Goal: Task Accomplishment & Management: Complete application form

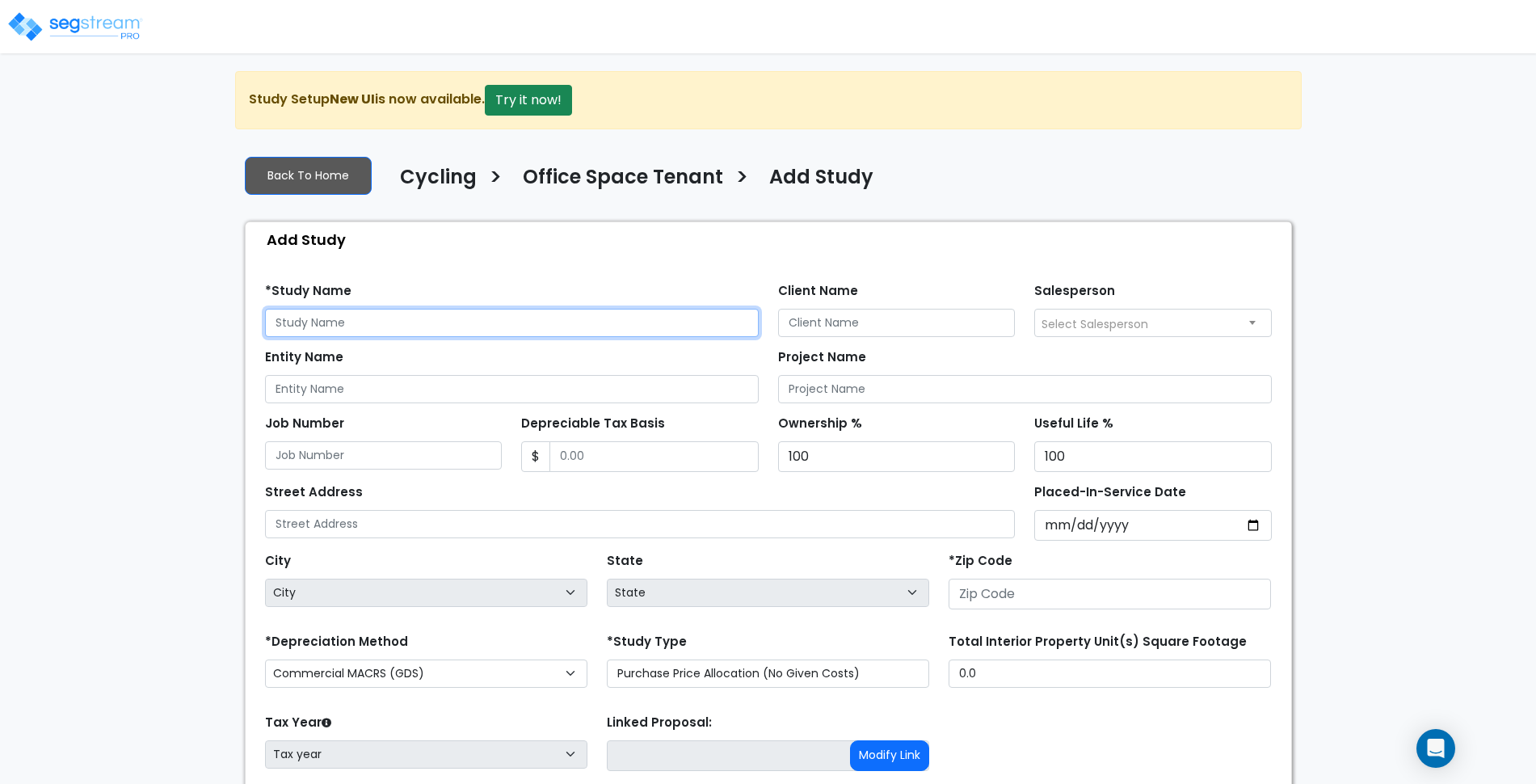
click at [521, 323] on input "text" at bounding box center [511, 323] width 494 height 29
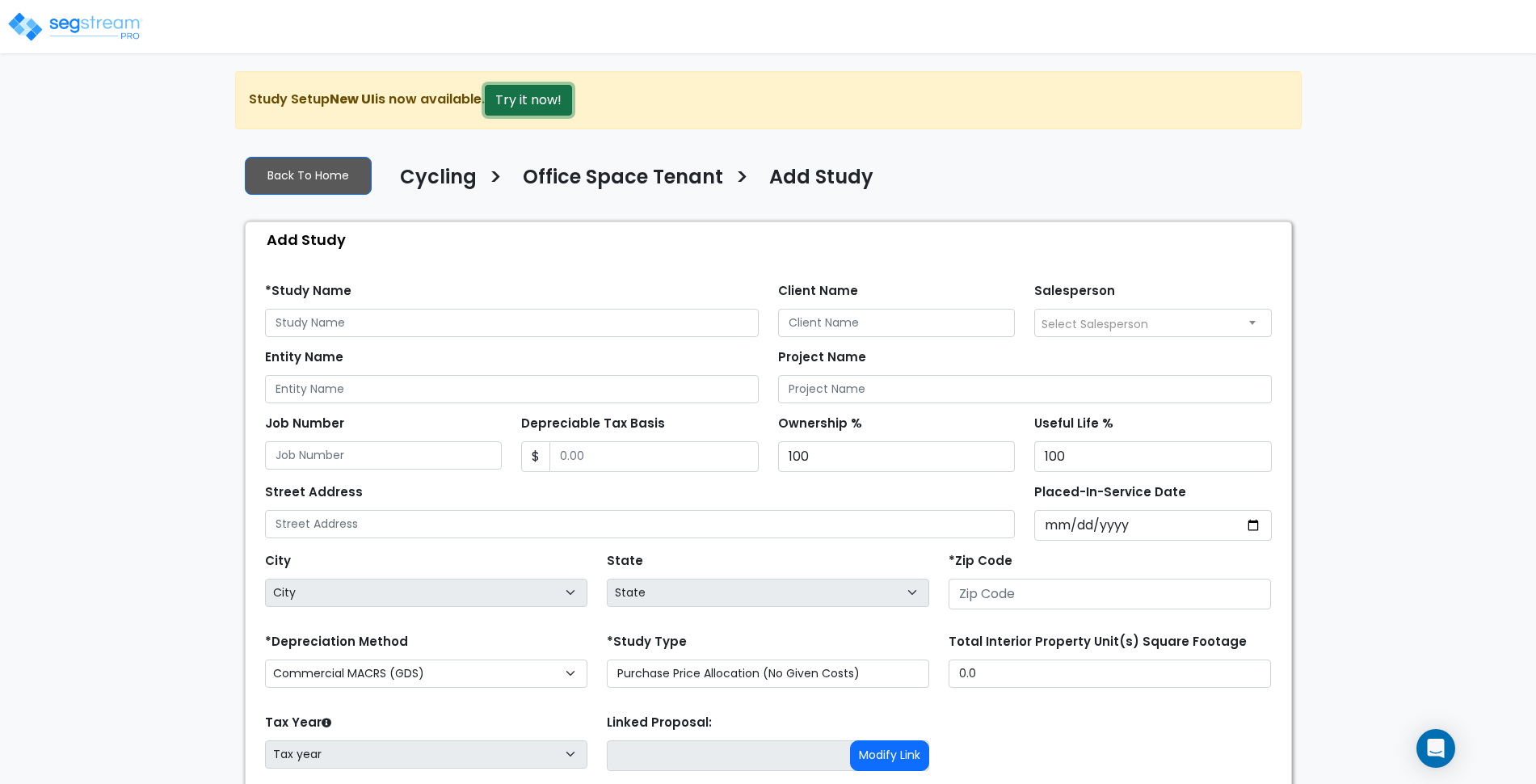
click at [535, 94] on button "Try it now!" at bounding box center [528, 100] width 87 height 30
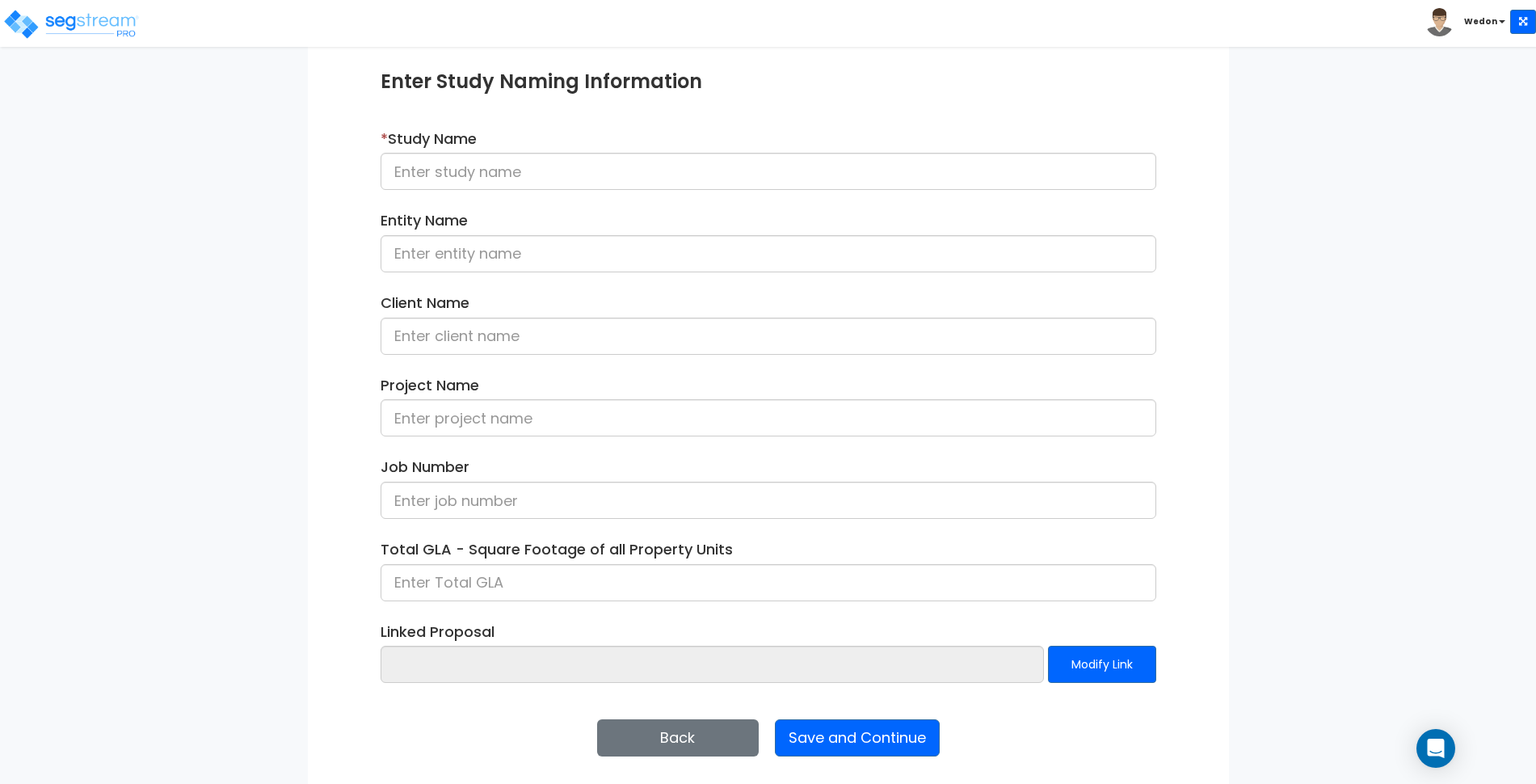
scroll to position [183, 0]
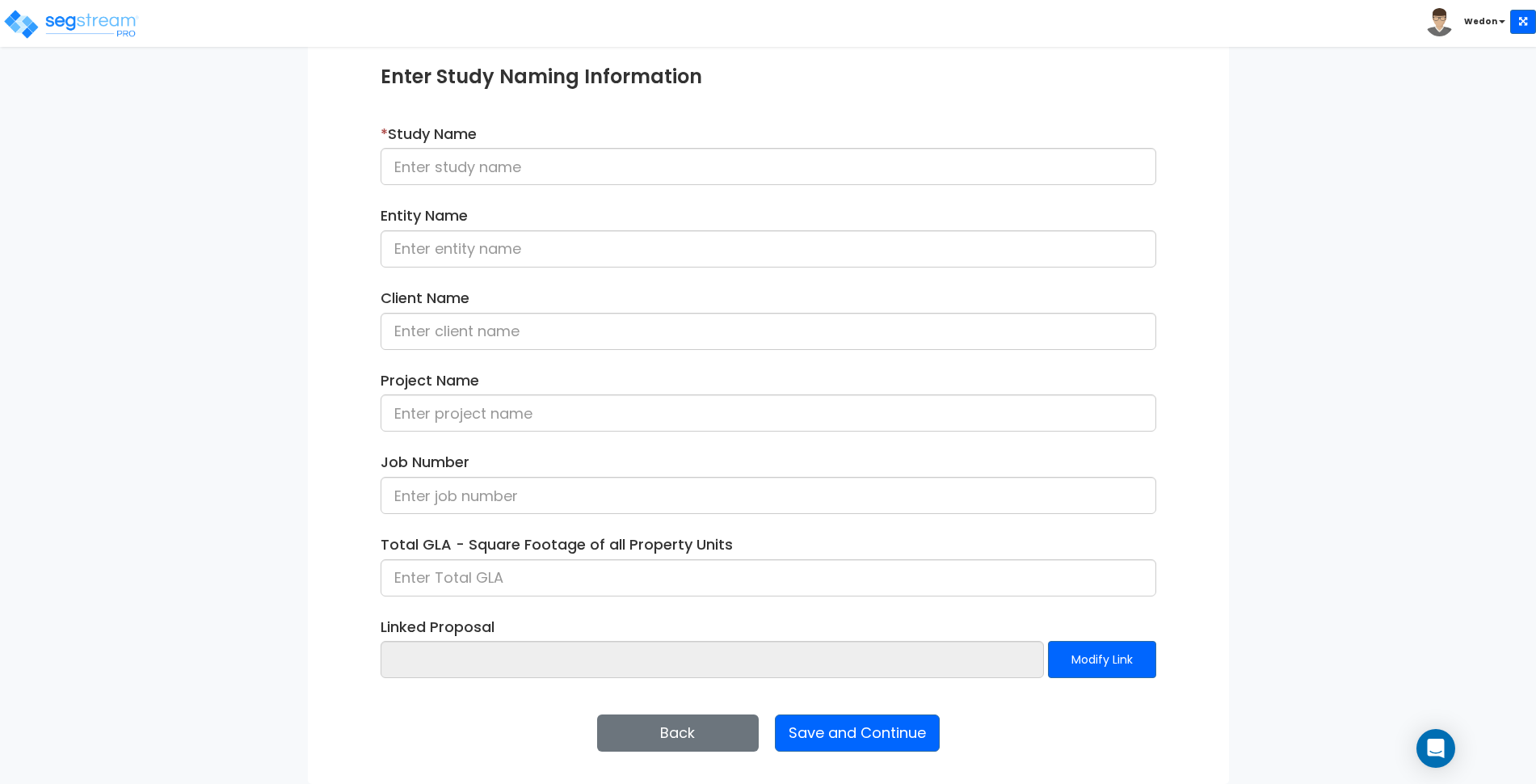
click at [855, 435] on div "Project Name" at bounding box center [769, 406] width 800 height 74
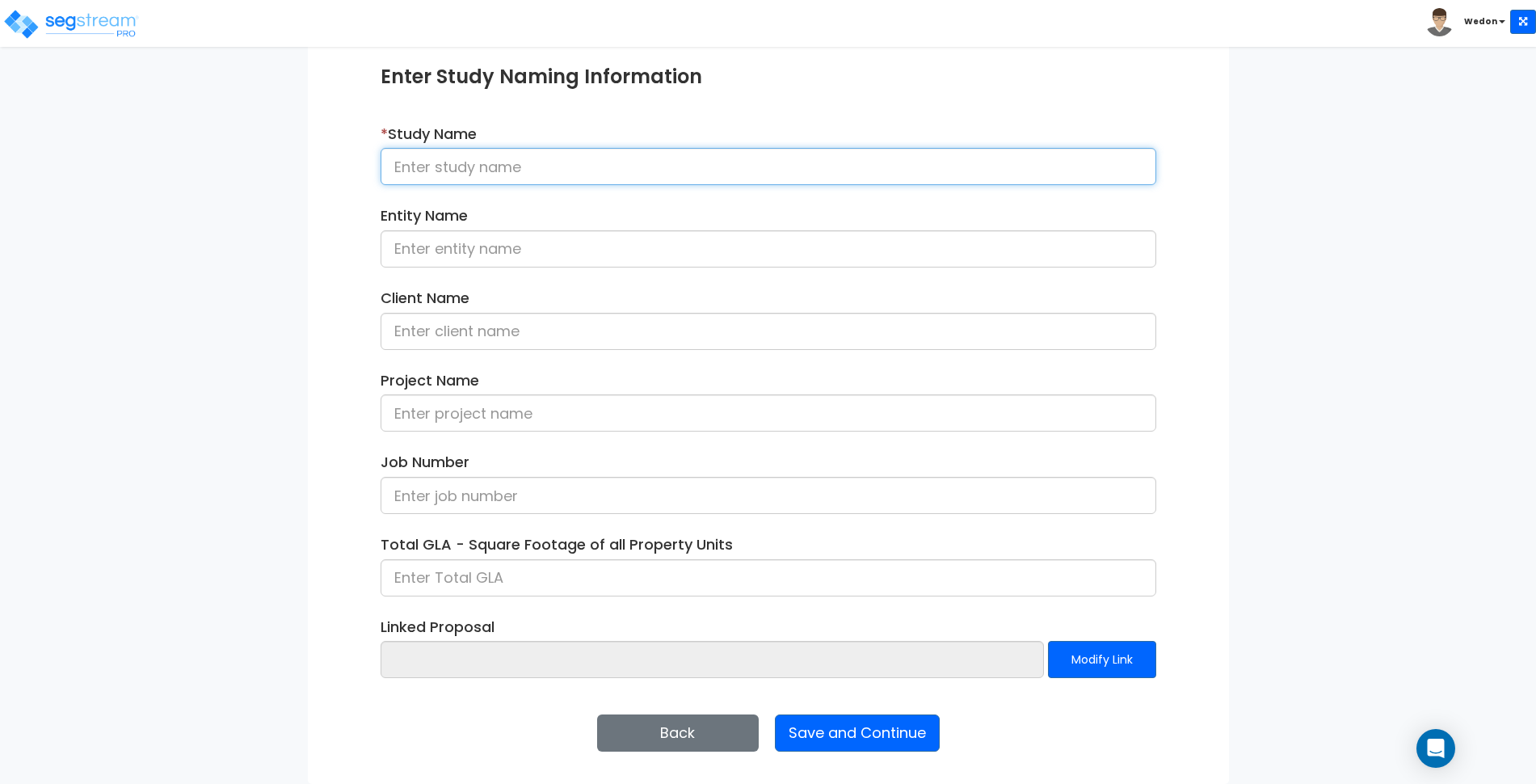
click at [636, 177] on input at bounding box center [768, 167] width 776 height 37
click at [638, 176] on input "2025-10" at bounding box center [768, 167] width 776 height 37
click at [635, 176] on input "2025-1010_Office Space Tenant" at bounding box center [768, 167] width 776 height 37
type input "2025-1010_Office Space Tenant Cycling"
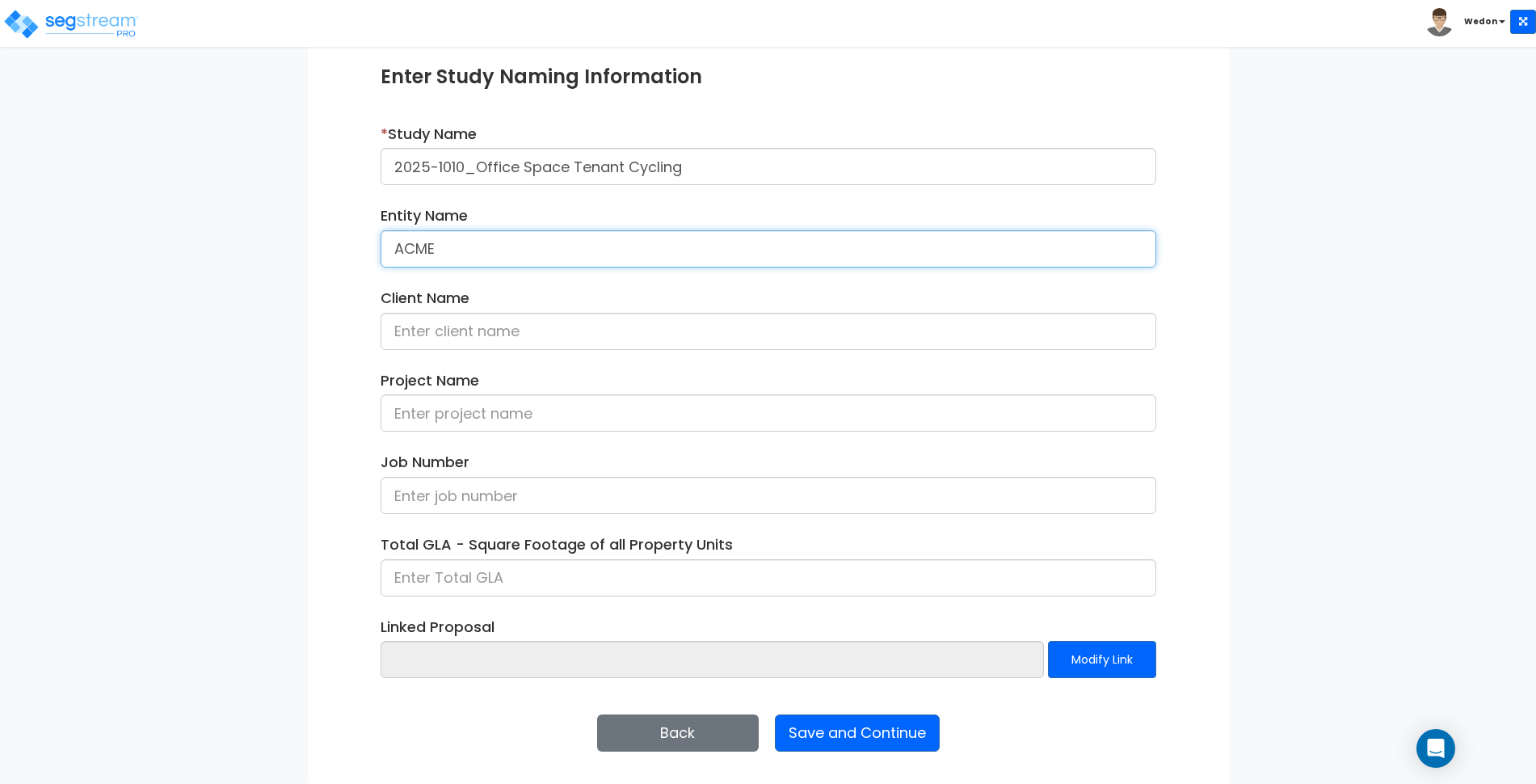
type input "ACME"
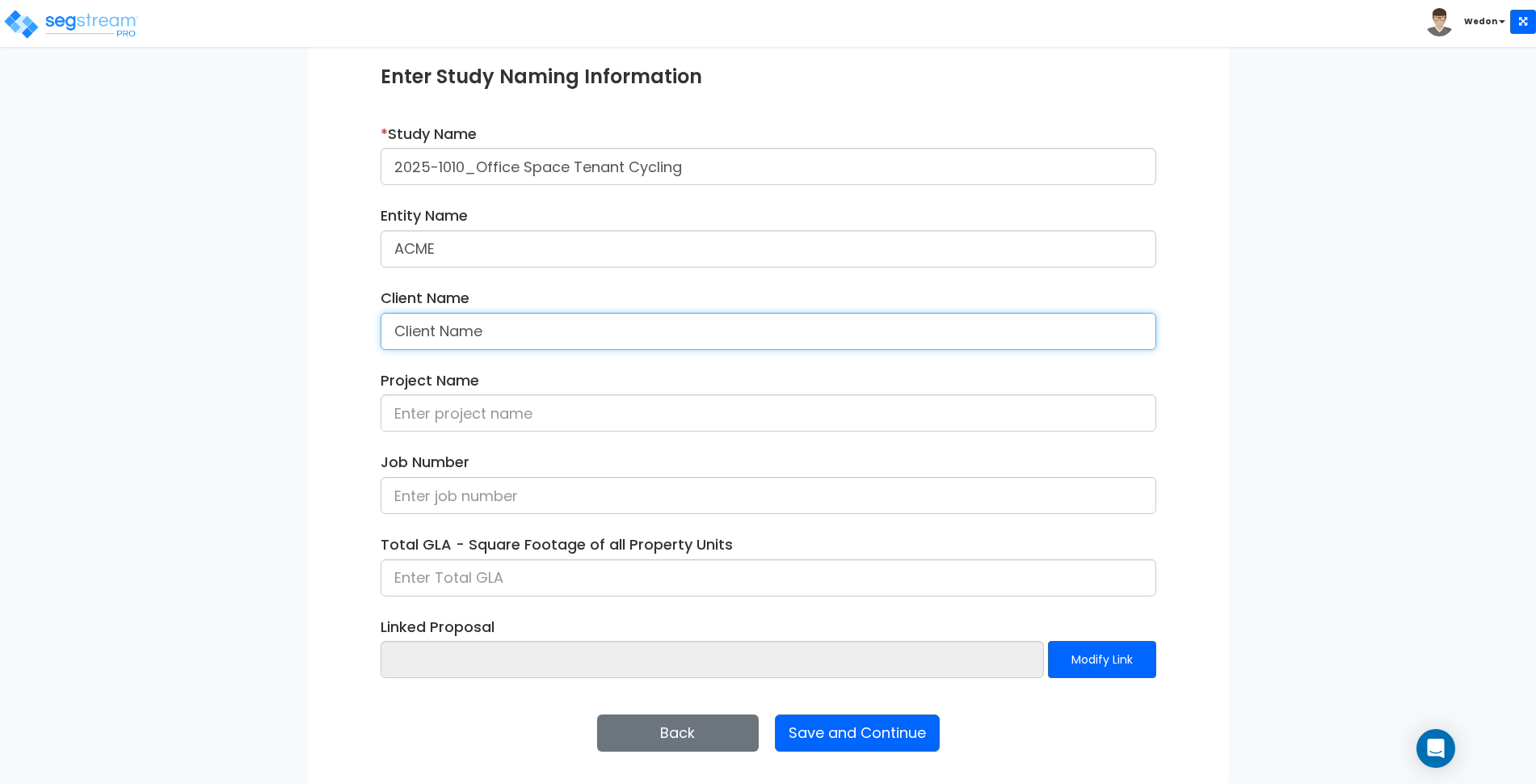
type input "Client Name"
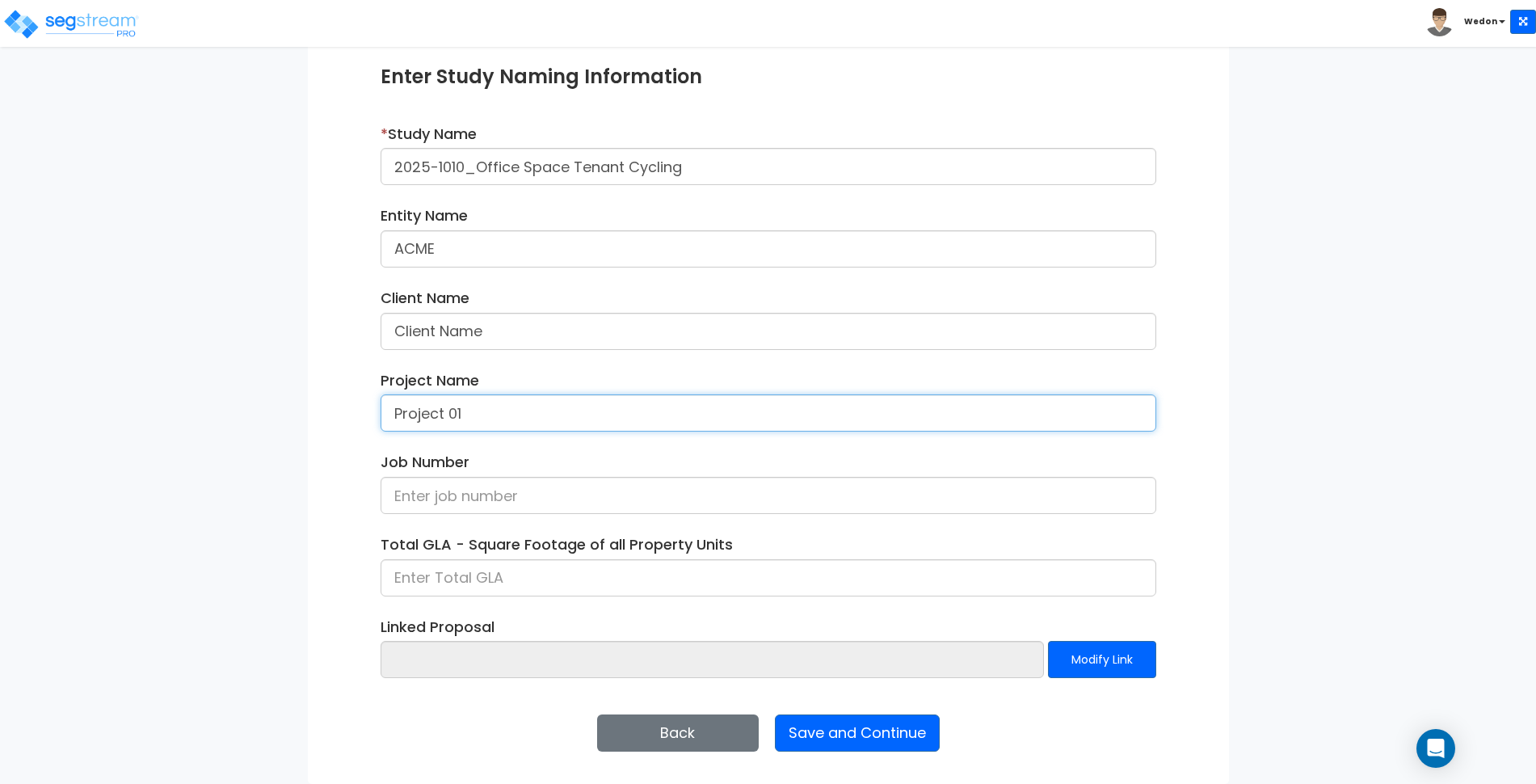
type input "Project 01"
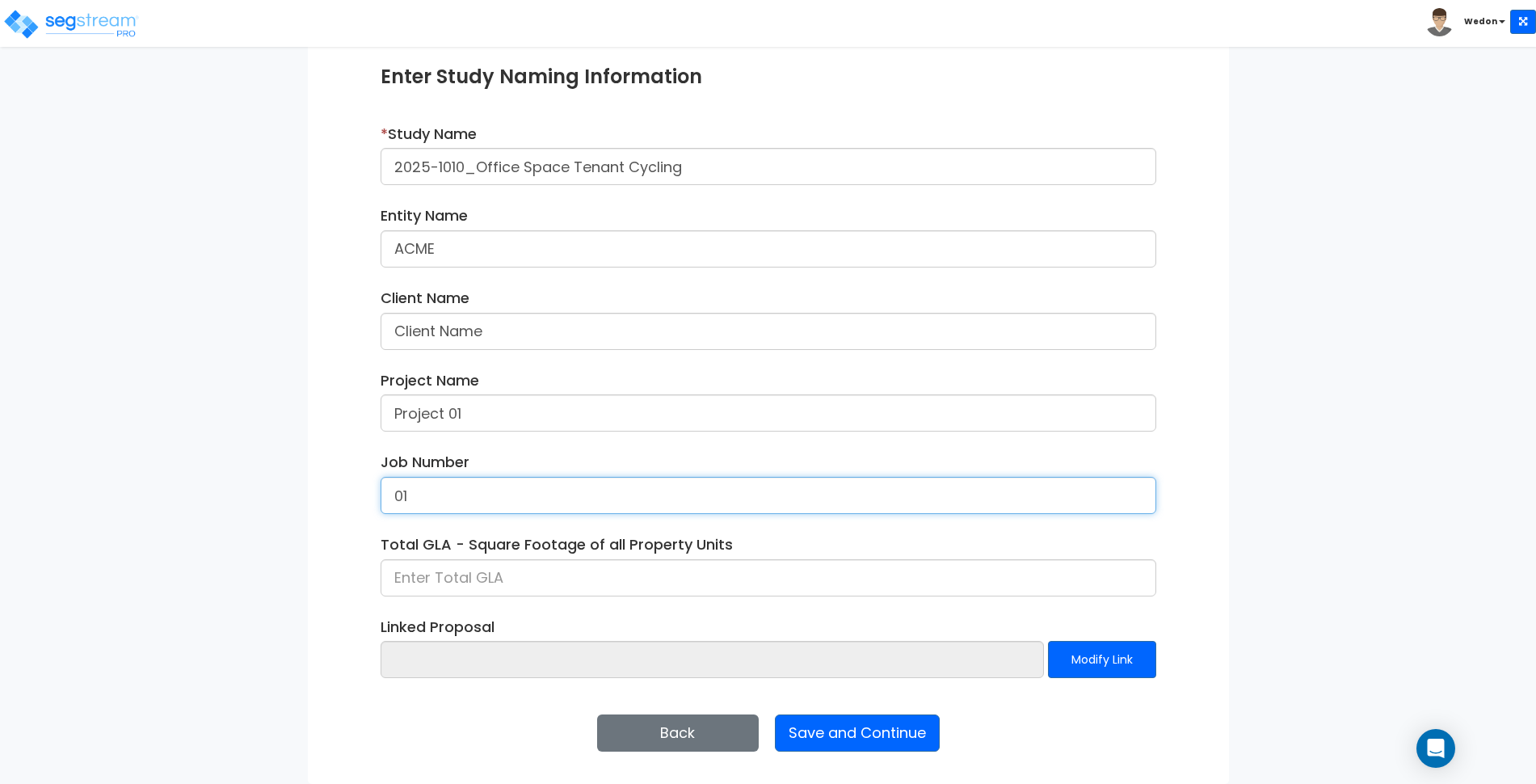
type input "01"
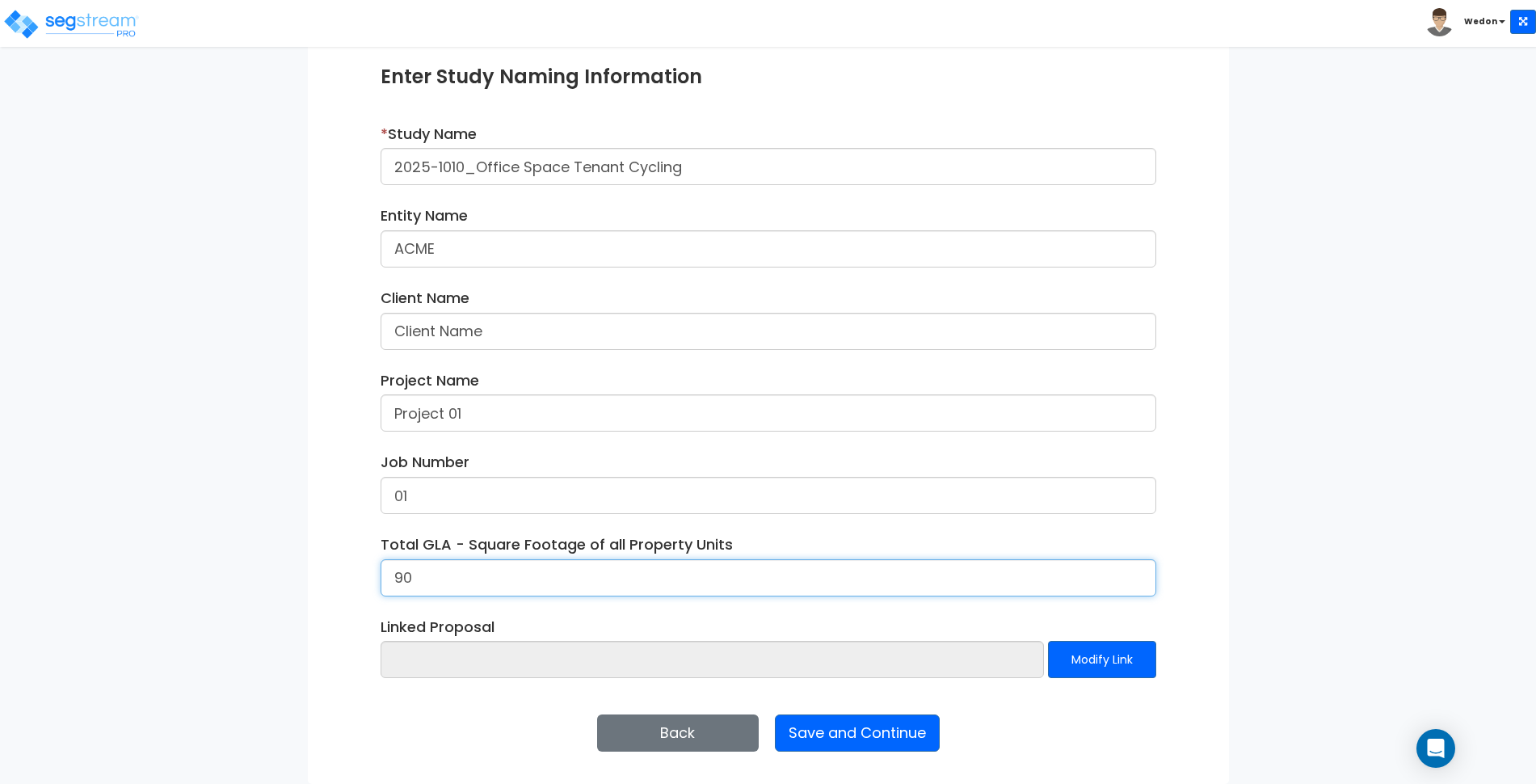
type input "9"
type input "5"
type input "9"
drag, startPoint x: 514, startPoint y: 563, endPoint x: 208, endPoint y: 520, distance: 309.0
click at [208, 520] on div "We are Building your Study. So please grab a coffee and let us do the heavy lif…" at bounding box center [768, 336] width 1536 height 895
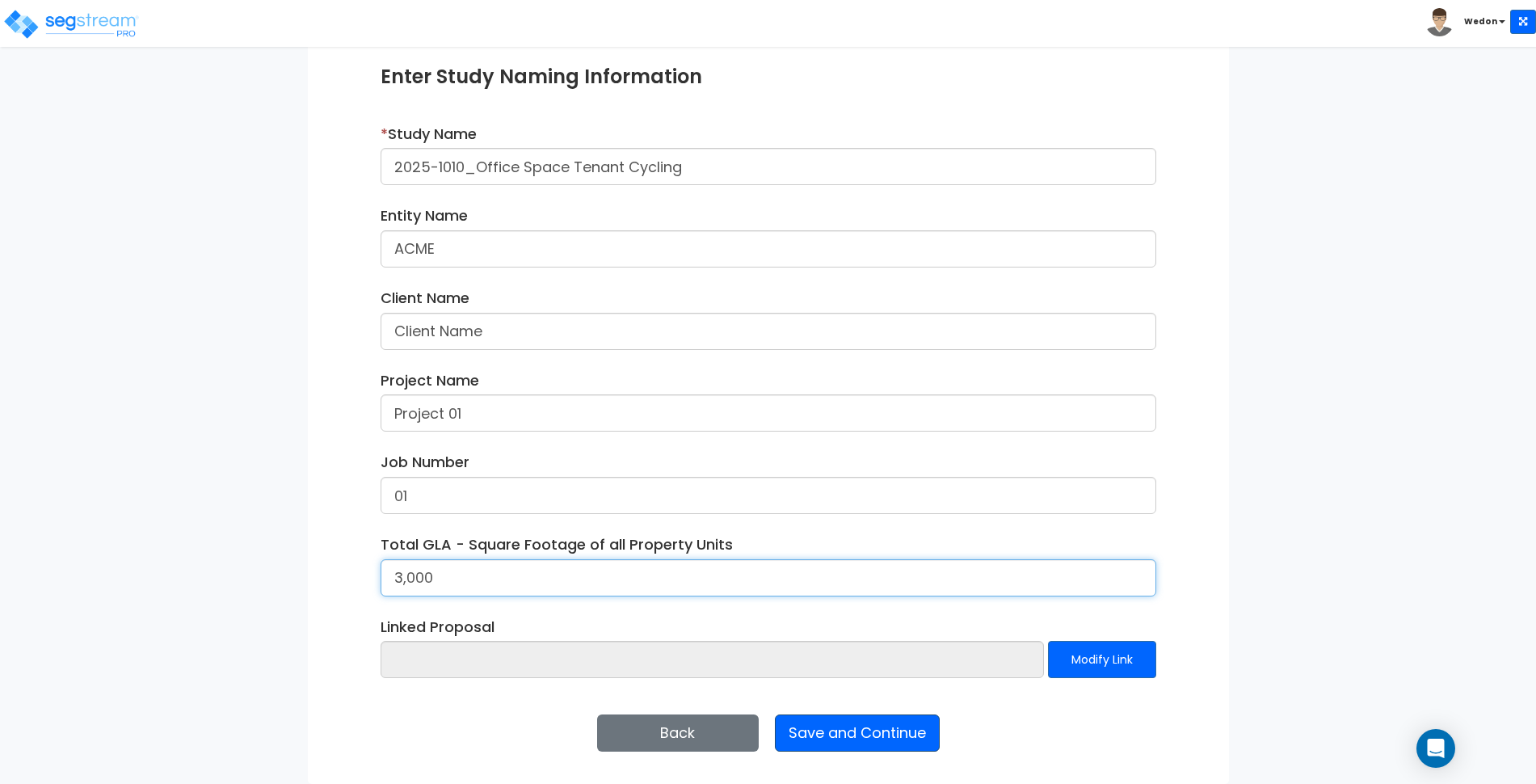
type input "3,000"
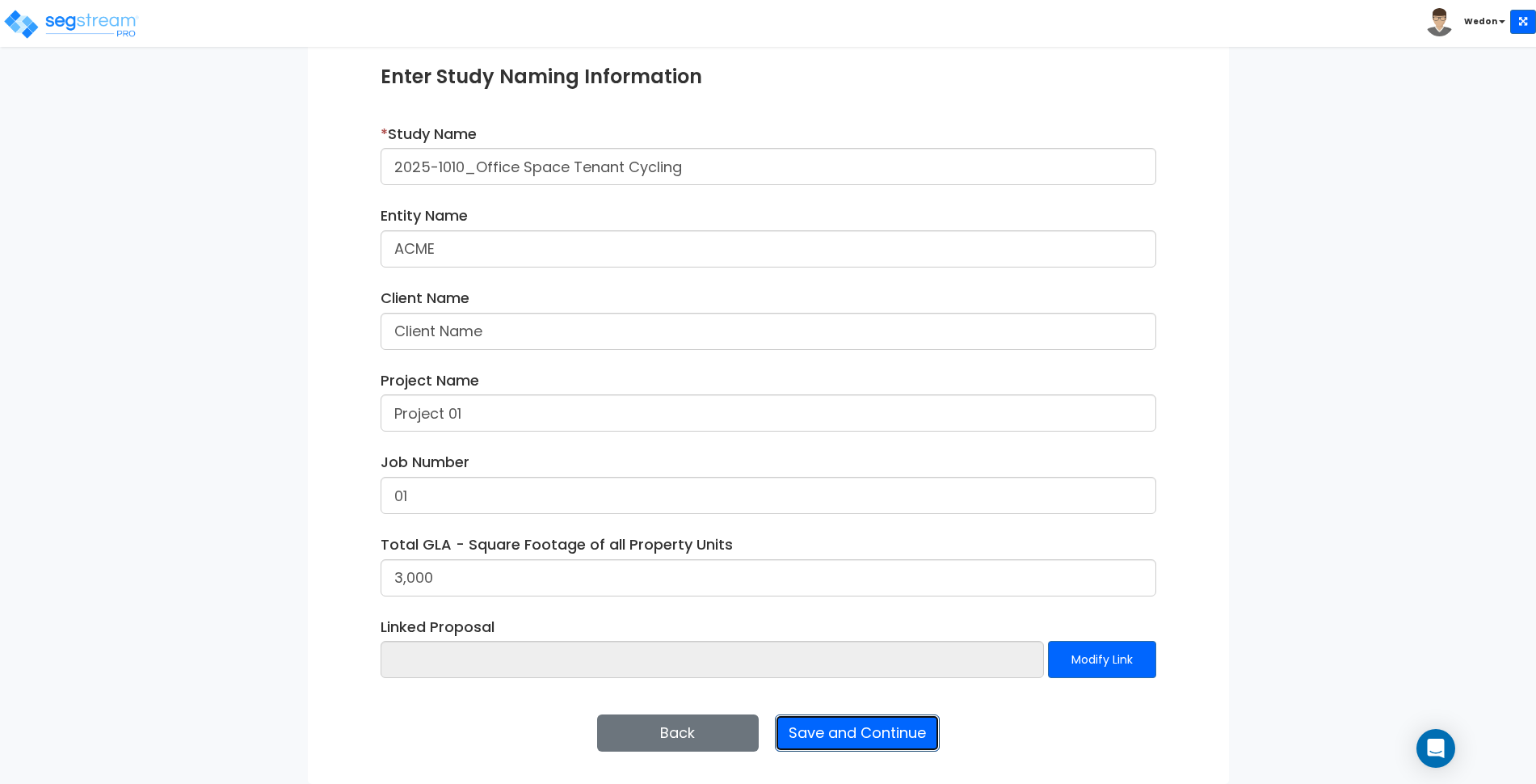
click at [888, 731] on button "Save and Continue" at bounding box center [857, 733] width 165 height 37
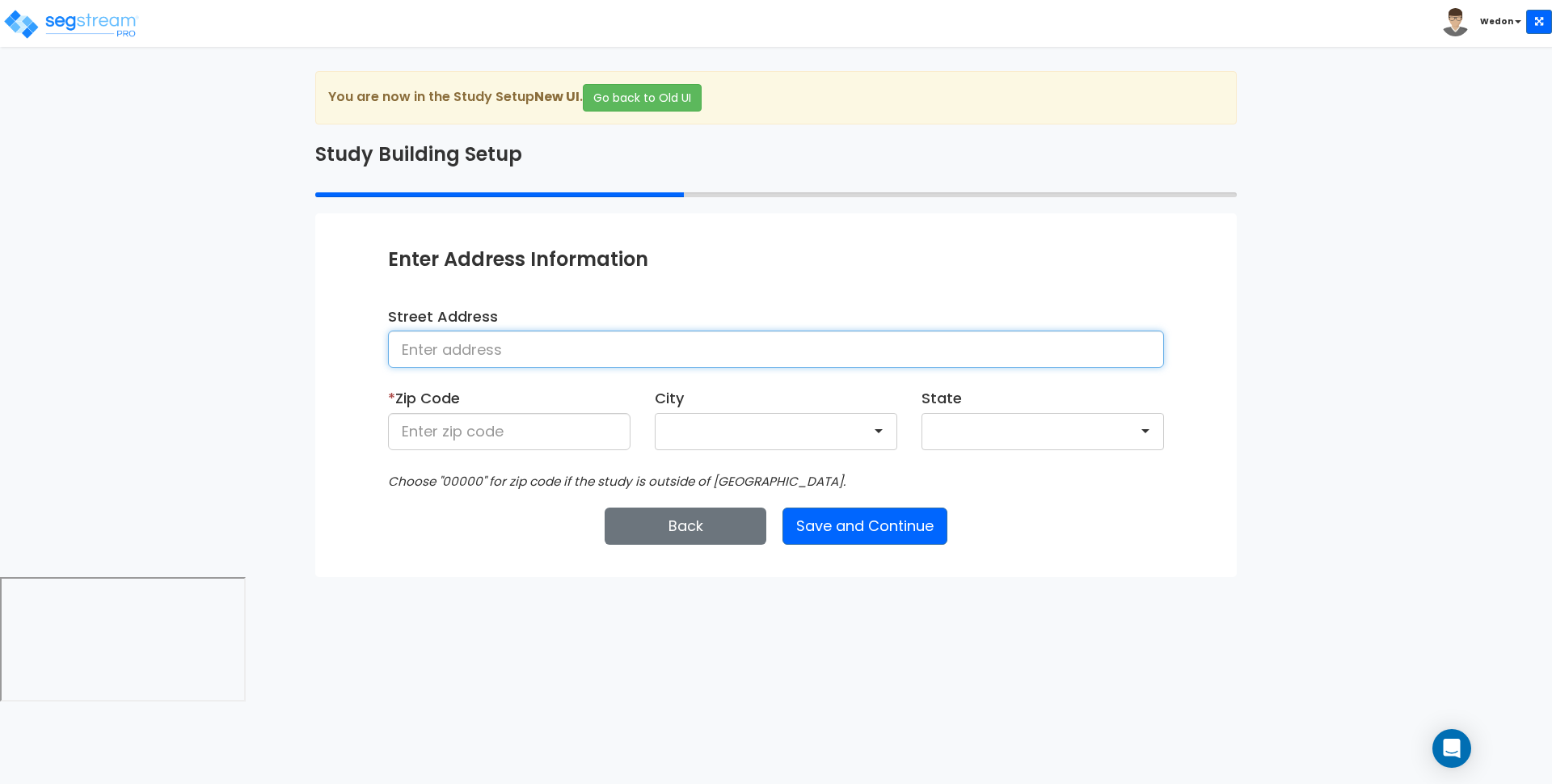
click at [637, 347] on input at bounding box center [776, 349] width 776 height 37
type input "[STREET_ADDRESS]"
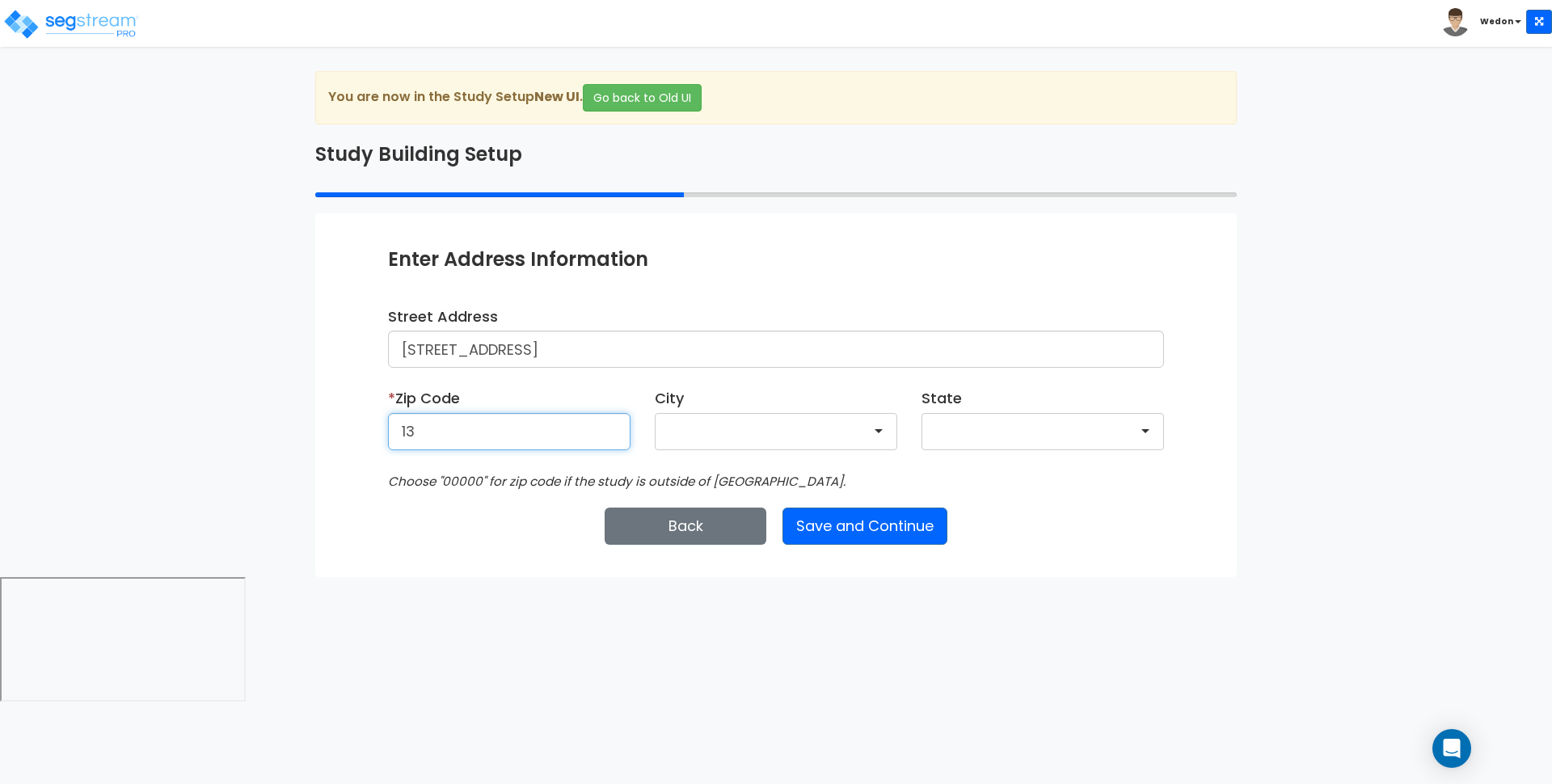
type input "1"
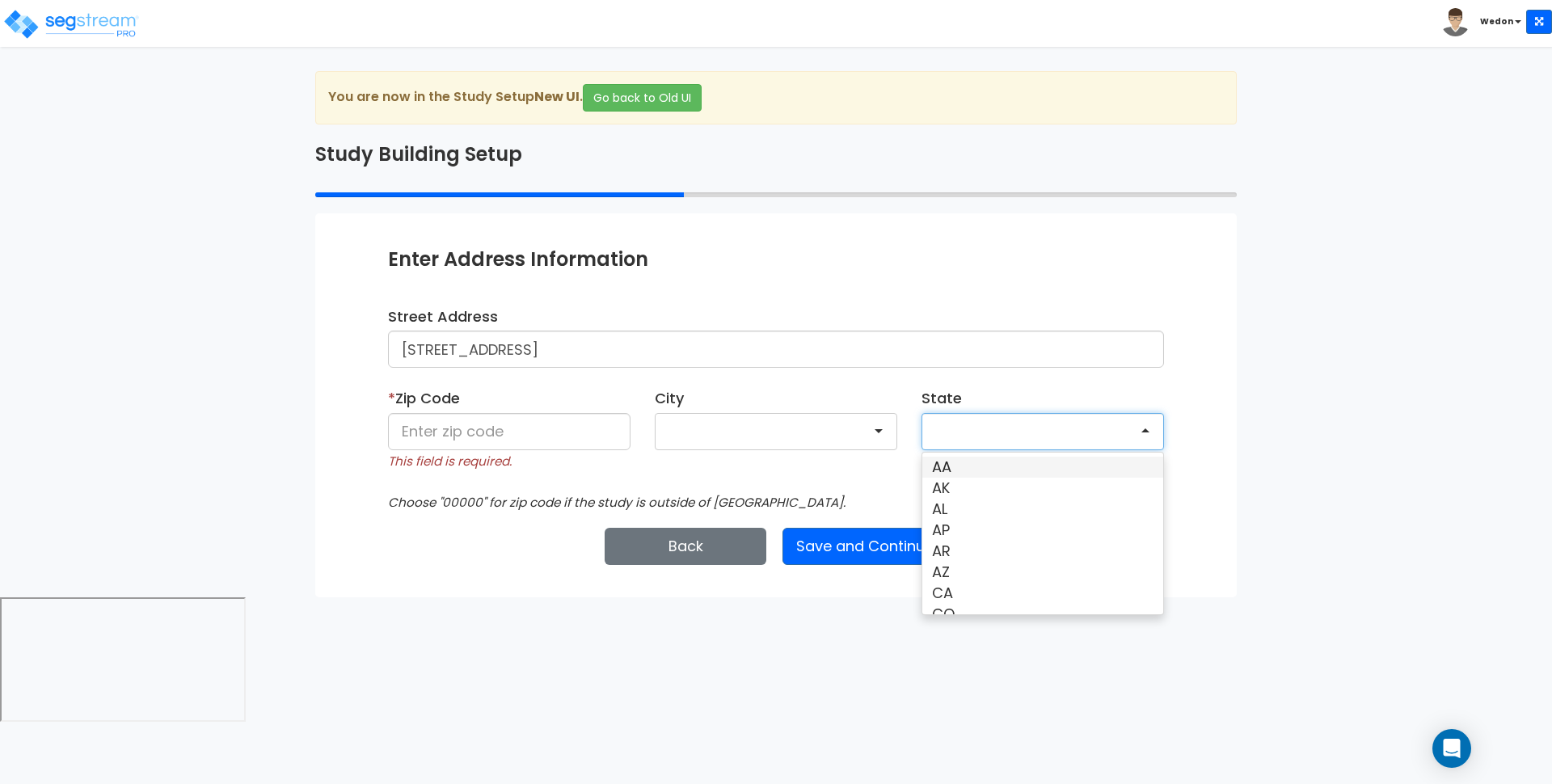
click at [1083, 433] on div at bounding box center [1043, 431] width 242 height 37
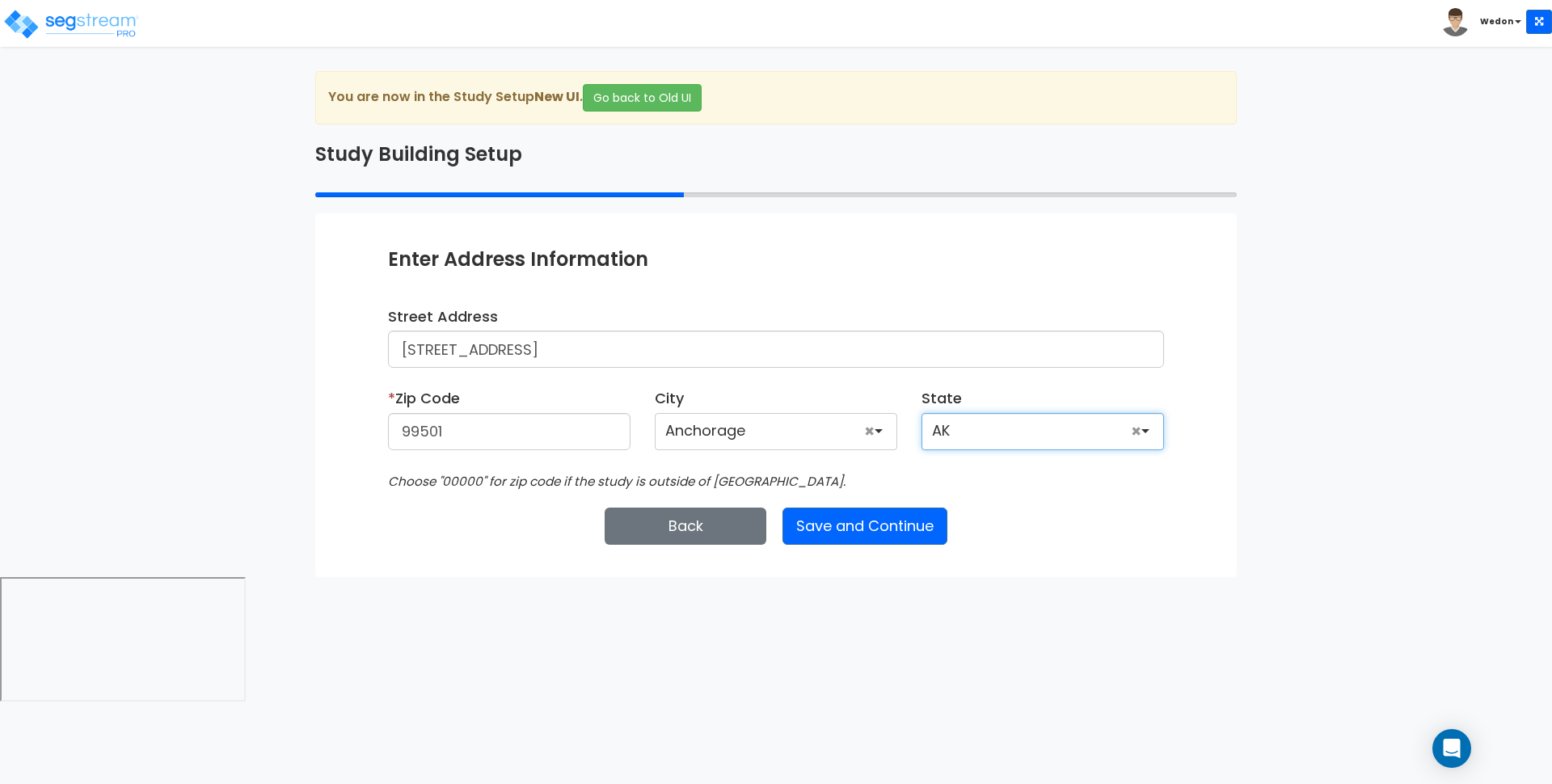
click at [846, 425] on div "Anchorage" at bounding box center [776, 431] width 242 height 37
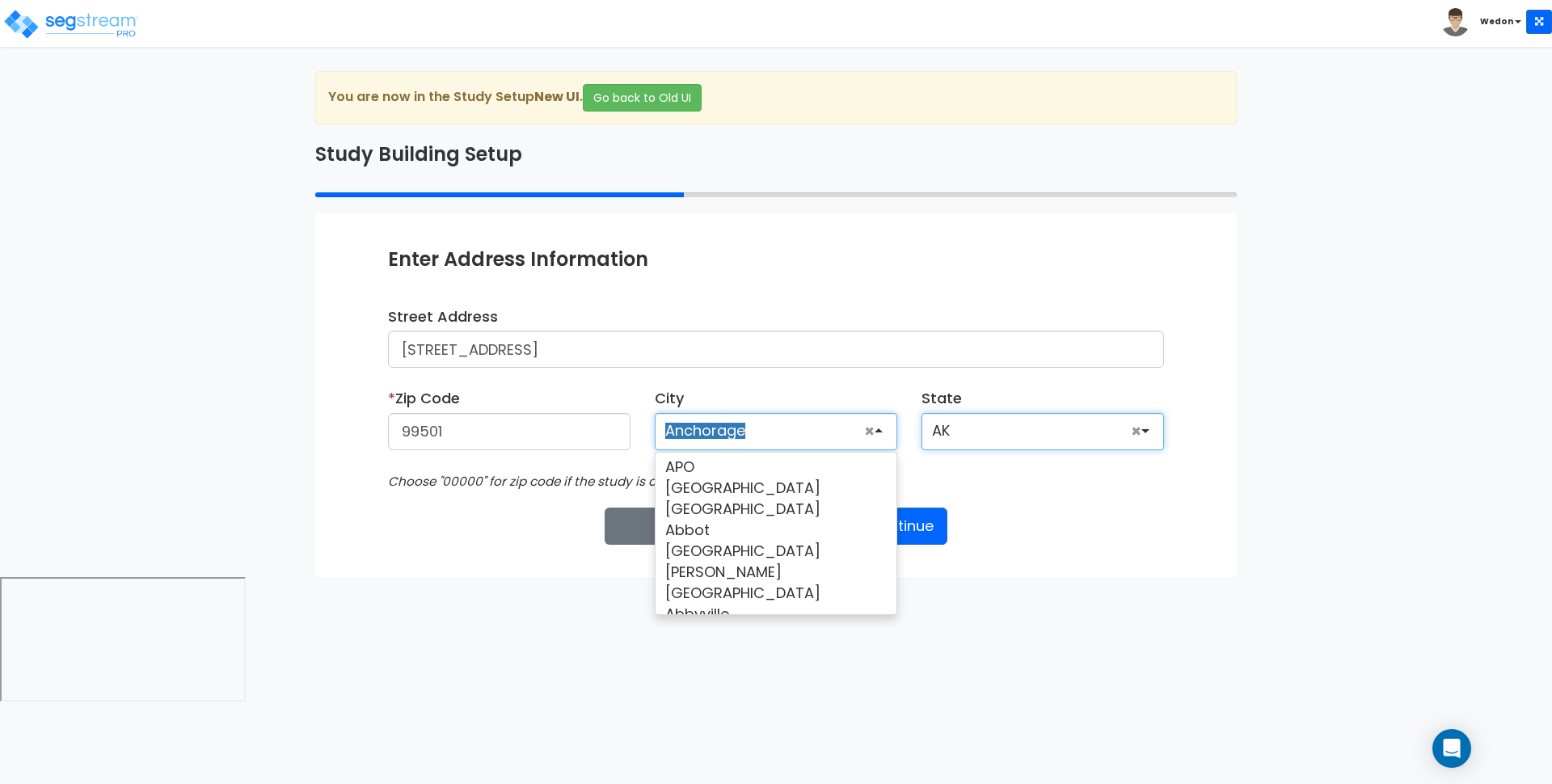
scroll to position [7351, 0]
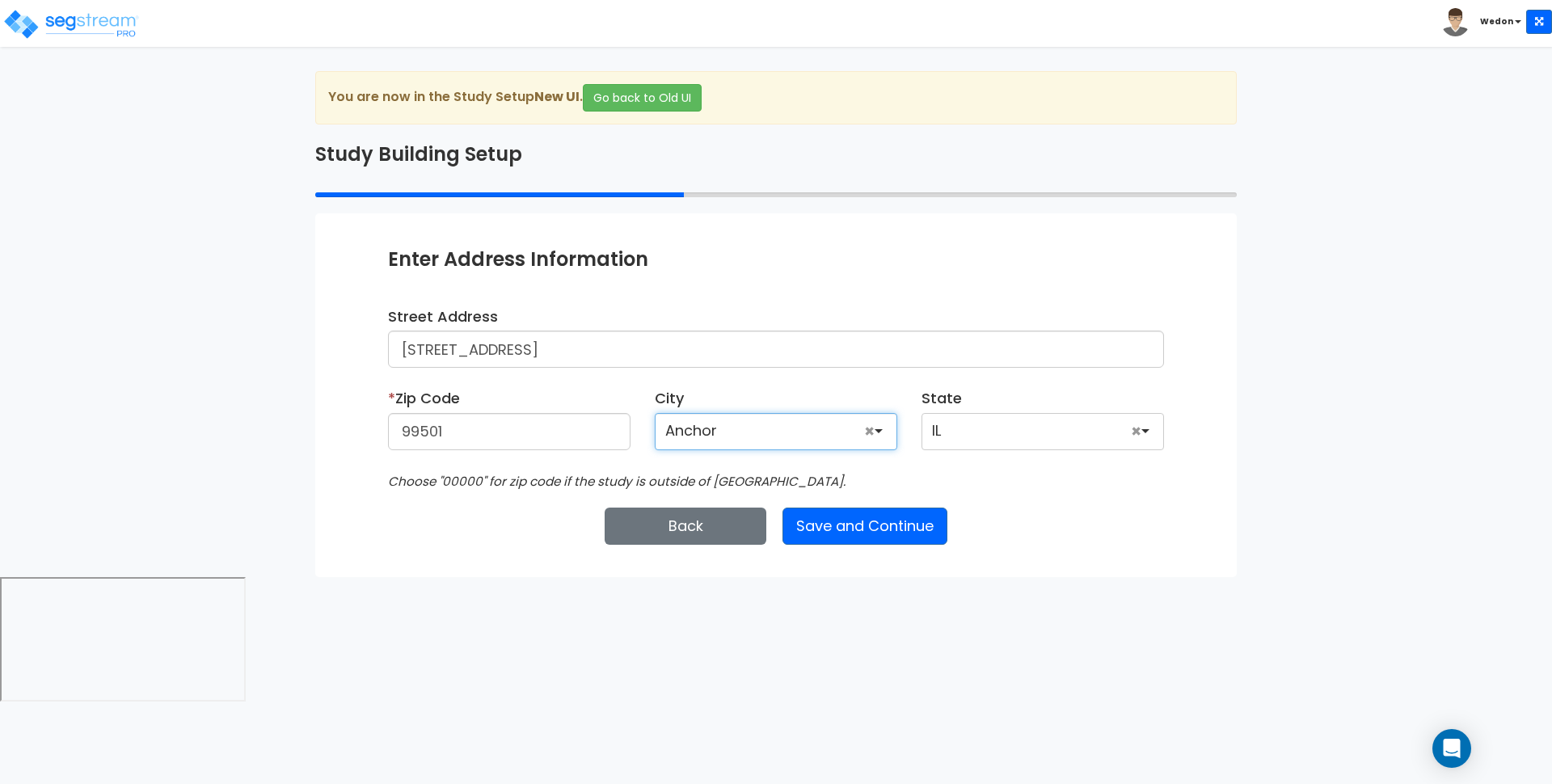
click at [850, 432] on div "Anchor" at bounding box center [776, 431] width 242 height 37
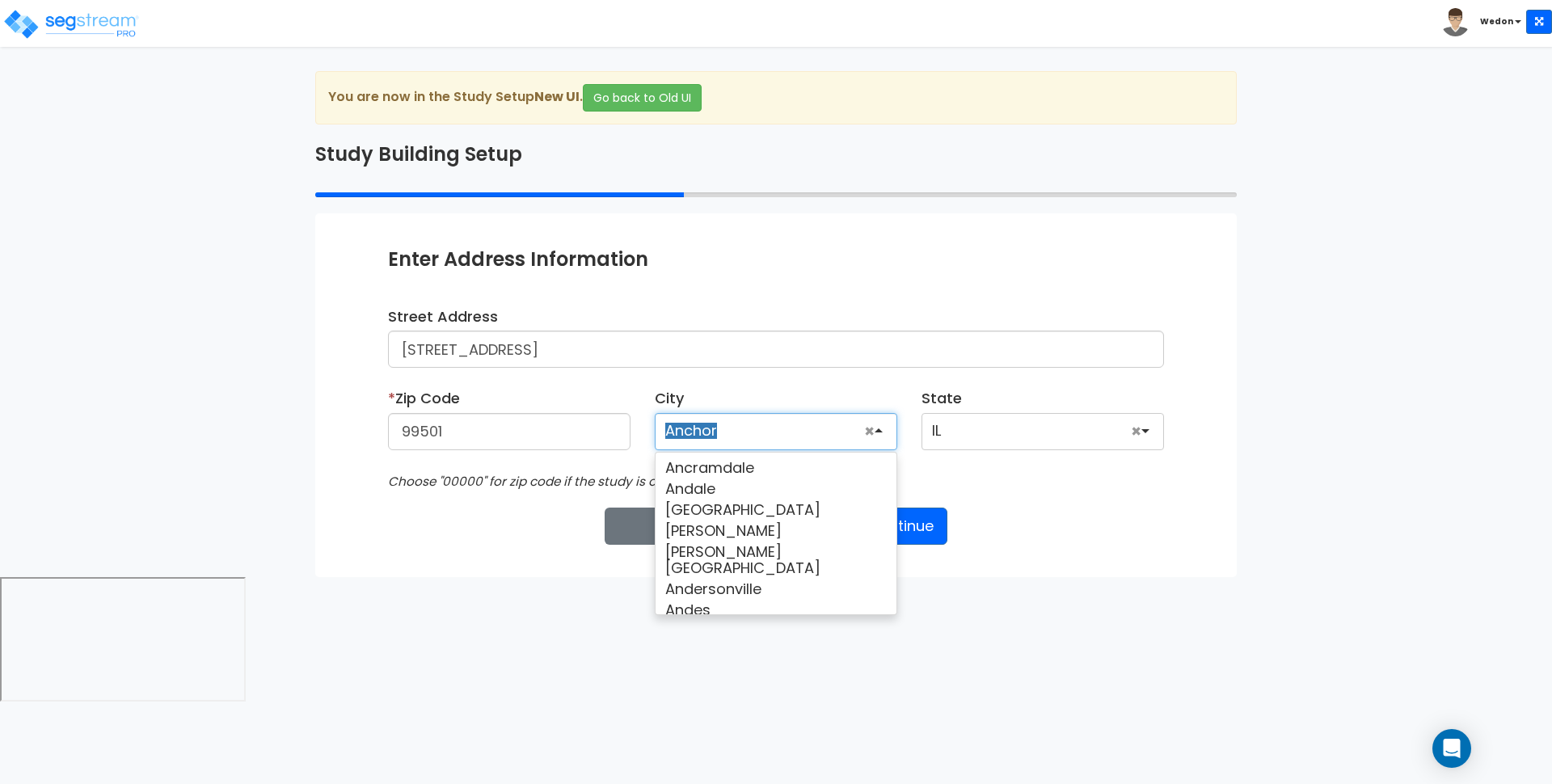
scroll to position [7755, 0]
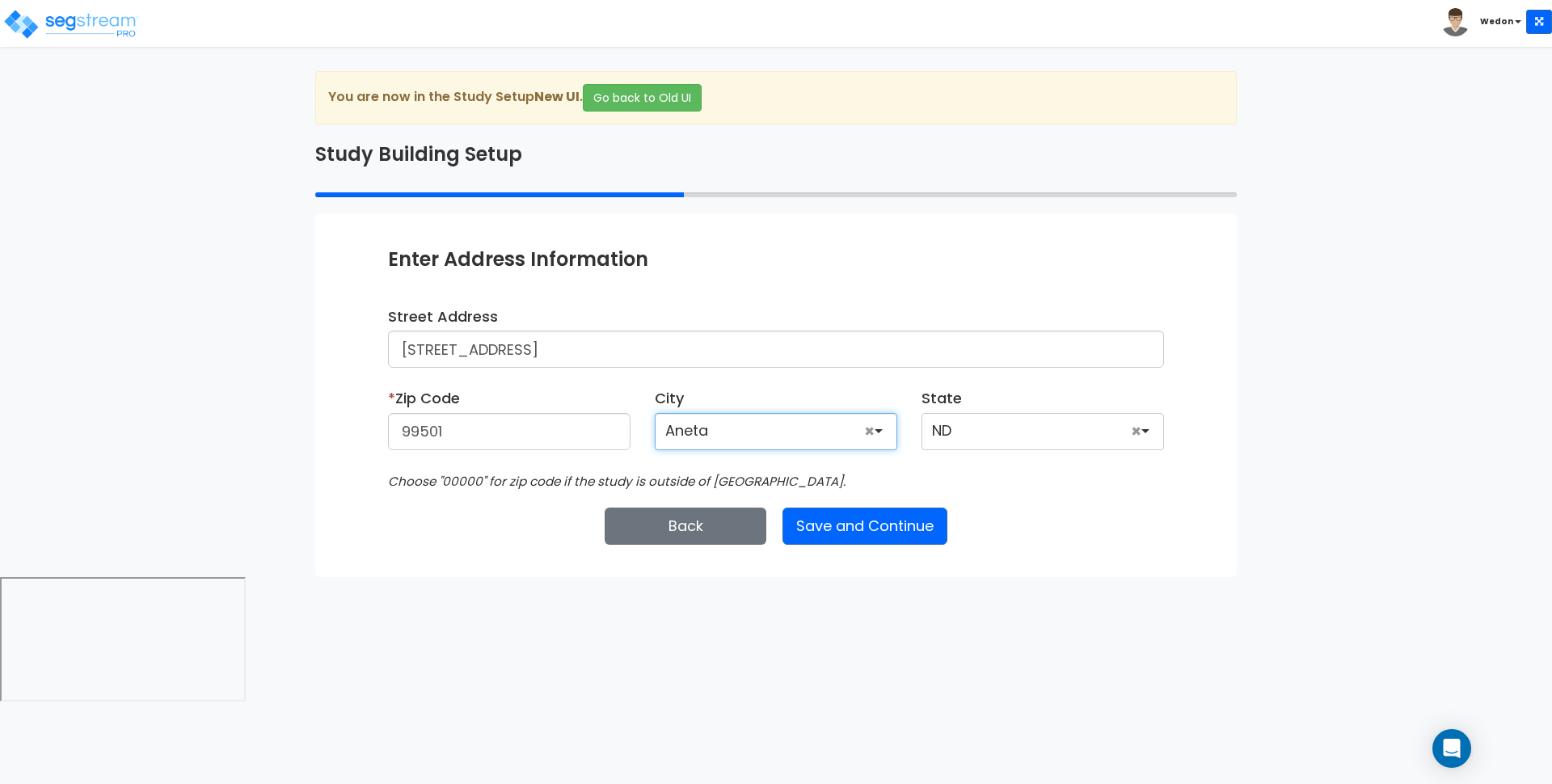
type input "58212"
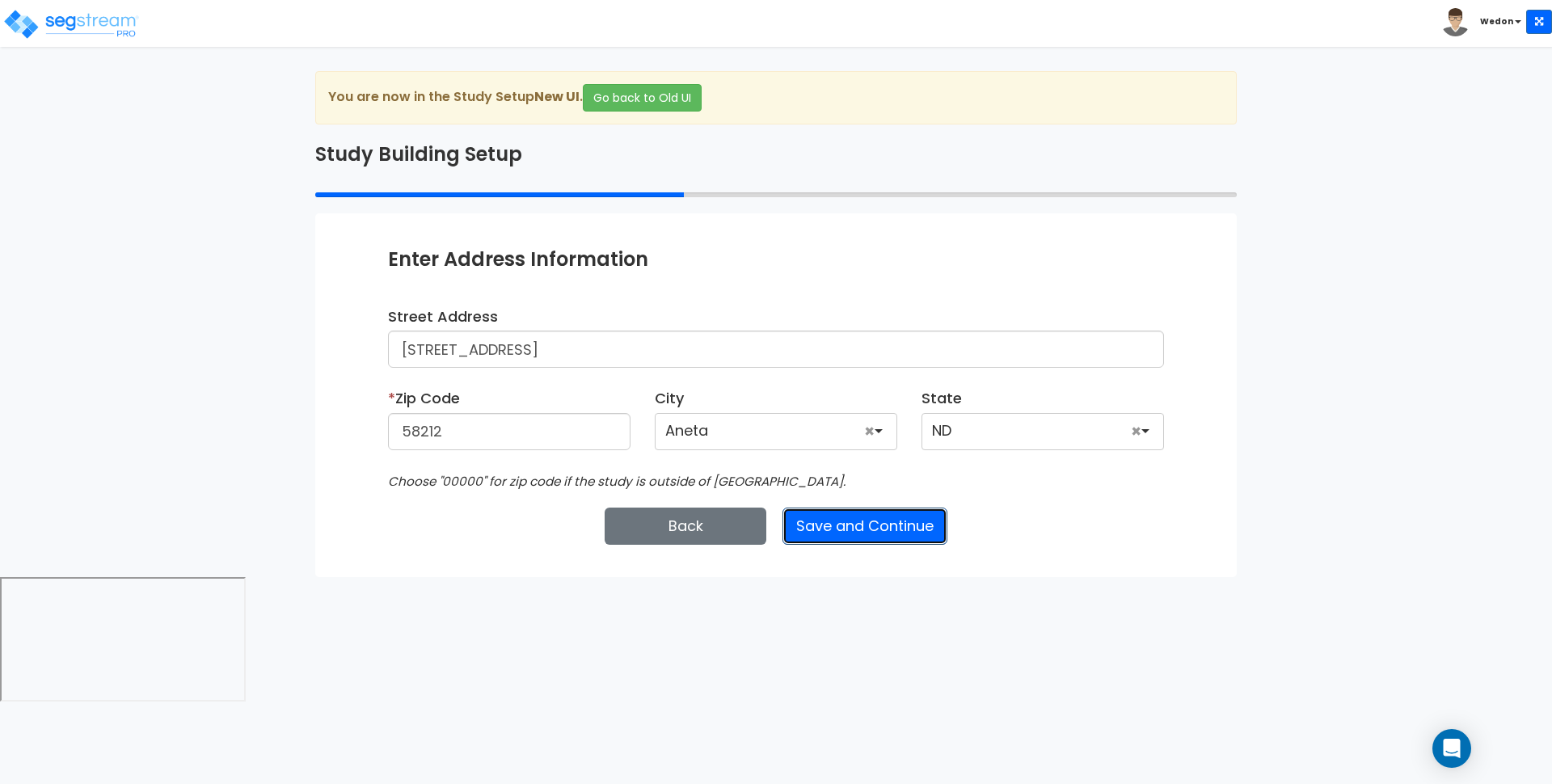
click at [872, 527] on button "Save and Continue" at bounding box center [865, 527] width 165 height 37
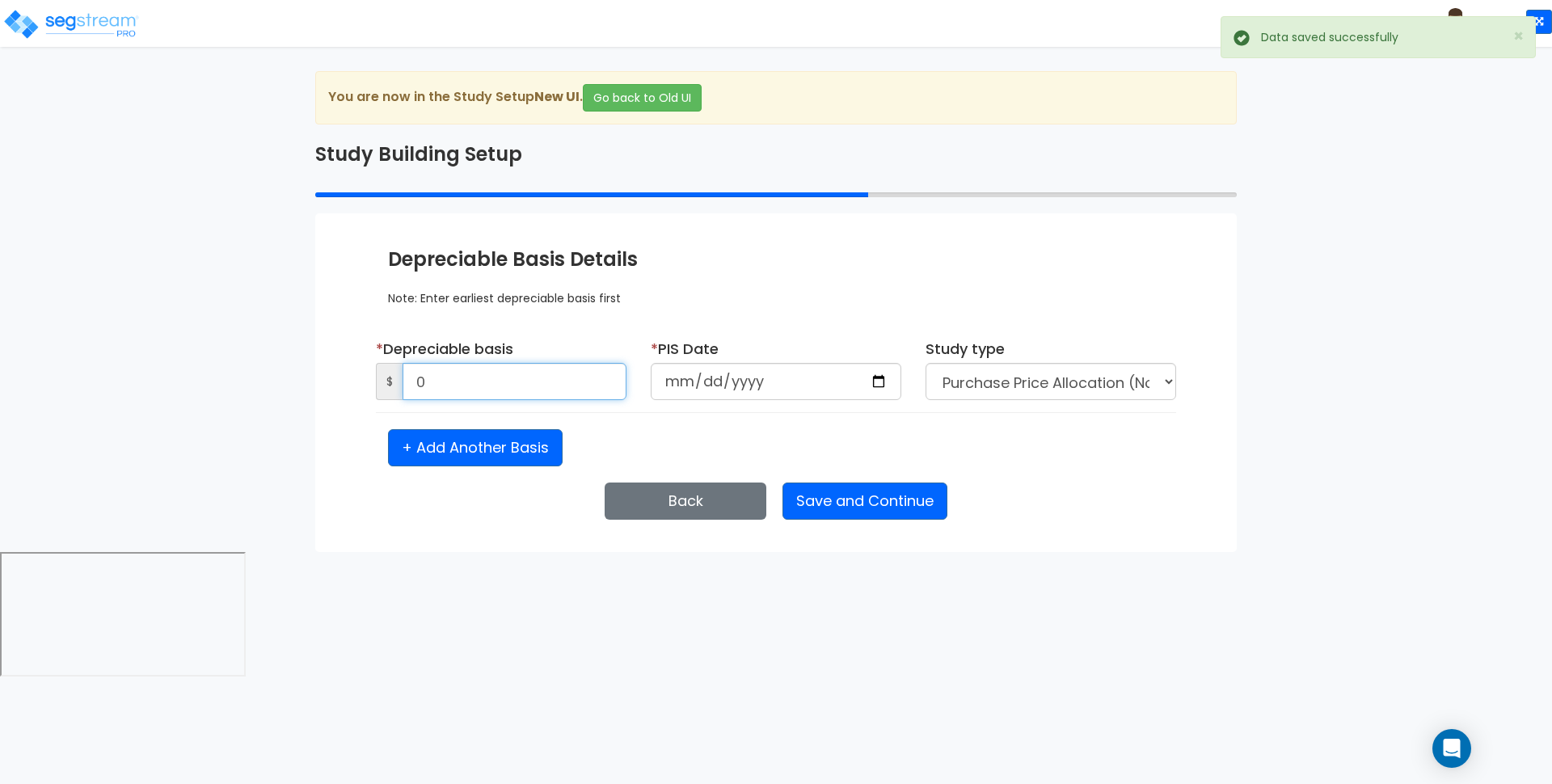
click at [608, 387] on input "0" at bounding box center [514, 381] width 224 height 37
click at [605, 378] on input "0" at bounding box center [514, 381] width 224 height 37
click at [604, 379] on input "0" at bounding box center [514, 381] width 224 height 37
type input "400,000"
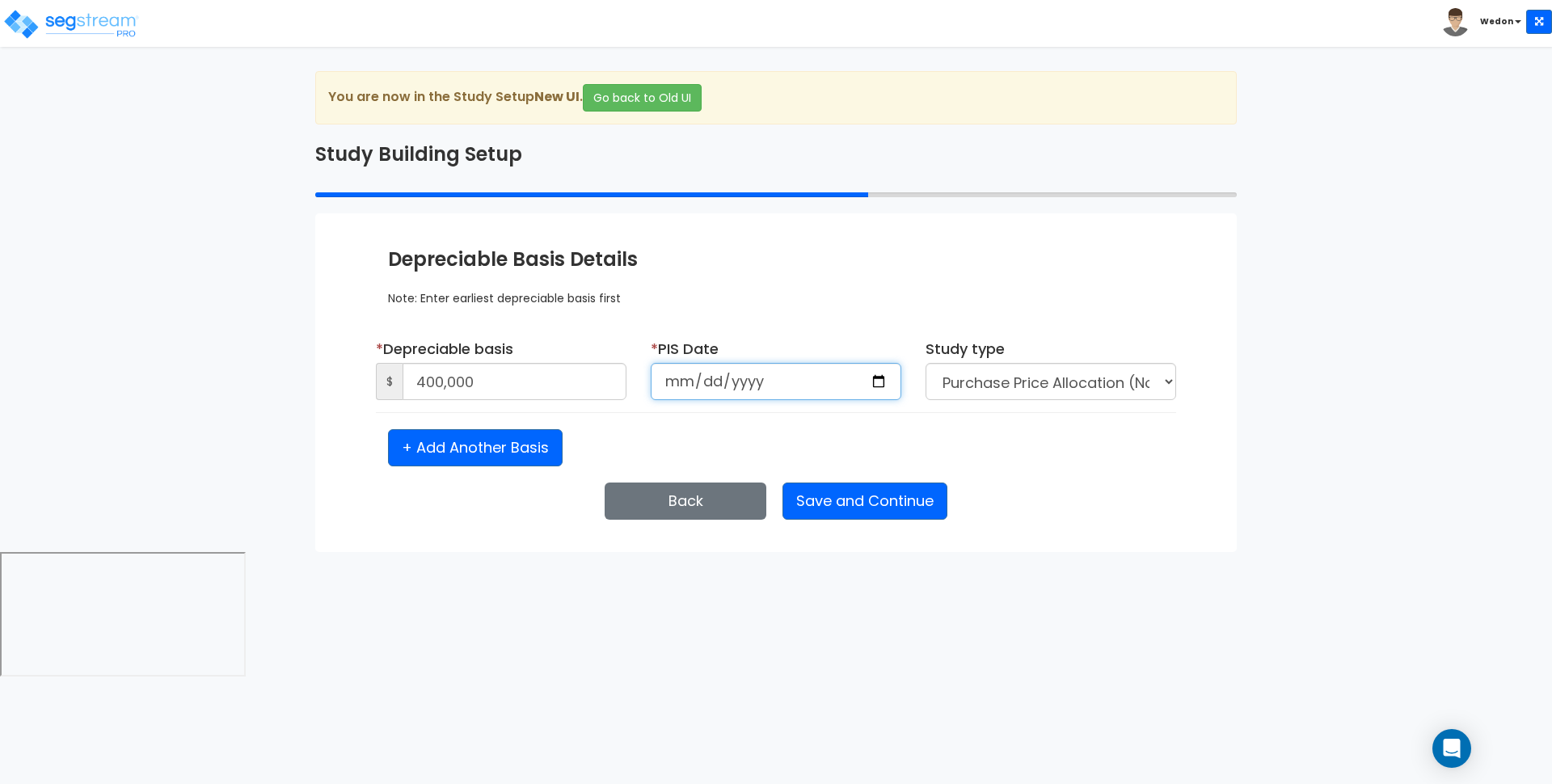
click at [874, 377] on input "date" at bounding box center [776, 381] width 250 height 37
type input "2025-10-10"
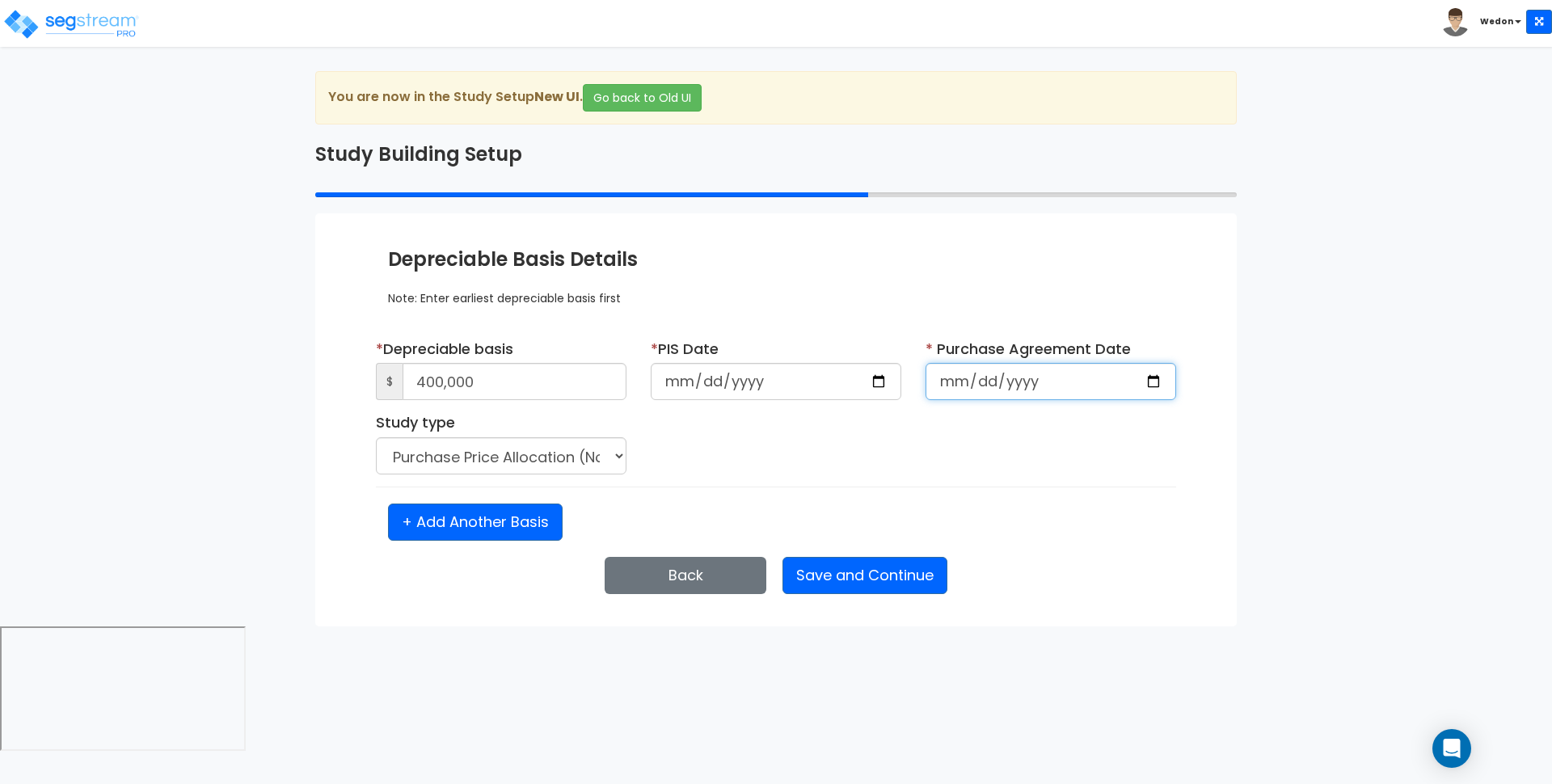
click at [1152, 380] on input "date" at bounding box center [1051, 381] width 250 height 37
type input "2025-10-15"
click at [593, 450] on select "Purchase Price Allocation (No Given Costs) New Construction / Reno / TI's (Give…" at bounding box center [501, 456] width 250 height 37
click at [605, 456] on select "Purchase Price Allocation (No Given Costs) New Construction / Reno / TI's (Give…" at bounding box center [501, 456] width 250 height 37
click at [970, 491] on div "* Depreciable basis $ 400,000 * PIS Date 2025-10-10 * Purchase Agreement Date" at bounding box center [776, 439] width 776 height 202
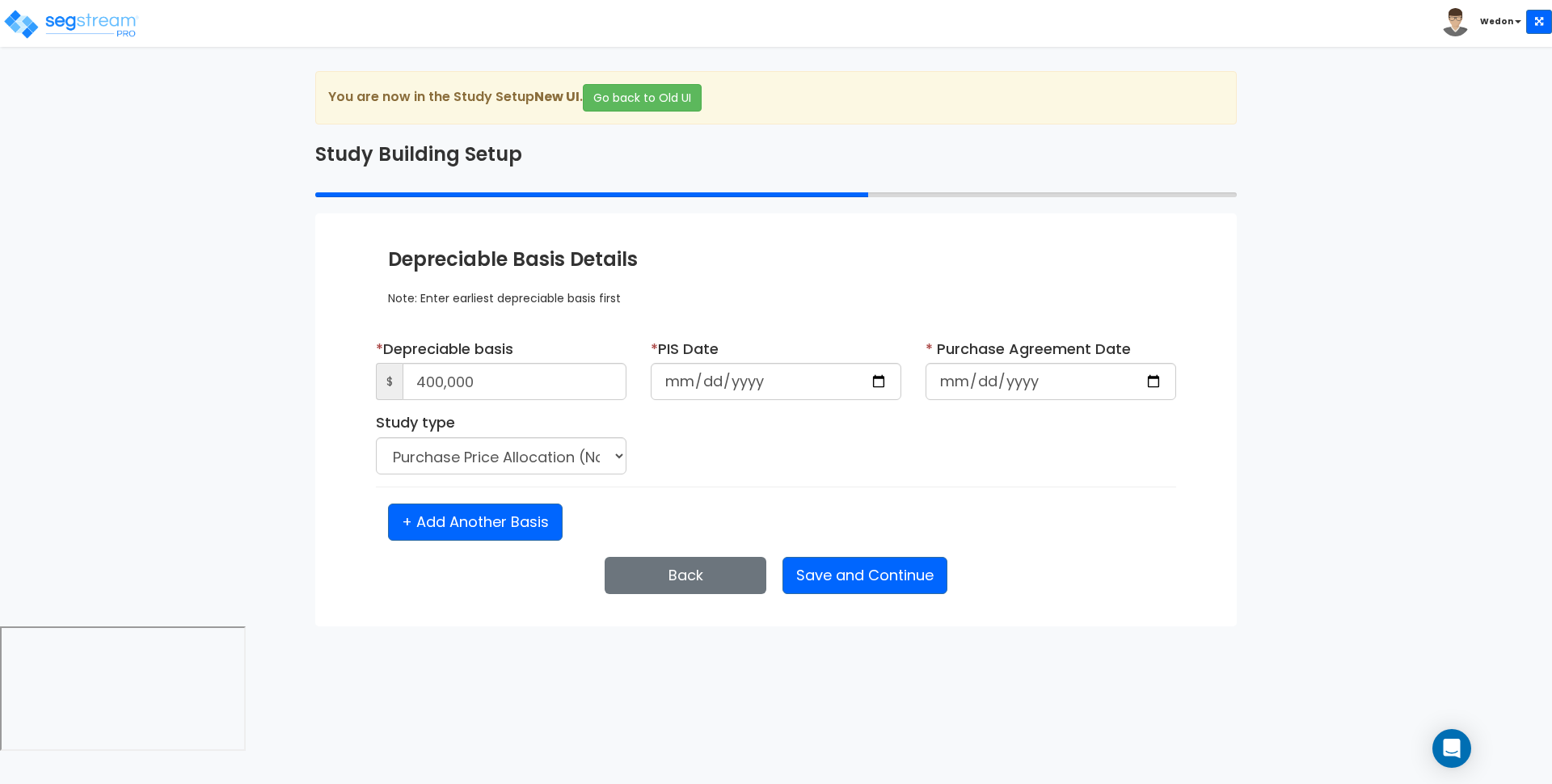
click at [1104, 459] on div "* Depreciable basis $ 400,000 * PIS Date 2025-10-10 * Purchase Agreement Date 2…" at bounding box center [776, 412] width 825 height 148
click at [1141, 380] on input "2025-10-15" at bounding box center [1051, 381] width 250 height 37
click at [1169, 383] on input "2025-10-15" at bounding box center [1051, 381] width 250 height 37
click at [1155, 381] on input "2025-10-15" at bounding box center [1051, 381] width 250 height 37
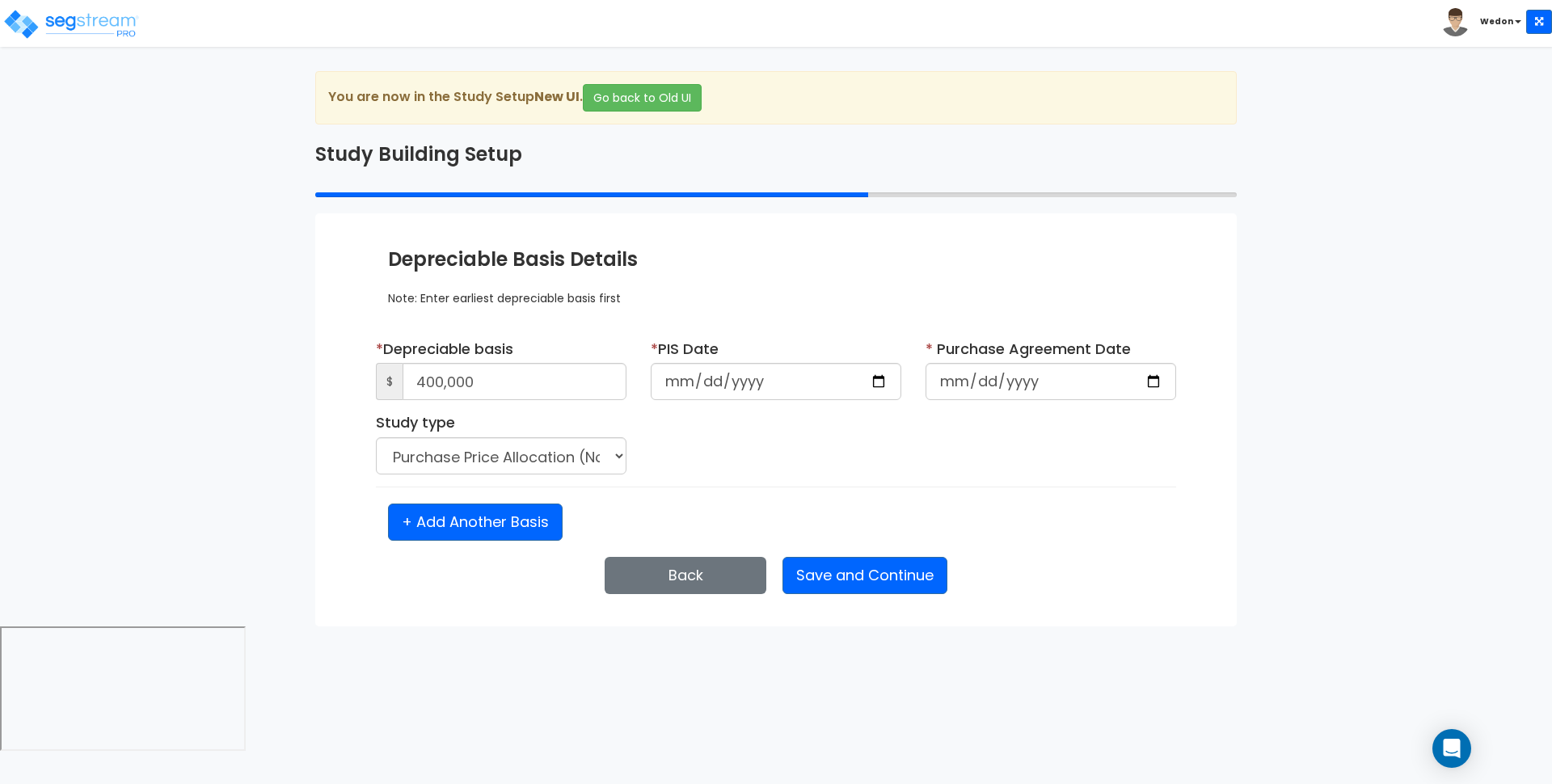
click at [843, 413] on div "* Depreciable basis $ 400,000 * PIS Date 2025-10-10 * Purchase Agreement Date 2…" at bounding box center [776, 412] width 825 height 148
click at [1094, 367] on input "2025-10-15" at bounding box center [1051, 381] width 250 height 37
click at [1104, 376] on input "2025-10-15" at bounding box center [1051, 381] width 250 height 37
click at [1167, 377] on input "2025-10-15" at bounding box center [1051, 381] width 250 height 37
click at [1160, 380] on input "2025-10-15" at bounding box center [1051, 381] width 250 height 37
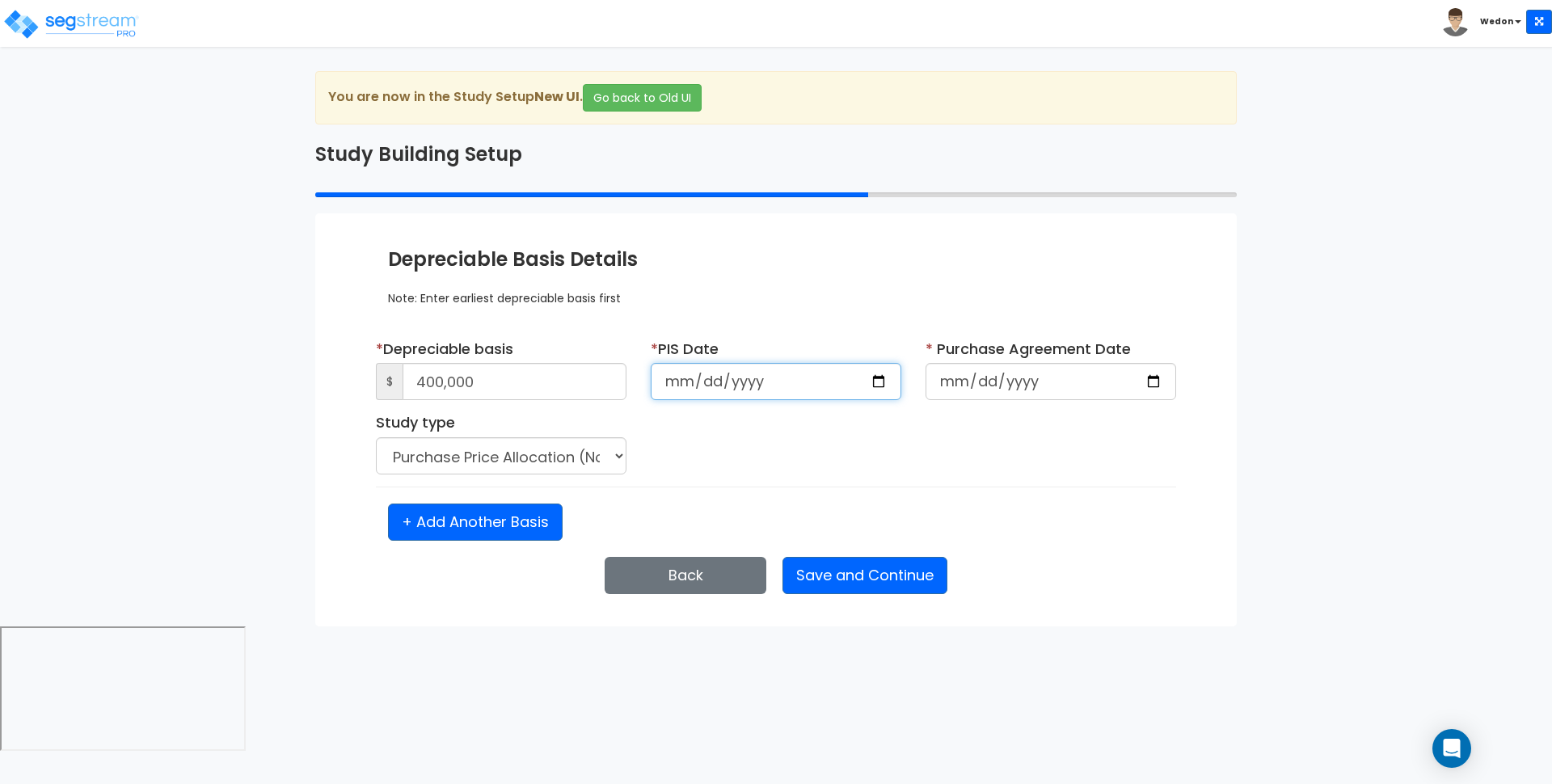
click at [900, 379] on input "2025-10-10" at bounding box center [776, 381] width 250 height 37
click at [874, 378] on input "2025-10-10" at bounding box center [776, 381] width 250 height 37
click at [882, 382] on input "2025-10-15" at bounding box center [776, 381] width 250 height 37
type input "2025-10-10"
drag, startPoint x: 1162, startPoint y: 379, endPoint x: 1147, endPoint y: 379, distance: 15.0
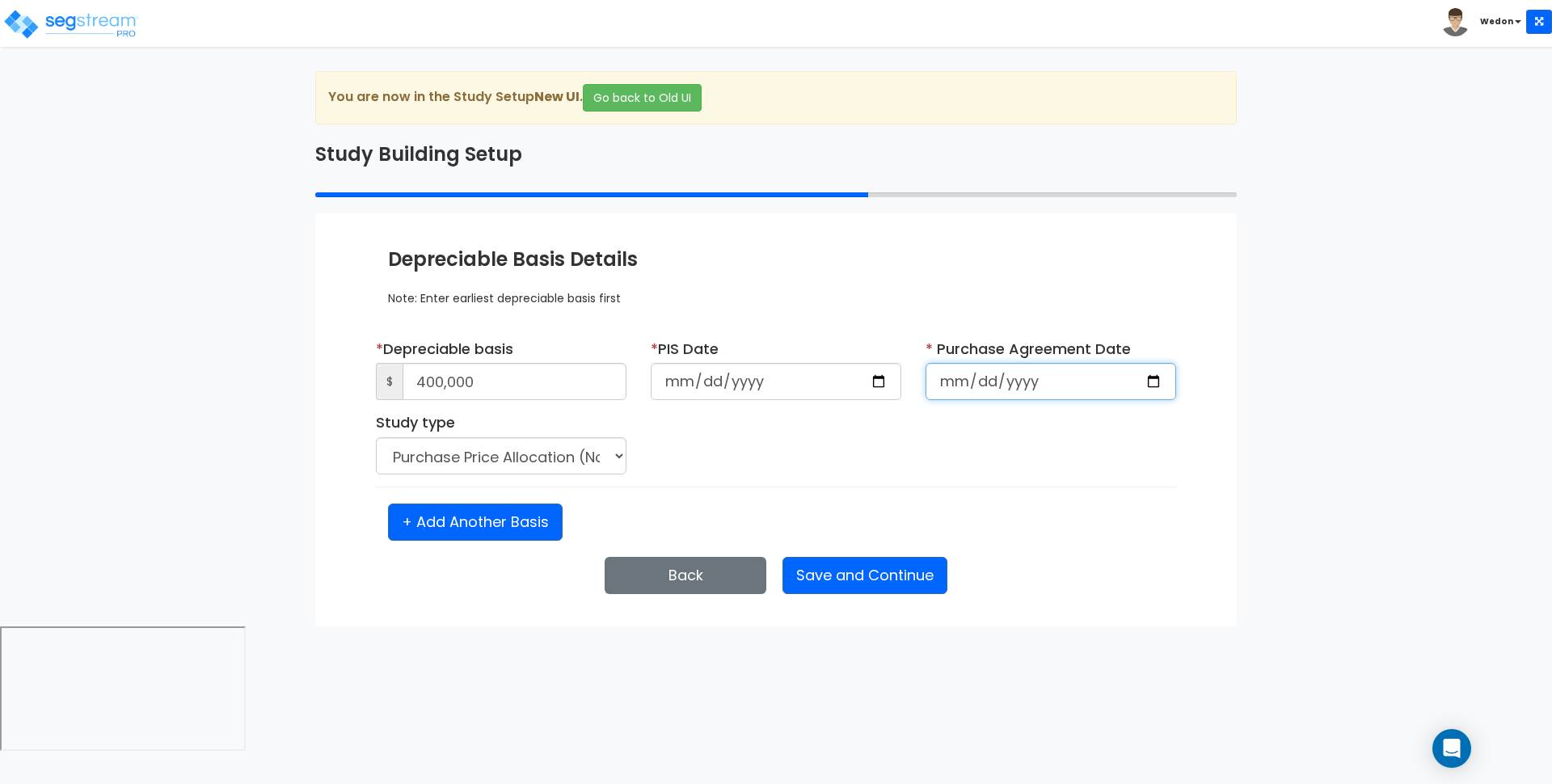
click at [1162, 379] on input "2025-10-15" at bounding box center [1051, 381] width 250 height 37
click at [1100, 412] on div "* Purchase Agreement Date 2025-10-15" at bounding box center [1051, 375] width 275 height 74
click at [1127, 373] on input "2025-10-15" at bounding box center [1051, 381] width 250 height 37
click at [1149, 364] on input "2025-10-15" at bounding box center [1051, 381] width 250 height 37
click at [1152, 377] on input "2025-10-15" at bounding box center [1051, 381] width 250 height 37
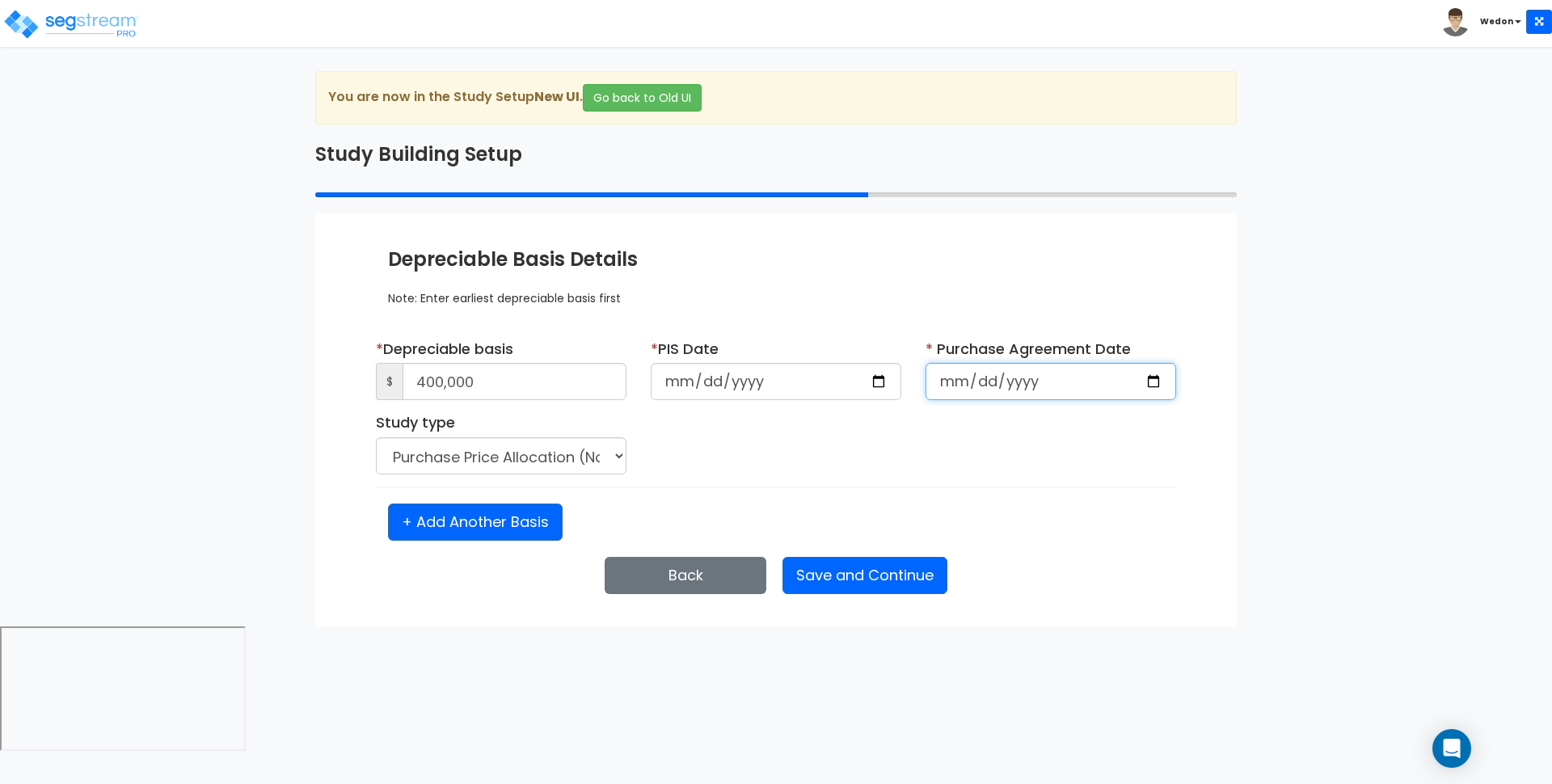
type input "2025-10-10"
click at [845, 569] on button "Save and Continue" at bounding box center [865, 576] width 165 height 37
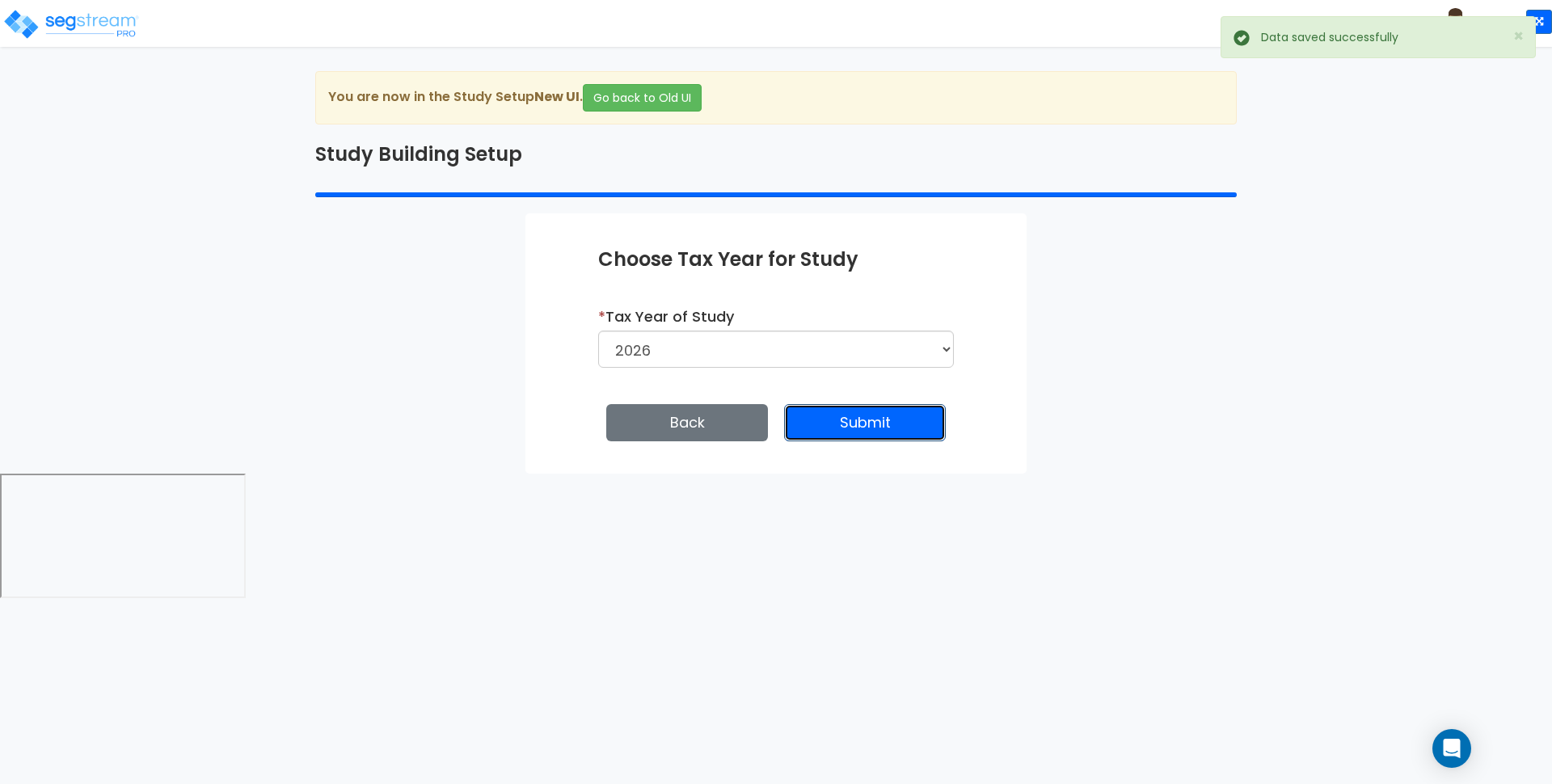
click at [878, 421] on button "Submit" at bounding box center [865, 423] width 161 height 37
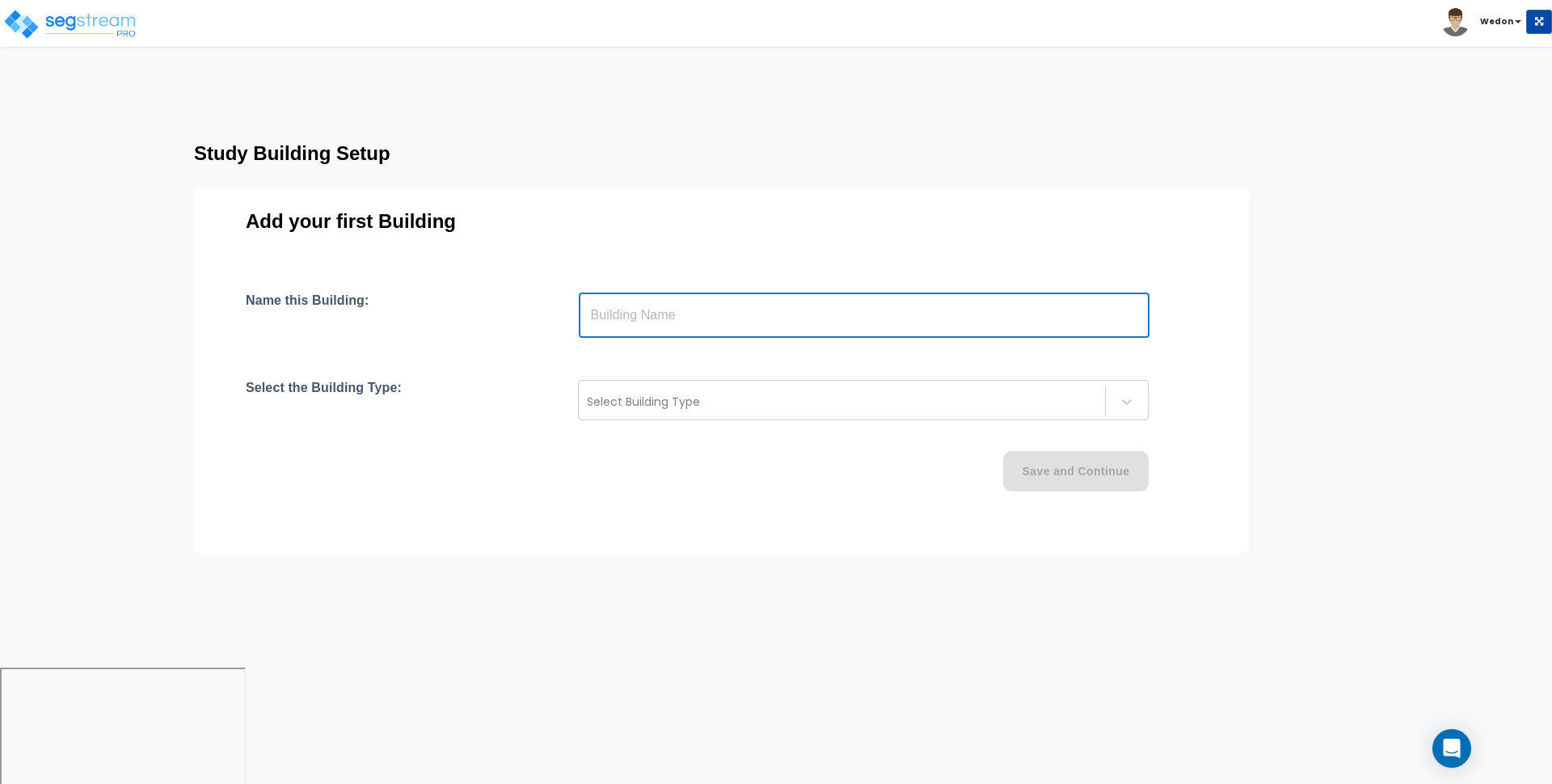
click at [678, 312] on input "text" at bounding box center [864, 314] width 571 height 45
type input "I"
type input "Office Space Tenant"
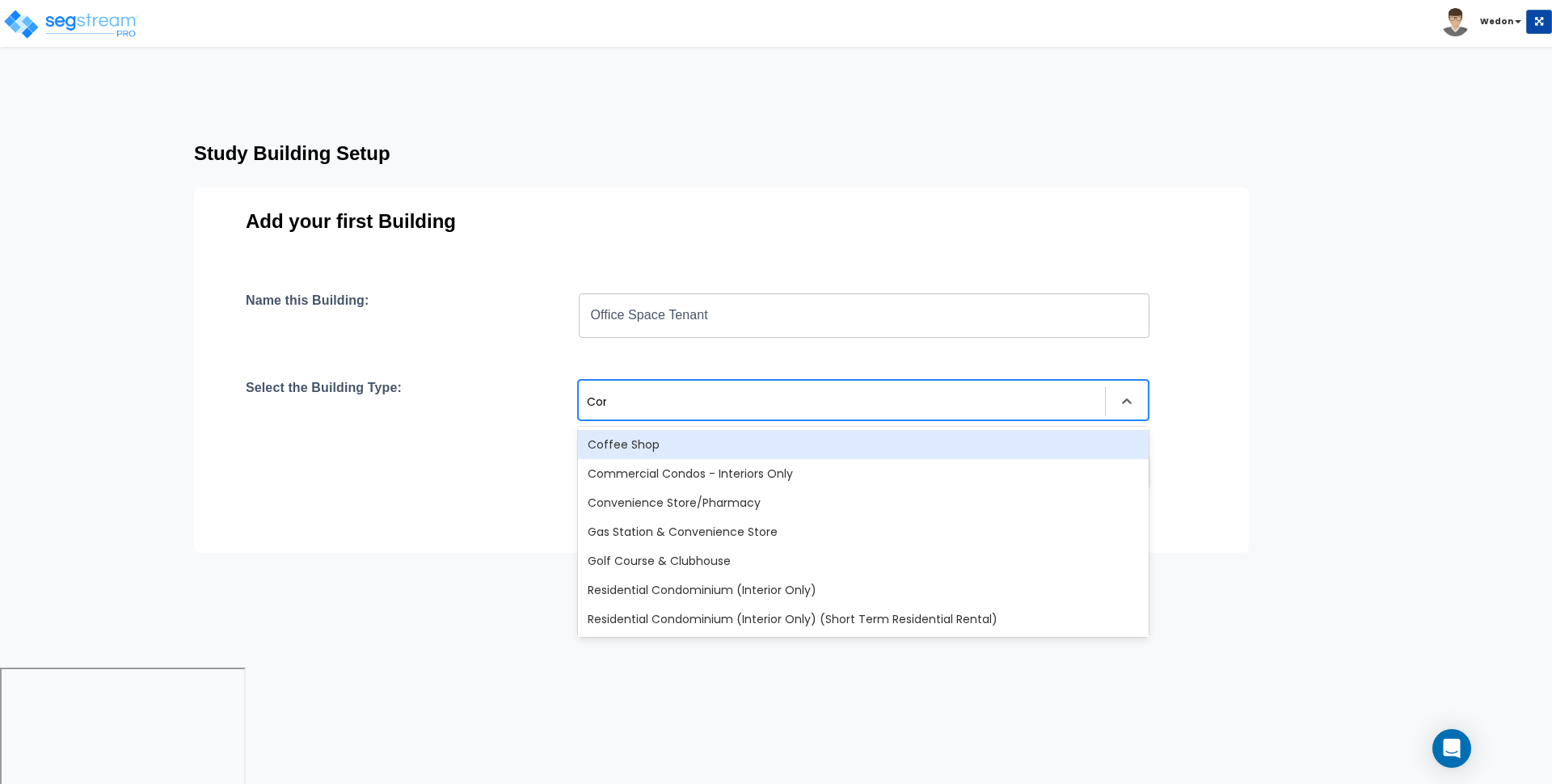
type input "Comm"
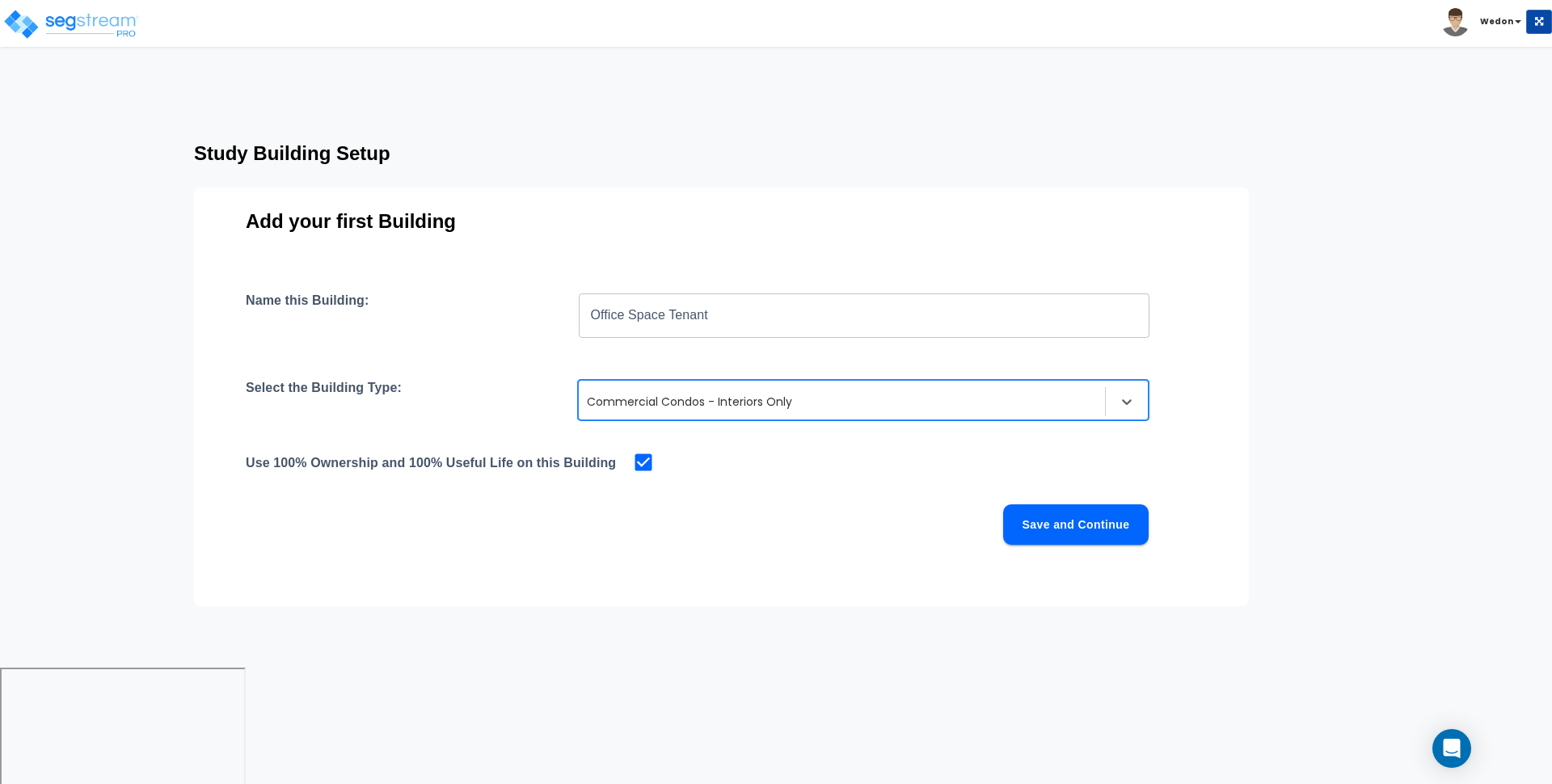
click at [1087, 517] on button "Save and Continue" at bounding box center [1076, 524] width 145 height 40
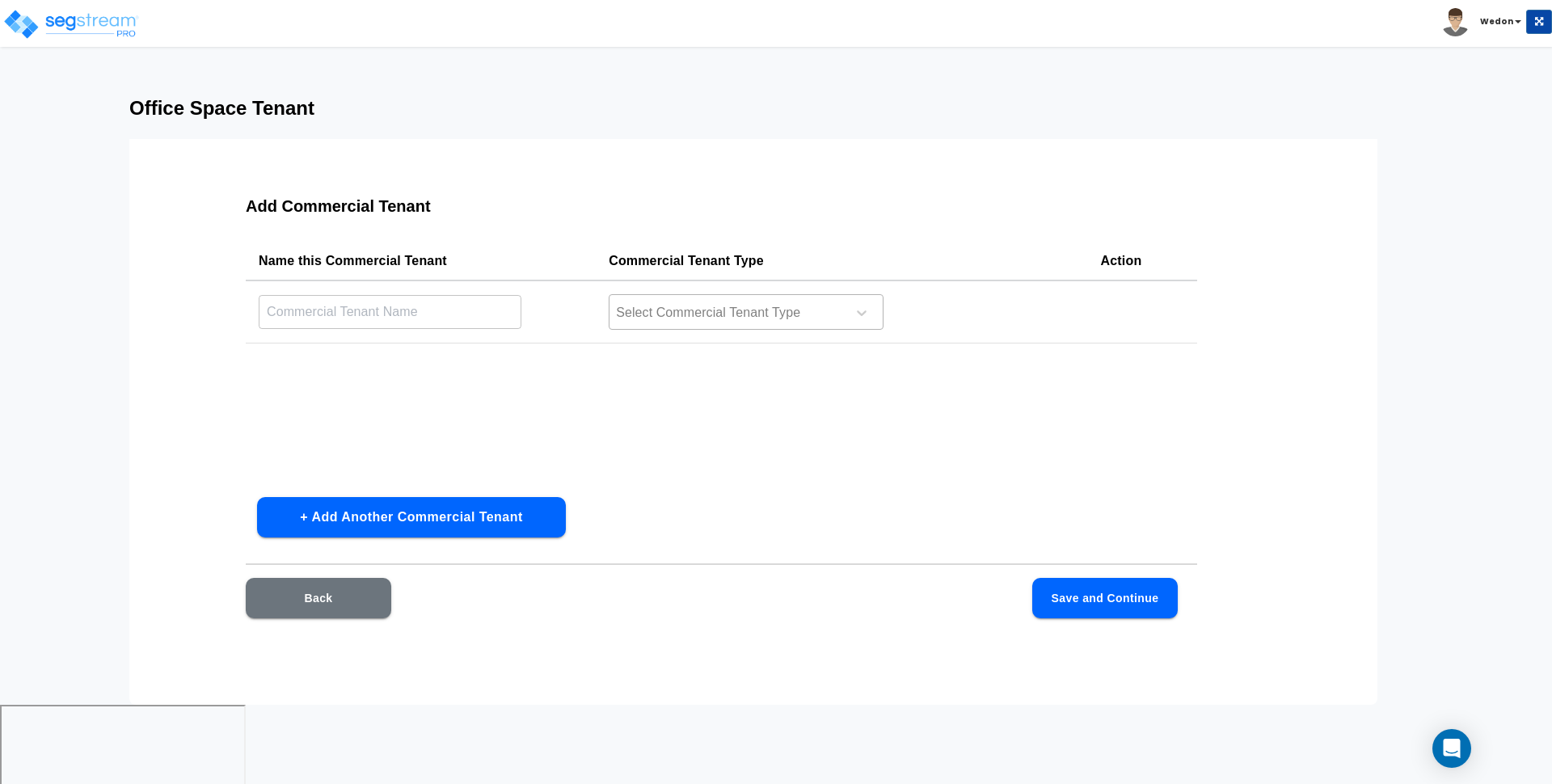
click at [710, 316] on div at bounding box center [725, 313] width 222 height 21
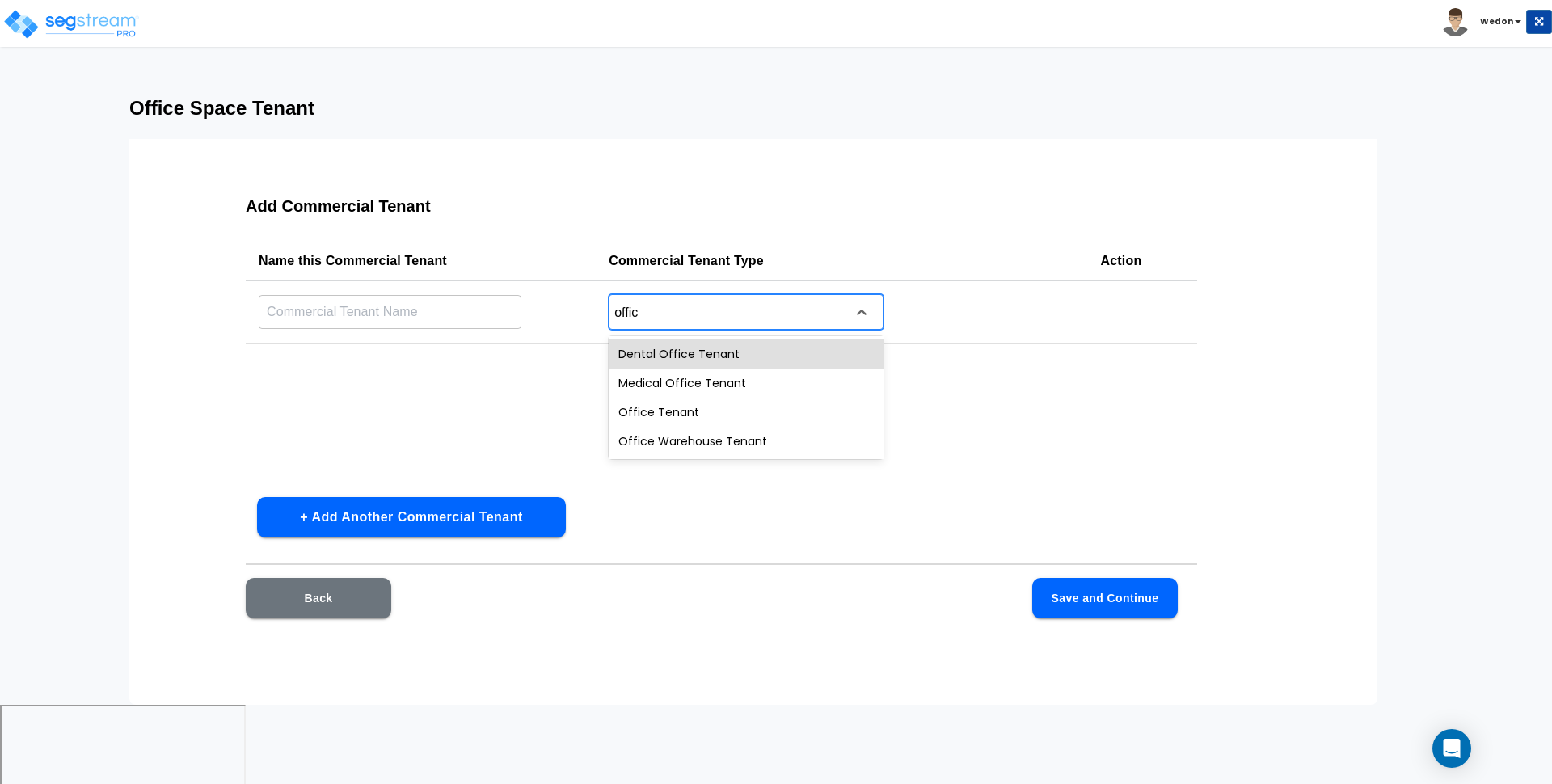
type input "office"
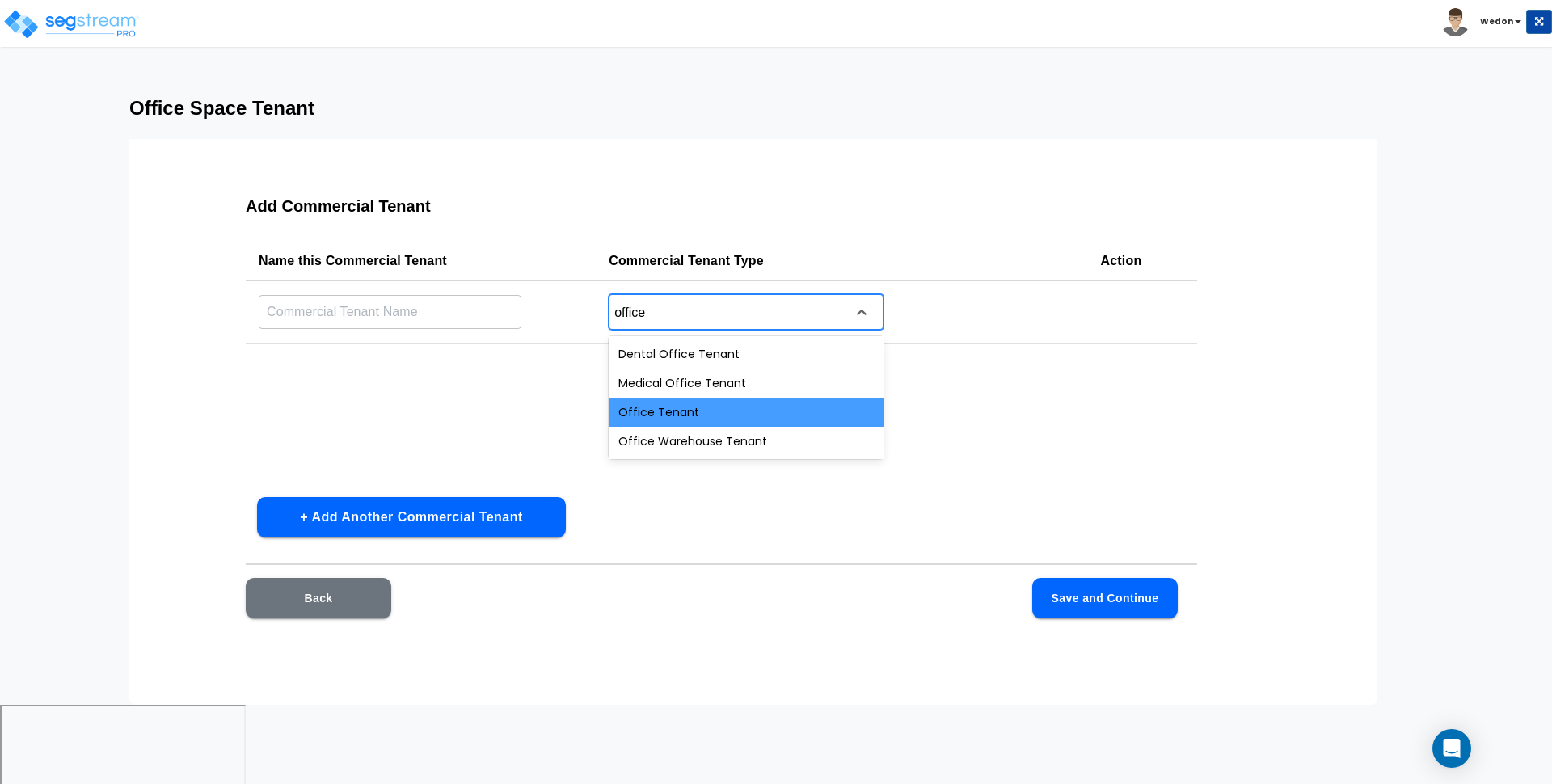
click at [683, 415] on div "Office Tenant" at bounding box center [746, 412] width 275 height 29
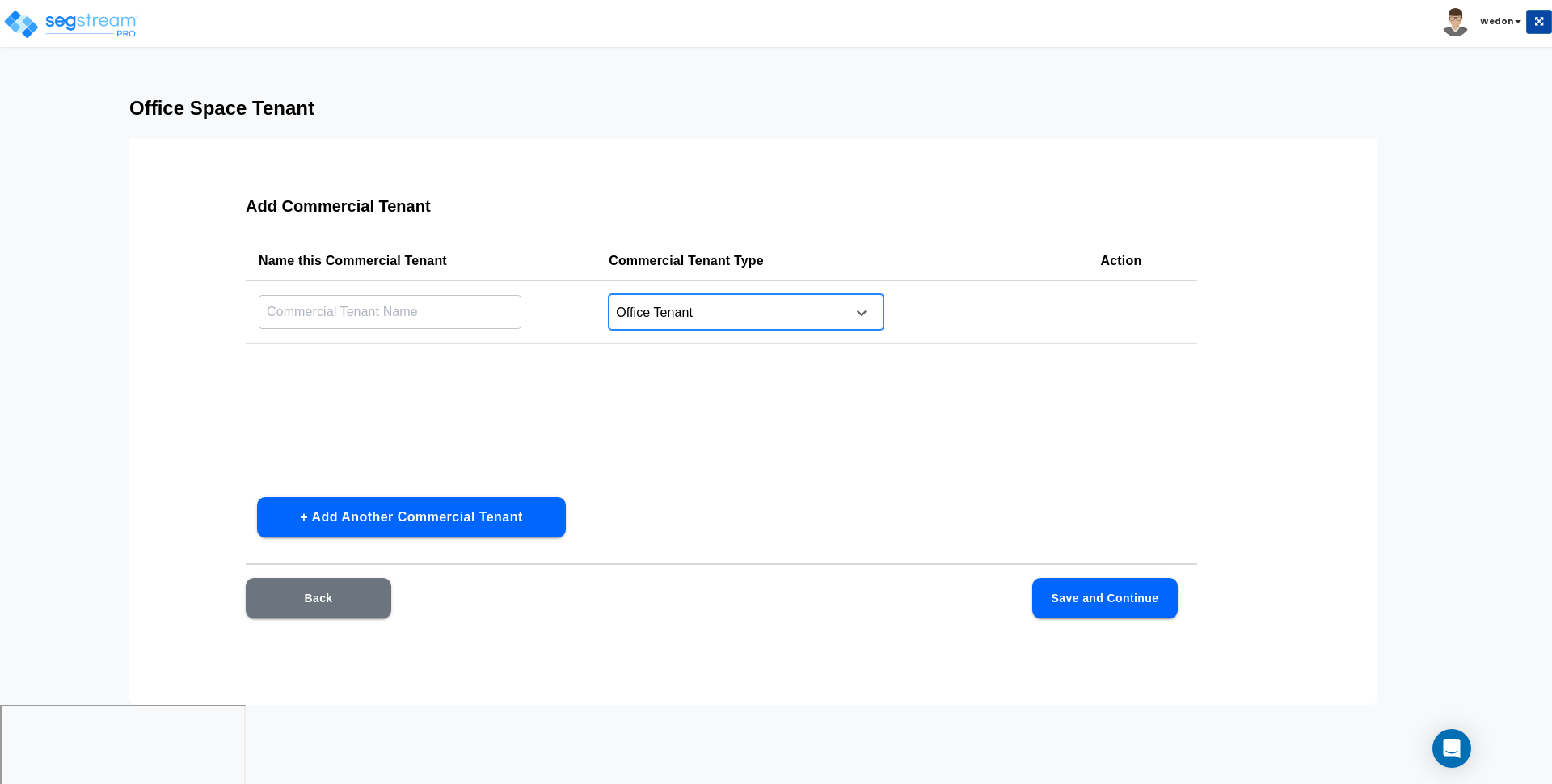
click at [413, 314] on input "text" at bounding box center [390, 311] width 263 height 35
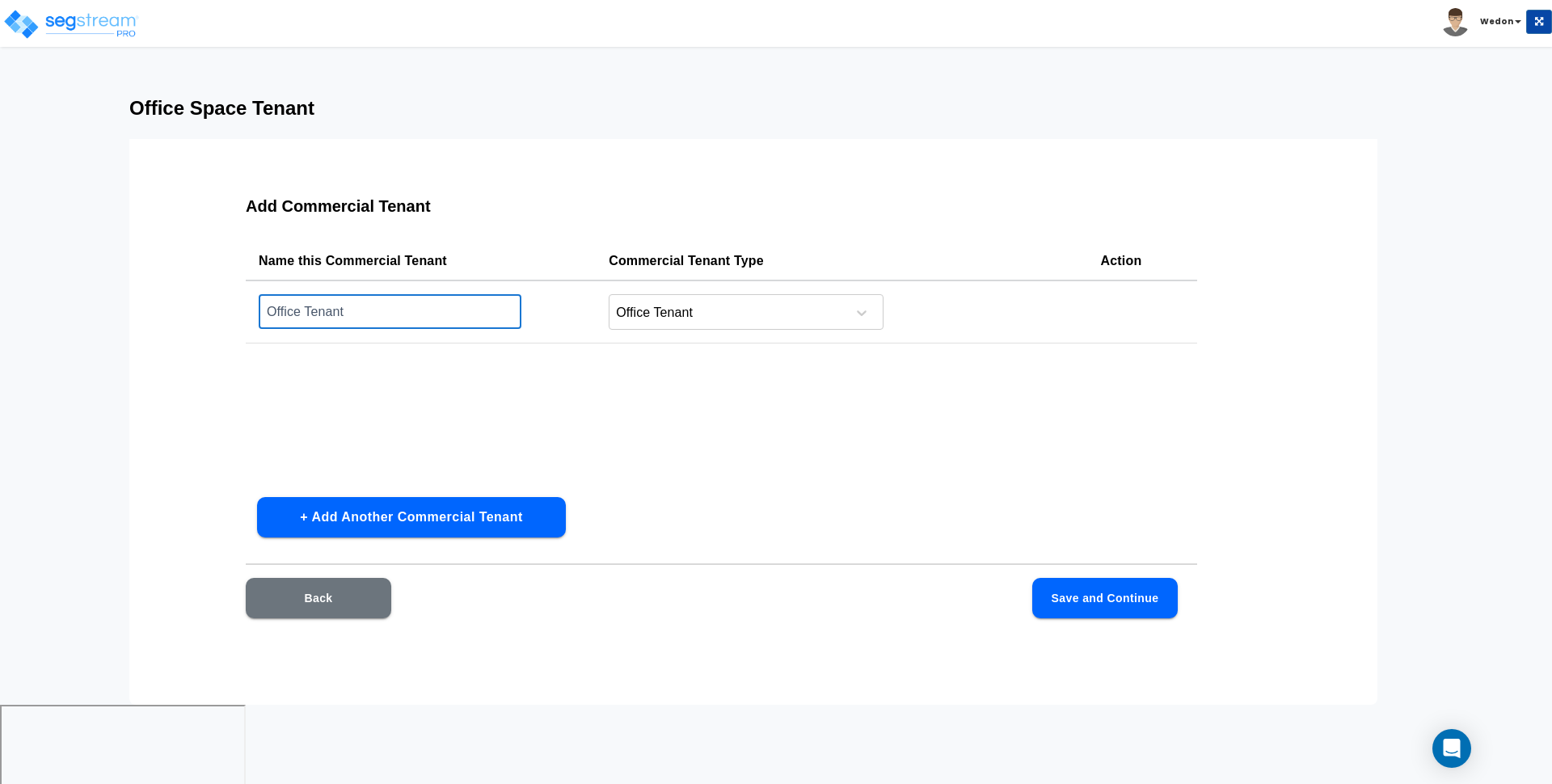
type input "Office Tenant"
click at [1091, 600] on button "Save and Continue" at bounding box center [1104, 598] width 145 height 40
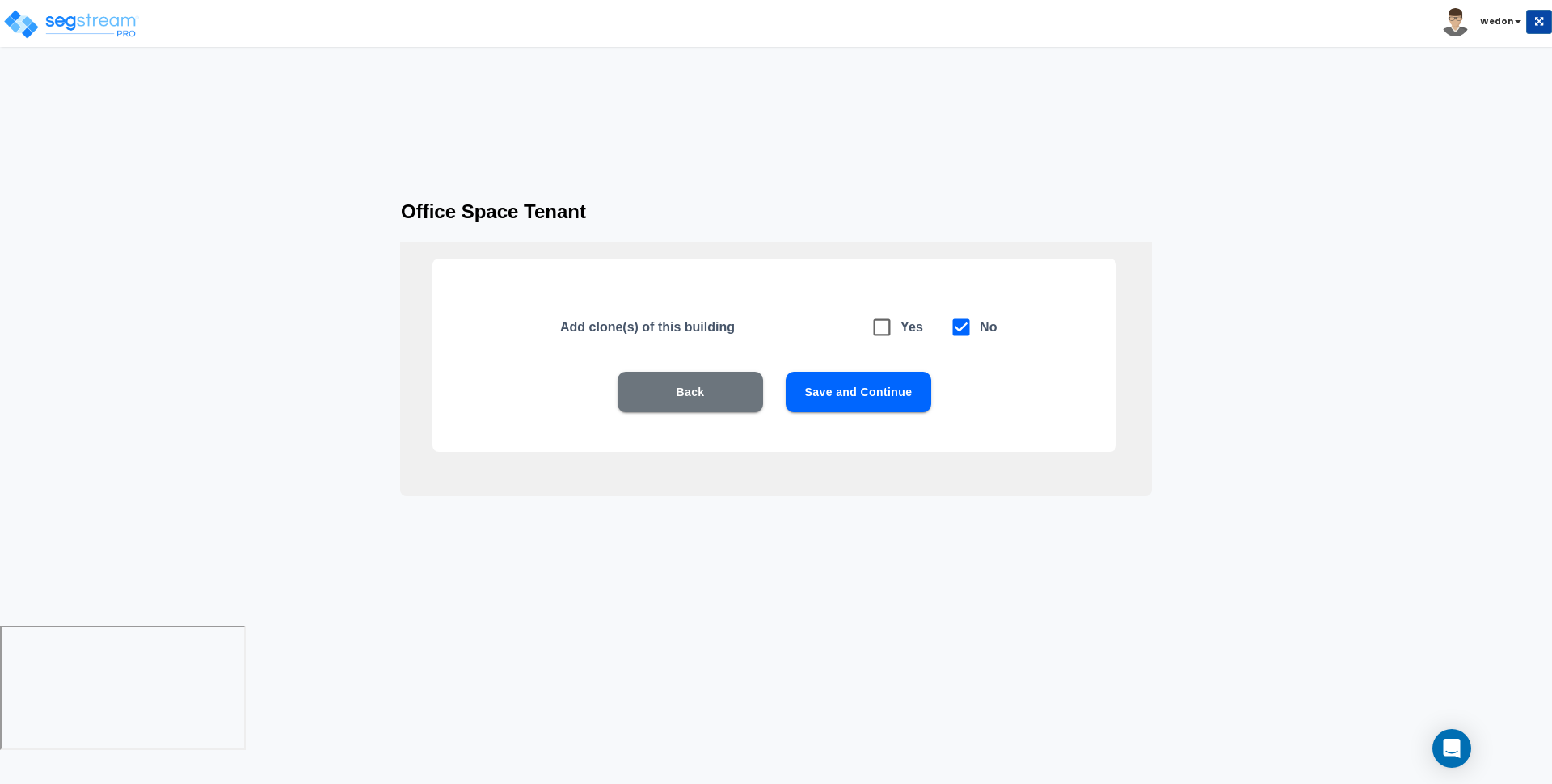
click at [857, 370] on div "Add clone(s) of this building Yes No Back Save and Continue" at bounding box center [774, 355] width 684 height 193
click at [866, 388] on button "Save and Continue" at bounding box center [858, 391] width 145 height 40
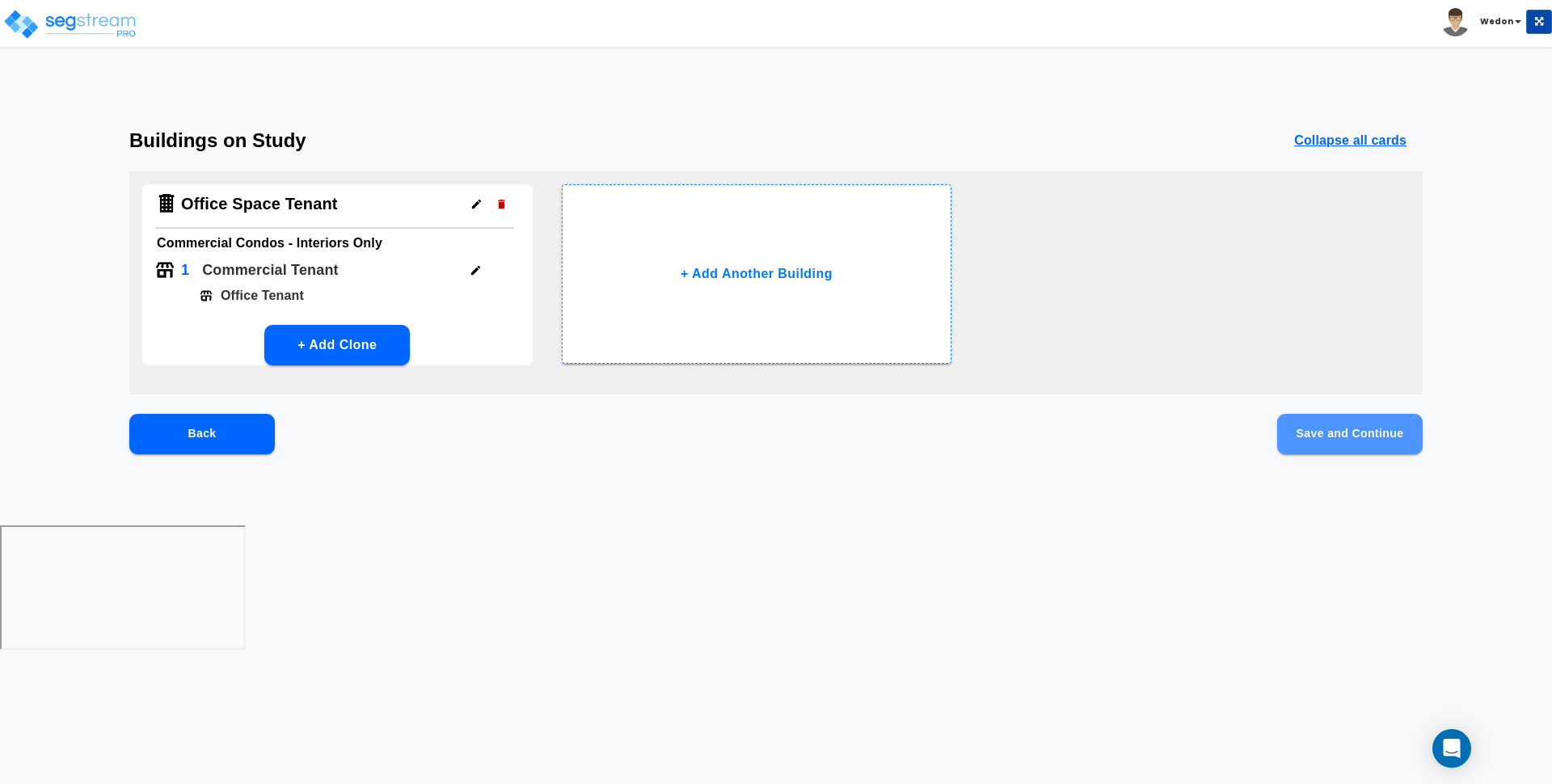
click at [1351, 437] on button "Save and Continue" at bounding box center [1350, 433] width 145 height 40
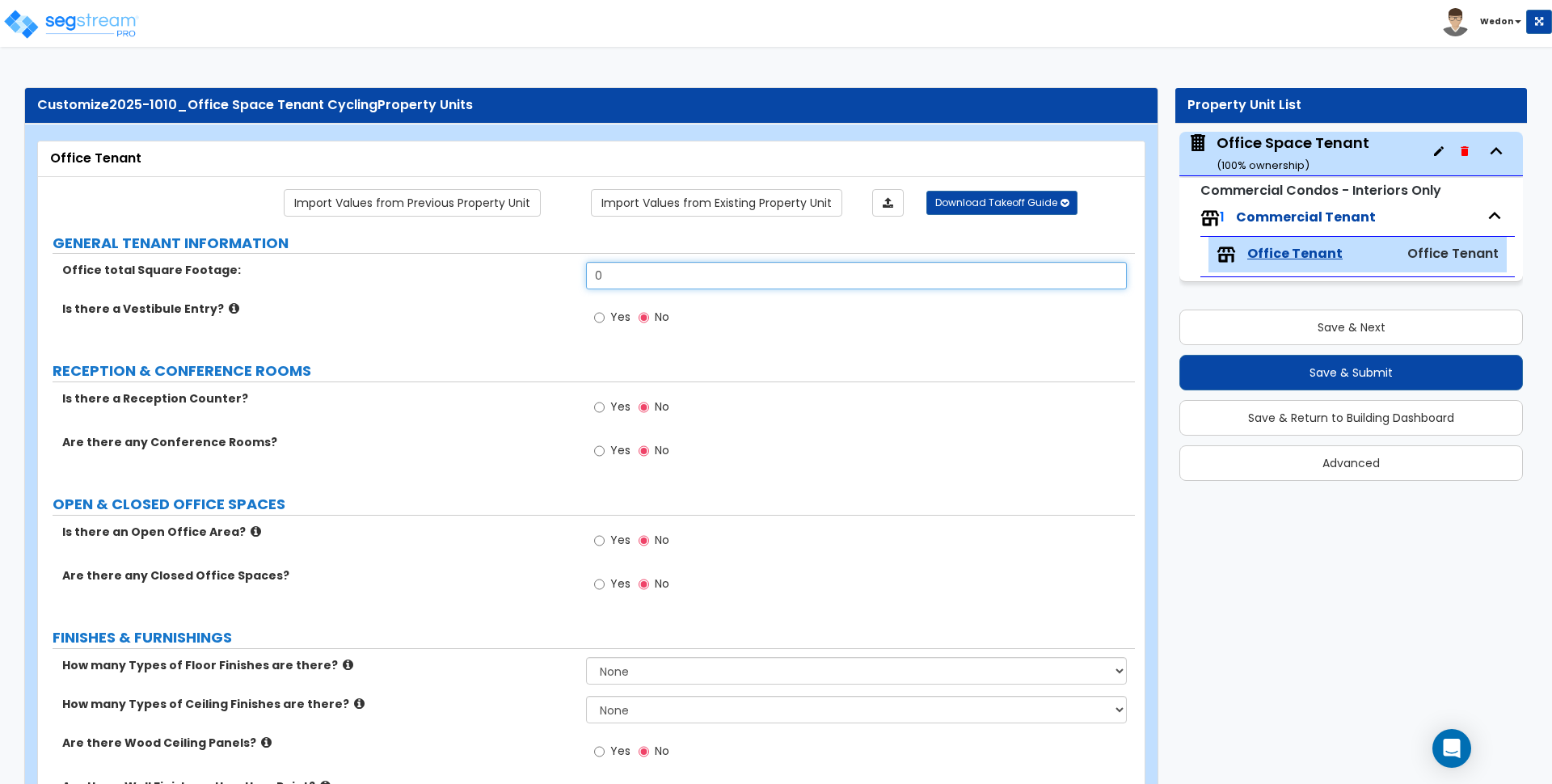
click at [668, 282] on input "0" at bounding box center [857, 275] width 540 height 28
type input "3,000"
click at [607, 306] on label "Yes" at bounding box center [612, 319] width 37 height 28
click at [604, 308] on input "Yes" at bounding box center [600, 317] width 11 height 18
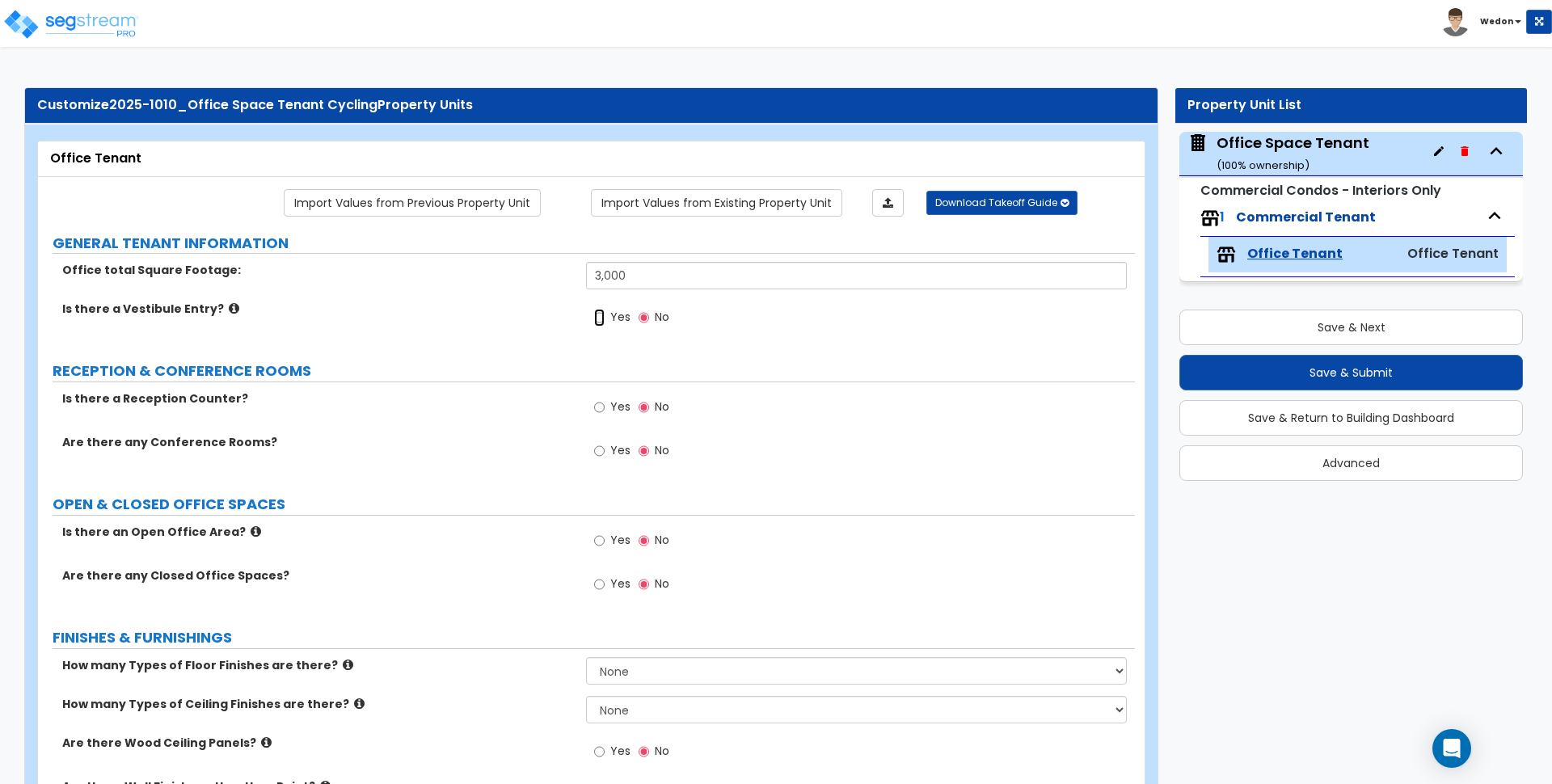
radio input "true"
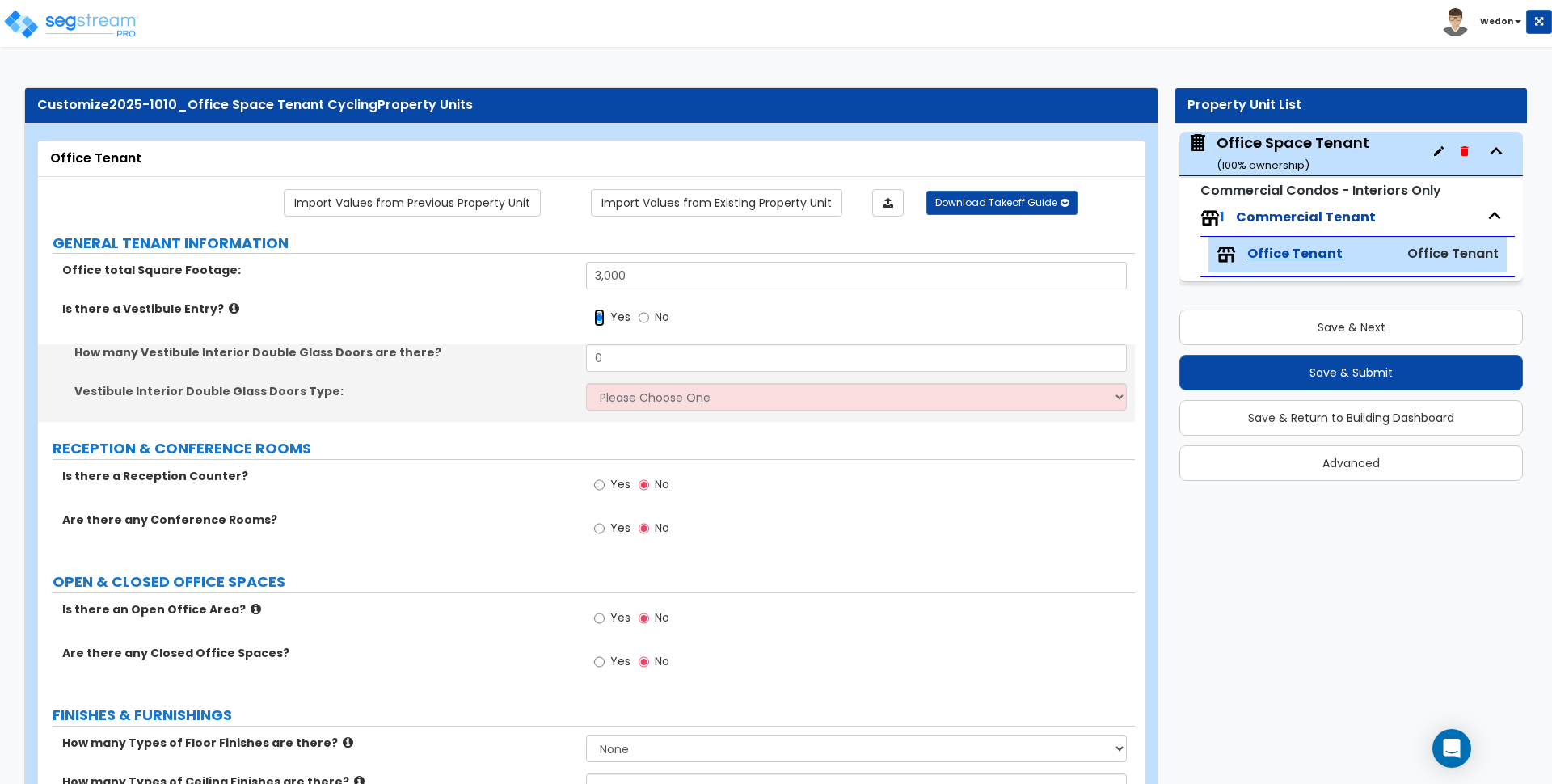
scroll to position [101, 0]
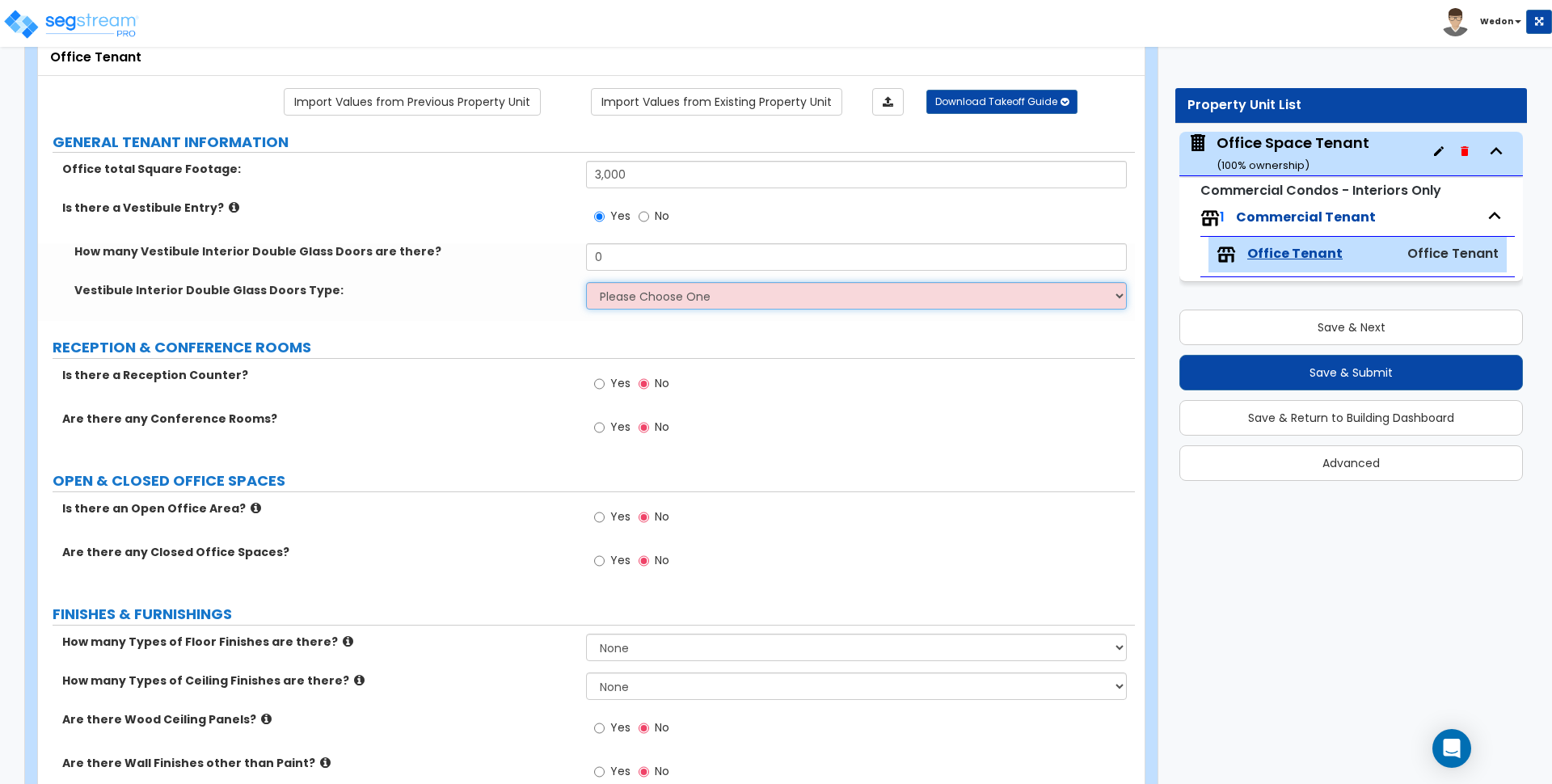
drag, startPoint x: 691, startPoint y: 283, endPoint x: 710, endPoint y: 282, distance: 19.0
click at [691, 283] on select "Please Choose One Hinged Sliding" at bounding box center [857, 296] width 540 height 28
drag, startPoint x: 778, startPoint y: 283, endPoint x: 792, endPoint y: 282, distance: 14.0
click at [779, 285] on select "Please Choose One Hinged Sliding" at bounding box center [857, 296] width 540 height 28
select select "1"
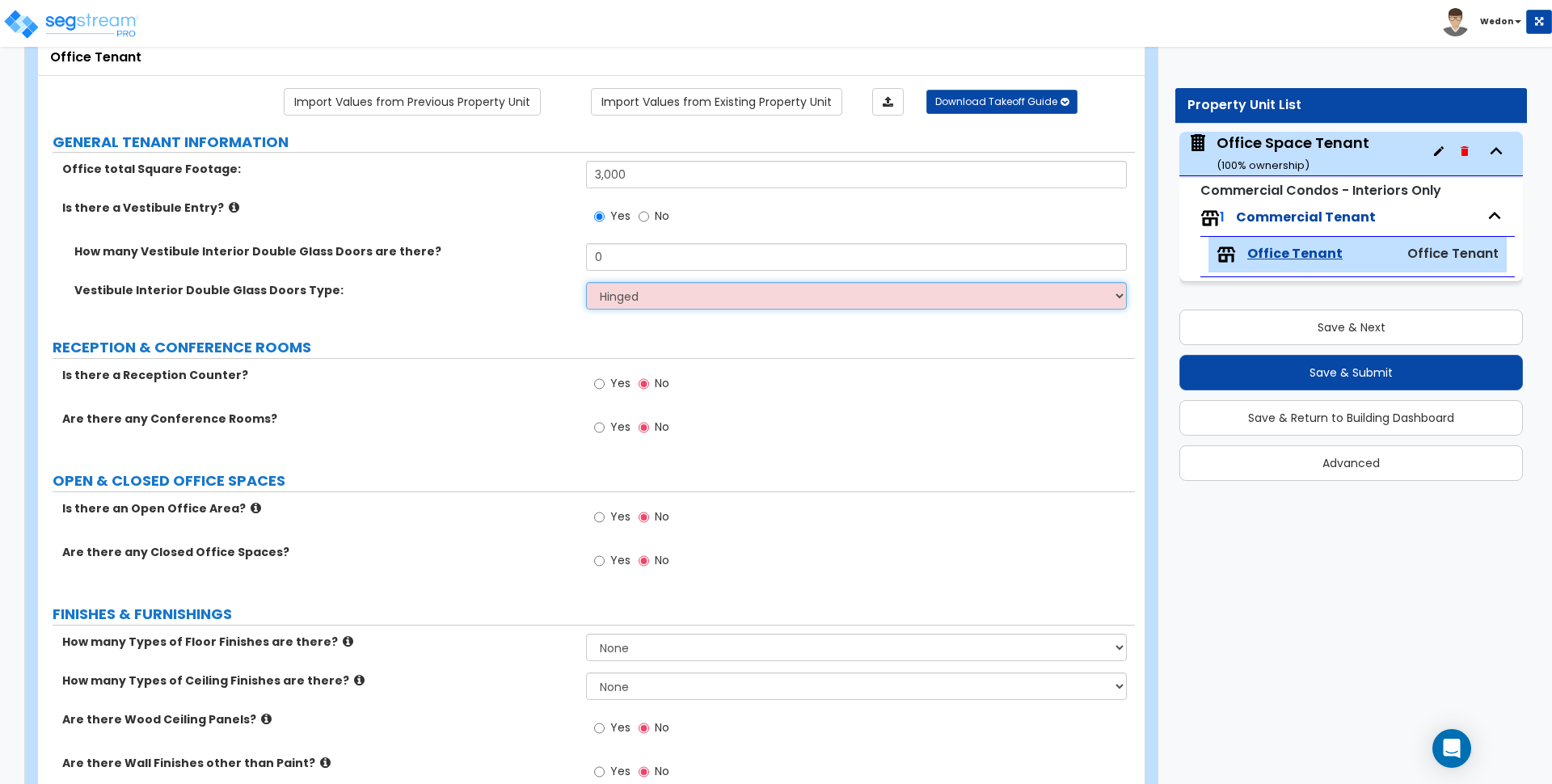
click at [587, 282] on select "Please Choose One Hinged Sliding" at bounding box center [857, 296] width 540 height 28
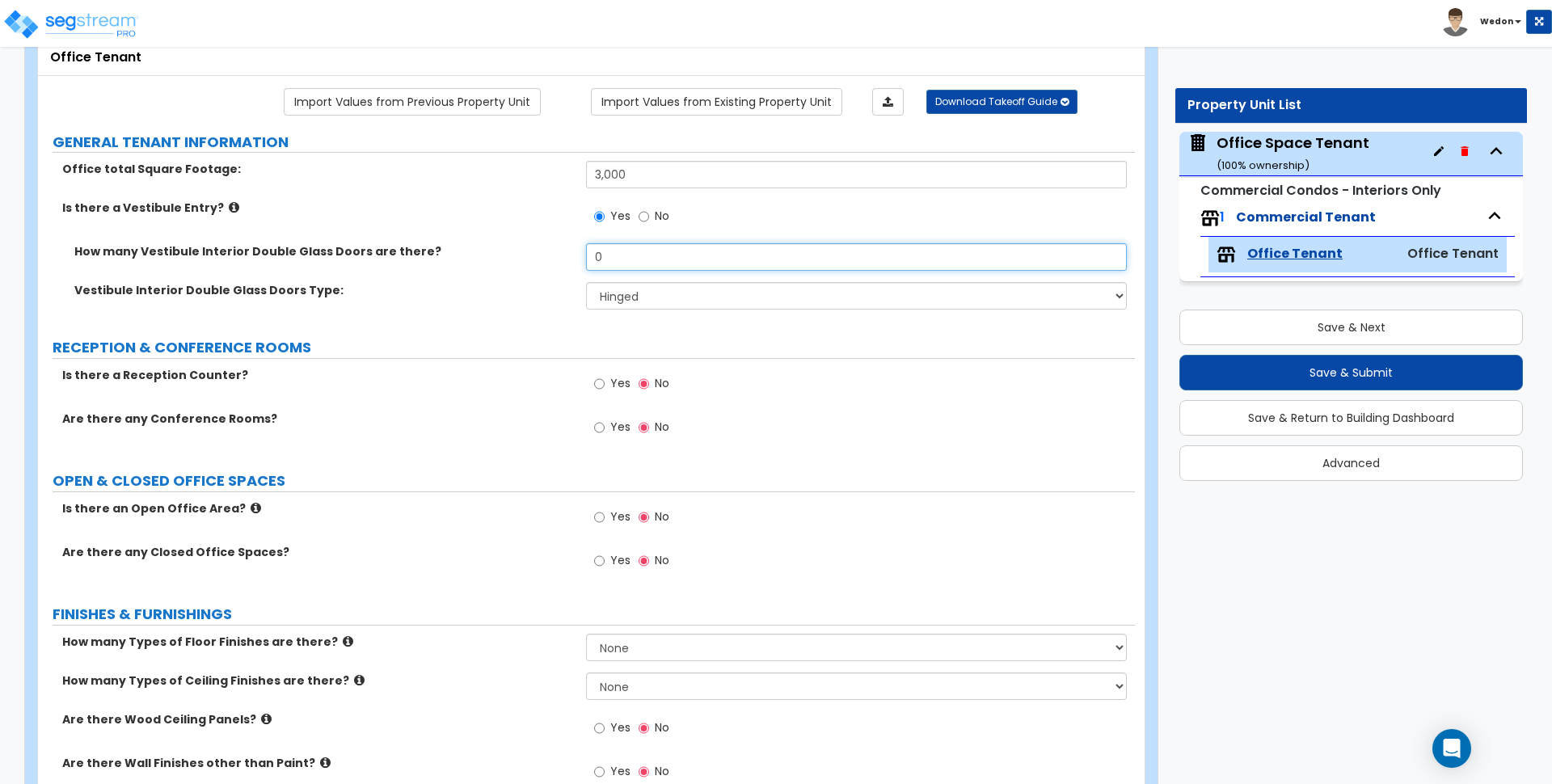
click at [623, 262] on input "0" at bounding box center [857, 257] width 540 height 28
type input "4"
click at [621, 383] on span "Yes" at bounding box center [620, 383] width 21 height 16
click at [604, 383] on input "Yes" at bounding box center [600, 384] width 11 height 18
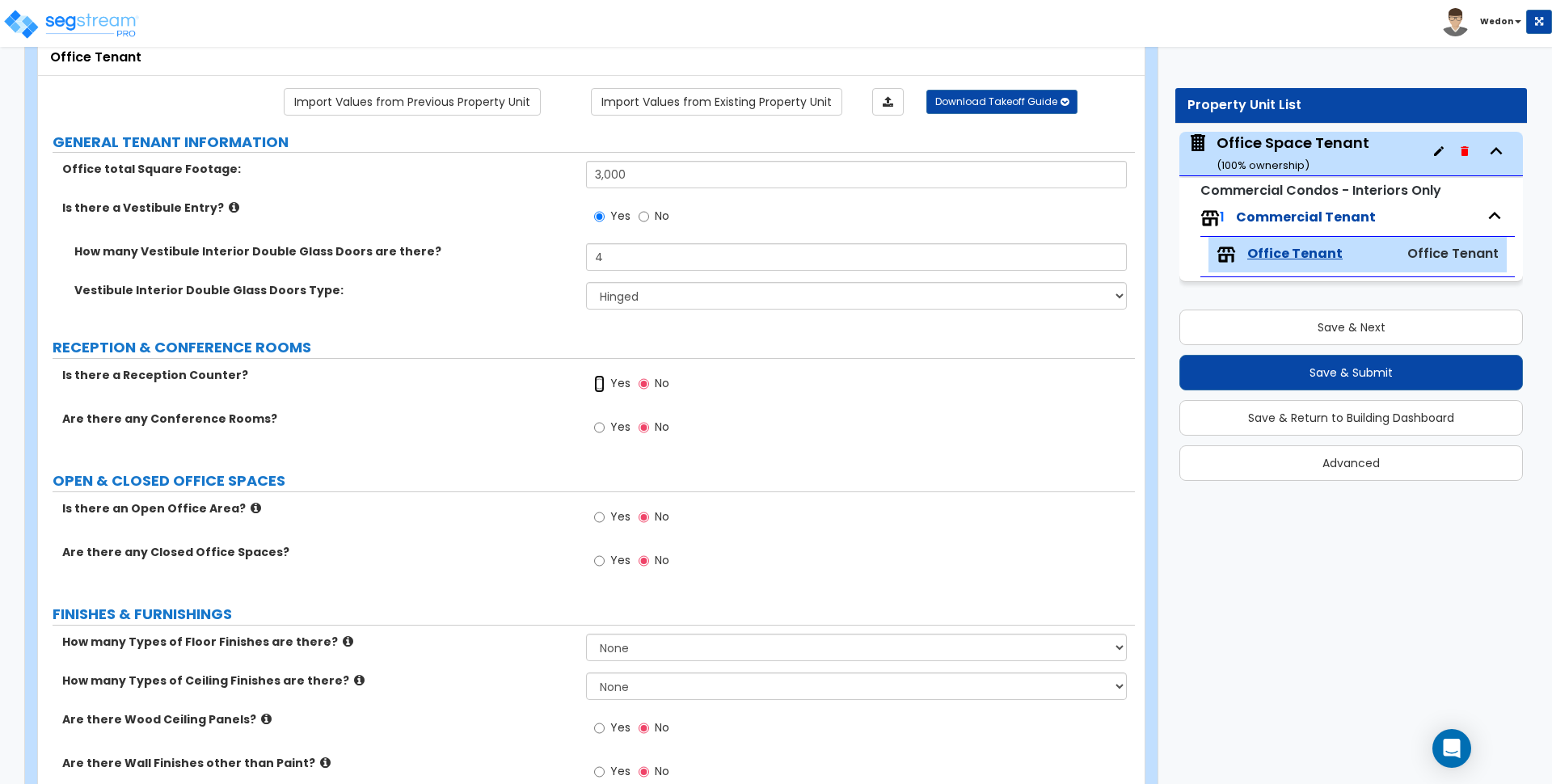
radio input "true"
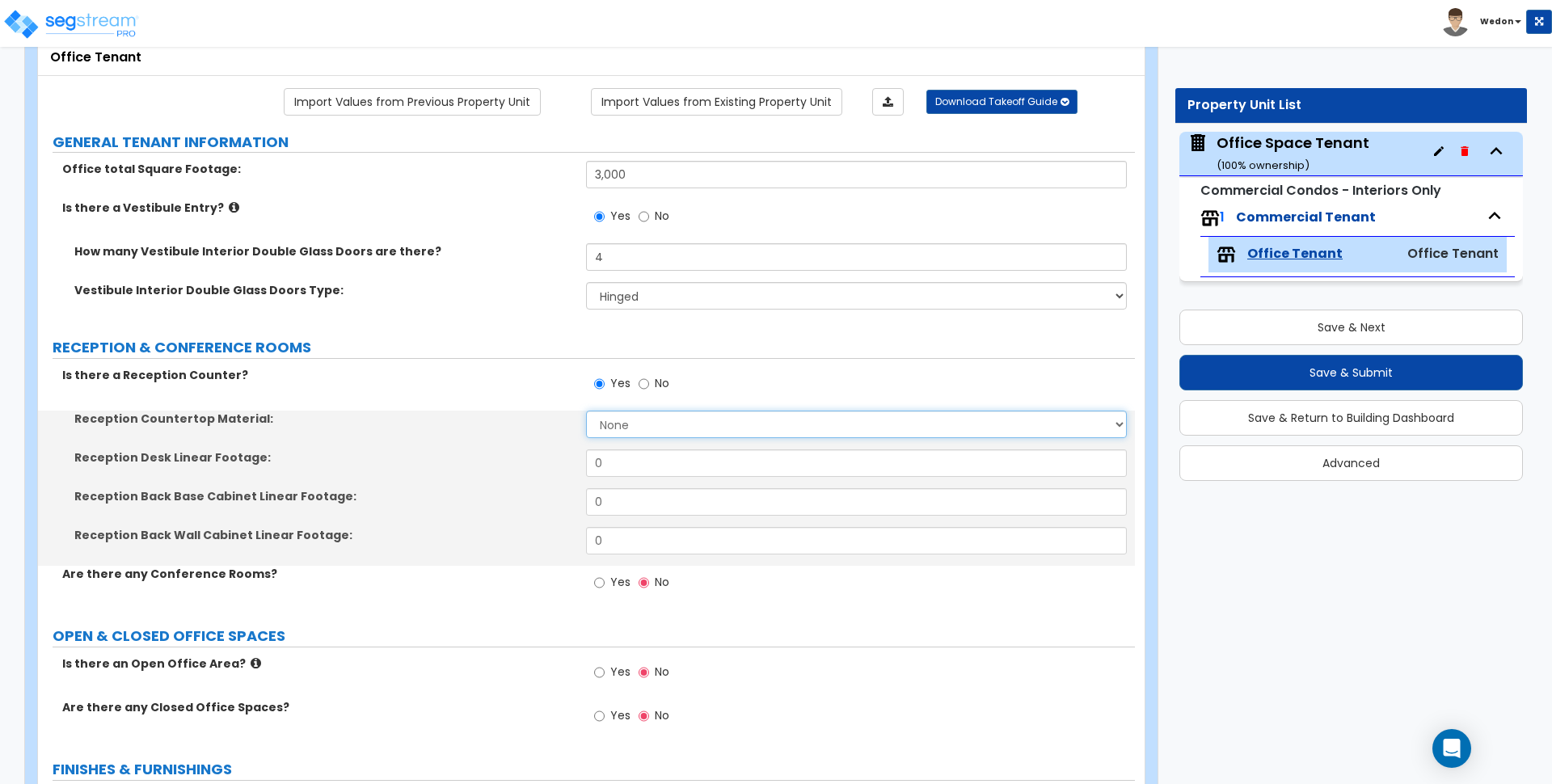
drag, startPoint x: 636, startPoint y: 426, endPoint x: 688, endPoint y: 432, distance: 52.3
click at [636, 425] on select "None Plastic Laminate Solid Surface Stone Quartz Marble Tile Wood Stainless Ste…" at bounding box center [857, 424] width 540 height 28
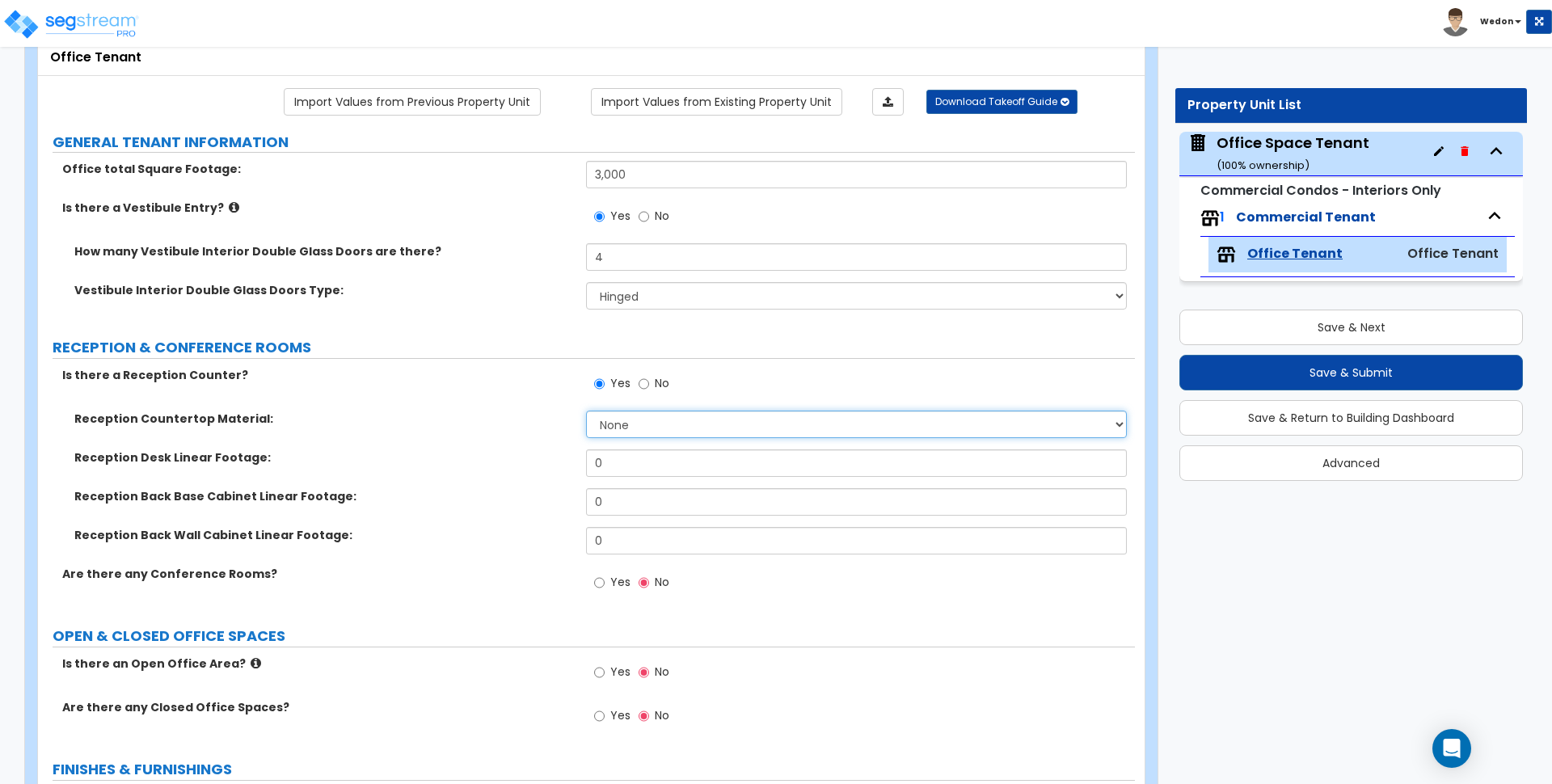
select select "2"
click at [587, 411] on select "None Plastic Laminate Solid Surface Stone Quartz Marble Tile Wood Stainless Ste…" at bounding box center [857, 424] width 540 height 28
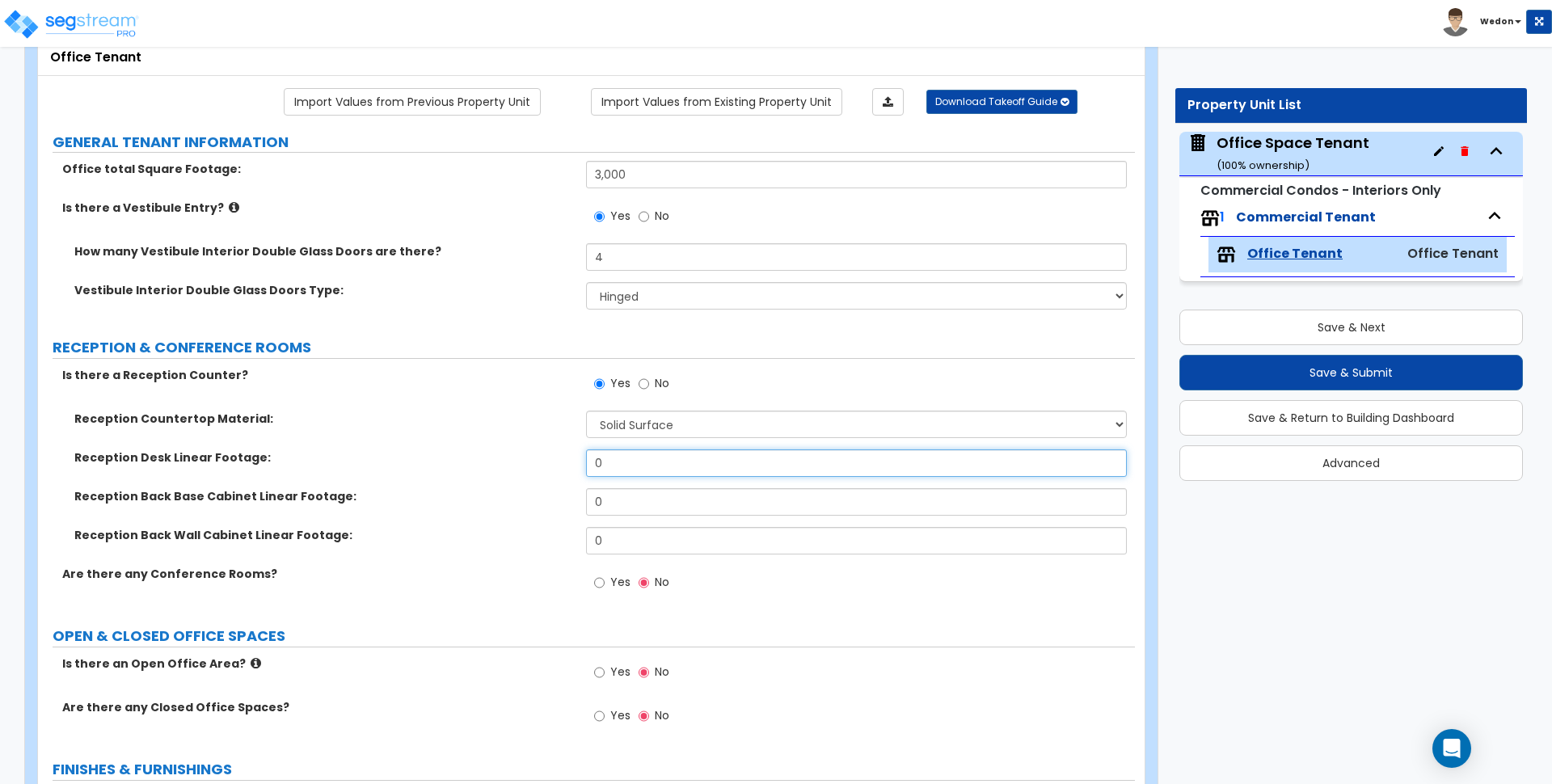
click at [620, 456] on input "0" at bounding box center [857, 462] width 540 height 28
type input "12"
click at [620, 509] on input "0" at bounding box center [857, 502] width 540 height 28
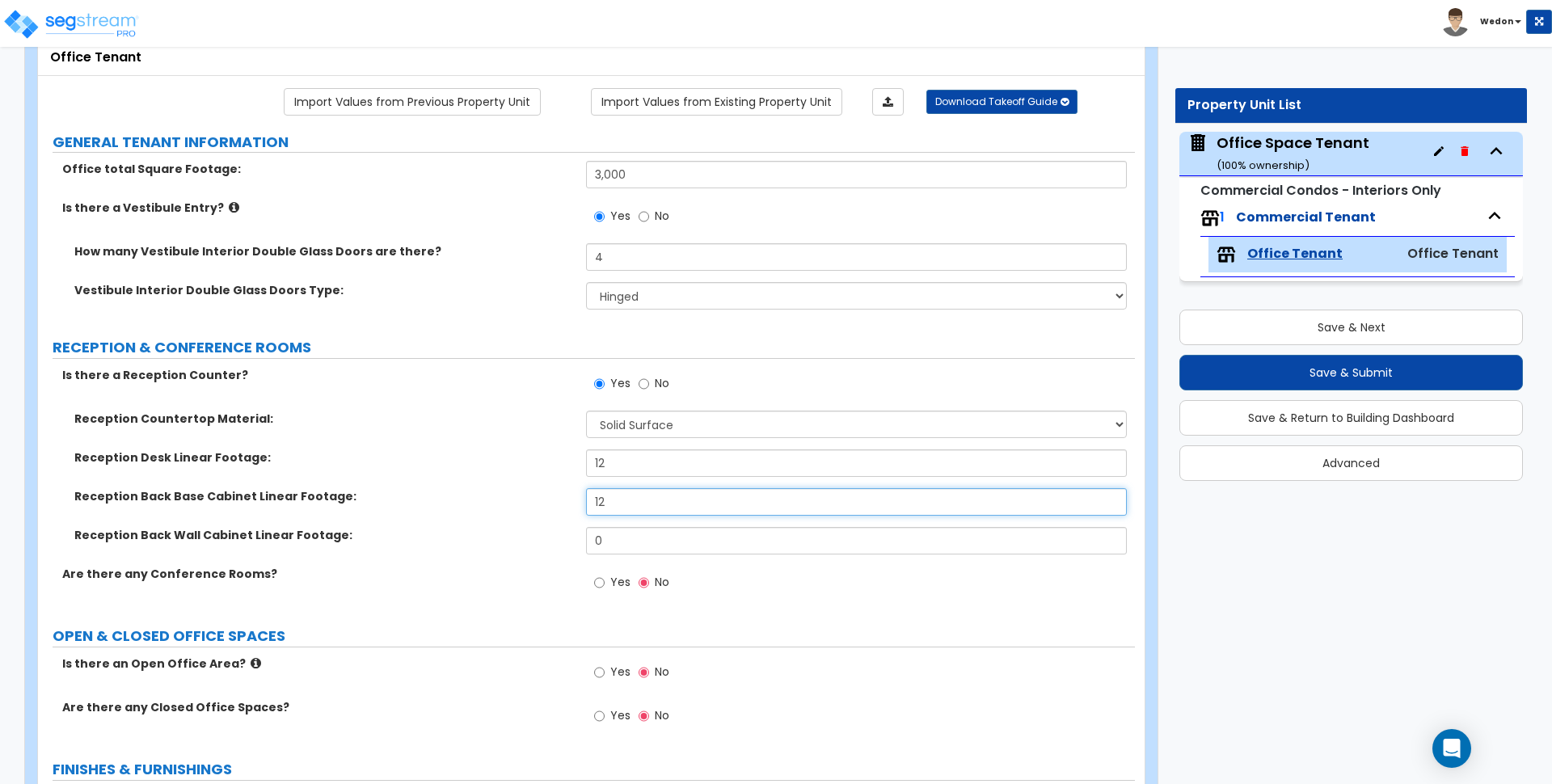
type input "12"
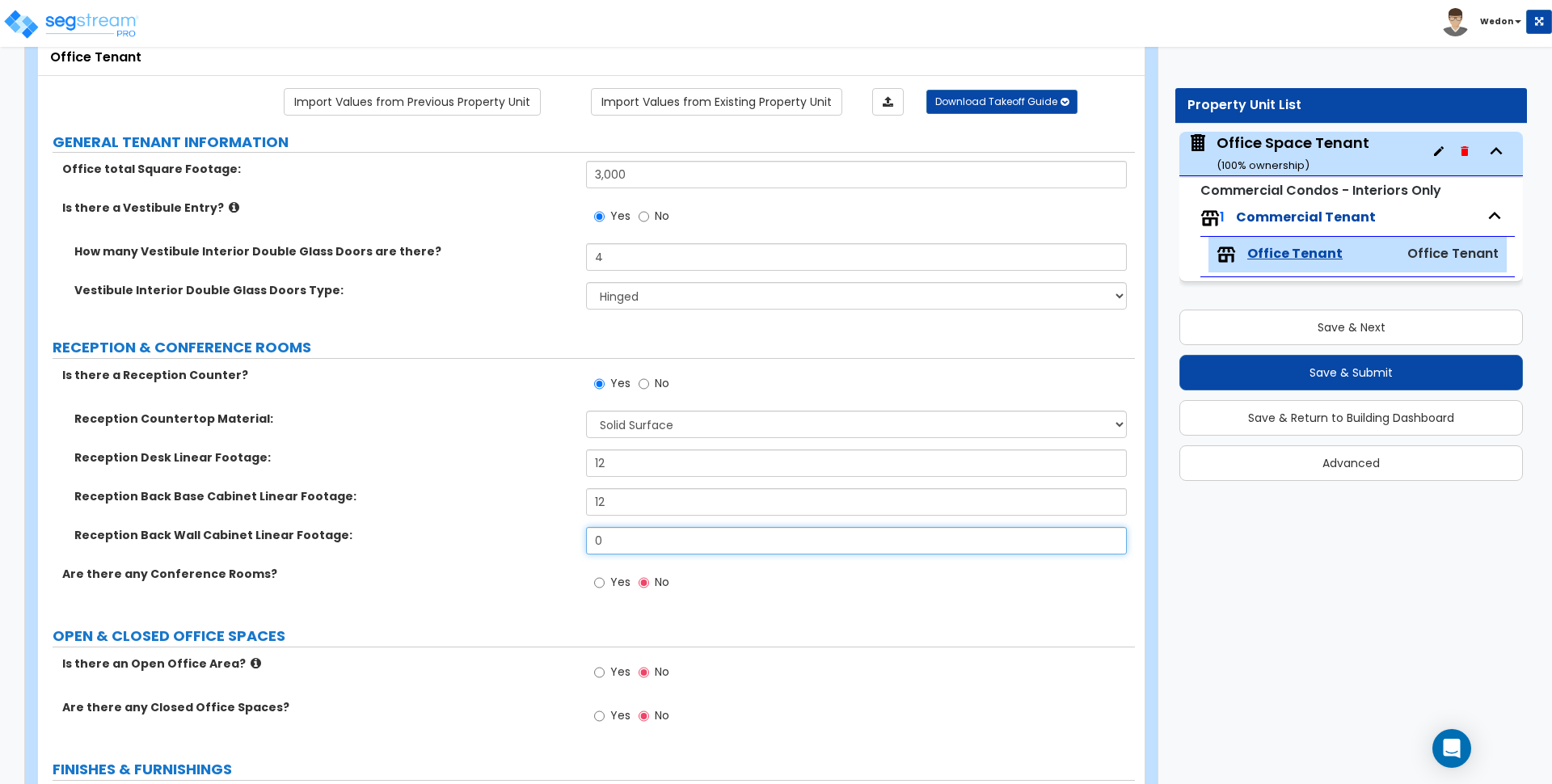
click at [636, 549] on input "0" at bounding box center [857, 540] width 540 height 28
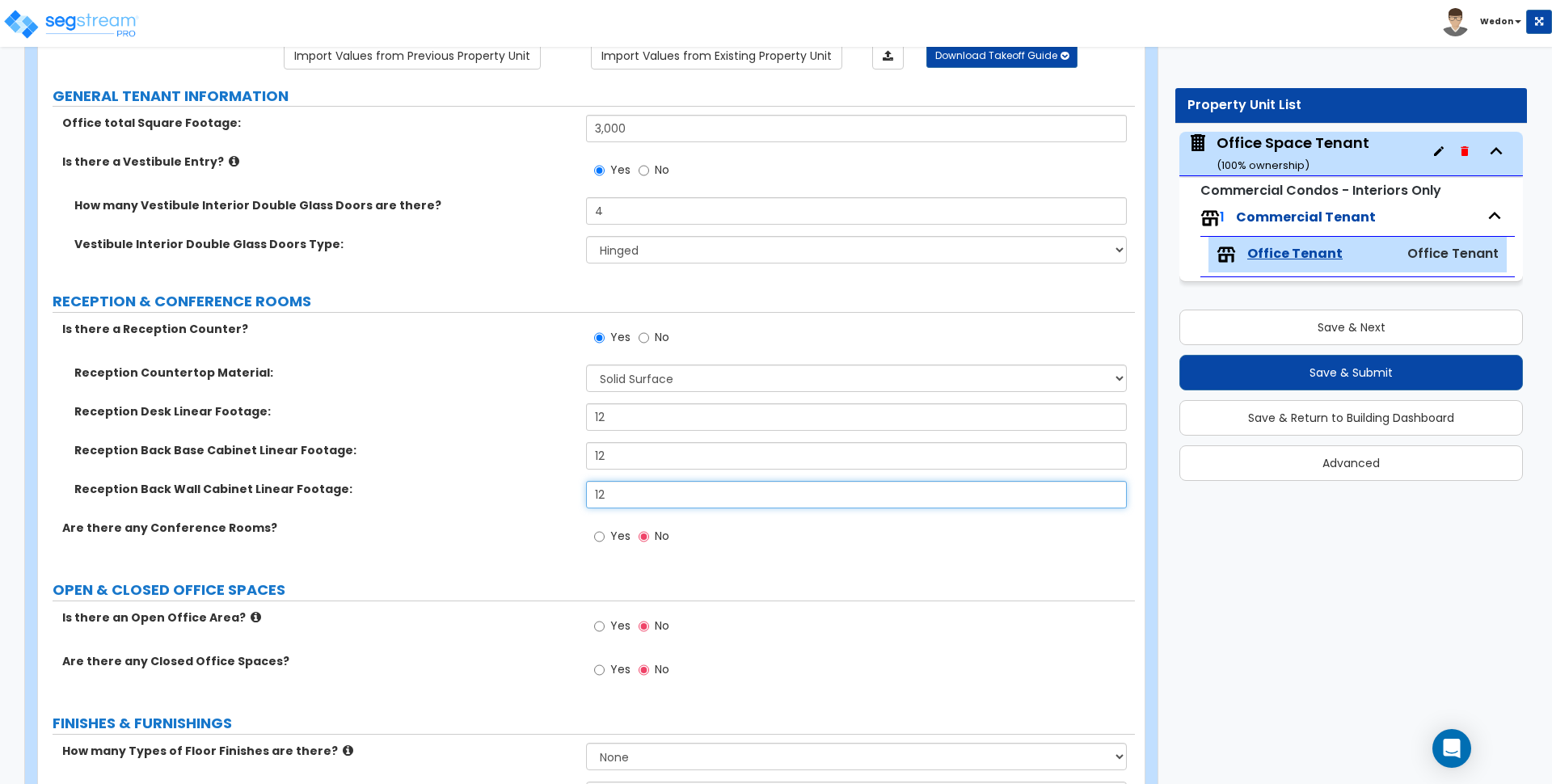
scroll to position [303, 0]
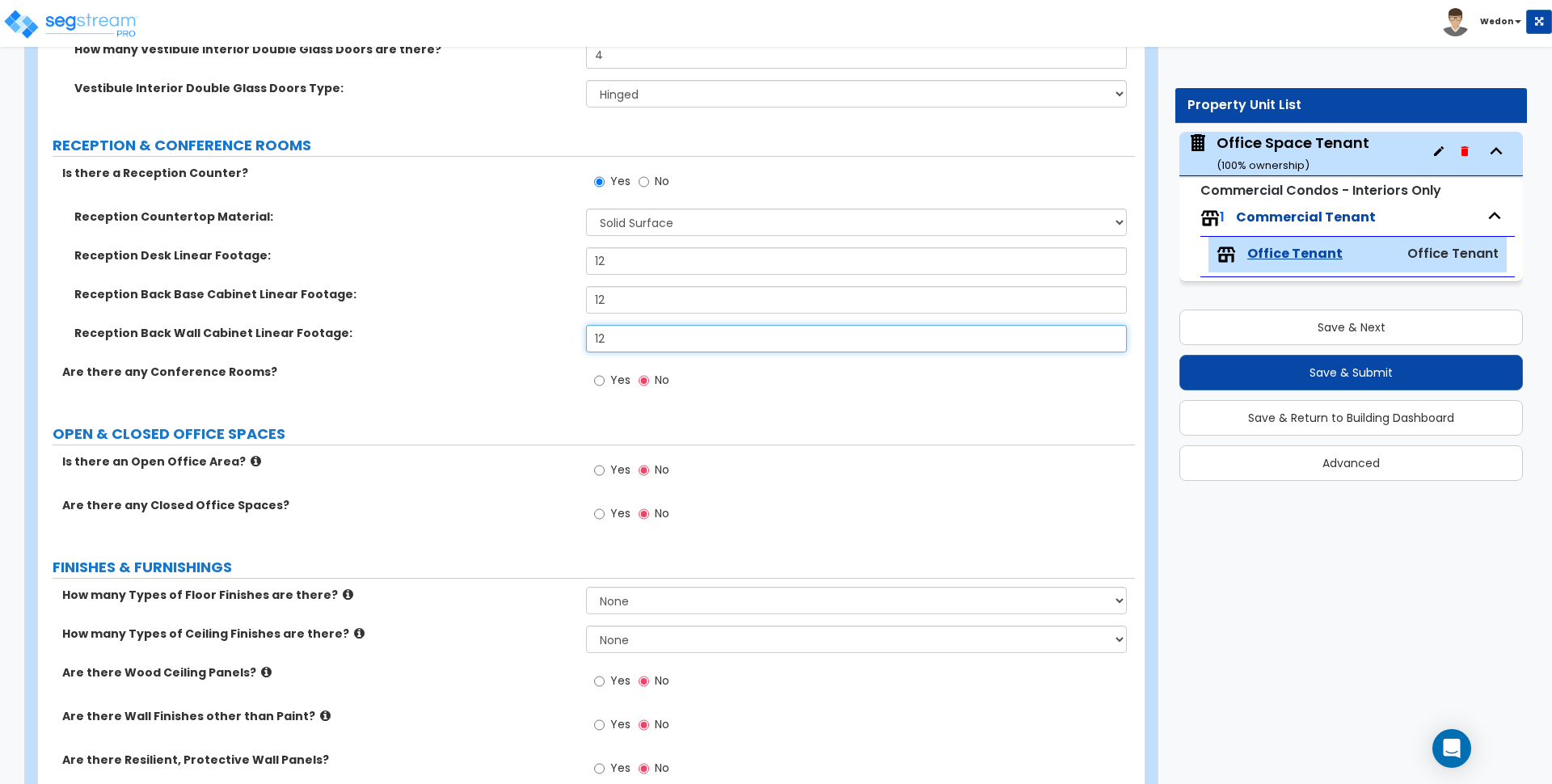
type input "12"
click at [597, 388] on label "Yes" at bounding box center [612, 382] width 37 height 28
drag, startPoint x: 612, startPoint y: 378, endPoint x: 628, endPoint y: 401, distance: 28.0
click at [611, 378] on span "Yes" at bounding box center [620, 380] width 21 height 16
click at [604, 378] on input "Yes" at bounding box center [600, 380] width 11 height 18
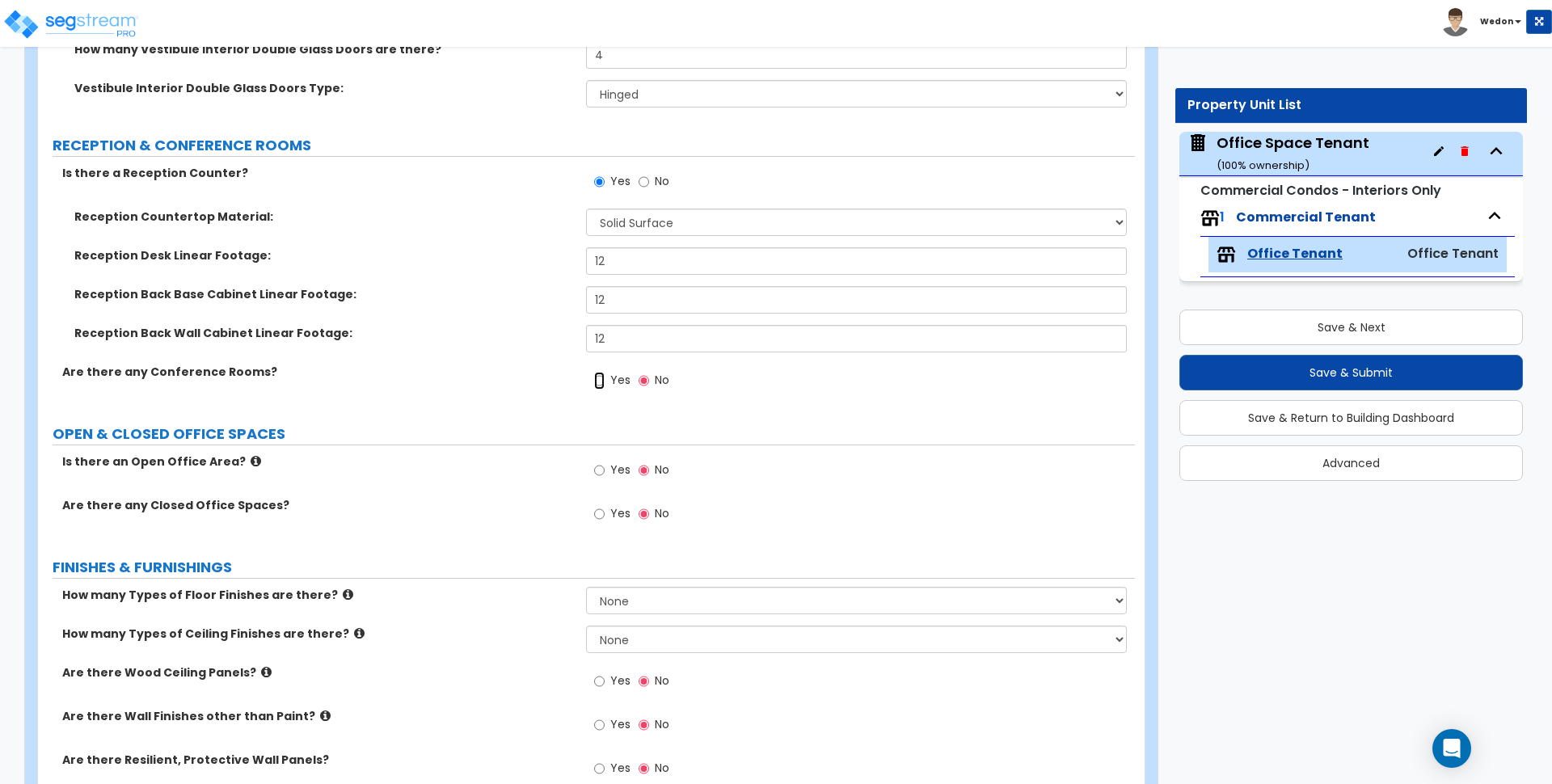
radio input "true"
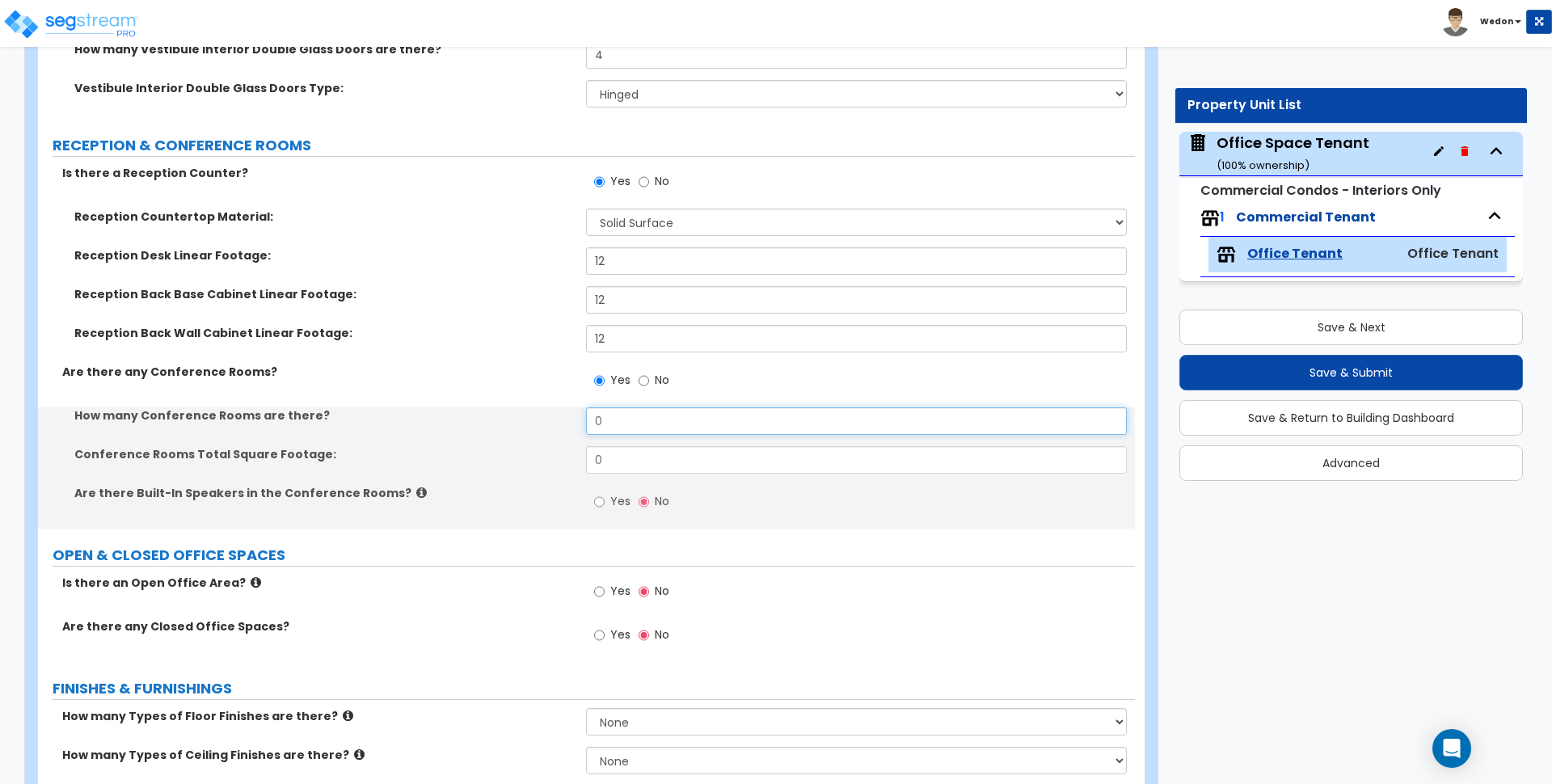
click at [624, 428] on input "0" at bounding box center [857, 421] width 540 height 28
click at [623, 427] on input "0" at bounding box center [857, 421] width 540 height 28
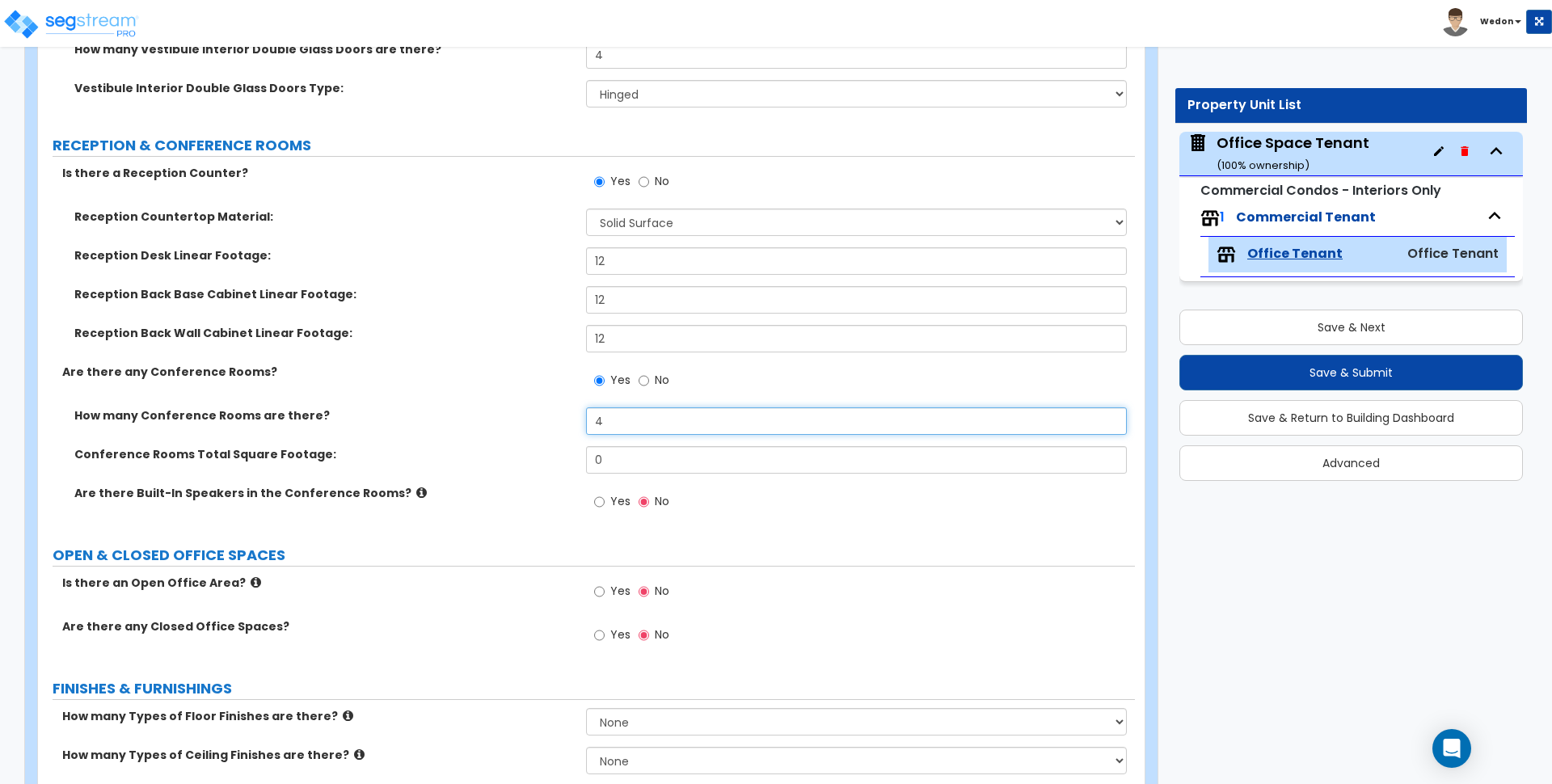
type input "4"
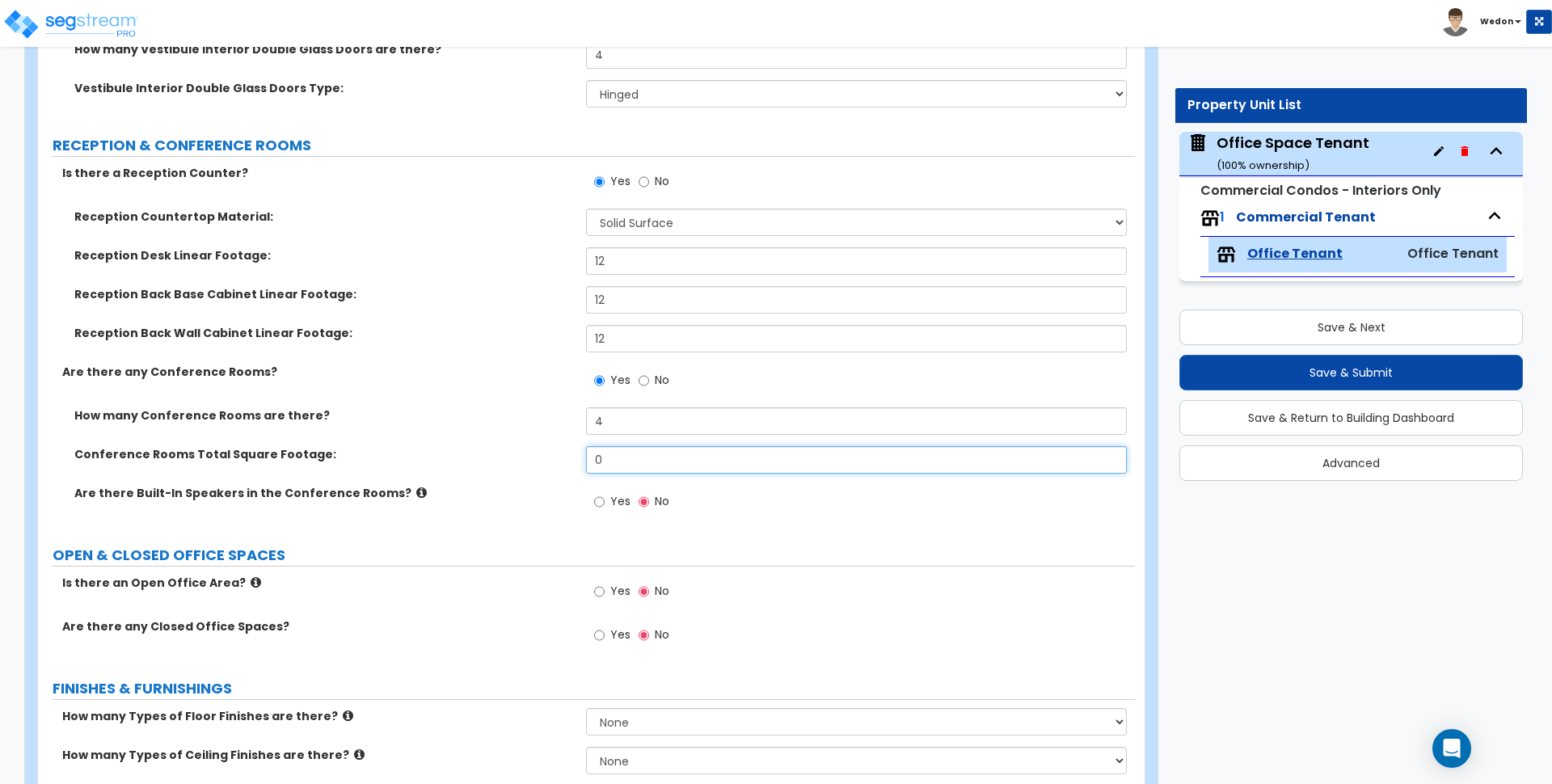
click at [628, 459] on input "0" at bounding box center [857, 460] width 540 height 28
type input "1,000"
click at [608, 500] on label "Yes" at bounding box center [612, 503] width 37 height 28
click at [604, 500] on input "Yes" at bounding box center [600, 502] width 11 height 18
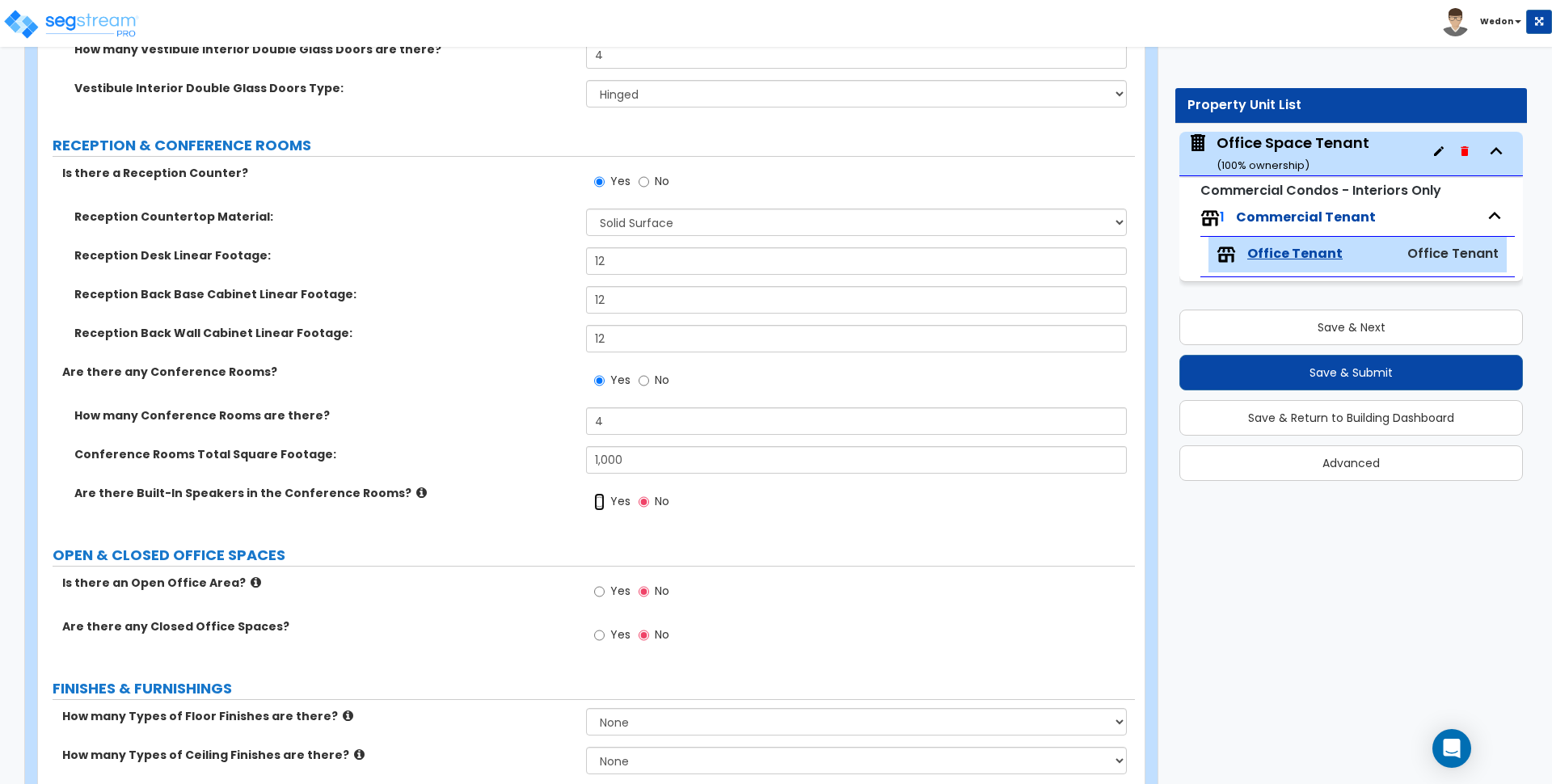
radio input "true"
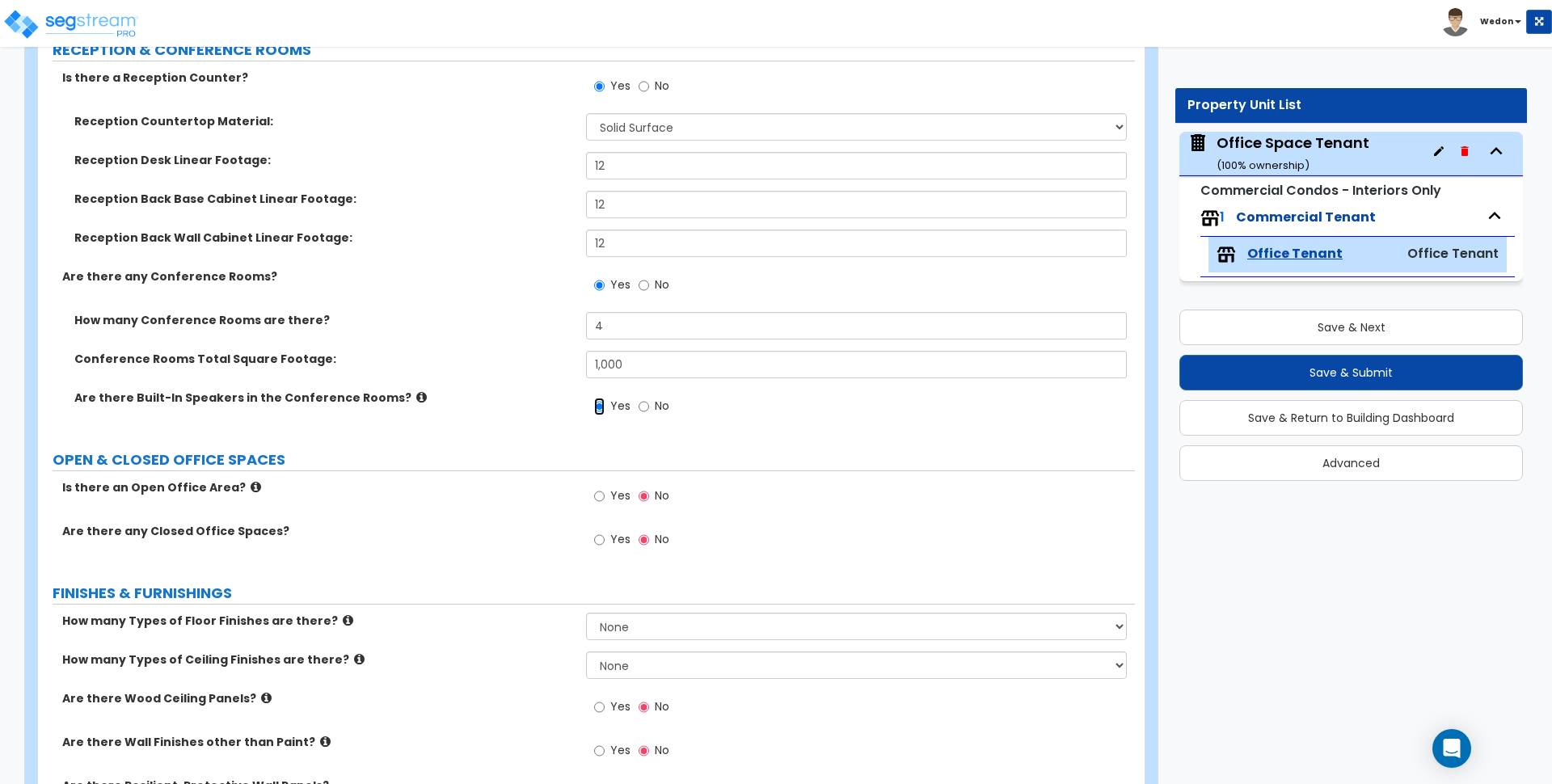
scroll to position [404, 0]
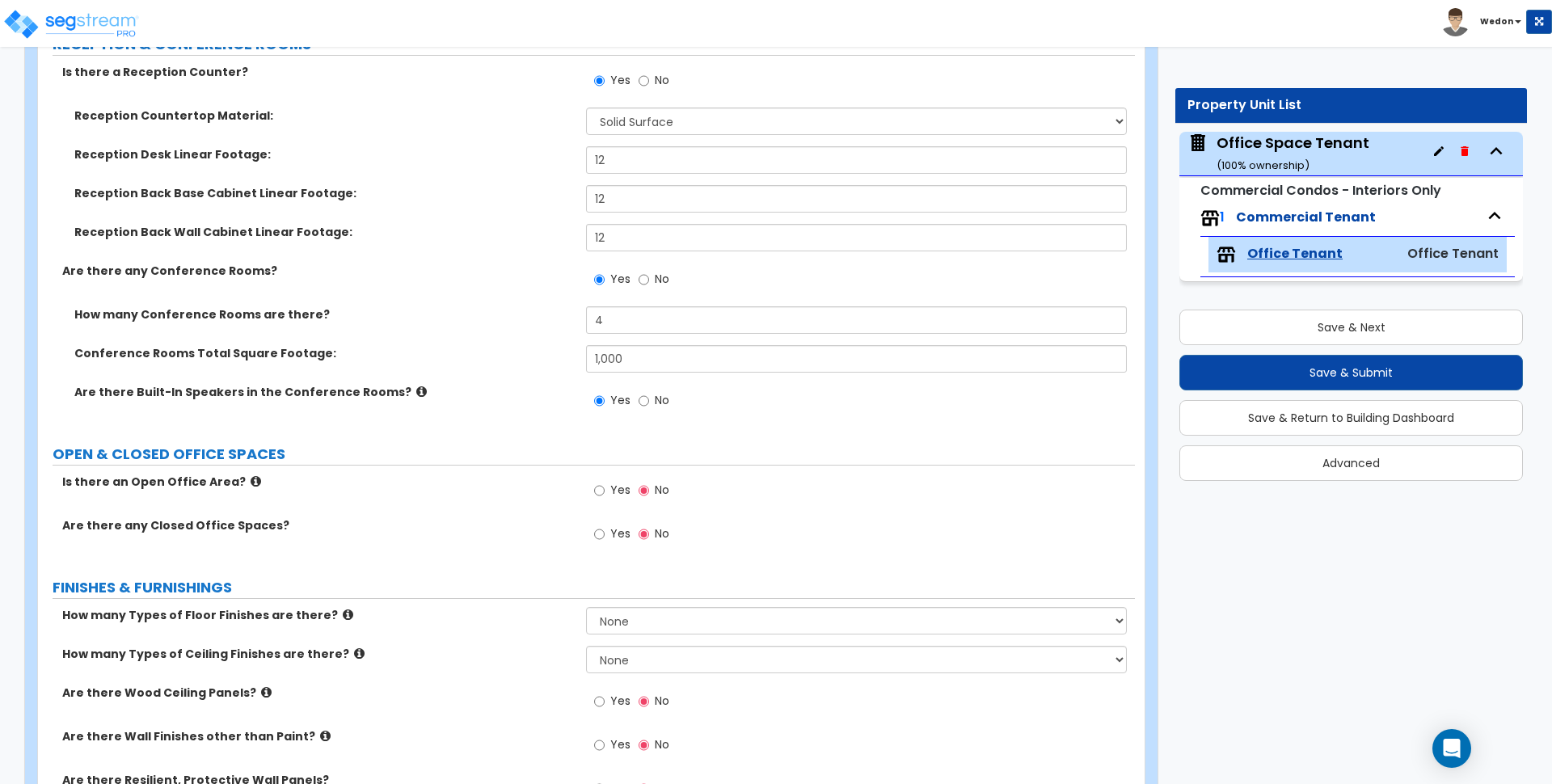
click at [416, 387] on icon at bounding box center [422, 392] width 11 height 12
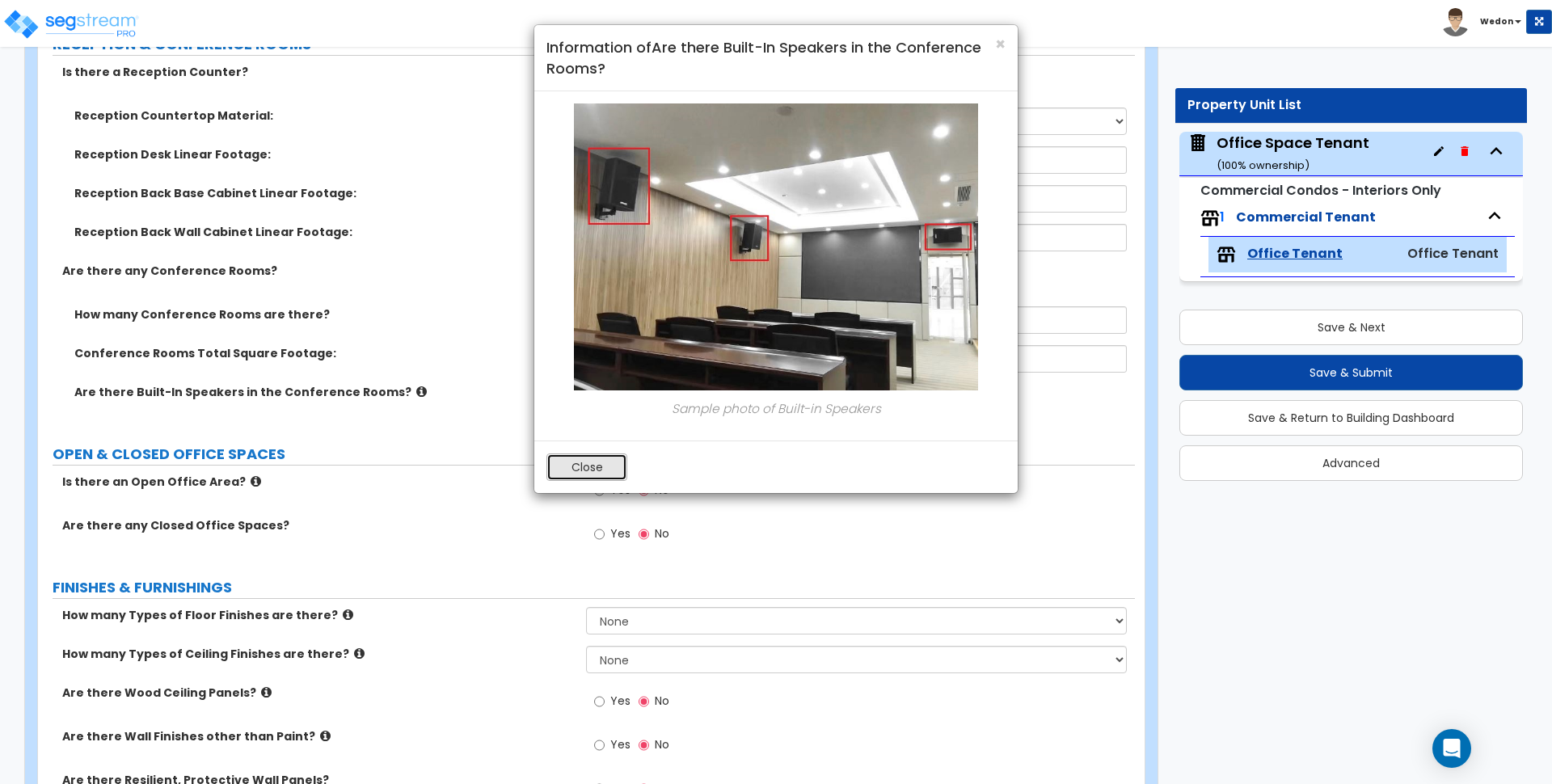
click at [601, 476] on button "Close" at bounding box center [587, 467] width 81 height 28
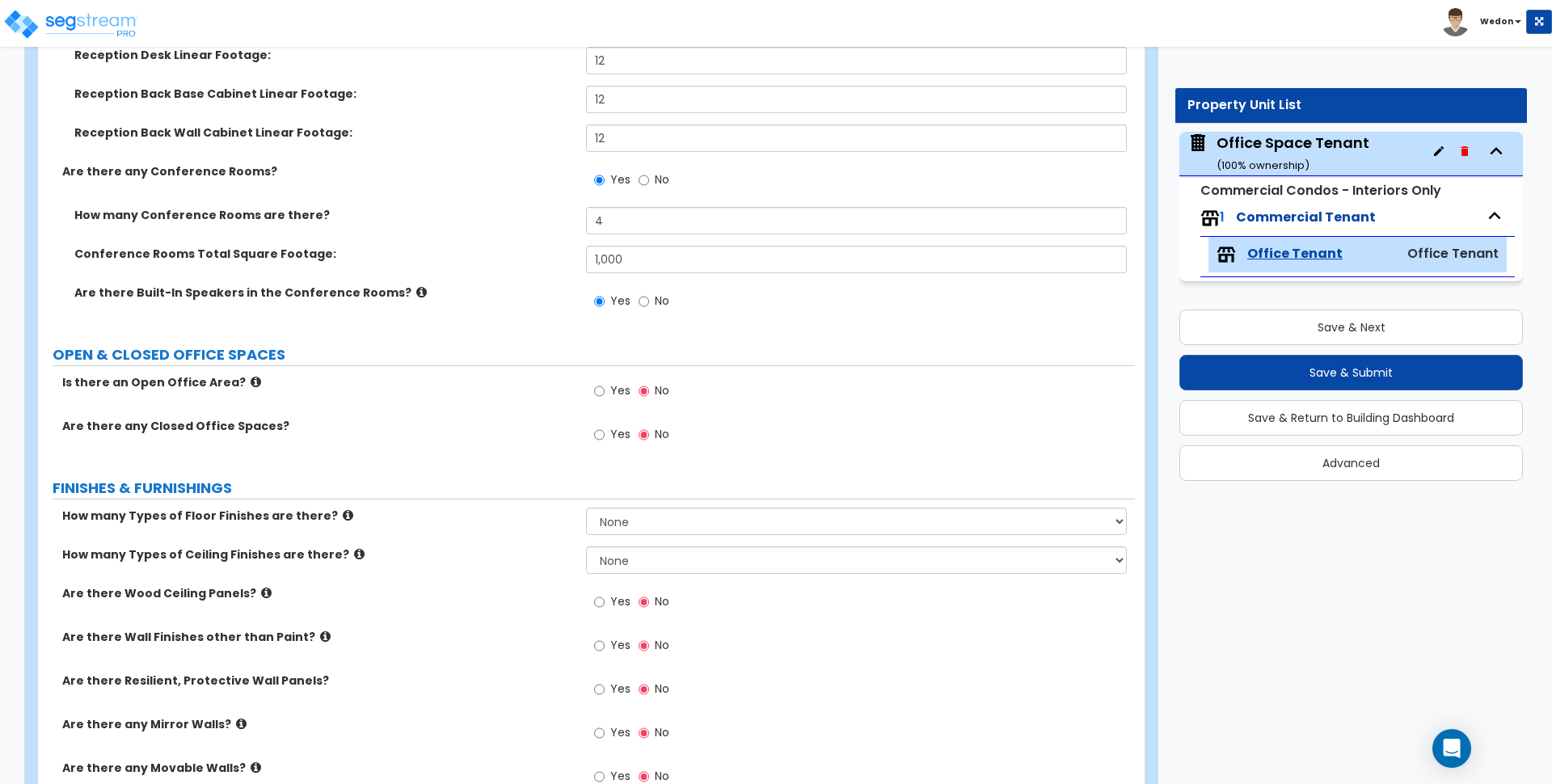
scroll to position [505, 0]
click at [615, 430] on span "Yes" at bounding box center [620, 432] width 21 height 16
click at [604, 430] on input "Yes" at bounding box center [600, 433] width 11 height 18
radio input "true"
select select "1"
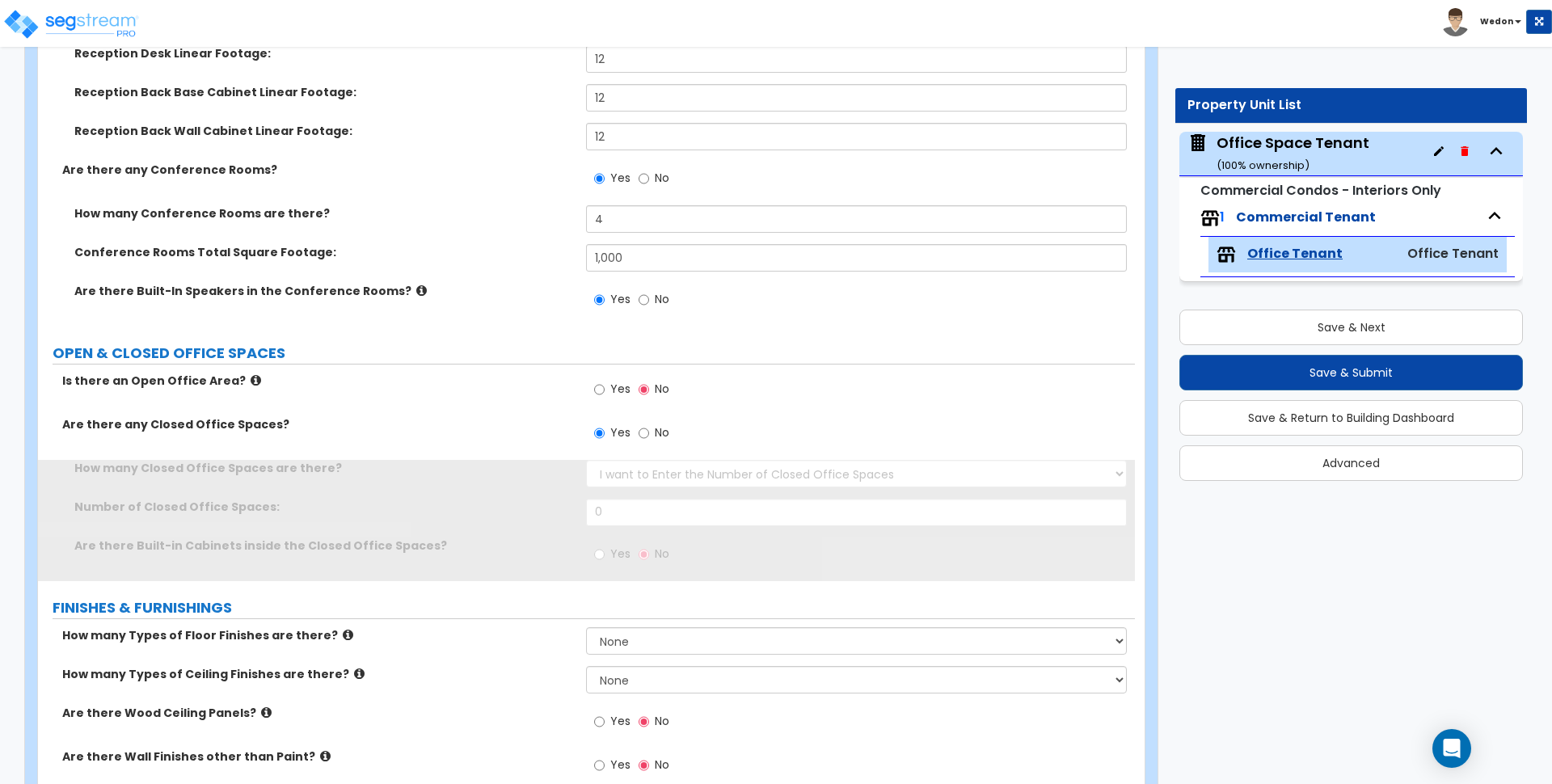
click at [611, 394] on span "Yes" at bounding box center [620, 388] width 21 height 16
click at [604, 394] on input "Yes" at bounding box center [600, 389] width 11 height 18
radio input "true"
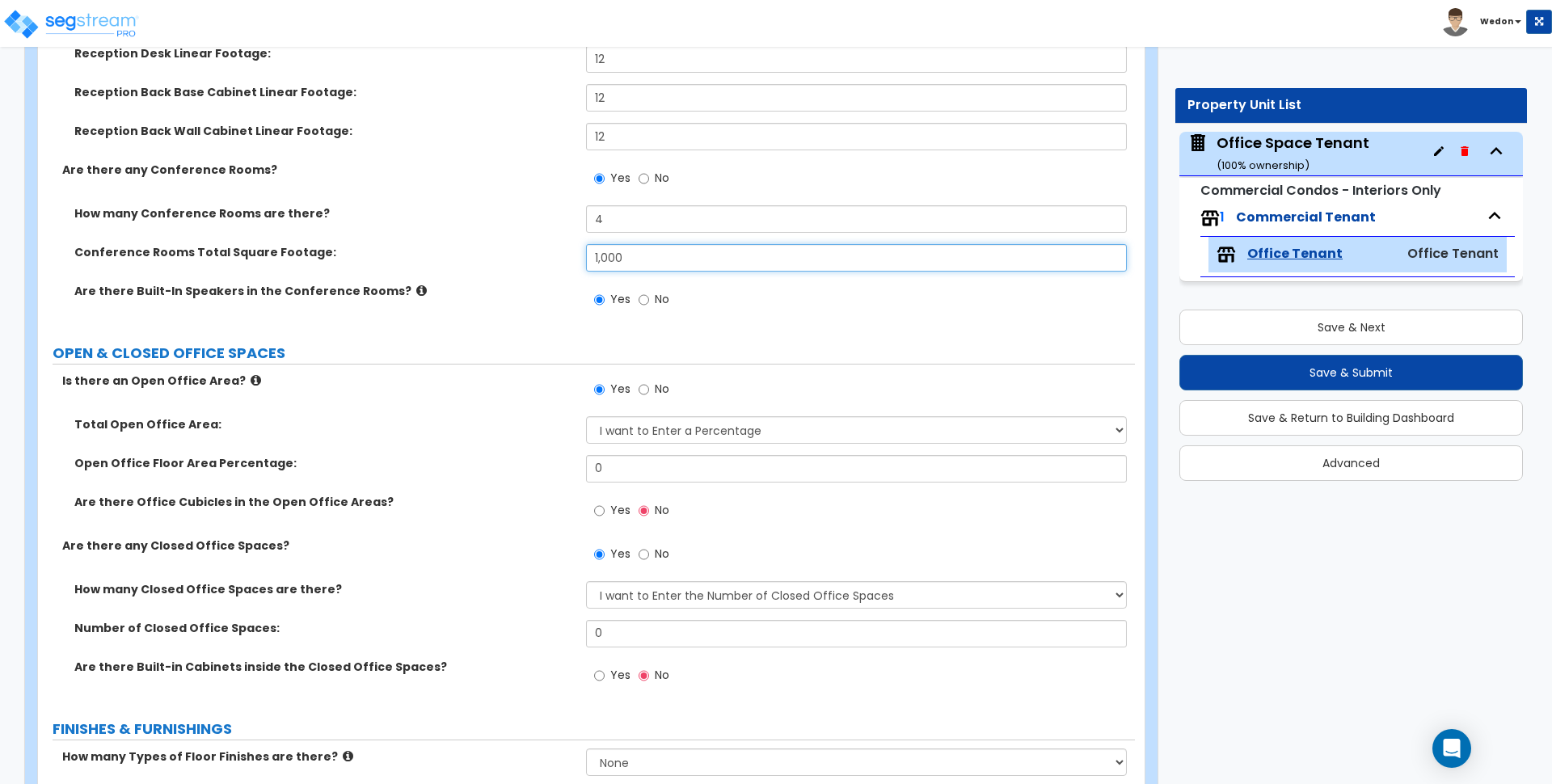
drag, startPoint x: 645, startPoint y: 256, endPoint x: 497, endPoint y: 254, distance: 148.0
click at [497, 254] on div "Conference Rooms Total Square Footage: 1,000" at bounding box center [587, 264] width 1097 height 39
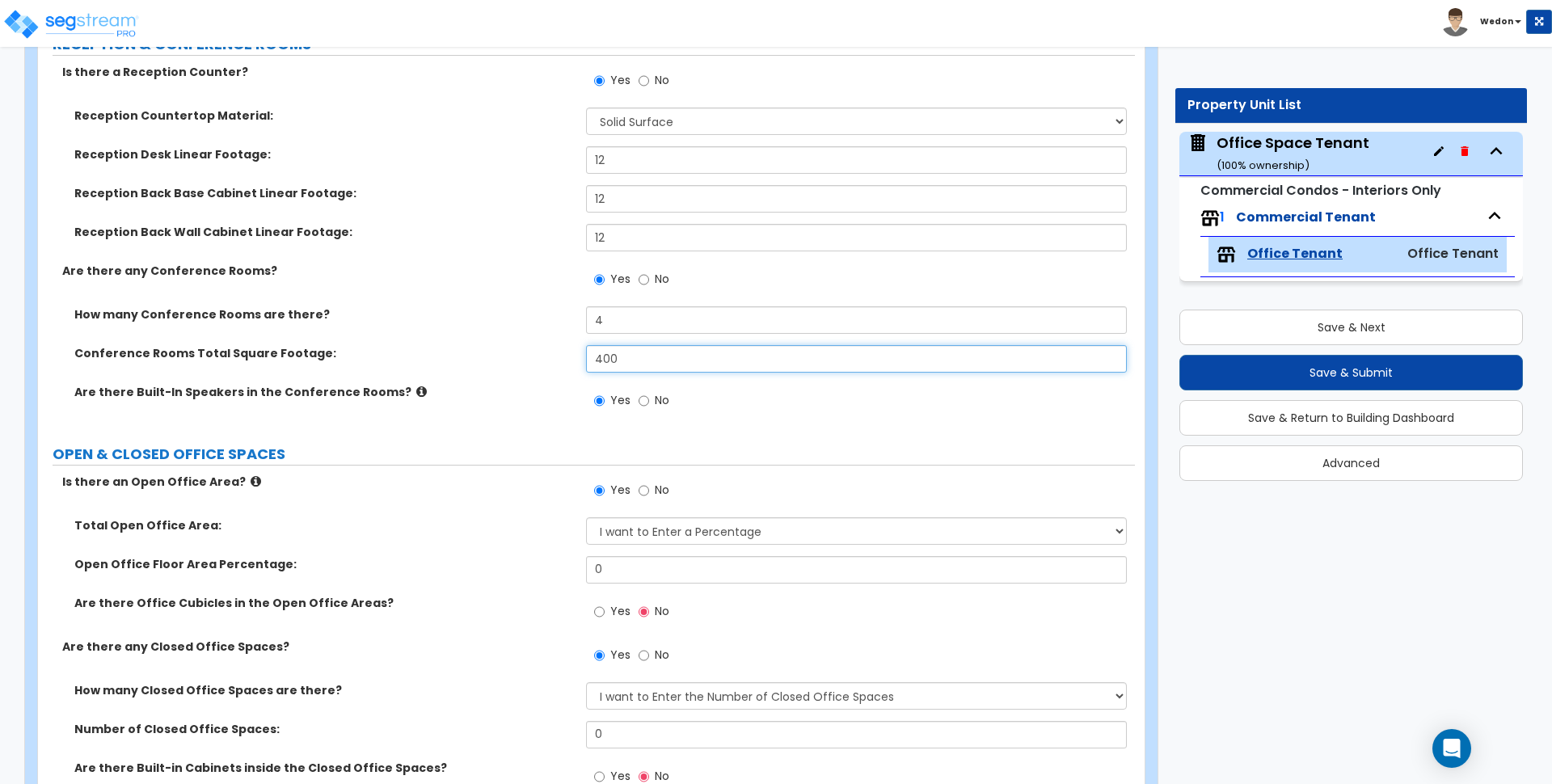
type input "400"
click at [451, 291] on div "Are there any Conference Rooms? Yes No" at bounding box center [587, 284] width 1097 height 44
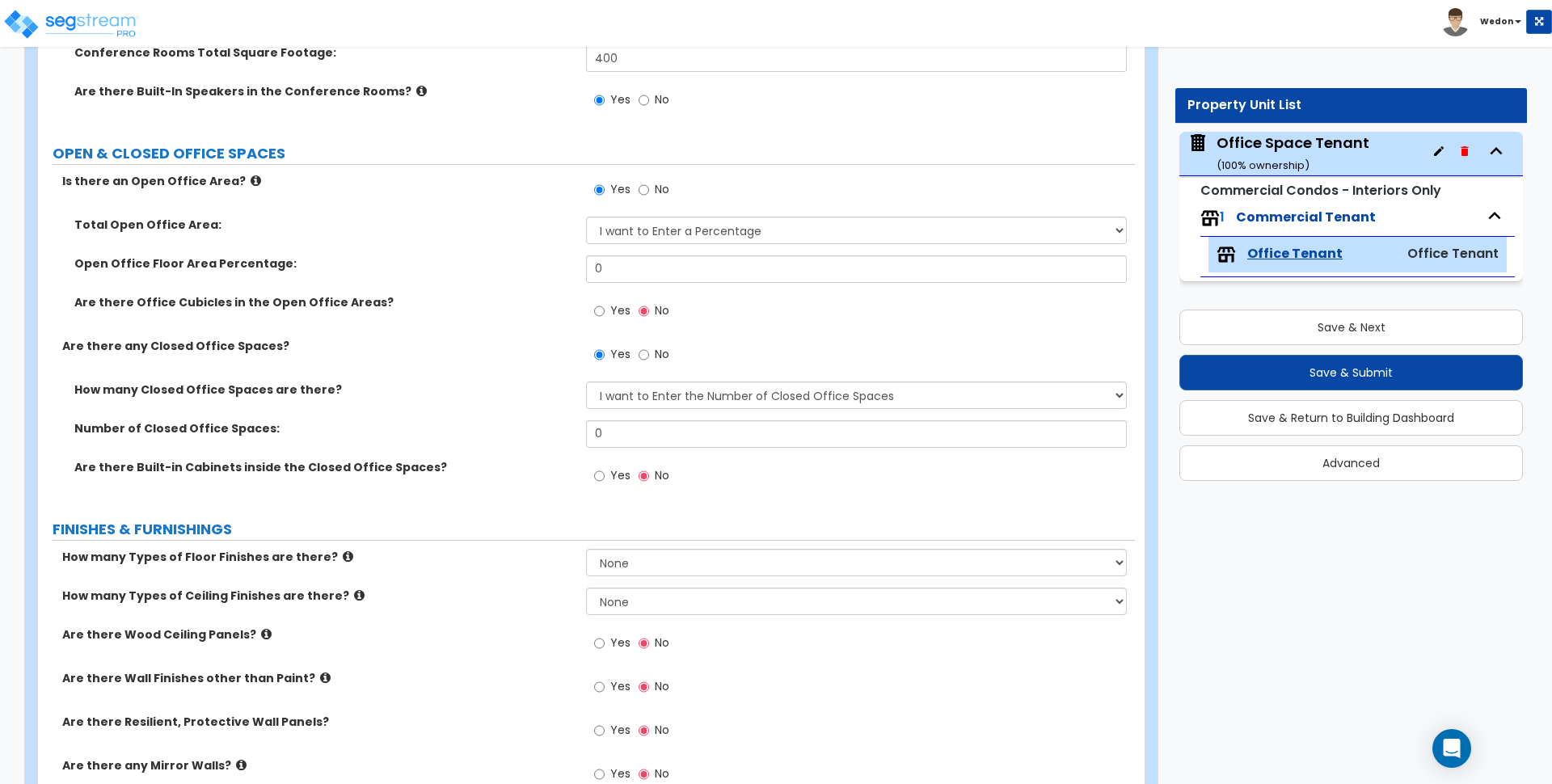
scroll to position [707, 0]
click at [611, 300] on label "Yes" at bounding box center [612, 310] width 37 height 28
click at [604, 300] on input "Yes" at bounding box center [600, 309] width 11 height 18
radio input "true"
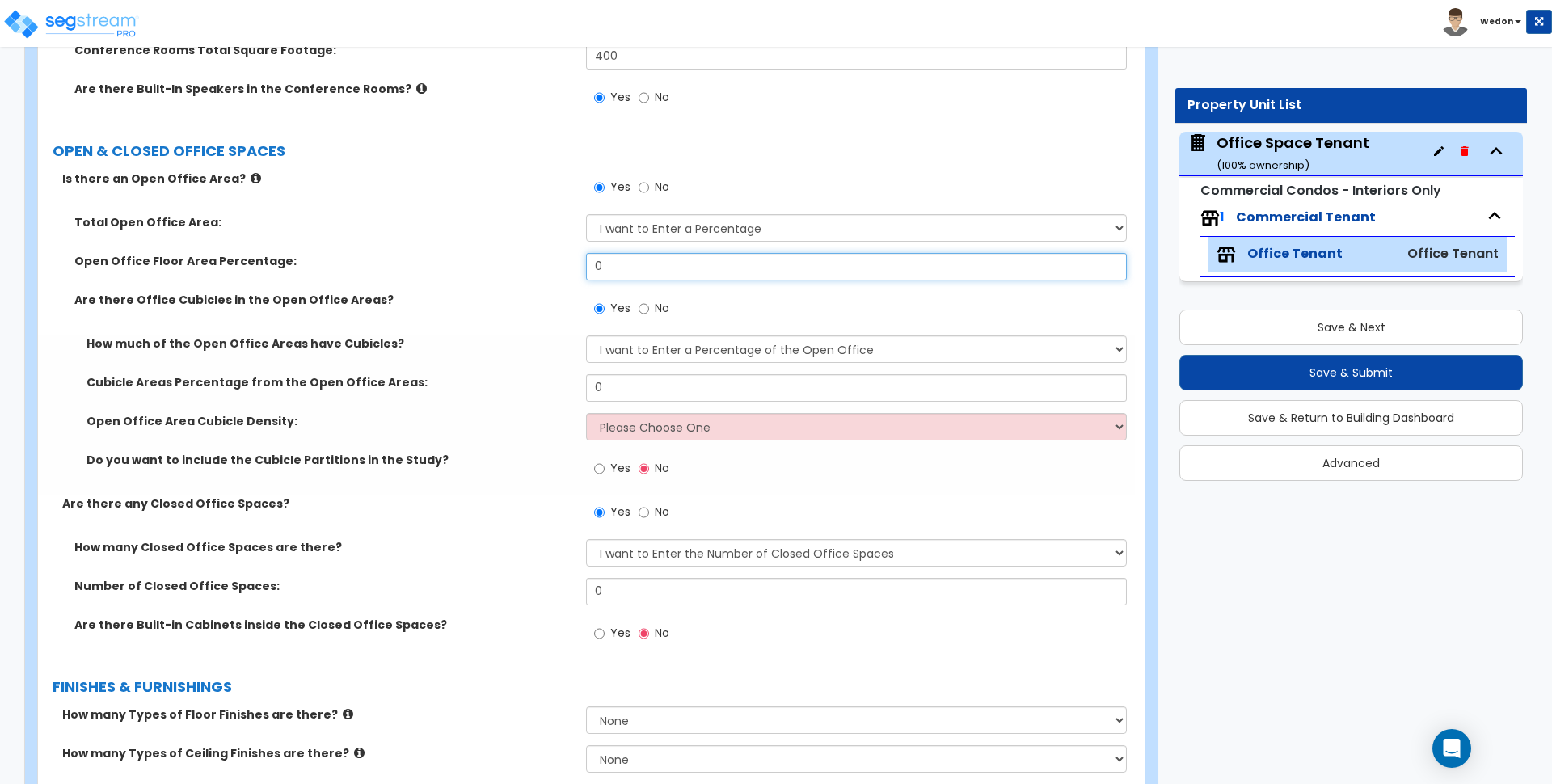
click at [612, 264] on input "0" at bounding box center [857, 266] width 540 height 28
type input "50"
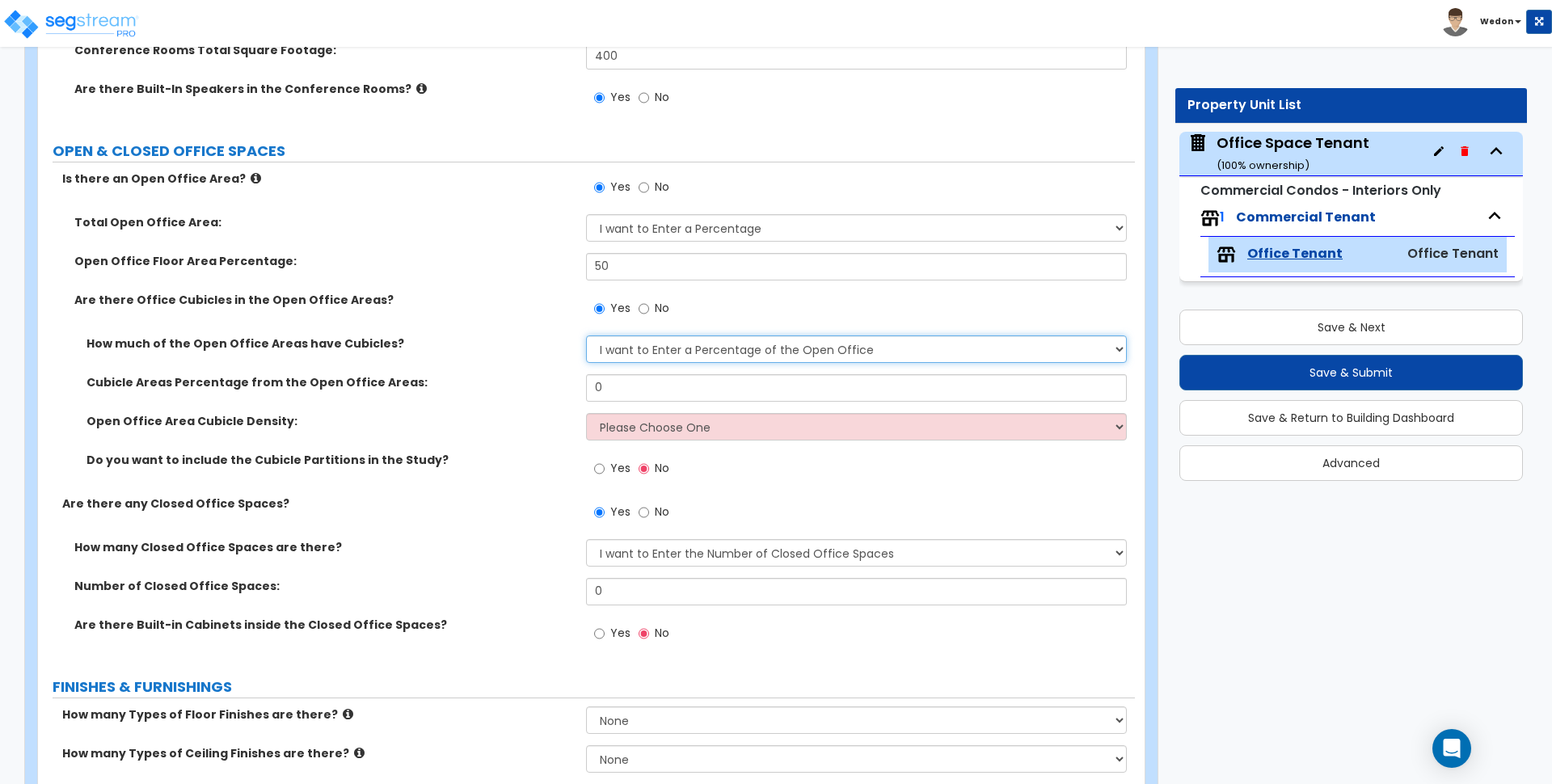
click at [637, 343] on select "I want to Enter a Percentage of the Open Office I want to enter the Square Foot…" at bounding box center [857, 348] width 540 height 28
click at [648, 352] on select "I want to Enter a Percentage of the Open Office I want to enter the Square Foot…" at bounding box center [857, 348] width 540 height 28
click at [633, 343] on select "I want to Enter a Percentage of the Open Office I want to enter the Square Foot…" at bounding box center [857, 348] width 540 height 28
click at [652, 352] on select "I want to Enter a Percentage of the Open Office I want to enter the Square Foot…" at bounding box center [857, 348] width 540 height 28
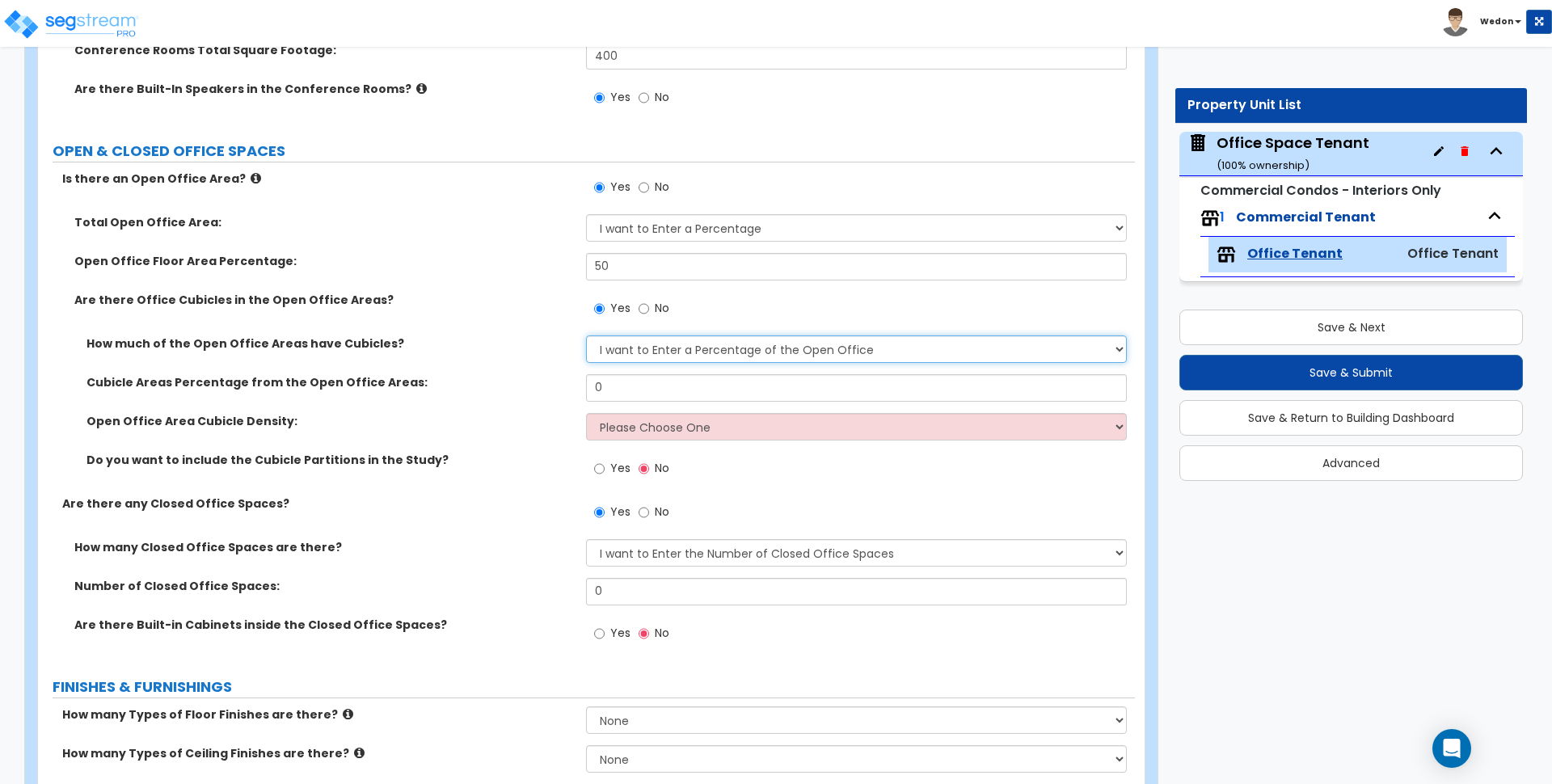
drag, startPoint x: 652, startPoint y: 352, endPoint x: 648, endPoint y: 361, distance: 9.8
click at [652, 352] on select "I want to Enter a Percentage of the Open Office I want to enter the Square Foot…" at bounding box center [857, 348] width 540 height 28
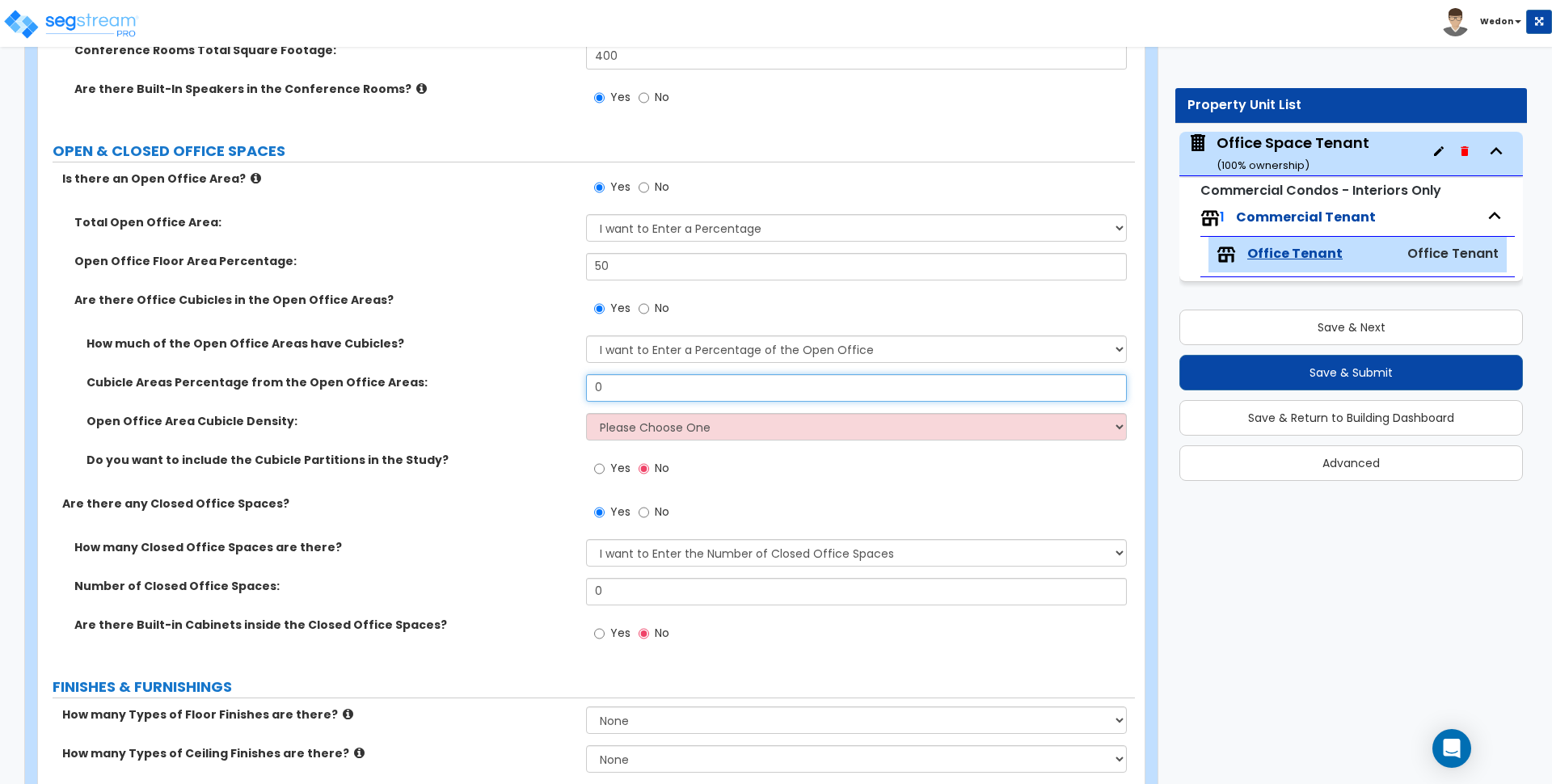
drag, startPoint x: 637, startPoint y: 377, endPoint x: 558, endPoint y: 387, distance: 79.6
click at [558, 387] on div "Cubicle Areas Percentage from the Open Office Areas: 0" at bounding box center [587, 394] width 1097 height 39
type input "50"
click at [646, 421] on select "Please Choose One Low High I want to Enter the number of Cubicles" at bounding box center [857, 426] width 540 height 28
select select "2"
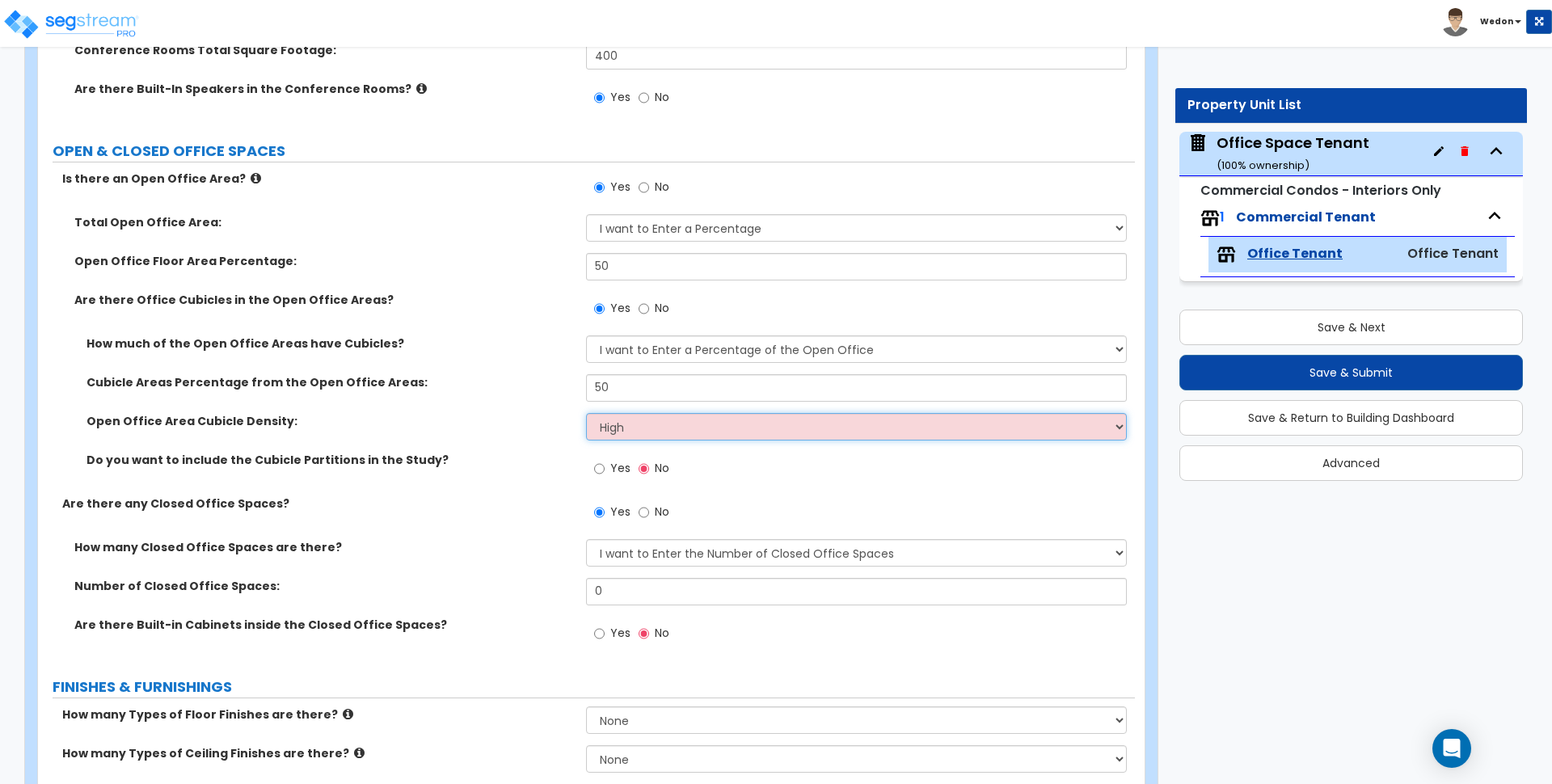
click at [587, 412] on select "Please Choose One Low High I want to Enter the number of Cubicles" at bounding box center [857, 426] width 540 height 28
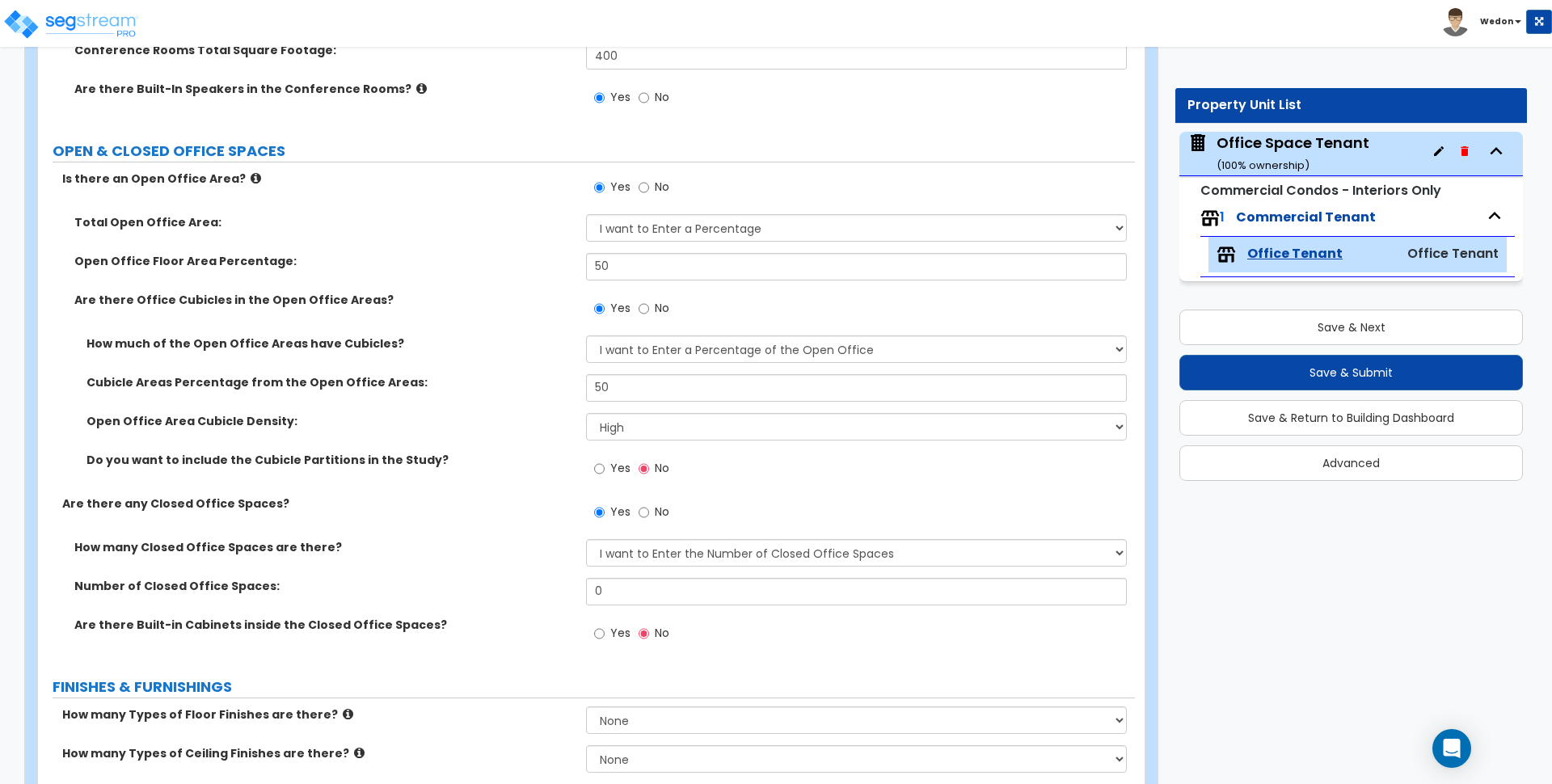
click at [609, 464] on label "Yes" at bounding box center [612, 470] width 37 height 28
click at [604, 464] on input "Yes" at bounding box center [600, 469] width 11 height 18
radio input "true"
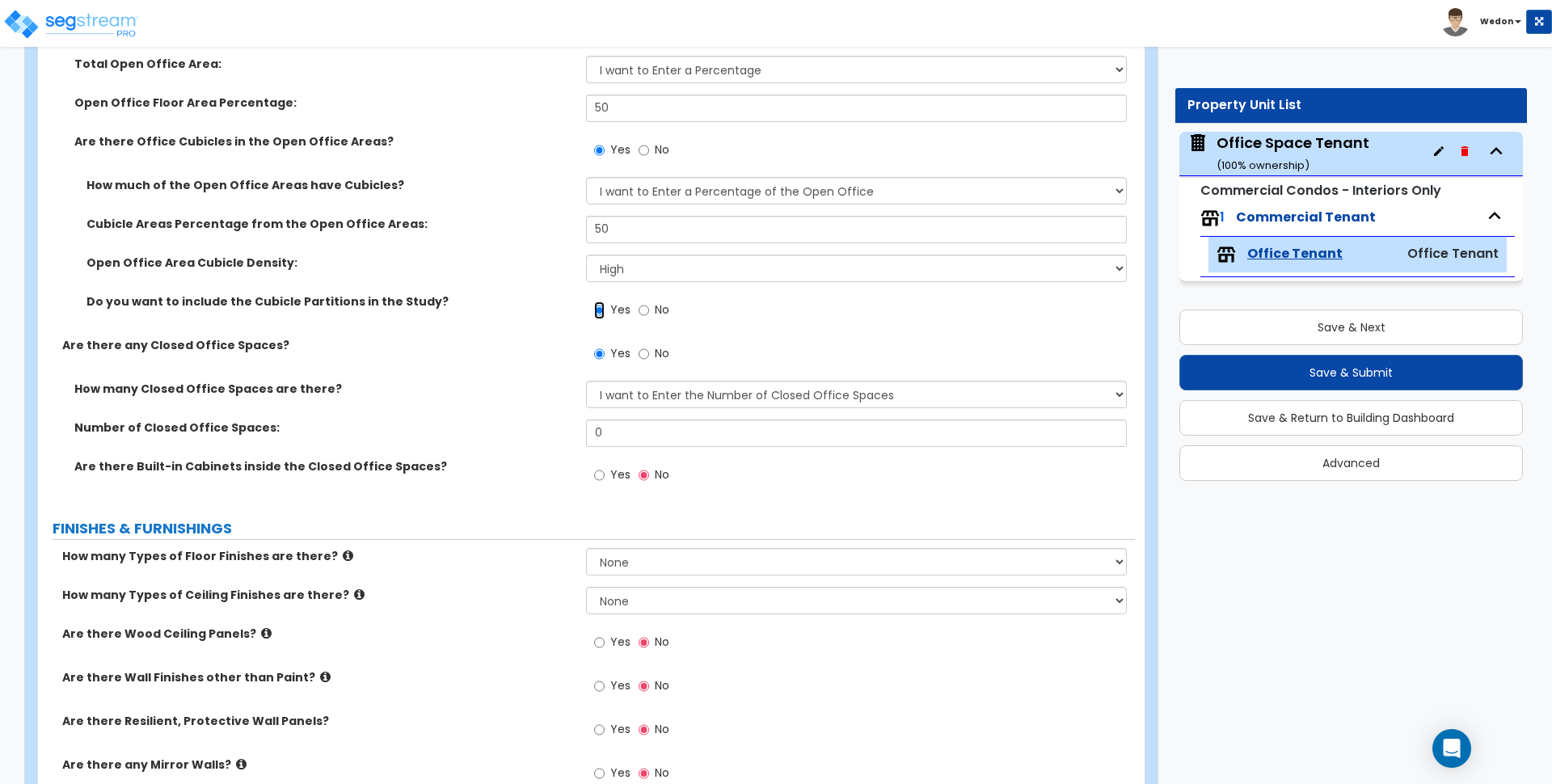
scroll to position [909, 0]
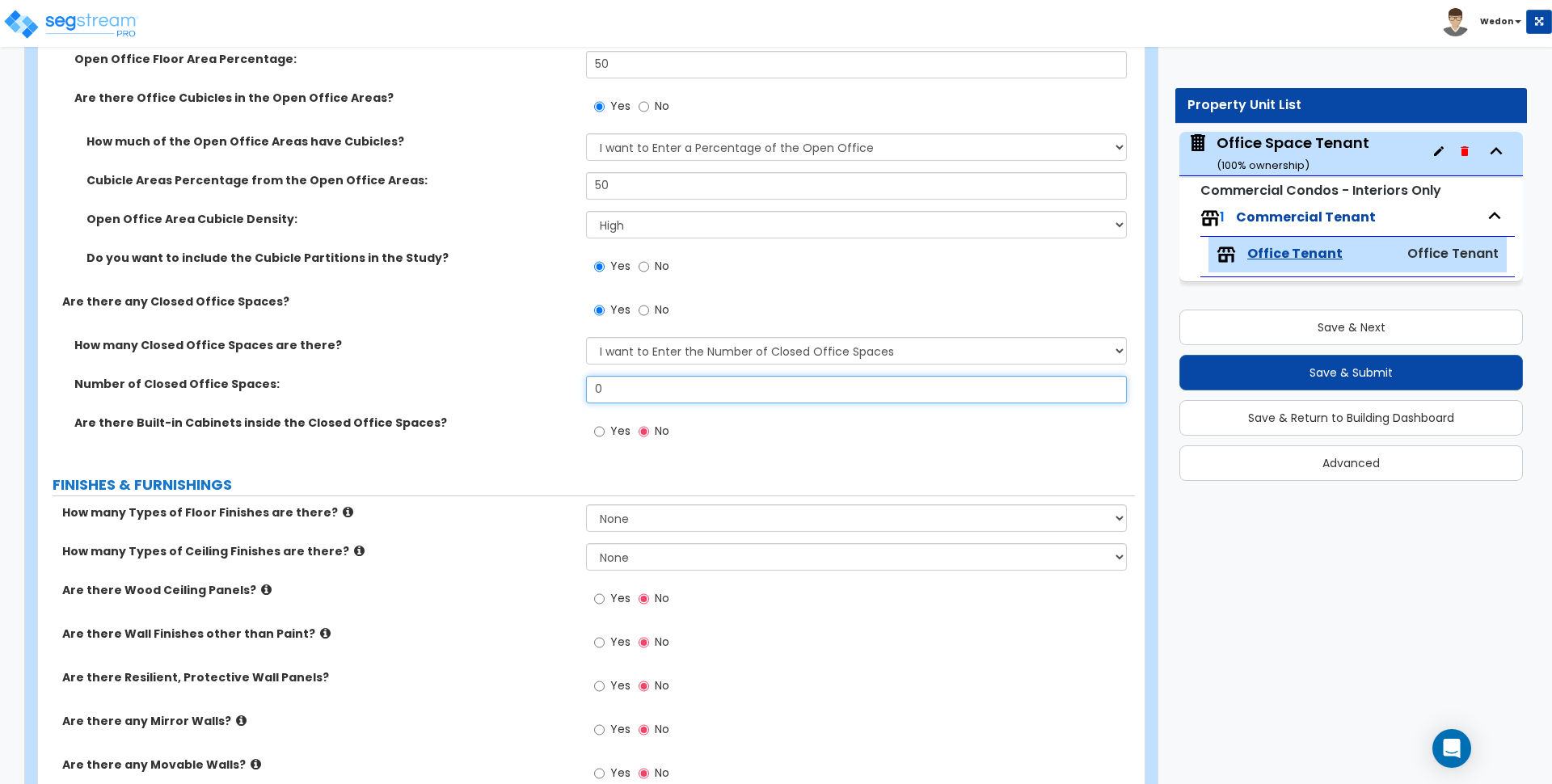
click at [627, 389] on input "0" at bounding box center [857, 389] width 540 height 28
type input "10"
click at [618, 435] on span "Yes" at bounding box center [620, 430] width 21 height 16
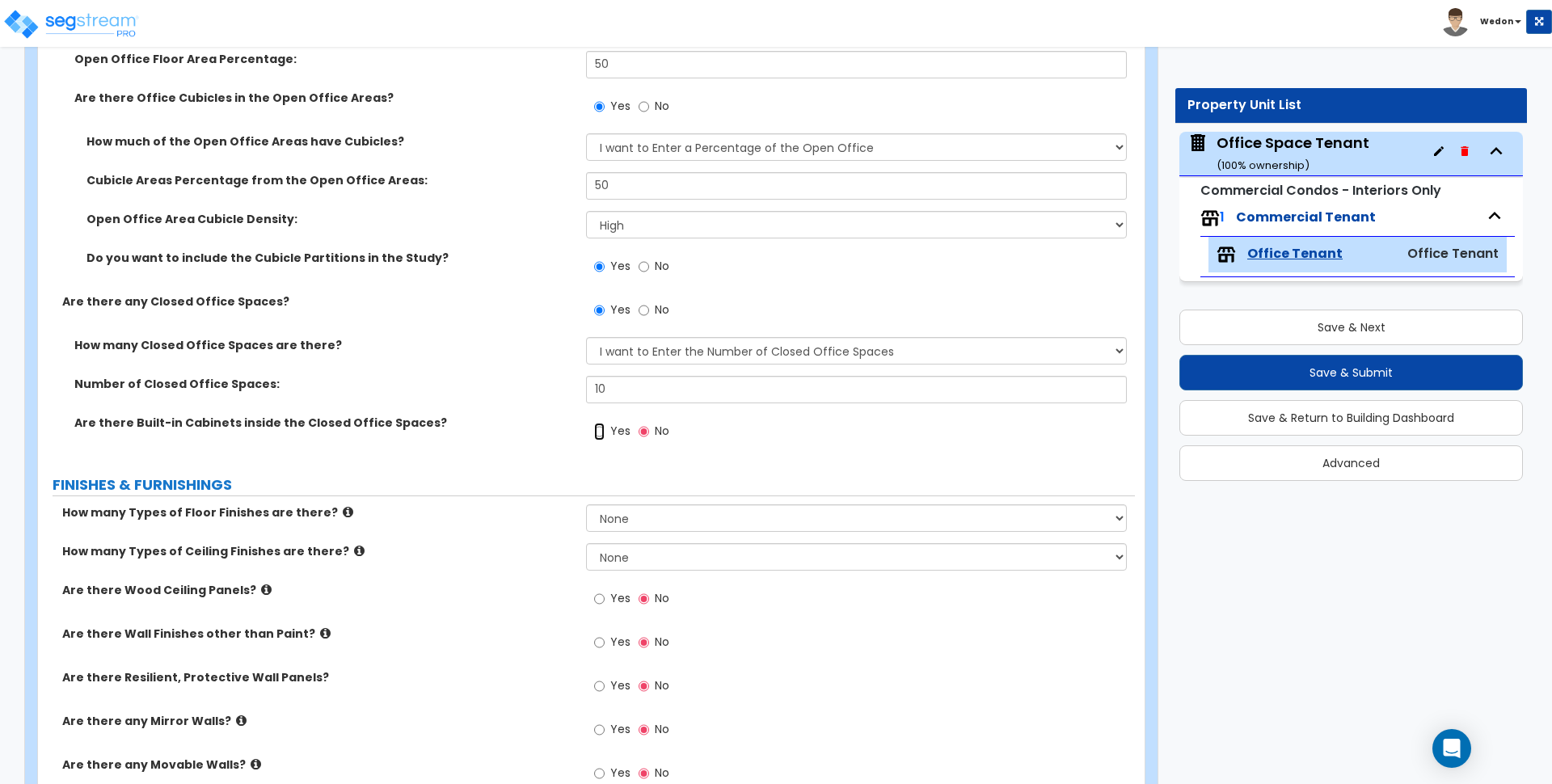
click at [604, 435] on input "Yes" at bounding box center [600, 431] width 11 height 18
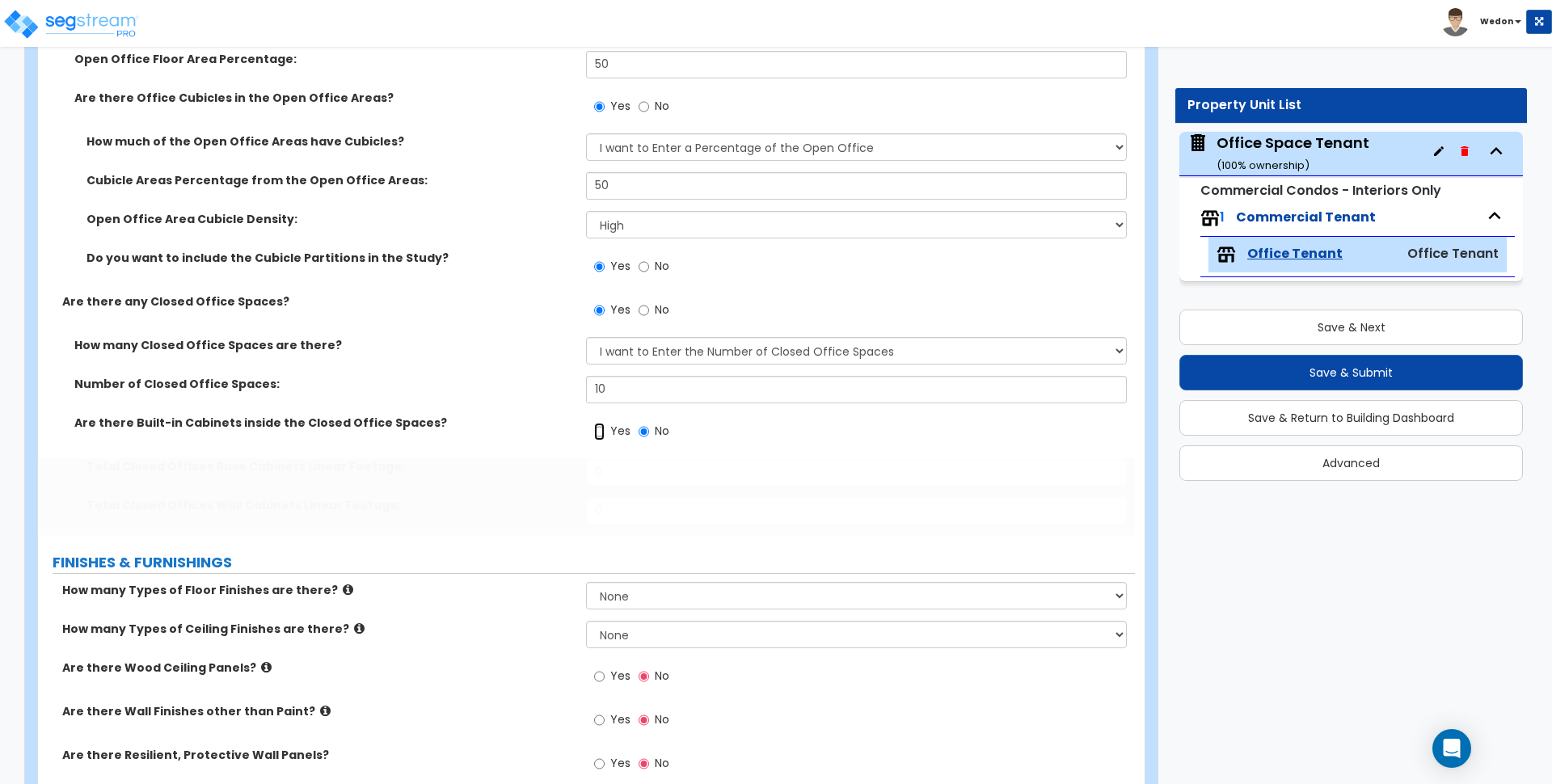
radio input "true"
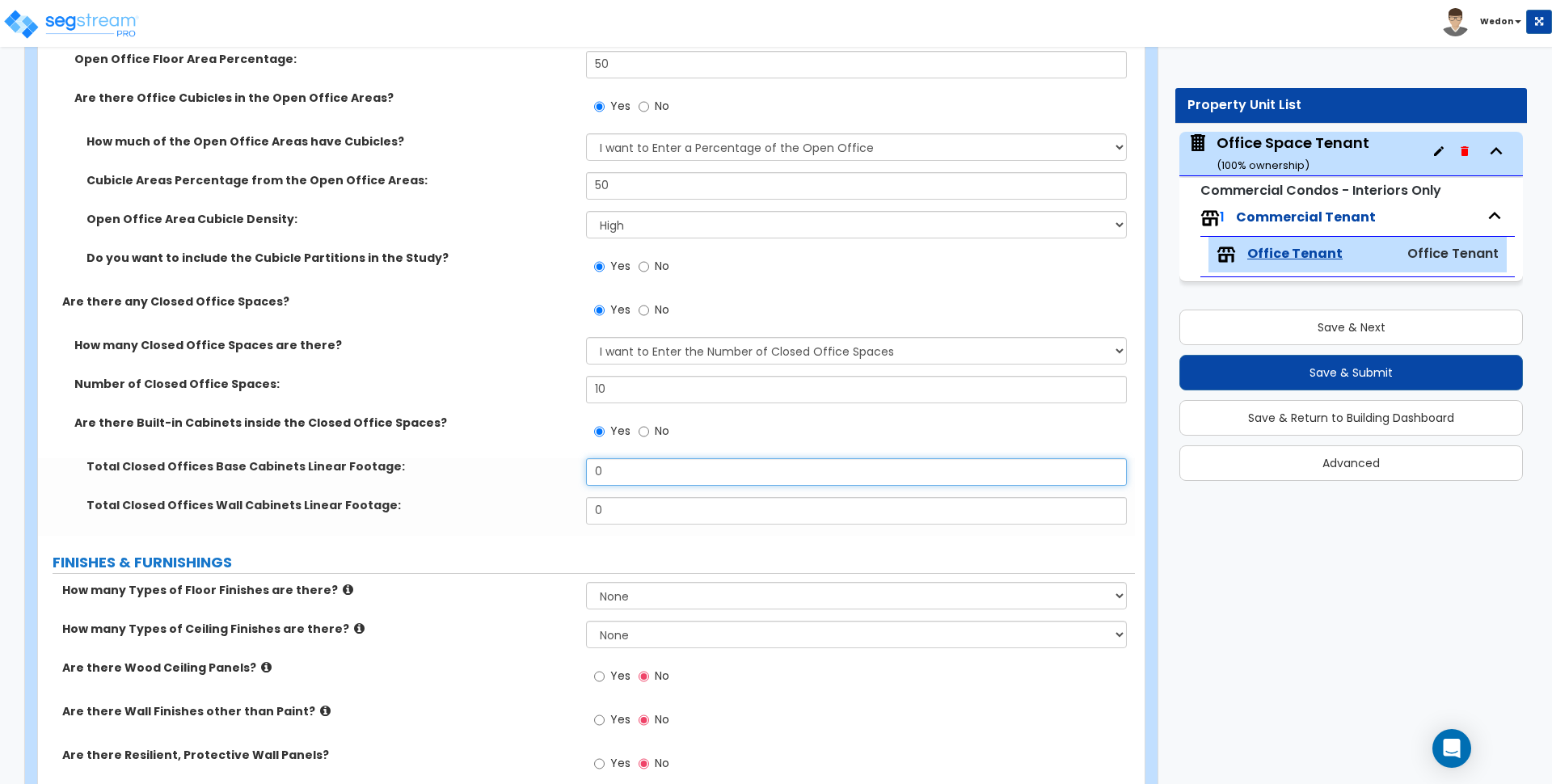
click at [660, 473] on input "0" at bounding box center [857, 471] width 540 height 28
type input "12"
click at [649, 518] on input "0" at bounding box center [857, 510] width 540 height 28
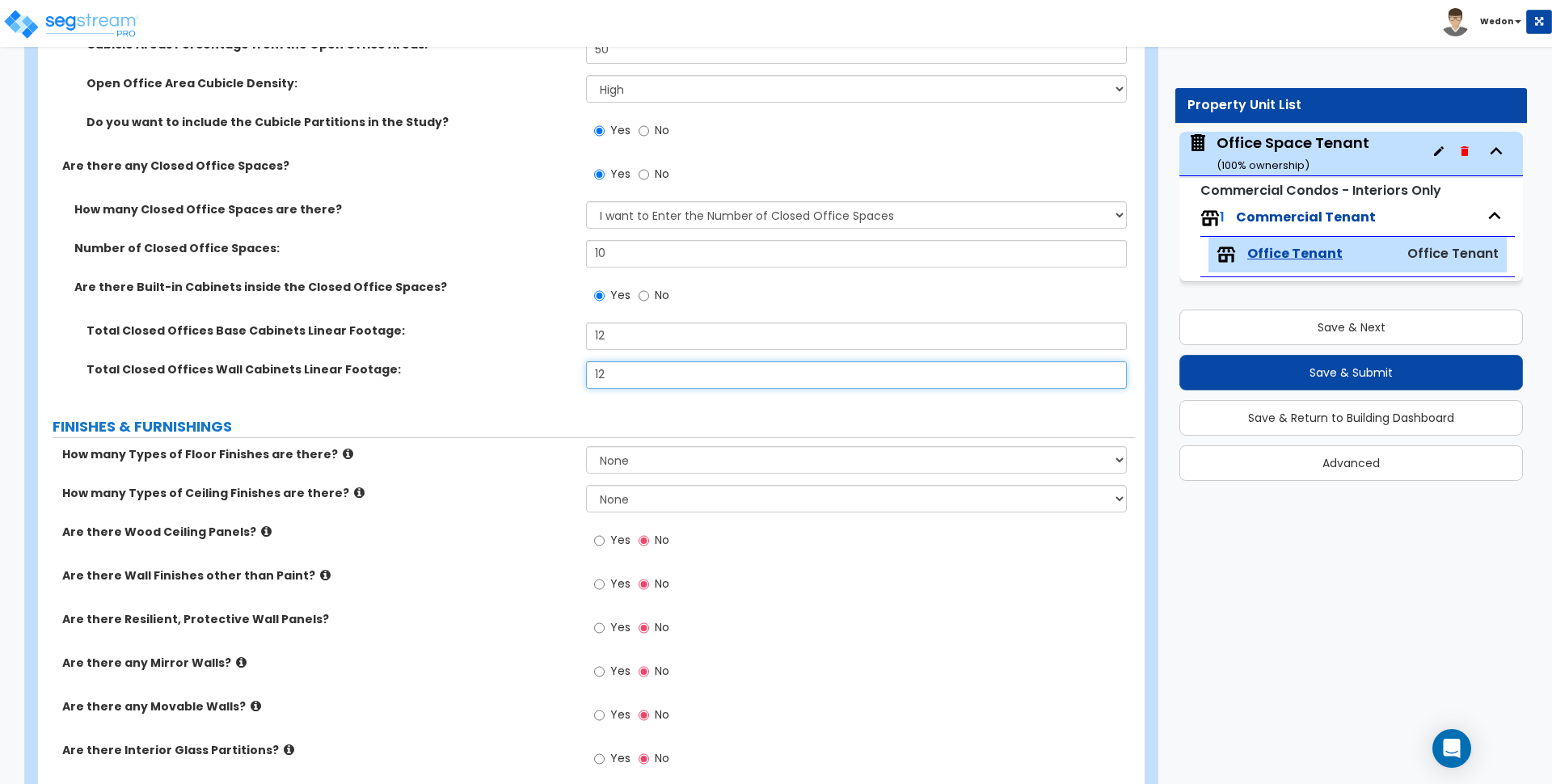
scroll to position [1111, 0]
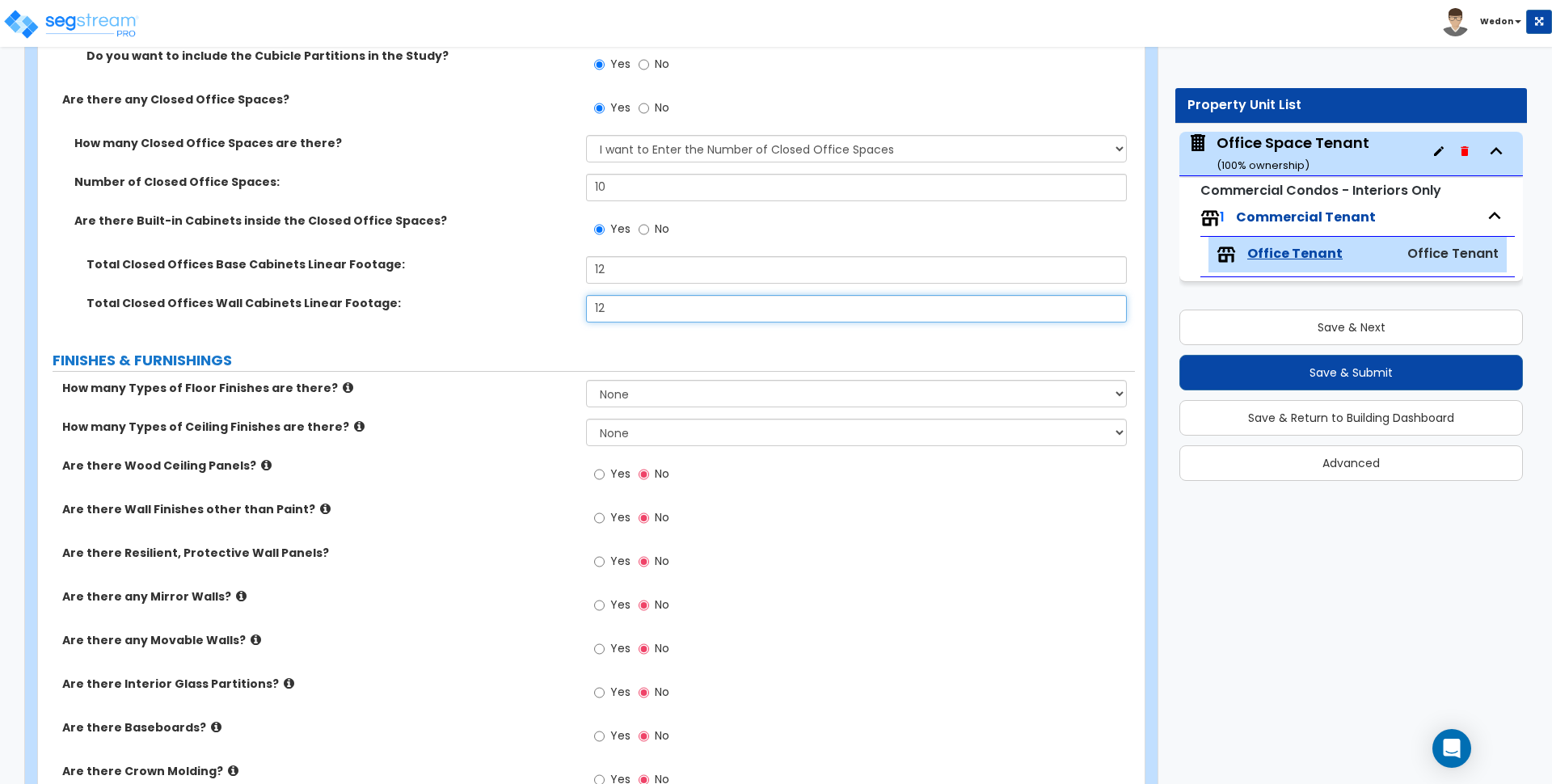
type input "12"
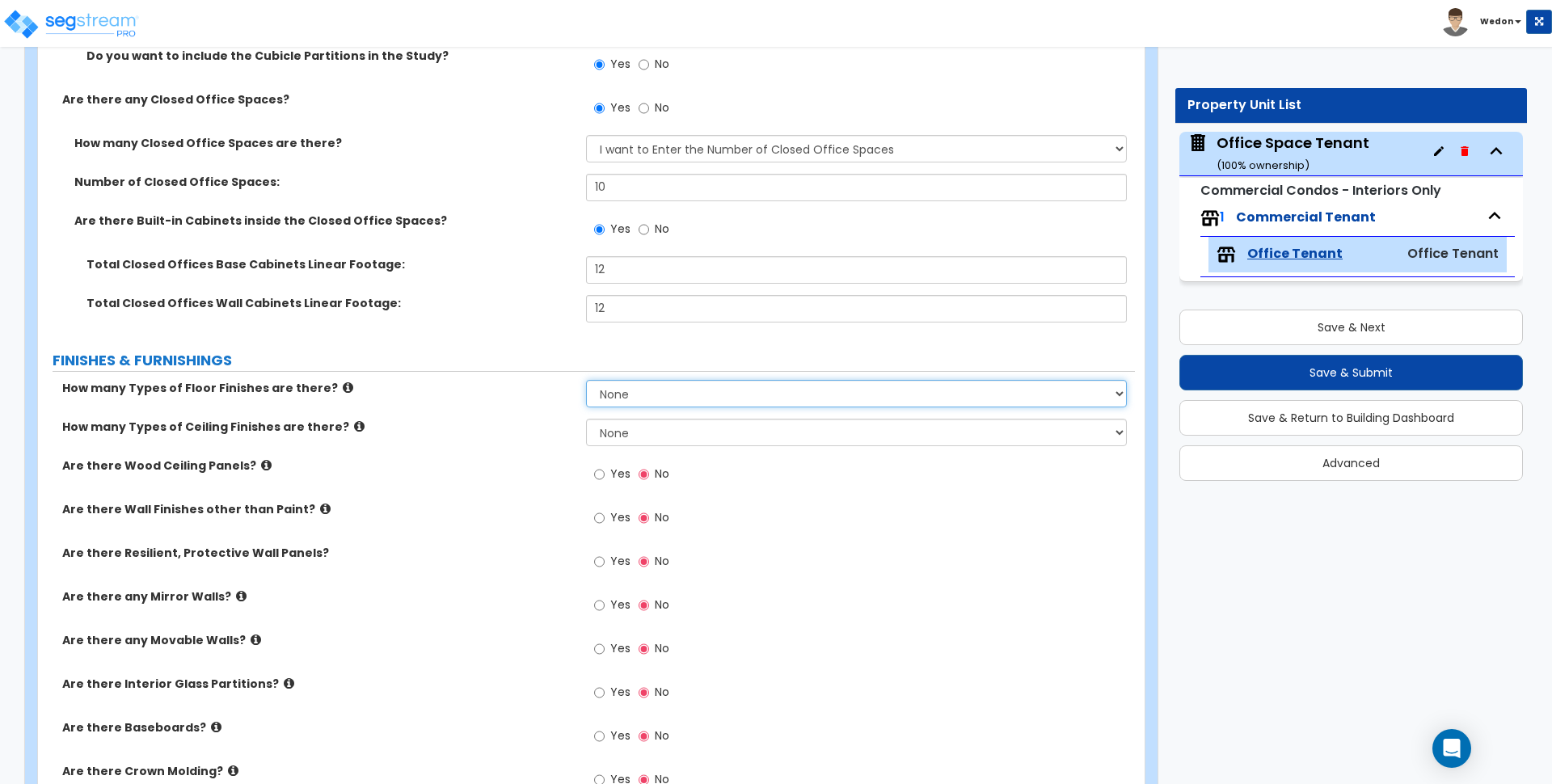
click at [778, 403] on select "None 1 2 3 4" at bounding box center [857, 393] width 540 height 28
select select "4"
click at [587, 380] on select "None 1 2 3 4" at bounding box center [857, 393] width 540 height 28
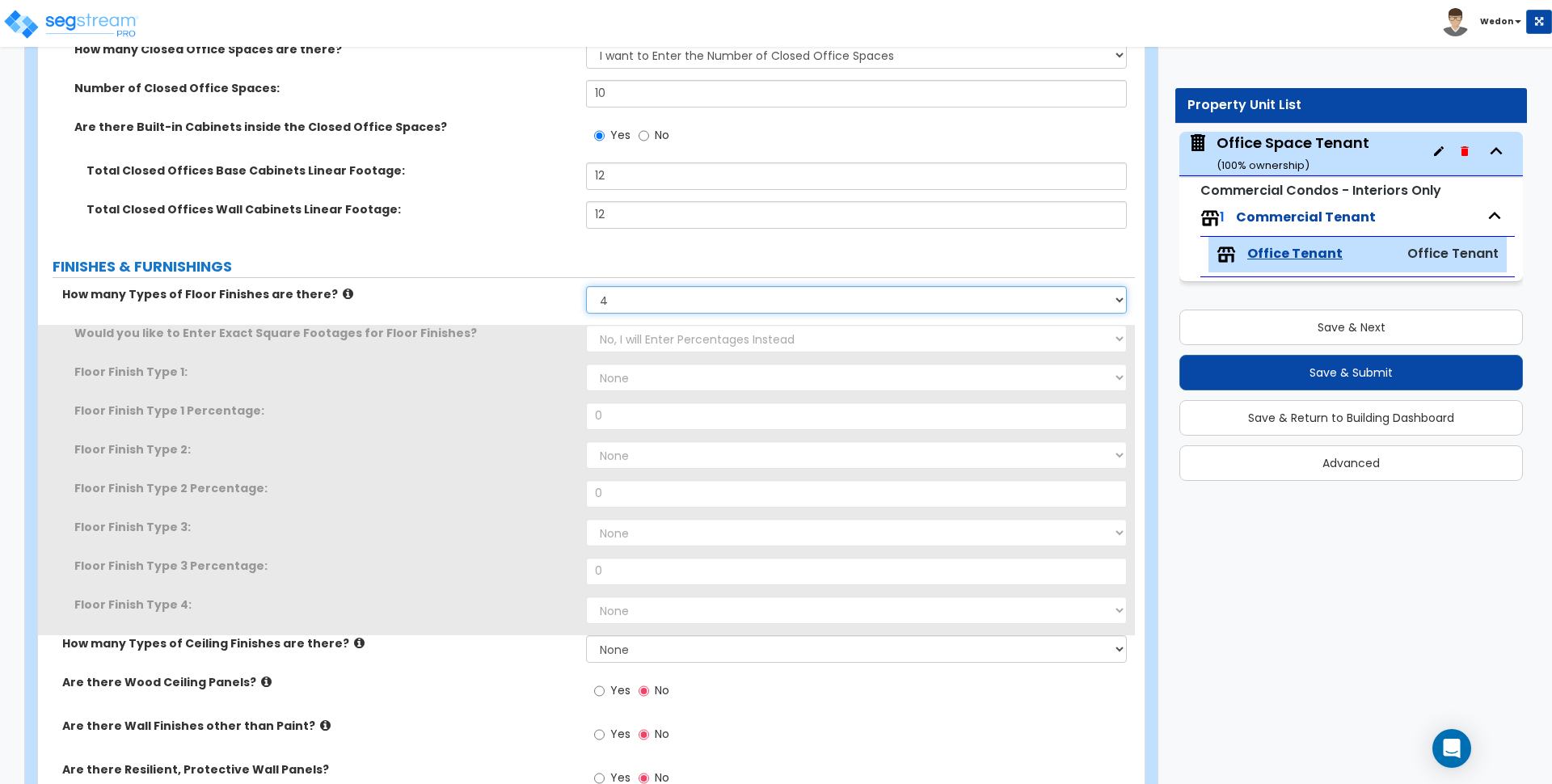
scroll to position [1213, 0]
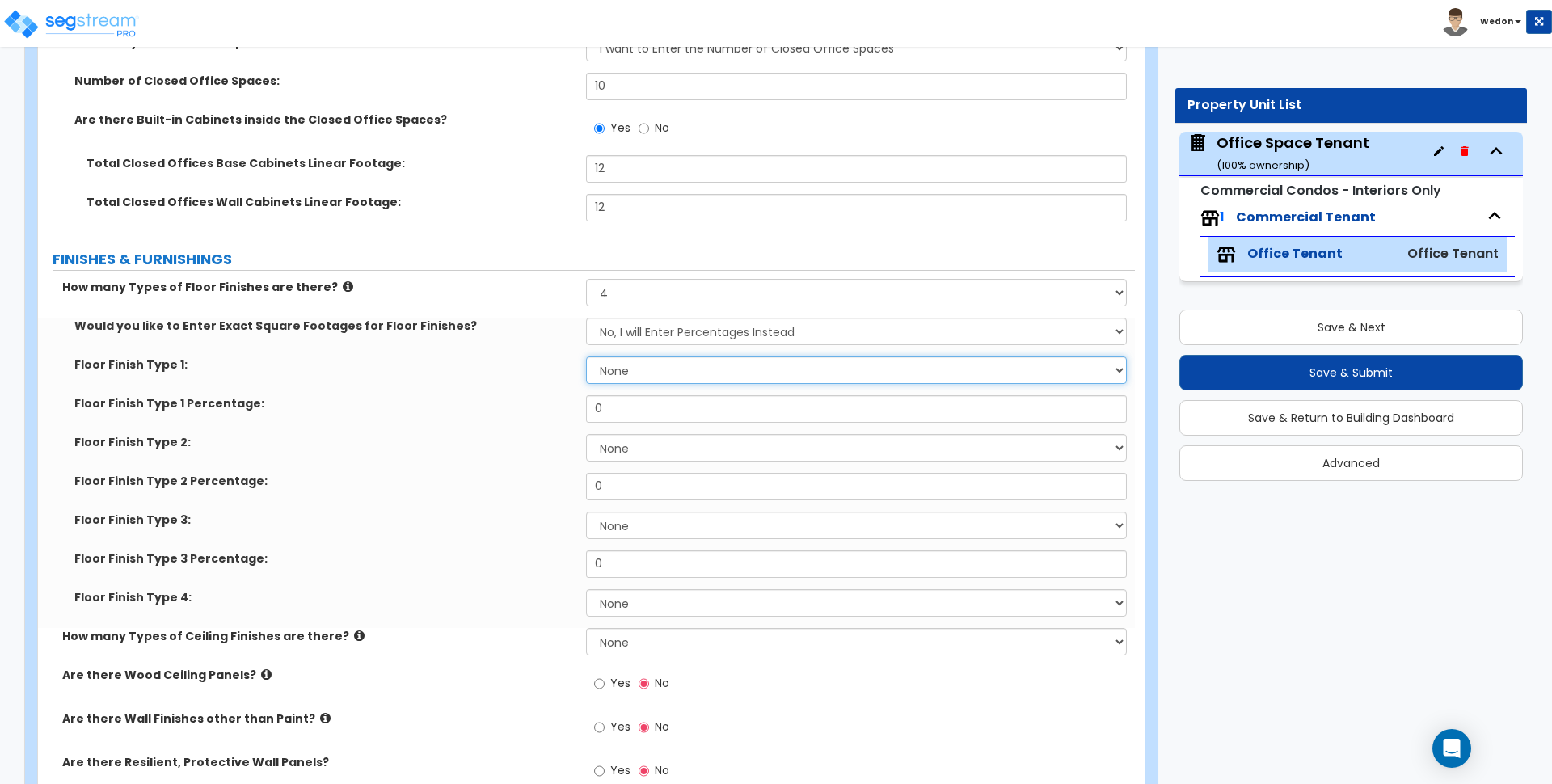
click at [640, 365] on select "None Tile Flooring Marble Flooring Hardwood Flooring Resilient Laminate Floorin…" at bounding box center [857, 370] width 540 height 28
select select "1"
click at [587, 356] on select "None Tile Flooring Marble Flooring Hardwood Flooring Resilient Laminate Floorin…" at bounding box center [857, 370] width 540 height 28
click at [648, 441] on select "None Tile Flooring Marble Flooring Hardwood Flooring Resilient Laminate Floorin…" at bounding box center [857, 447] width 540 height 28
click at [587, 434] on select "None Tile Flooring Marble Flooring Hardwood Flooring Resilient Laminate Floorin…" at bounding box center [857, 447] width 540 height 28
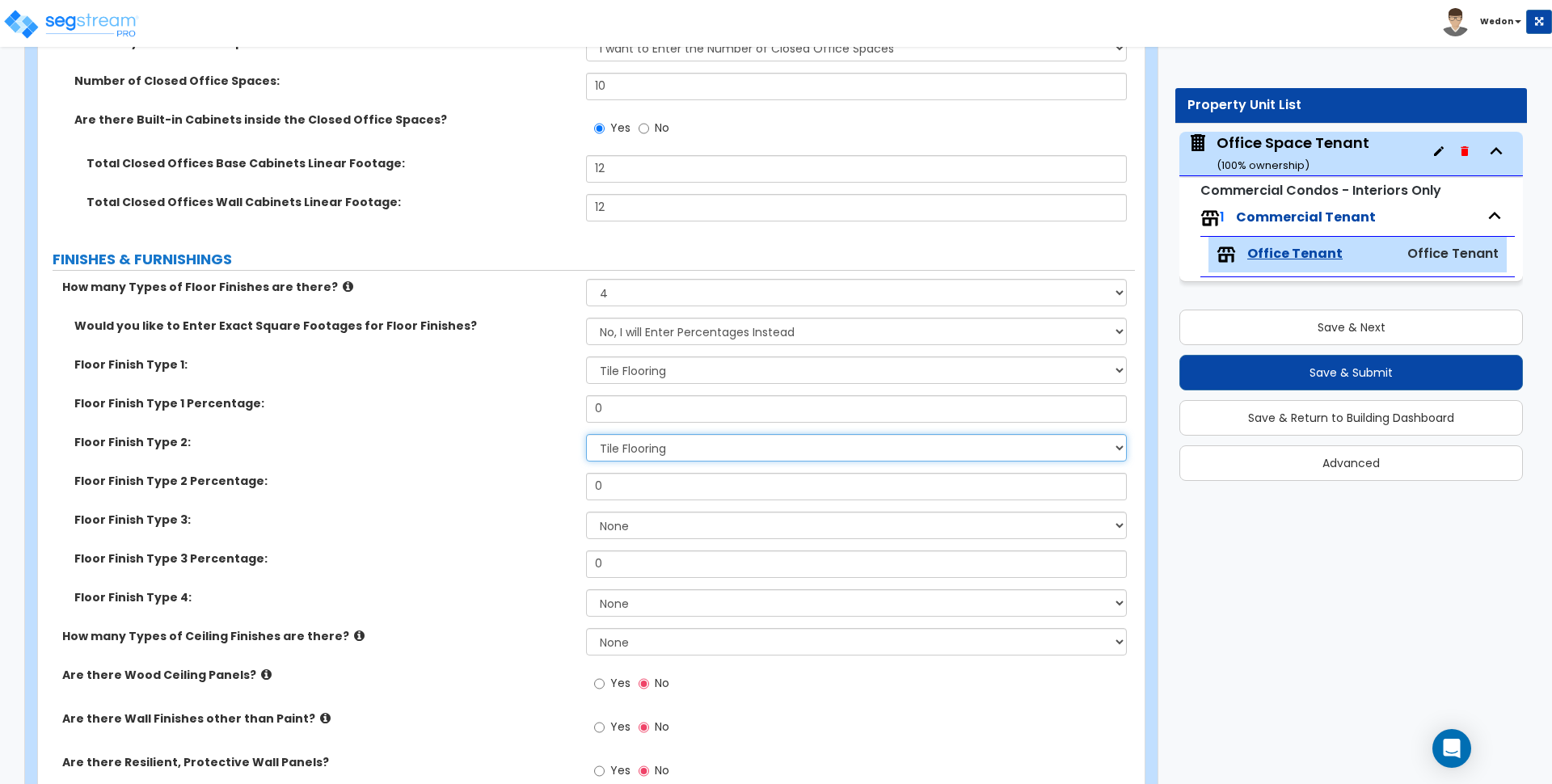
click at [694, 456] on select "None Tile Flooring Marble Flooring Hardwood Flooring Resilient Laminate Floorin…" at bounding box center [857, 447] width 540 height 28
select select "8"
click at [587, 434] on select "None Tile Flooring Marble Flooring Hardwood Flooring Resilient Laminate Floorin…" at bounding box center [857, 447] width 540 height 28
click at [691, 515] on select "None Tile Flooring Marble Flooring Hardwood Flooring Resilient Laminate Floorin…" at bounding box center [857, 525] width 540 height 28
select select "5"
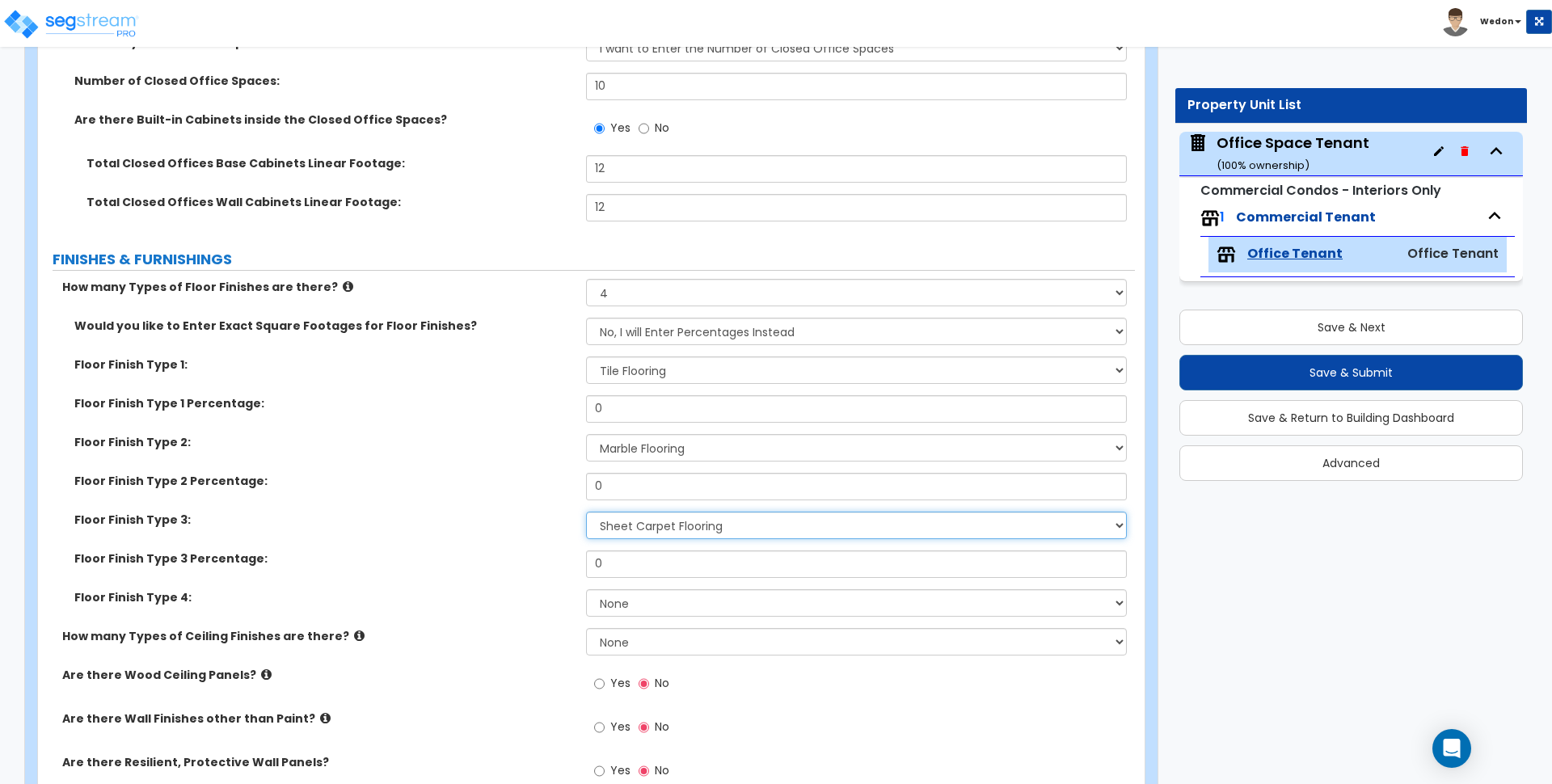
click at [587, 511] on select "None Tile Flooring Marble Flooring Hardwood Flooring Resilient Laminate Floorin…" at bounding box center [857, 525] width 540 height 28
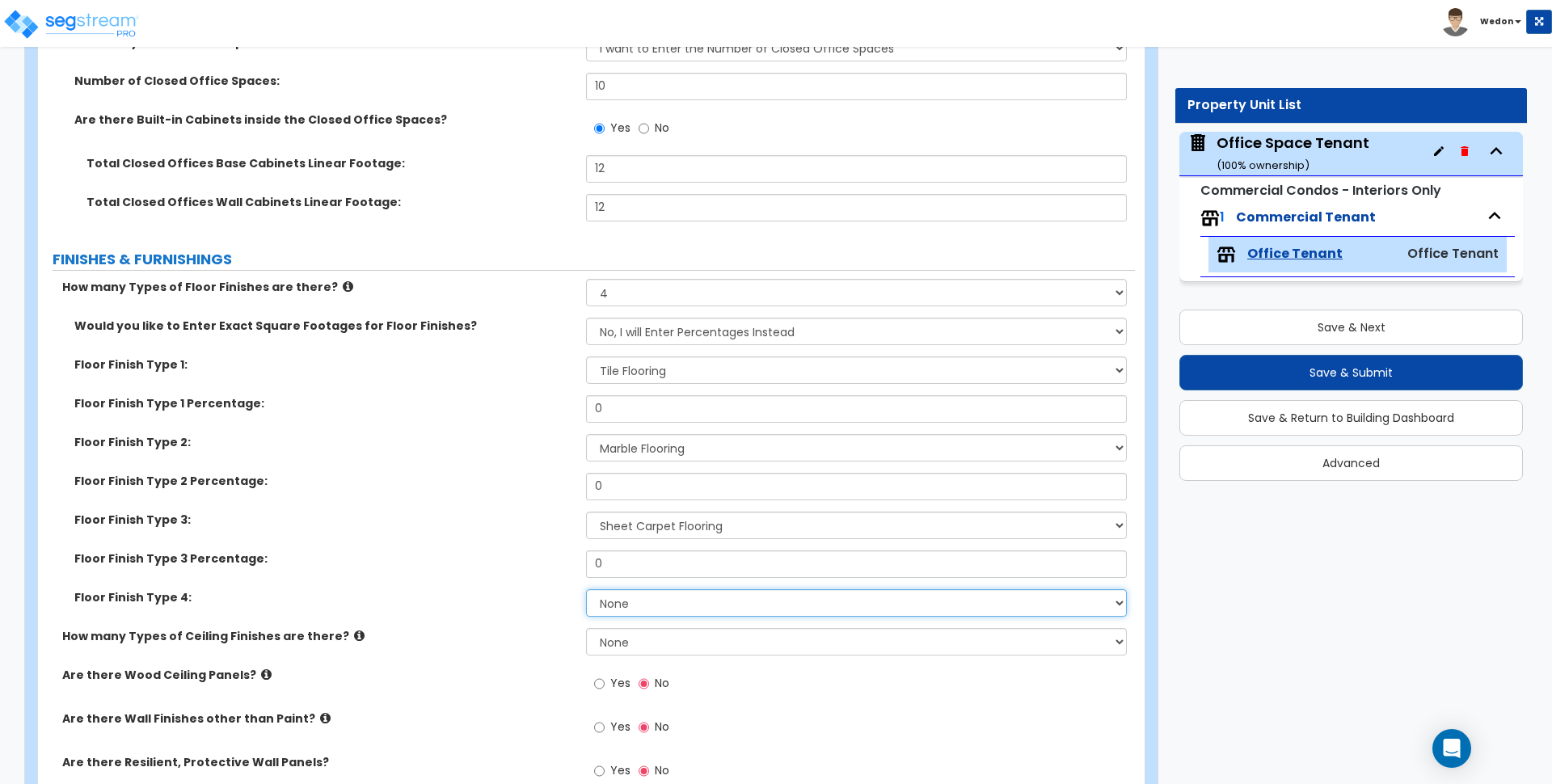
drag, startPoint x: 669, startPoint y: 598, endPoint x: 718, endPoint y: 595, distance: 49.1
click at [669, 600] on select "None Tile Flooring Marble Flooring Hardwood Flooring Resilient Laminate Floorin…" at bounding box center [857, 602] width 540 height 28
select select "7"
click at [587, 589] on select "None Tile Flooring Marble Flooring Hardwood Flooring Resilient Laminate Floorin…" at bounding box center [857, 602] width 540 height 28
drag, startPoint x: 657, startPoint y: 634, endPoint x: 693, endPoint y: 634, distance: 36.0
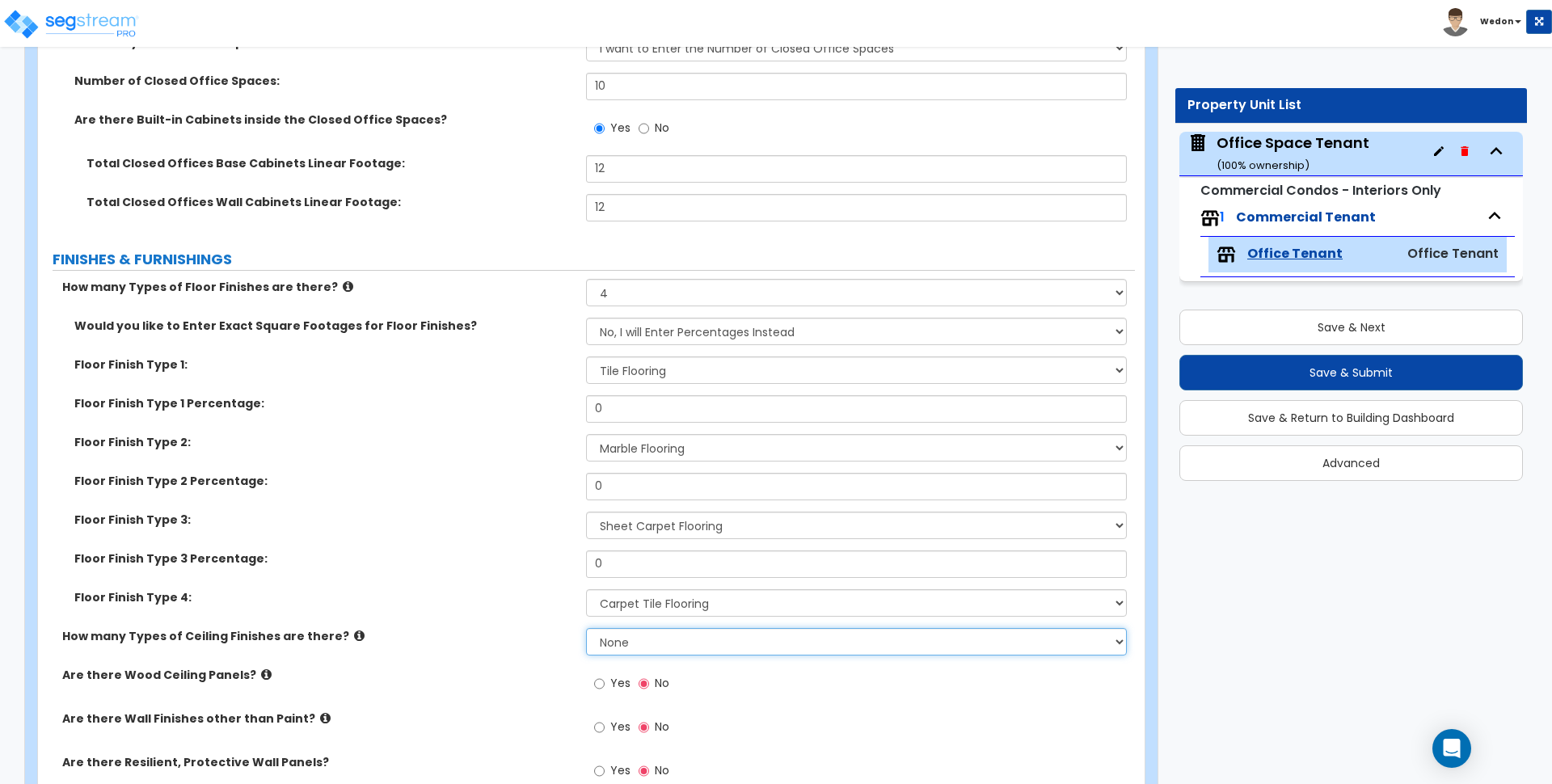
click at [657, 634] on select "None 1 2 3" at bounding box center [857, 641] width 540 height 28
drag, startPoint x: 515, startPoint y: 633, endPoint x: 525, endPoint y: 632, distance: 10.0
click at [515, 633] on label "How many Types of Ceiling Finishes are there?" at bounding box center [318, 636] width 512 height 16
click at [654, 648] on select "None 1 2 3" at bounding box center [857, 641] width 540 height 28
select select "3"
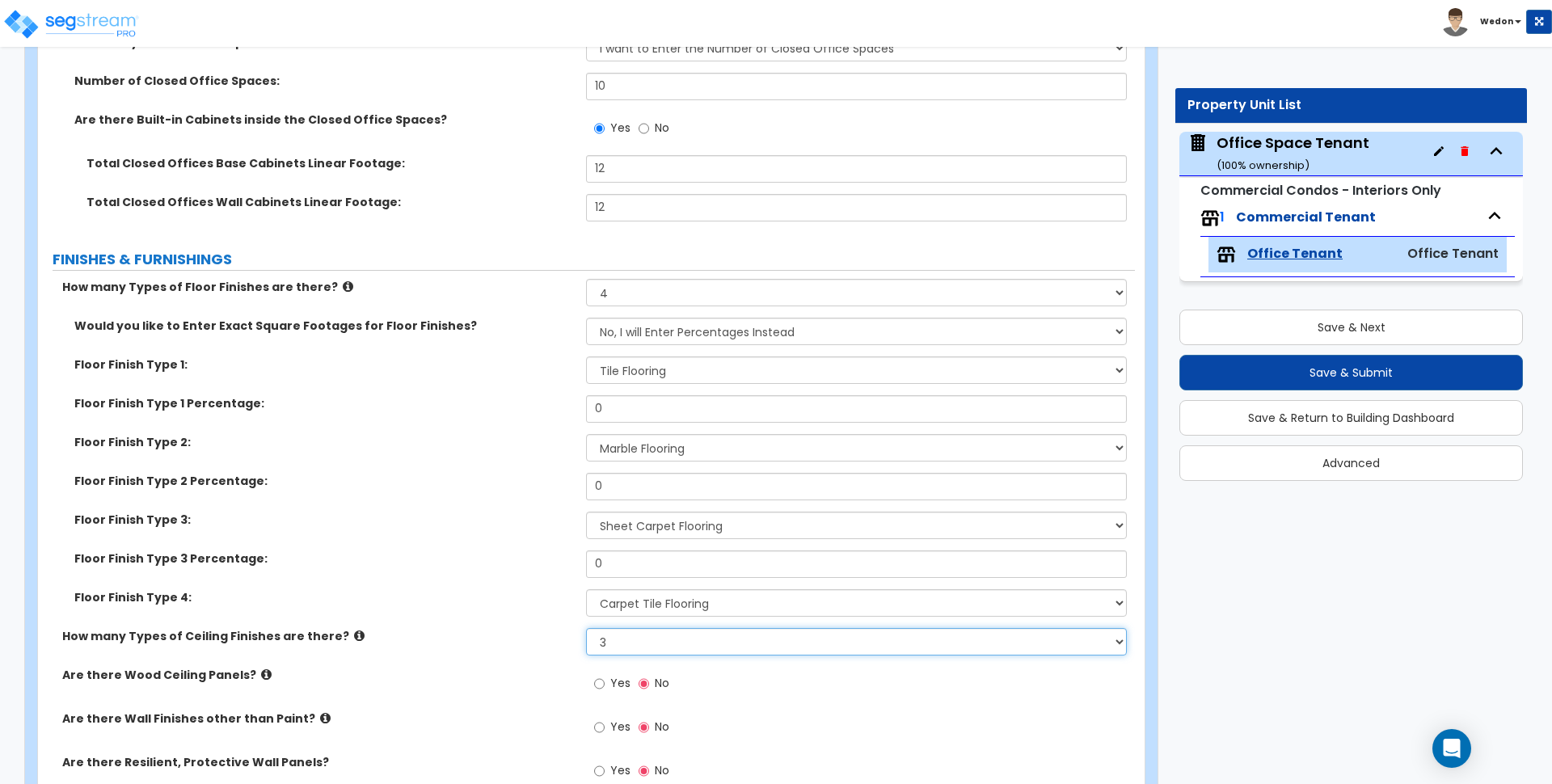
click at [587, 628] on select "None 1 2 3" at bounding box center [857, 641] width 540 height 28
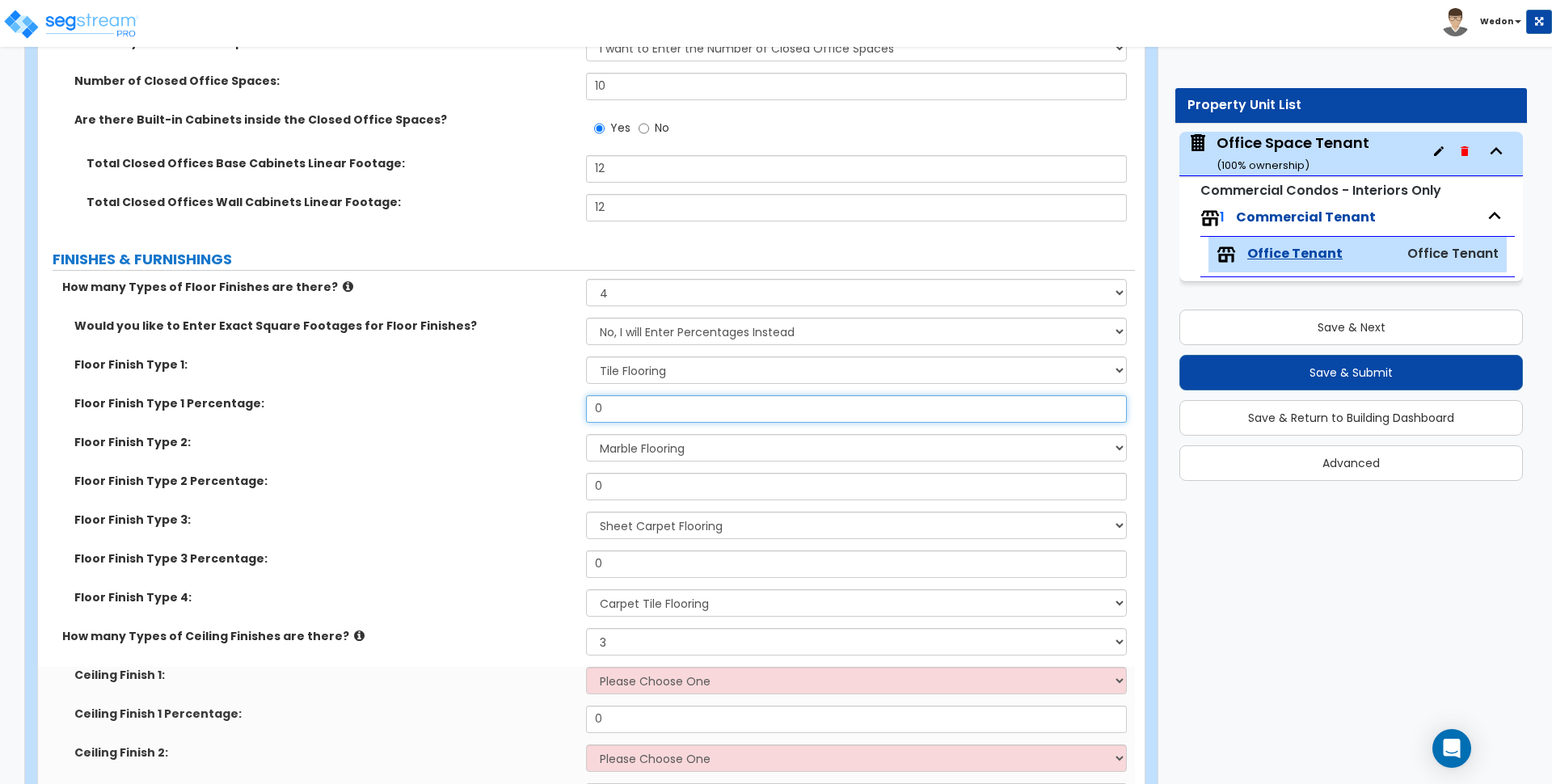
drag, startPoint x: 619, startPoint y: 412, endPoint x: 422, endPoint y: 404, distance: 197.2
click at [425, 404] on div "Floor Finish Type 1 Percentage: 0" at bounding box center [587, 415] width 1097 height 39
type input "25"
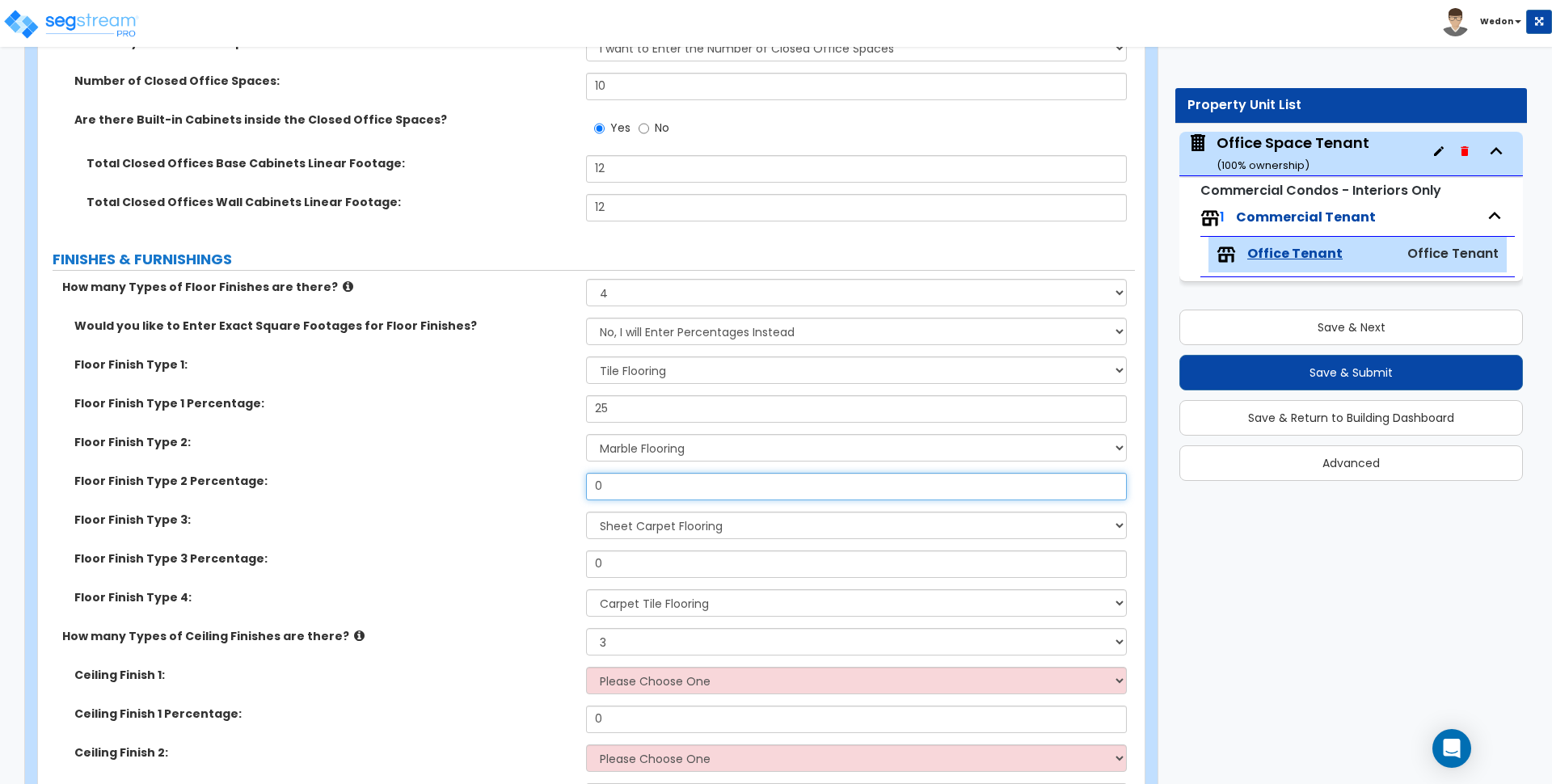
drag, startPoint x: 595, startPoint y: 479, endPoint x: 514, endPoint y: 478, distance: 81.0
click at [514, 478] on div "Floor Finish Type 2 Percentage: 0" at bounding box center [587, 493] width 1097 height 39
type input "25"
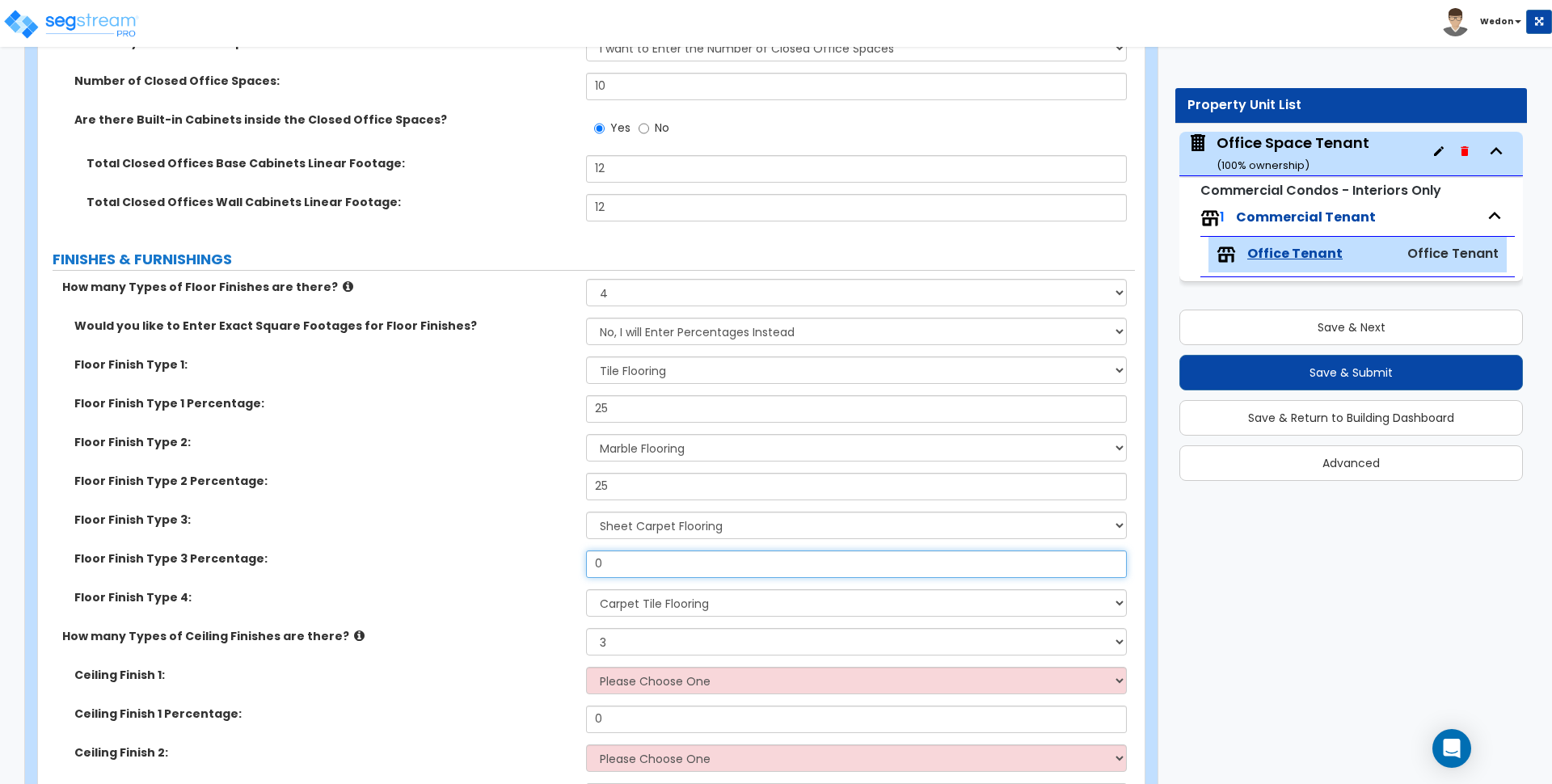
click at [467, 568] on div "Floor Finish Type 3 Percentage: 0" at bounding box center [587, 570] width 1097 height 39
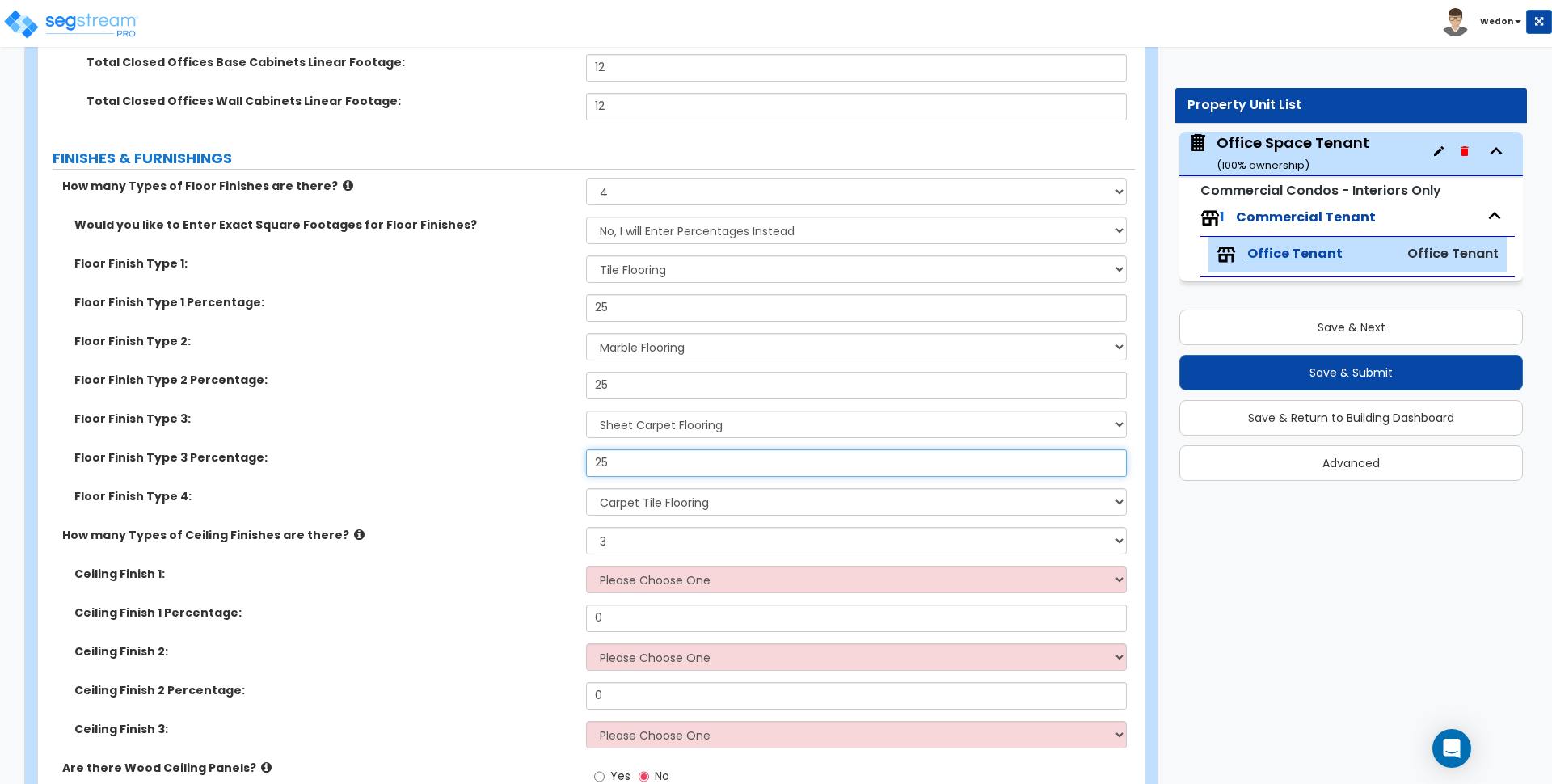
type input "25"
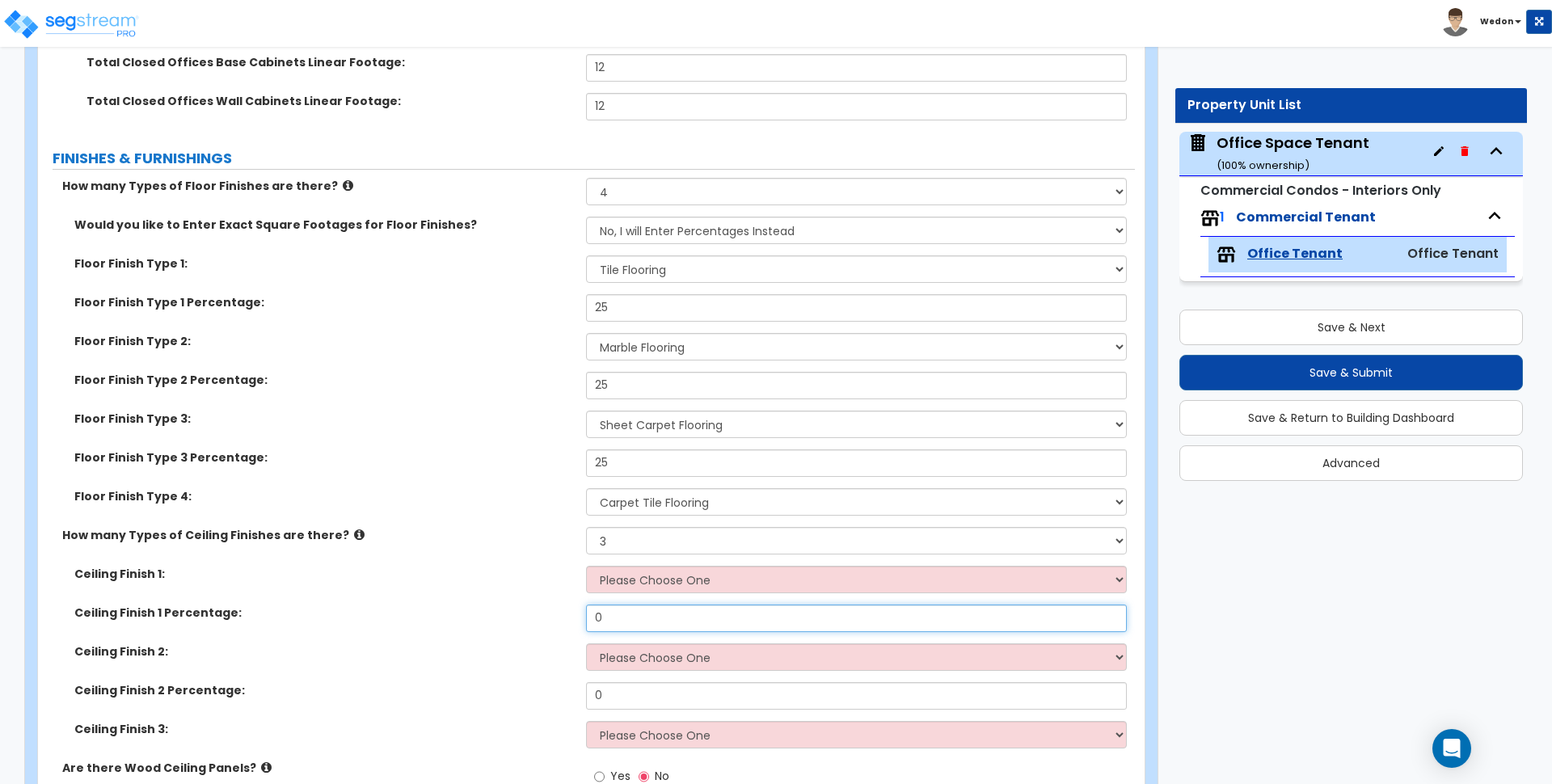
drag, startPoint x: 562, startPoint y: 621, endPoint x: 519, endPoint y: 593, distance: 51.3
click at [502, 618] on div "Ceiling Finish 1 Percentage: 0" at bounding box center [587, 624] width 1097 height 39
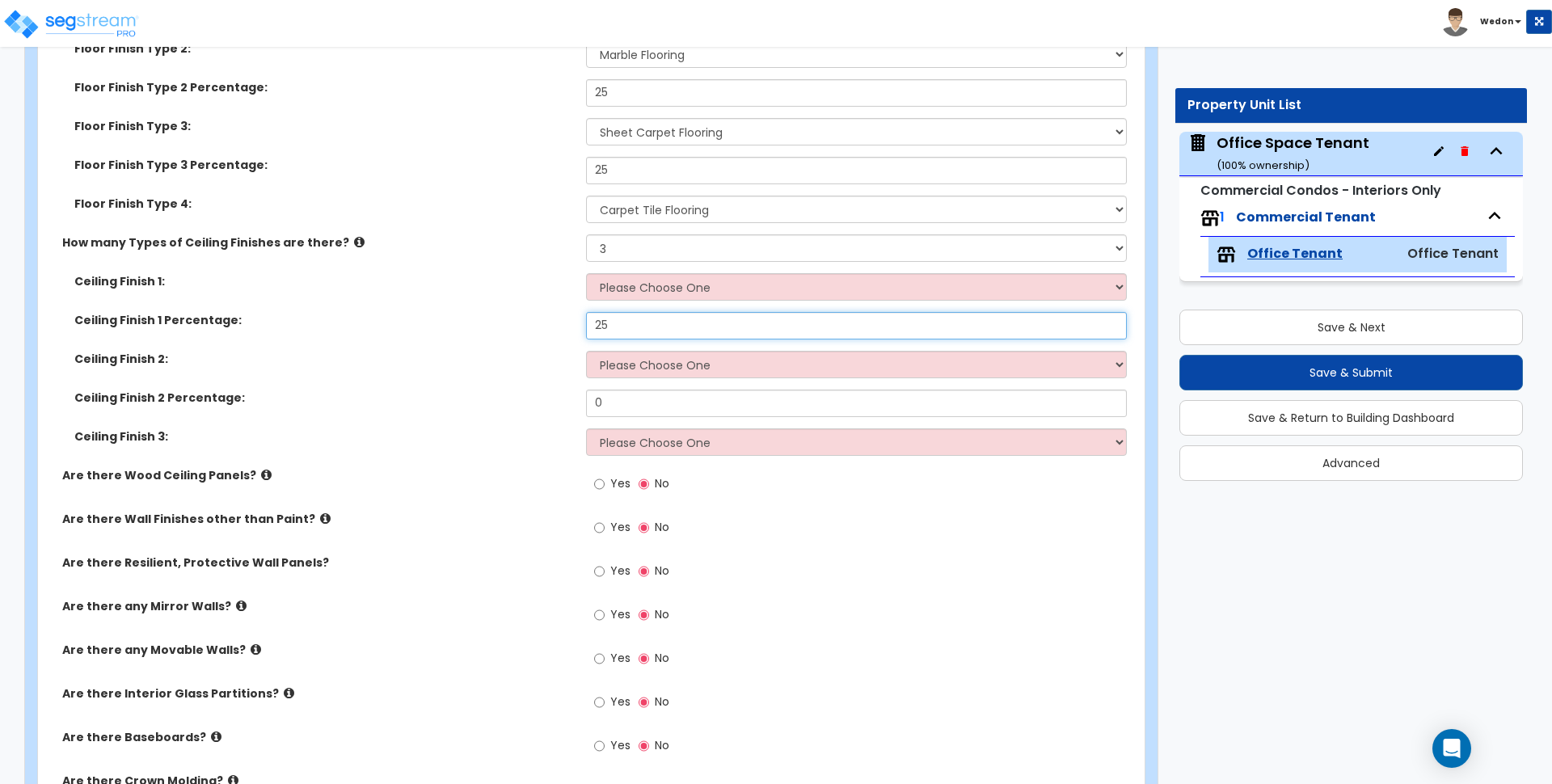
scroll to position [1616, 0]
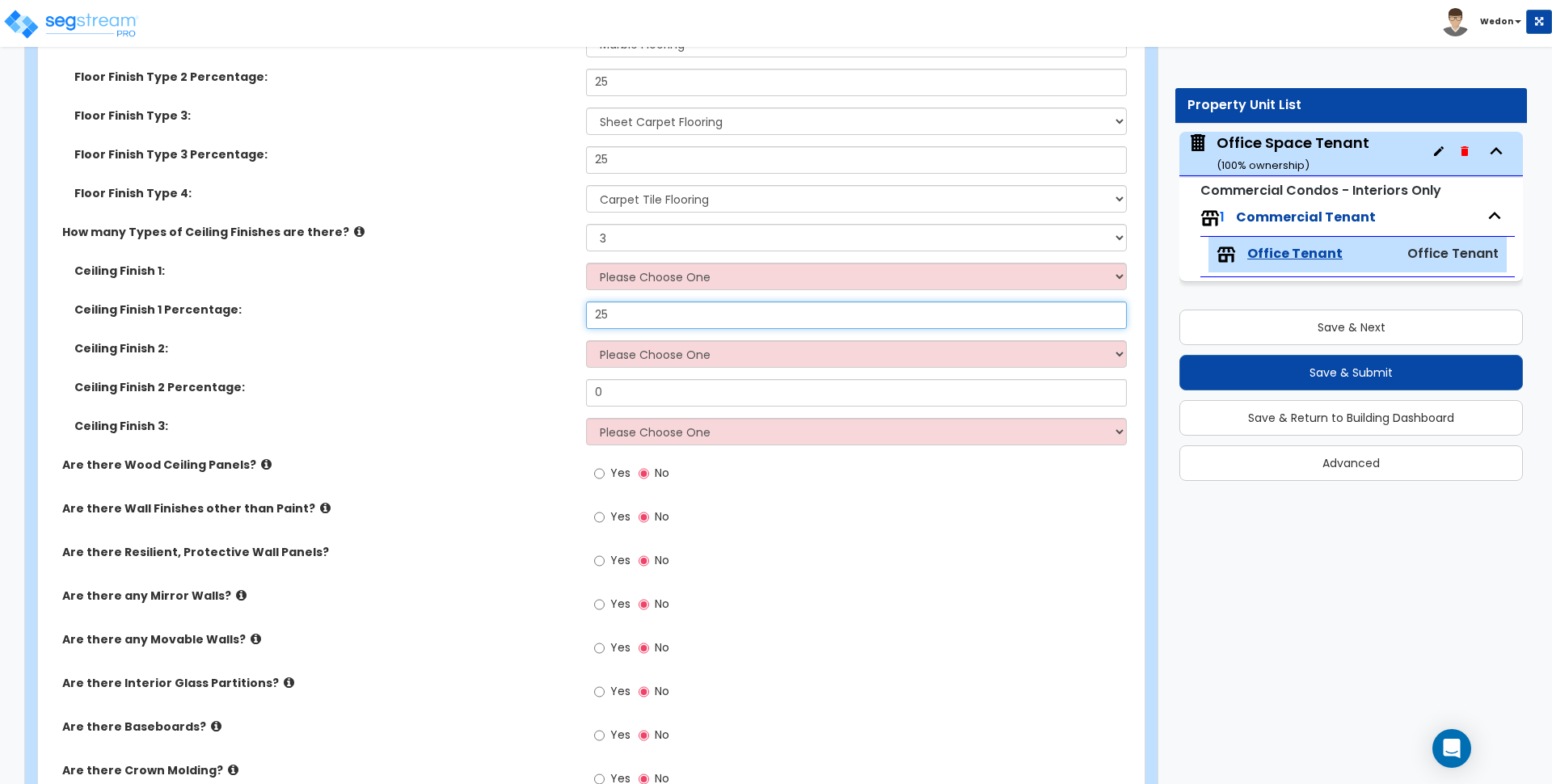
type input "25"
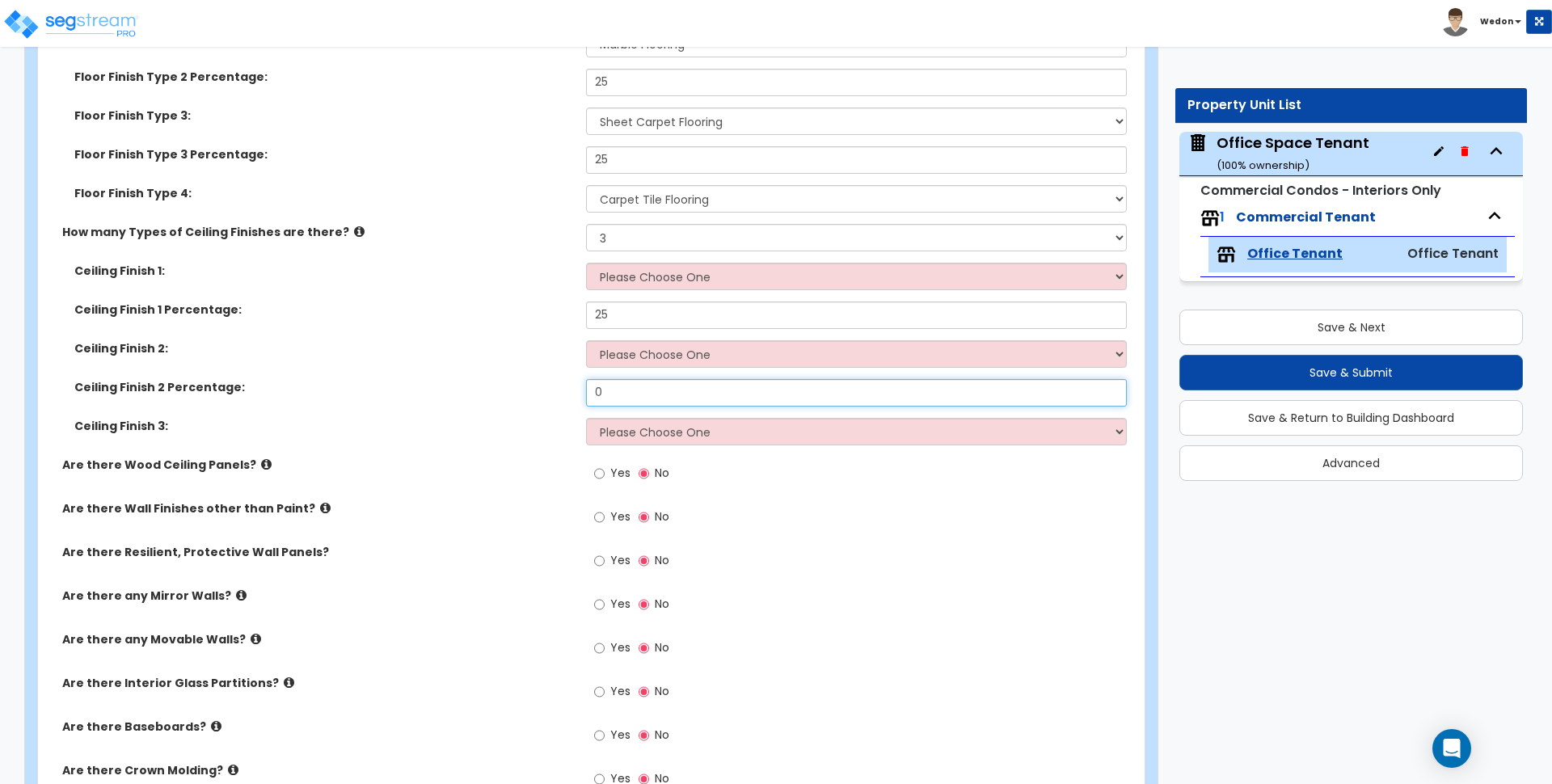
drag, startPoint x: 647, startPoint y: 395, endPoint x: 392, endPoint y: 384, distance: 255.2
click at [454, 390] on div "Ceiling Finish 2 Percentage: 0" at bounding box center [587, 398] width 1097 height 39
type input "25"
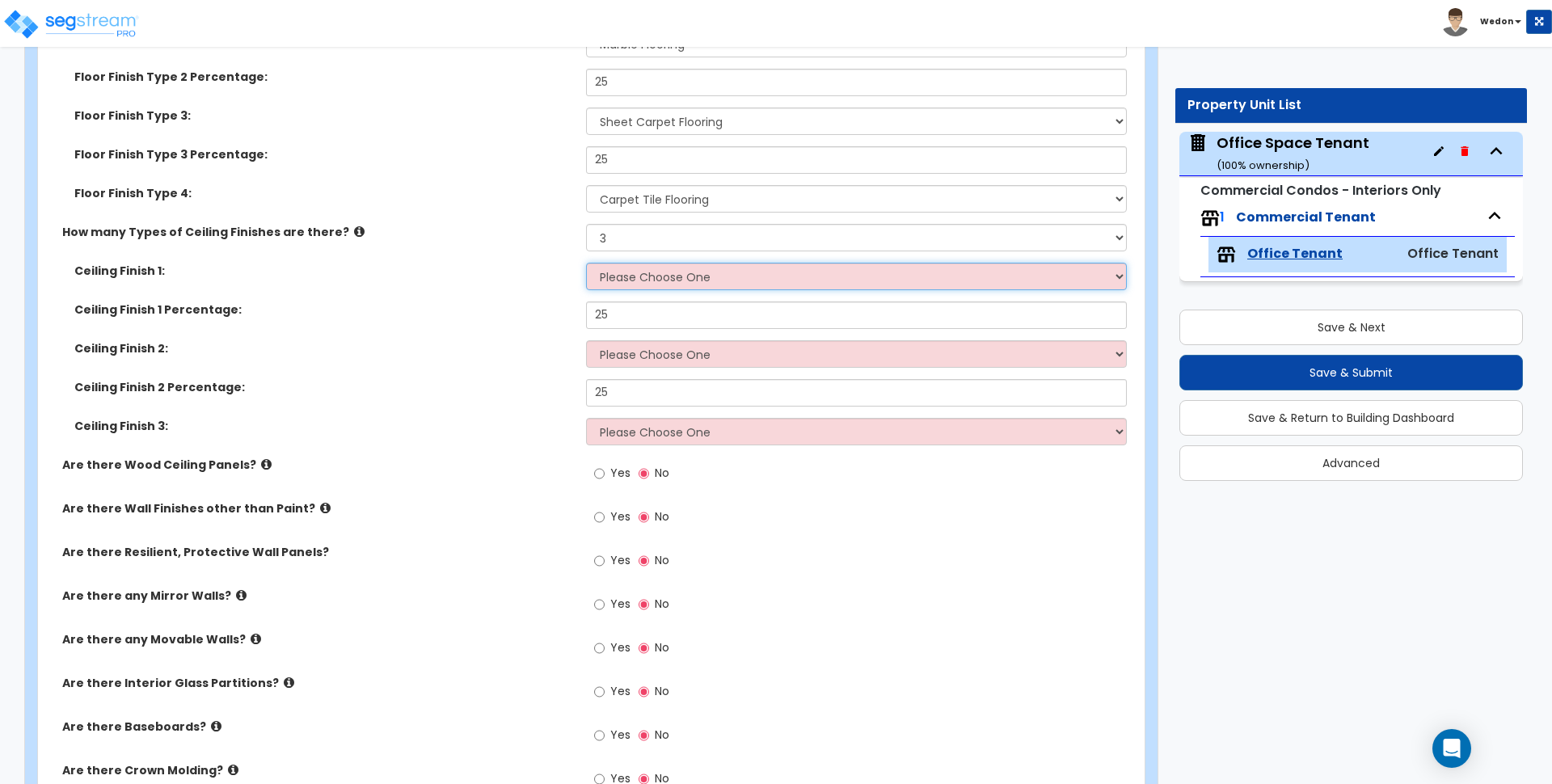
click at [758, 266] on select "Please Choose One Drop Ceiling Open Ceiling Drywall Ceiling" at bounding box center [857, 276] width 540 height 28
select select "1"
click at [587, 263] on select "Please Choose One Drop Ceiling Open Ceiling Drywall Ceiling" at bounding box center [857, 276] width 540 height 28
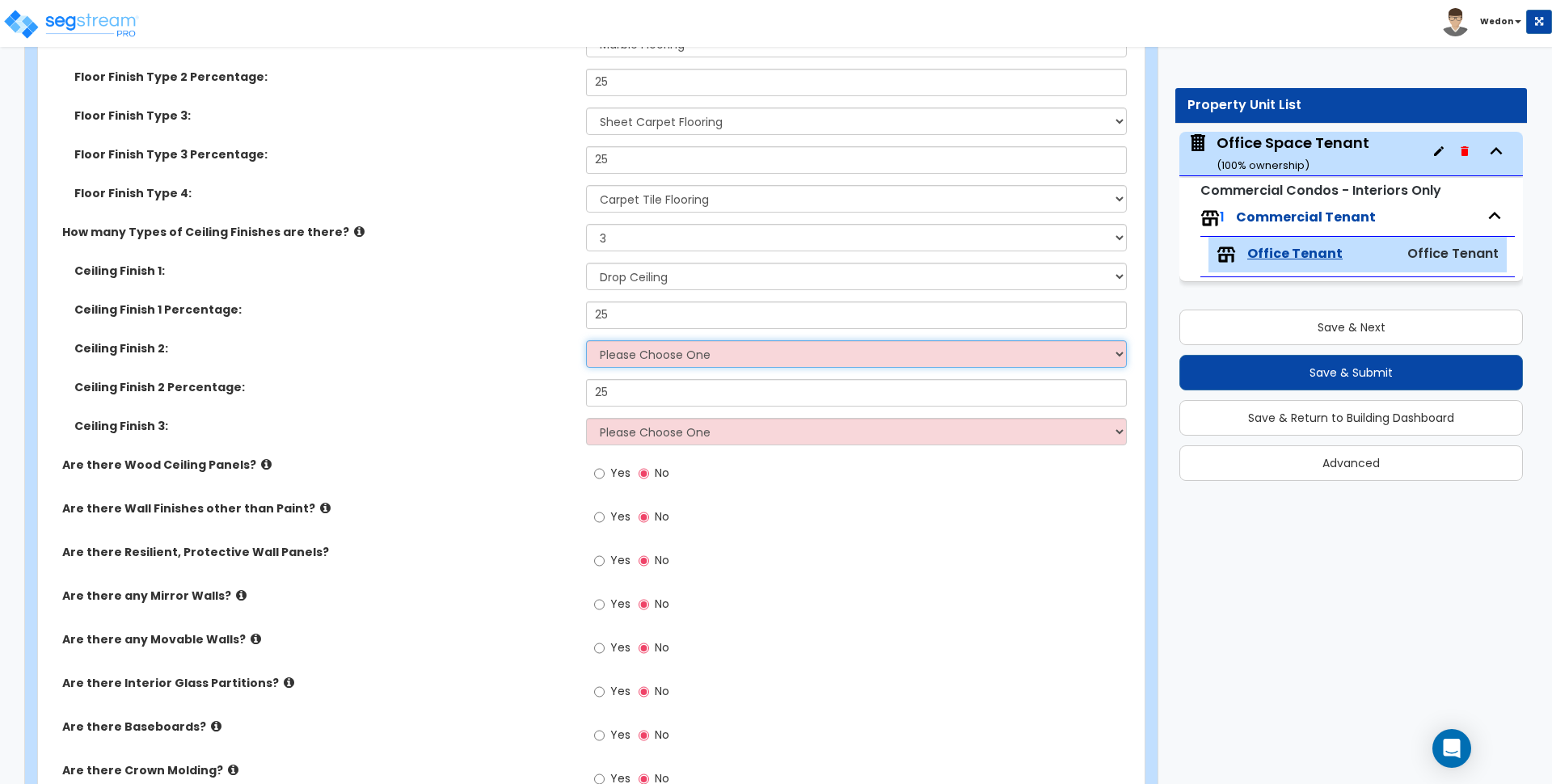
drag, startPoint x: 710, startPoint y: 347, endPoint x: 711, endPoint y: 358, distance: 11.0
click at [710, 347] on select "Please Choose One Drop Ceiling Open Ceiling Drywall Ceiling" at bounding box center [857, 354] width 540 height 28
select select "2"
click at [587, 340] on select "Please Choose One Drop Ceiling Open Ceiling Drywall Ceiling" at bounding box center [857, 354] width 540 height 28
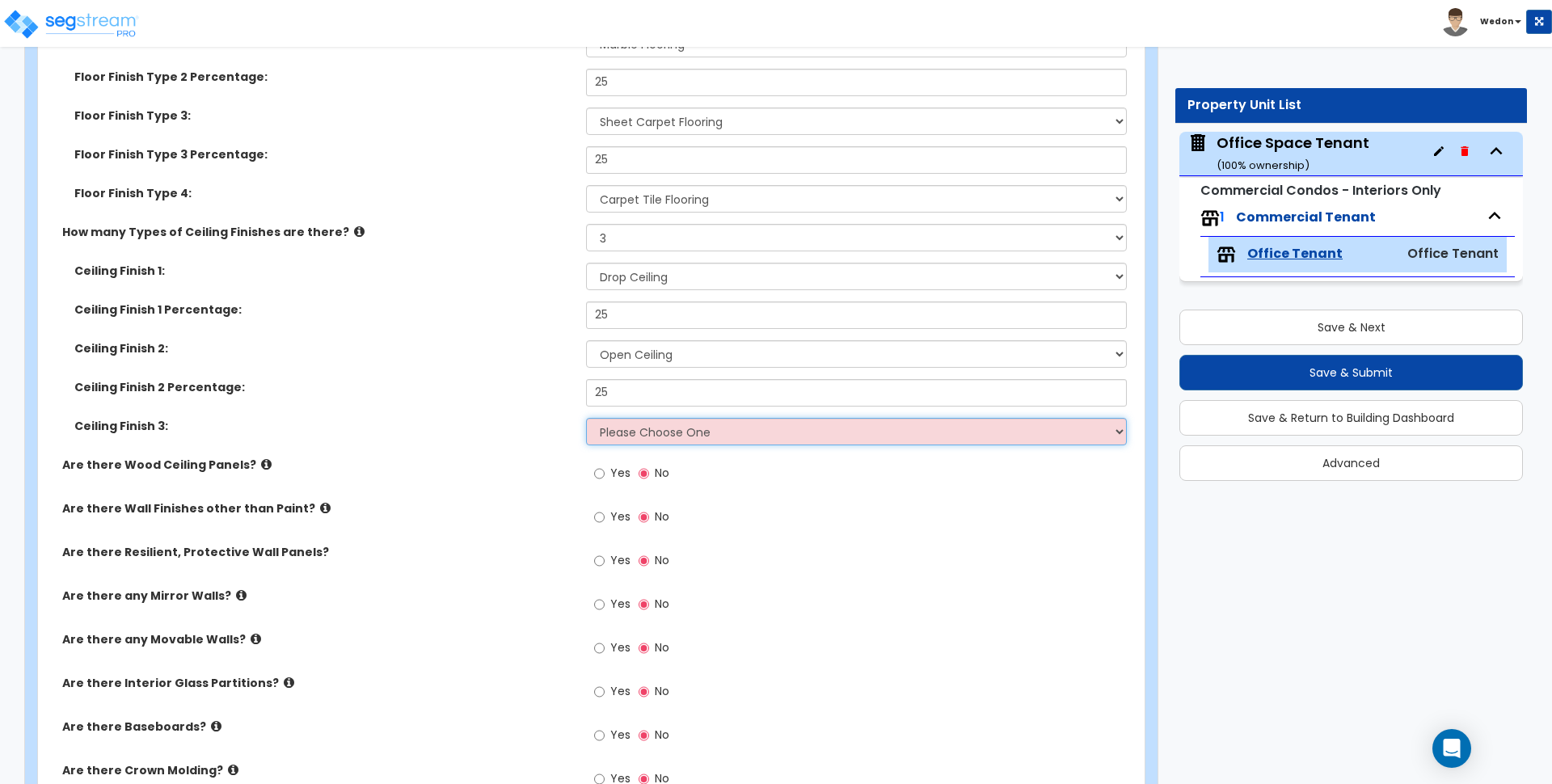
click at [721, 438] on select "Please Choose One Drop Ceiling Open Ceiling Drywall Ceiling" at bounding box center [857, 431] width 540 height 28
select select "3"
click at [587, 418] on select "Please Choose One Drop Ceiling Open Ceiling Drywall Ceiling" at bounding box center [857, 431] width 540 height 28
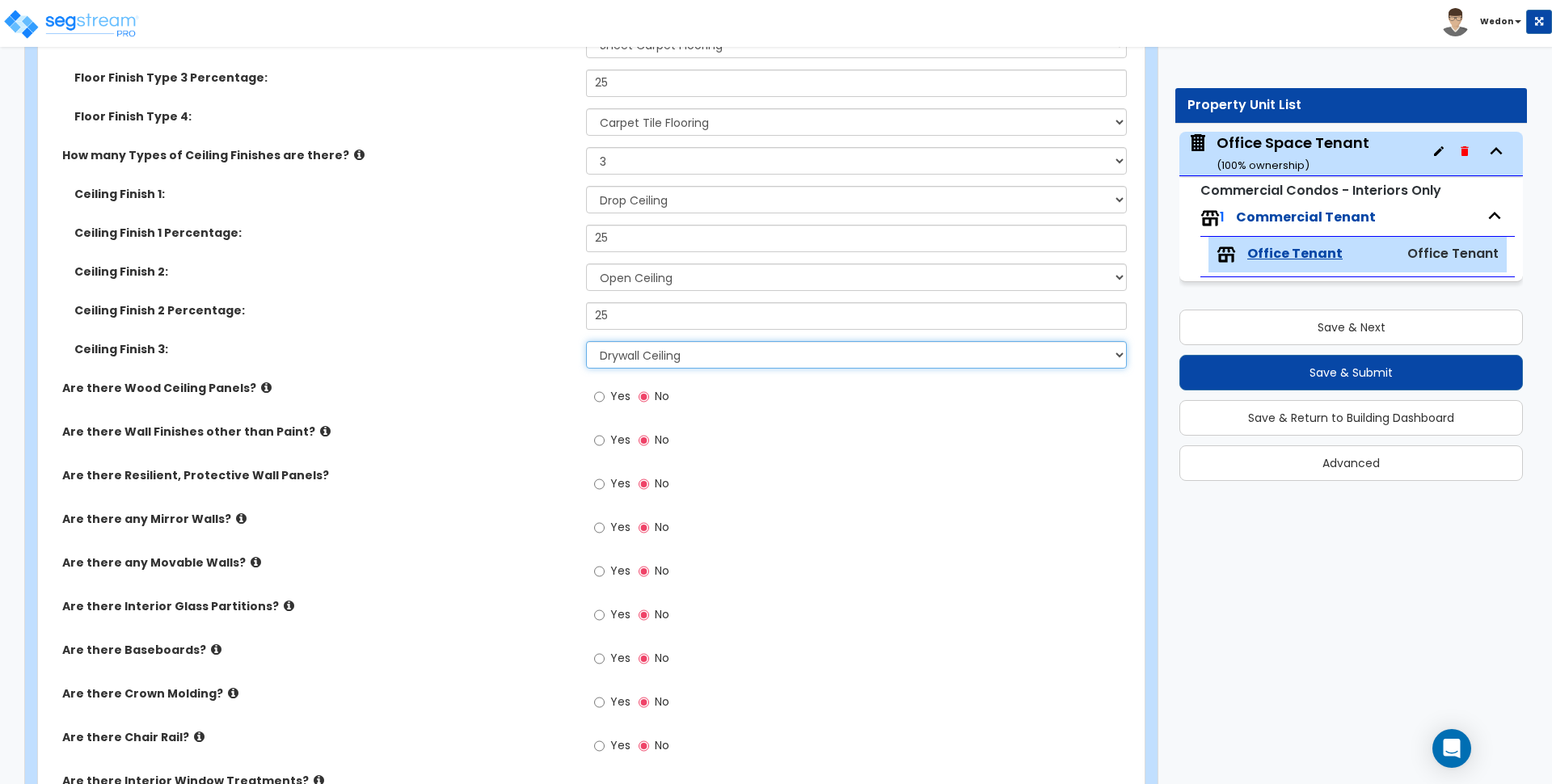
scroll to position [1919, 0]
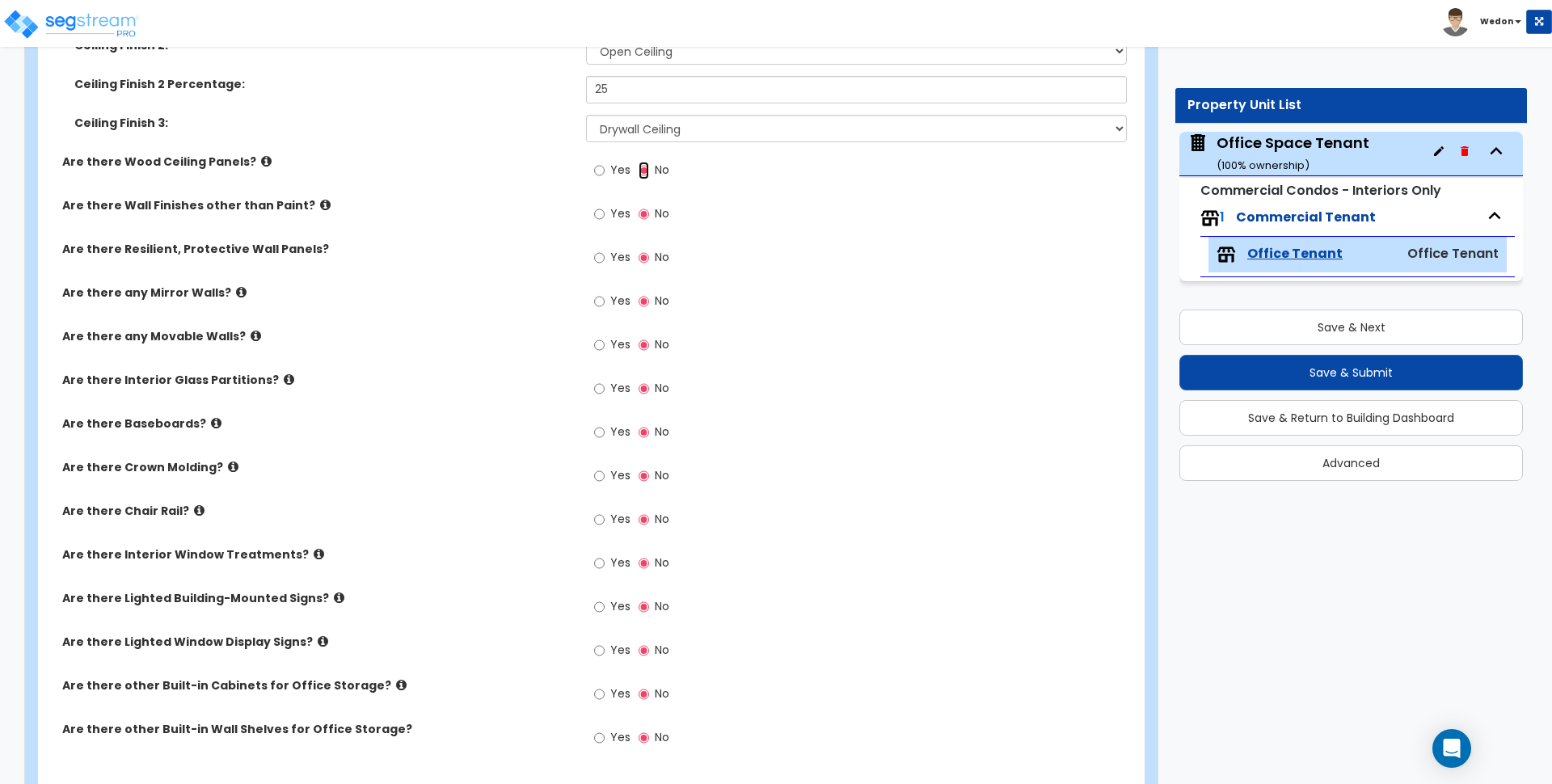
click at [643, 165] on input "No" at bounding box center [645, 170] width 11 height 18
click at [604, 176] on label "Yes" at bounding box center [612, 172] width 37 height 28
click at [605, 167] on label "Yes" at bounding box center [612, 172] width 37 height 28
click at [604, 167] on input "Yes" at bounding box center [600, 170] width 11 height 18
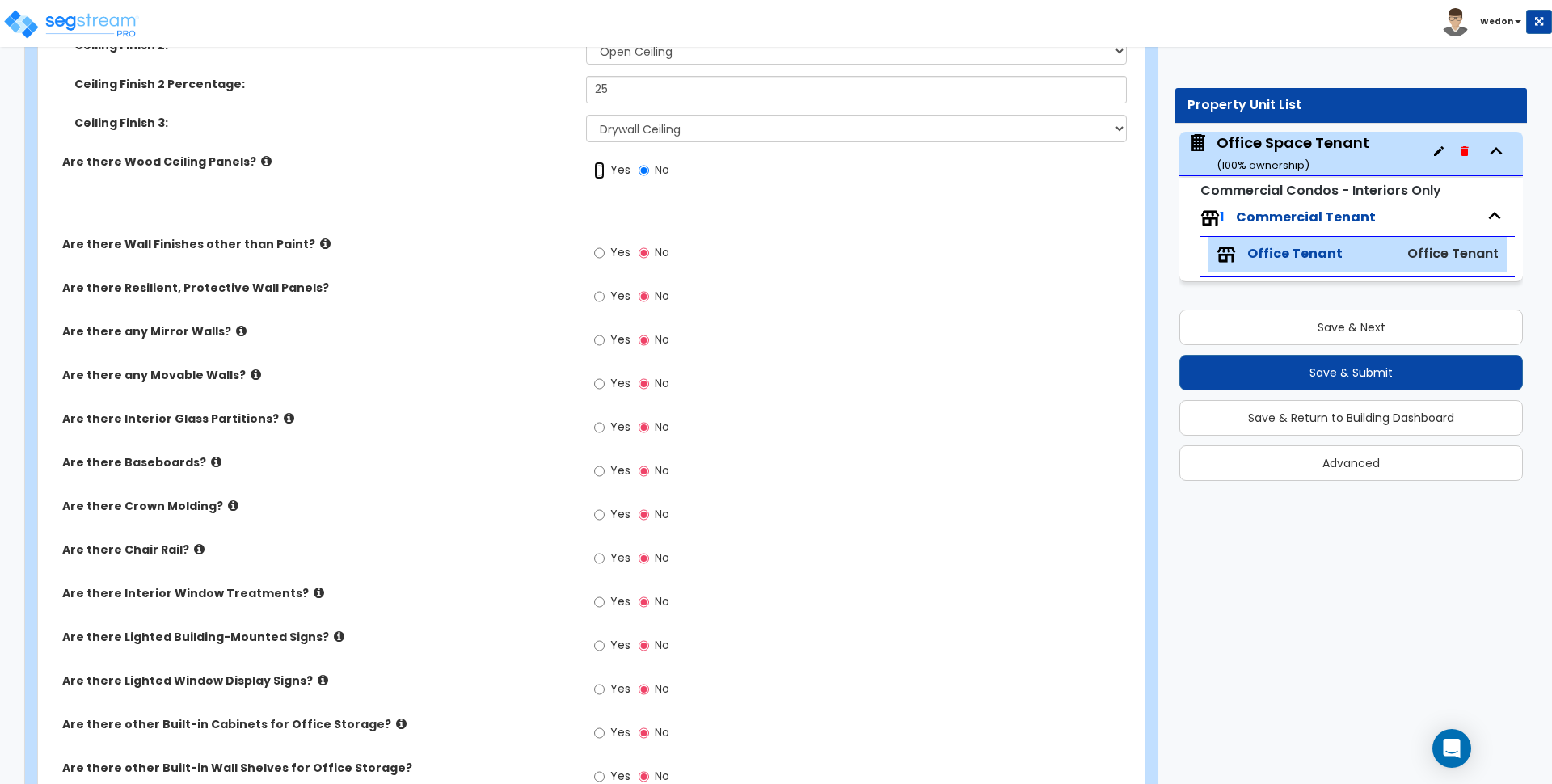
radio input "true"
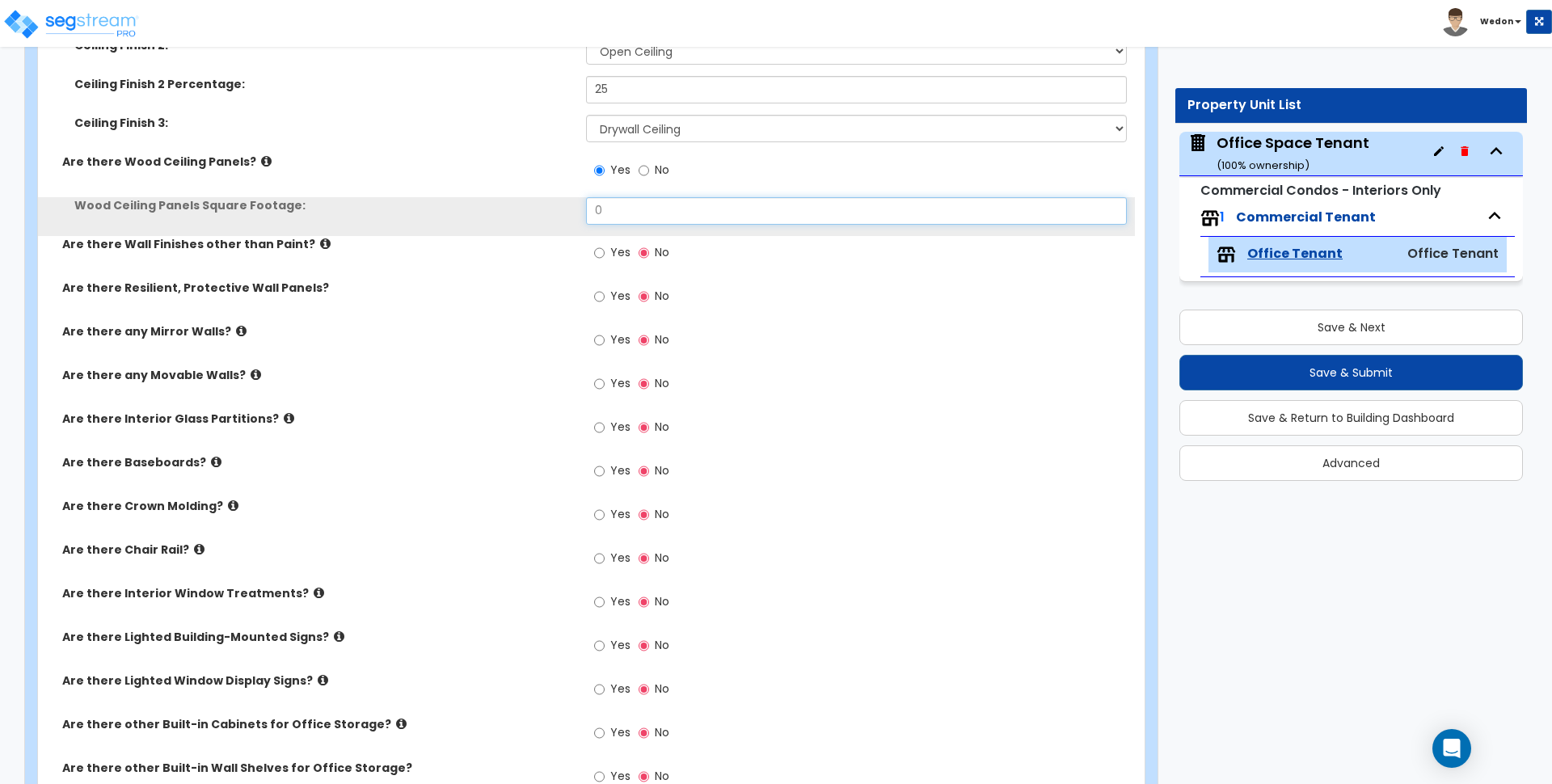
click at [610, 204] on input "0" at bounding box center [857, 210] width 540 height 28
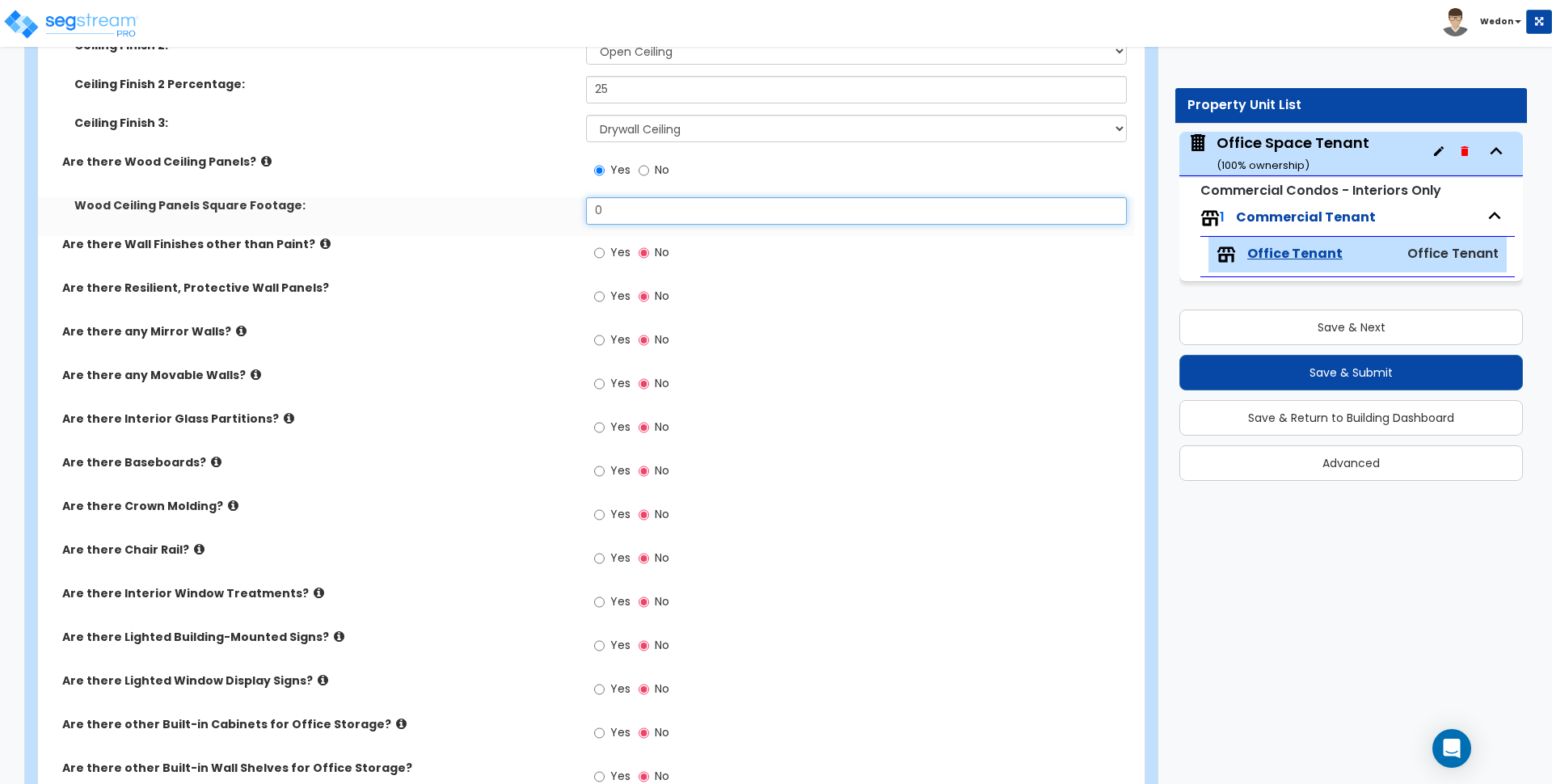
click at [610, 204] on input "0" at bounding box center [857, 210] width 540 height 28
type input "110"
click at [595, 253] on input "Yes" at bounding box center [600, 253] width 11 height 18
radio input "true"
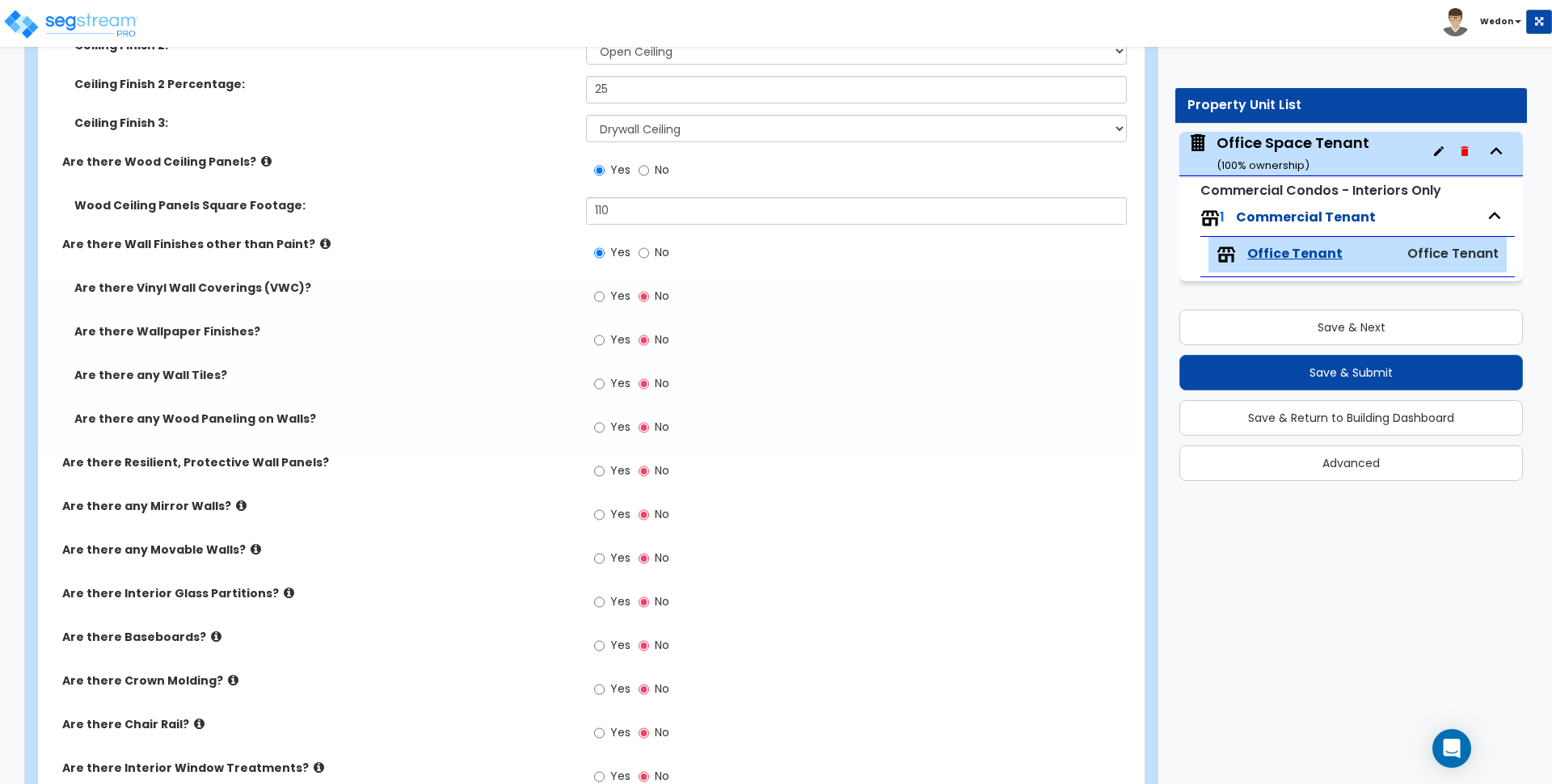
click at [613, 428] on span "Yes" at bounding box center [620, 427] width 21 height 16
click at [604, 428] on input "Yes" at bounding box center [600, 428] width 11 height 18
radio input "true"
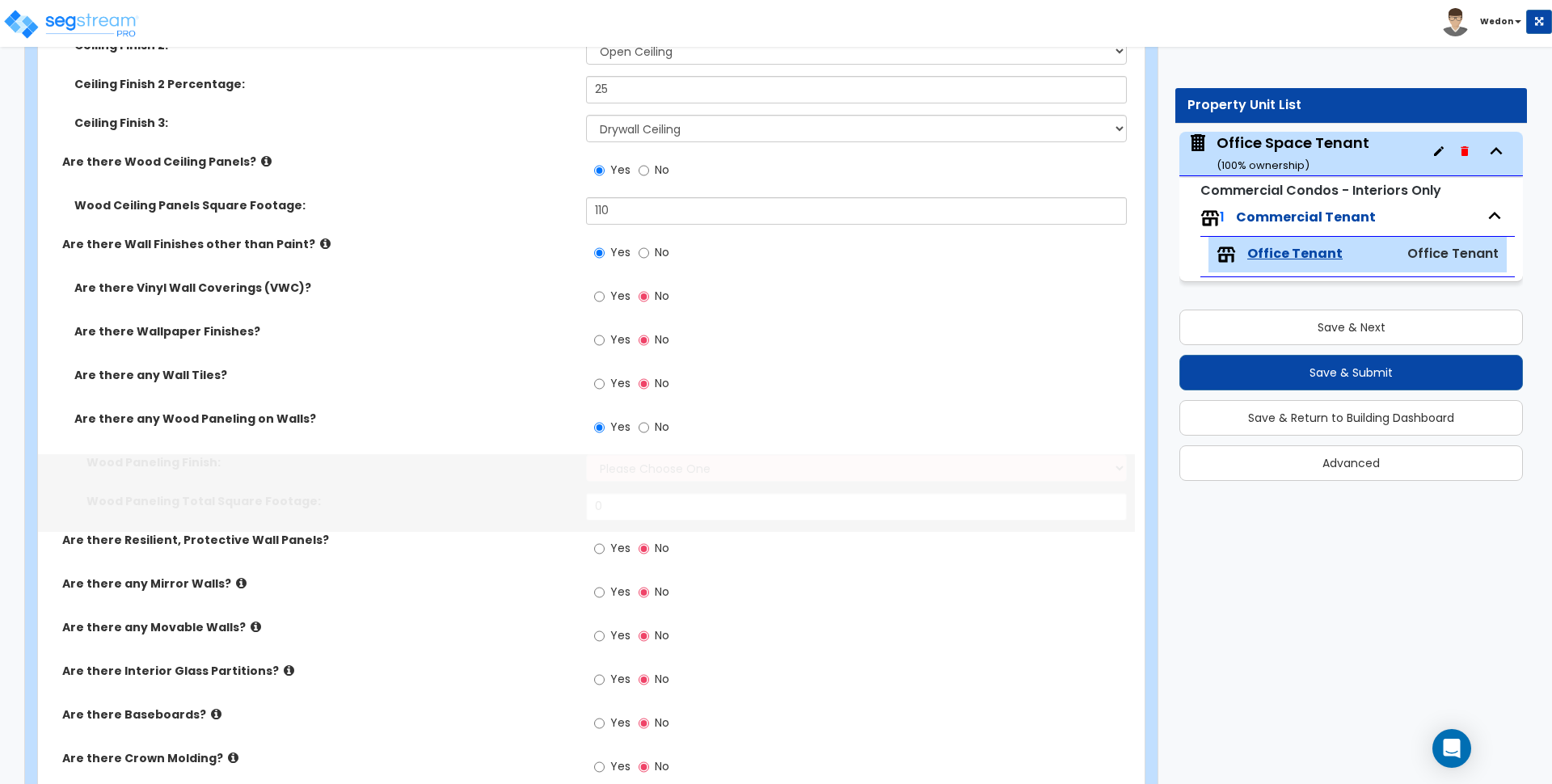
click at [607, 382] on label "Yes" at bounding box center [612, 385] width 37 height 28
click at [604, 382] on input "Yes" at bounding box center [600, 384] width 11 height 18
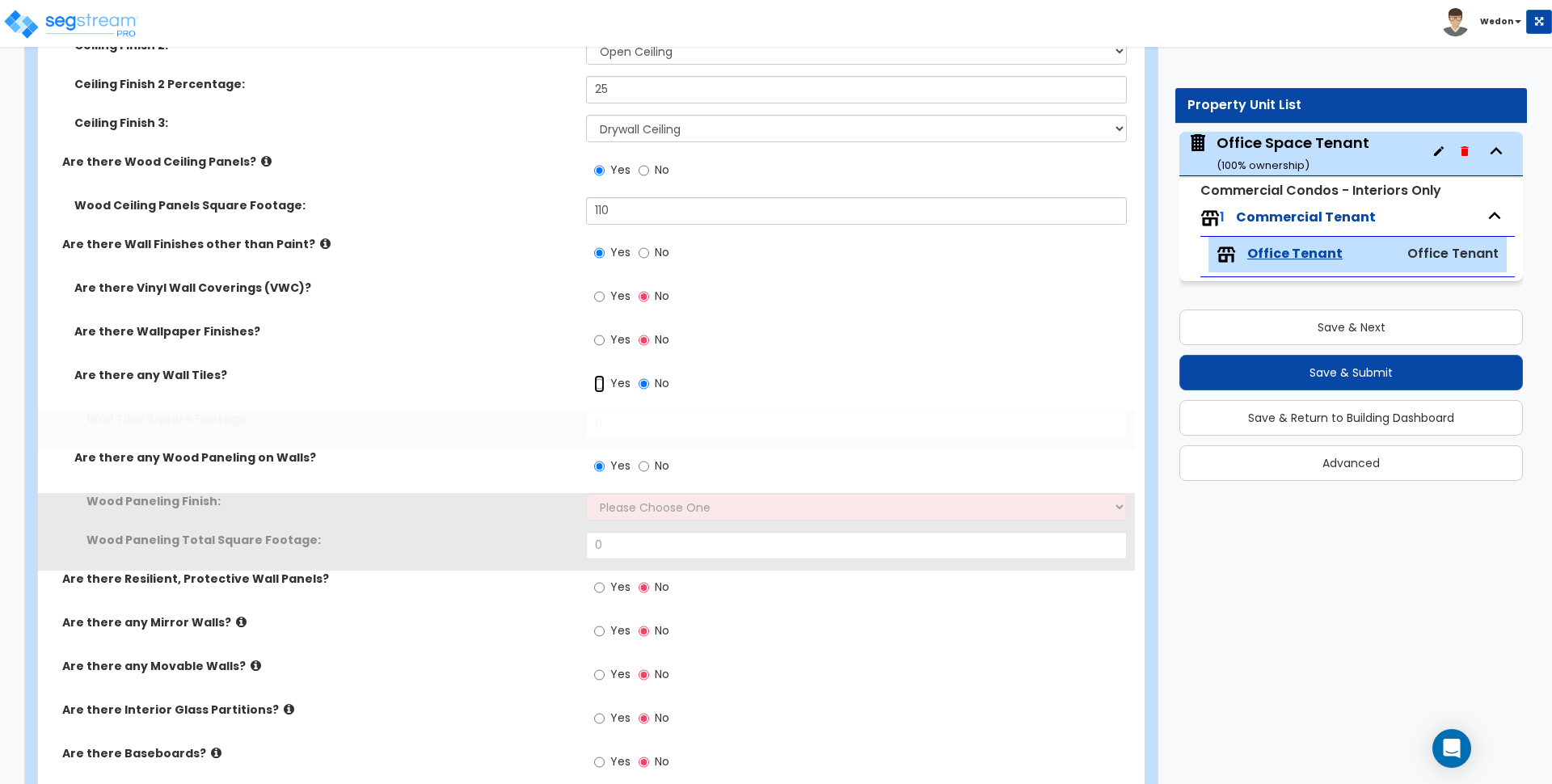
radio input "true"
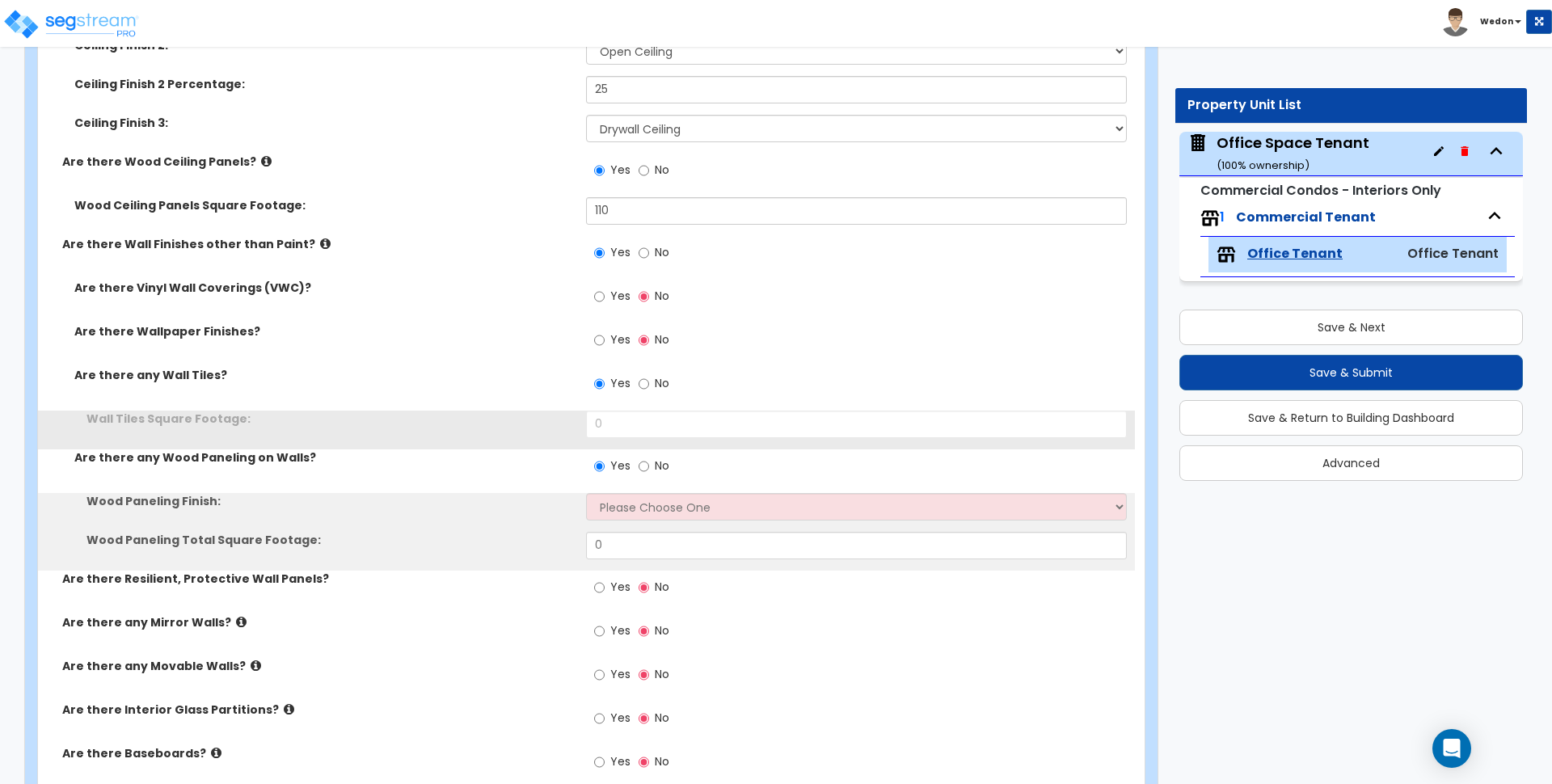
click at [607, 347] on label "Yes" at bounding box center [612, 341] width 37 height 28
click at [604, 347] on input "Yes" at bounding box center [600, 340] width 11 height 18
radio input "true"
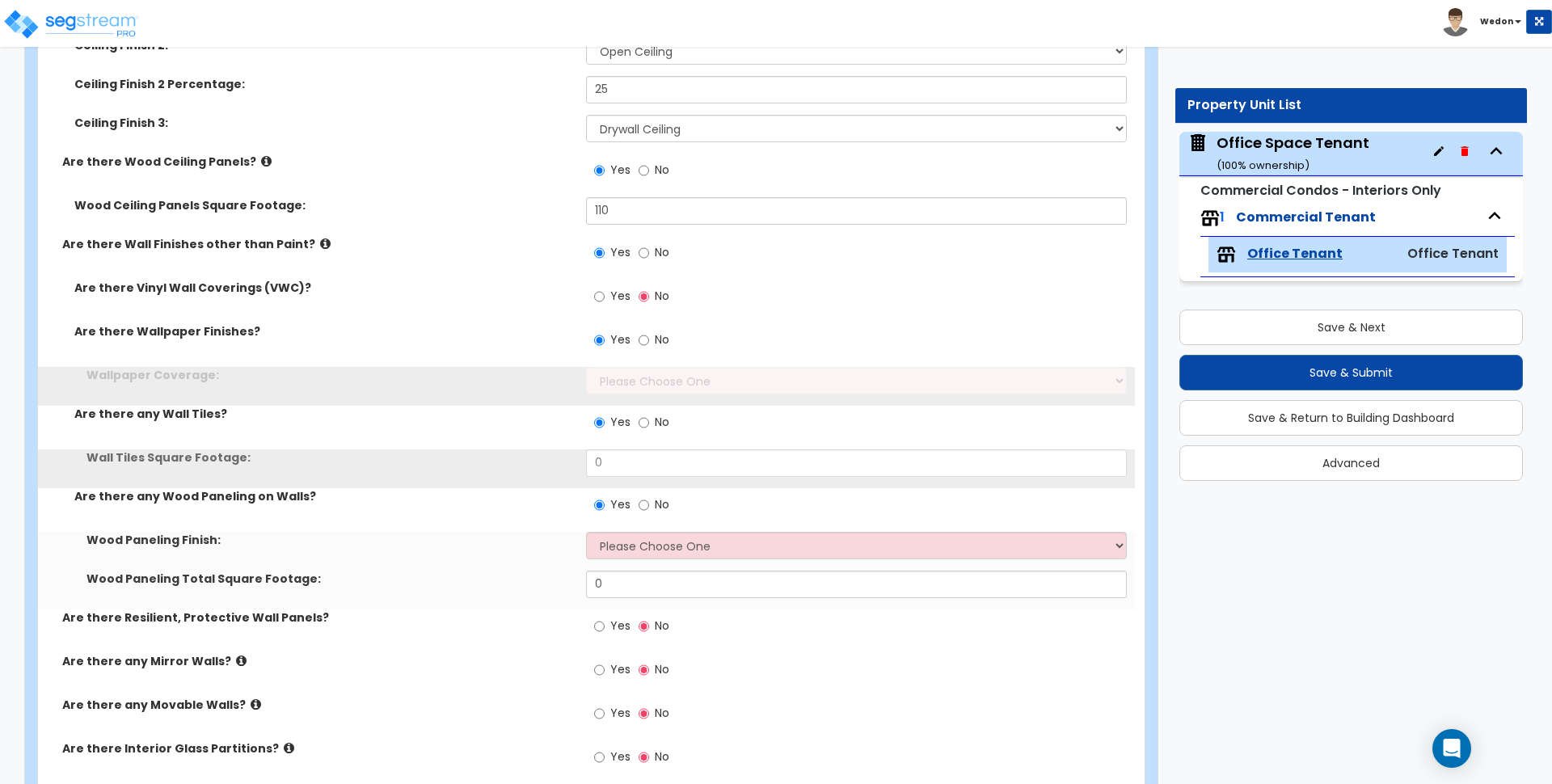
click at [607, 290] on label "Yes" at bounding box center [612, 298] width 37 height 28
click at [604, 290] on input "Yes" at bounding box center [600, 297] width 11 height 18
radio input "true"
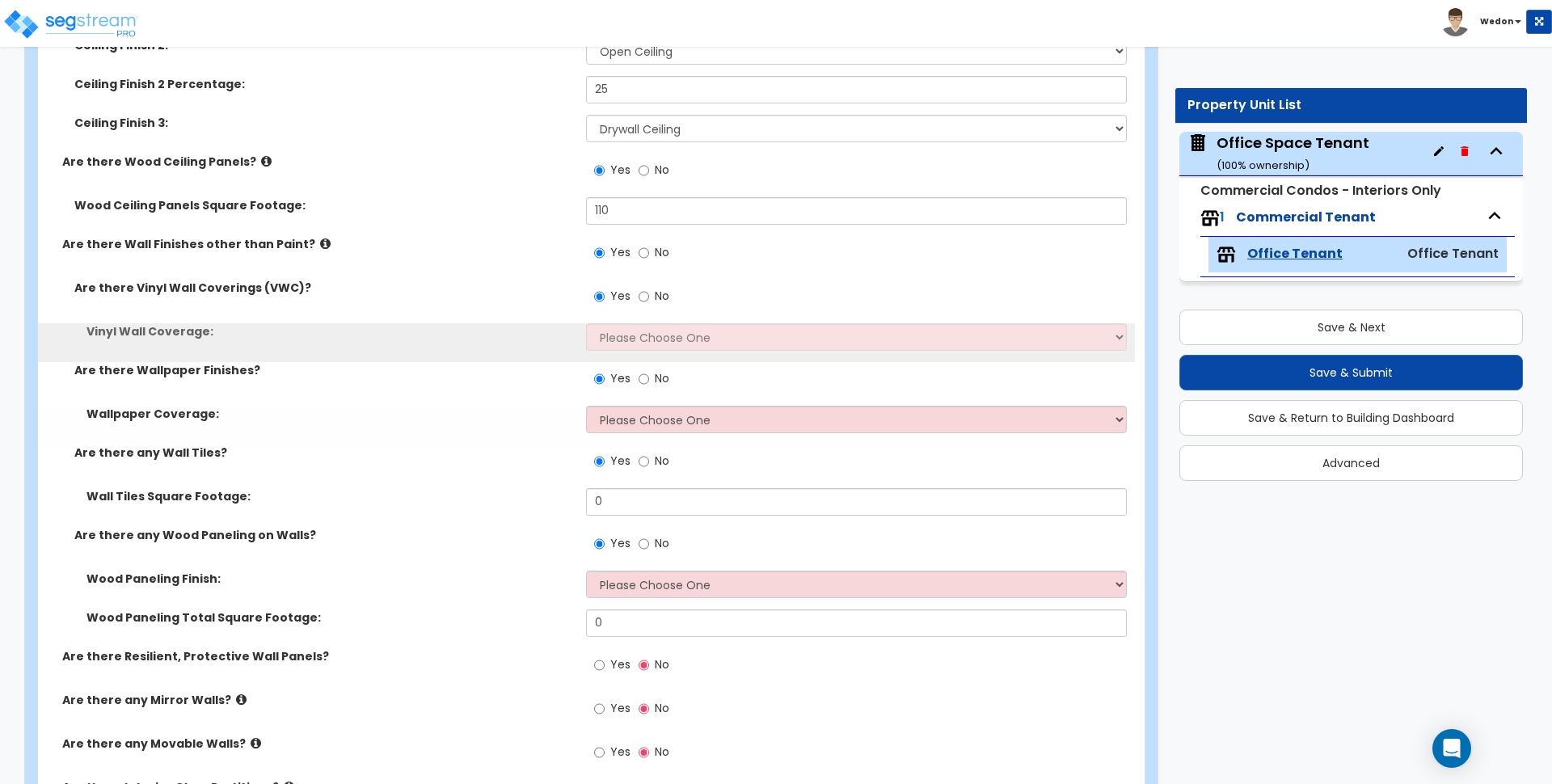
click at [625, 323] on div "Are there Vinyl Wall Coverings (VWC)? Yes No Vinyl Wall Coverage: Please Choose…" at bounding box center [587, 464] width 1073 height 369
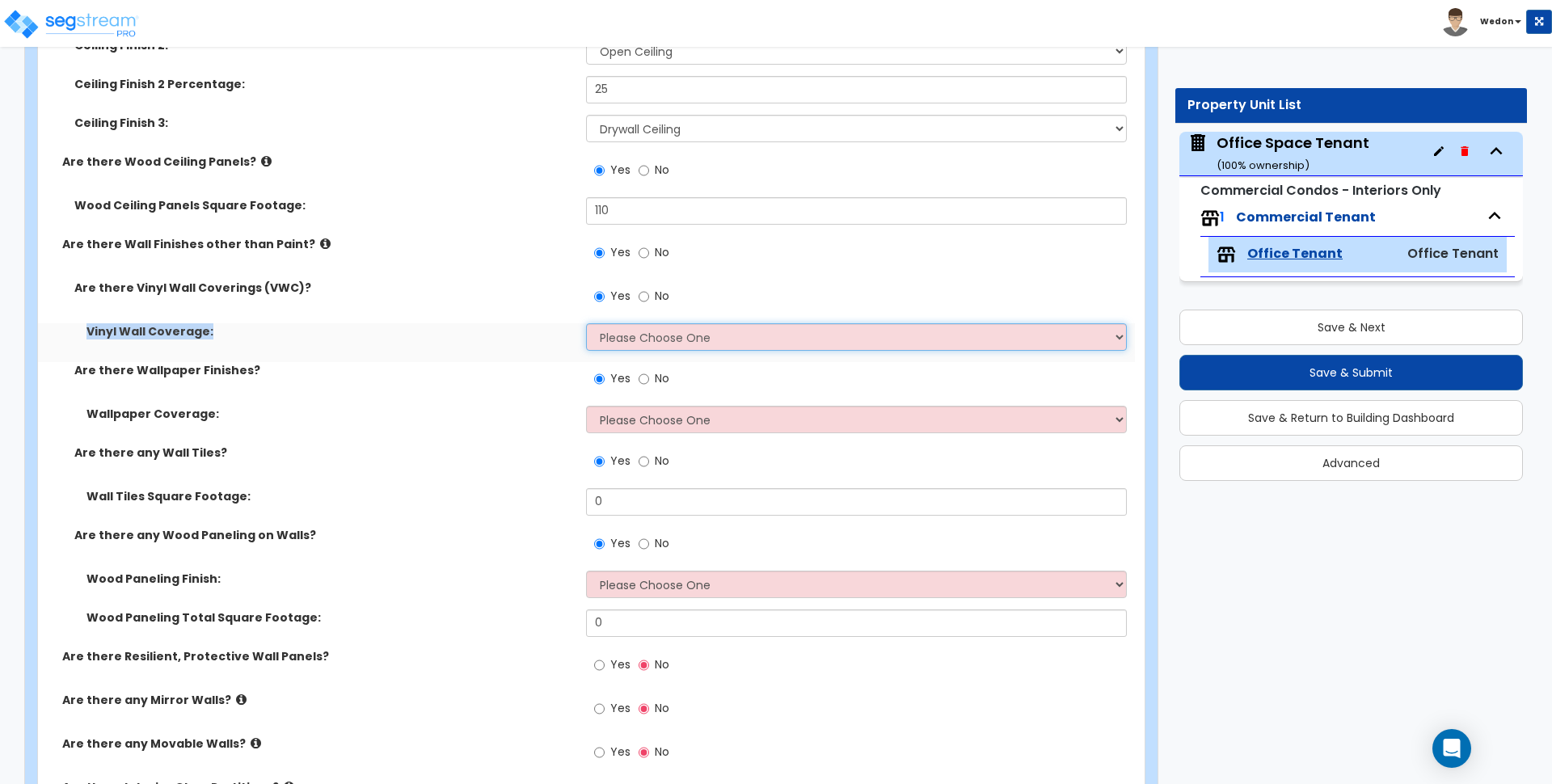
drag, startPoint x: 626, startPoint y: 344, endPoint x: 676, endPoint y: 341, distance: 50.1
click at [627, 344] on select "Please Choose One Only a Small Portion of Walls are Covered Several Walls are C…" at bounding box center [857, 337] width 540 height 28
select select "1"
click at [587, 323] on select "Please Choose One Only a Small Portion of Walls are Covered Several Walls are C…" at bounding box center [857, 337] width 540 height 28
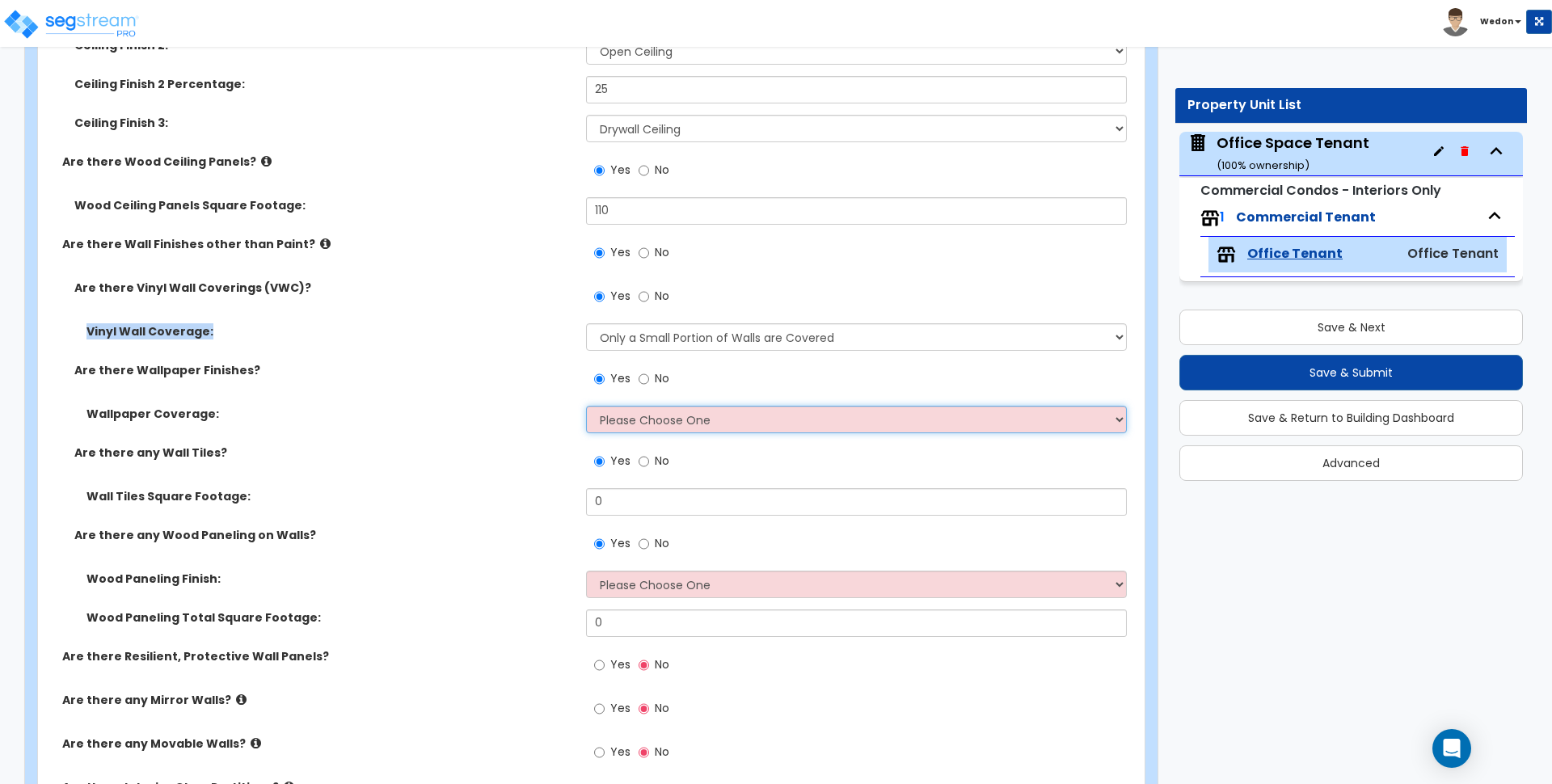
click at [652, 413] on select "Please Choose One Only a Small Portion of Walls are Covered Several Walls are C…" at bounding box center [857, 419] width 540 height 28
select select "2"
click at [587, 405] on select "Please Choose One Only a Small Portion of Walls are Covered Several Walls are C…" at bounding box center [857, 419] width 540 height 28
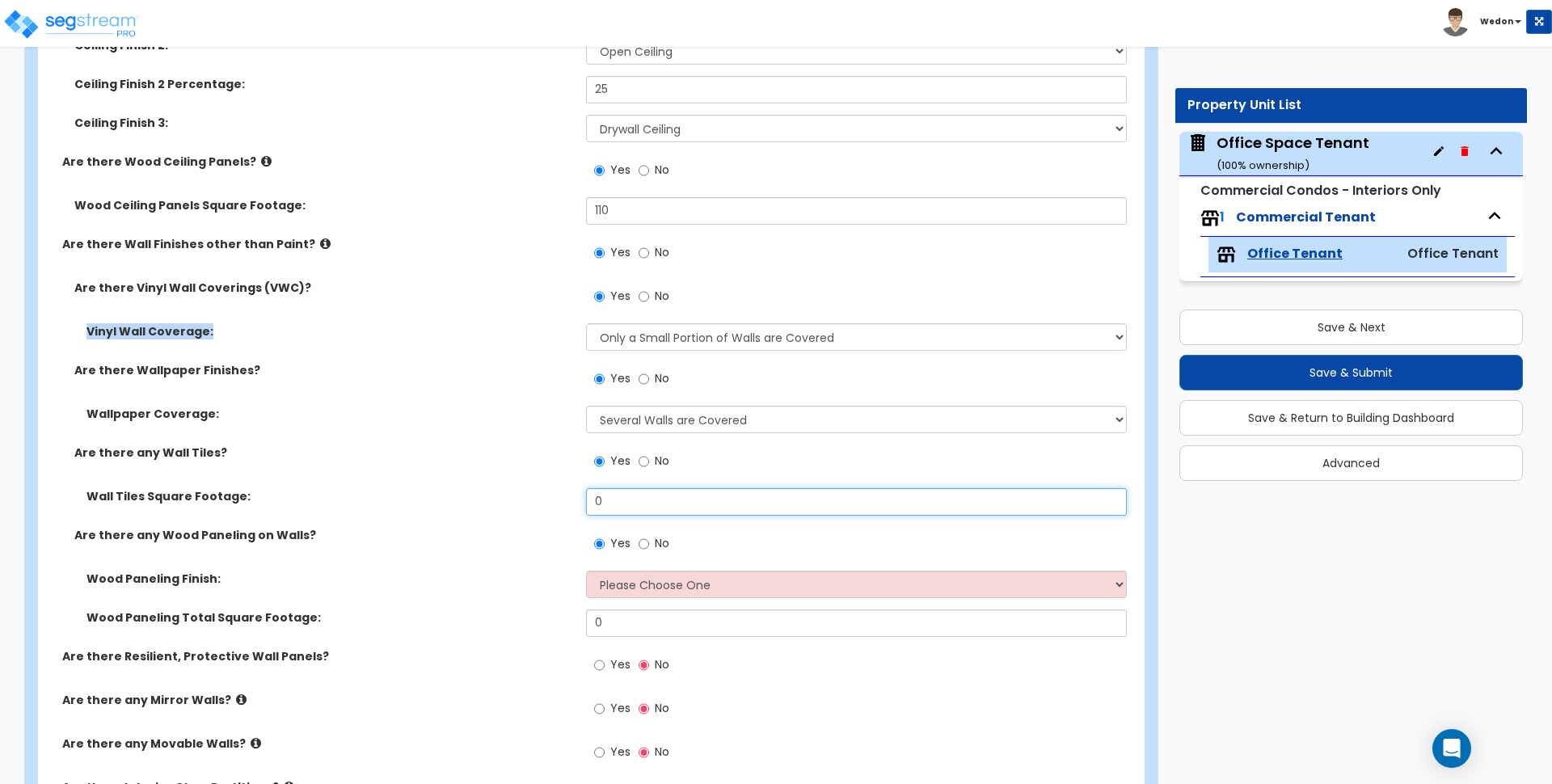
click at [625, 489] on input "0" at bounding box center [857, 502] width 540 height 28
type input "120"
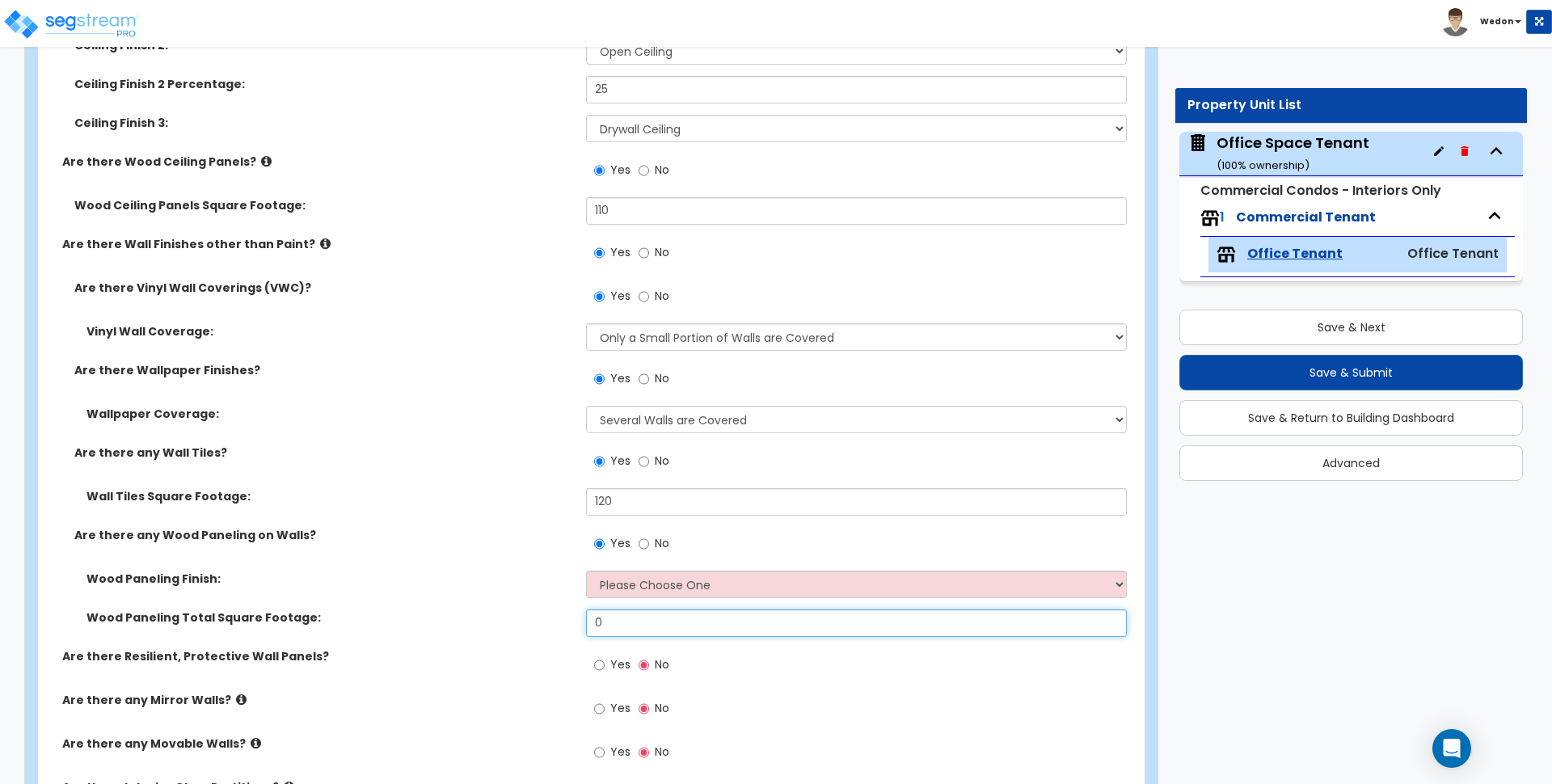
drag, startPoint x: 579, startPoint y: 623, endPoint x: 524, endPoint y: 619, distance: 55.1
click at [524, 619] on div "Wood Paneling Total Square Footage: 0" at bounding box center [587, 629] width 1097 height 39
type input "130"
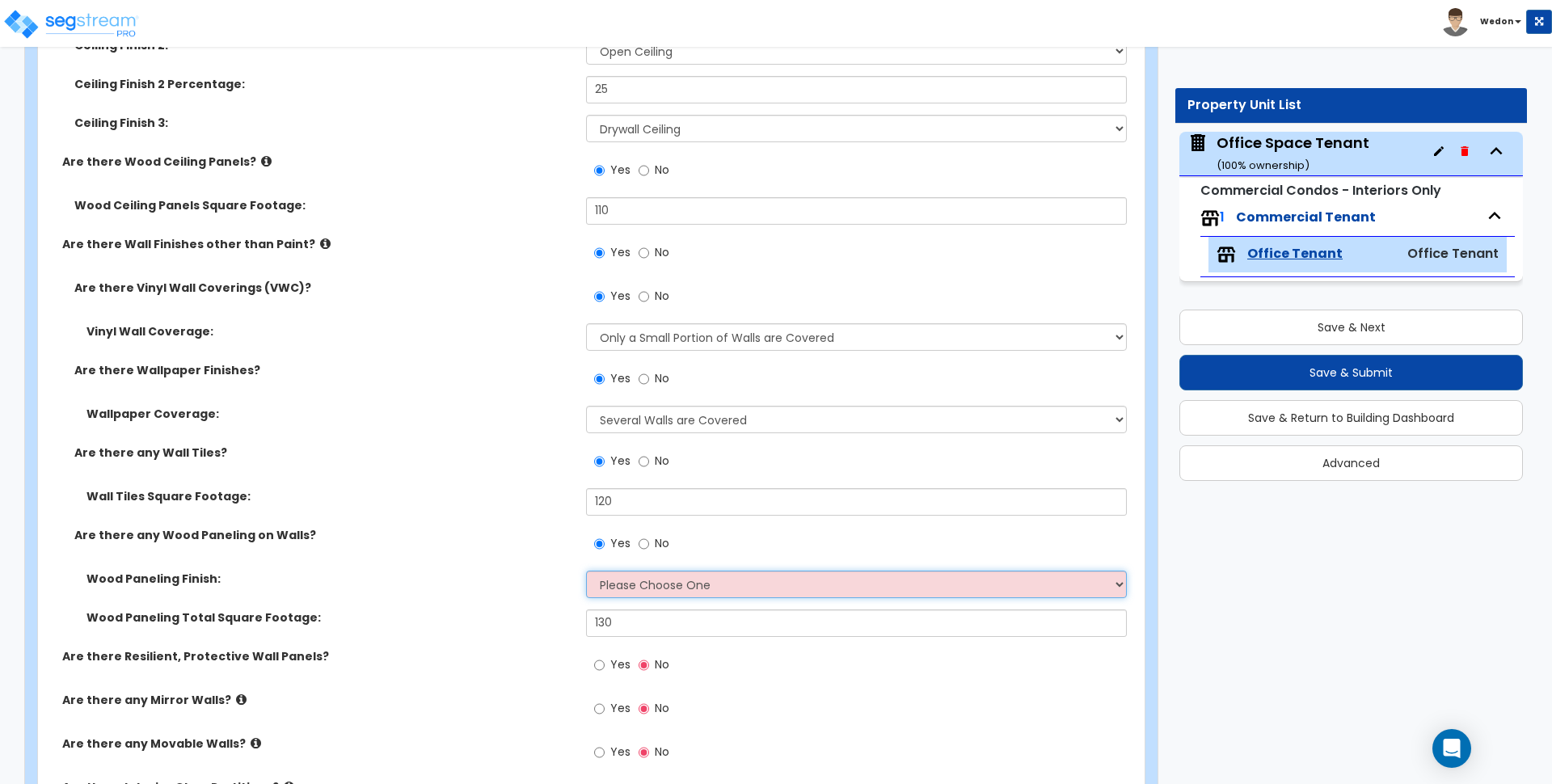
click at [644, 594] on select "Please Choose One Birch Mahogany Oak or Cherry Rosewood Teak I Don't Know, Plea…" at bounding box center [857, 584] width 540 height 28
select select "2"
click at [587, 570] on select "Please Choose One Birch Mahogany Oak or Cherry Rosewood Teak I Don't Know, Plea…" at bounding box center [857, 584] width 540 height 28
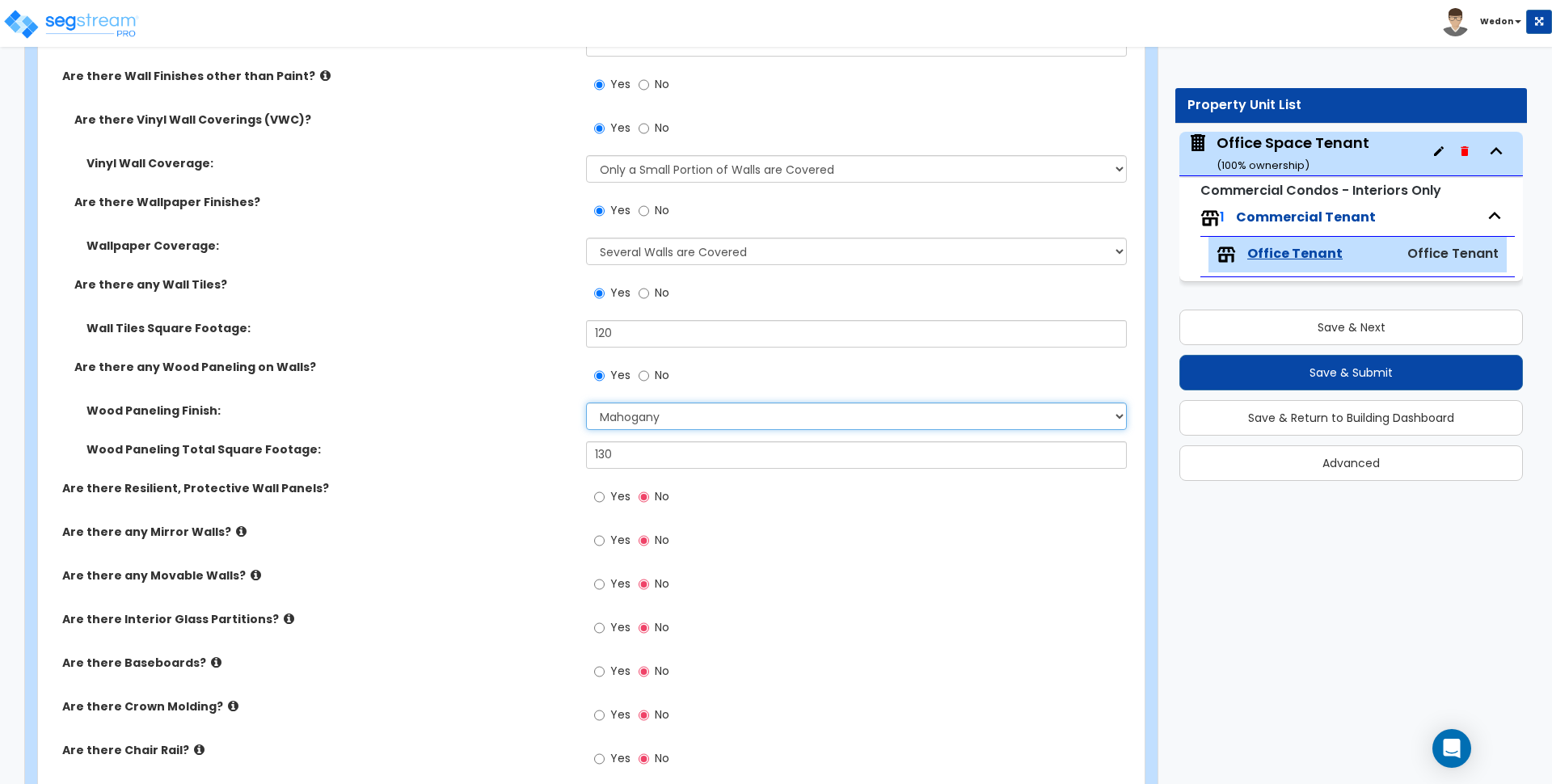
scroll to position [2121, 0]
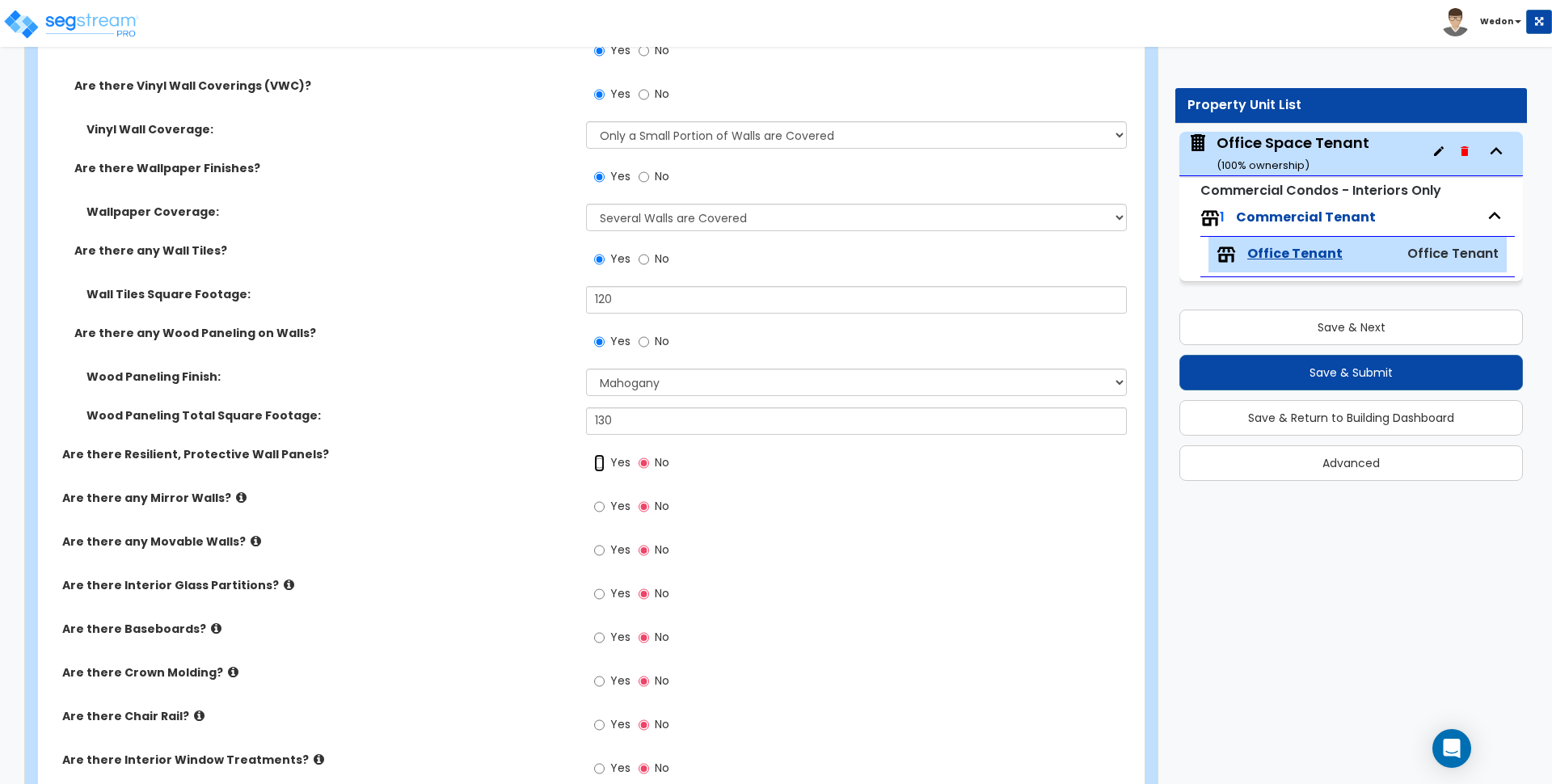
click at [601, 461] on input "Yes" at bounding box center [600, 463] width 11 height 18
radio input "true"
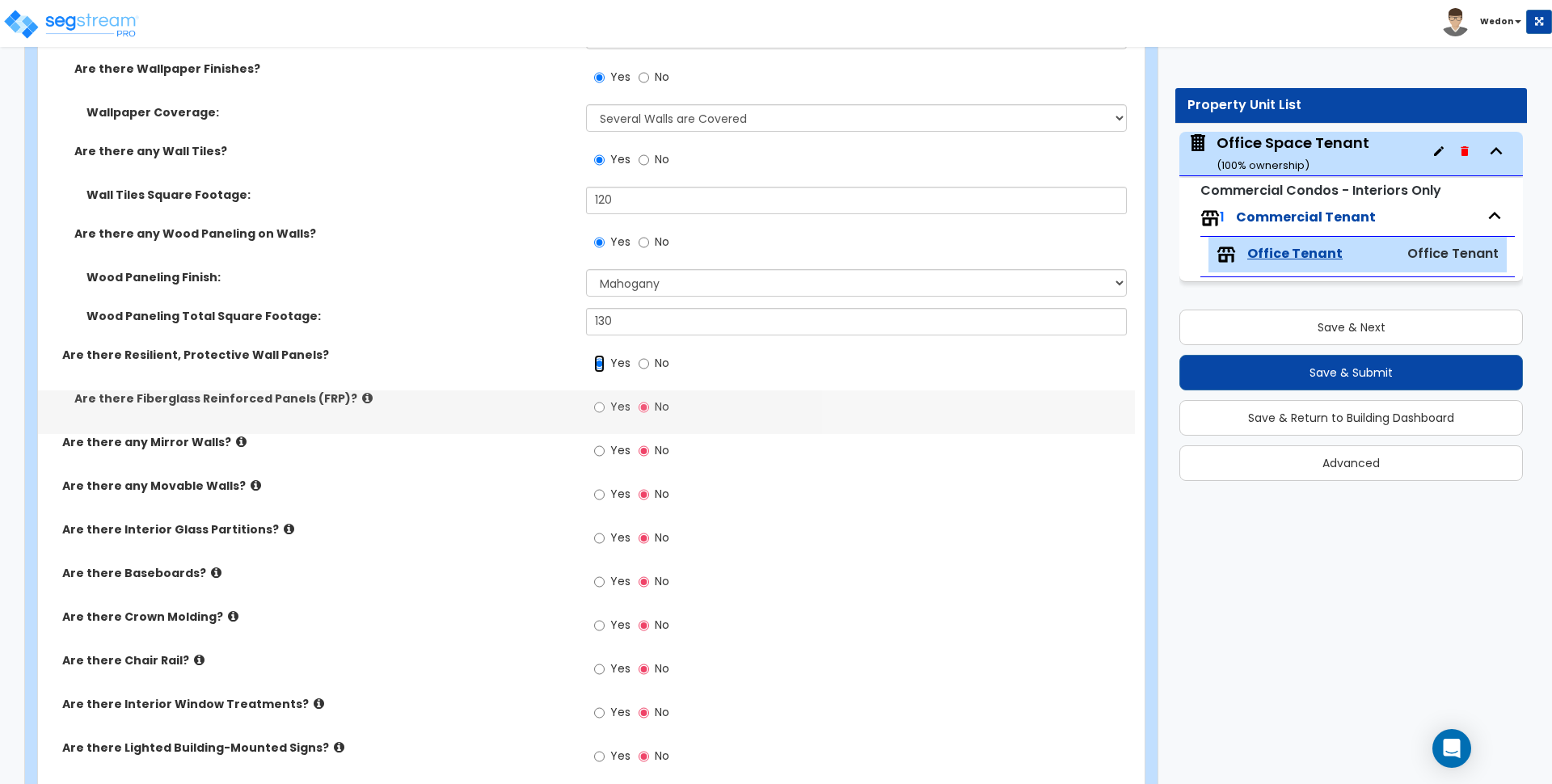
scroll to position [2222, 0]
click at [623, 412] on span "Yes" at bounding box center [620, 404] width 21 height 16
click at [604, 412] on input "Yes" at bounding box center [600, 405] width 11 height 18
radio input "true"
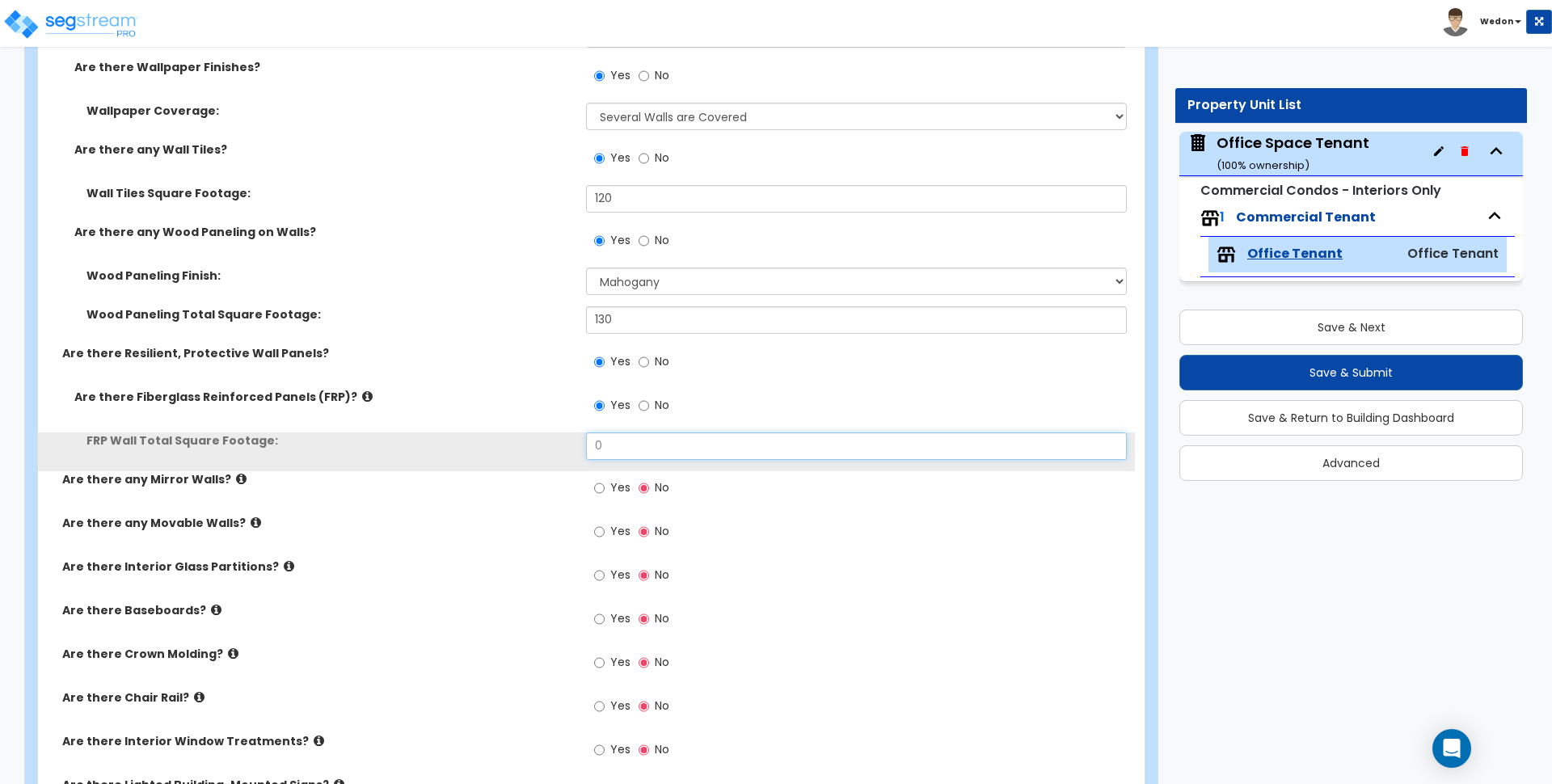
click at [642, 452] on input "0" at bounding box center [857, 445] width 540 height 28
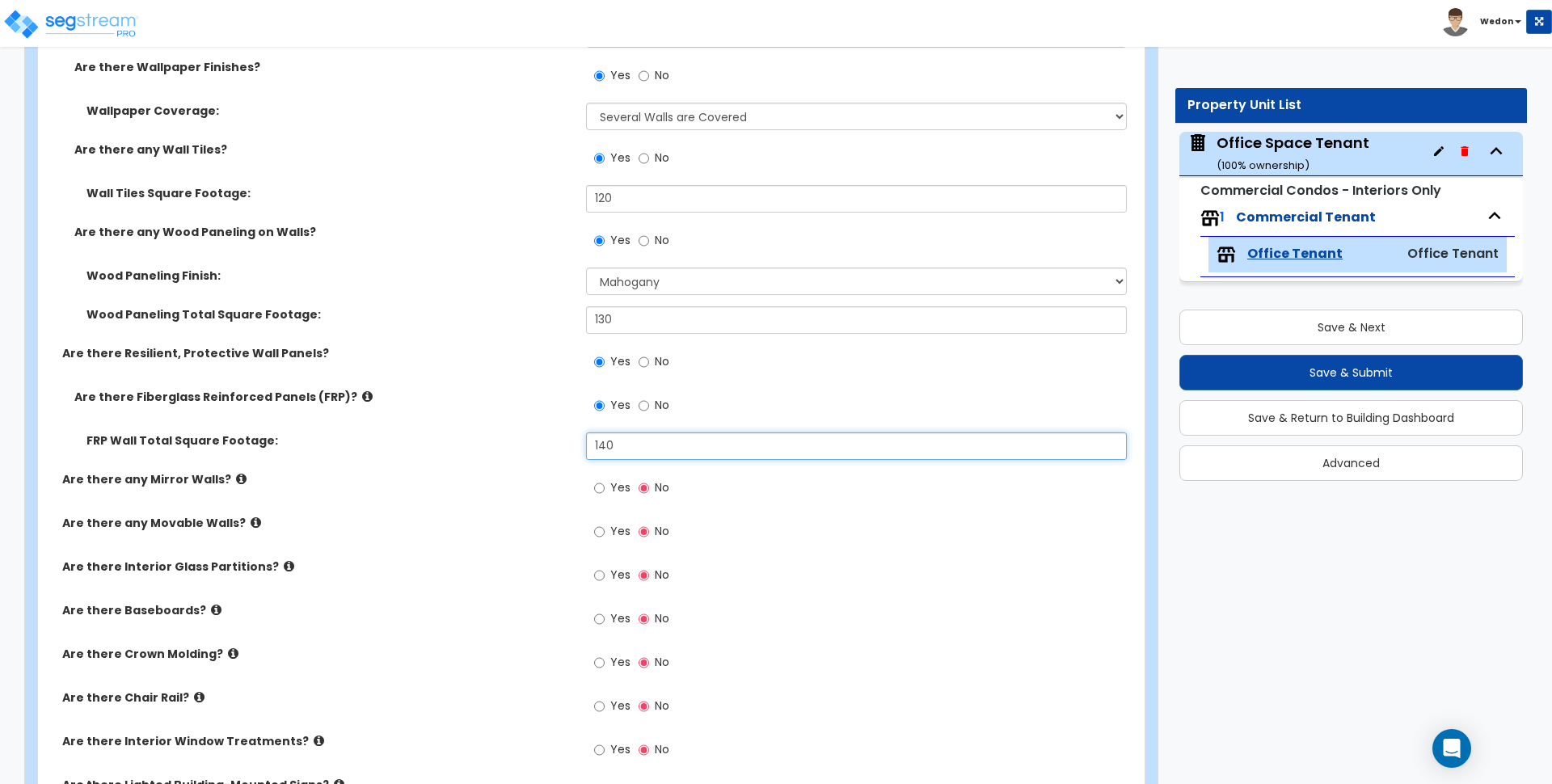
type input "140"
click at [609, 480] on label "Yes" at bounding box center [612, 489] width 37 height 28
click at [604, 480] on input "Yes" at bounding box center [600, 488] width 11 height 18
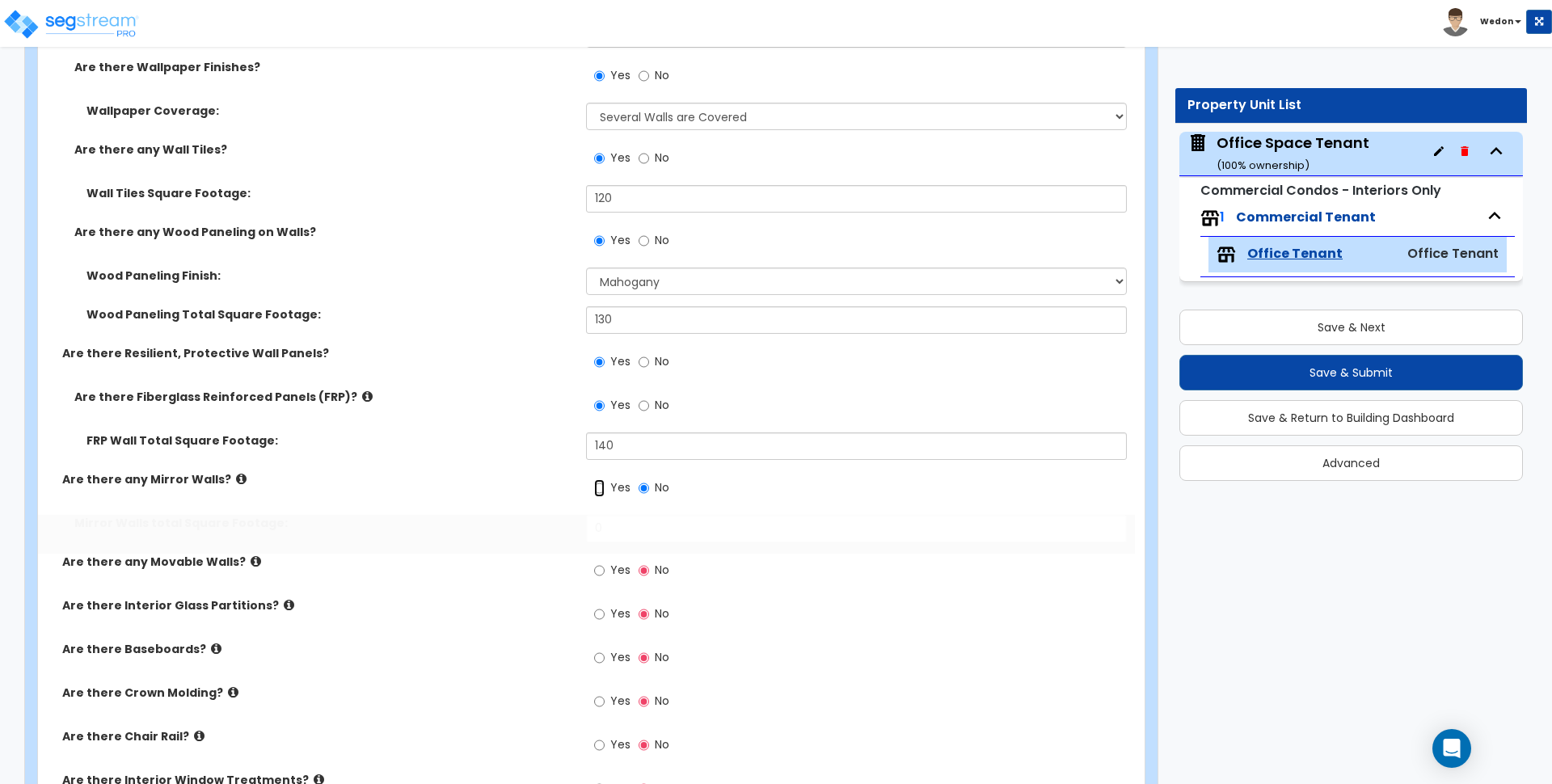
radio input "true"
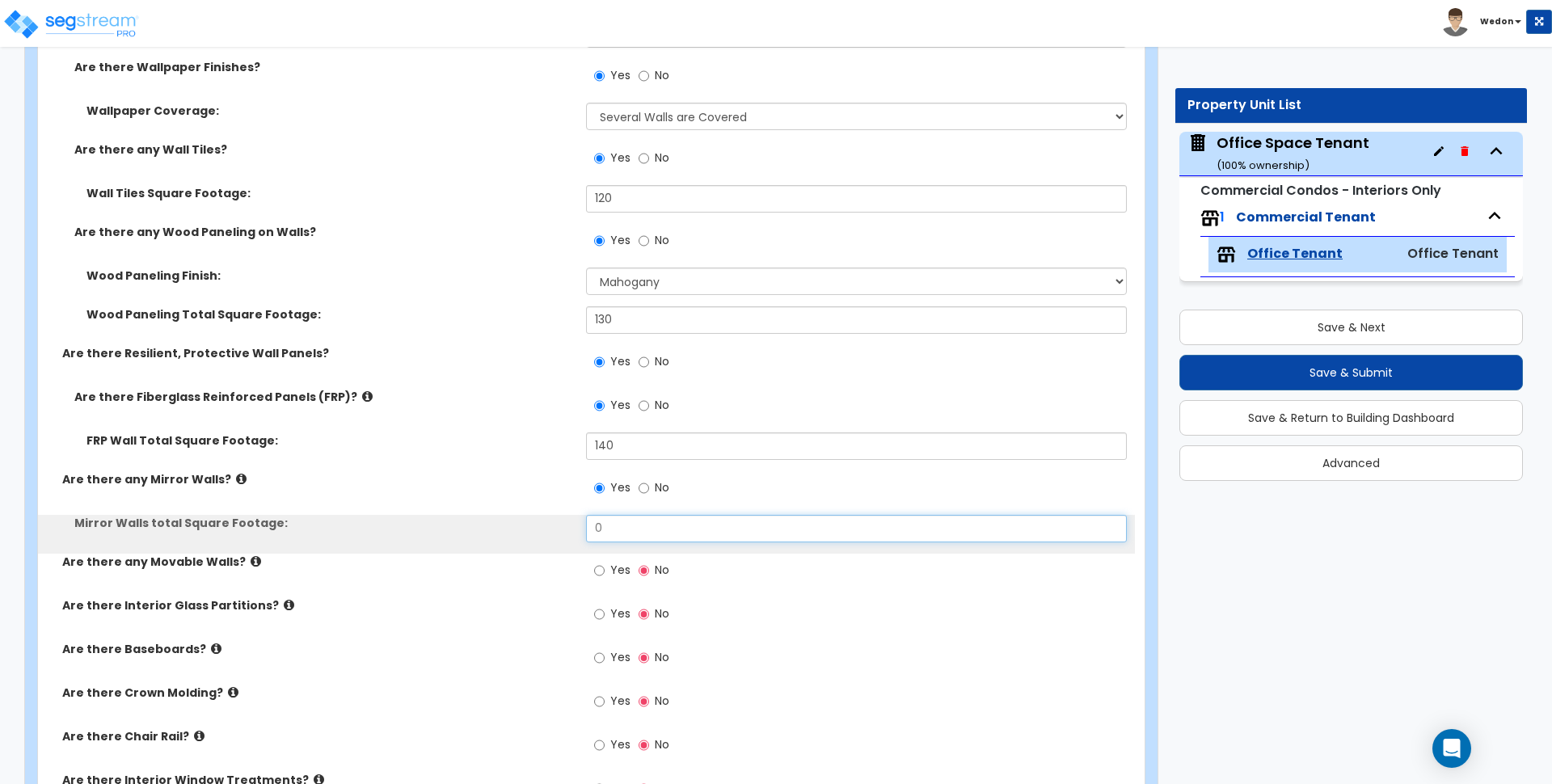
drag, startPoint x: 586, startPoint y: 526, endPoint x: 567, endPoint y: 526, distance: 19.0
click at [567, 526] on div "Mirror Walls total Square Footage: 0" at bounding box center [587, 535] width 1097 height 39
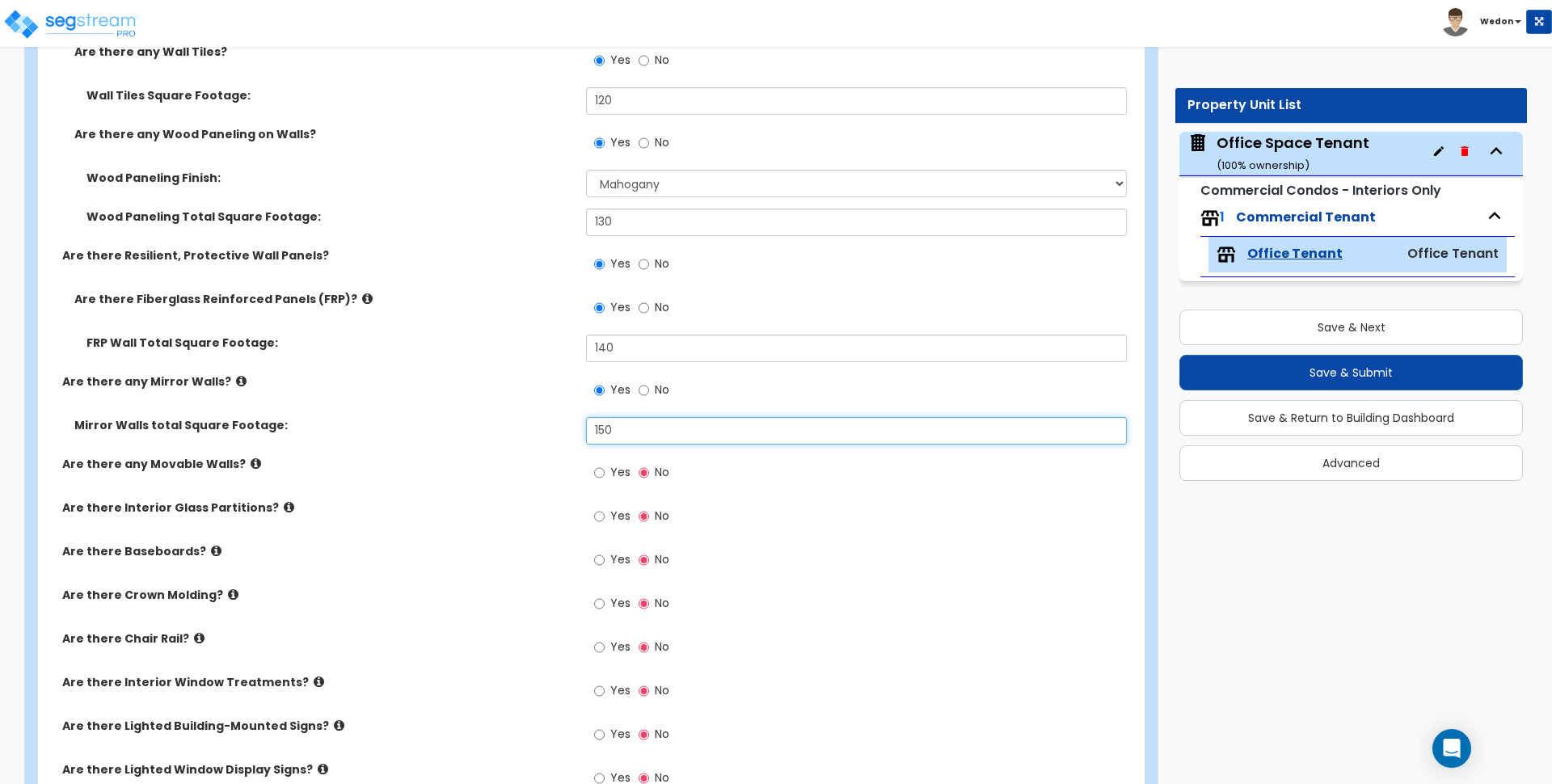
scroll to position [2323, 0]
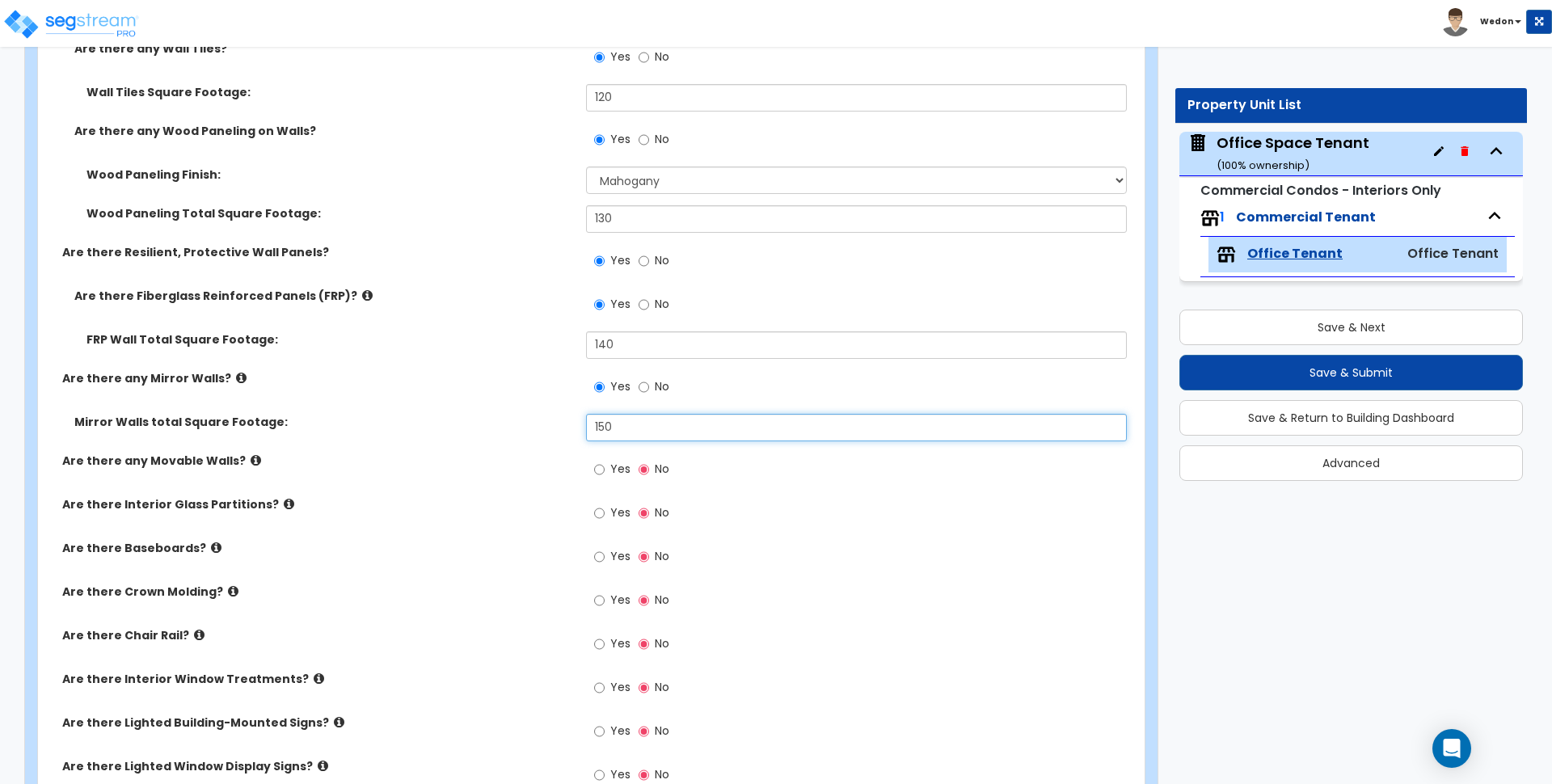
type input "150"
click at [606, 470] on label "Yes" at bounding box center [612, 470] width 37 height 28
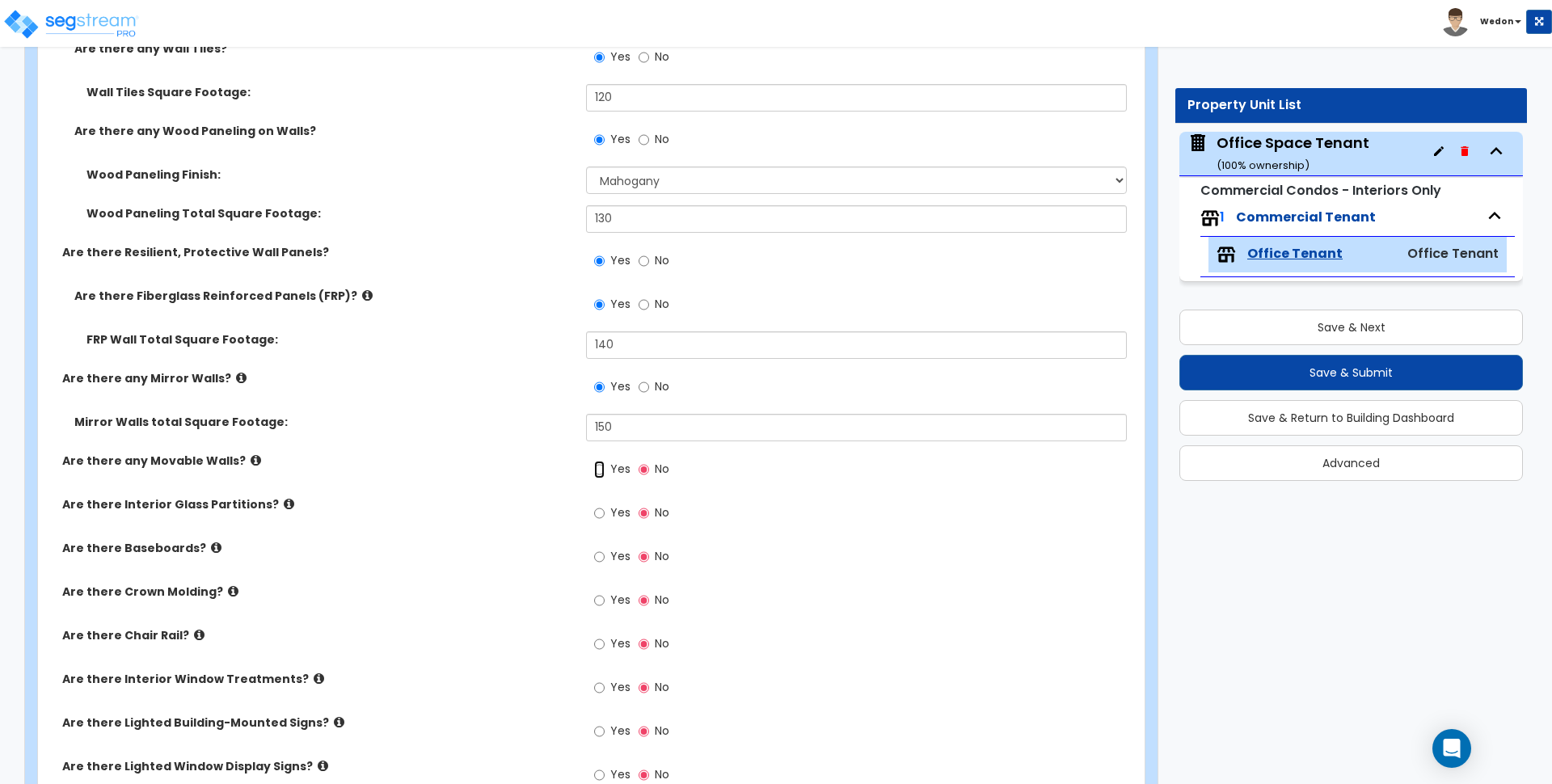
click at [604, 470] on input "Yes" at bounding box center [600, 470] width 11 height 18
radio input "true"
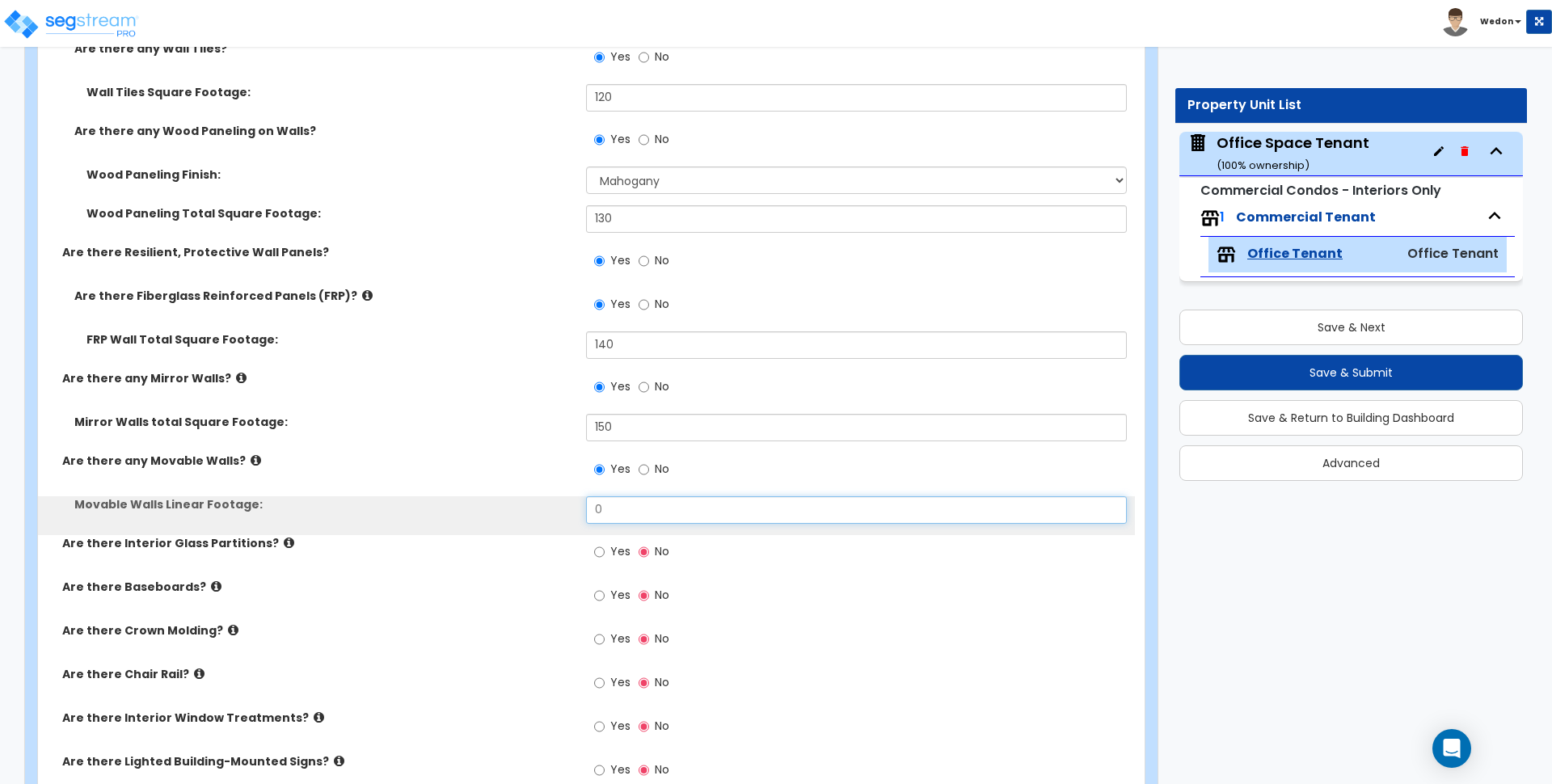
drag, startPoint x: 527, startPoint y: 505, endPoint x: 515, endPoint y: 505, distance: 12.0
click at [515, 505] on div "Movable Walls Linear Footage: 0" at bounding box center [587, 516] width 1097 height 39
type input "160"
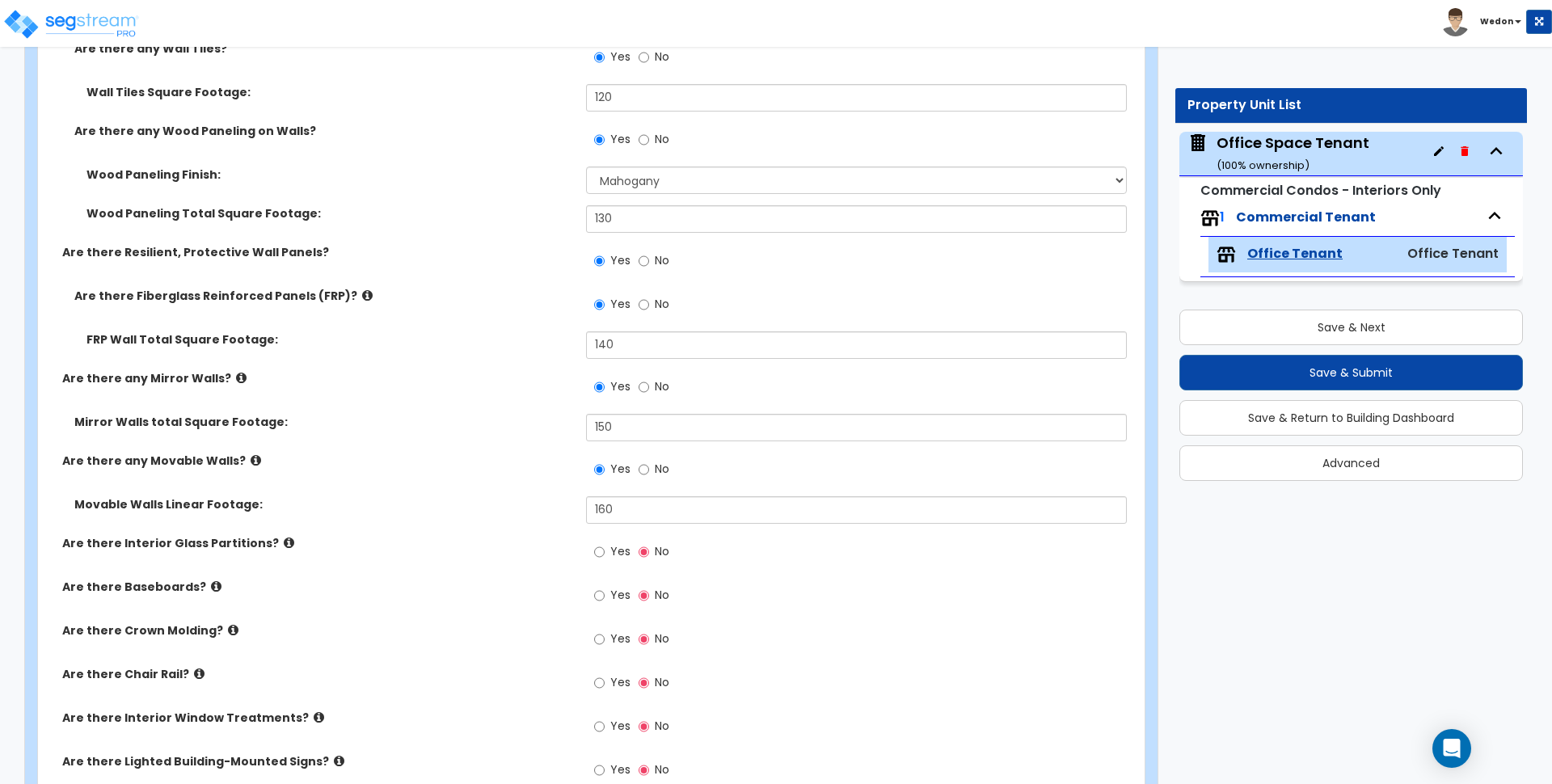
click at [612, 551] on span "Yes" at bounding box center [620, 551] width 21 height 16
click at [604, 551] on input "Yes" at bounding box center [600, 552] width 11 height 18
radio input "true"
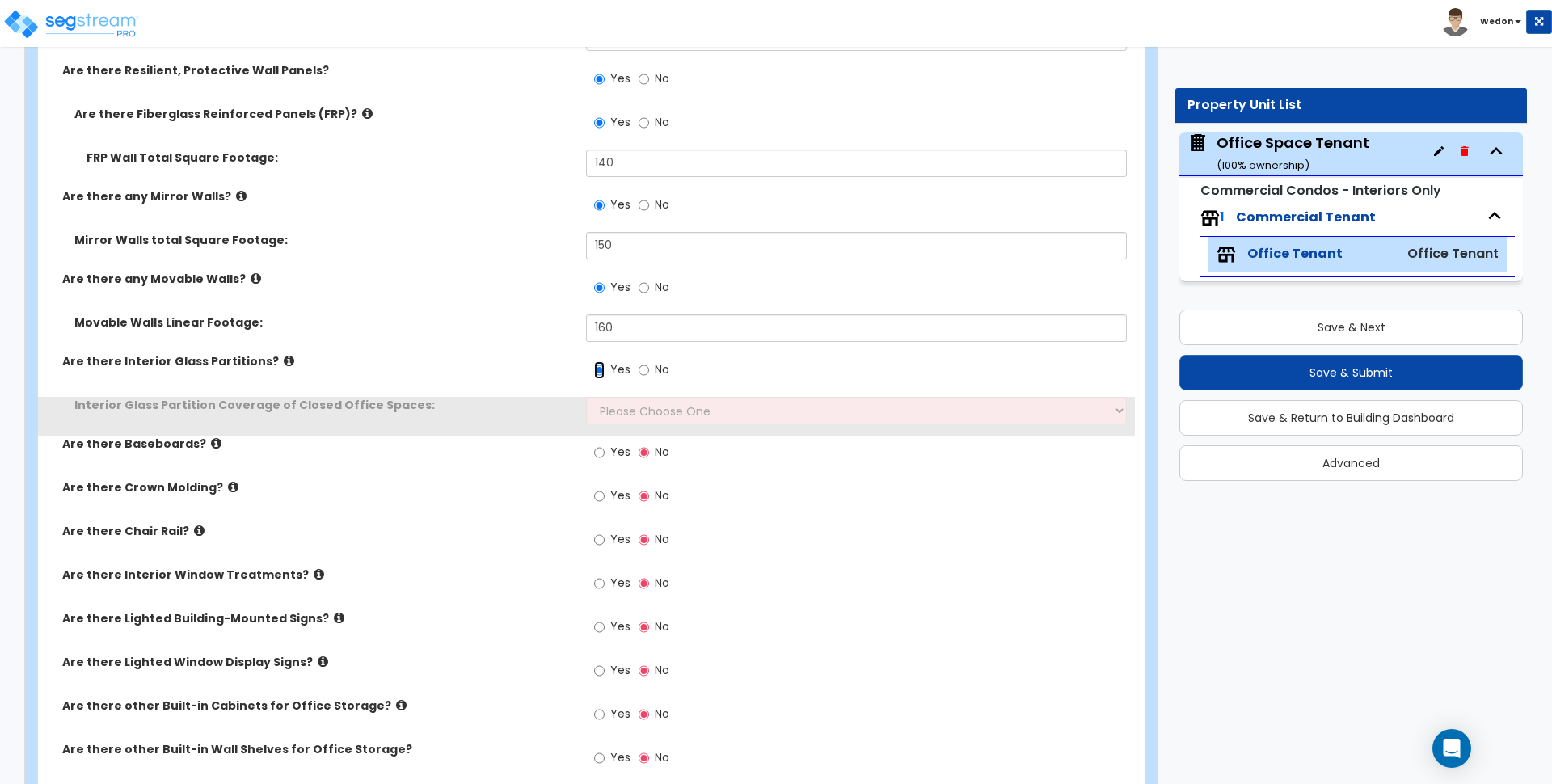
scroll to position [2525, 0]
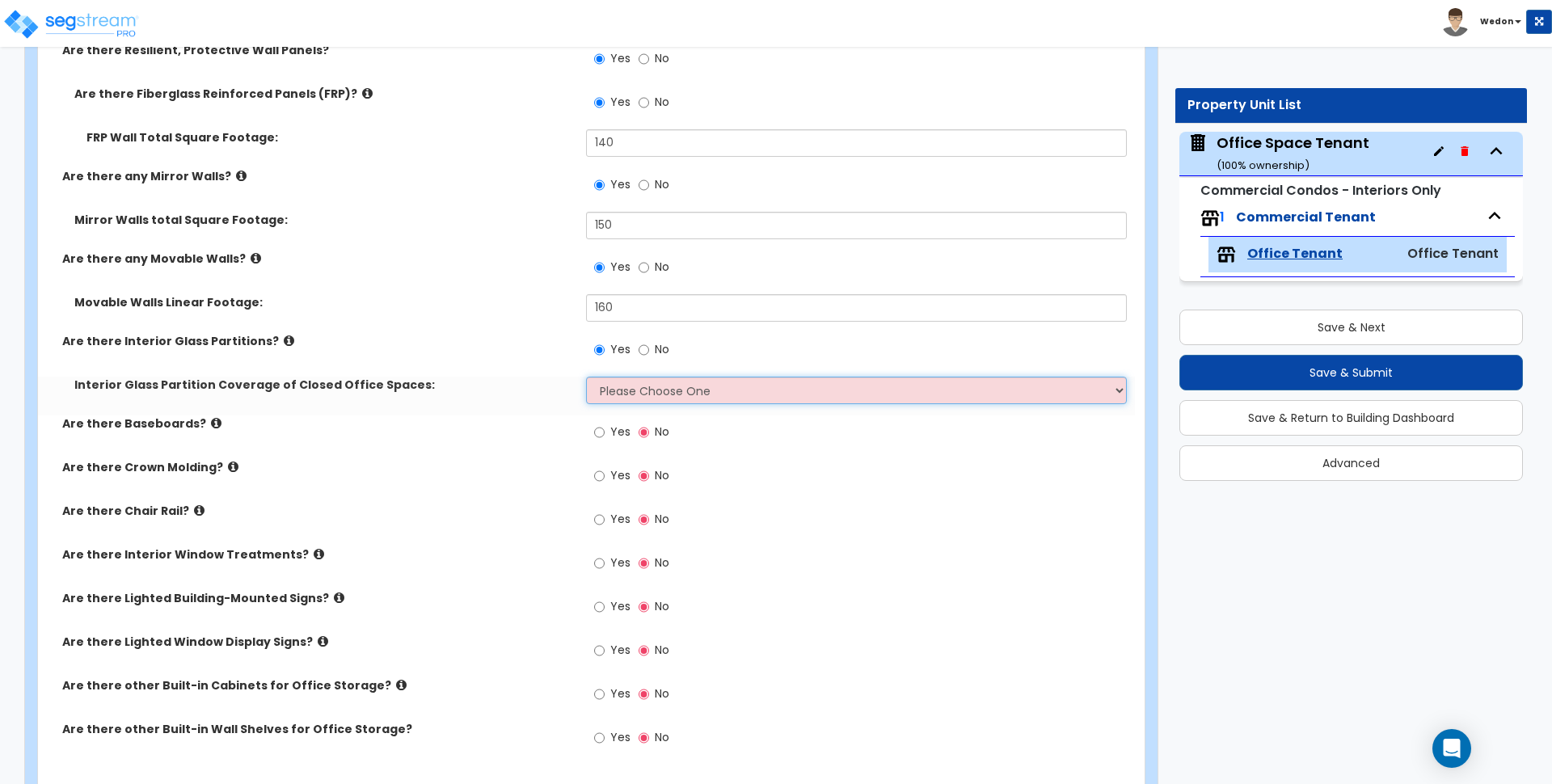
drag, startPoint x: 656, startPoint y: 390, endPoint x: 697, endPoint y: 400, distance: 42.2
click at [656, 390] on select "Please Choose One Some of the Closed Office Space Walls are Interior Glass Part…" at bounding box center [857, 390] width 540 height 28
select select "4"
click at [587, 377] on select "Please Choose One Some of the Closed Office Space Walls are Interior Glass Part…" at bounding box center [857, 390] width 540 height 28
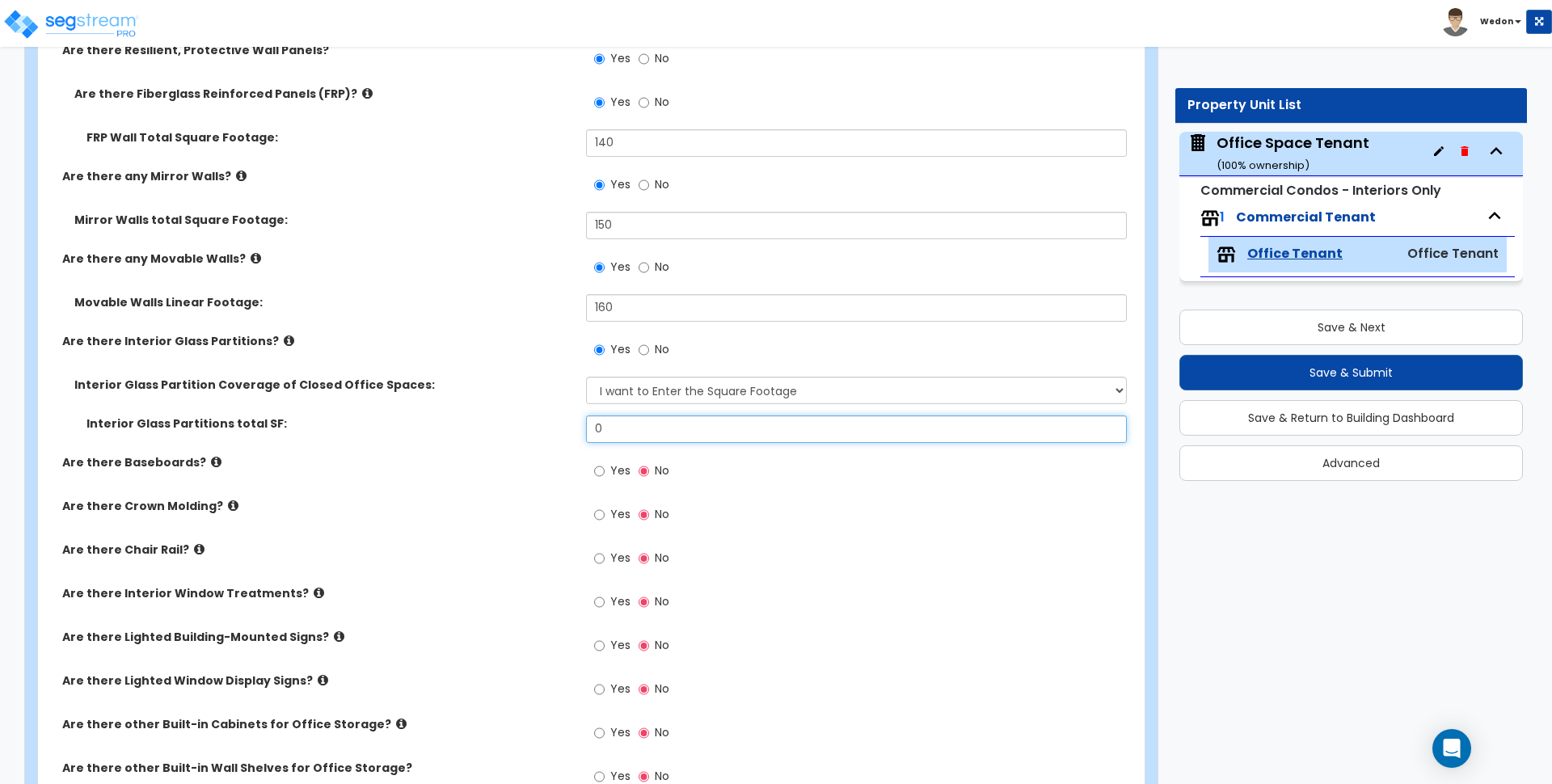
drag, startPoint x: 671, startPoint y: 424, endPoint x: 505, endPoint y: 429, distance: 166.1
click at [505, 429] on div "Interior Glass Partitions total SF: 0" at bounding box center [587, 435] width 1097 height 39
drag, startPoint x: 625, startPoint y: 430, endPoint x: 569, endPoint y: 430, distance: 56.0
click at [569, 430] on div "Interior Glass Partitions total SF: 1,000" at bounding box center [587, 435] width 1097 height 39
type input "500"
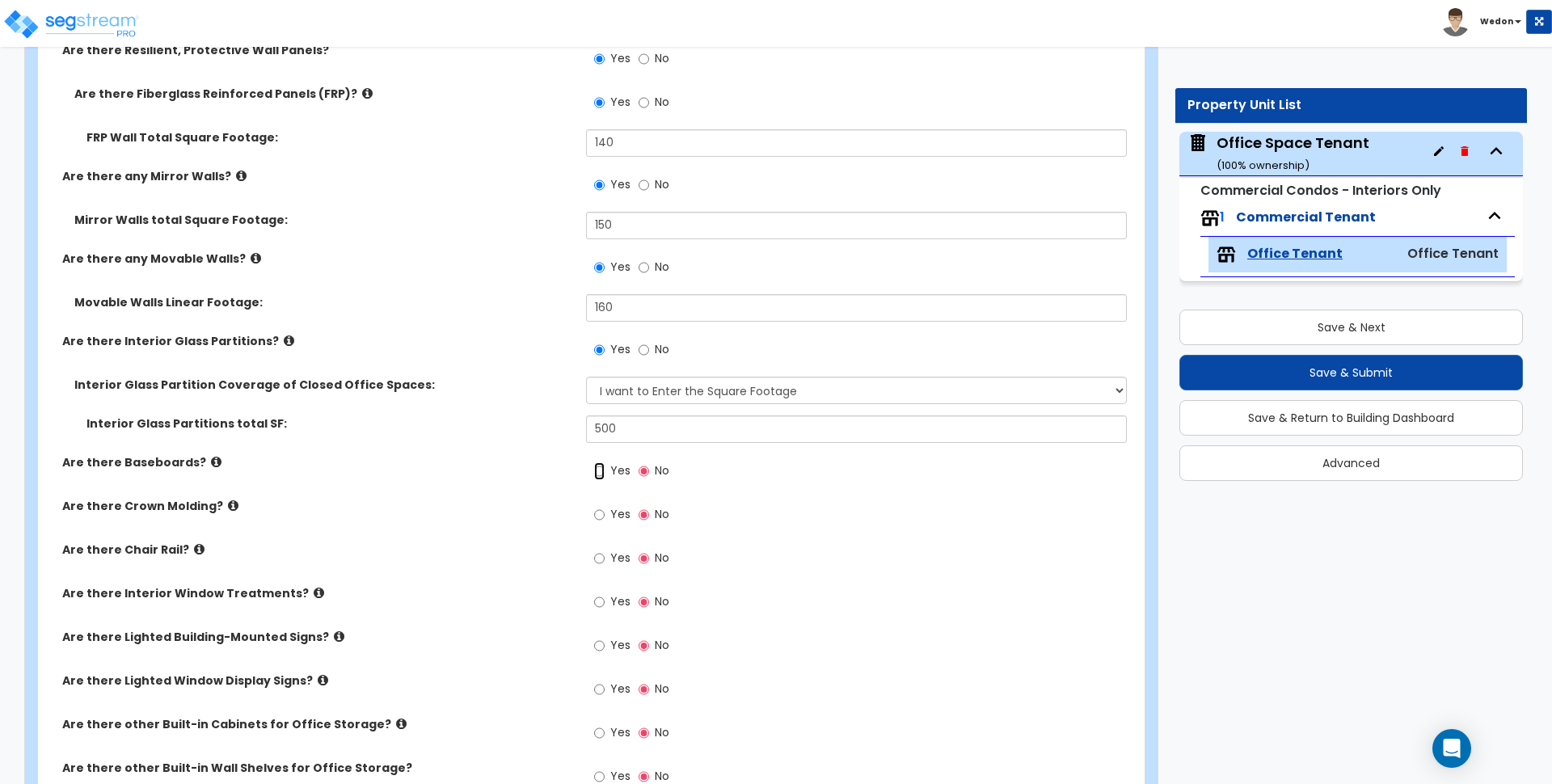
click at [604, 467] on input "Yes" at bounding box center [600, 471] width 11 height 18
radio input "true"
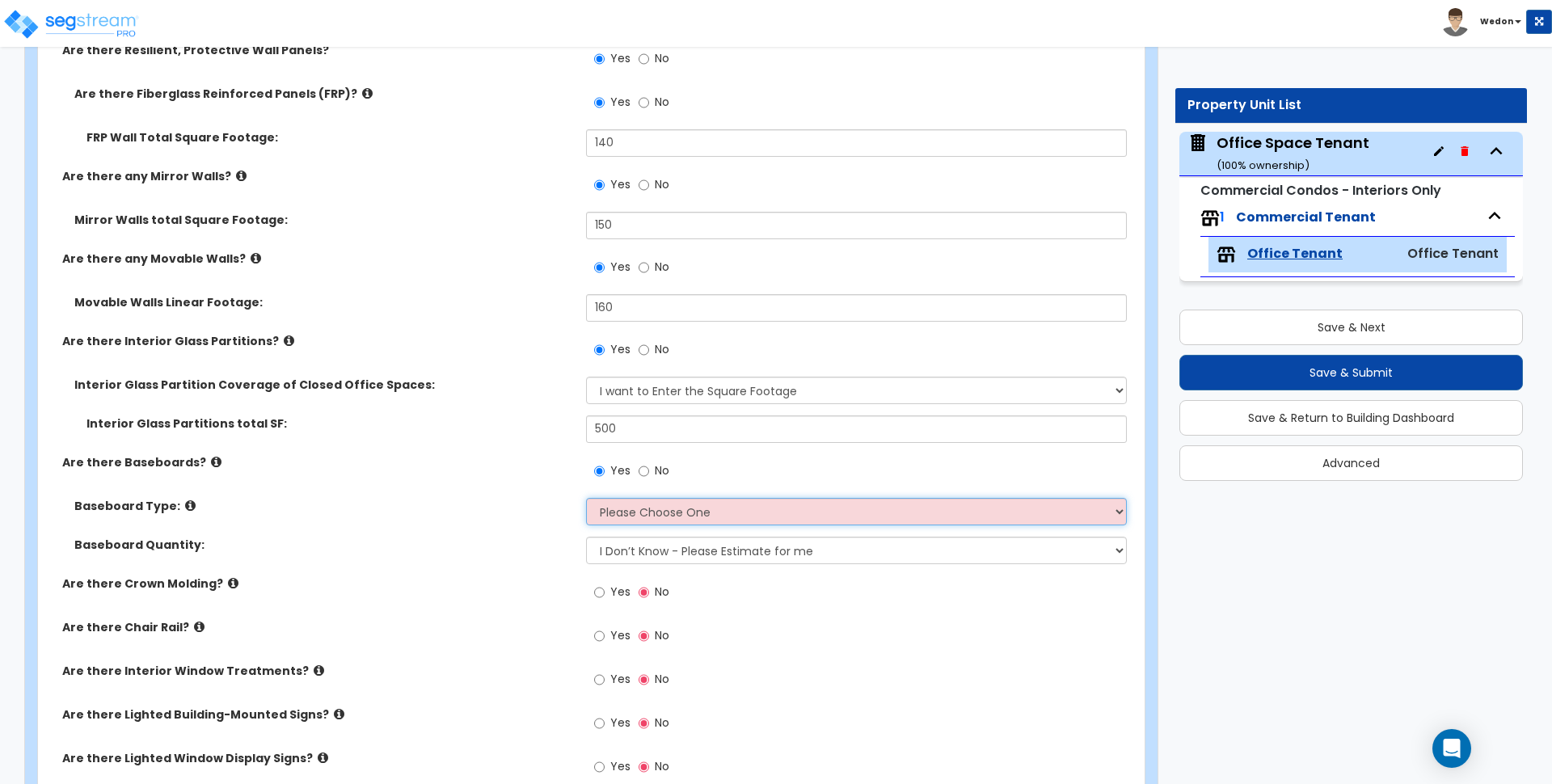
click at [792, 500] on select "Please Choose One Wood Vinyl Carpet Tile" at bounding box center [857, 511] width 540 height 28
select select "3"
click at [587, 498] on select "Please Choose One Wood Vinyl Carpet Tile" at bounding box center [857, 511] width 540 height 28
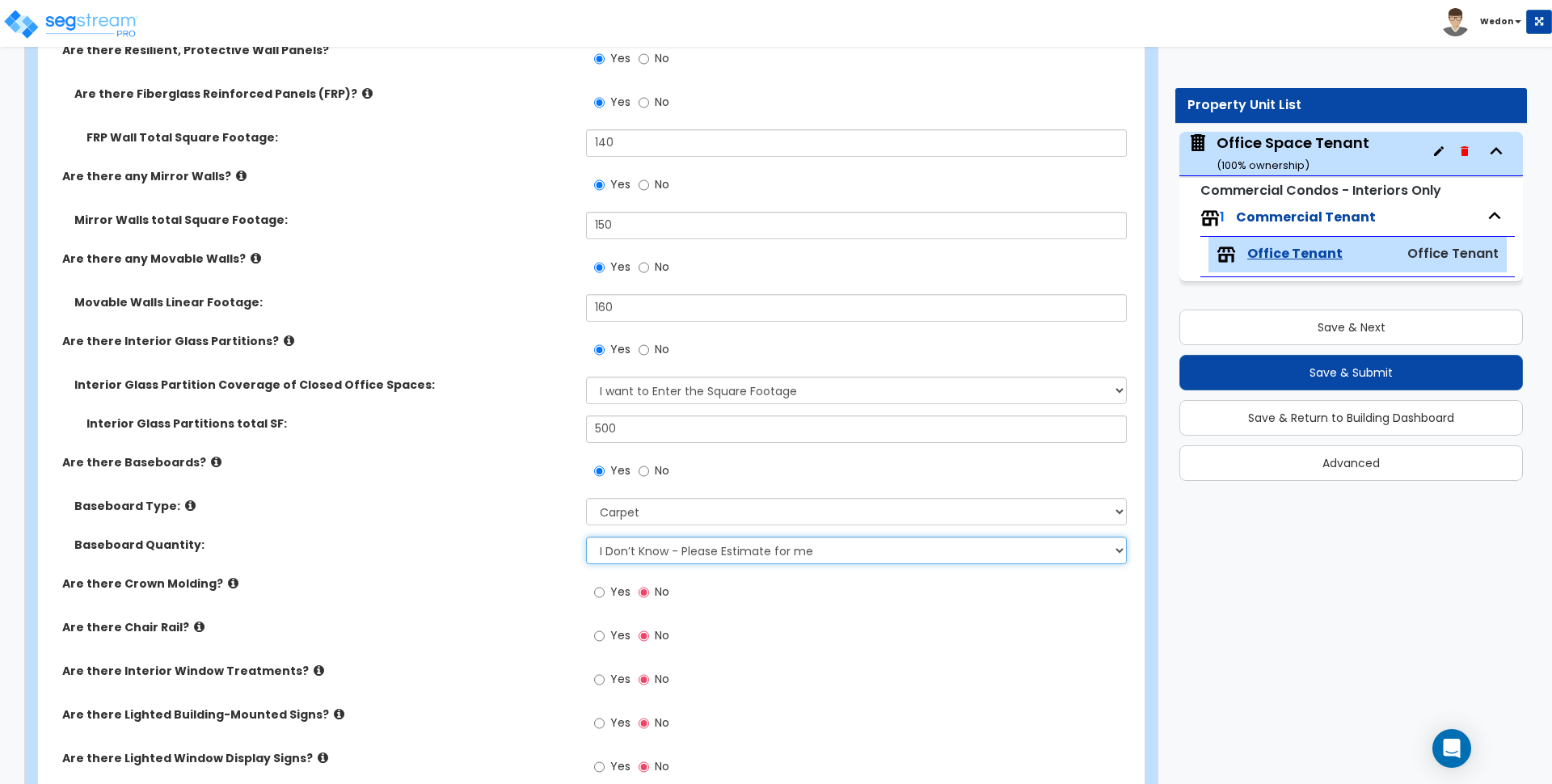
click at [646, 559] on select "I Don’t Know - Please Estimate for me I want to Enter the Linear Footage" at bounding box center [857, 550] width 540 height 28
click at [506, 535] on div "Baseboard Type: Please Choose One Wood Vinyl Carpet Tile" at bounding box center [587, 518] width 1097 height 39
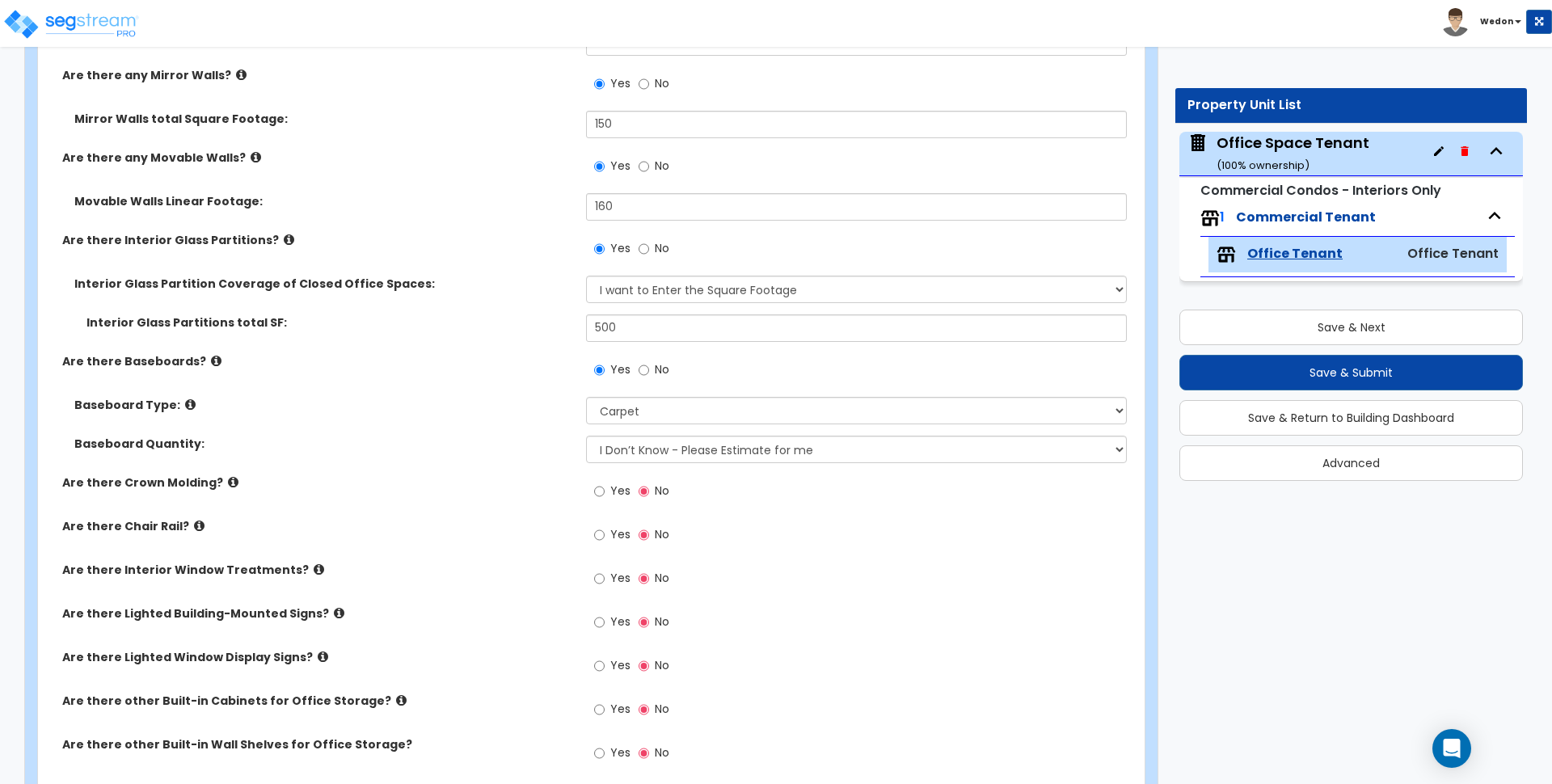
click at [617, 488] on span "Yes" at bounding box center [620, 490] width 21 height 16
click at [604, 488] on input "Yes" at bounding box center [600, 491] width 11 height 18
radio input "true"
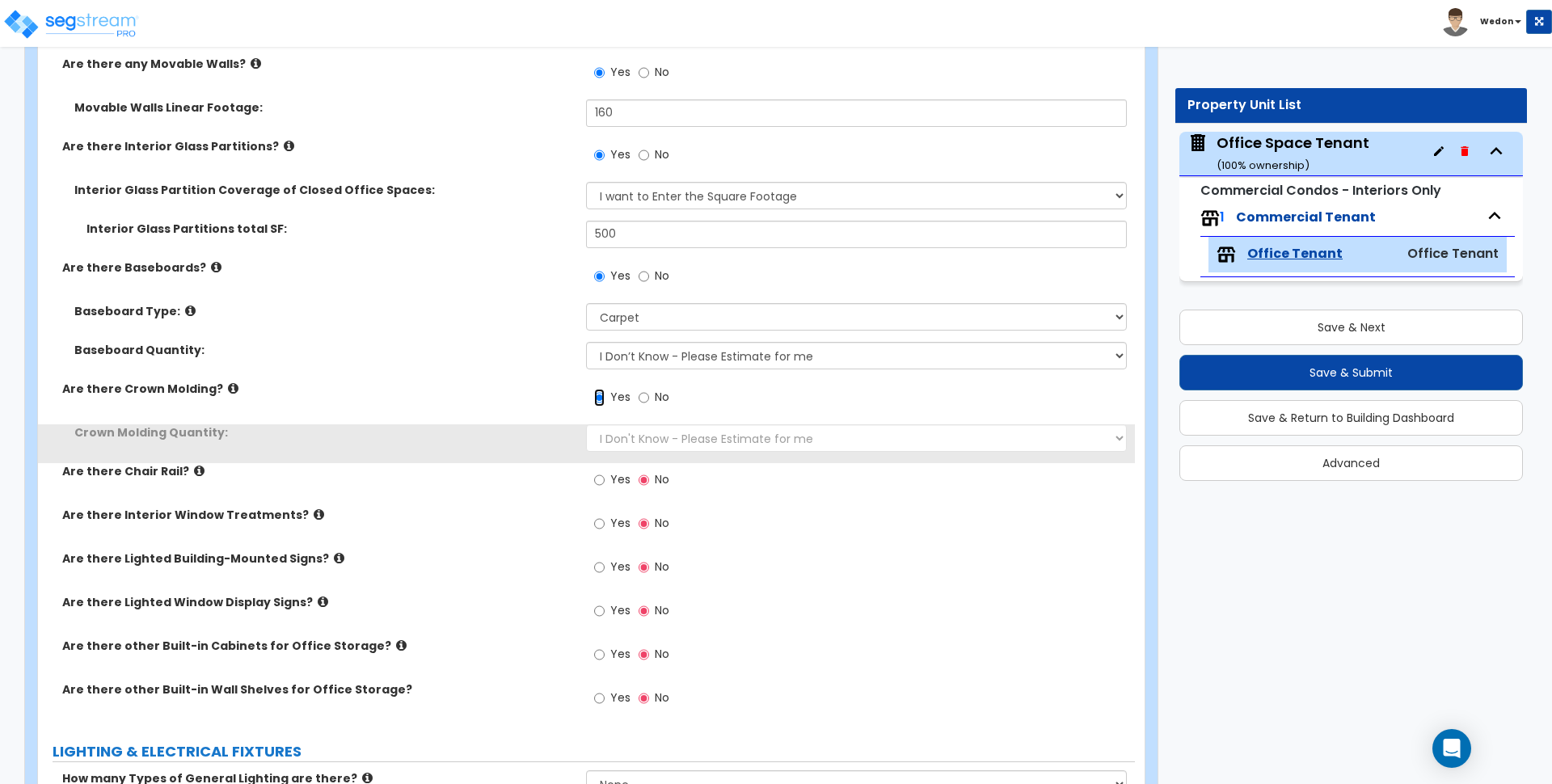
scroll to position [2727, 0]
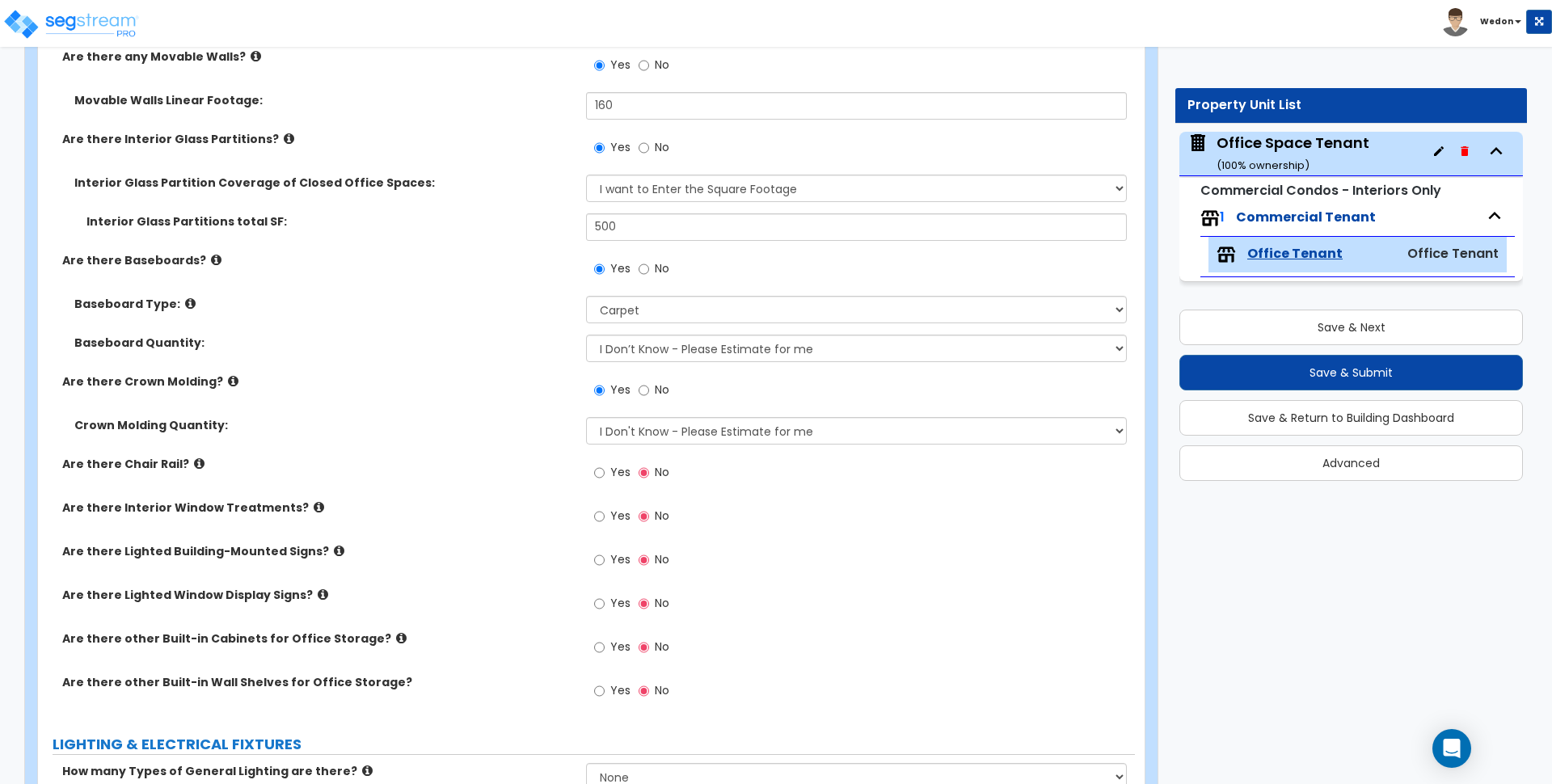
drag, startPoint x: 621, startPoint y: 456, endPoint x: 614, endPoint y: 470, distance: 15.7
click at [621, 457] on div "Yes No" at bounding box center [632, 475] width 91 height 37
click at [609, 475] on label "Yes" at bounding box center [612, 474] width 37 height 28
click at [604, 475] on input "Yes" at bounding box center [600, 473] width 11 height 18
radio input "true"
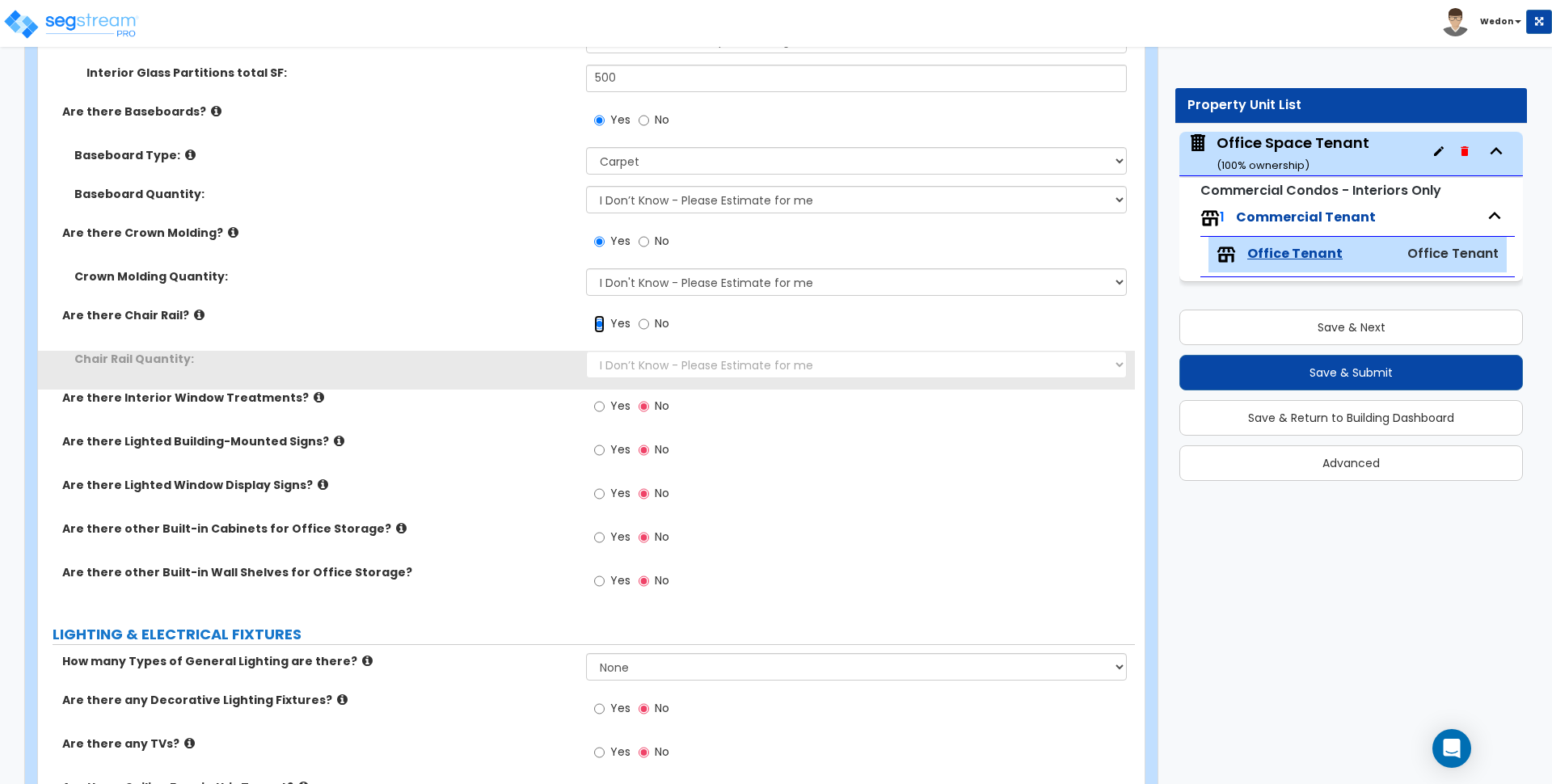
scroll to position [2929, 0]
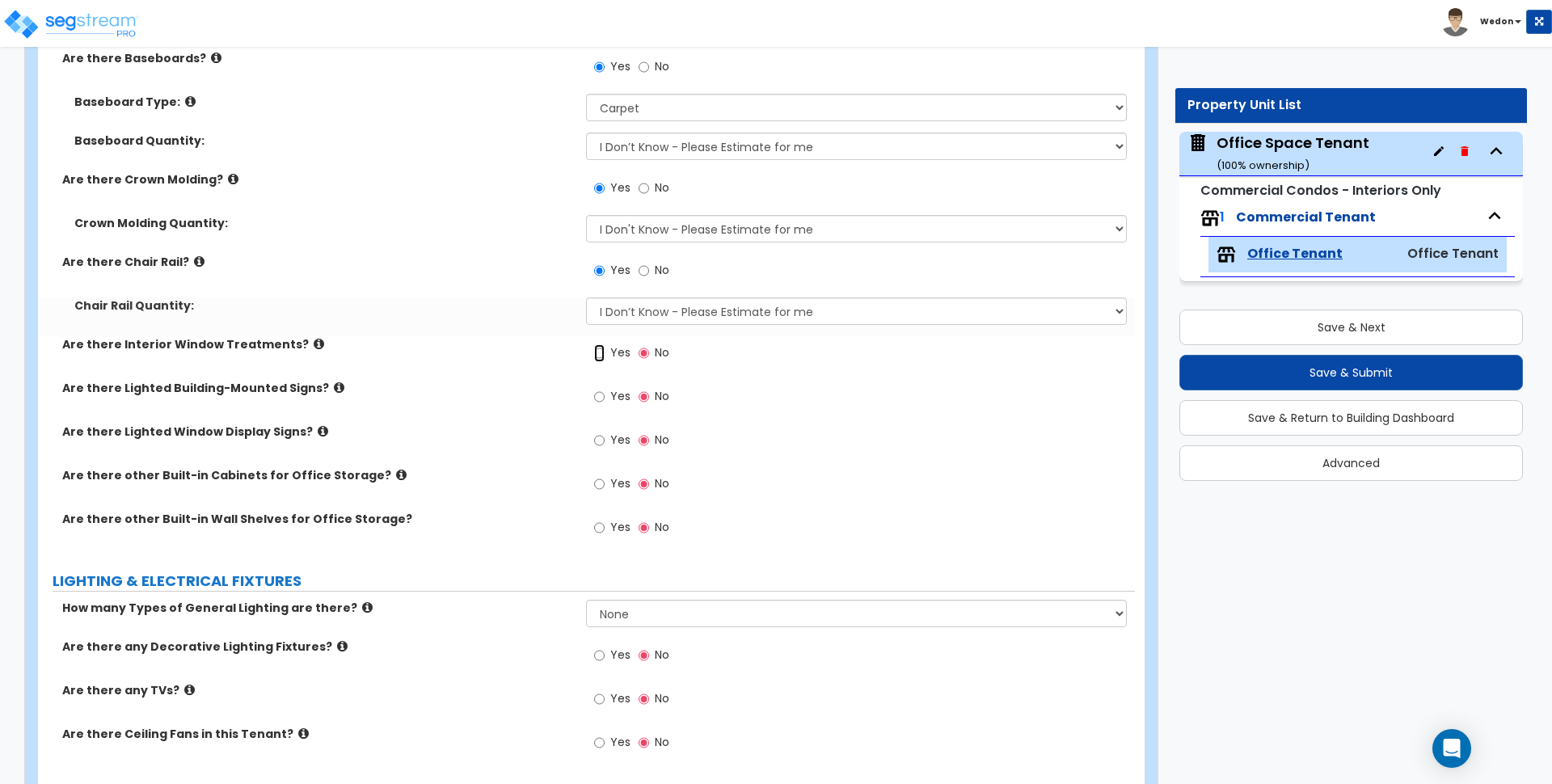
click at [604, 352] on input "Yes" at bounding box center [600, 353] width 11 height 18
radio input "true"
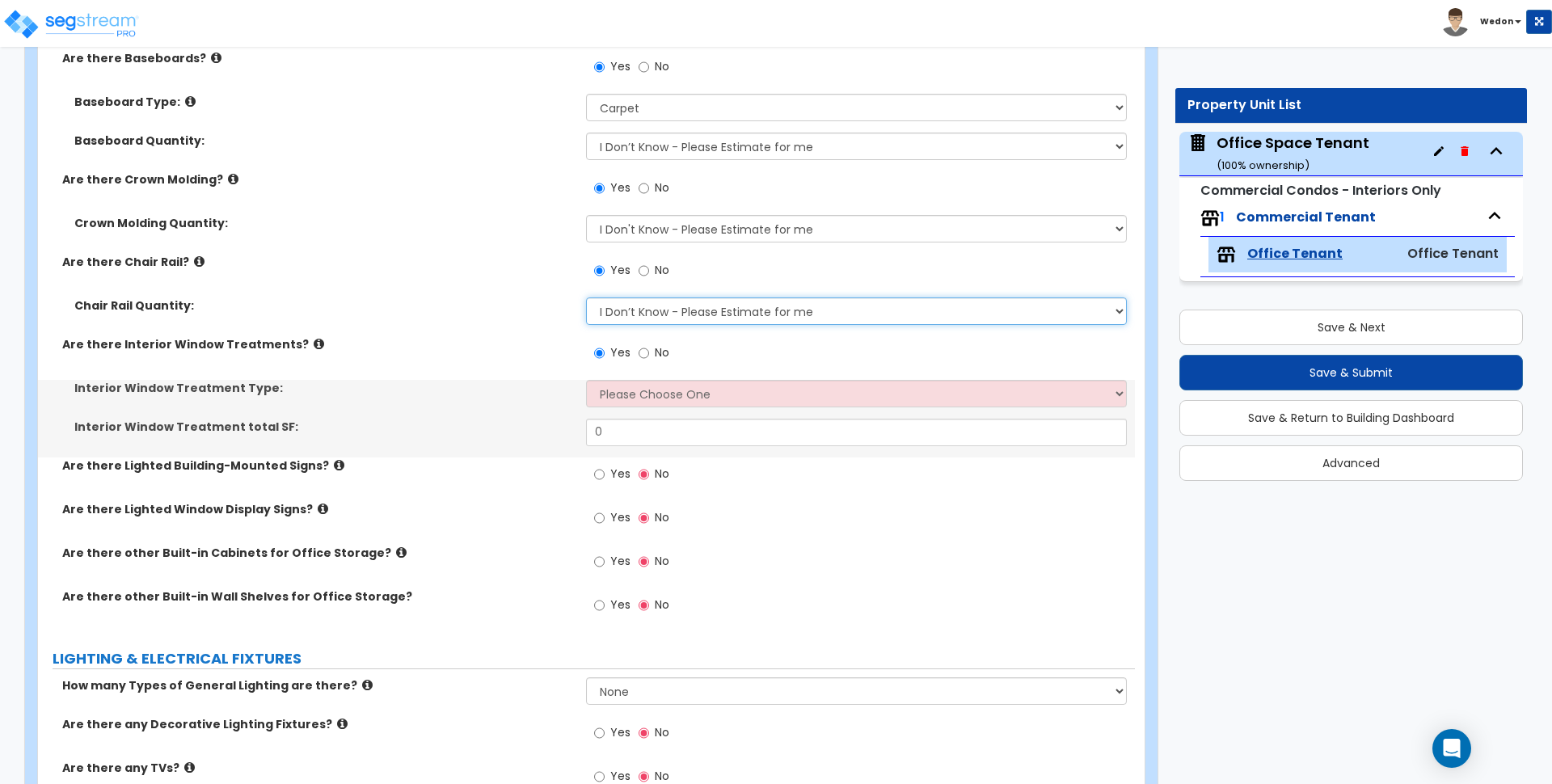
drag, startPoint x: 661, startPoint y: 315, endPoint x: 675, endPoint y: 323, distance: 16.1
click at [661, 314] on select "I Don’t Know - Please Estimate for me I want to Enter the Linear Footage" at bounding box center [857, 311] width 540 height 28
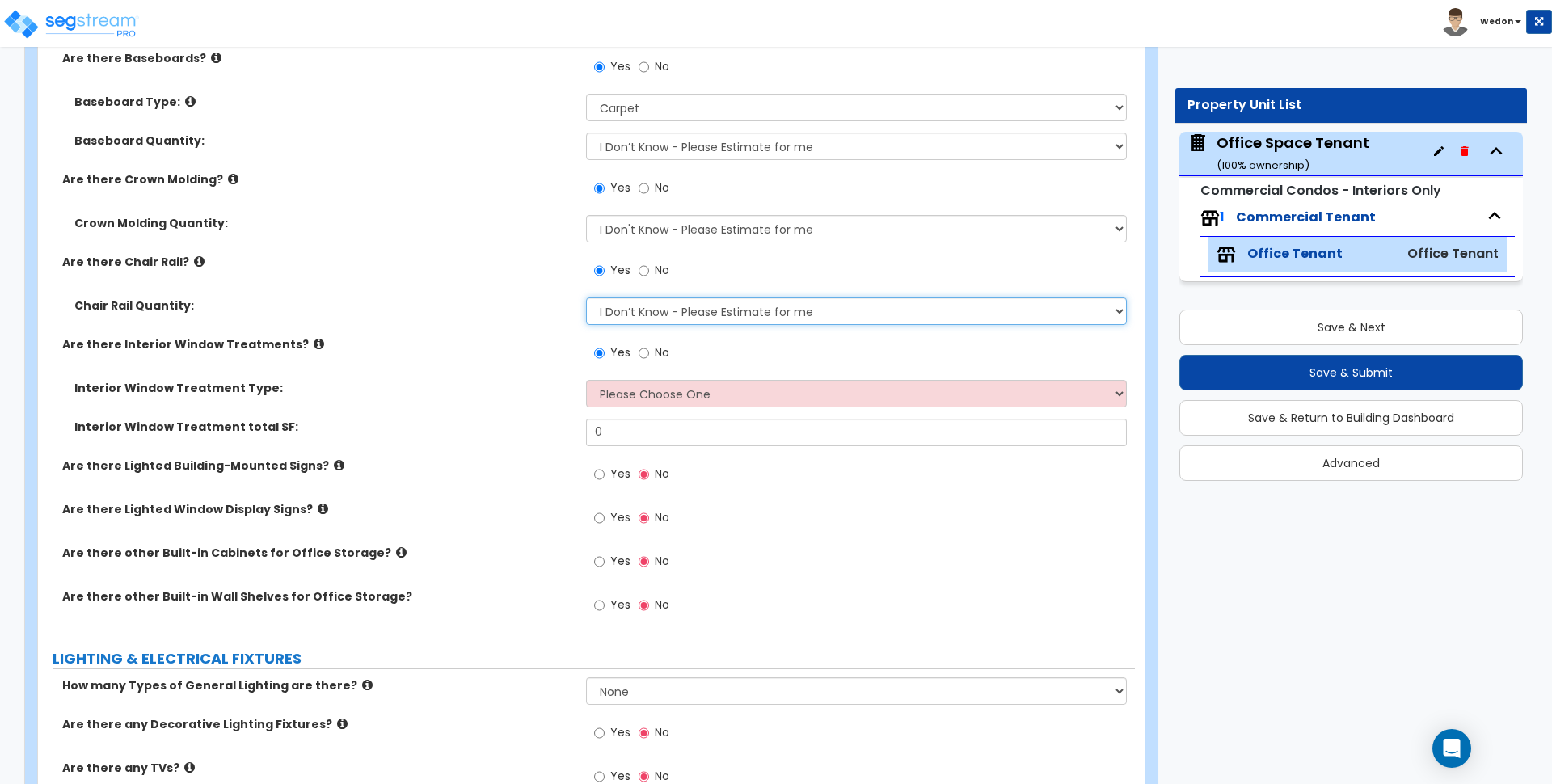
select select "1"
click at [587, 298] on select "I Don’t Know - Please Estimate for me I want to Enter the Linear Footage" at bounding box center [857, 311] width 540 height 28
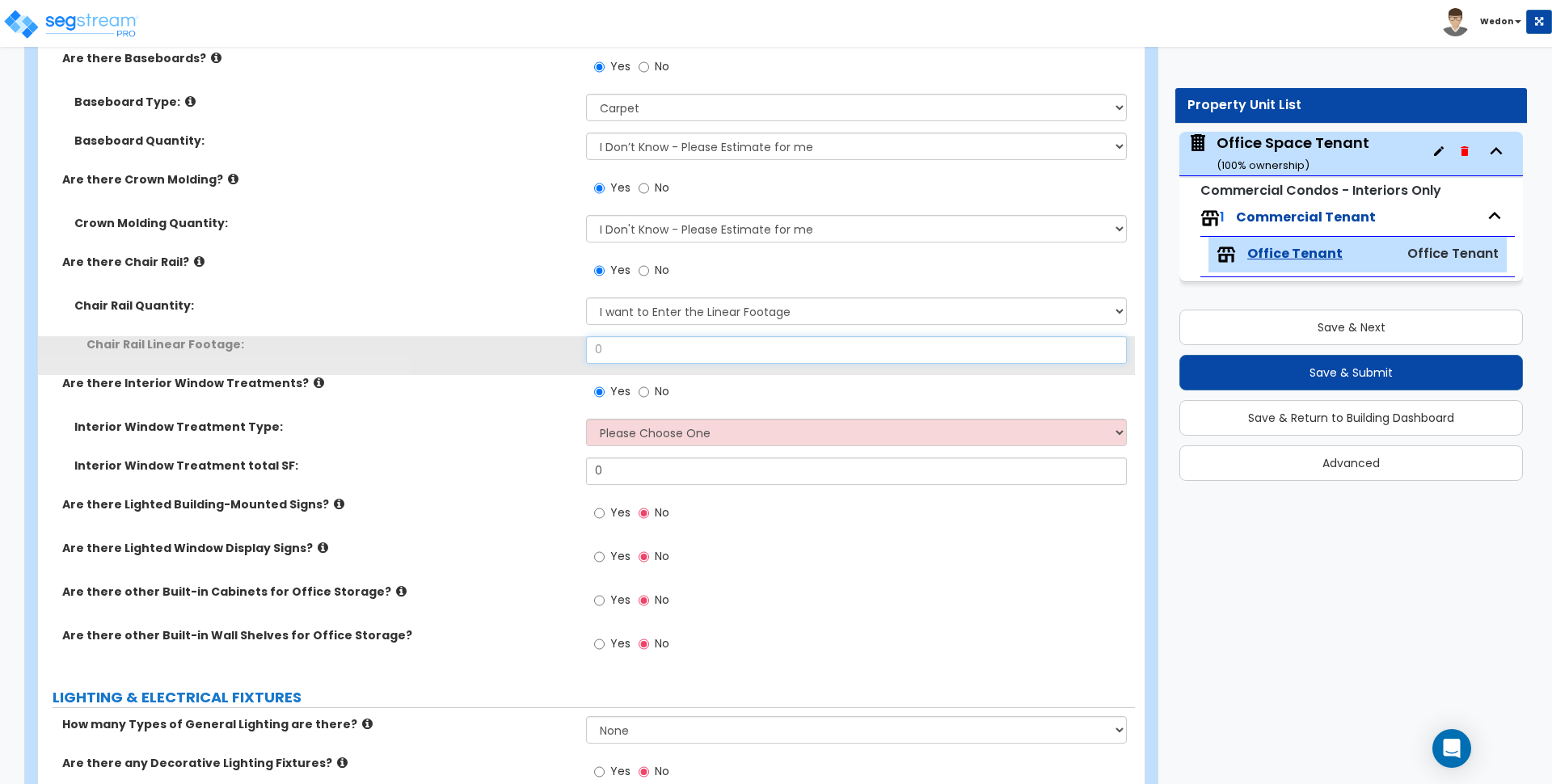
drag, startPoint x: 664, startPoint y: 343, endPoint x: 501, endPoint y: 342, distance: 163.0
click at [501, 342] on div "Chair Rail Linear Footage: 0" at bounding box center [587, 355] width 1097 height 39
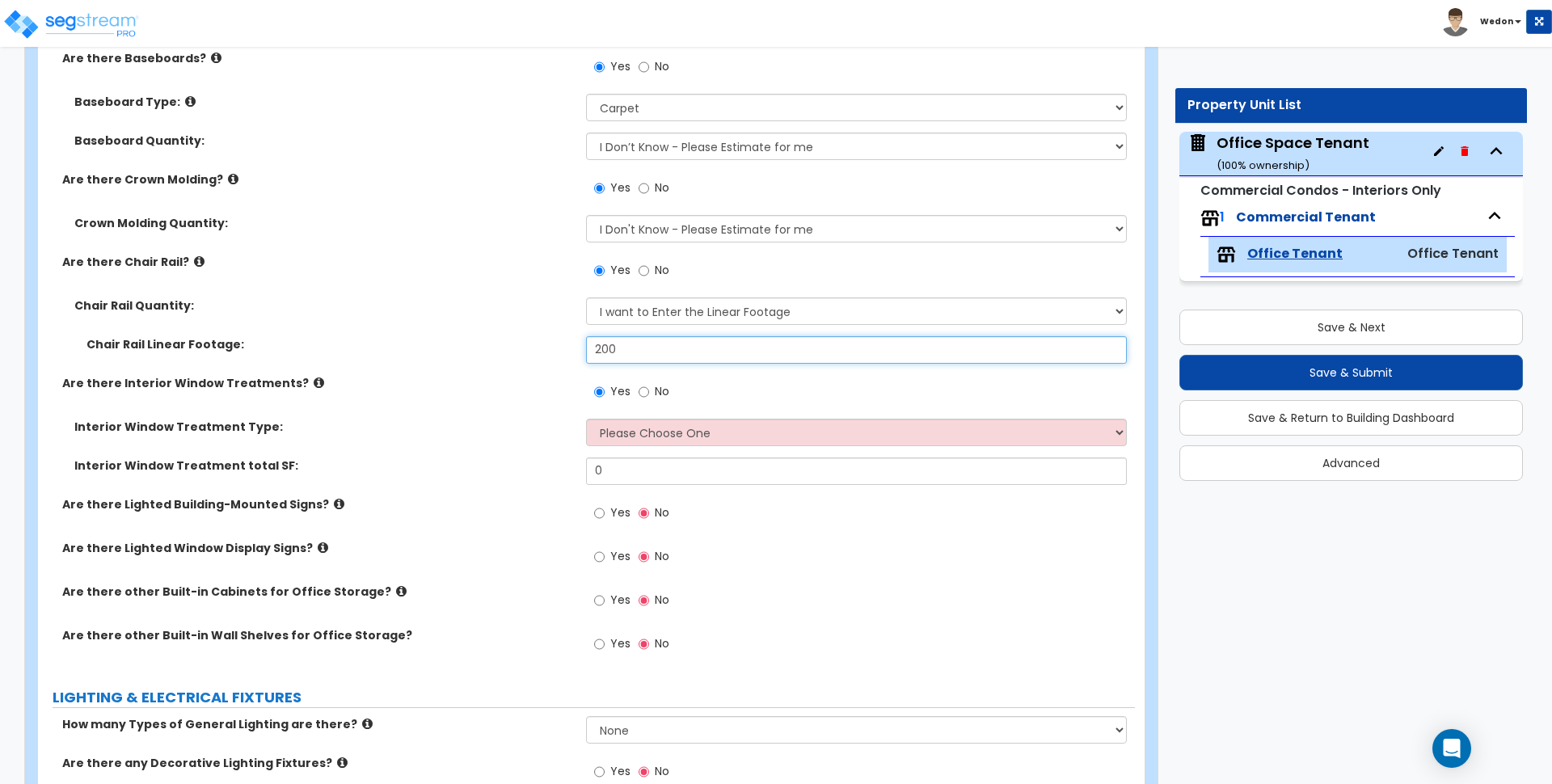
type input "200"
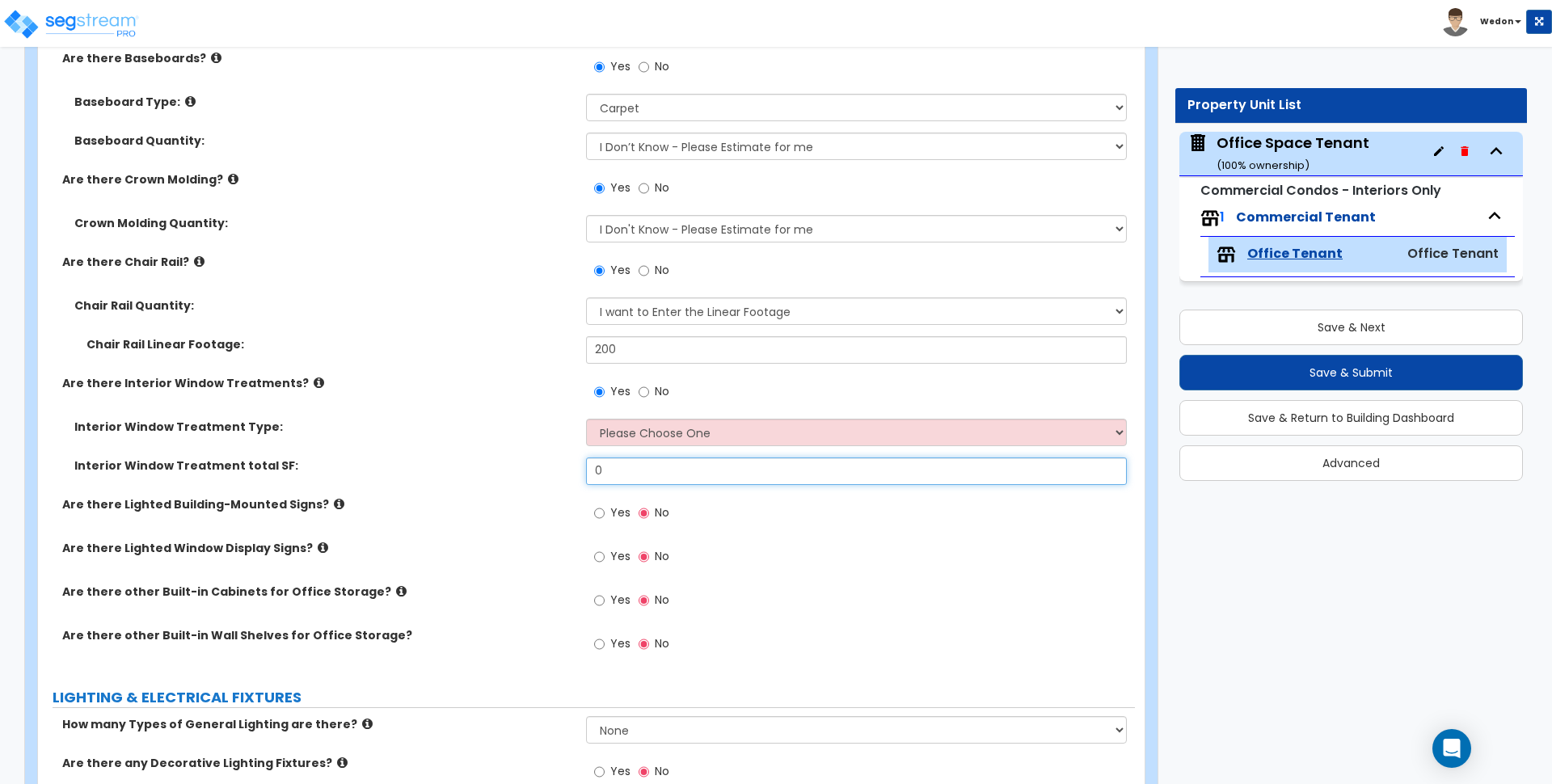
drag, startPoint x: 626, startPoint y: 468, endPoint x: 511, endPoint y: 468, distance: 115.0
click at [511, 468] on div "Interior Window Treatment total SF: 0" at bounding box center [587, 477] width 1097 height 39
click at [665, 412] on div "Yes No" at bounding box center [860, 396] width 548 height 44
click at [677, 428] on select "Please Choose One Vertical Blinds Window Shades Venetian Blinds Wood Shutters" at bounding box center [857, 432] width 540 height 28
select select "2"
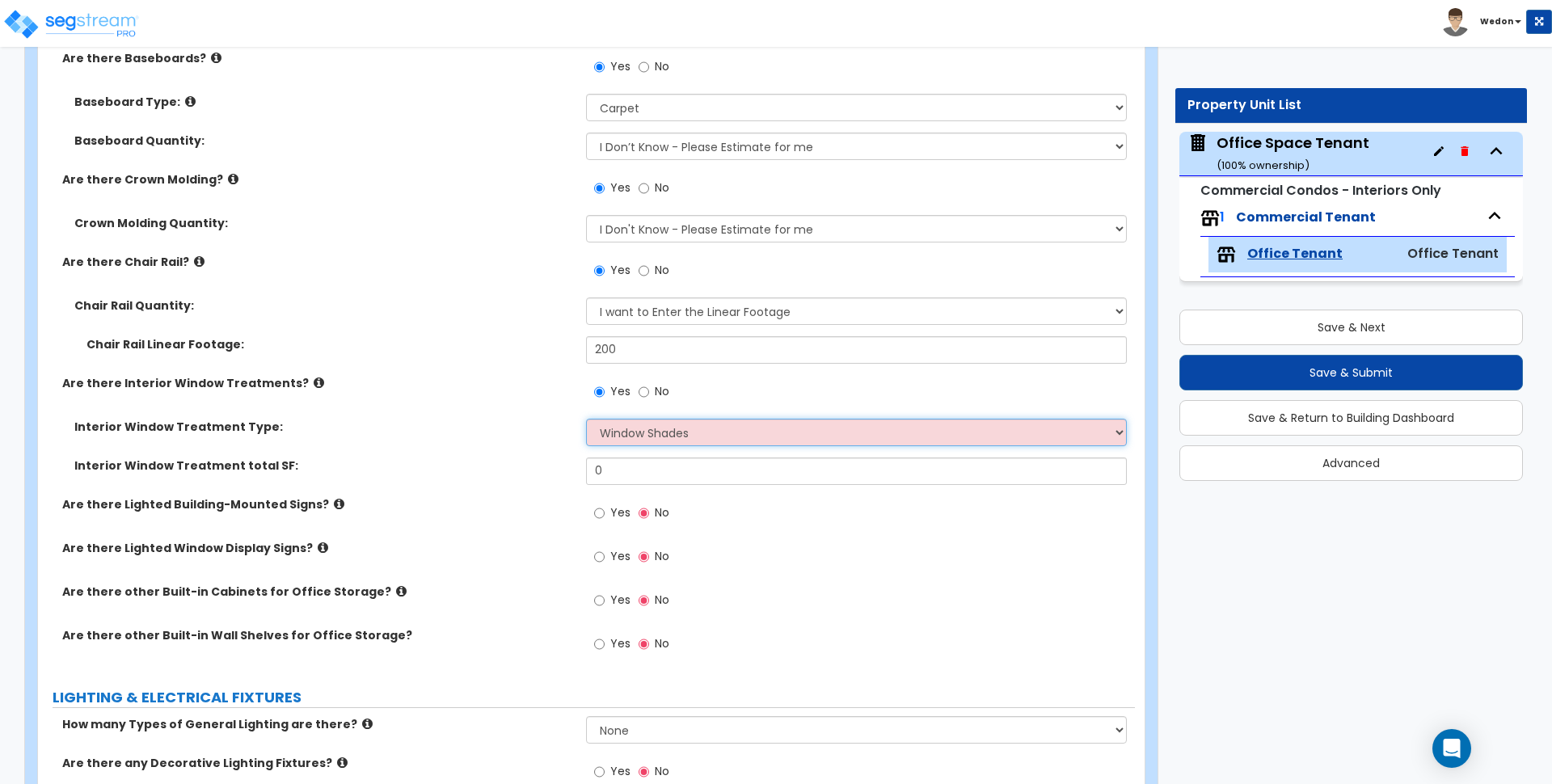
click at [587, 419] on select "Please Choose One Vertical Blinds Window Shades Venetian Blinds Wood Shutters" at bounding box center [857, 432] width 540 height 28
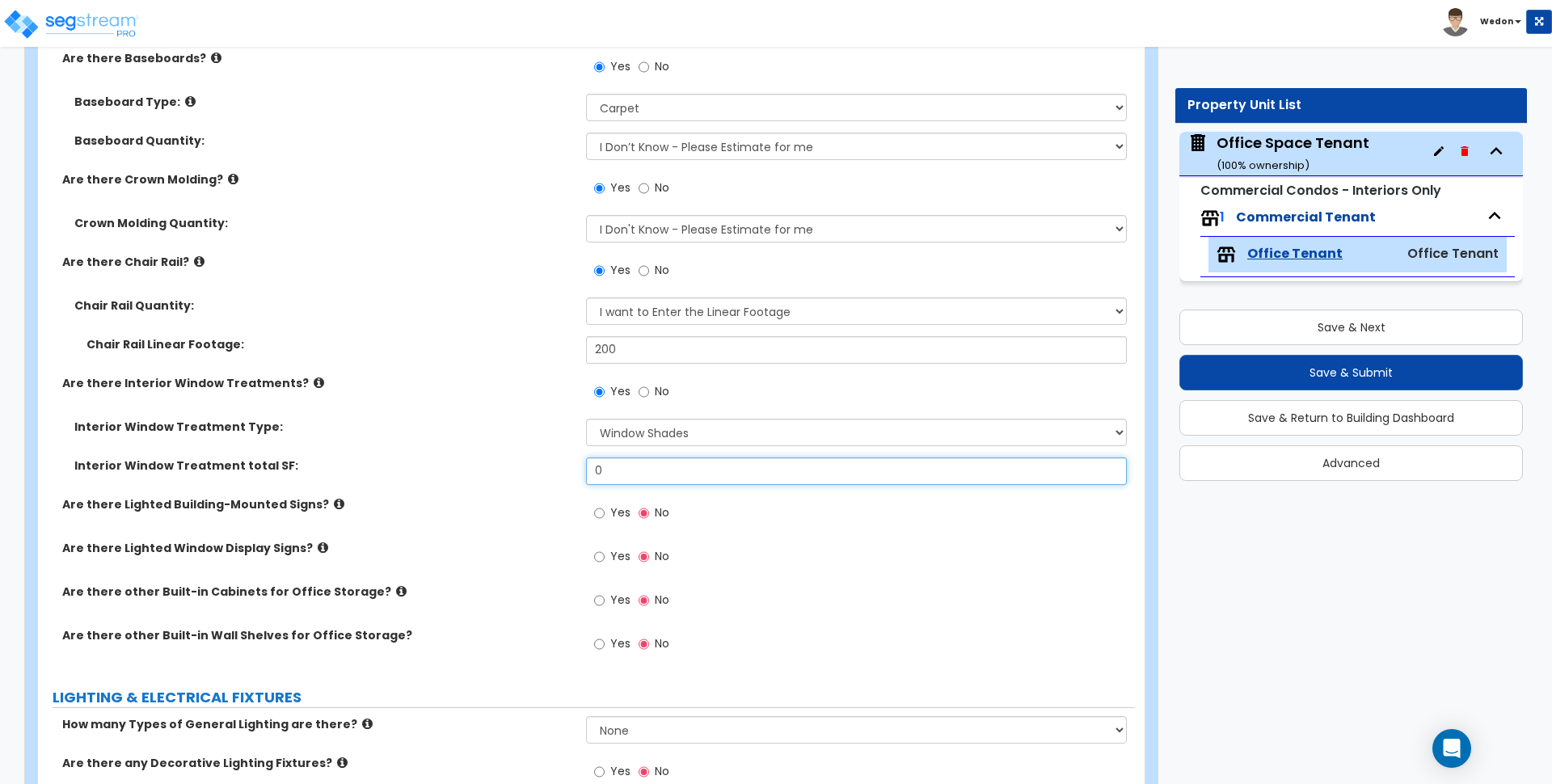
drag, startPoint x: 662, startPoint y: 467, endPoint x: 530, endPoint y: 470, distance: 132.0
click at [530, 470] on div "Interior Window Treatment total SF: 0" at bounding box center [587, 477] width 1097 height 39
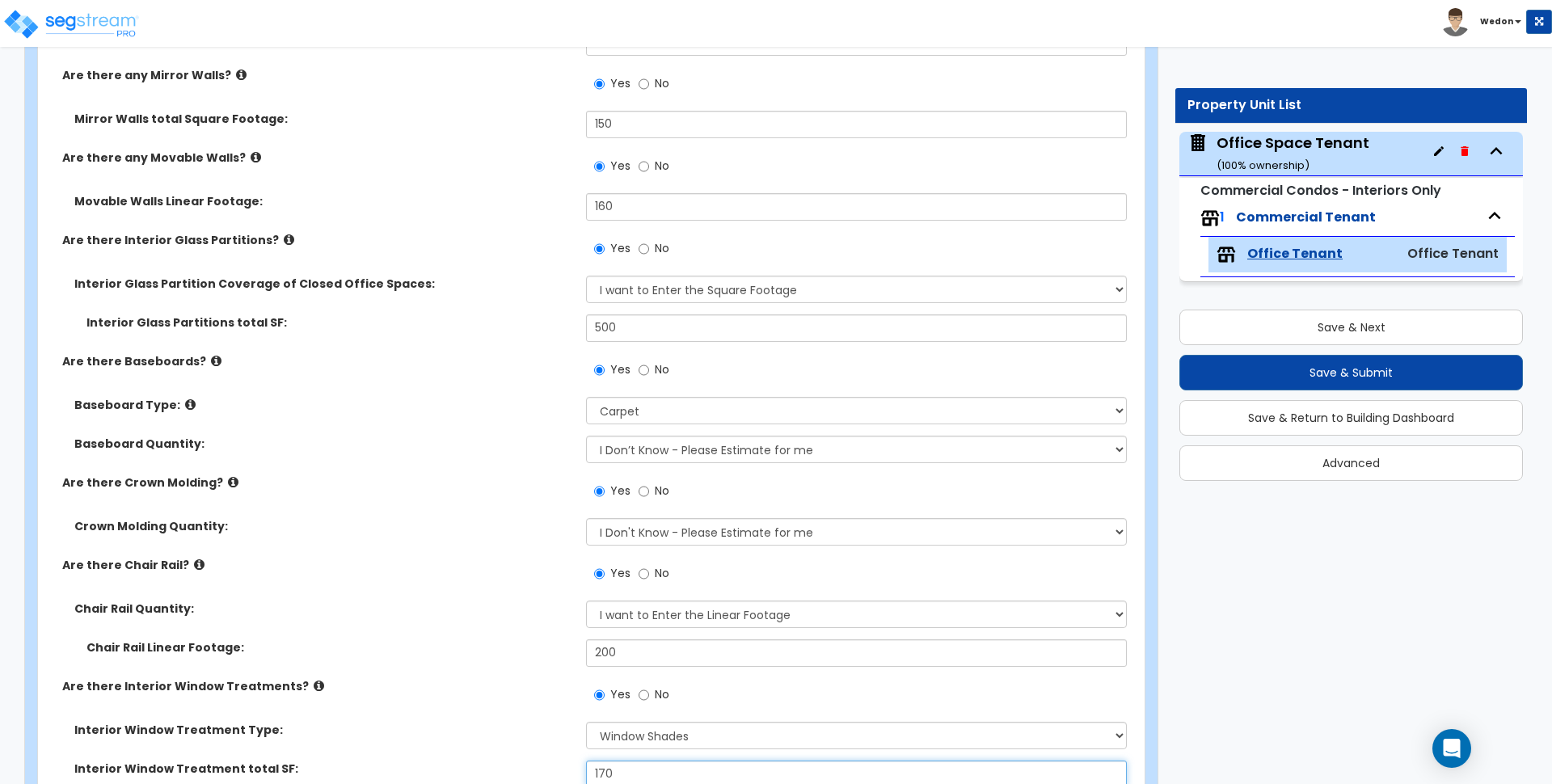
type input "170"
click at [518, 440] on label "Baseboard Quantity:" at bounding box center [324, 444] width 500 height 16
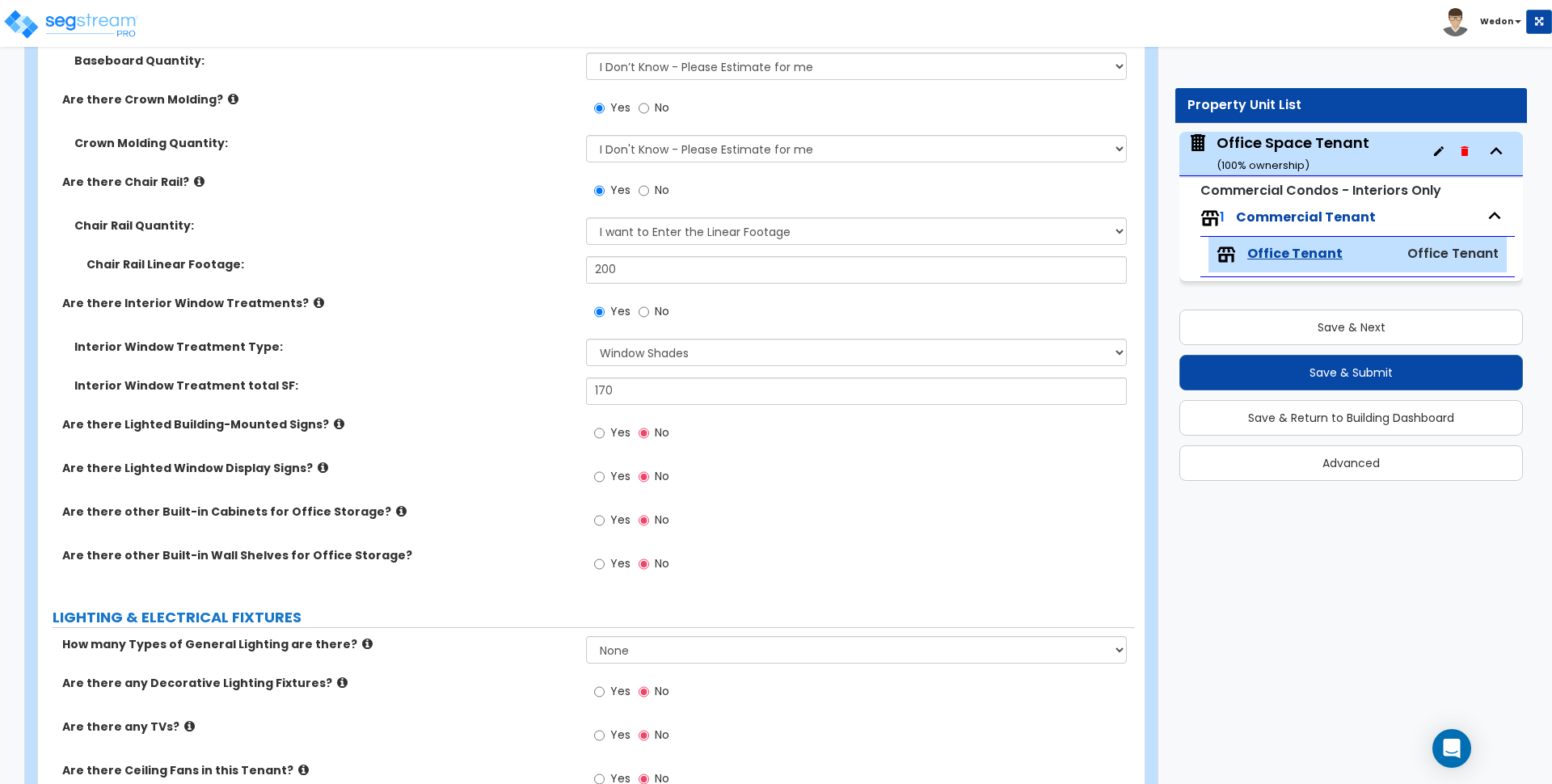
scroll to position [3030, 0]
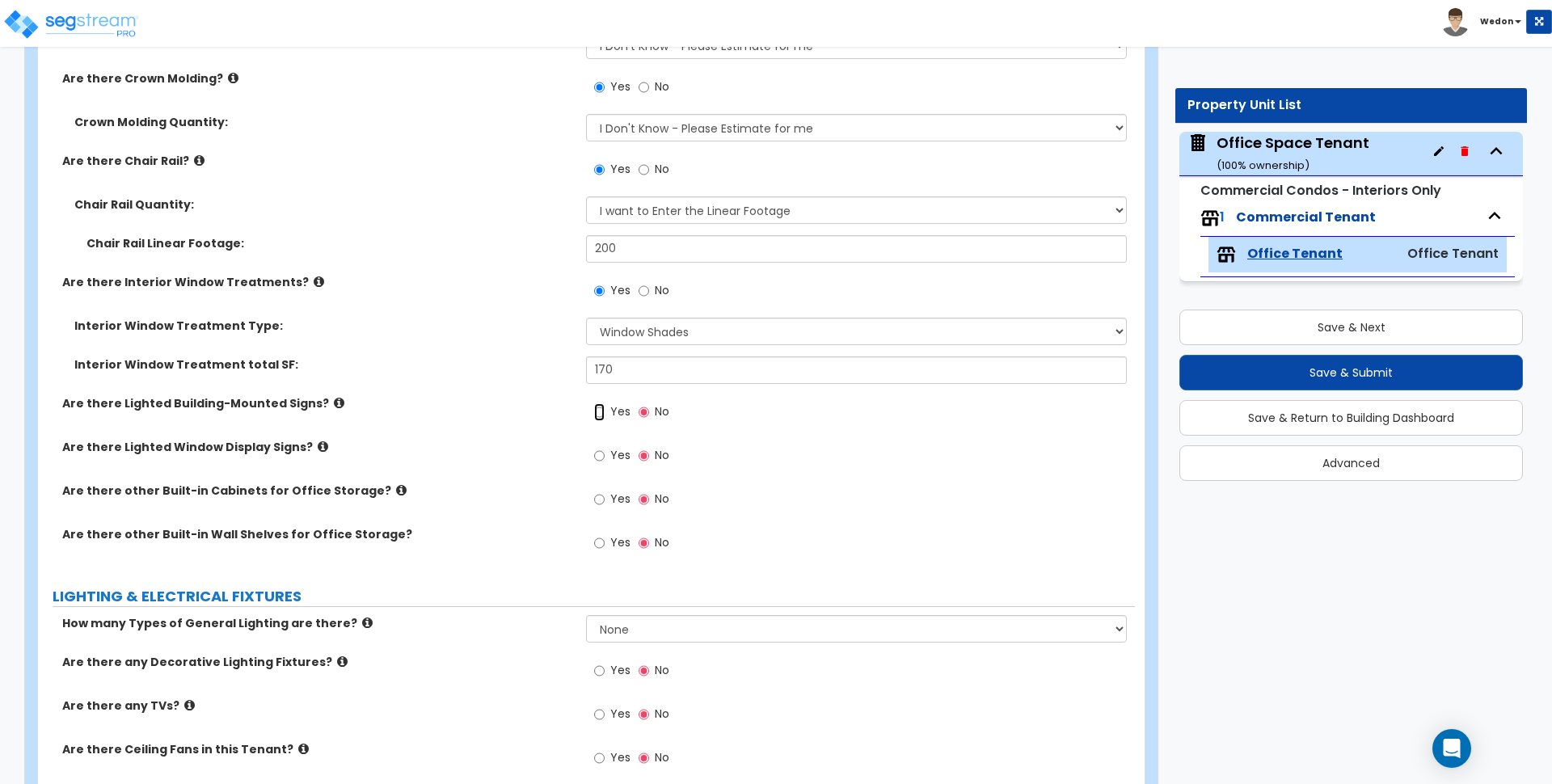
click at [604, 412] on input "Yes" at bounding box center [600, 412] width 11 height 18
radio input "true"
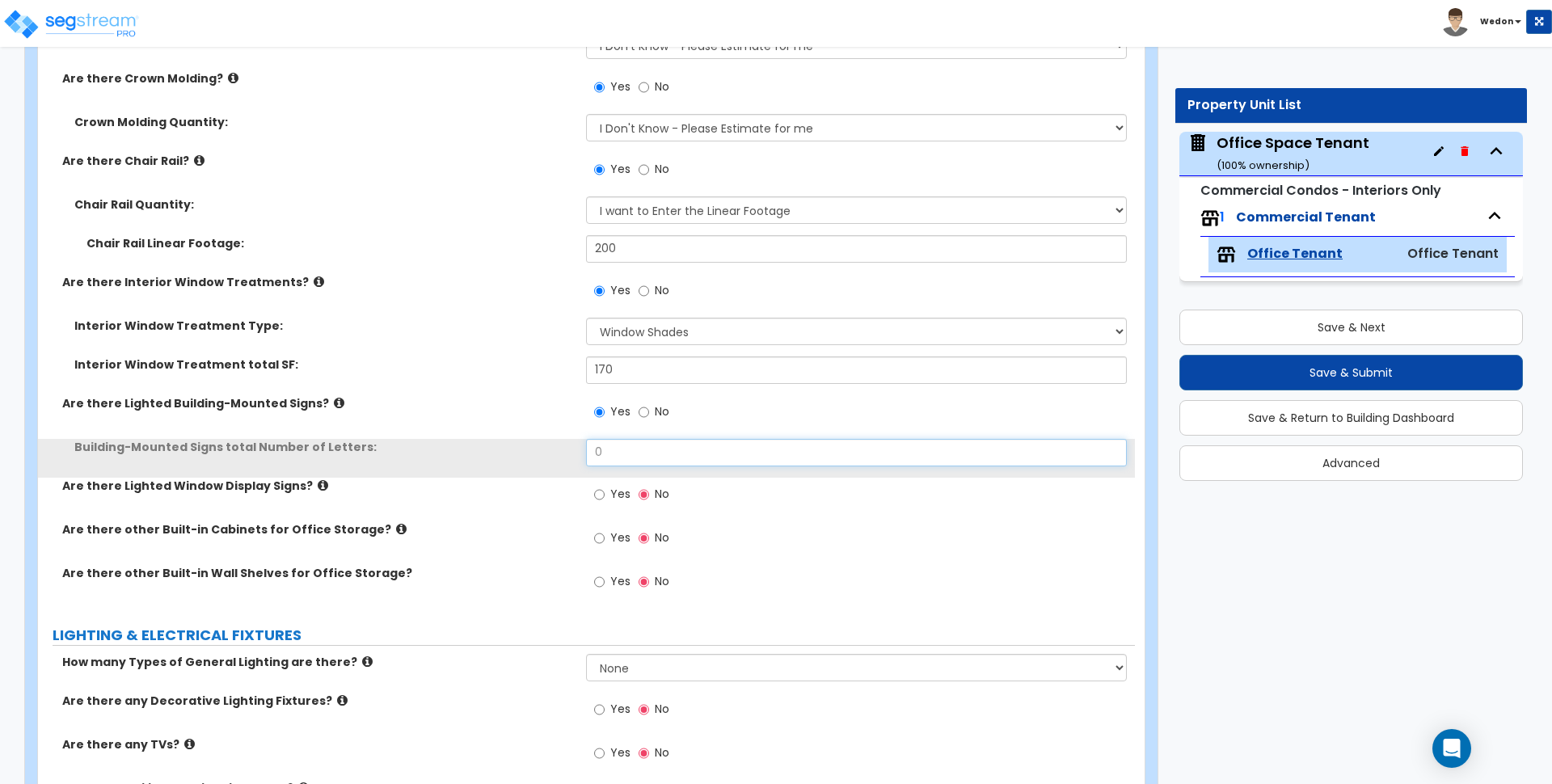
drag, startPoint x: 620, startPoint y: 456, endPoint x: 552, endPoint y: 448, distance: 68.5
click at [559, 448] on div "Building-Mounted Signs total Number of Letters: 0" at bounding box center [587, 459] width 1097 height 39
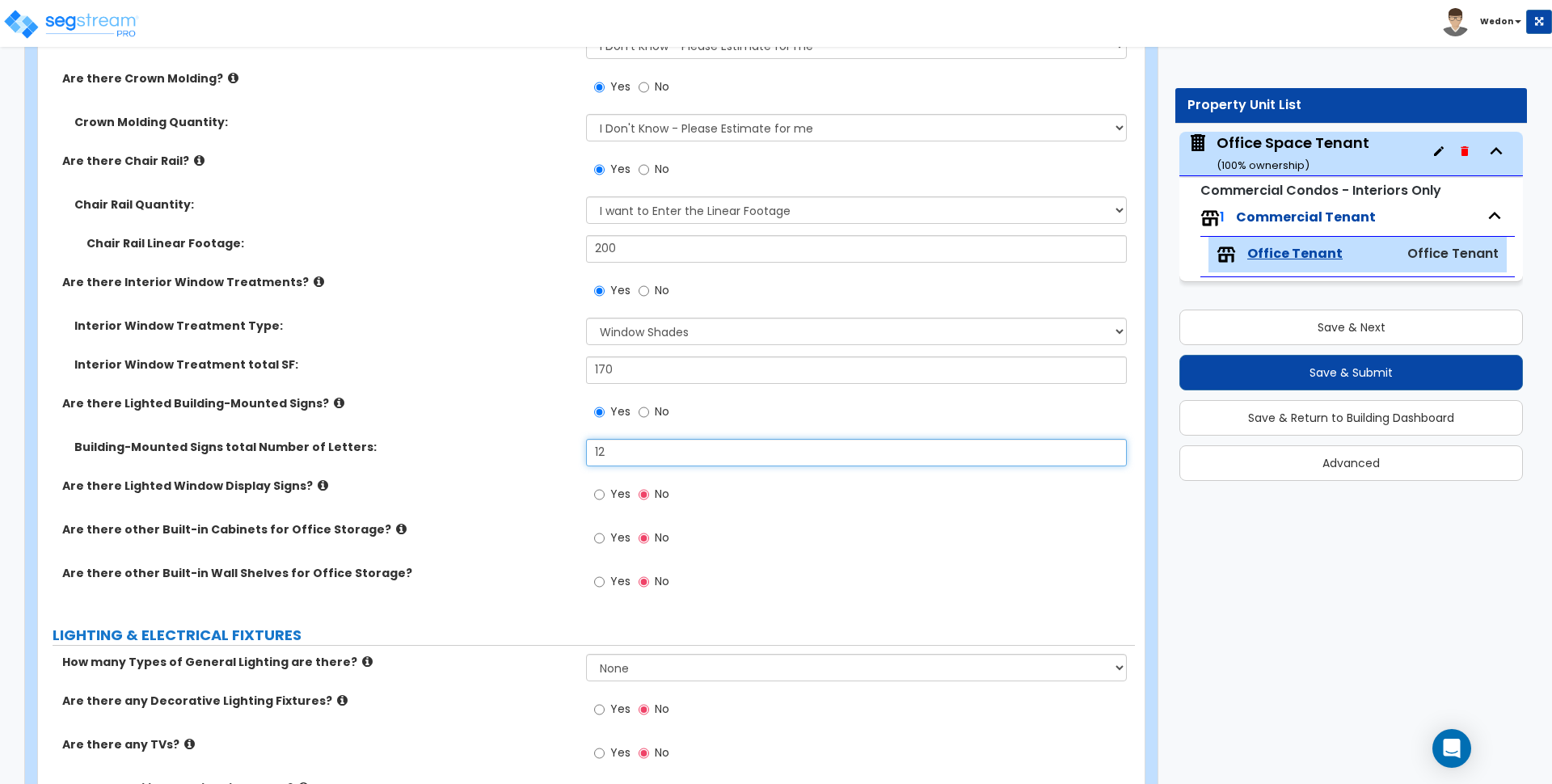
type input "12"
click at [616, 481] on div "Yes No" at bounding box center [632, 496] width 91 height 37
click at [610, 493] on label "Yes" at bounding box center [612, 495] width 37 height 28
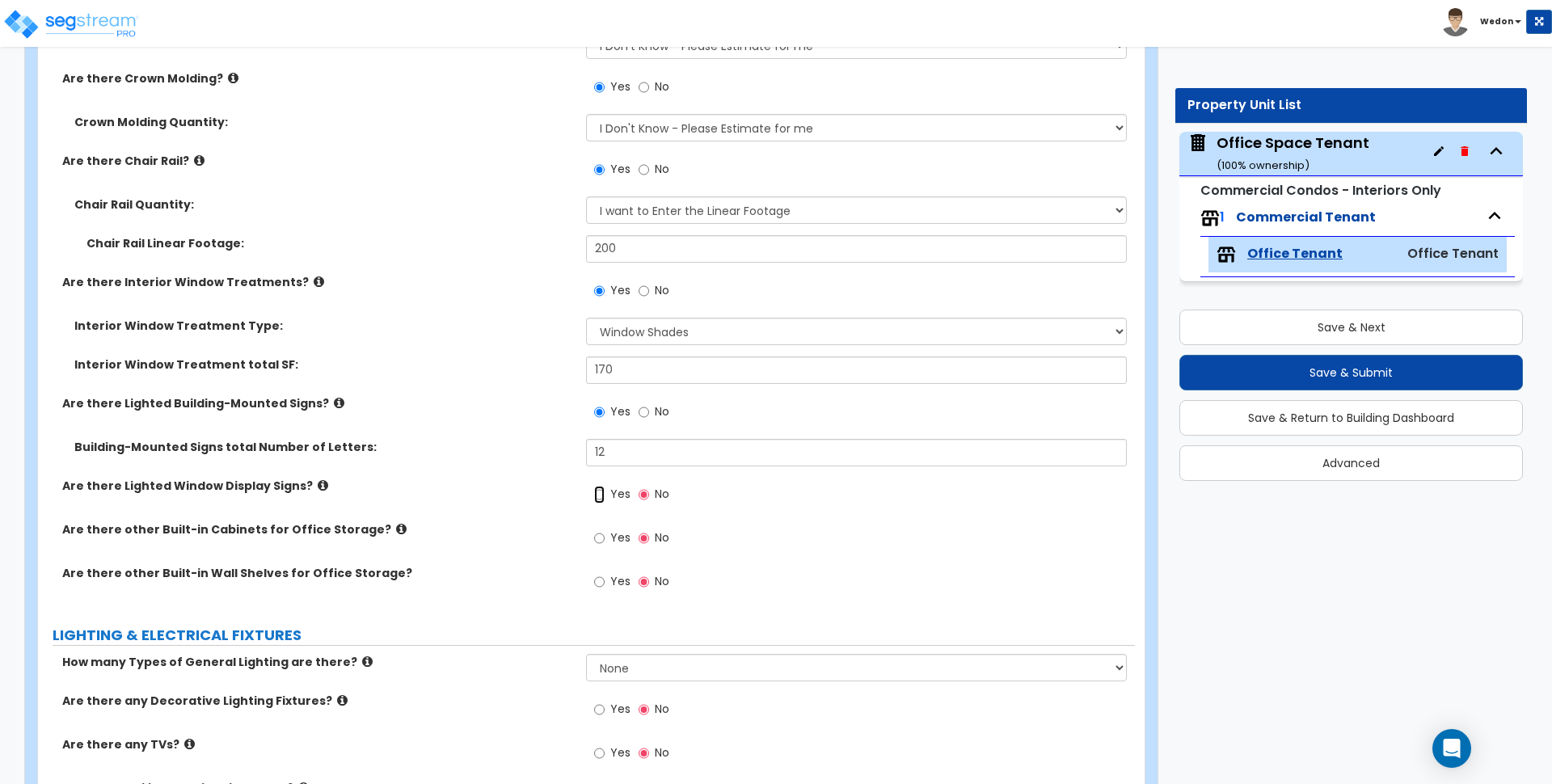
click at [604, 493] on input "Yes" at bounding box center [600, 494] width 11 height 18
radio input "true"
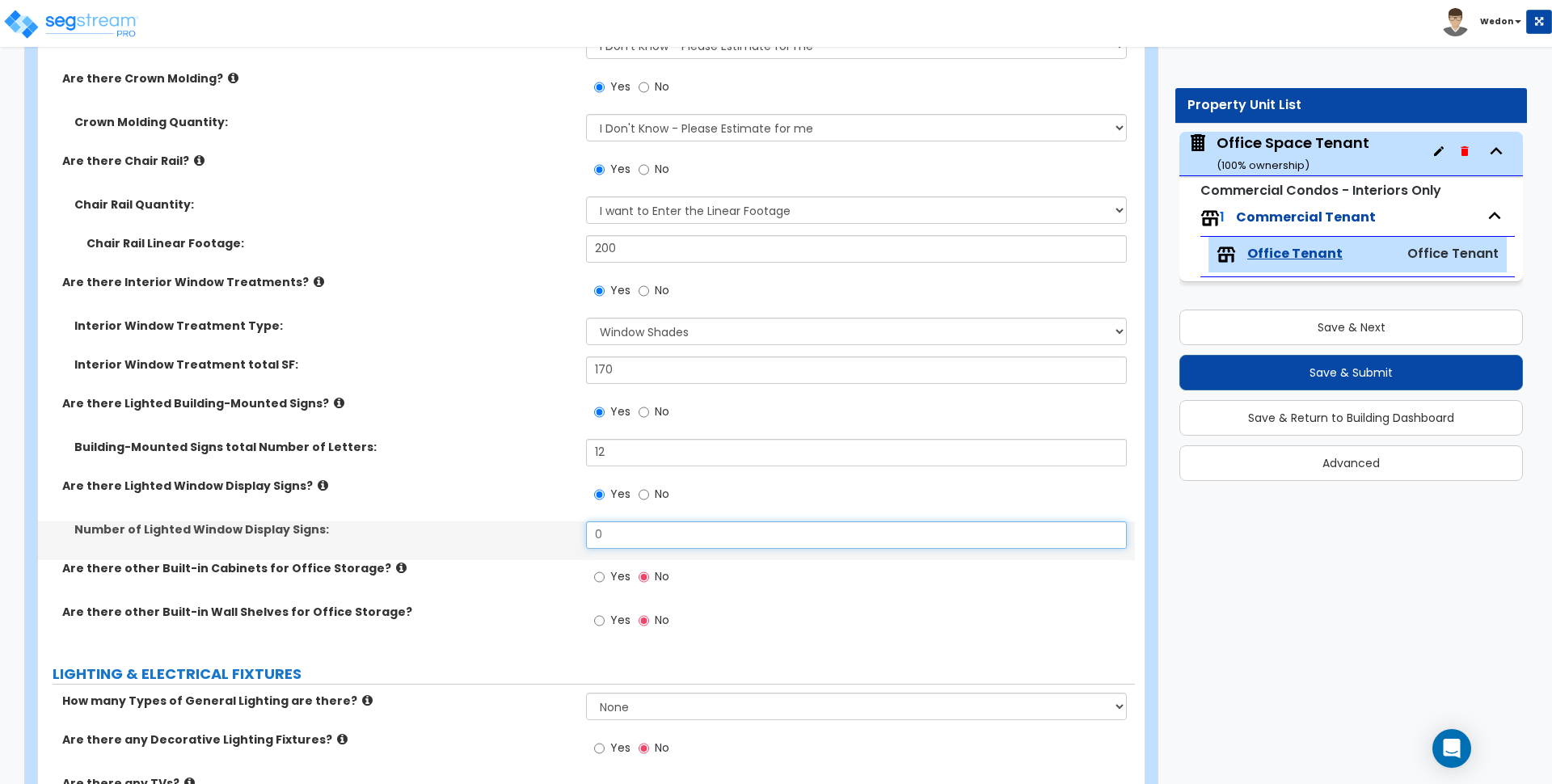
drag, startPoint x: 636, startPoint y: 531, endPoint x: 444, endPoint y: 528, distance: 192.0
click at [456, 531] on div "Number of Lighted Window Display Signs: 0" at bounding box center [587, 541] width 1097 height 39
type input "15"
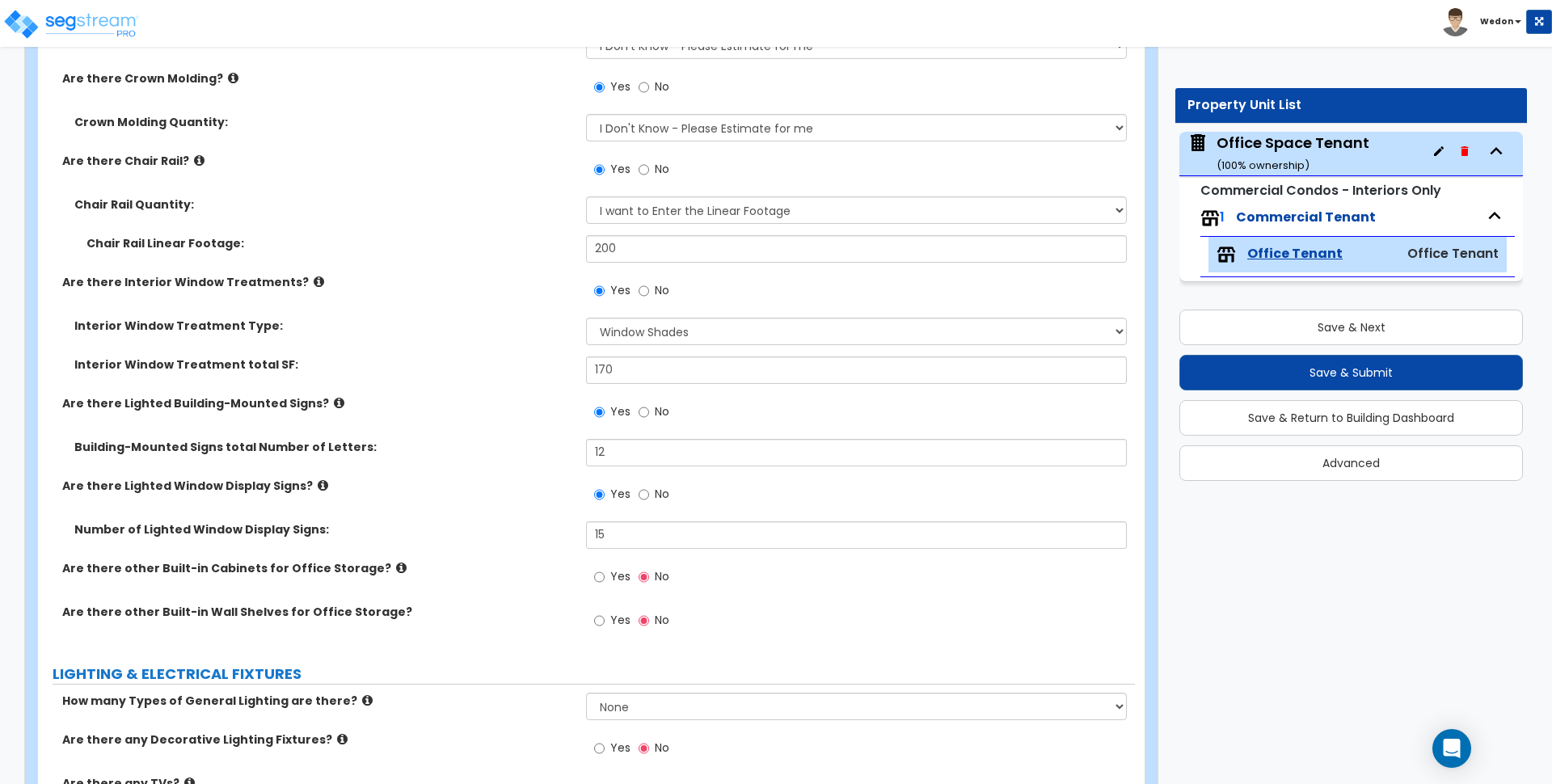
click at [613, 584] on label "Yes" at bounding box center [612, 578] width 37 height 28
click at [604, 584] on input "Yes" at bounding box center [600, 577] width 11 height 18
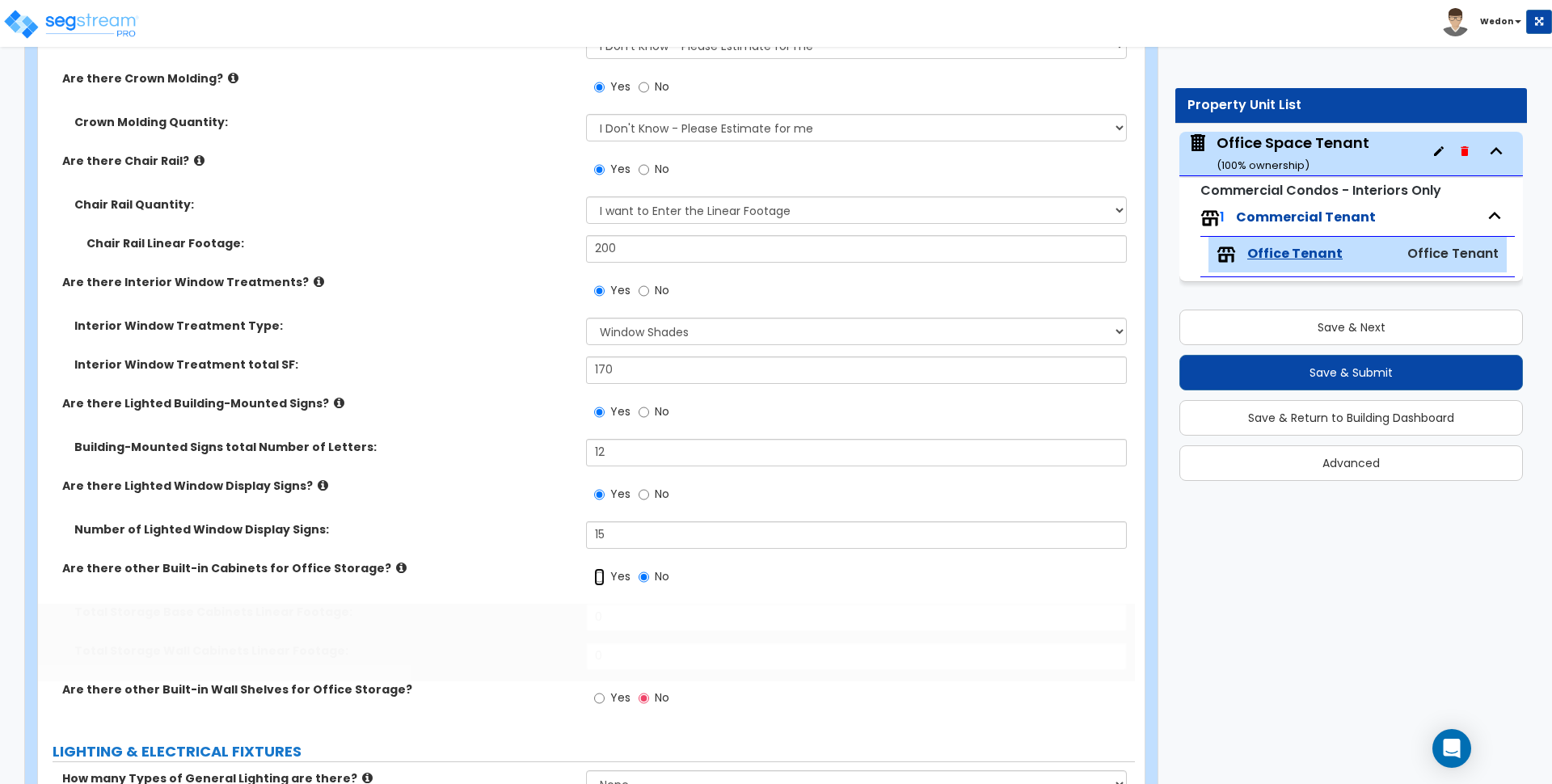
radio input "true"
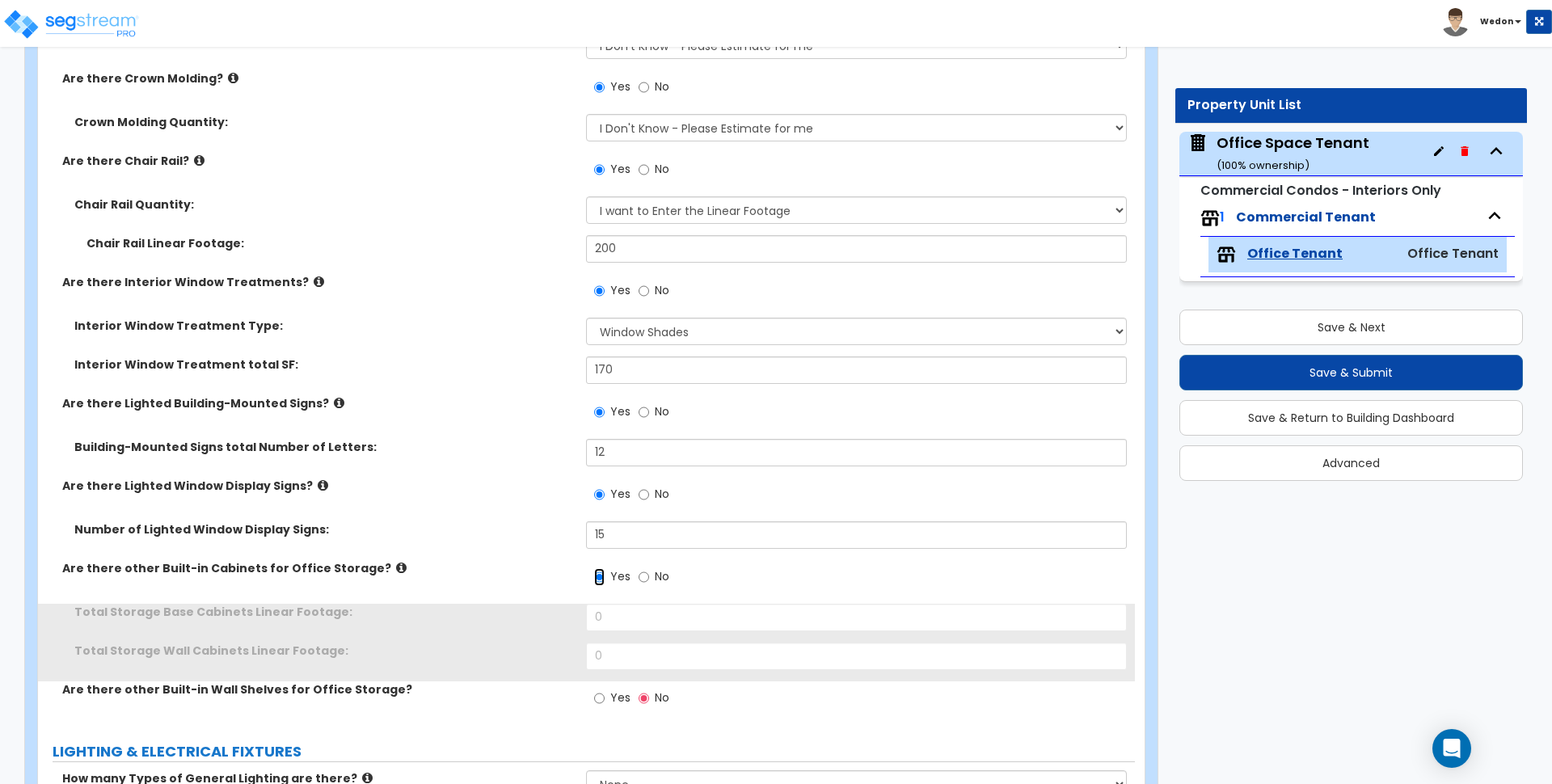
scroll to position [3132, 0]
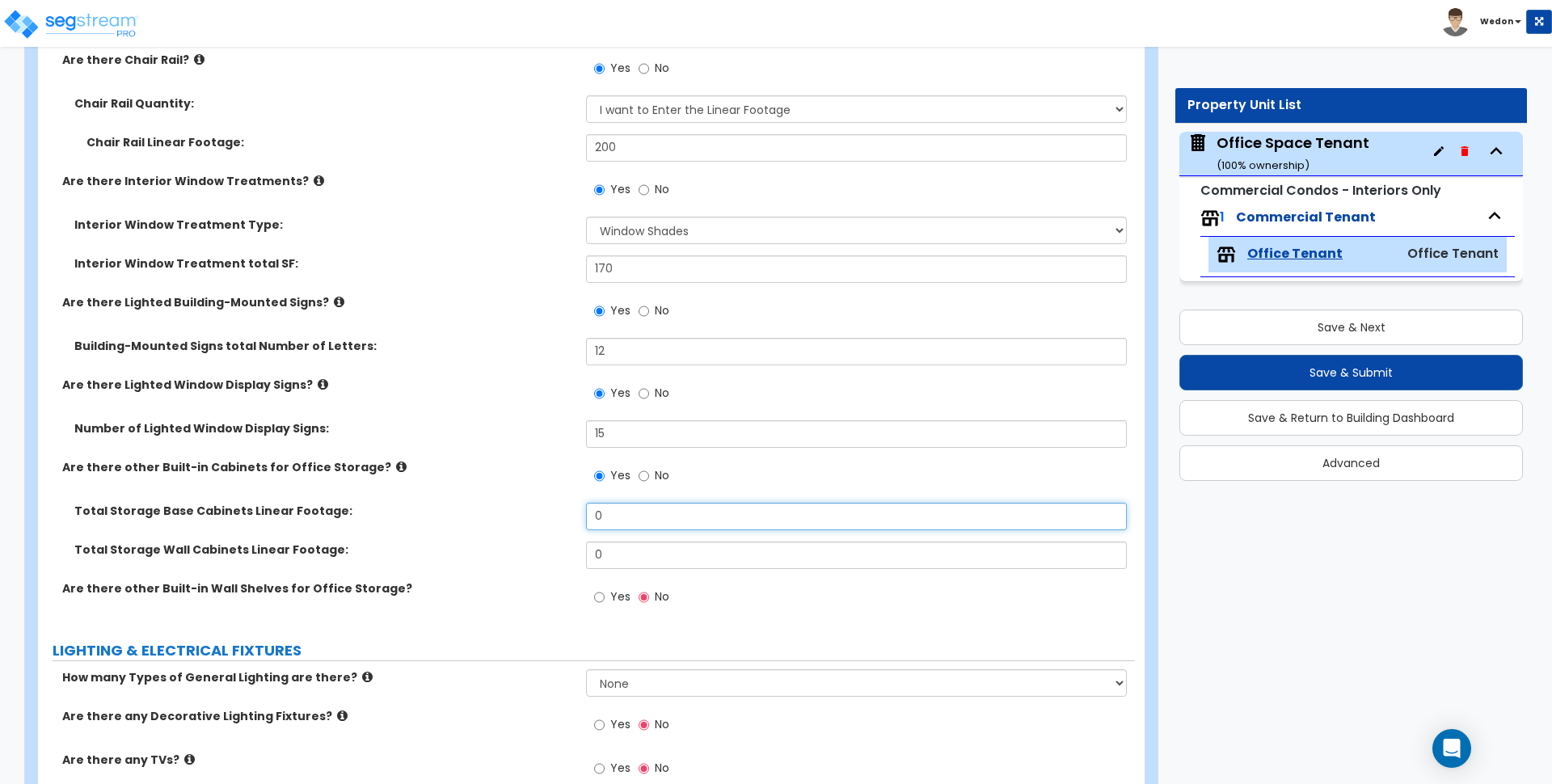
drag, startPoint x: 648, startPoint y: 513, endPoint x: 482, endPoint y: 509, distance: 166.0
click at [486, 510] on div "Total Storage Base Cabinets Linear Footage: 0" at bounding box center [587, 522] width 1097 height 39
type input "12"
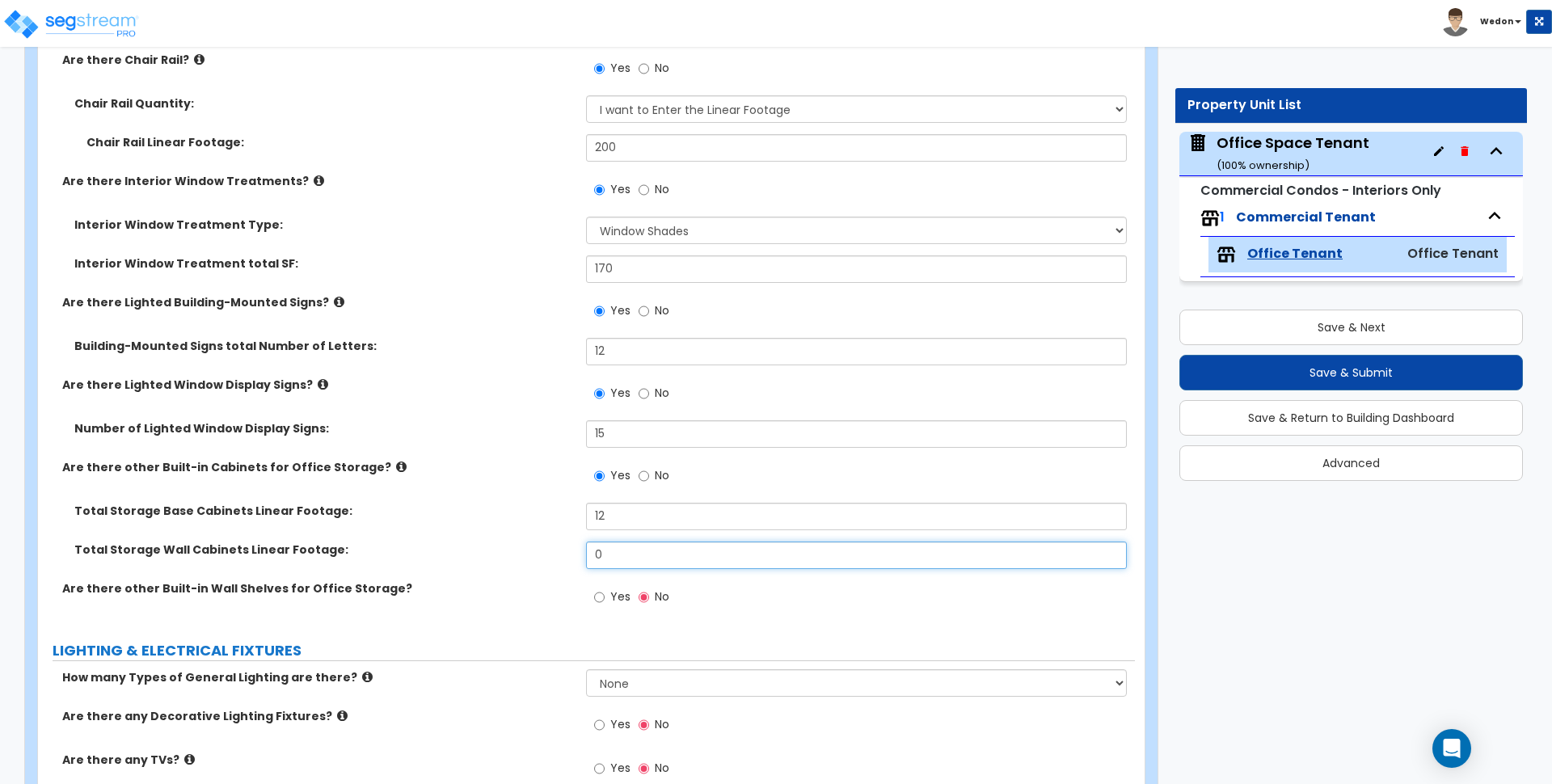
drag, startPoint x: 517, startPoint y: 550, endPoint x: 546, endPoint y: 557, distance: 29.8
click at [510, 550] on div "Total Storage Wall Cabinets Linear Footage: 0" at bounding box center [587, 561] width 1097 height 39
type input "12"
click at [610, 593] on label "Yes" at bounding box center [612, 599] width 37 height 28
click at [604, 593] on input "Yes" at bounding box center [600, 597] width 11 height 18
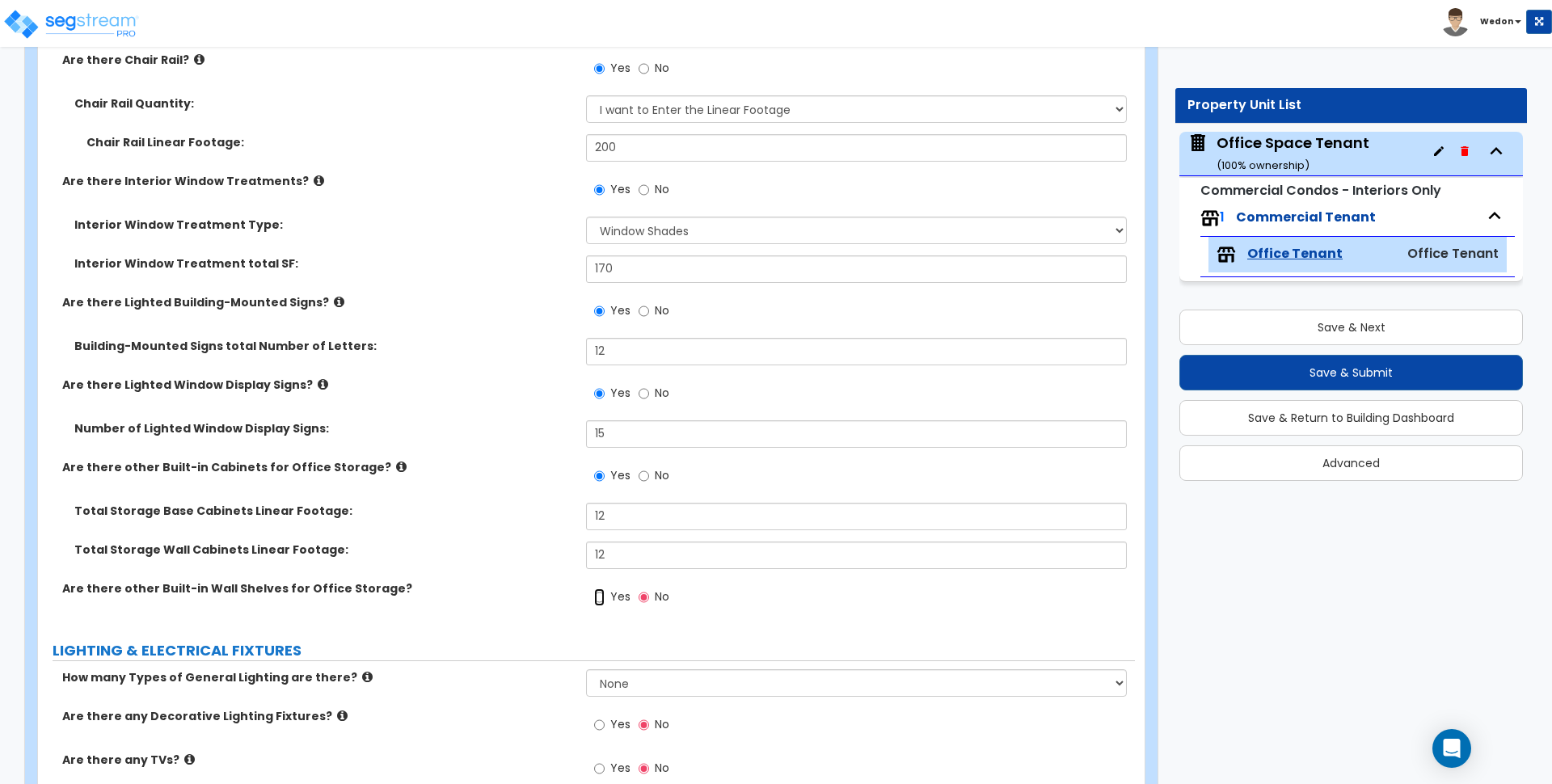
radio input "true"
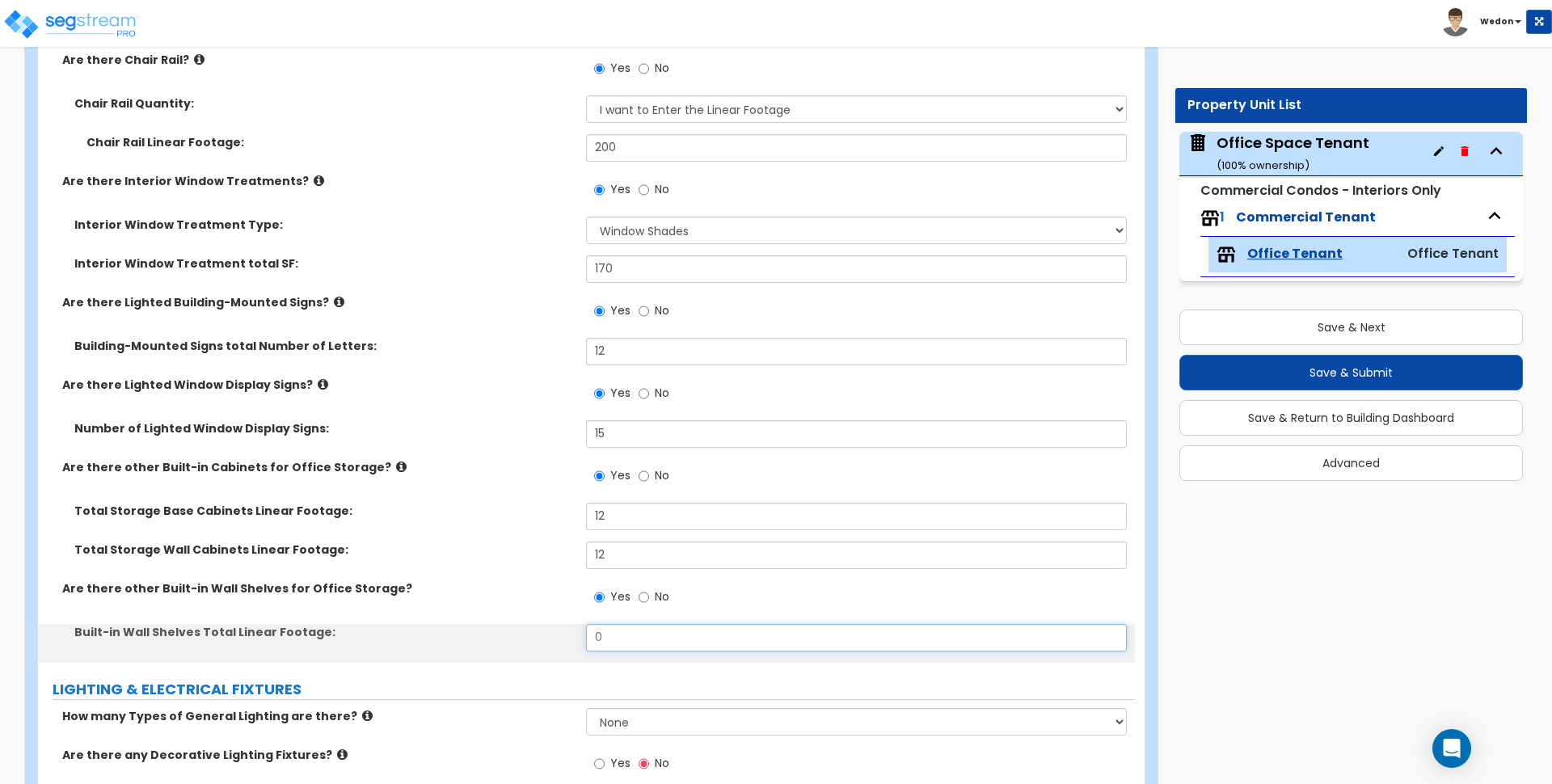
drag, startPoint x: 604, startPoint y: 636, endPoint x: 350, endPoint y: 607, distance: 255.7
click at [448, 626] on div "Built-in Wall Shelves Total Linear Footage: 0" at bounding box center [587, 643] width 1097 height 39
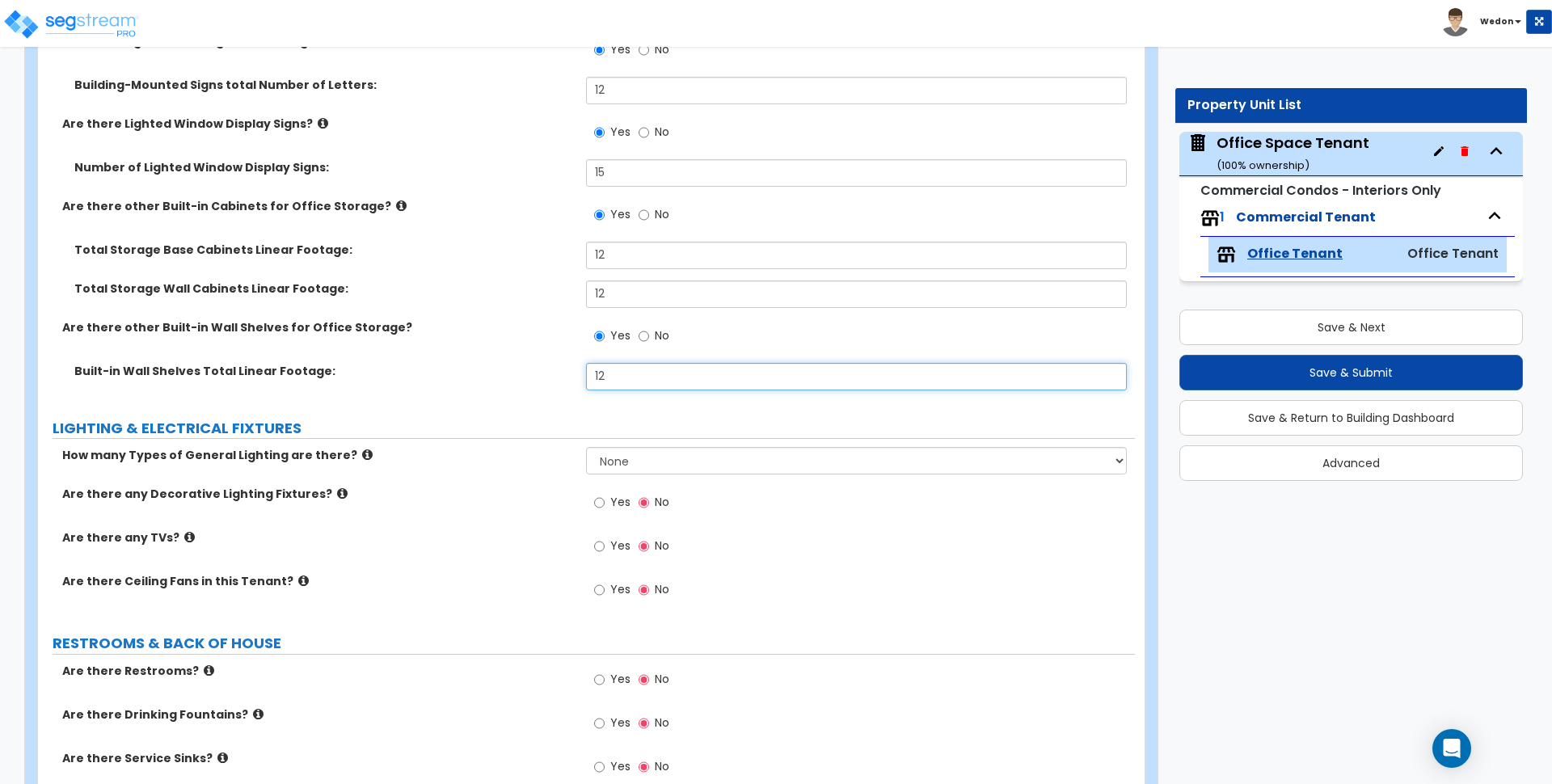
scroll to position [3434, 0]
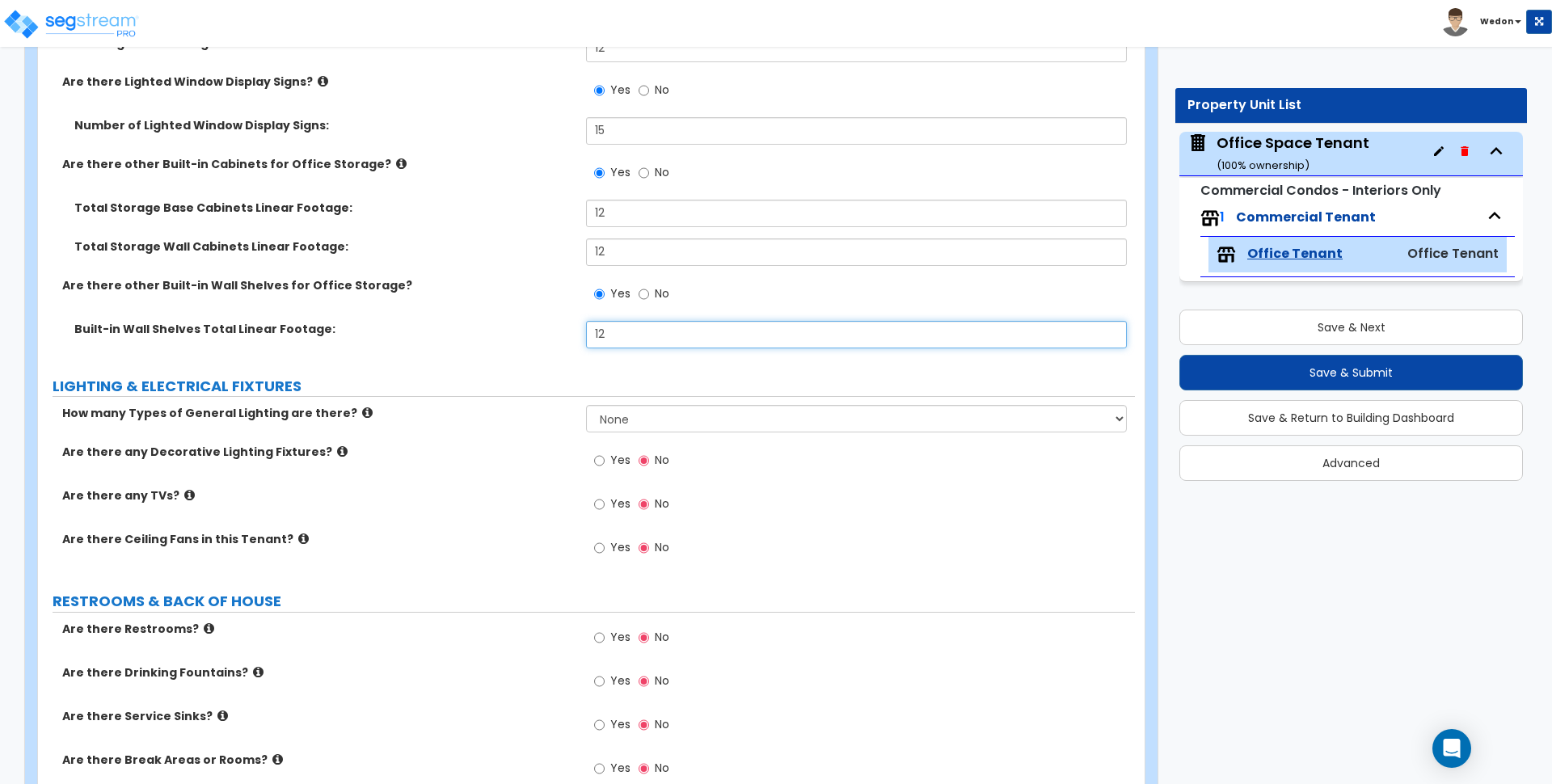
type input "12"
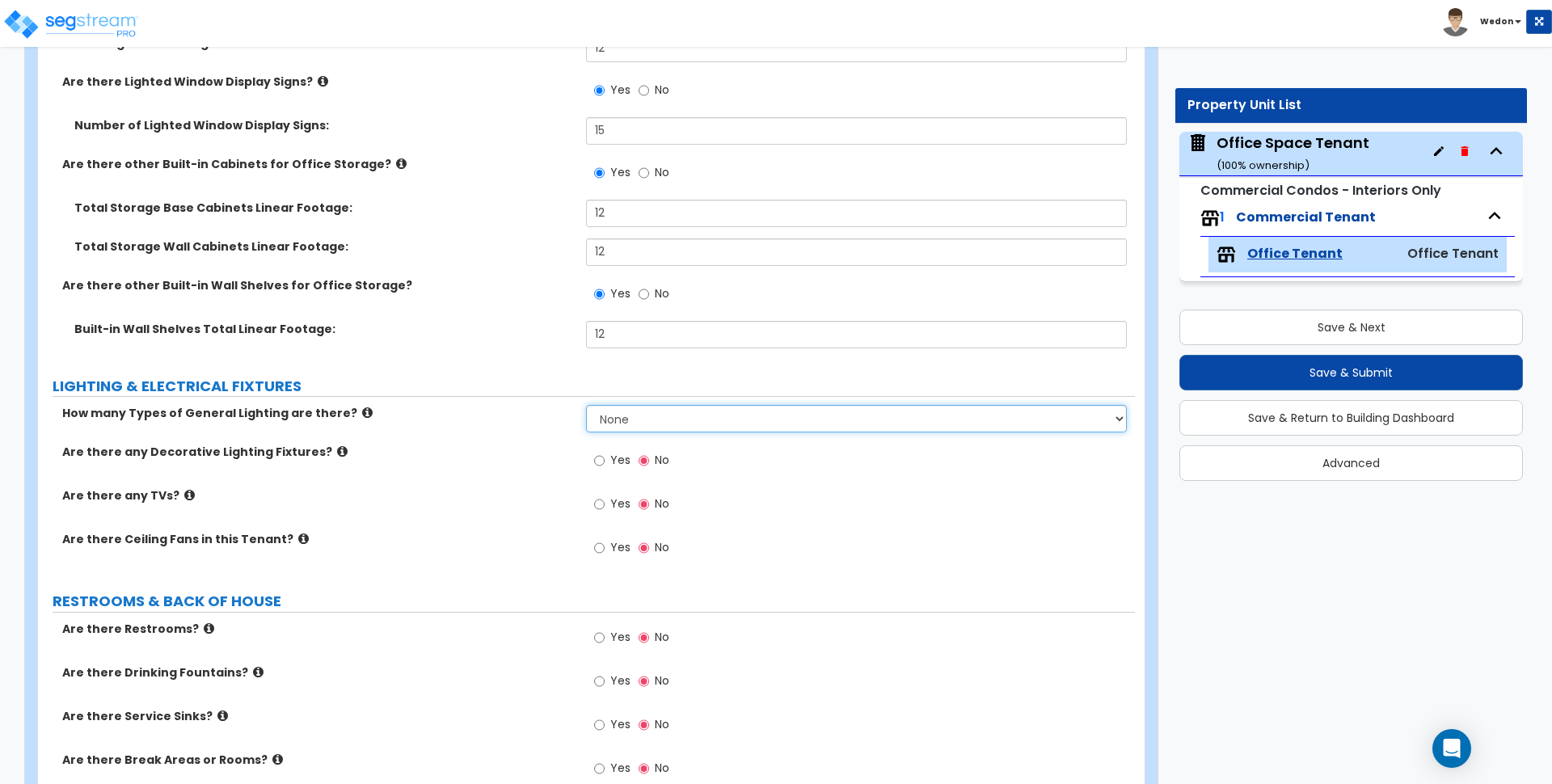
drag, startPoint x: 636, startPoint y: 429, endPoint x: 648, endPoint y: 425, distance: 12.6
click at [636, 429] on select "None 1 2 3" at bounding box center [857, 418] width 540 height 28
click at [751, 535] on div "Yes No" at bounding box center [860, 552] width 548 height 44
drag, startPoint x: 694, startPoint y: 412, endPoint x: 699, endPoint y: 429, distance: 17.7
click at [694, 412] on select "None 1 2 3" at bounding box center [857, 418] width 540 height 28
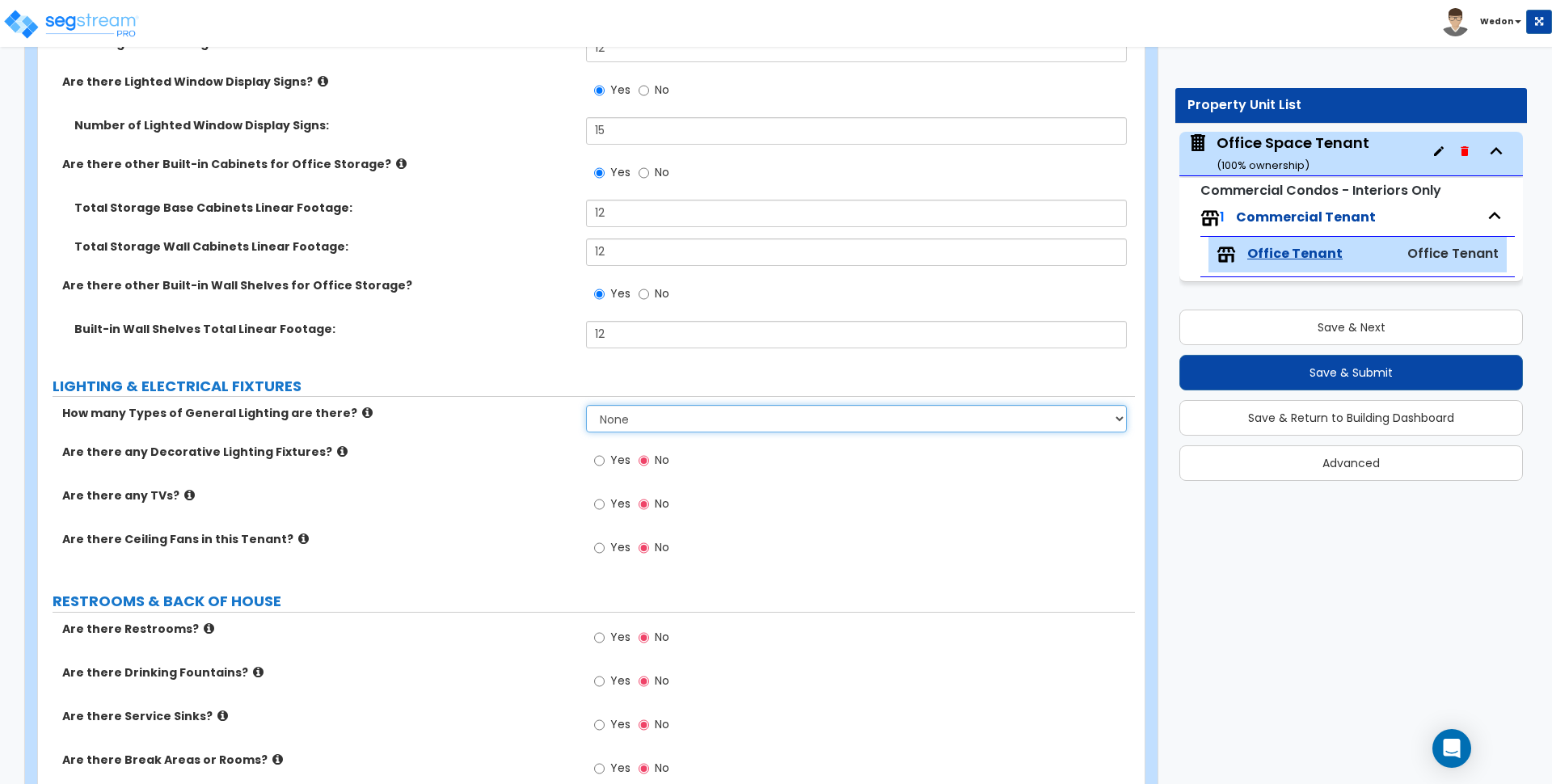
select select "3"
click at [587, 404] on select "None 1 2 3" at bounding box center [857, 418] width 540 height 28
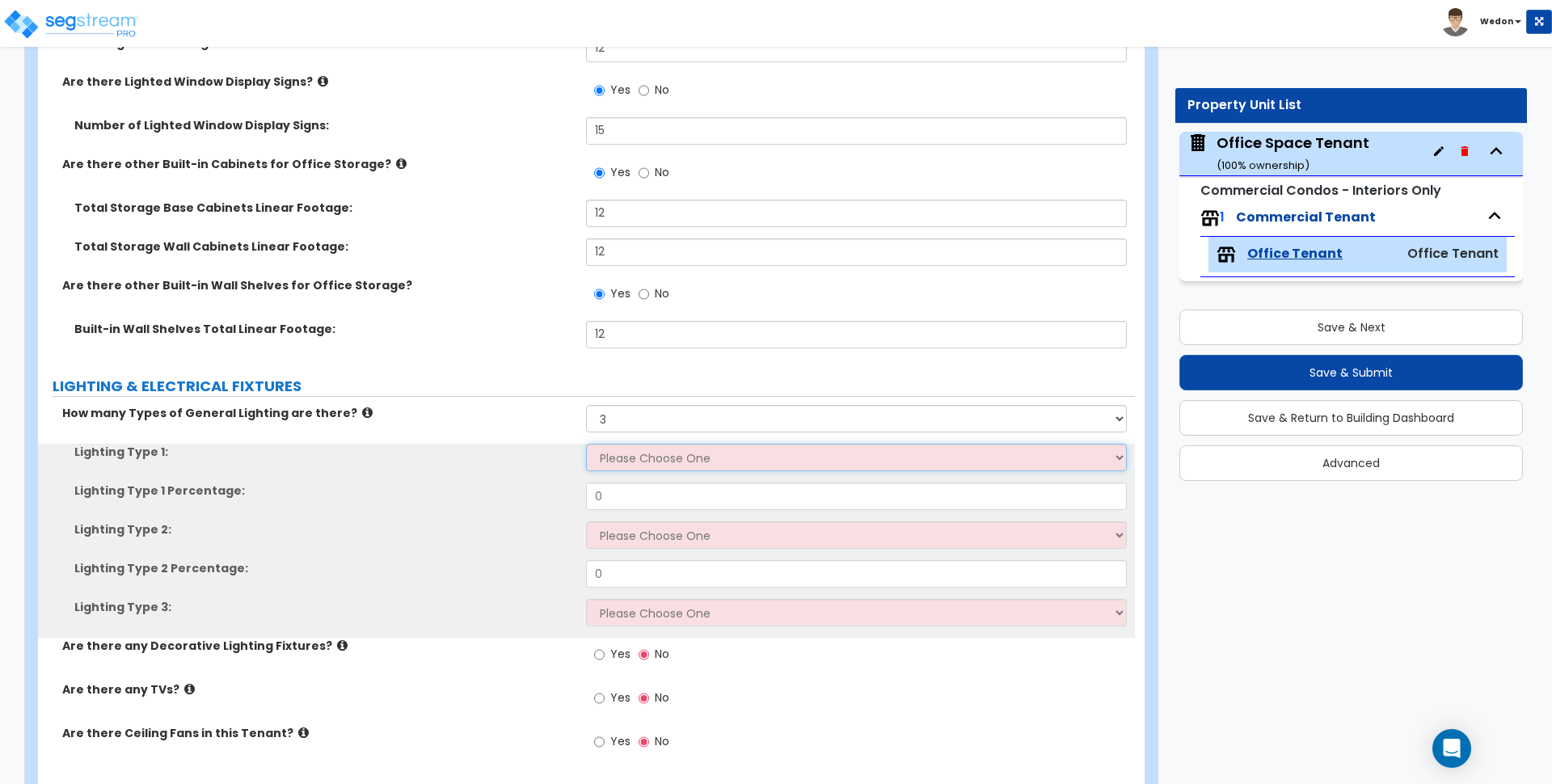
click at [612, 455] on select "Please Choose One LED Surface-Mounted LED Recessed Fluorescent Surface-Mounted …" at bounding box center [857, 457] width 540 height 28
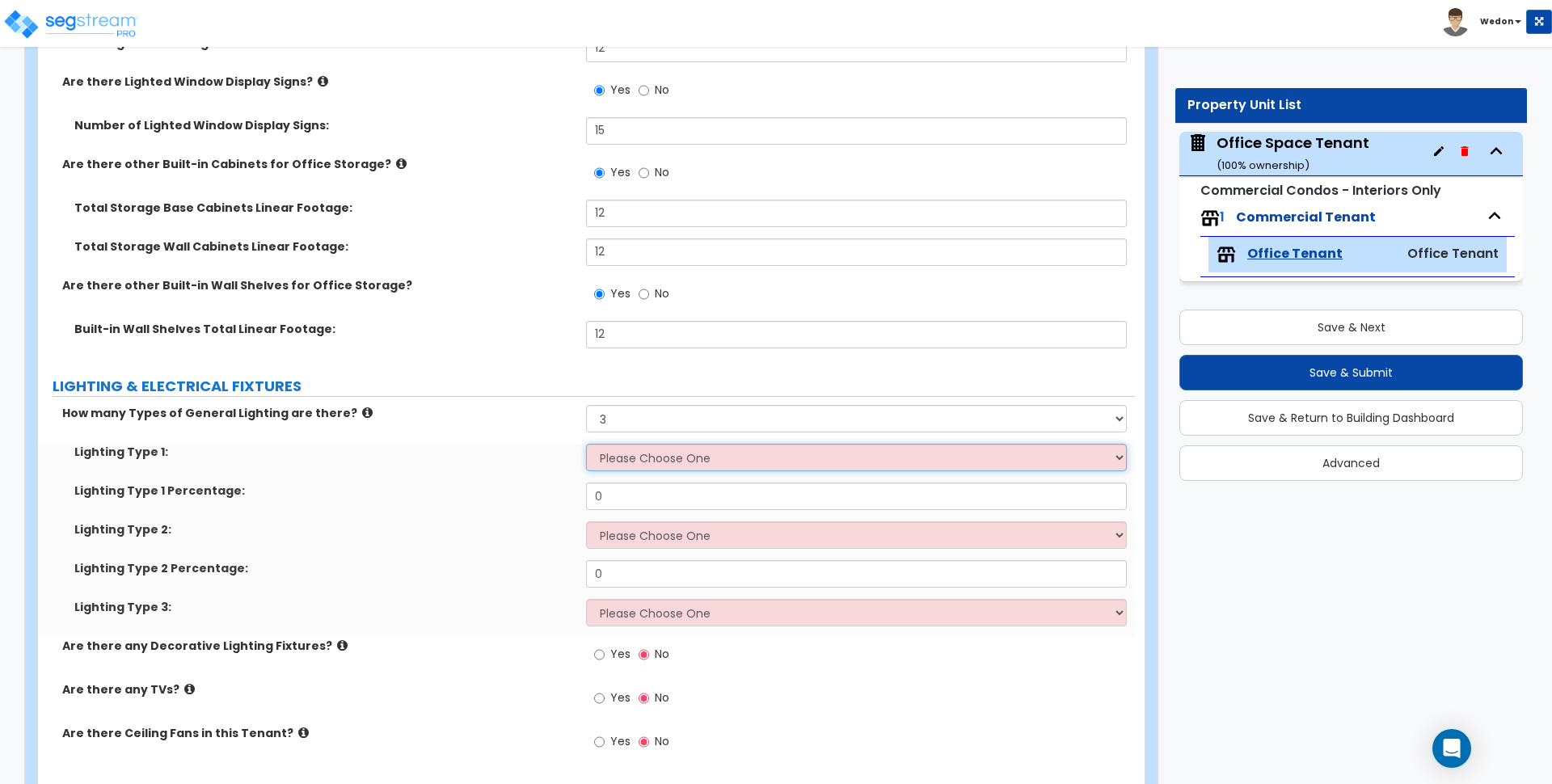
select select "1"
click at [587, 444] on select "Please Choose One LED Surface-Mounted LED Recessed Fluorescent Surface-Mounted …" at bounding box center [857, 457] width 540 height 28
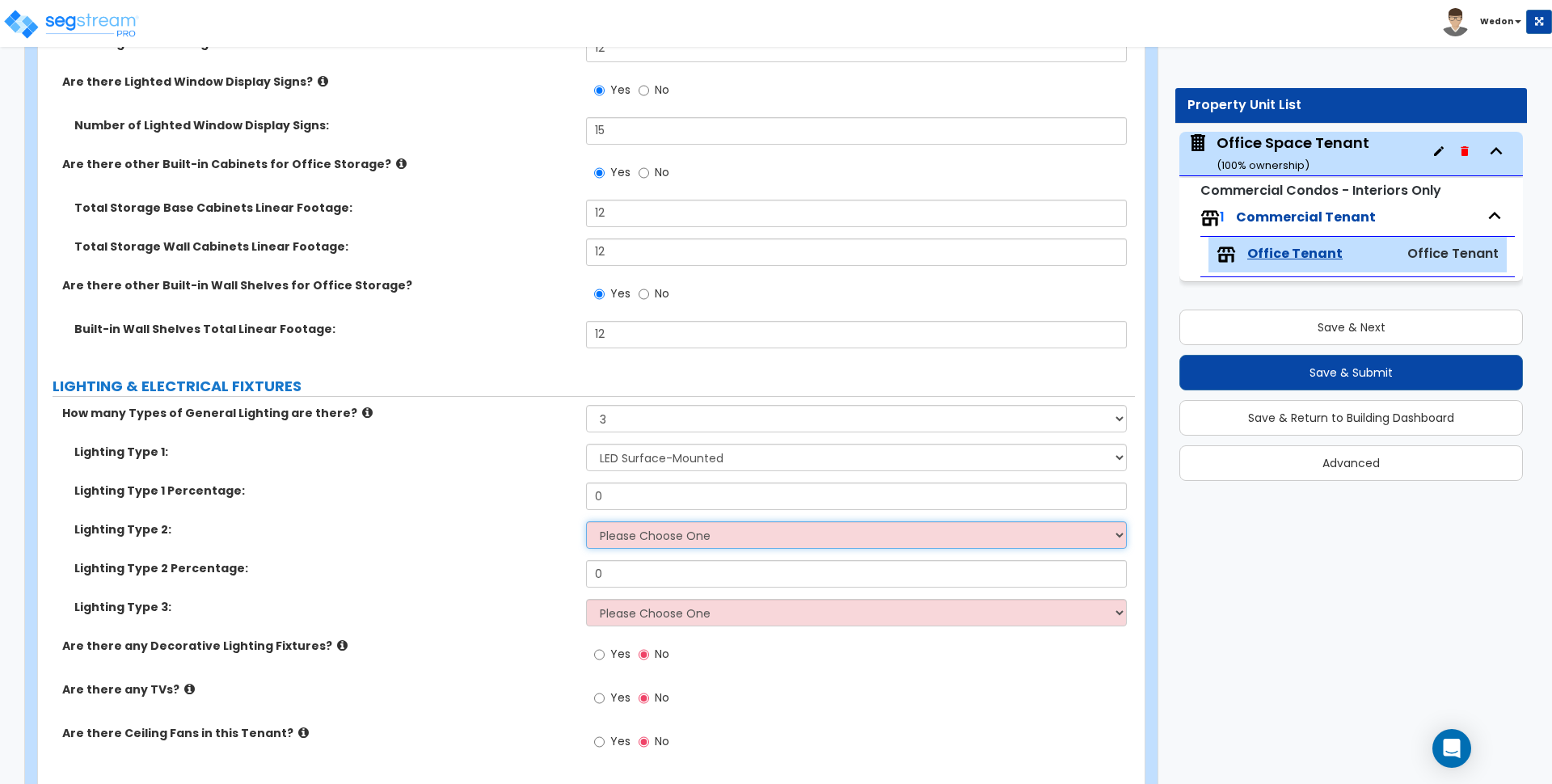
click at [636, 530] on select "Please Choose One LED Surface-Mounted LED Recessed Fluorescent Surface-Mounted …" at bounding box center [857, 535] width 540 height 28
select select "3"
click at [587, 521] on select "Please Choose One LED Surface-Mounted LED Recessed Fluorescent Surface-Mounted …" at bounding box center [857, 535] width 540 height 28
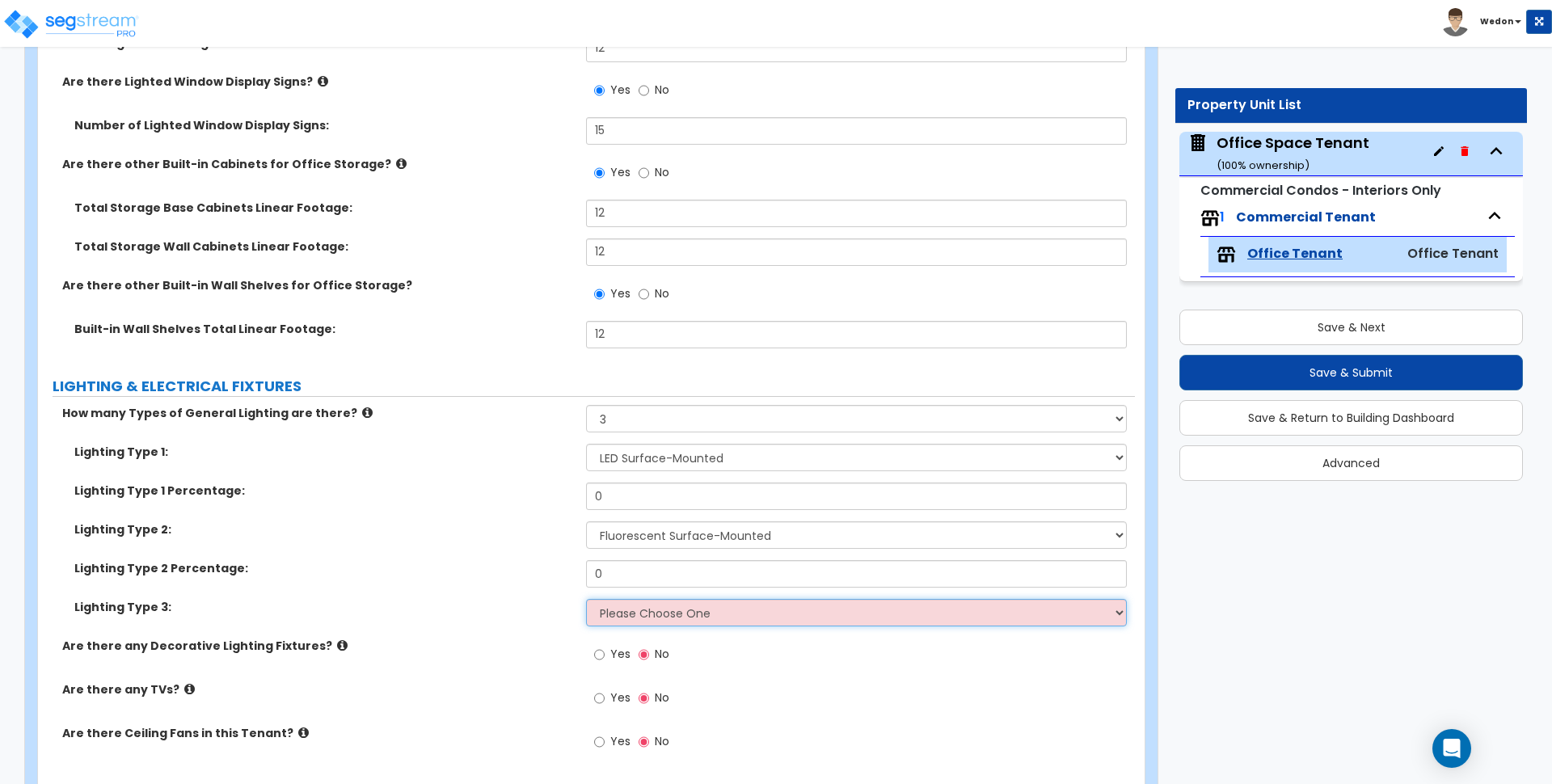
click at [653, 597] on div "Lighting Type 1: Please Choose One LED Surface-Mounted LED Recessed Fluorescent…" at bounding box center [587, 541] width 1073 height 194
drag, startPoint x: 657, startPoint y: 619, endPoint x: 712, endPoint y: 586, distance: 64.1
click at [657, 620] on select "Please Choose One LED Surface-Mounted LED Recessed Fluorescent Surface-Mounted …" at bounding box center [857, 612] width 540 height 28
click at [699, 617] on select "Please Choose One LED Surface-Mounted LED Recessed Fluorescent Surface-Mounted …" at bounding box center [857, 612] width 540 height 28
select select "5"
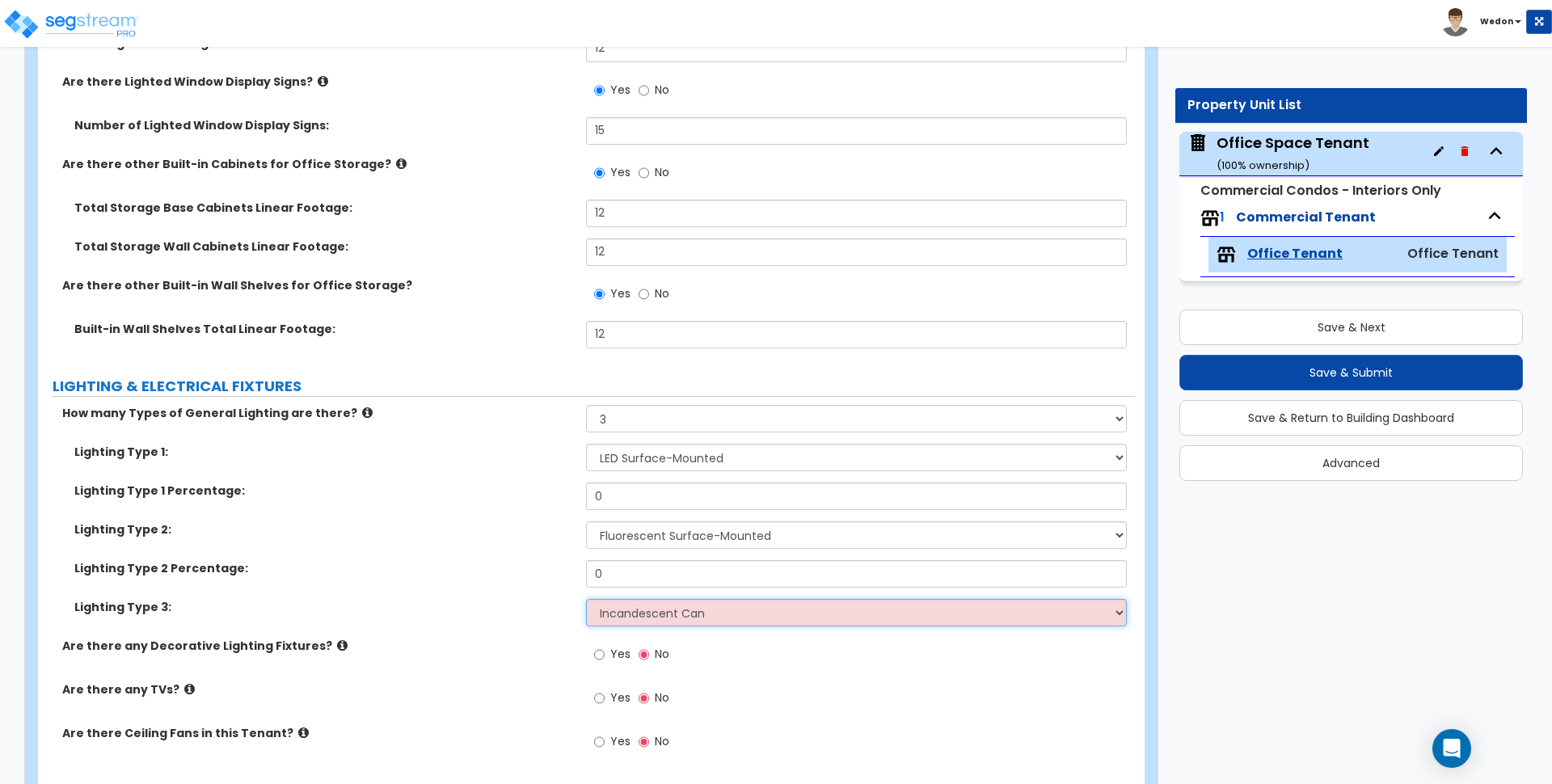
click at [587, 599] on select "Please Choose One LED Surface-Mounted LED Recessed Fluorescent Surface-Mounted …" at bounding box center [857, 612] width 540 height 28
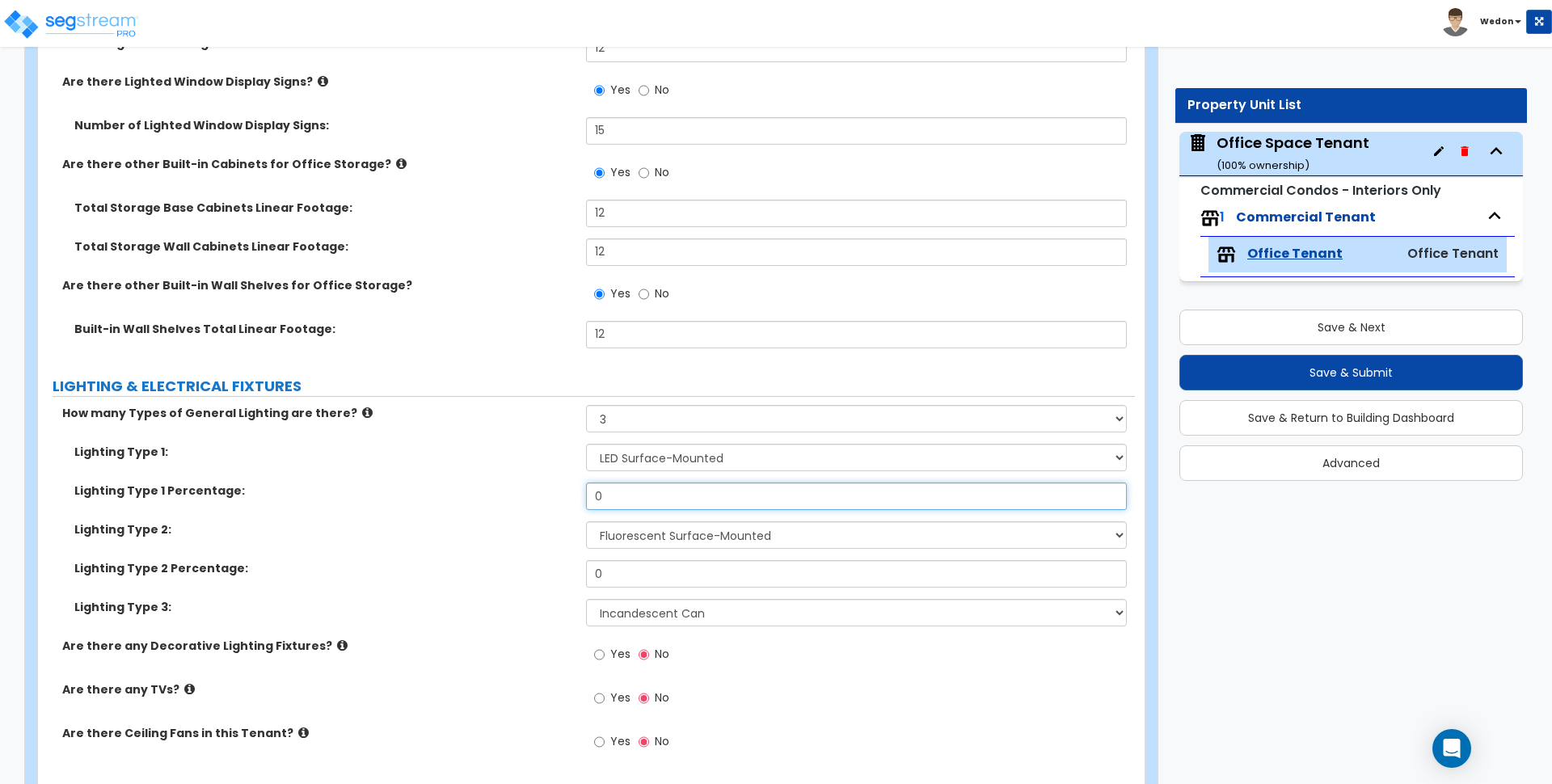
drag, startPoint x: 497, startPoint y: 478, endPoint x: 439, endPoint y: 482, distance: 58.1
click at [439, 481] on div "Lighting Type 1: Please Choose One LED Surface-Mounted LED Recessed Fluorescent…" at bounding box center [587, 541] width 1073 height 194
type input "25"
drag, startPoint x: 570, startPoint y: 568, endPoint x: 490, endPoint y: 567, distance: 80.0
click at [495, 568] on div "Lighting Type 2 Percentage: 0" at bounding box center [587, 580] width 1097 height 39
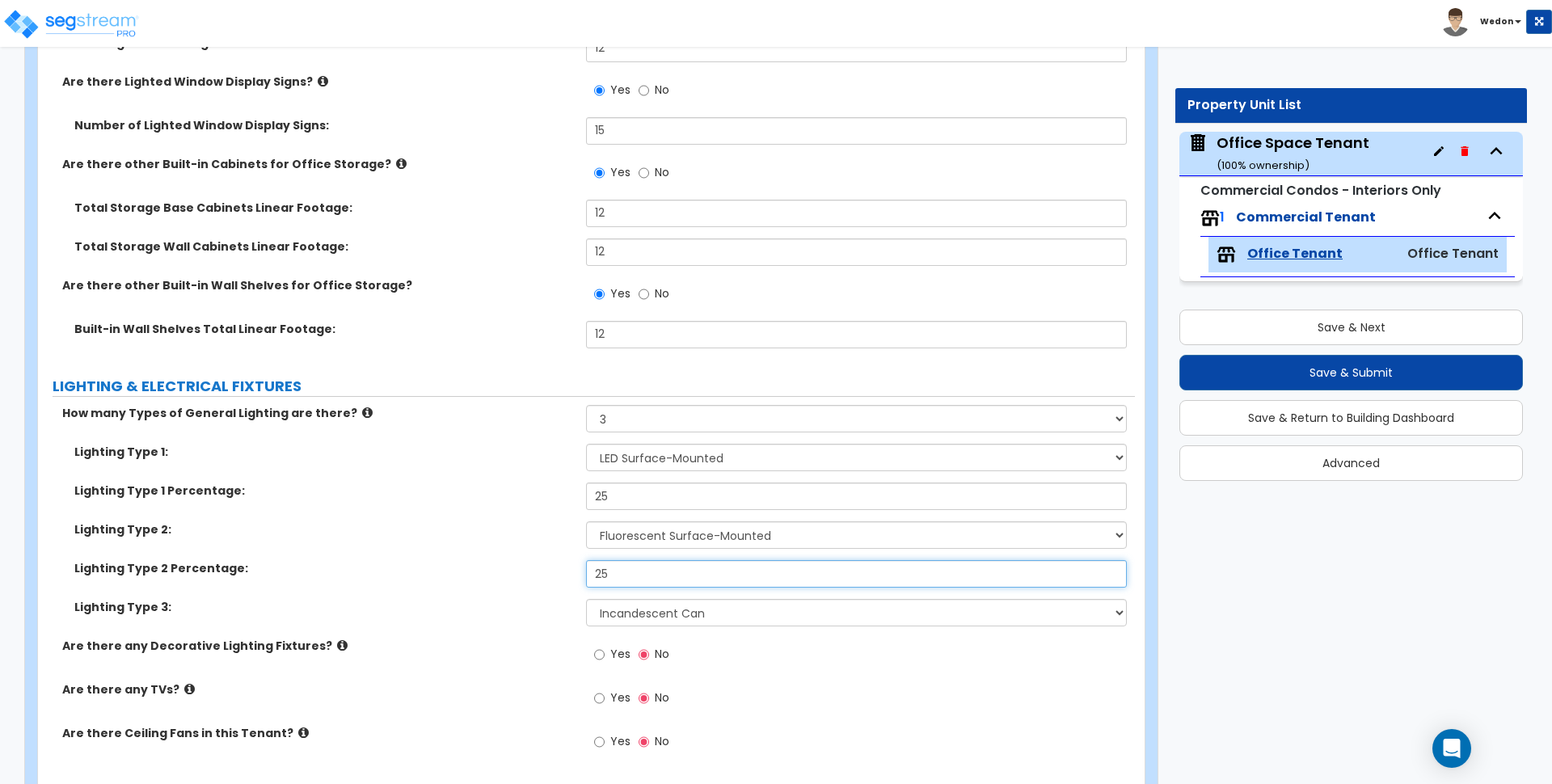
type input "25"
click at [461, 512] on div "Lighting Type 1 Percentage: 25" at bounding box center [587, 502] width 1097 height 39
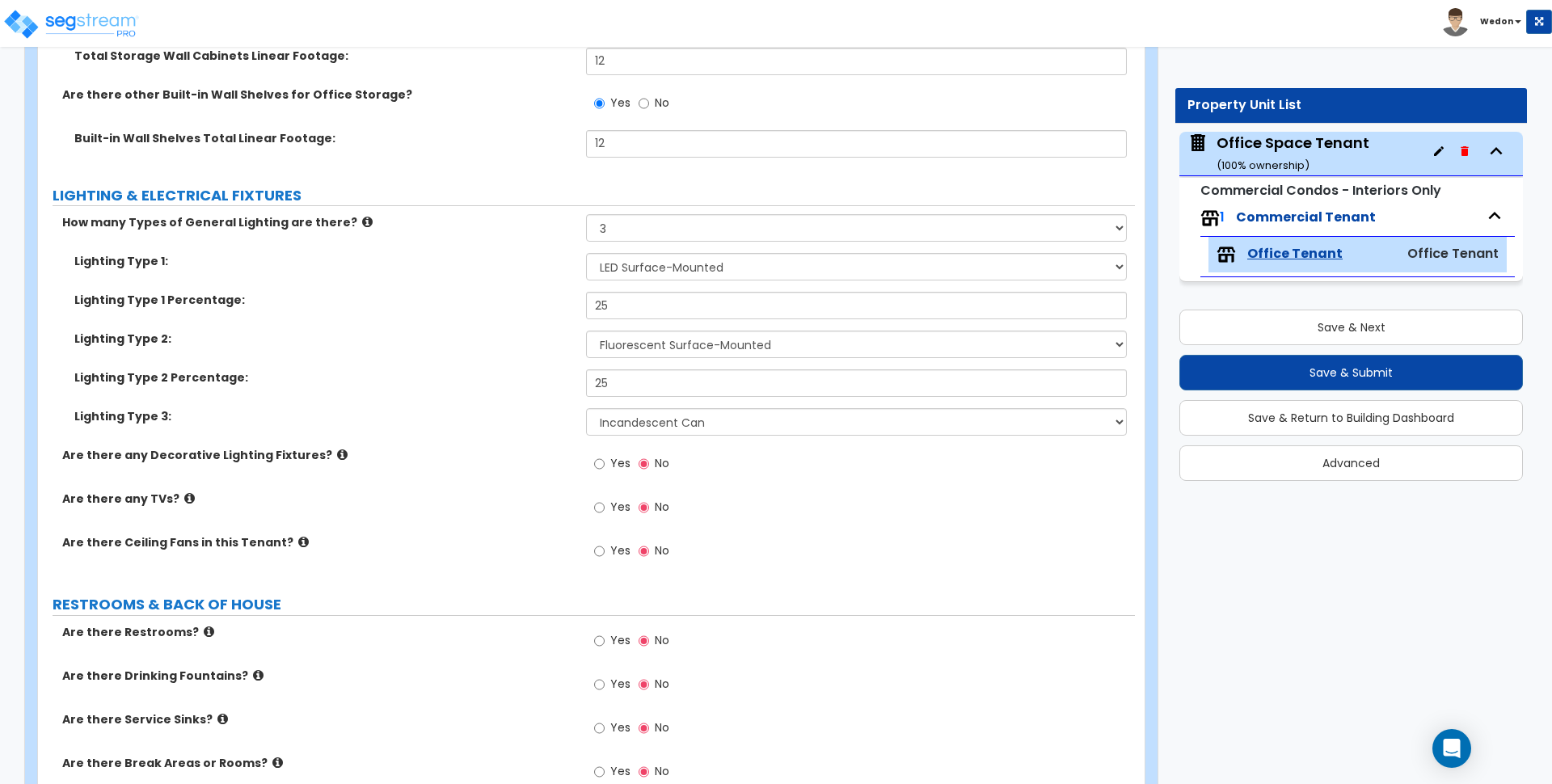
scroll to position [3637, 0]
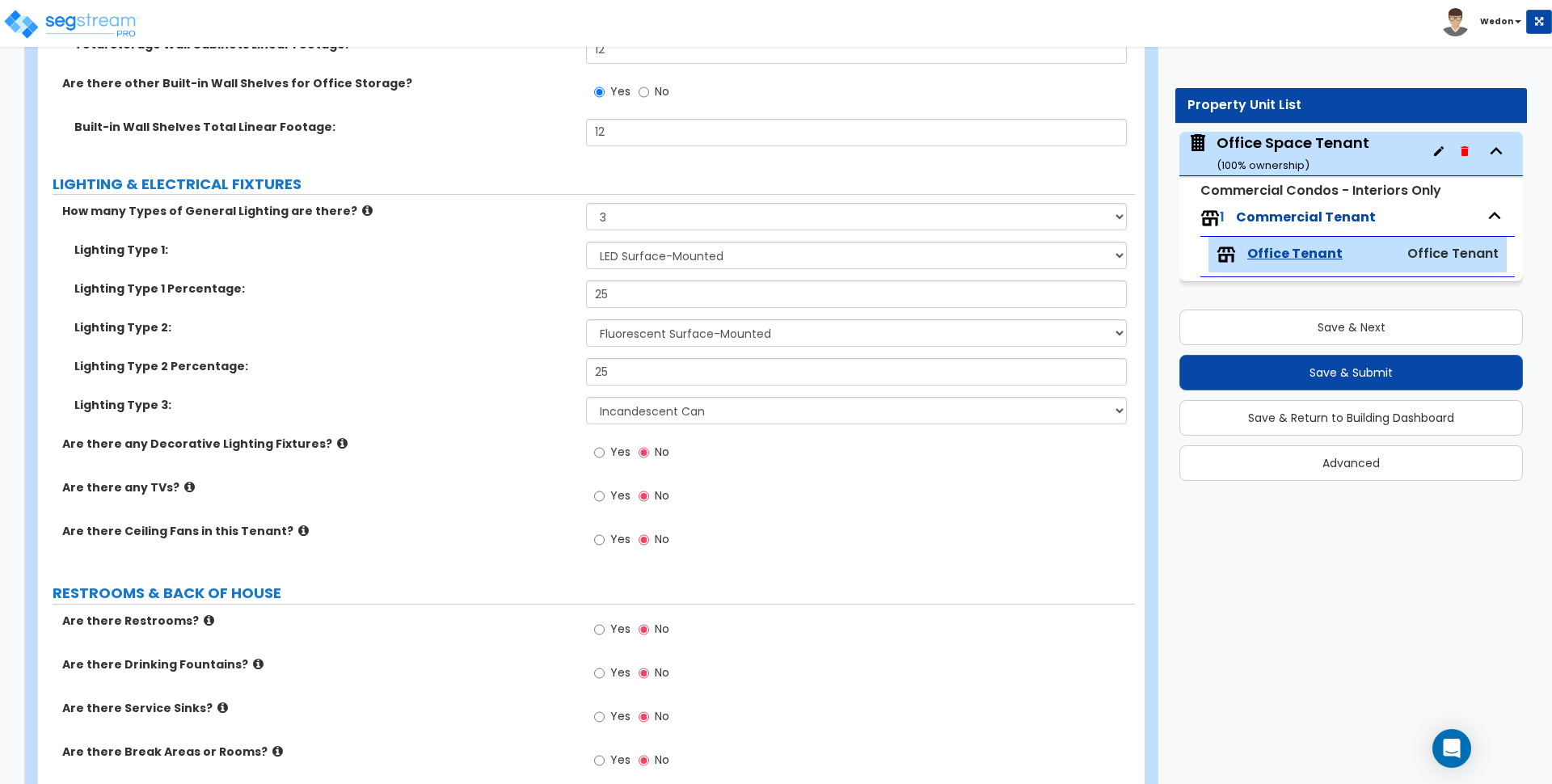
click at [608, 447] on label "Yes" at bounding box center [612, 453] width 37 height 28
click at [604, 447] on input "Yes" at bounding box center [600, 453] width 11 height 18
radio input "true"
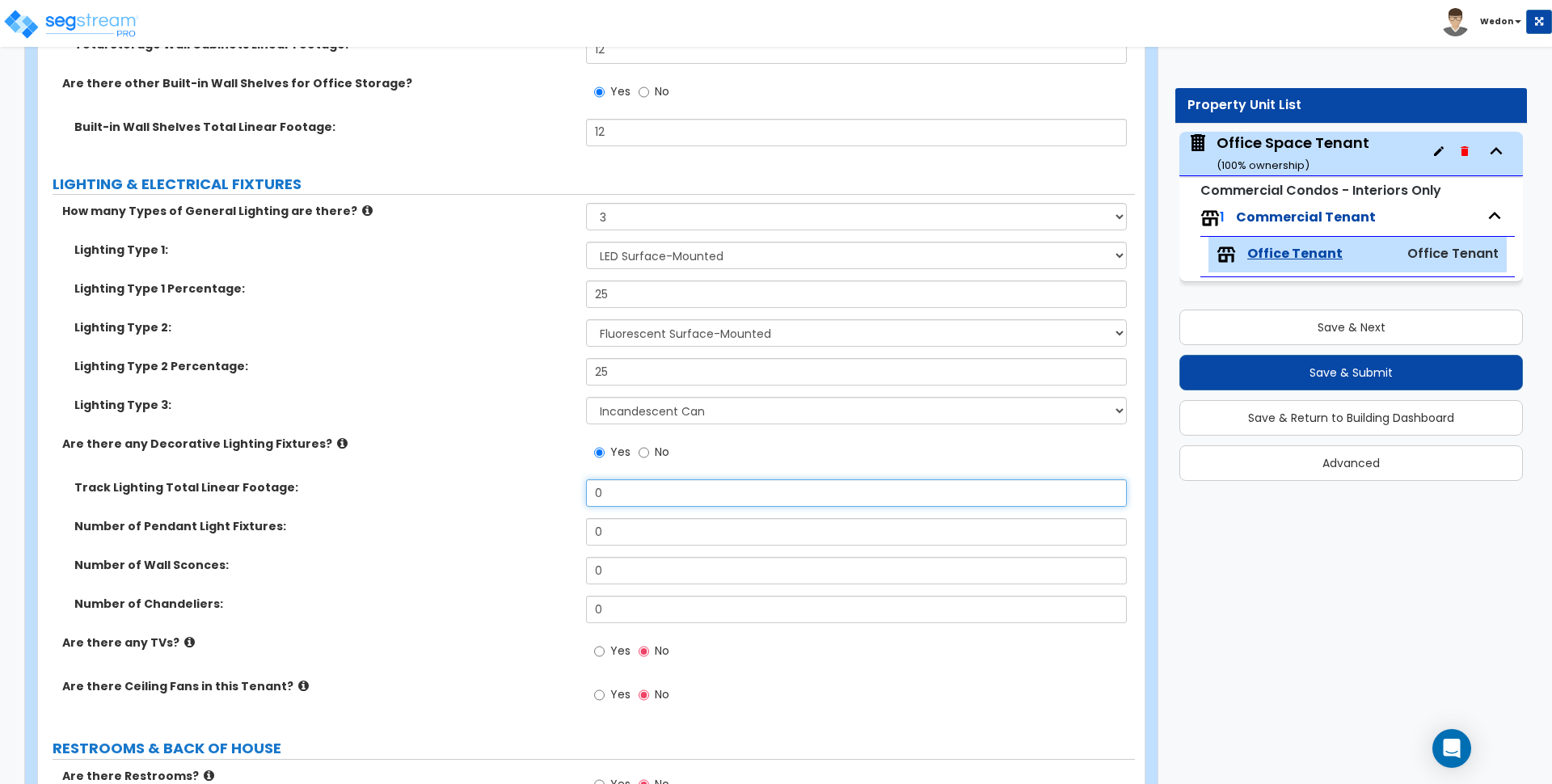
drag, startPoint x: 630, startPoint y: 491, endPoint x: 520, endPoint y: 473, distance: 111.5
click at [524, 475] on div "How many Types of General Lighting are there? None 1 2 3 Lighting Type 1: Pleas…" at bounding box center [587, 462] width 1073 height 519
type input "60"
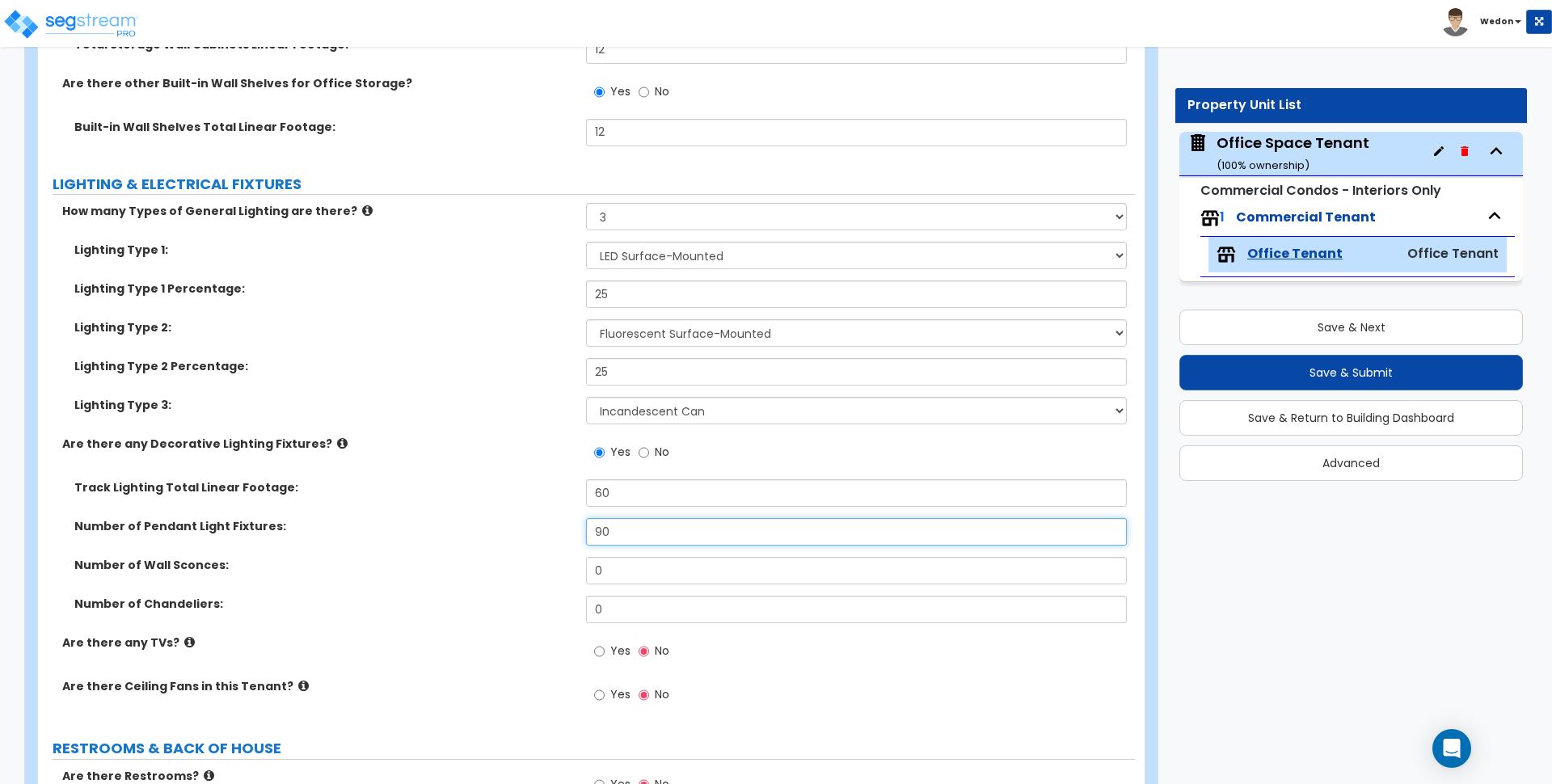
type input "90"
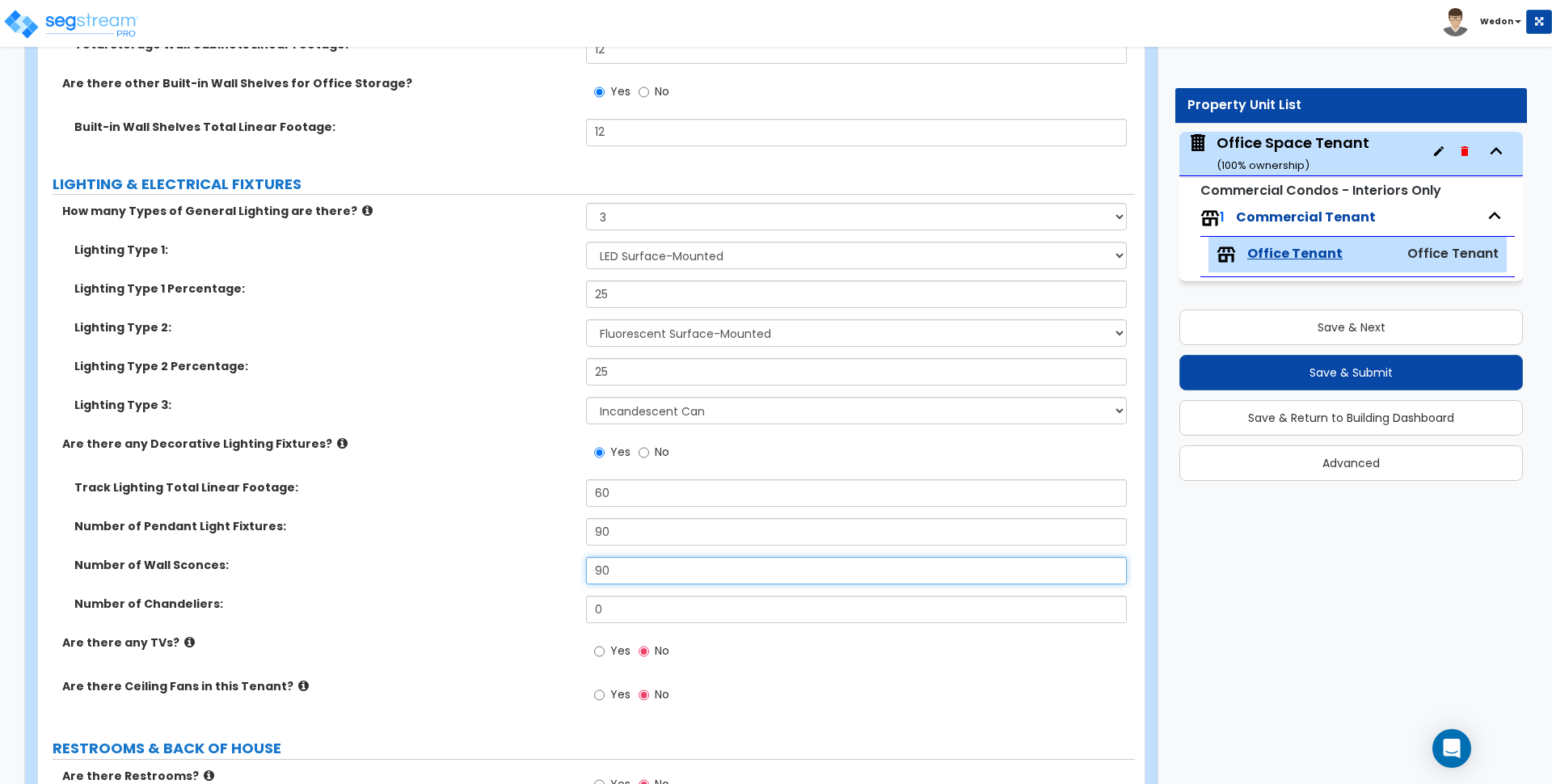
type input "90"
type input "9"
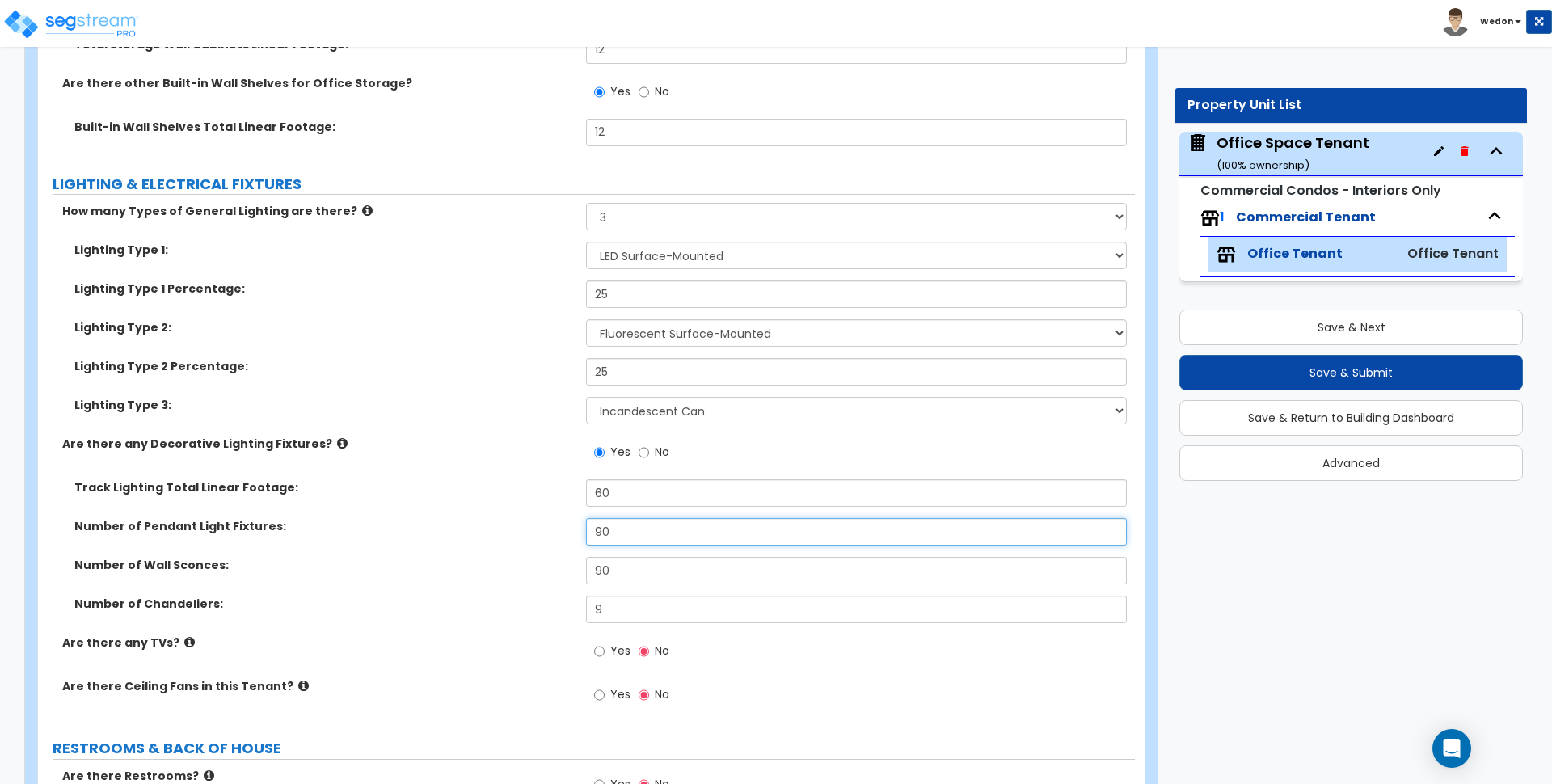
drag, startPoint x: 642, startPoint y: 527, endPoint x: 530, endPoint y: 520, distance: 112.2
click at [535, 521] on div "Number of Pendant Light Fixtures: 90" at bounding box center [587, 537] width 1097 height 39
type input "9"
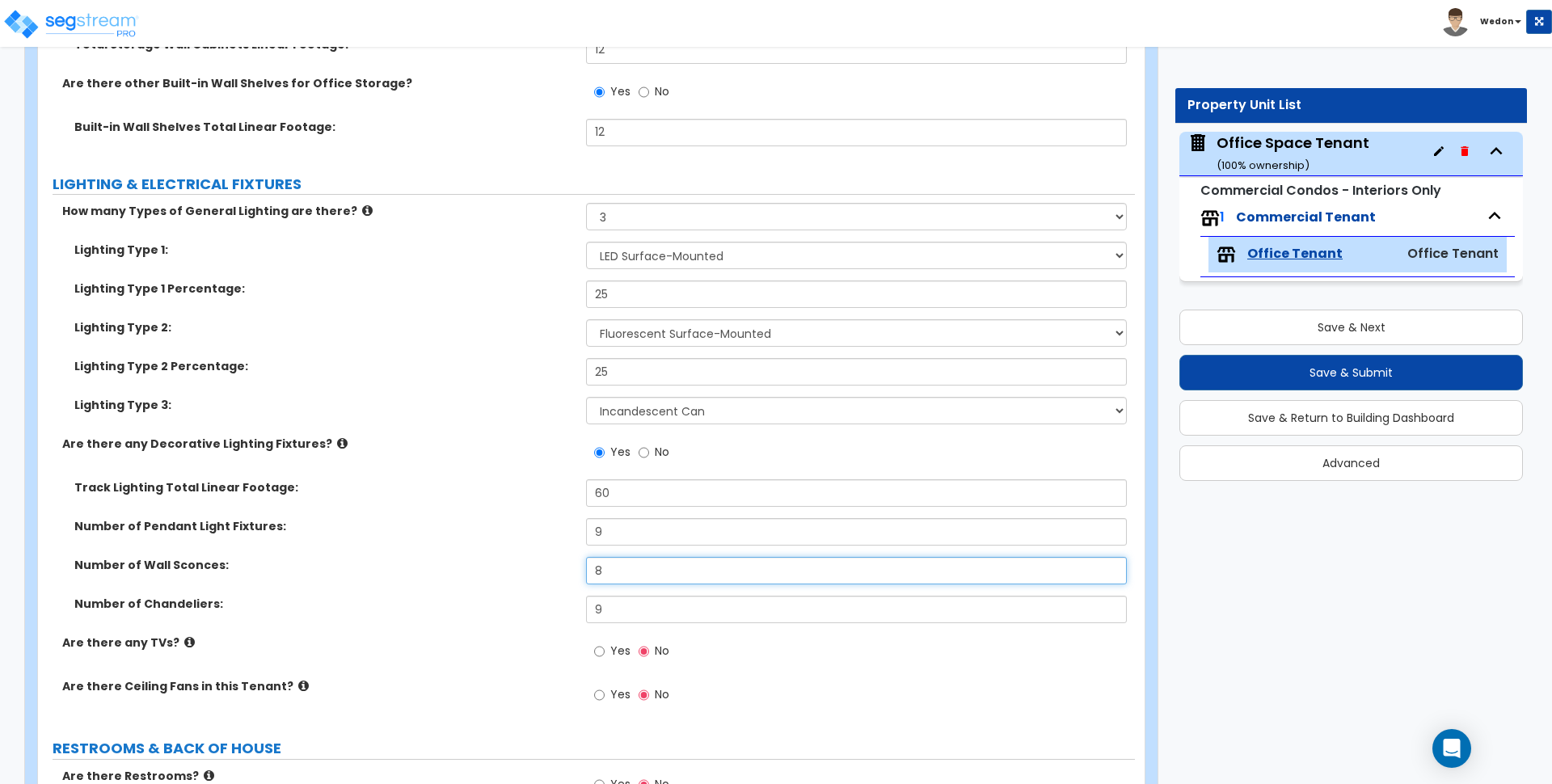
type input "8"
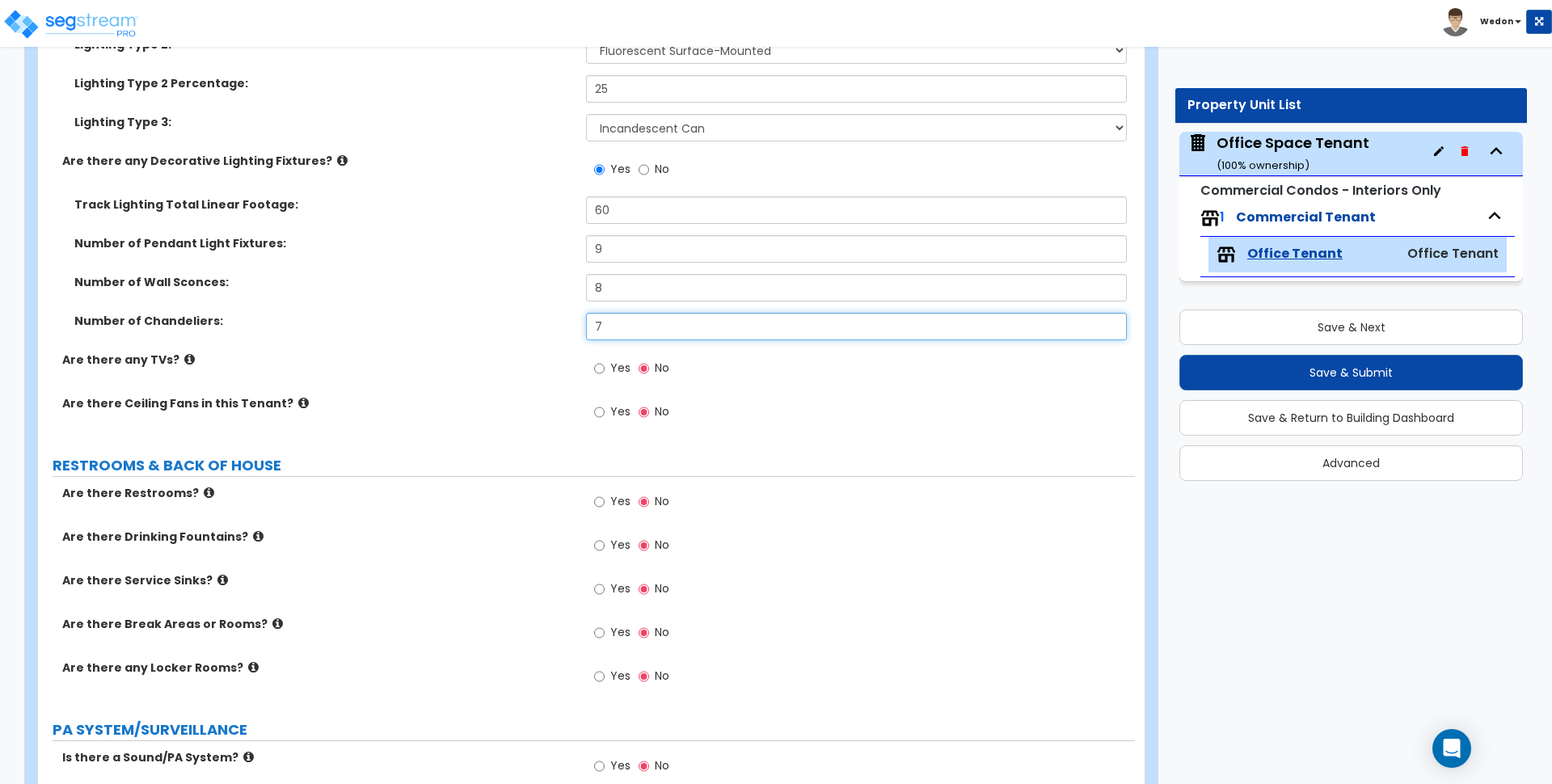
scroll to position [3940, 0]
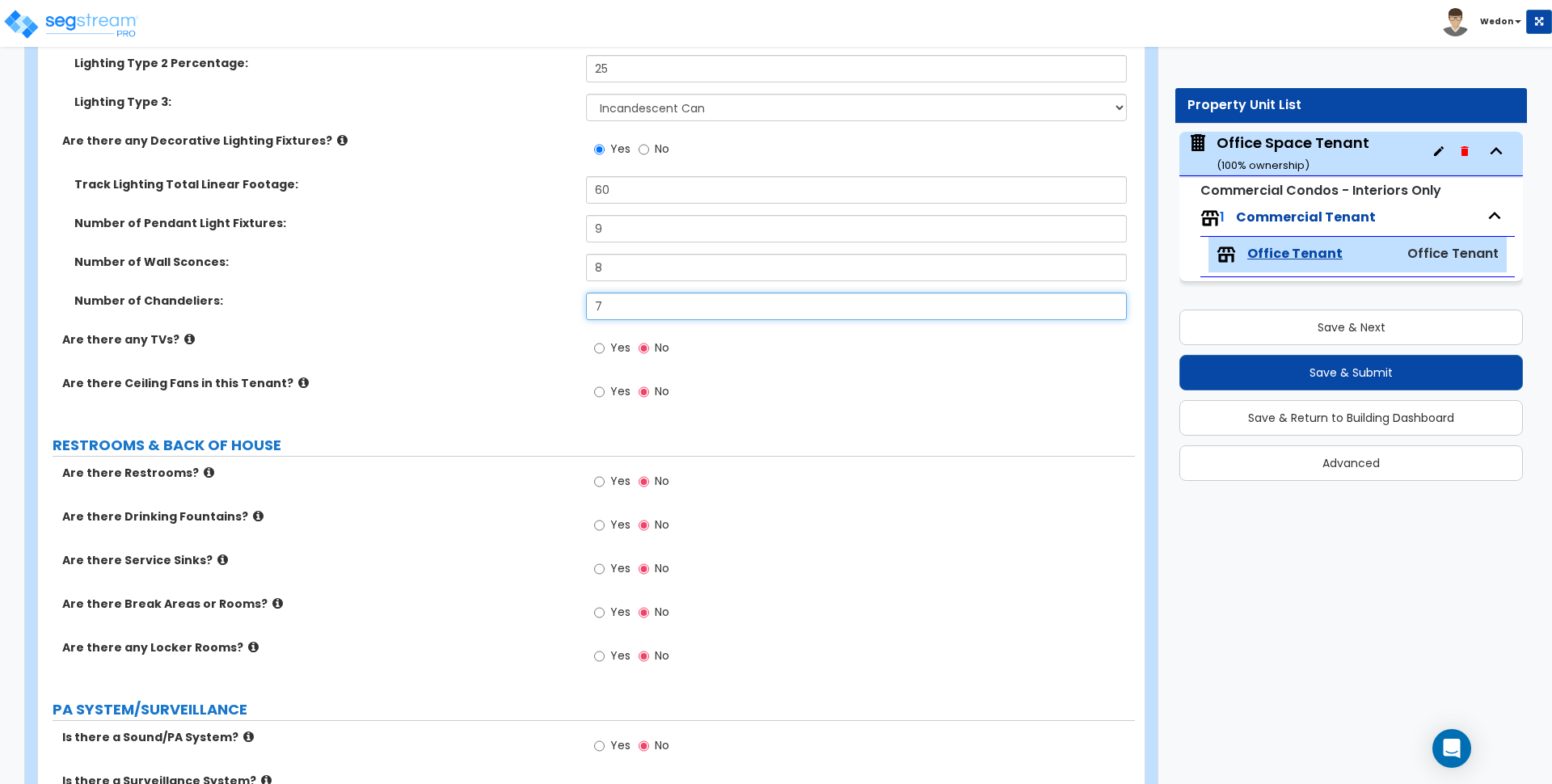
type input "7"
click at [604, 345] on input "Yes" at bounding box center [600, 348] width 11 height 18
radio input "true"
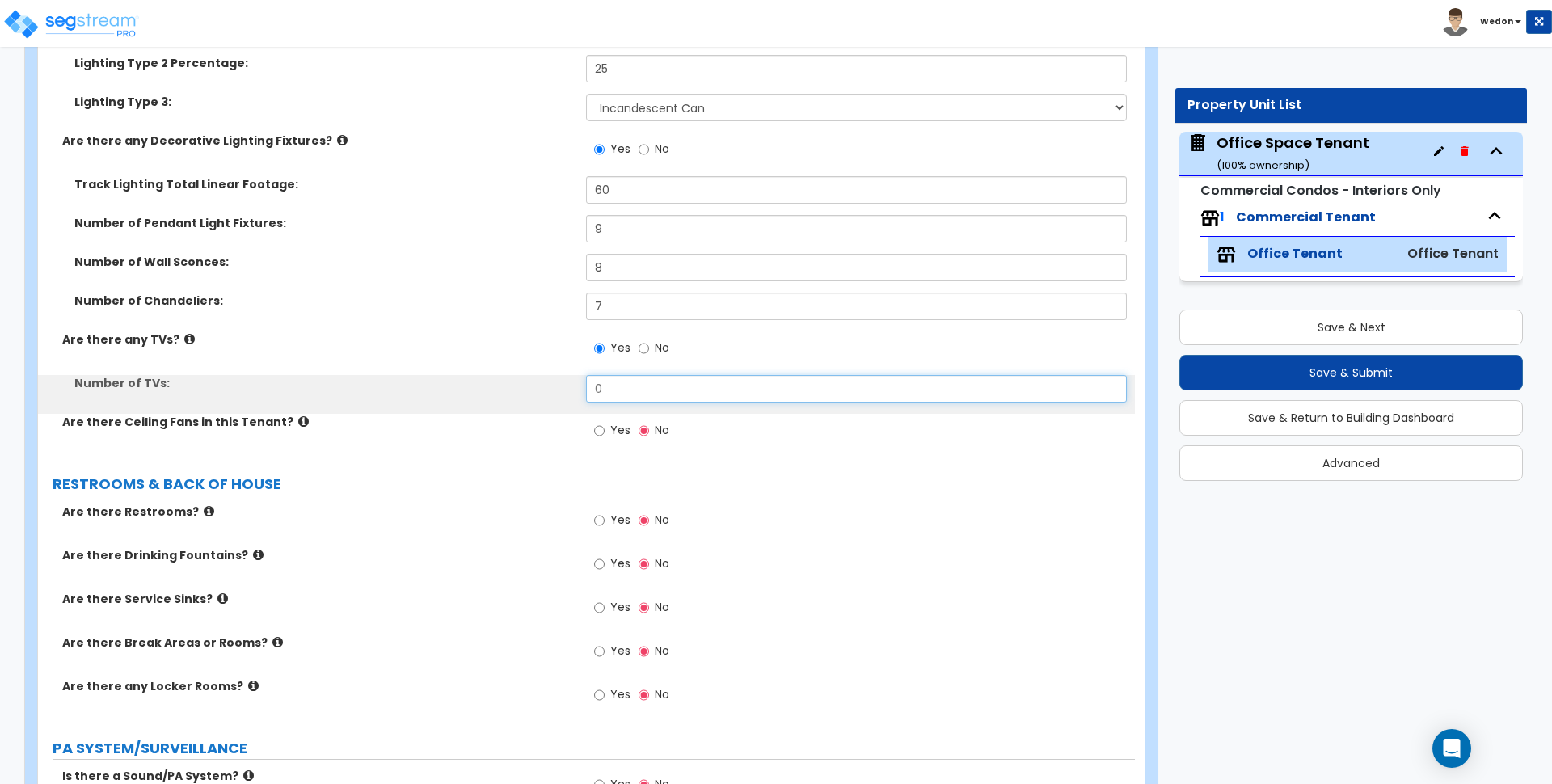
click at [536, 371] on div "How many Types of General Lighting are there? None 1 2 3 Lighting Type 1: Pleas…" at bounding box center [587, 179] width 1073 height 558
type input "6"
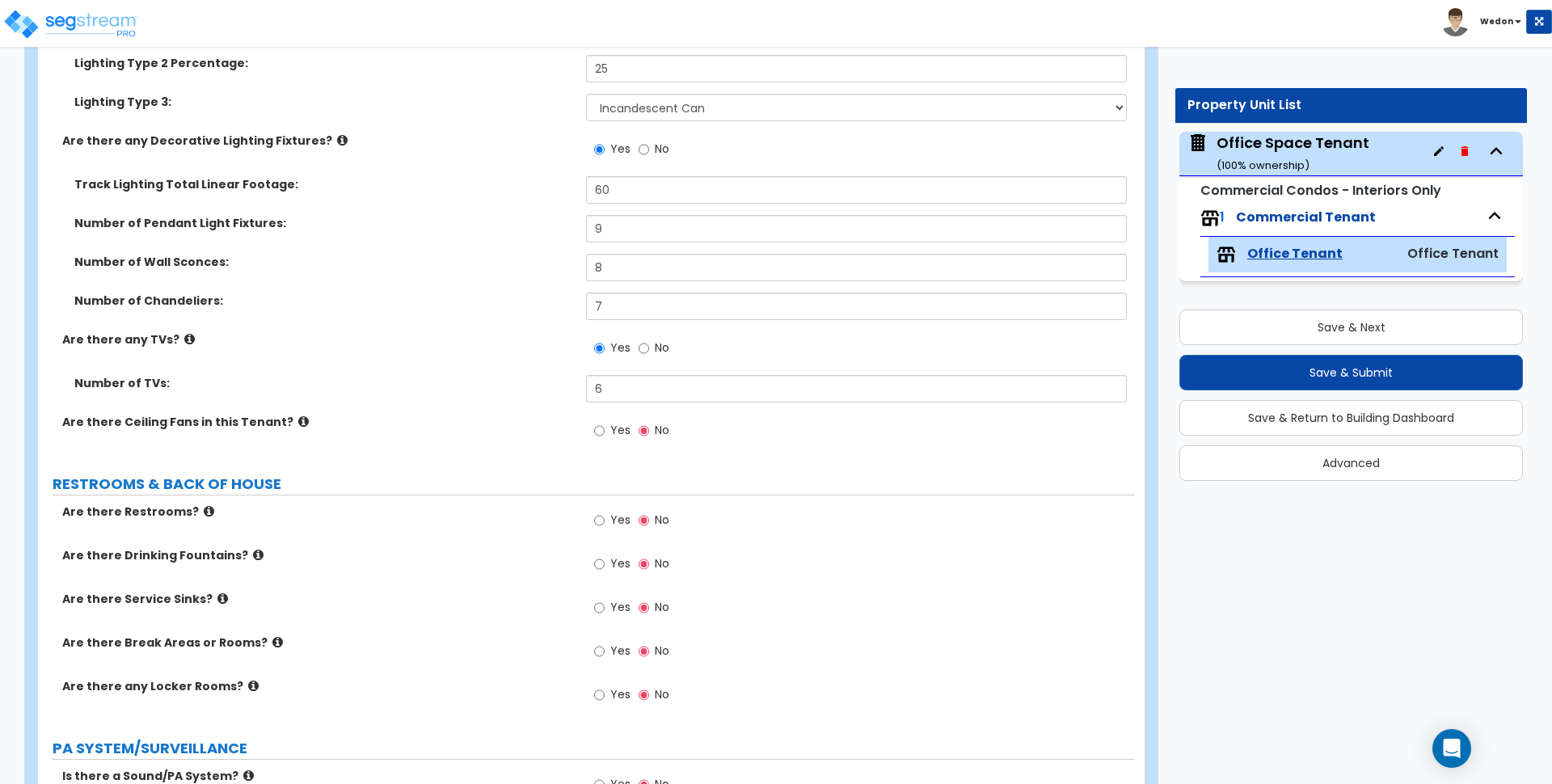
click at [618, 429] on span "Yes" at bounding box center [620, 429] width 21 height 16
click at [604, 429] on input "Yes" at bounding box center [600, 430] width 11 height 18
radio input "true"
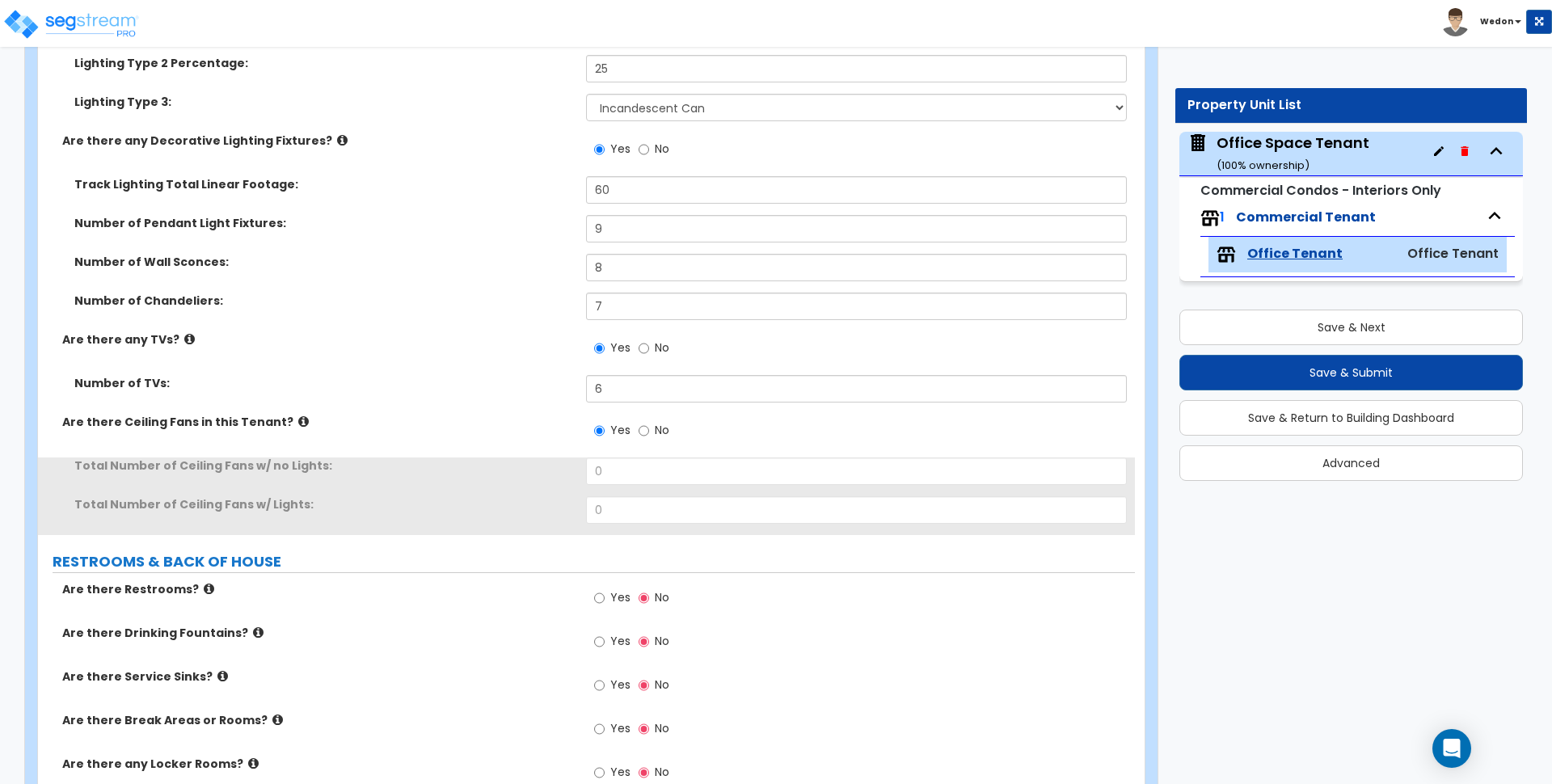
click at [539, 479] on div "Total Number of Ceiling Fans w/ no Lights: 0" at bounding box center [587, 477] width 1097 height 39
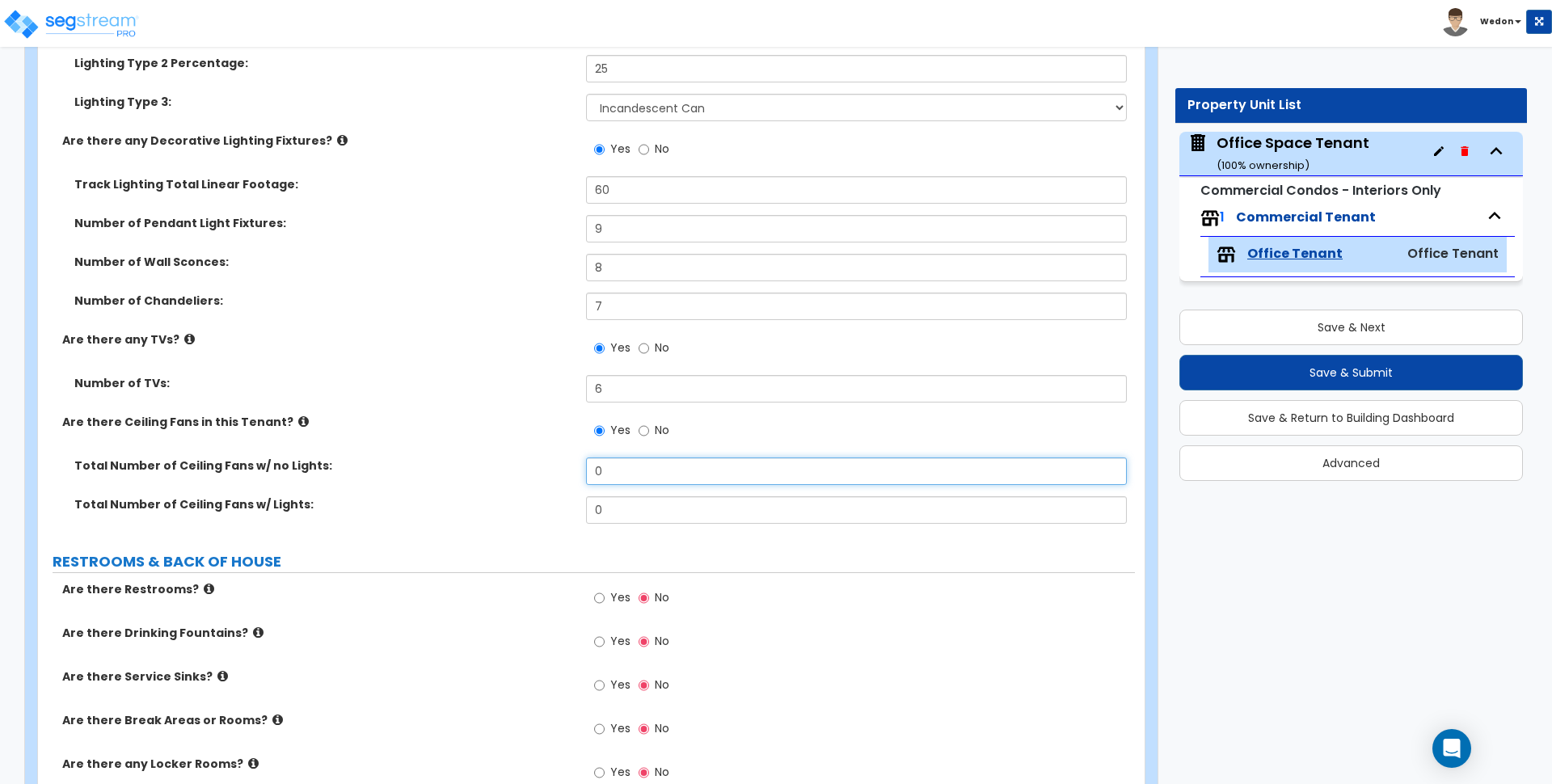
drag, startPoint x: 569, startPoint y: 466, endPoint x: 464, endPoint y: 461, distance: 105.1
click at [469, 461] on div "Total Number of Ceiling Fans w/ no Lights: 0" at bounding box center [587, 477] width 1097 height 39
type input "7"
drag, startPoint x: 537, startPoint y: 511, endPoint x: 439, endPoint y: 512, distance: 98.0
click at [462, 511] on div "Total Number of Ceiling Fans w/ Lights: 0" at bounding box center [587, 516] width 1097 height 39
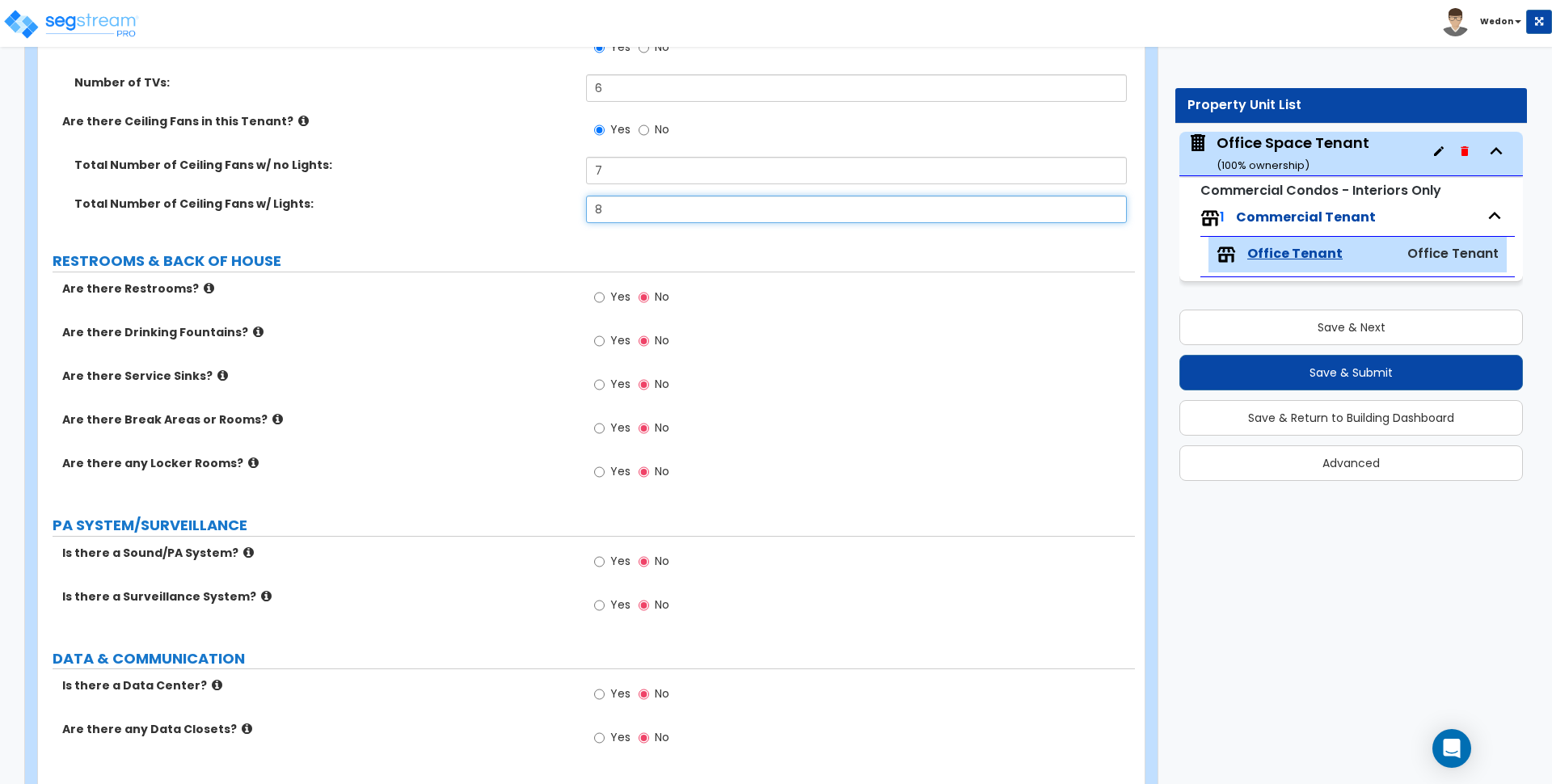
scroll to position [4243, 0]
type input "8"
drag, startPoint x: 603, startPoint y: 475, endPoint x: 619, endPoint y: 415, distance: 62.1
click at [604, 474] on input "Yes" at bounding box center [600, 470] width 11 height 18
radio input "true"
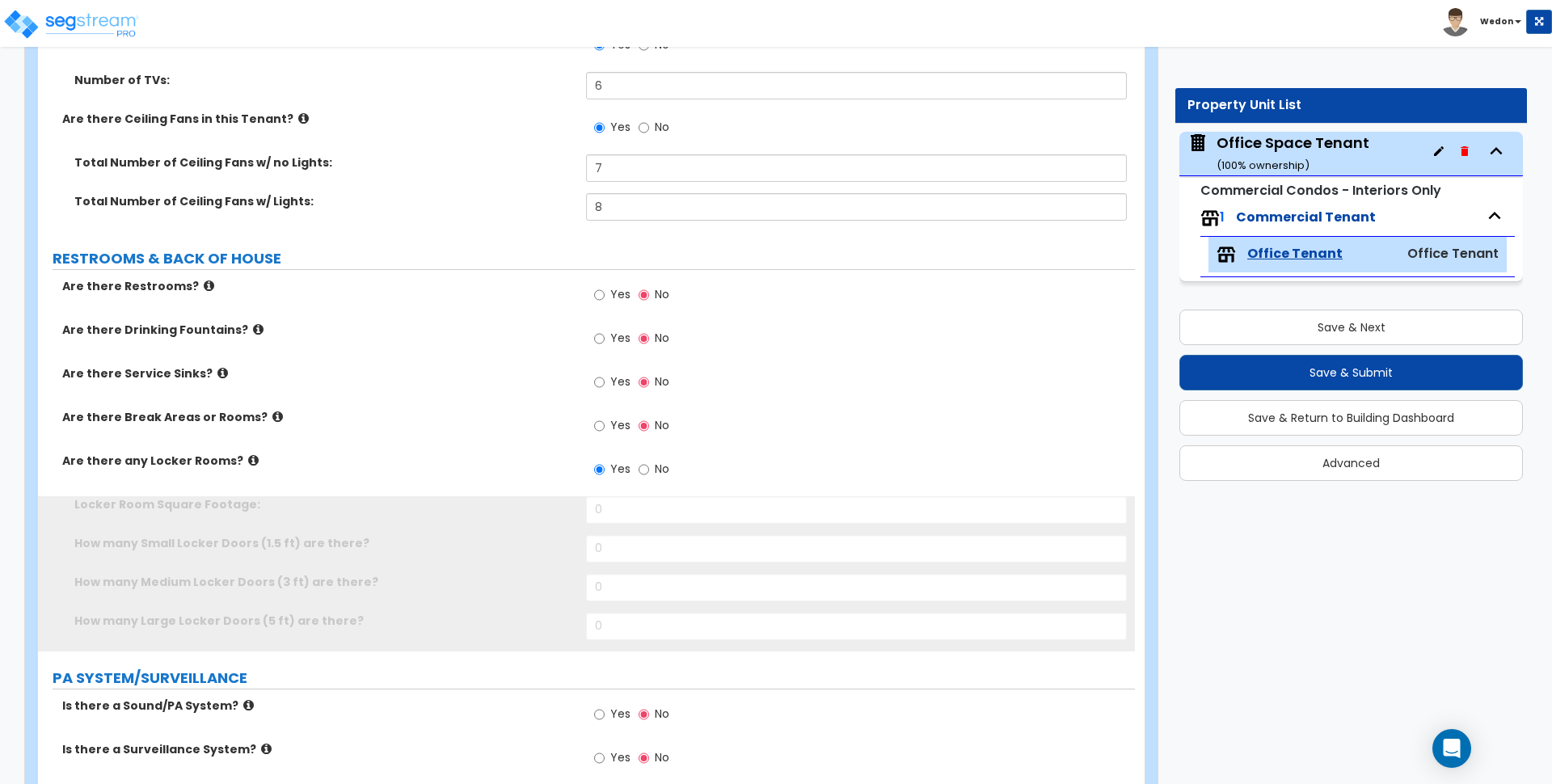
click at [615, 413] on label "Yes" at bounding box center [612, 427] width 37 height 28
click at [604, 417] on input "Yes" at bounding box center [600, 426] width 11 height 18
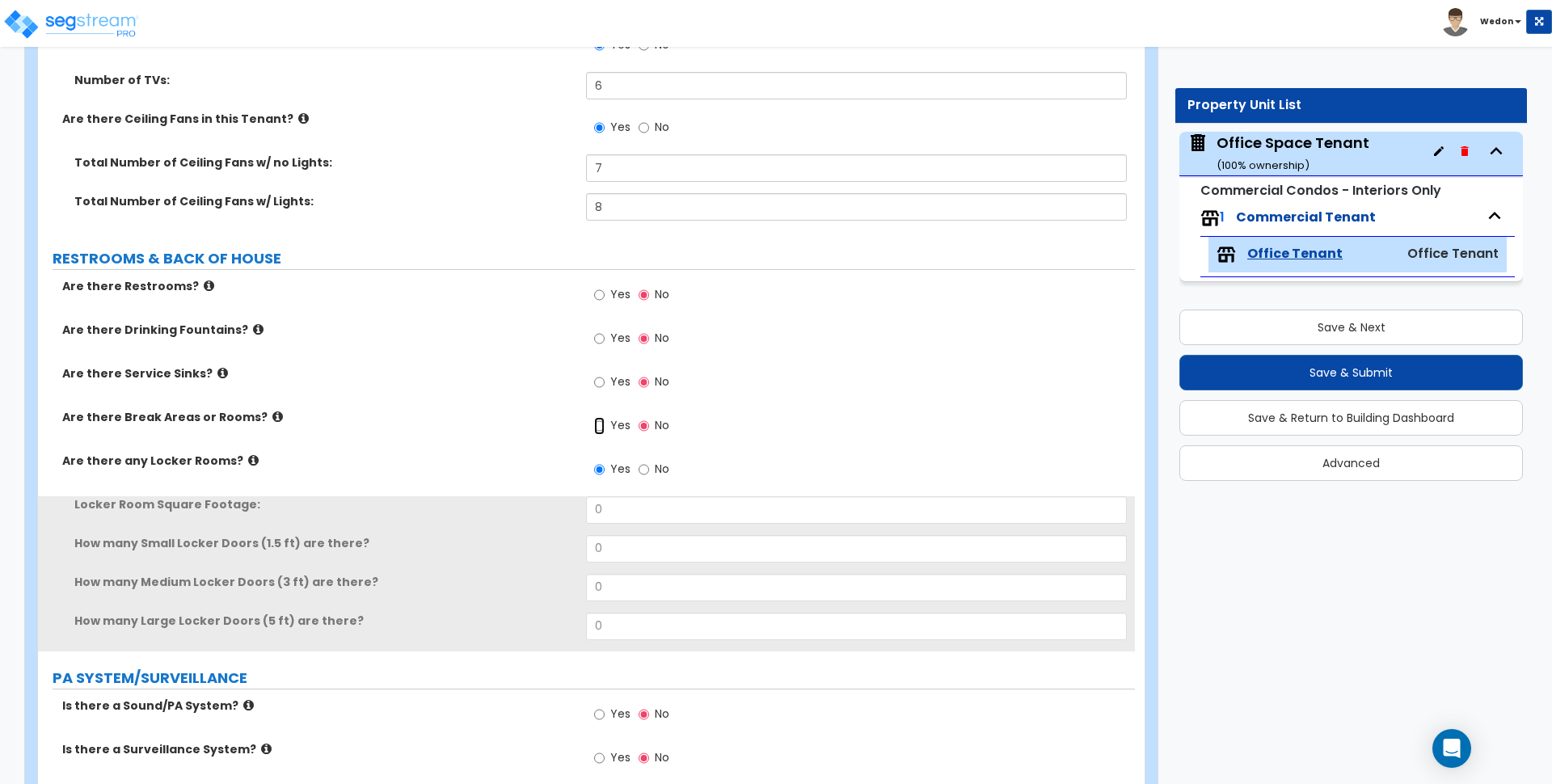
radio input "true"
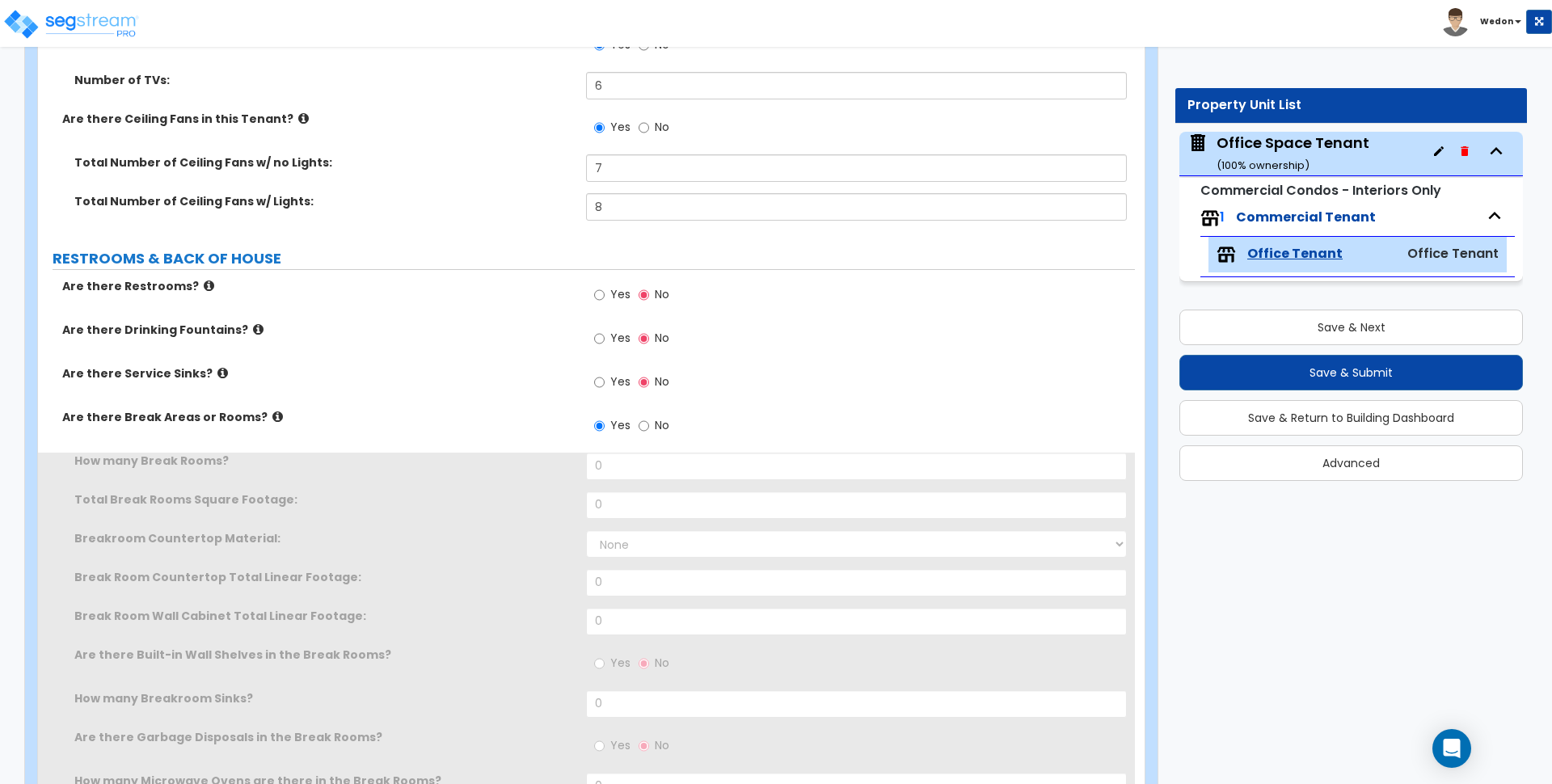
click at [608, 372] on label "Yes" at bounding box center [612, 383] width 37 height 28
click at [604, 373] on input "Yes" at bounding box center [600, 382] width 11 height 18
radio input "true"
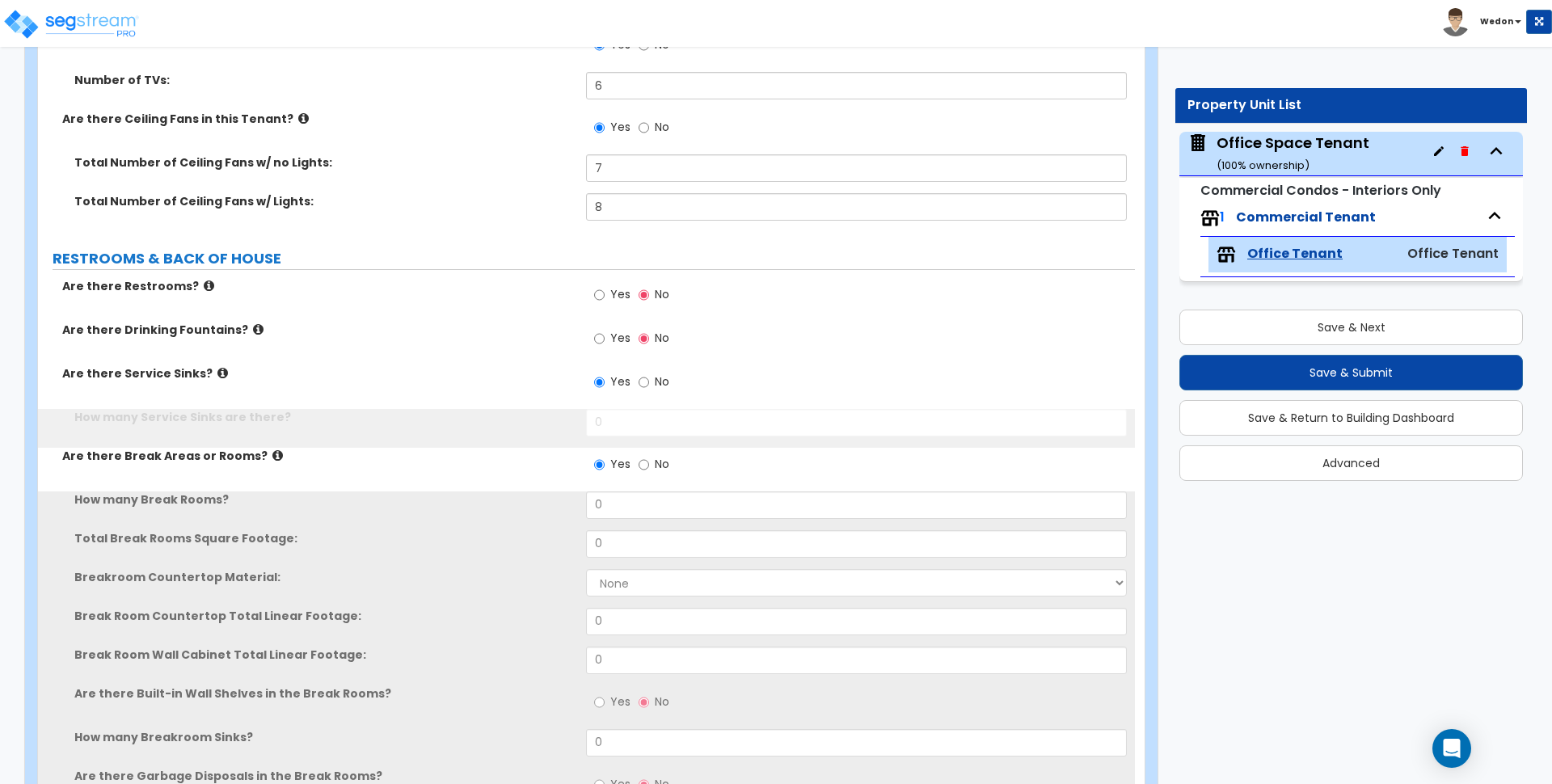
click at [607, 339] on label "Yes" at bounding box center [612, 339] width 37 height 28
click at [604, 339] on input "Yes" at bounding box center [600, 339] width 11 height 18
radio input "true"
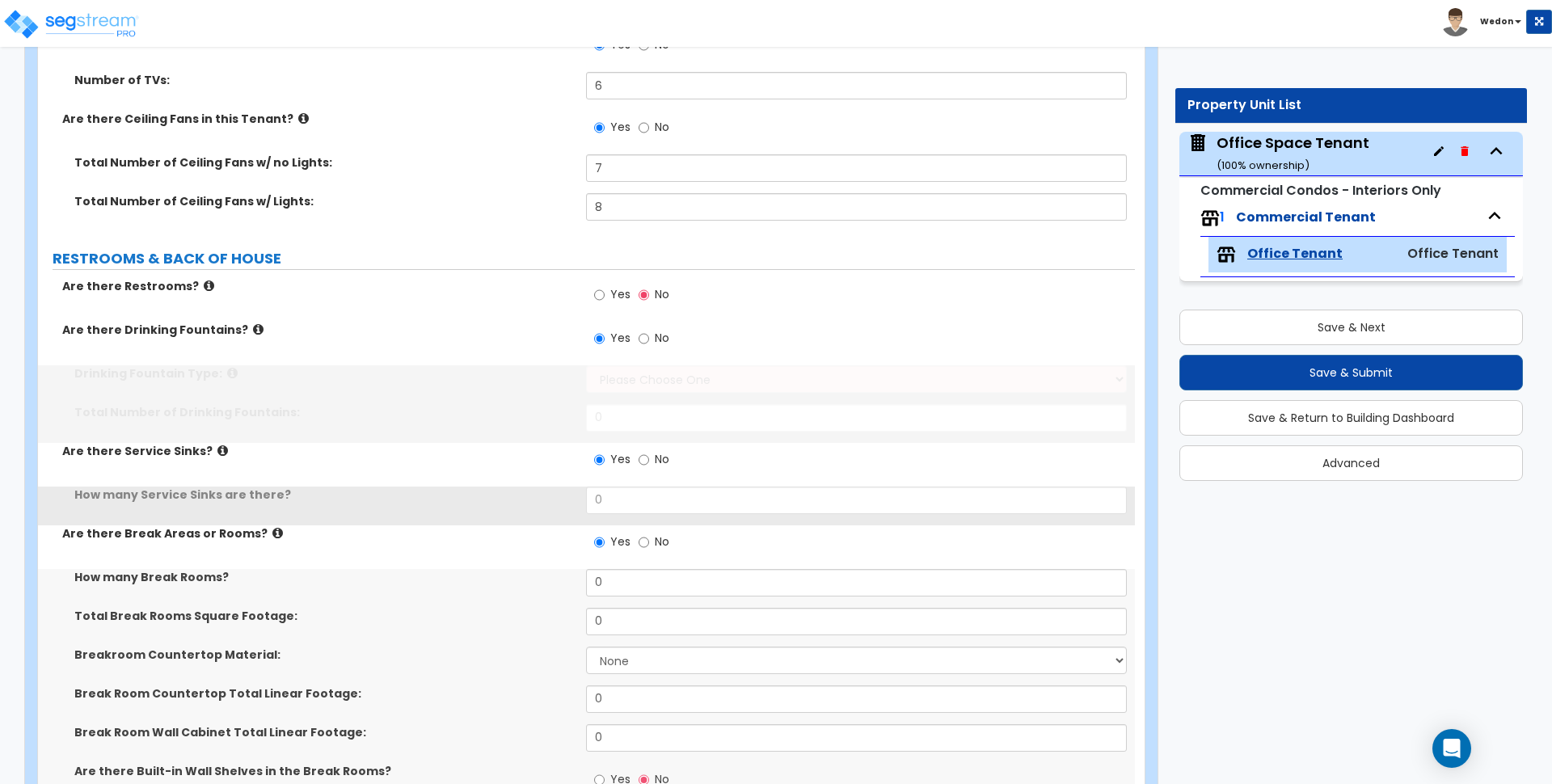
click at [608, 283] on label "Yes" at bounding box center [612, 296] width 37 height 28
click at [604, 286] on input "Yes" at bounding box center [600, 295] width 11 height 18
radio input "true"
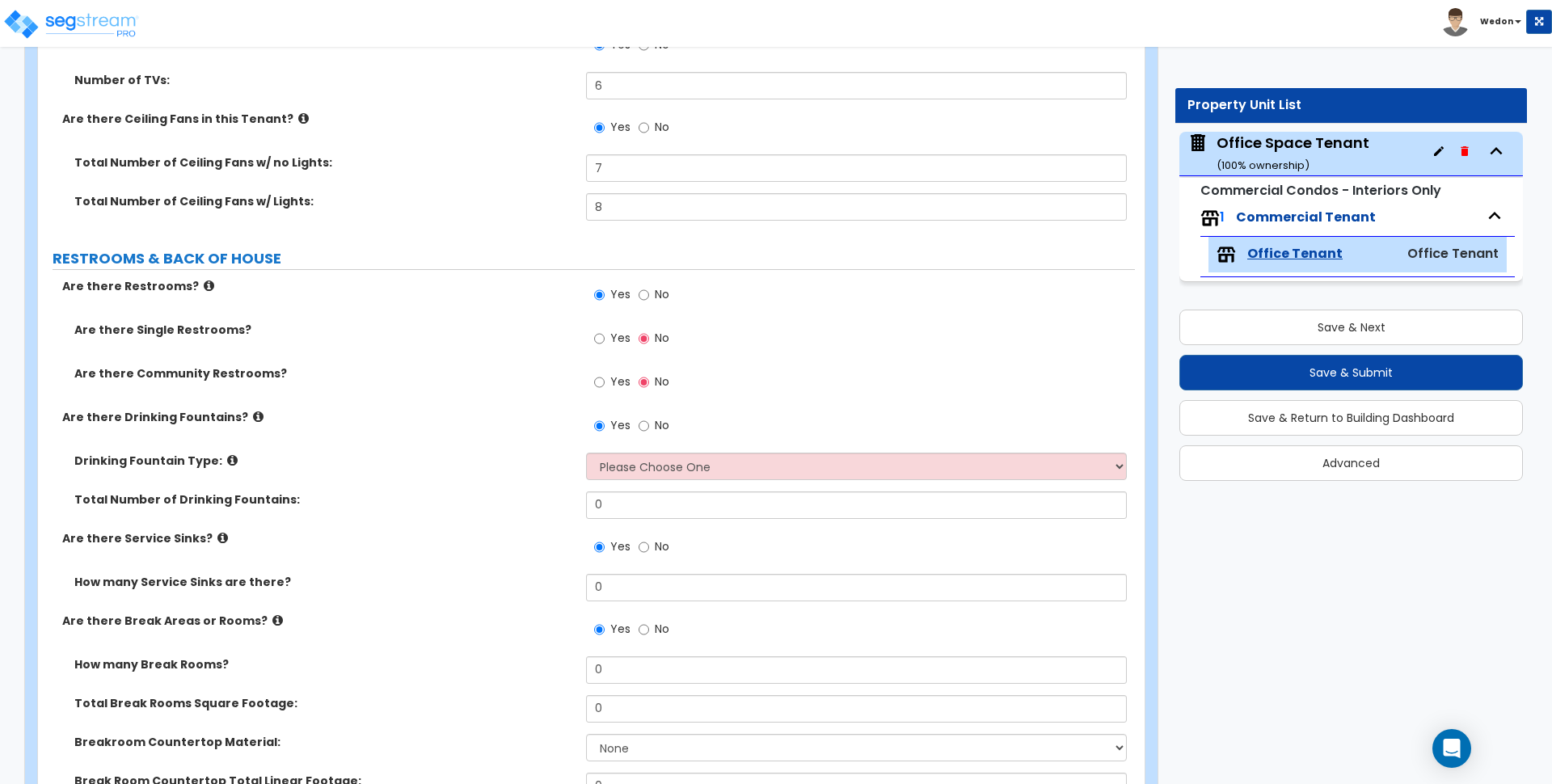
click at [612, 339] on span "Yes" at bounding box center [620, 338] width 21 height 16
click at [604, 339] on input "Yes" at bounding box center [600, 339] width 11 height 18
radio input "true"
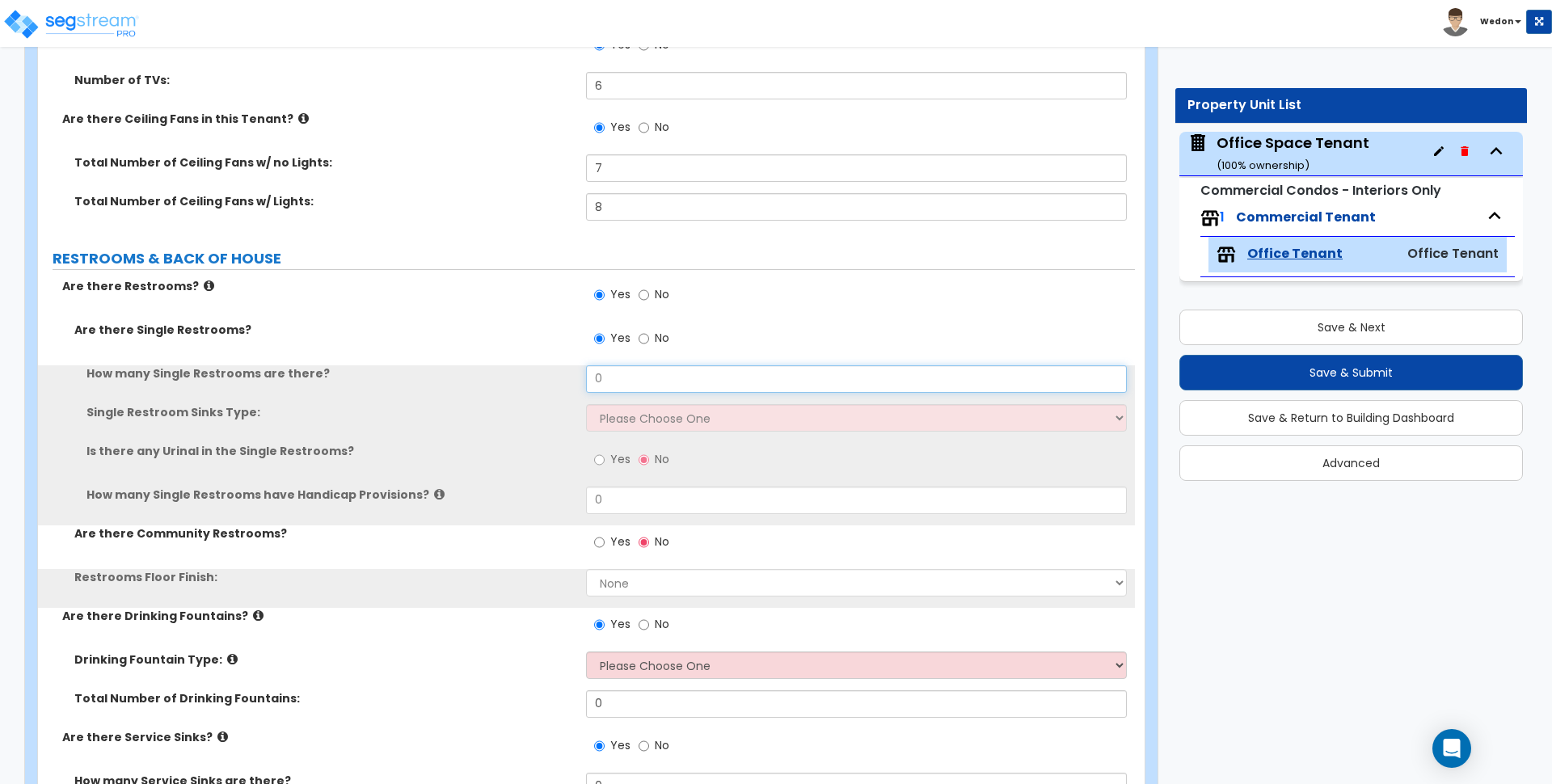
drag, startPoint x: 579, startPoint y: 375, endPoint x: 451, endPoint y: 374, distance: 128.0
click at [452, 374] on div "How many Single Restrooms are there? 0" at bounding box center [587, 385] width 1097 height 39
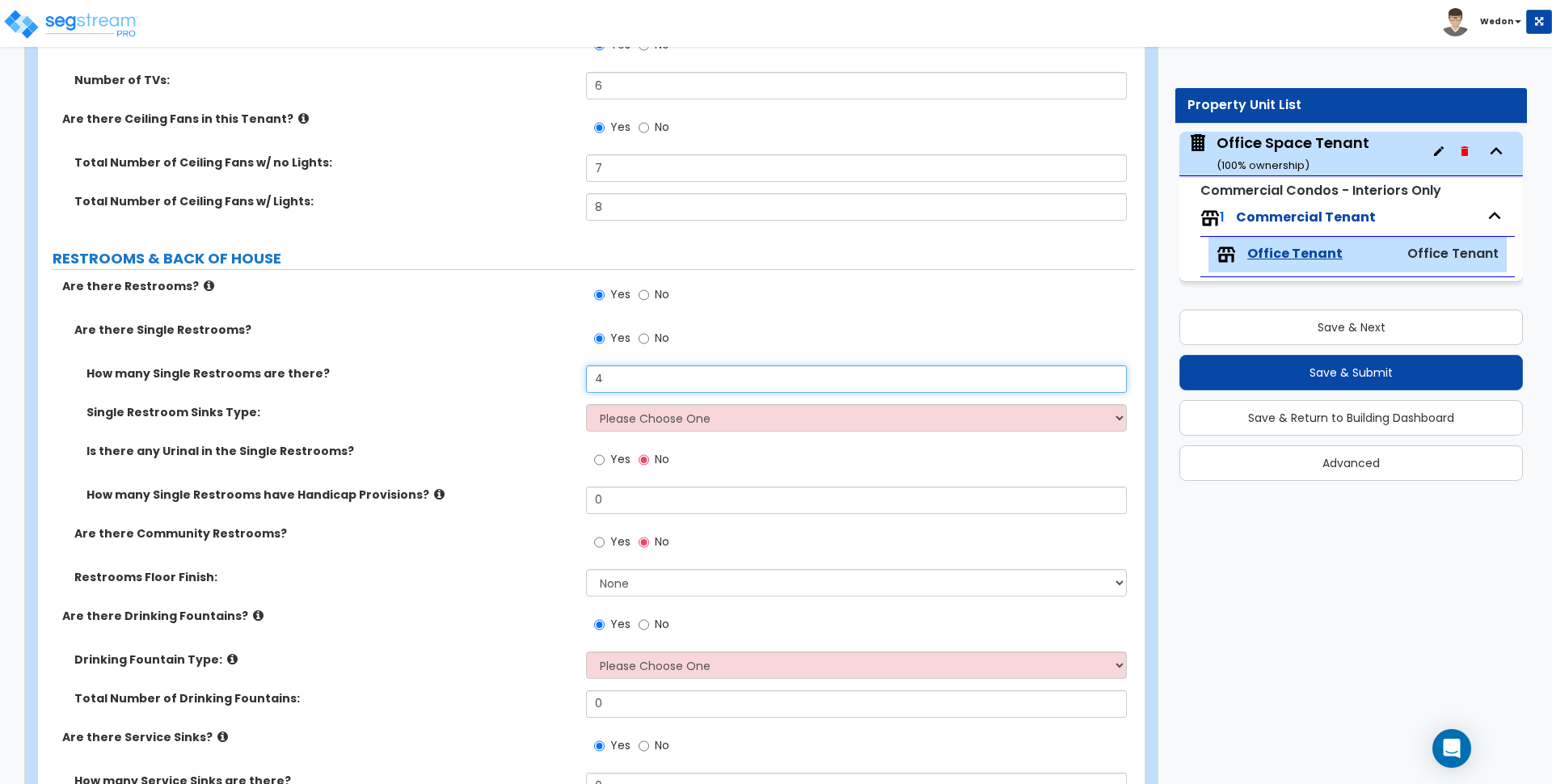
type input "4"
click at [617, 455] on span "Yes" at bounding box center [620, 459] width 21 height 16
click at [604, 455] on input "Yes" at bounding box center [600, 460] width 11 height 18
radio input "true"
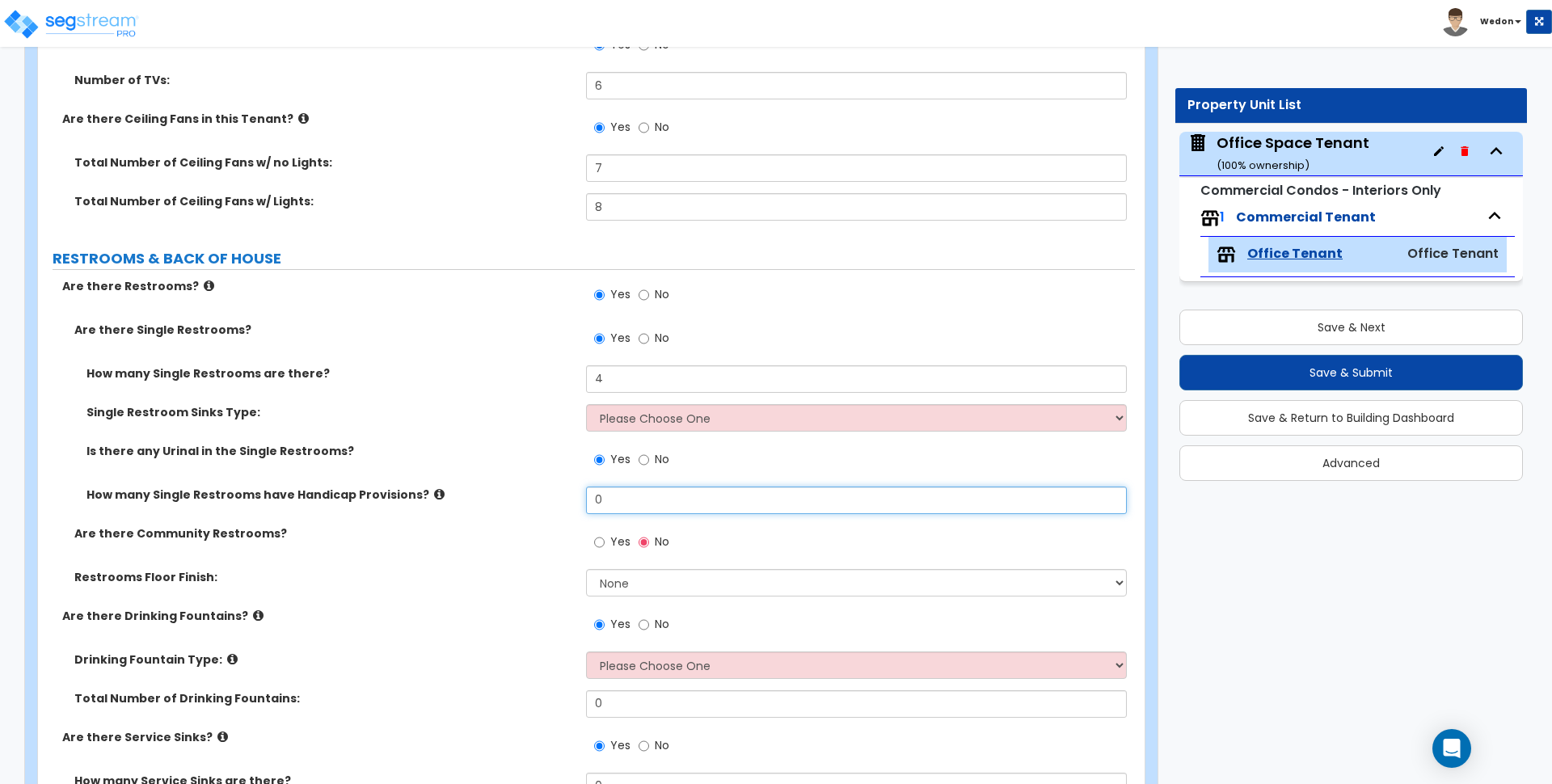
drag, startPoint x: 590, startPoint y: 508, endPoint x: 463, endPoint y: 496, distance: 127.6
click at [480, 504] on div "How many Single Restrooms have Handicap Provisions? 0" at bounding box center [587, 506] width 1097 height 39
type input "2"
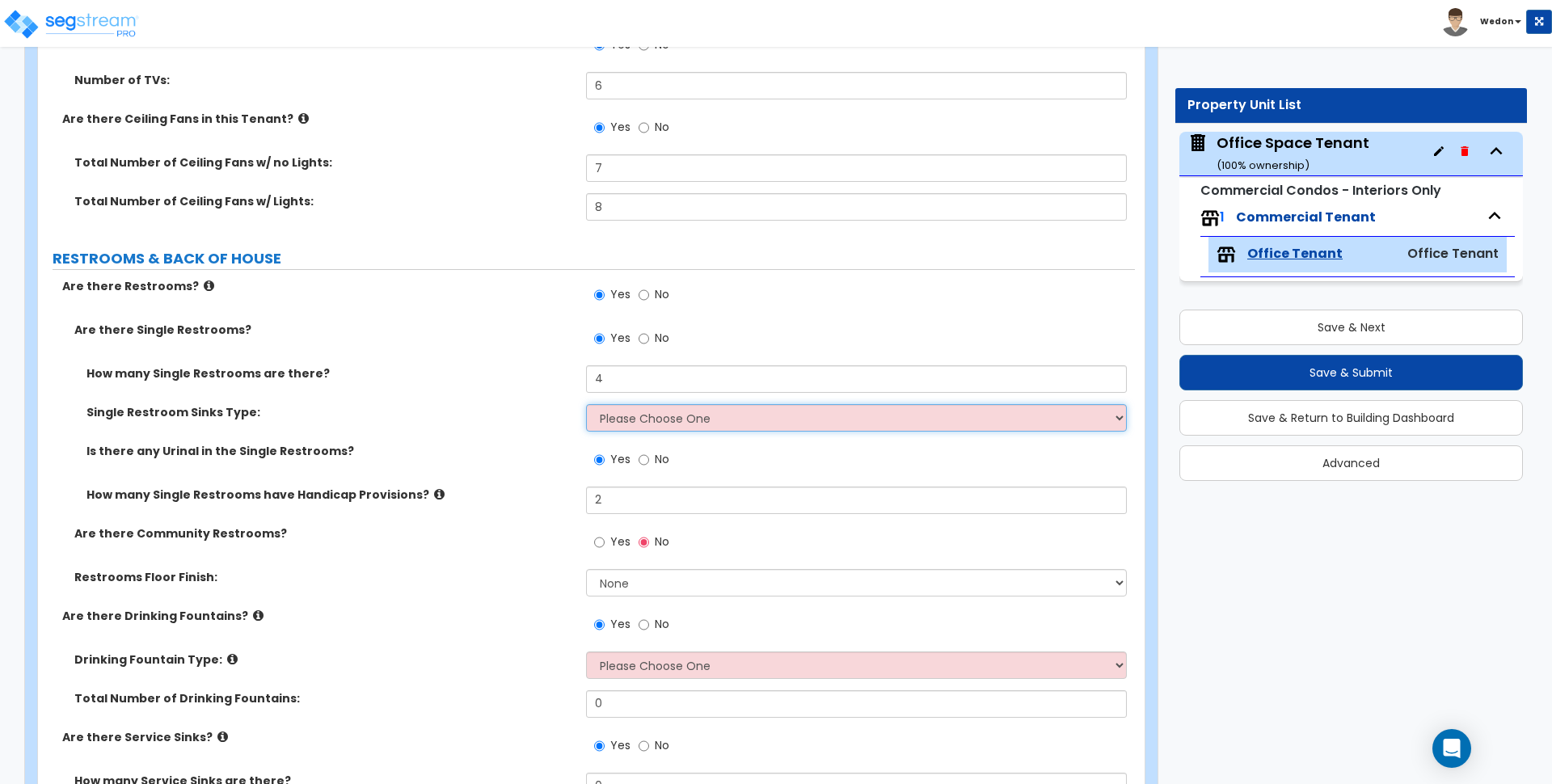
drag, startPoint x: 650, startPoint y: 416, endPoint x: 718, endPoint y: 429, distance: 69.2
click at [659, 415] on select "Please Choose One Wall-mounted Vanity-mounted" at bounding box center [857, 418] width 540 height 28
select select "2"
click at [587, 404] on select "Please Choose One Wall-mounted Vanity-mounted" at bounding box center [857, 418] width 540 height 28
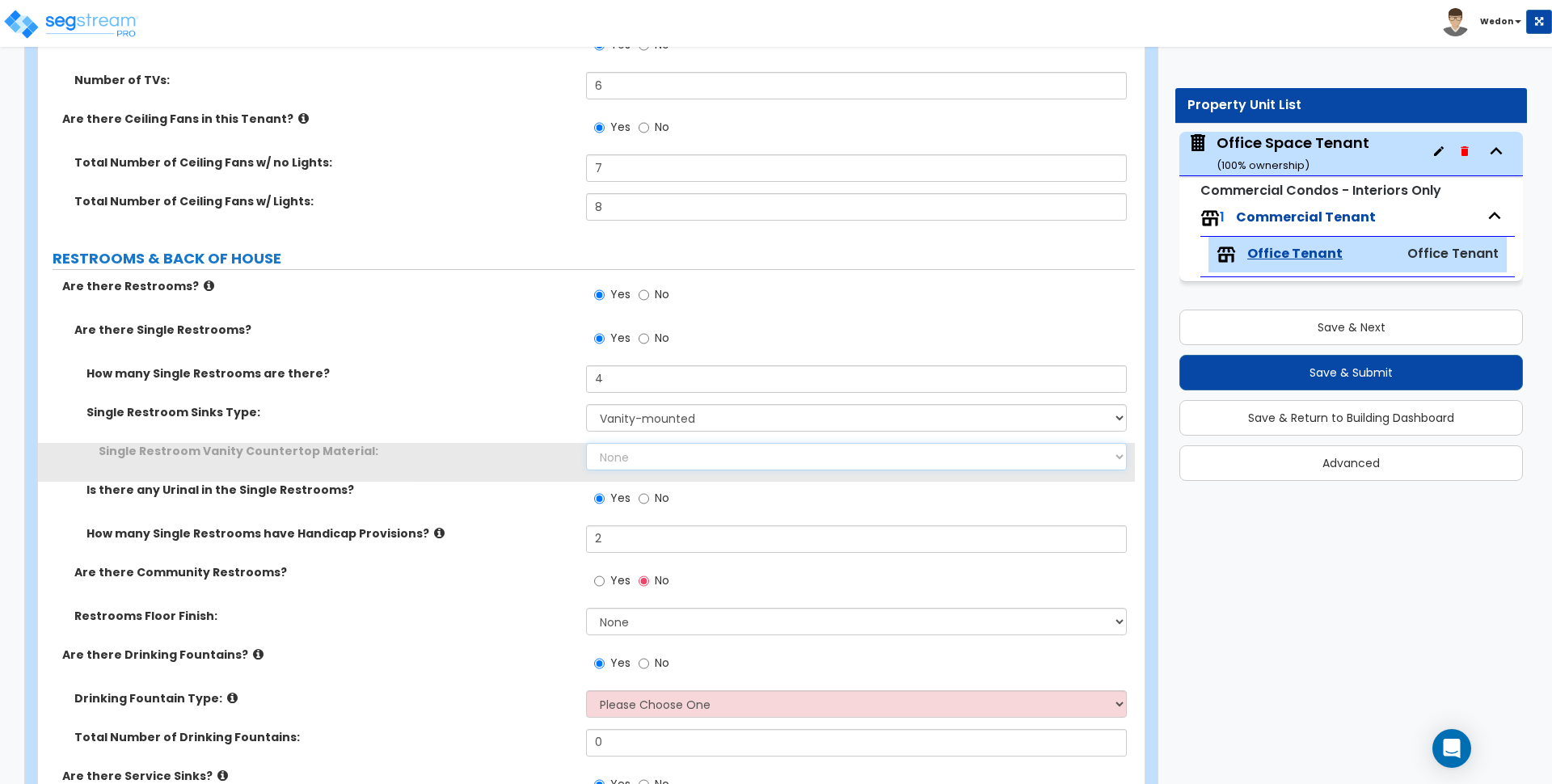
click at [628, 456] on select "None Plastic Laminate Solid Surface Stone Quartz Marble Tile Wood Stainless Ste…" at bounding box center [857, 456] width 540 height 28
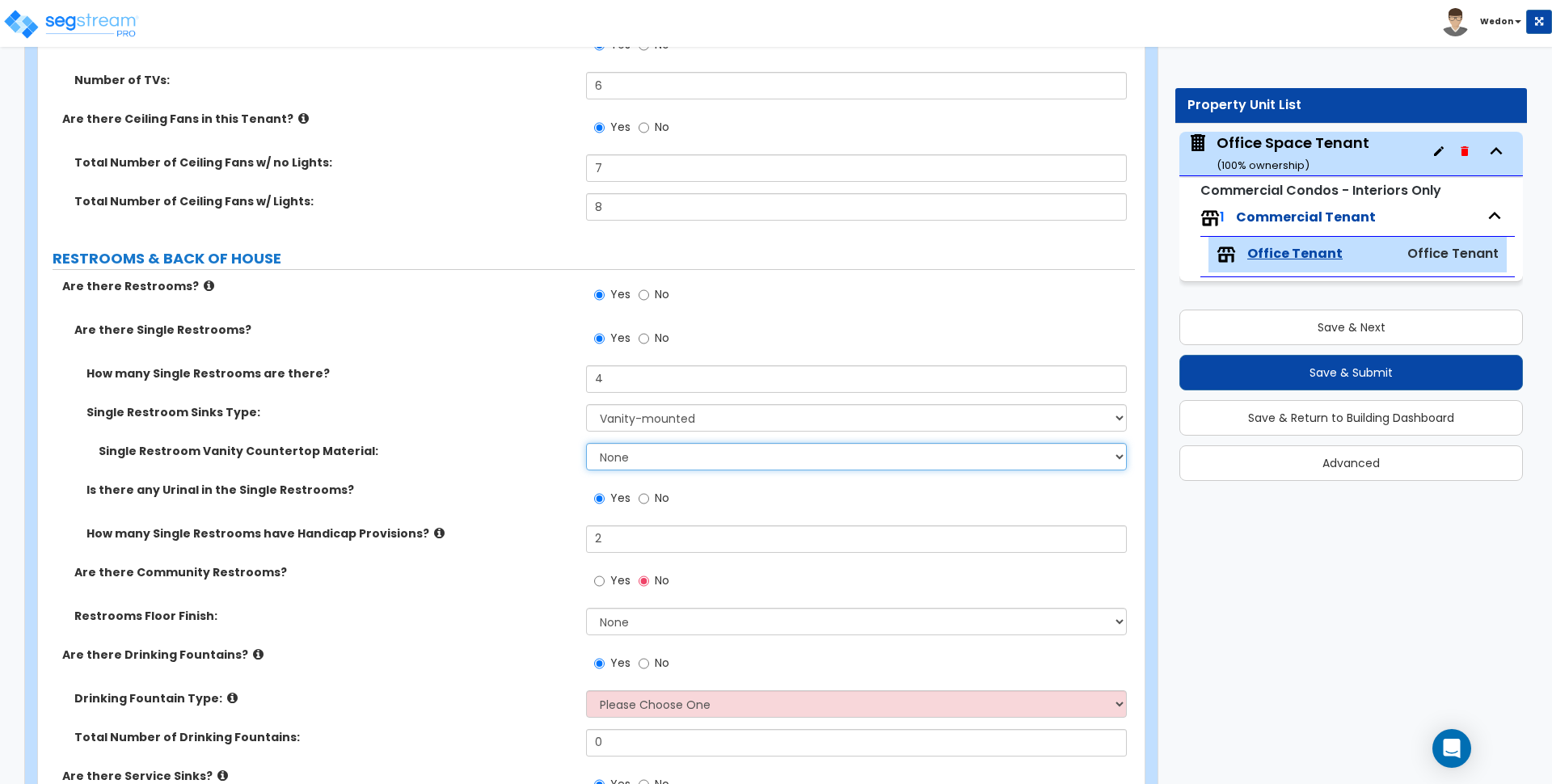
select select "6"
click at [587, 443] on select "None Plastic Laminate Solid Surface Stone Quartz Marble Tile Wood Stainless Ste…" at bounding box center [857, 456] width 540 height 28
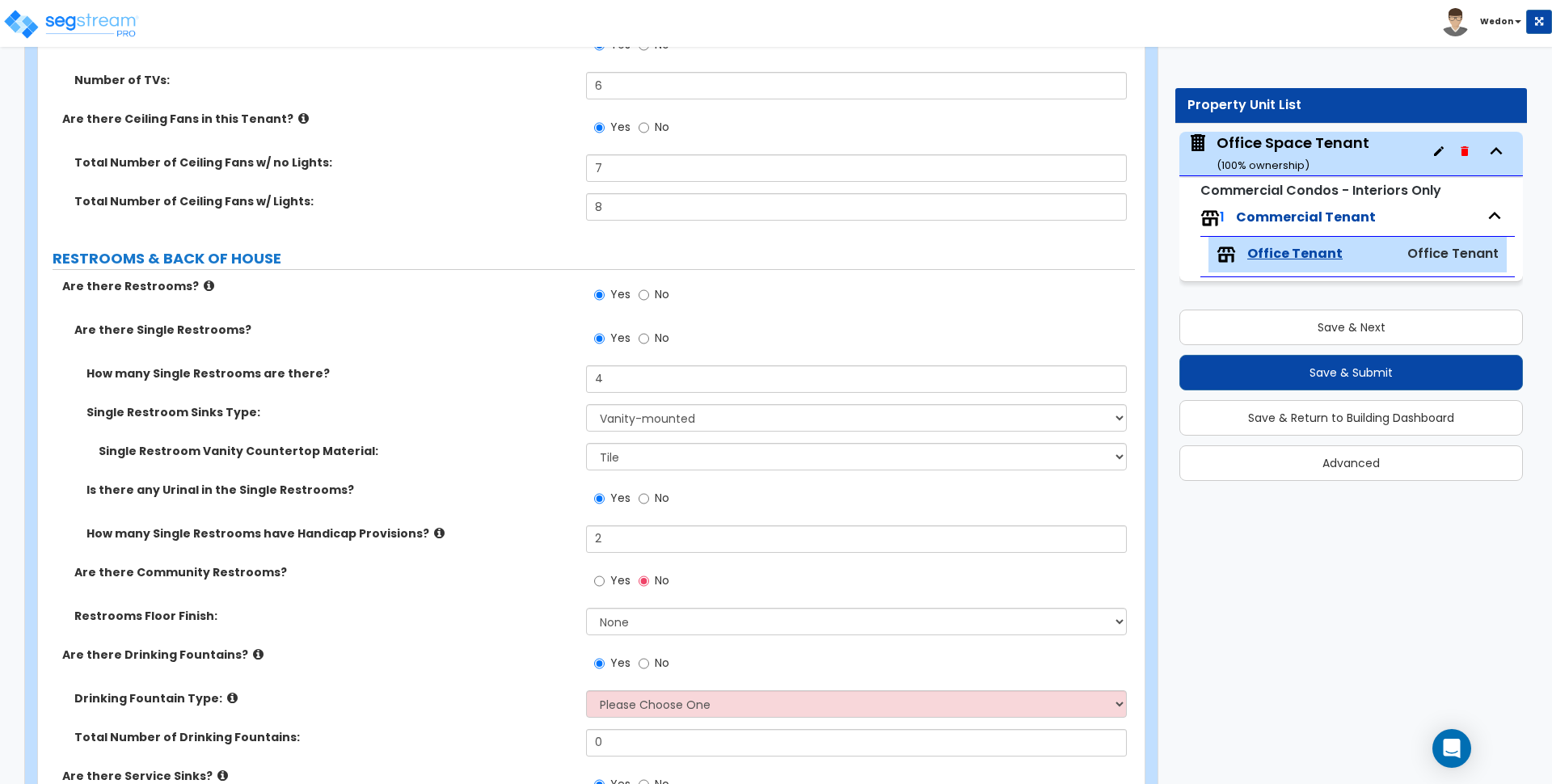
click at [610, 580] on label "Yes" at bounding box center [612, 583] width 37 height 28
click at [604, 580] on input "Yes" at bounding box center [600, 581] width 11 height 18
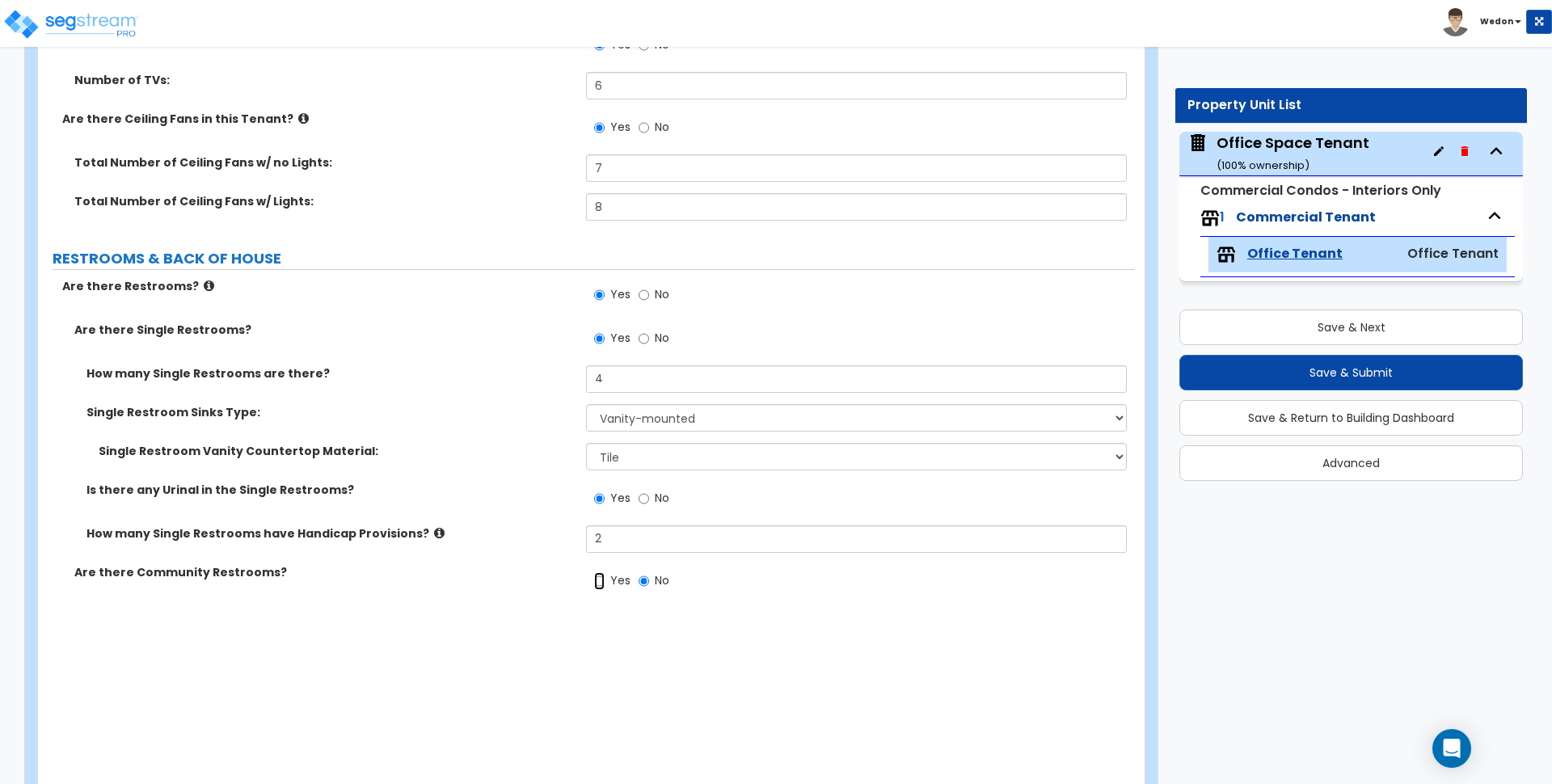
radio input "true"
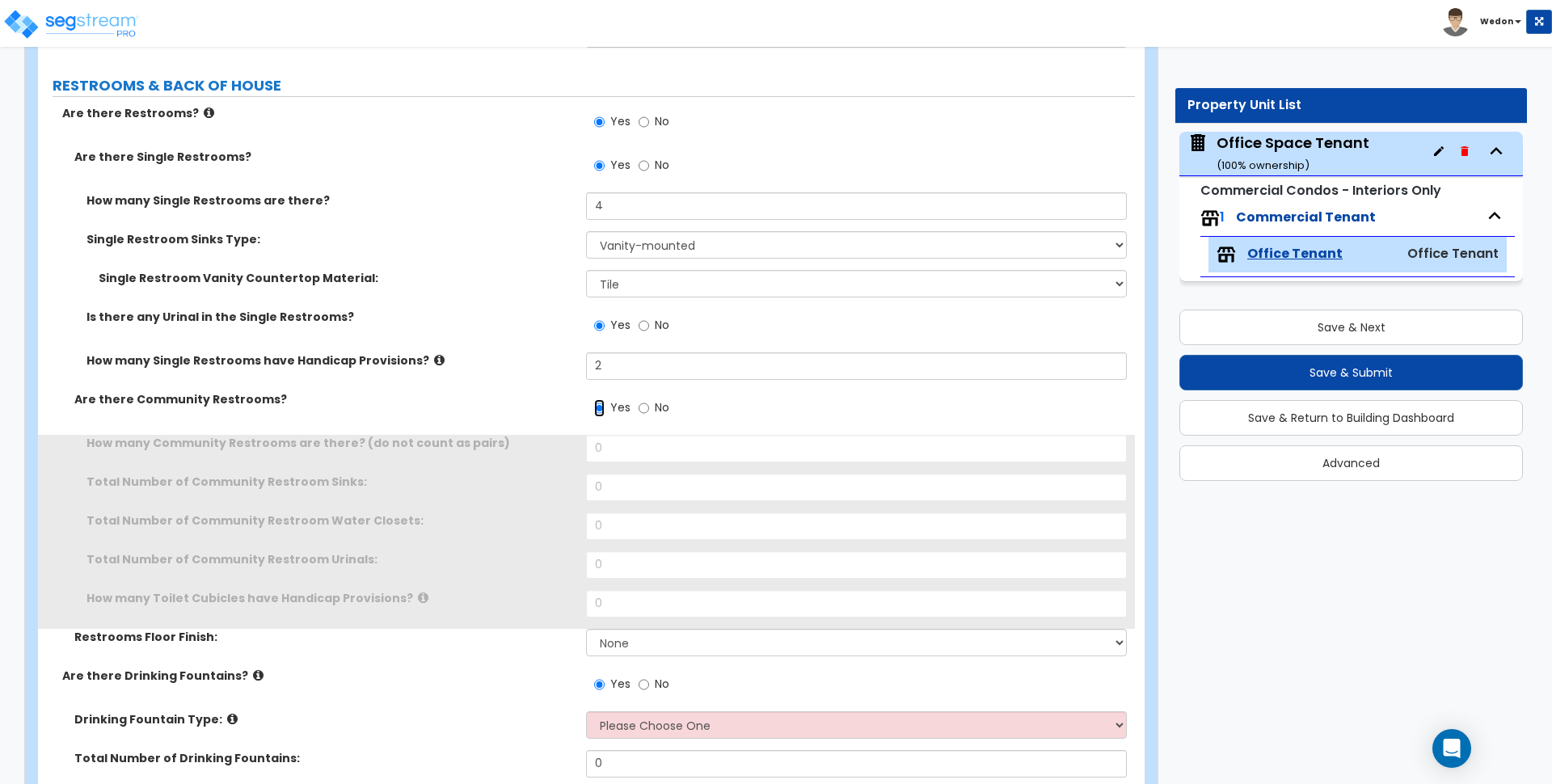
scroll to position [4445, 0]
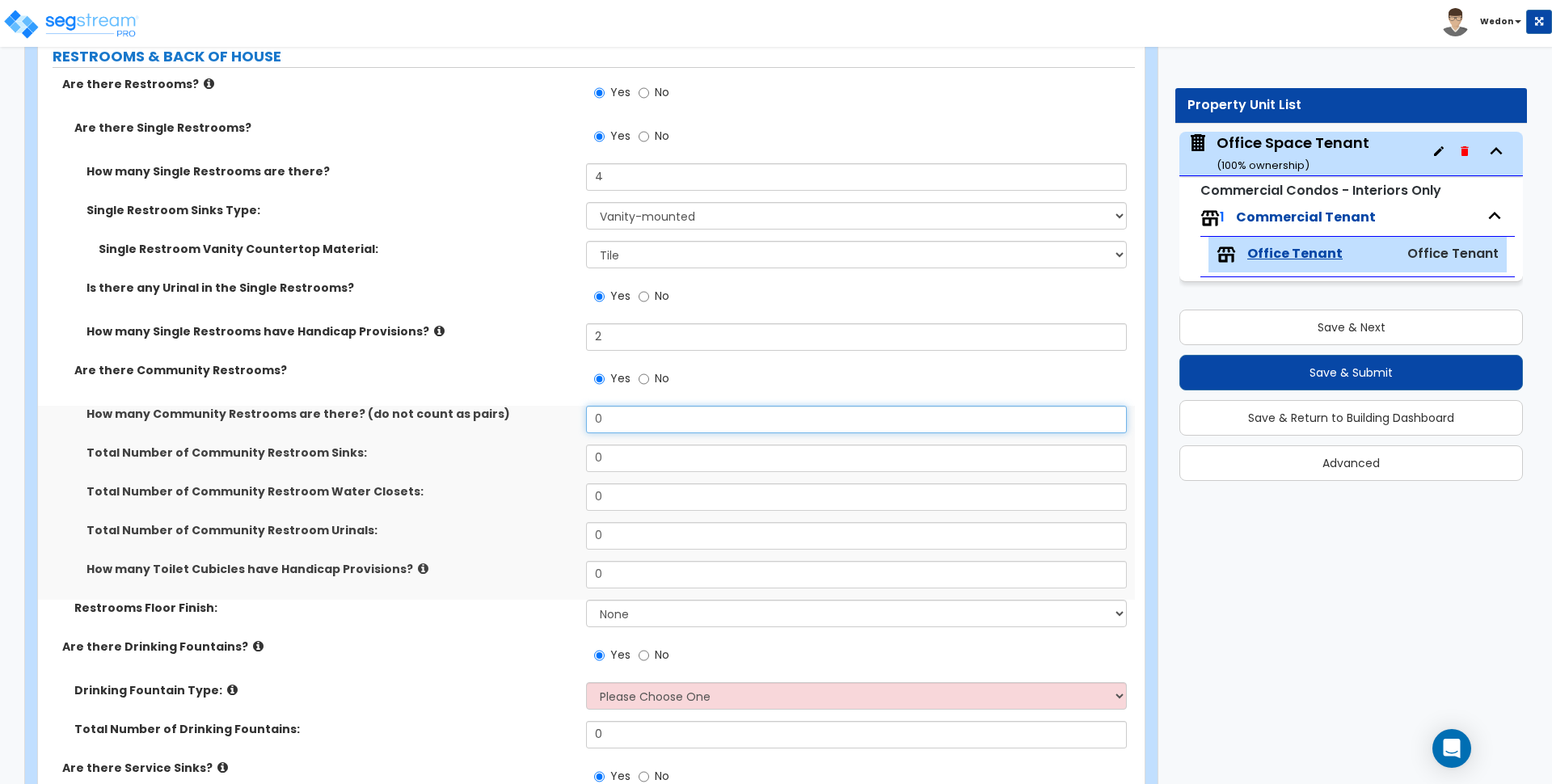
drag, startPoint x: 581, startPoint y: 417, endPoint x: 462, endPoint y: 414, distance: 119.0
click at [484, 415] on div "How many Community Restrooms are there? (do not count as pairs) 0" at bounding box center [587, 425] width 1097 height 39
type input "4"
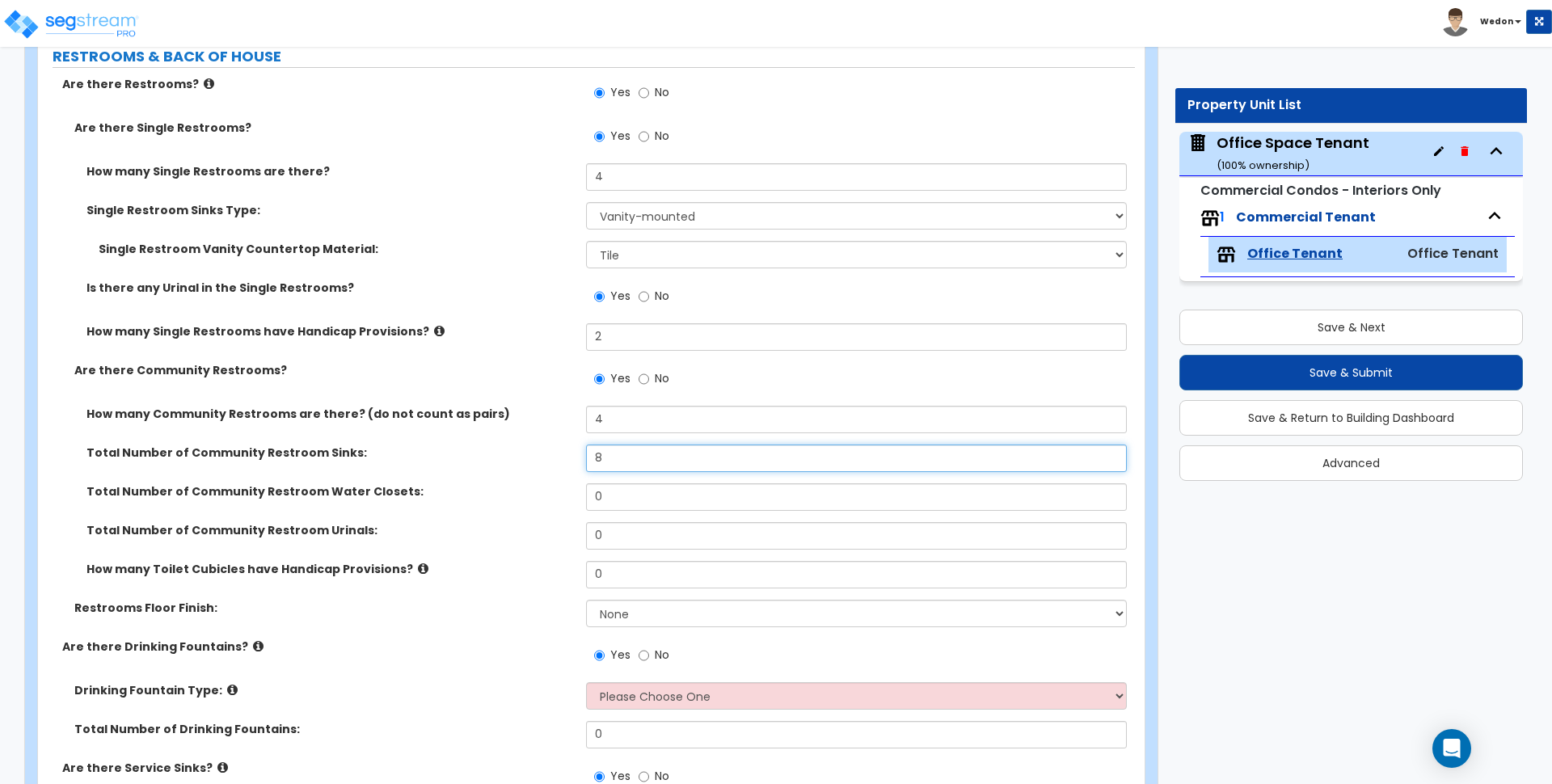
type input "8"
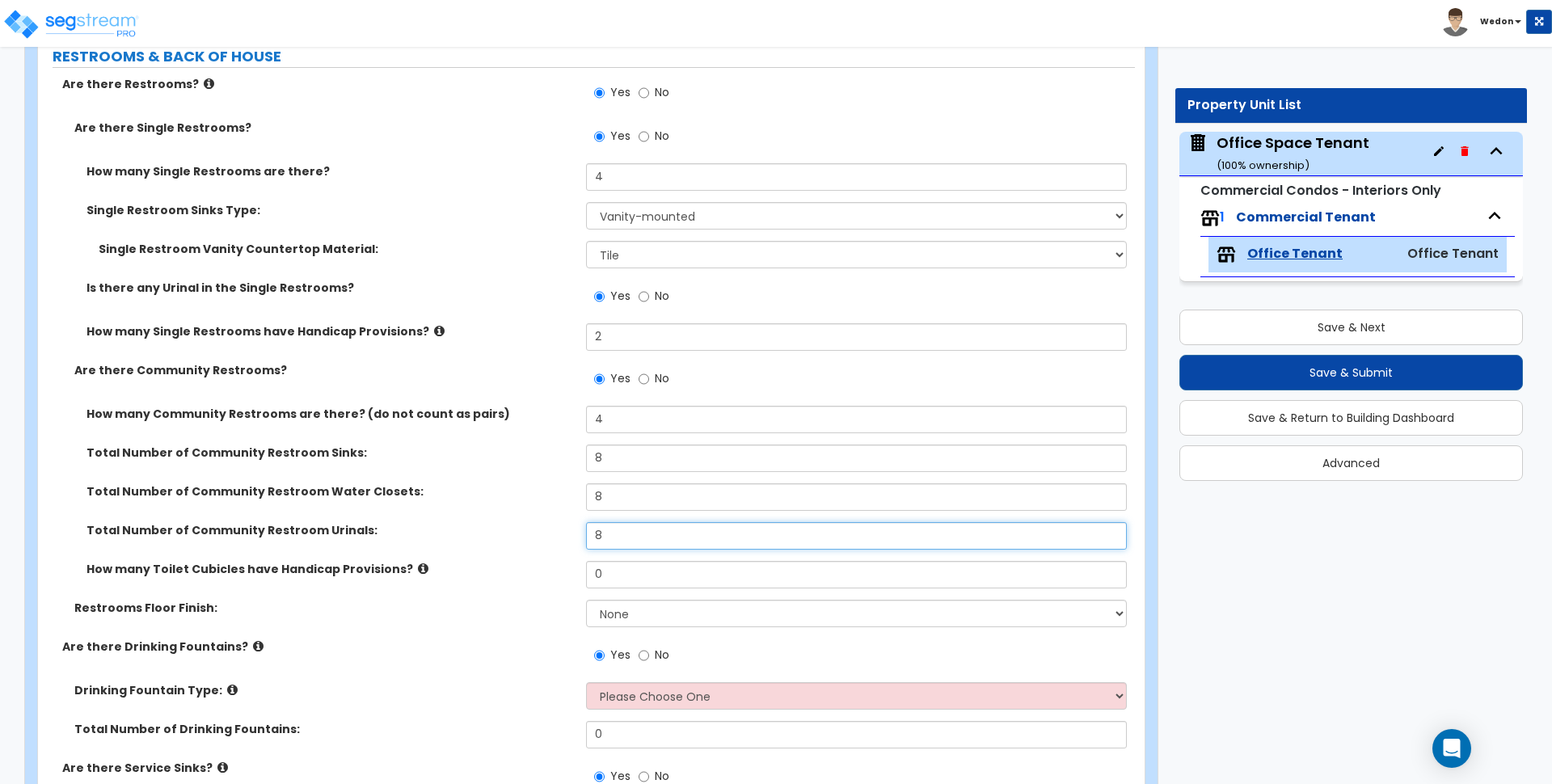
type input "8"
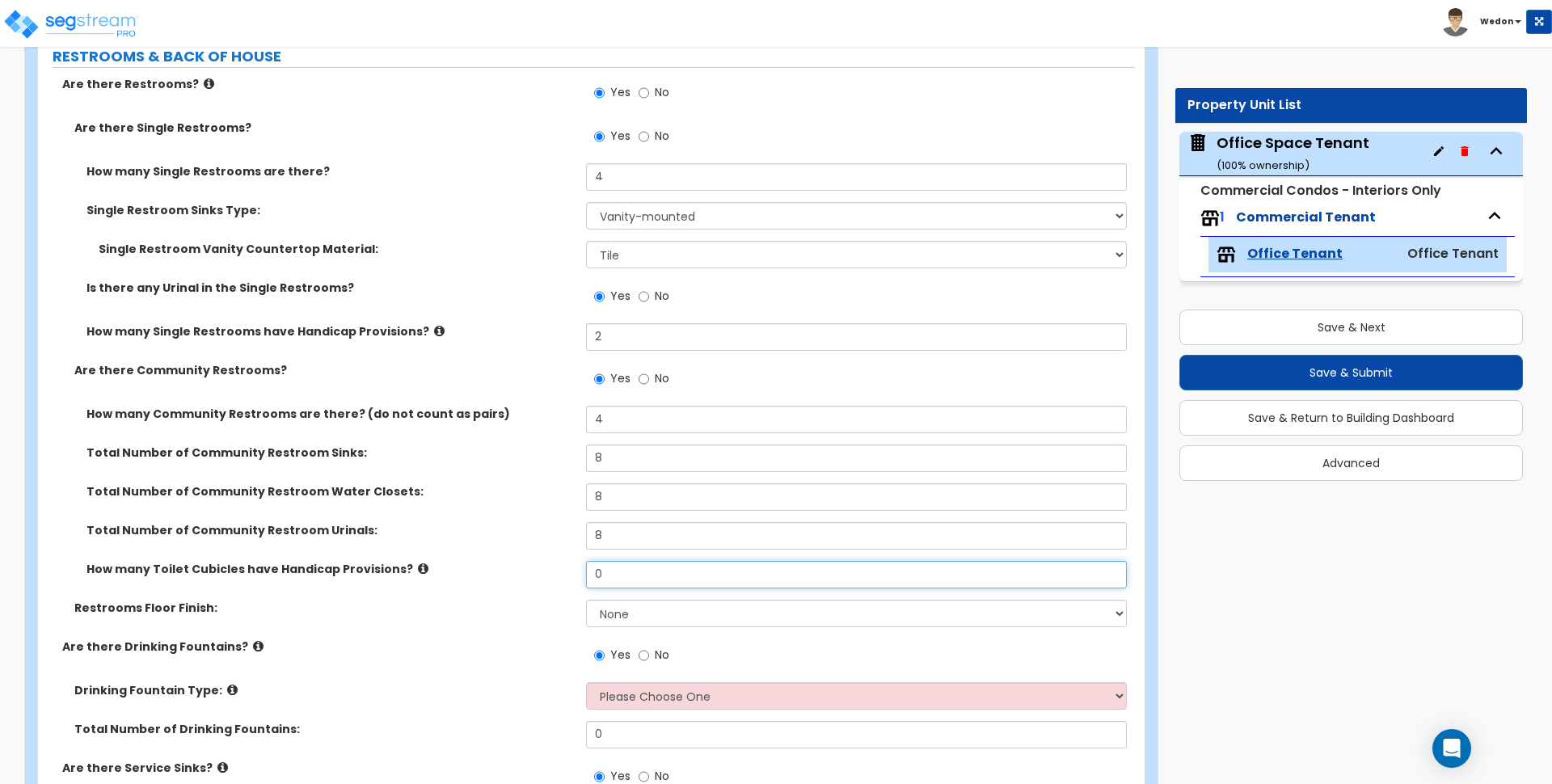
type input "8"
type input "2"
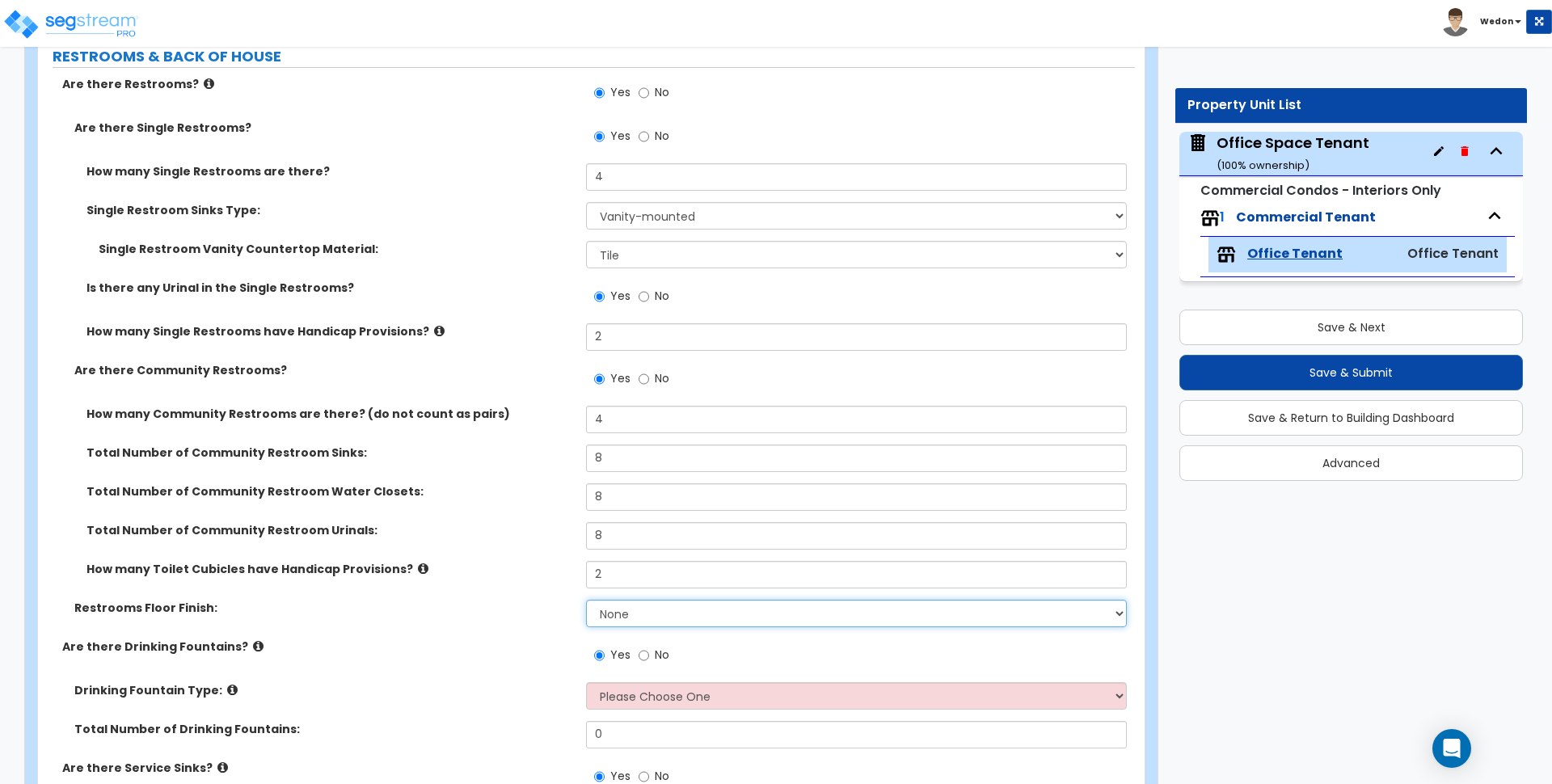
click at [792, 619] on select "None Tile Flooring Resilient Laminate Flooring VCT Flooring Sheet Vinyl Flooring" at bounding box center [857, 613] width 540 height 28
select select "2"
click at [587, 600] on select "None Tile Flooring Resilient Laminate Flooring VCT Flooring Sheet Vinyl Flooring" at bounding box center [857, 613] width 540 height 28
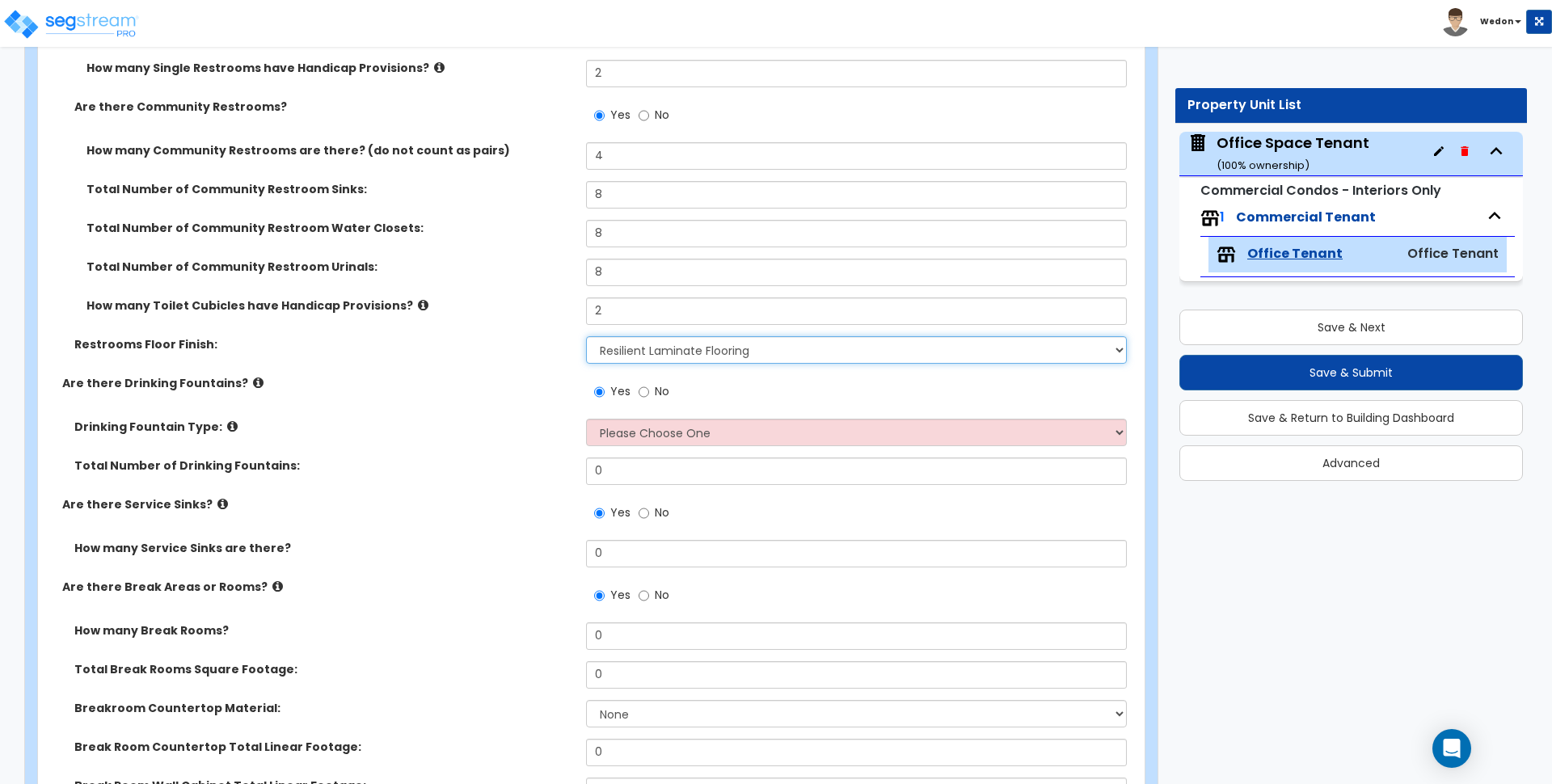
scroll to position [4748, 0]
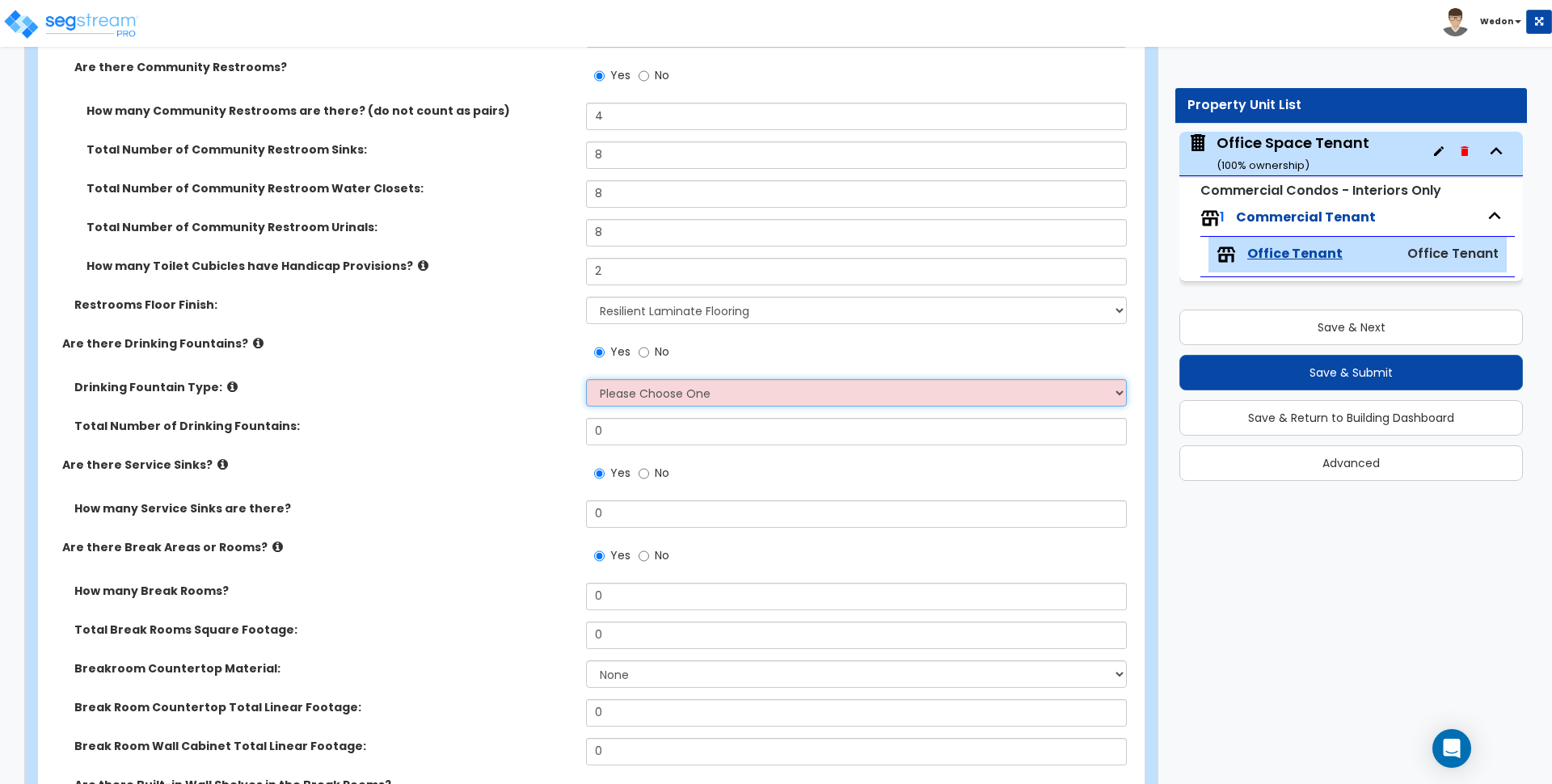
click at [609, 400] on select "Please Choose One Wall-mounted Floor-mounted" at bounding box center [857, 392] width 540 height 28
select select "2"
click at [587, 379] on select "Please Choose One Wall-mounted Floor-mounted" at bounding box center [857, 392] width 540 height 28
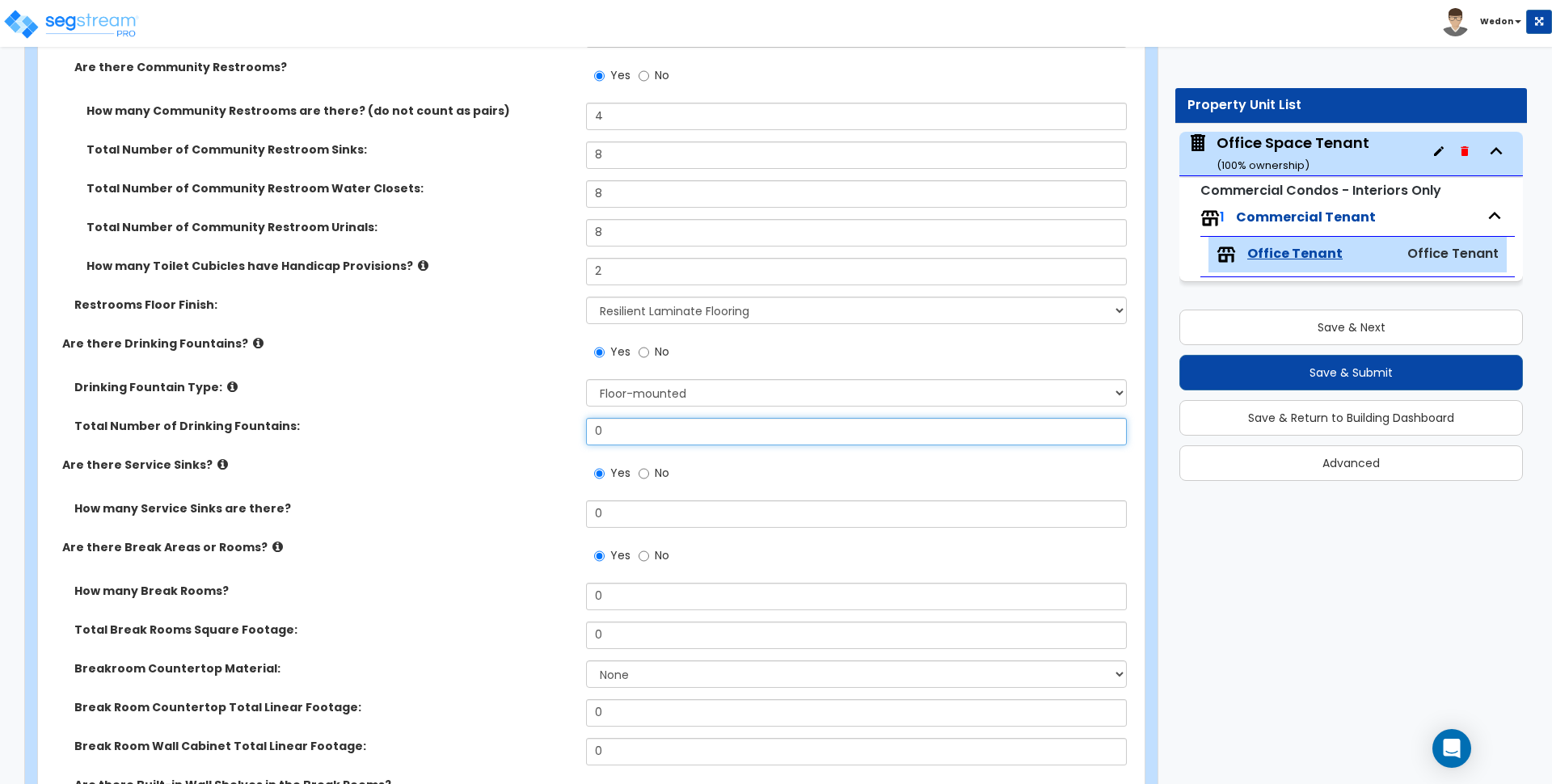
drag, startPoint x: 628, startPoint y: 441, endPoint x: 467, endPoint y: 430, distance: 161.4
click at [502, 430] on div "Total Number of Drinking Fountains: 0" at bounding box center [587, 437] width 1097 height 39
type input "12"
drag, startPoint x: 616, startPoint y: 503, endPoint x: 509, endPoint y: 502, distance: 107.0
click at [512, 502] on div "How many Service Sinks are there? 0" at bounding box center [587, 519] width 1097 height 39
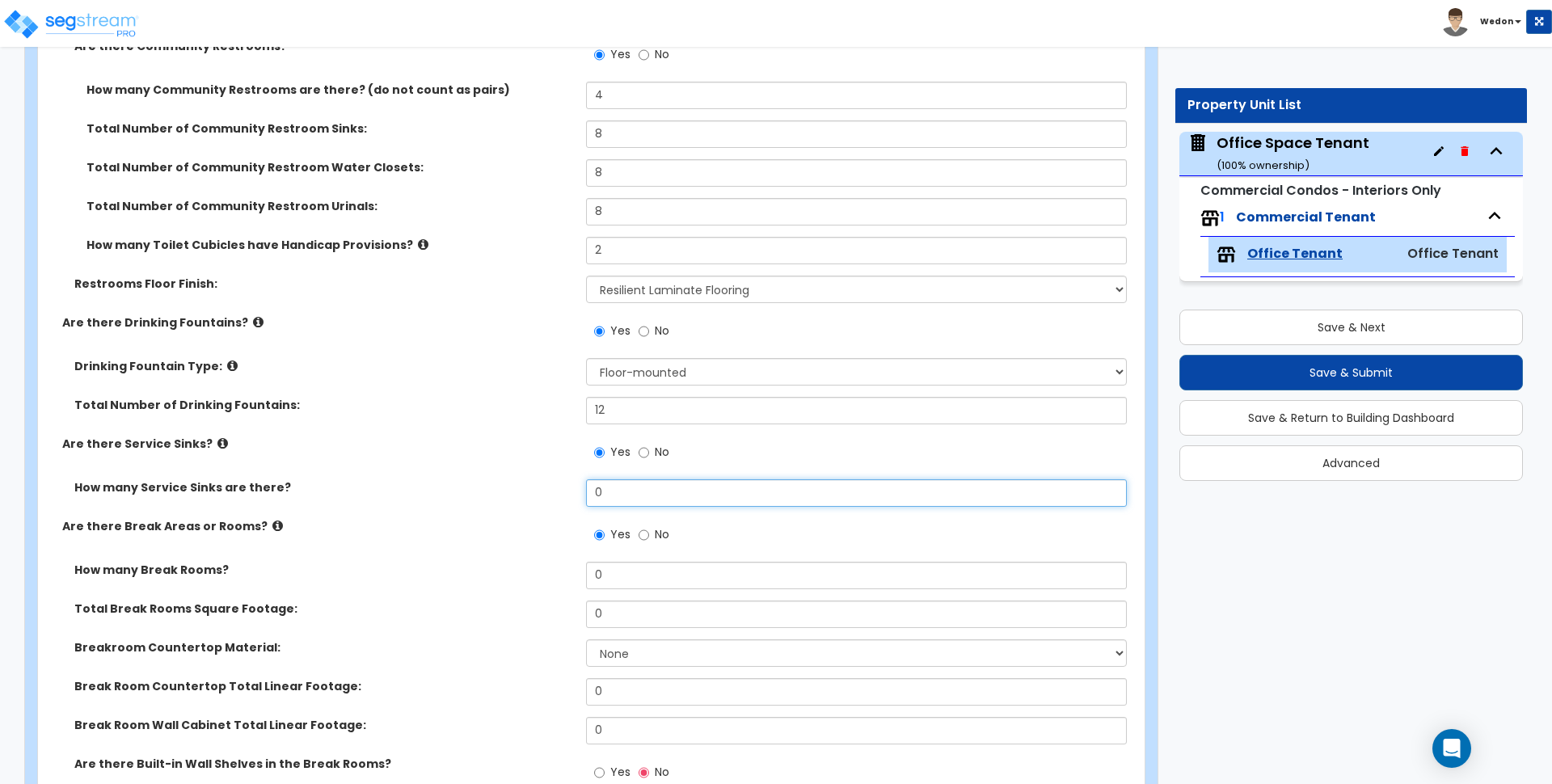
scroll to position [4848, 0]
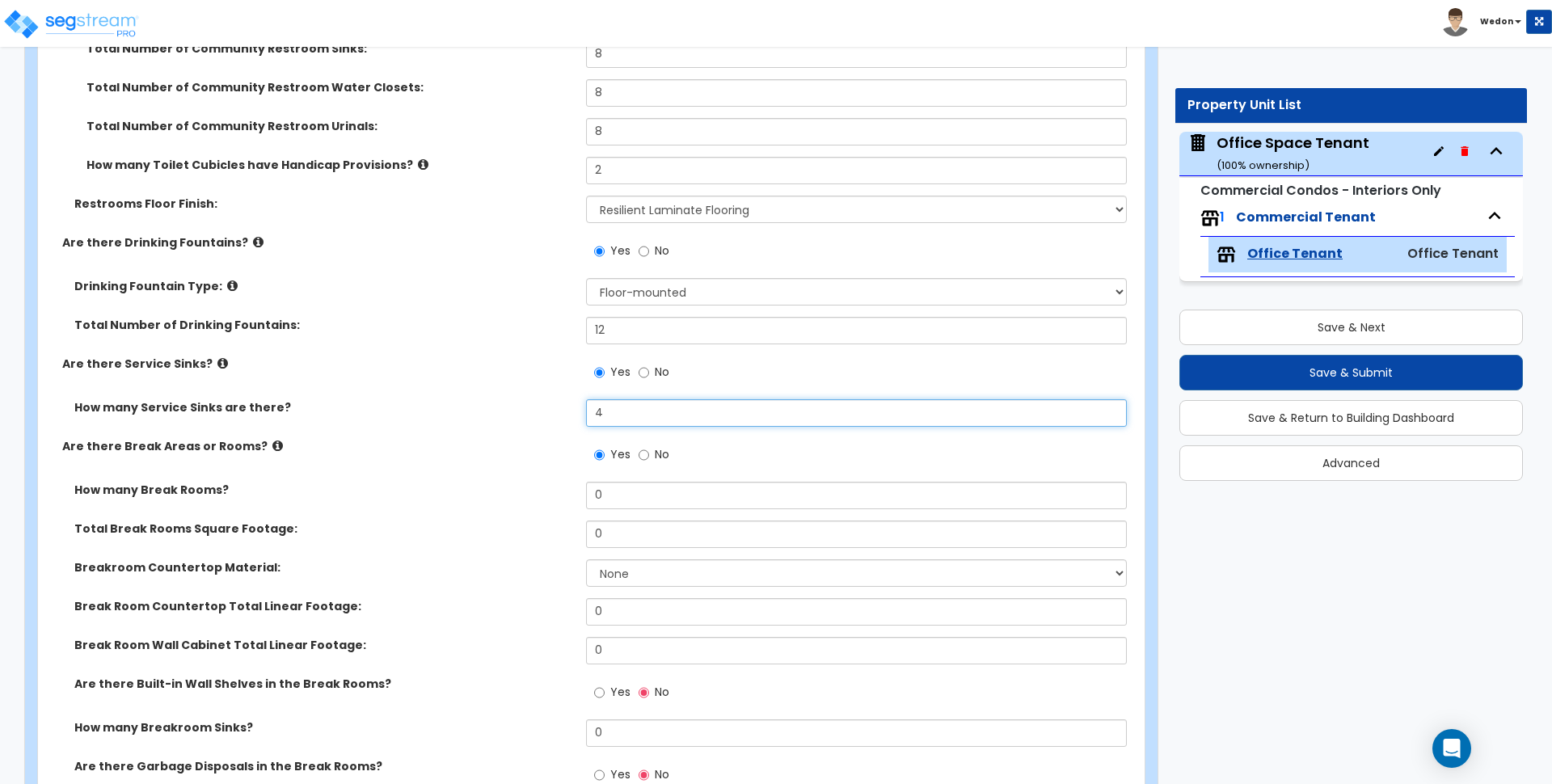
type input "4"
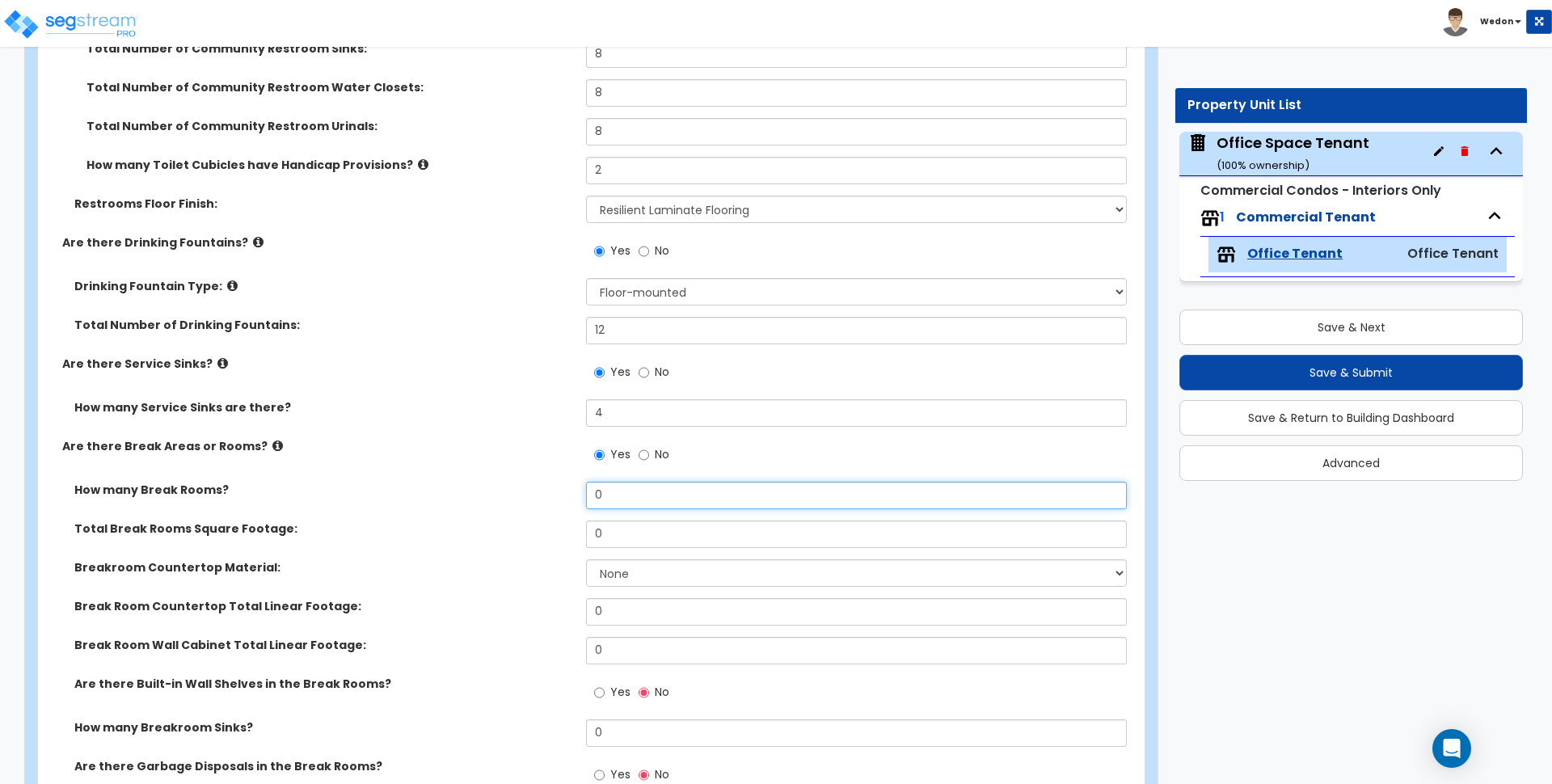
drag, startPoint x: 638, startPoint y: 501, endPoint x: 481, endPoint y: 492, distance: 157.3
click at [481, 492] on div "How many Break Rooms? 0" at bounding box center [587, 502] width 1097 height 39
type input "1"
drag, startPoint x: 595, startPoint y: 532, endPoint x: 514, endPoint y: 529, distance: 81.1
click at [516, 530] on div "Total Break Rooms Square Footage: 0" at bounding box center [587, 540] width 1097 height 39
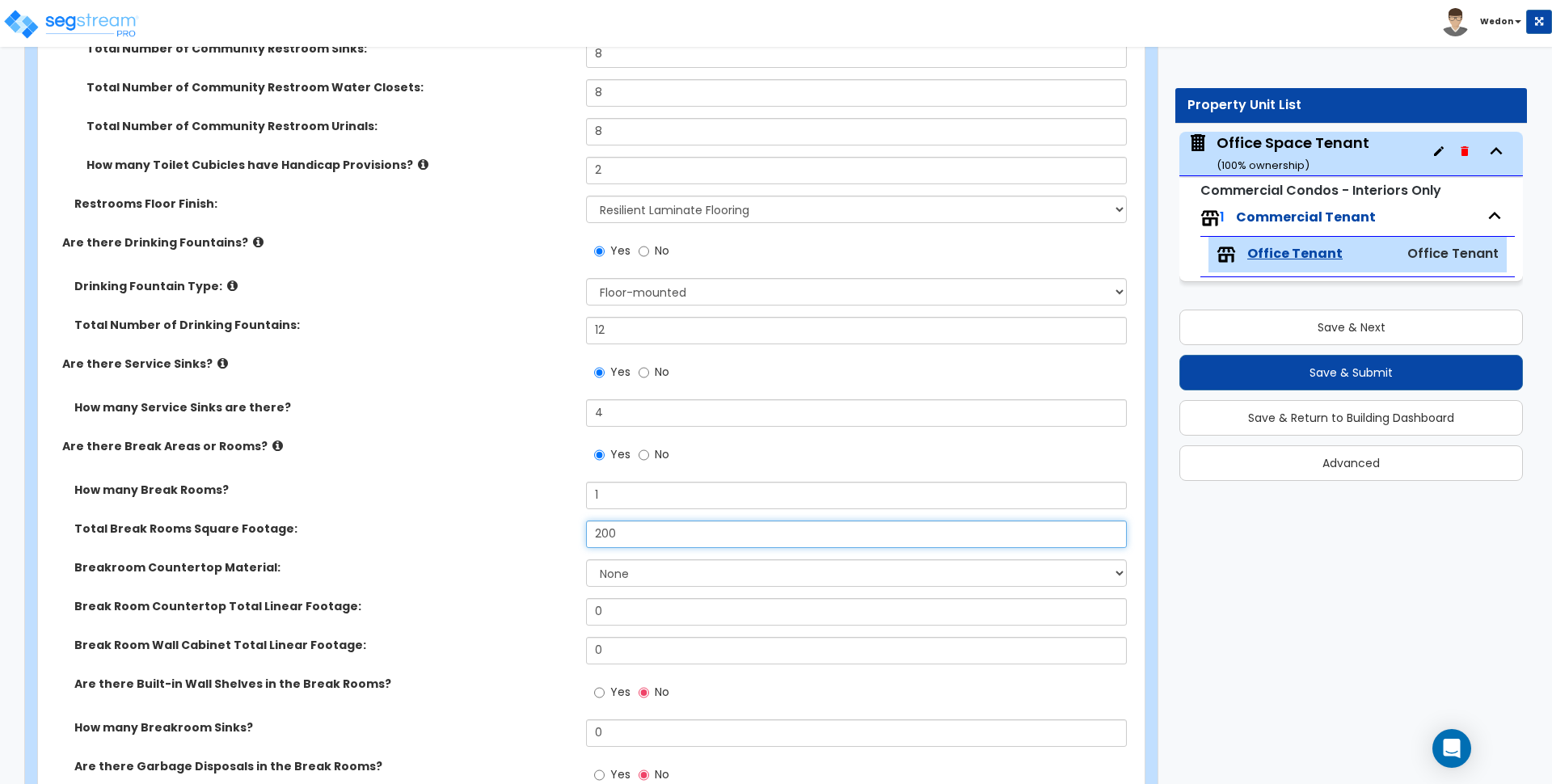
type input "200"
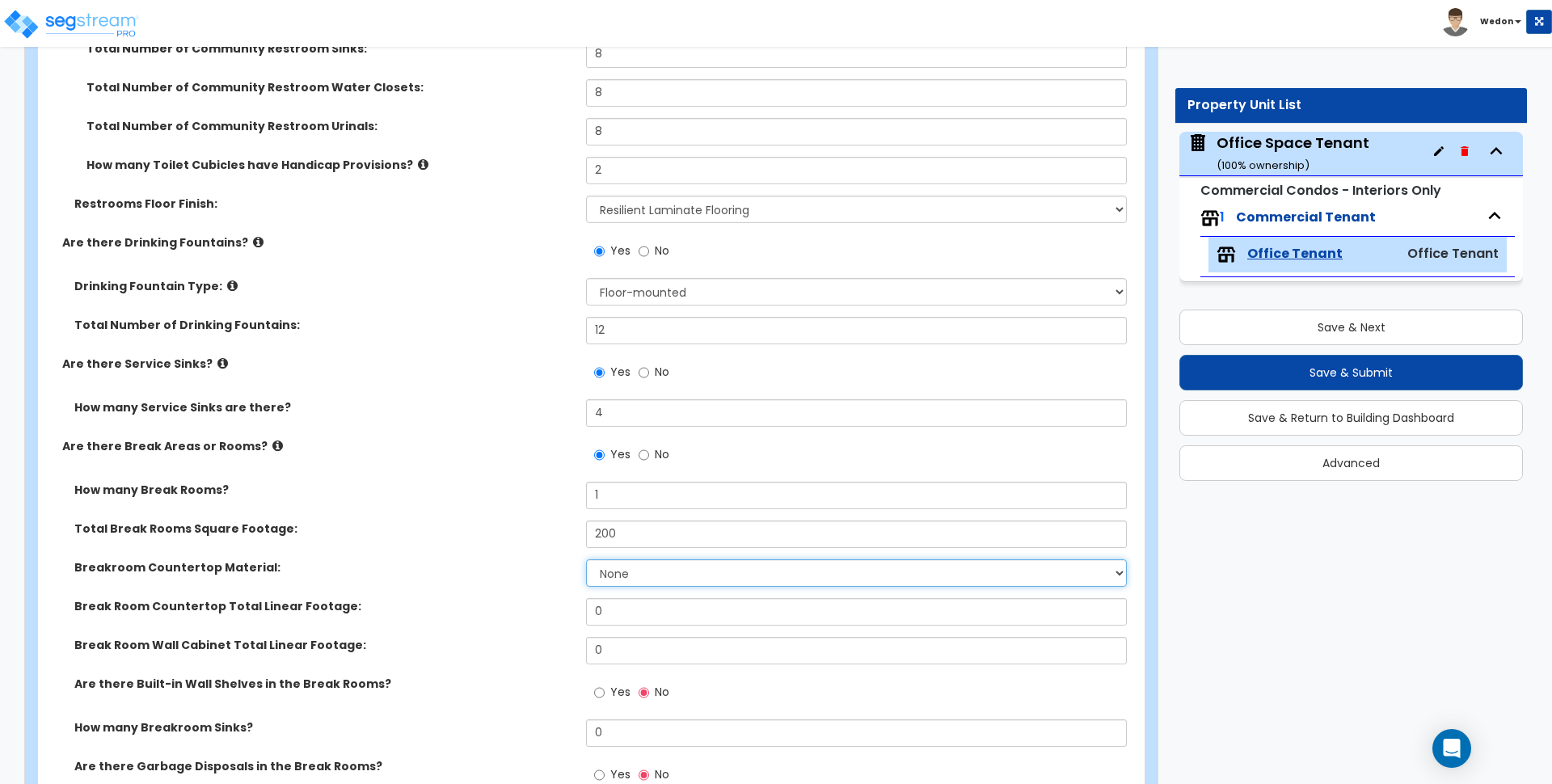
drag, startPoint x: 669, startPoint y: 564, endPoint x: 697, endPoint y: 587, distance: 36.2
click at [669, 564] on select "None Plastic Laminate Solid Surface Stone Quartz Marble Tile Wood Stainless Ste…" at bounding box center [857, 573] width 540 height 28
select select "3"
click at [587, 559] on select "None Plastic Laminate Solid Surface Stone Quartz Marble Tile Wood Stainless Ste…" at bounding box center [857, 573] width 540 height 28
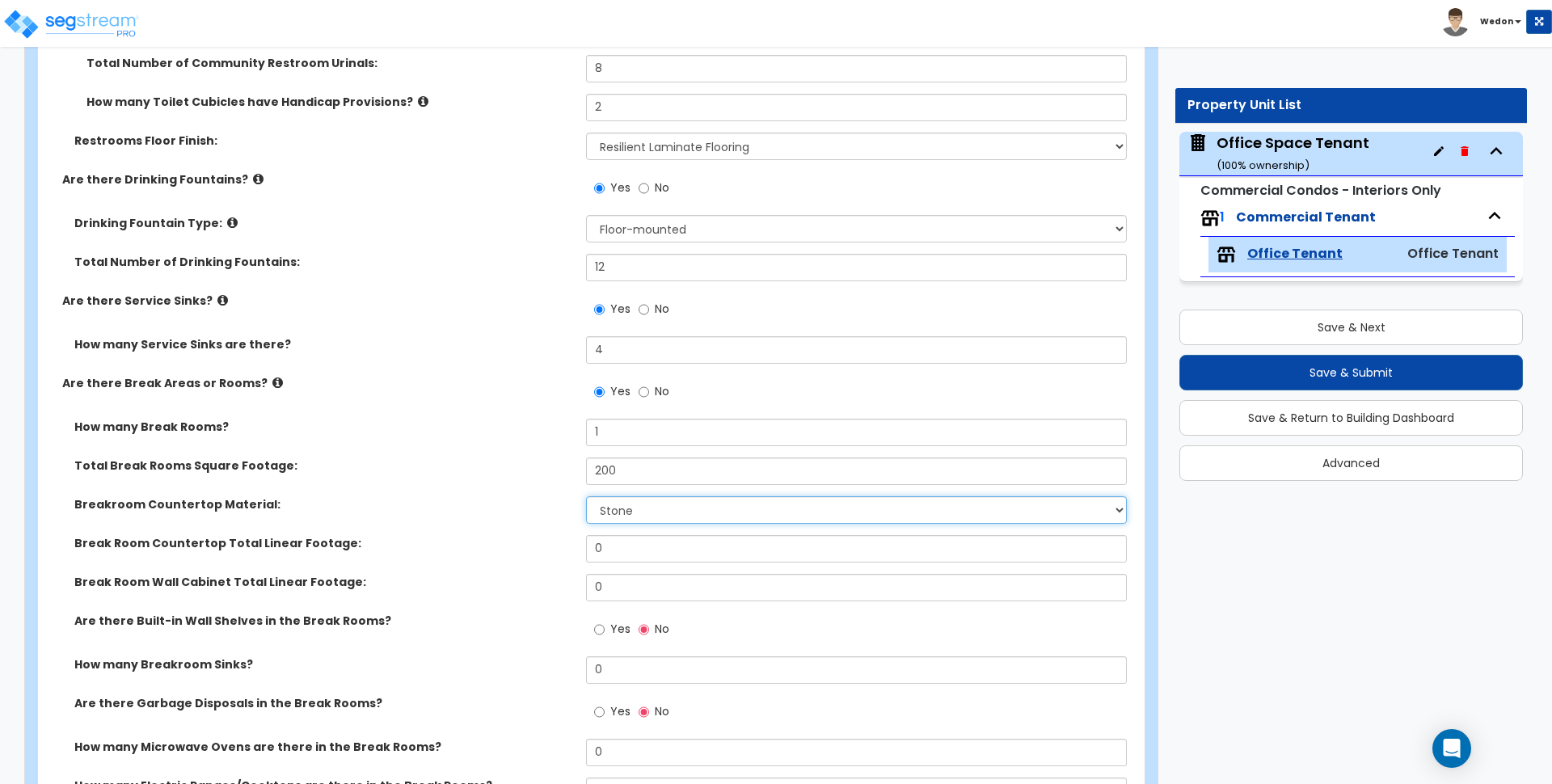
scroll to position [5051, 0]
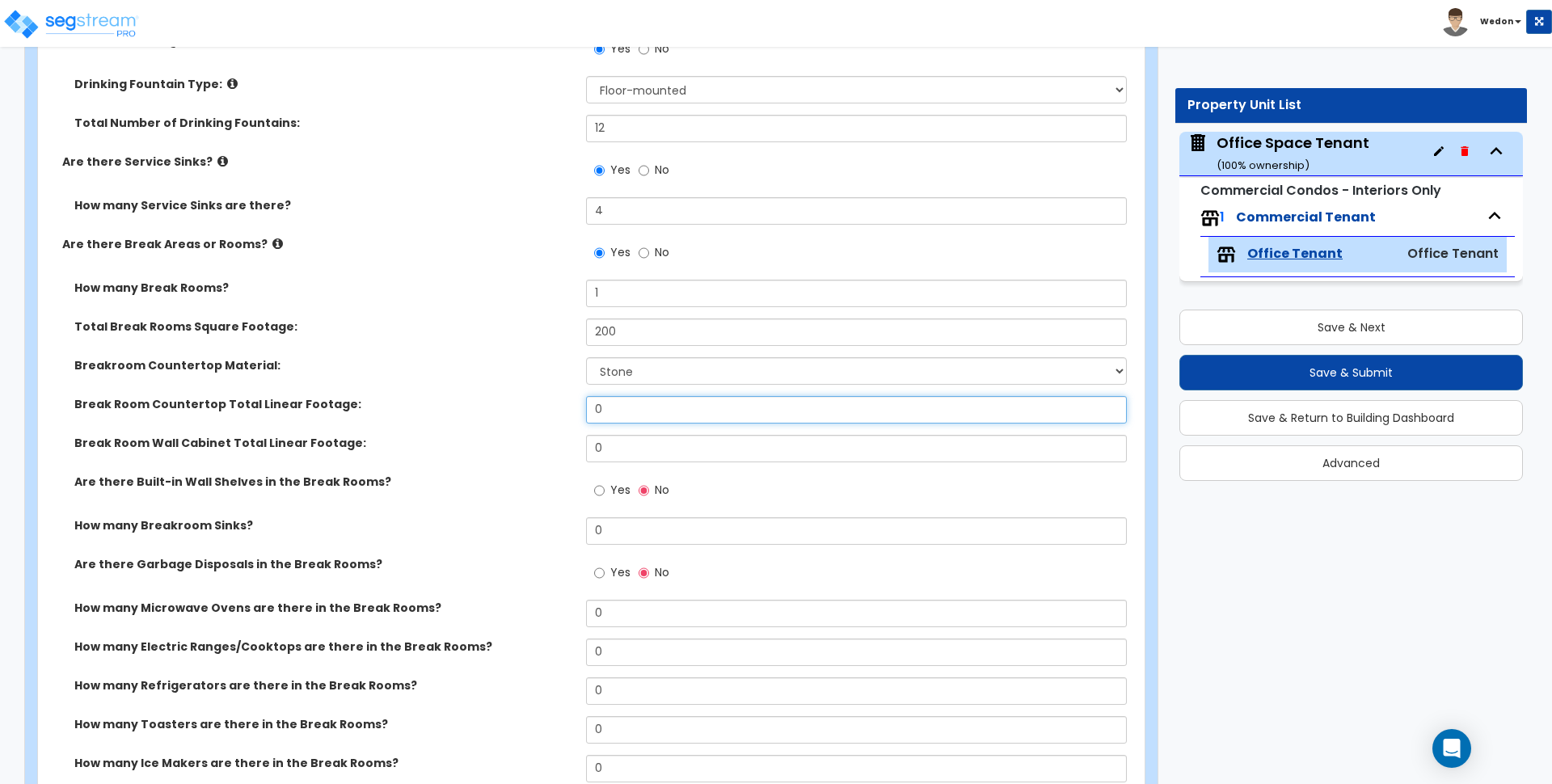
click at [546, 398] on div "Break Room Countertop Total Linear Footage: 0" at bounding box center [587, 415] width 1097 height 39
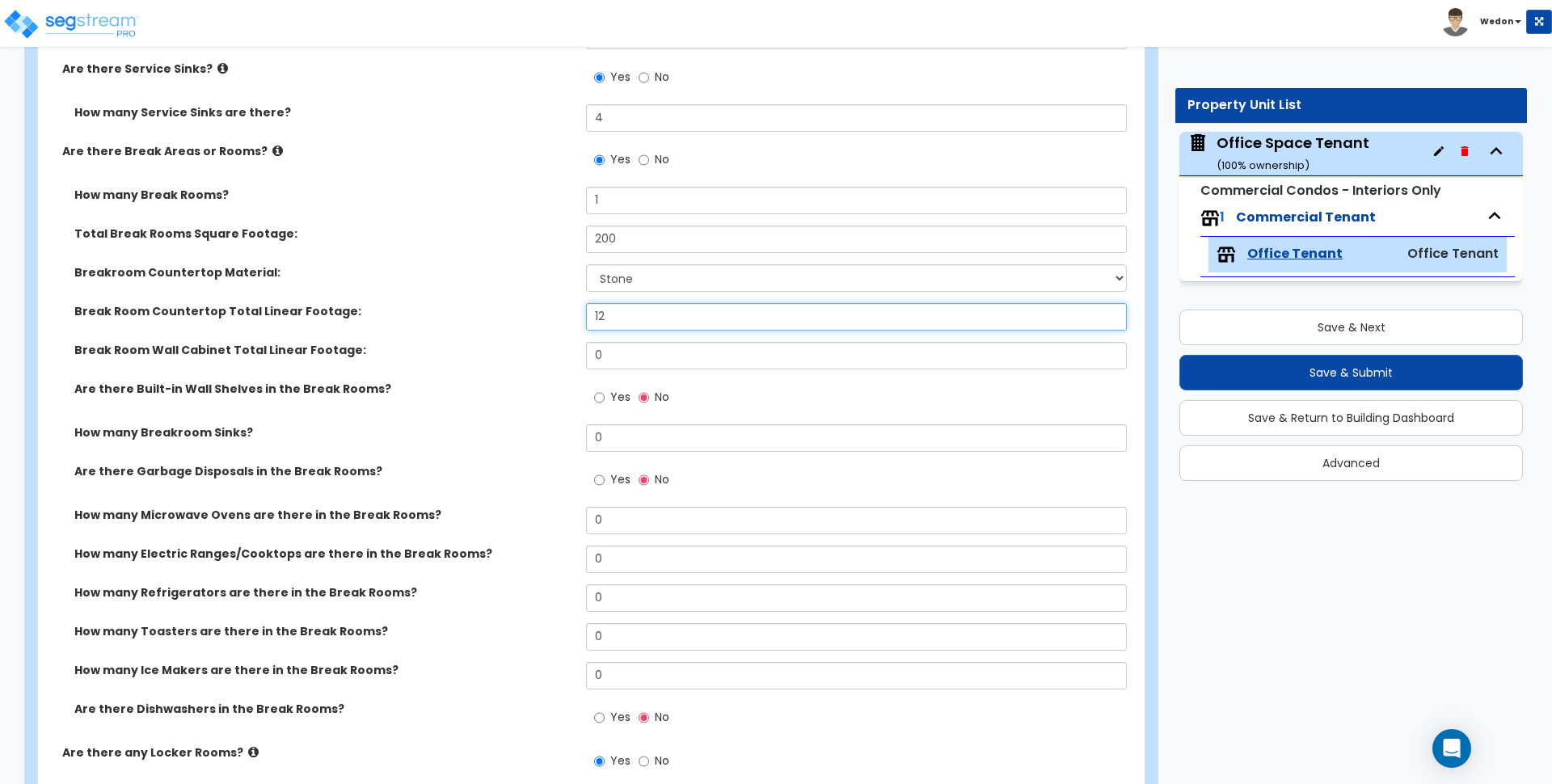
scroll to position [5151, 0]
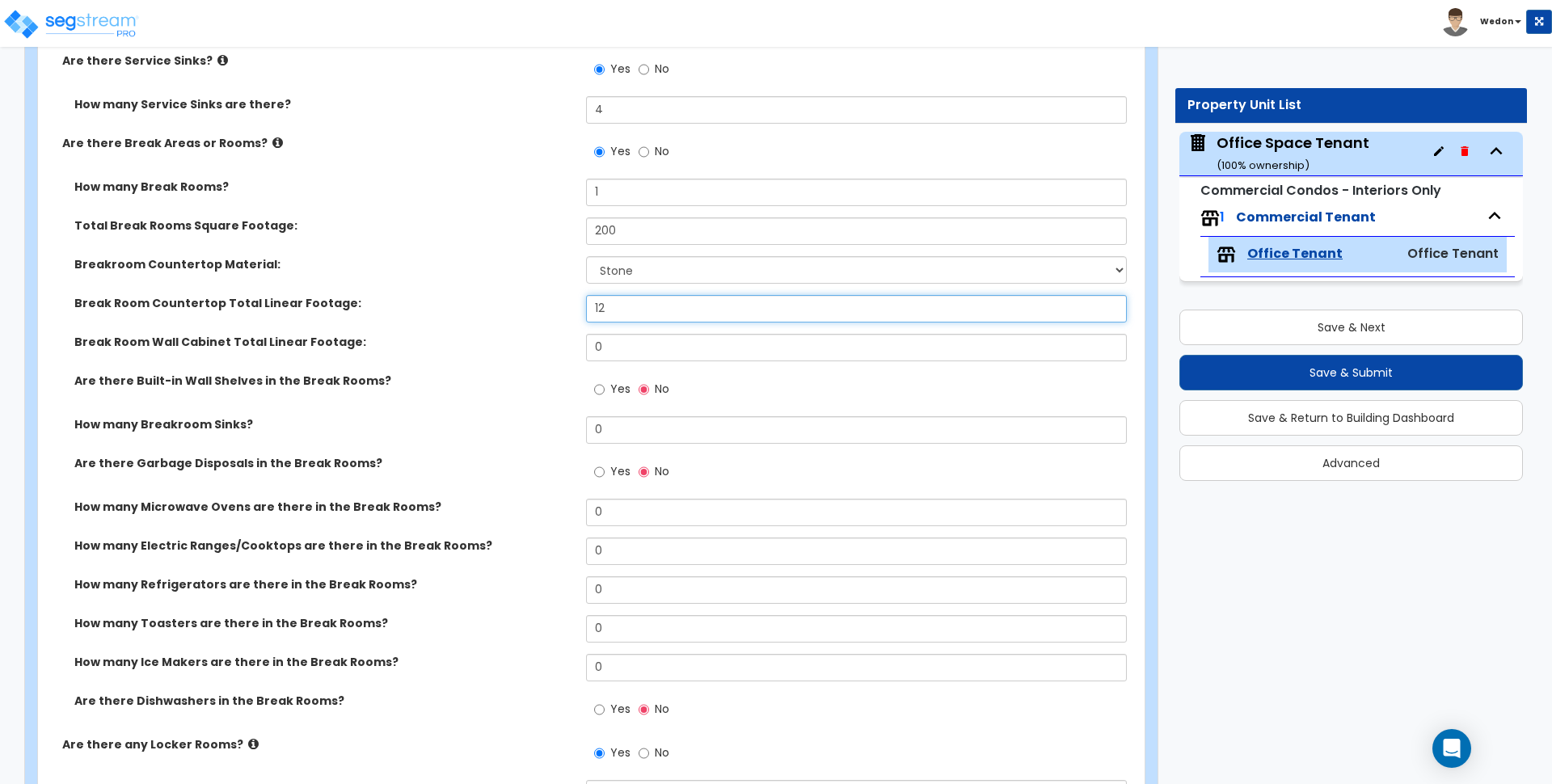
type input "12"
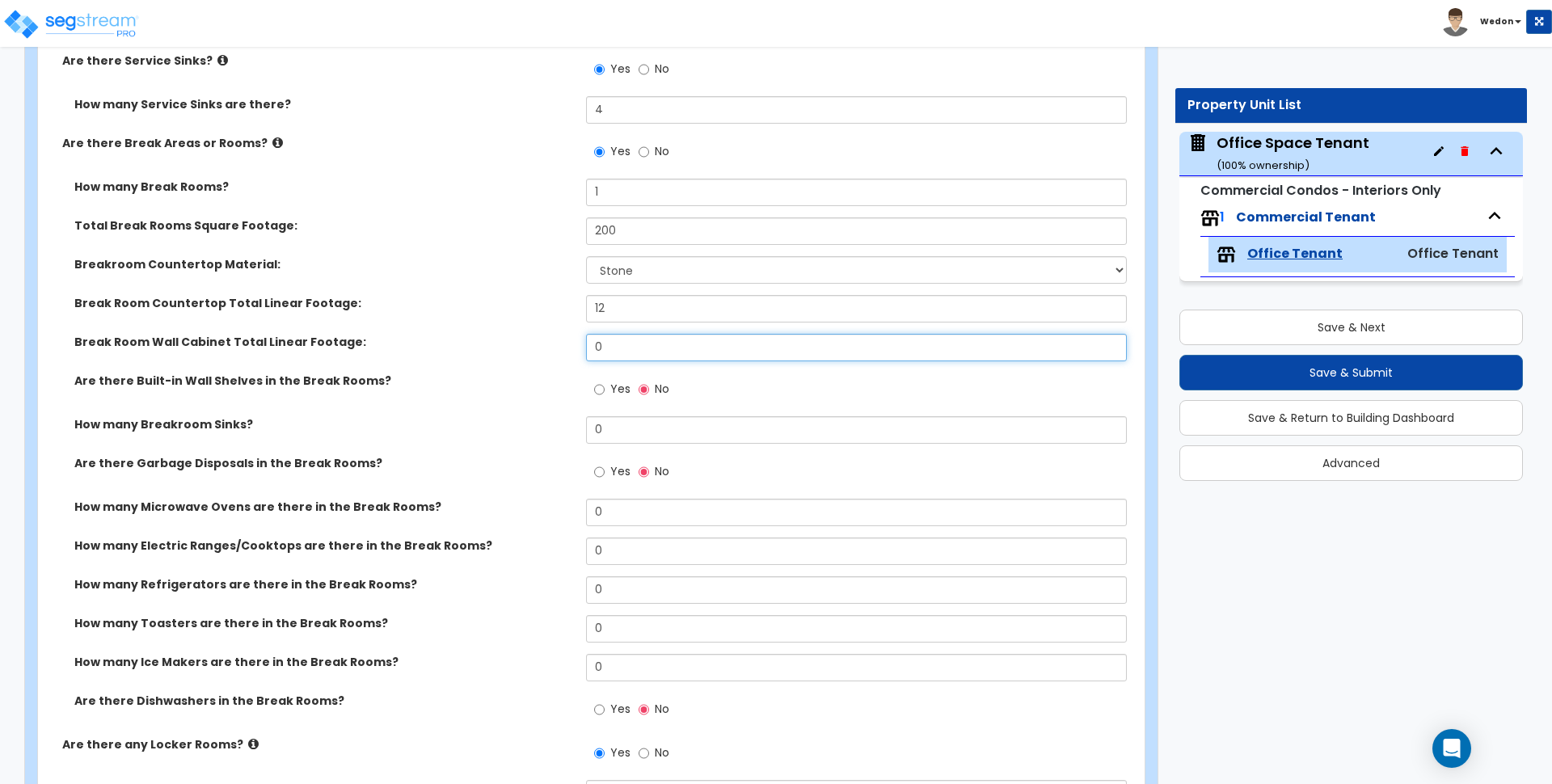
drag, startPoint x: 547, startPoint y: 342, endPoint x: 602, endPoint y: 372, distance: 62.6
click at [535, 341] on div "Break Room Wall Cabinet Total Linear Footage: 0" at bounding box center [587, 354] width 1097 height 39
type input "2"
click at [620, 383] on span "Yes" at bounding box center [620, 388] width 21 height 16
click at [604, 383] on input "Yes" at bounding box center [600, 389] width 11 height 18
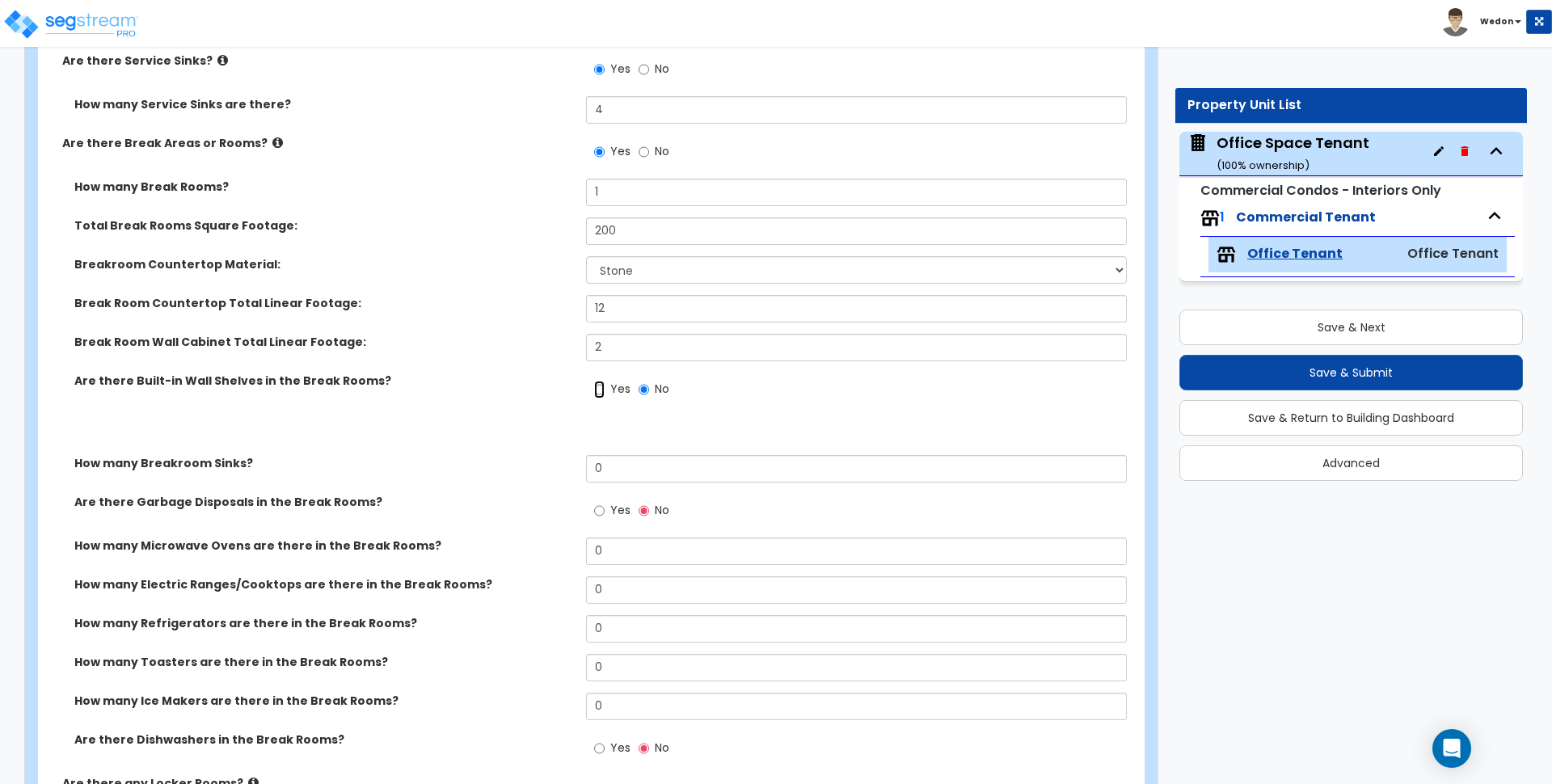
radio input "true"
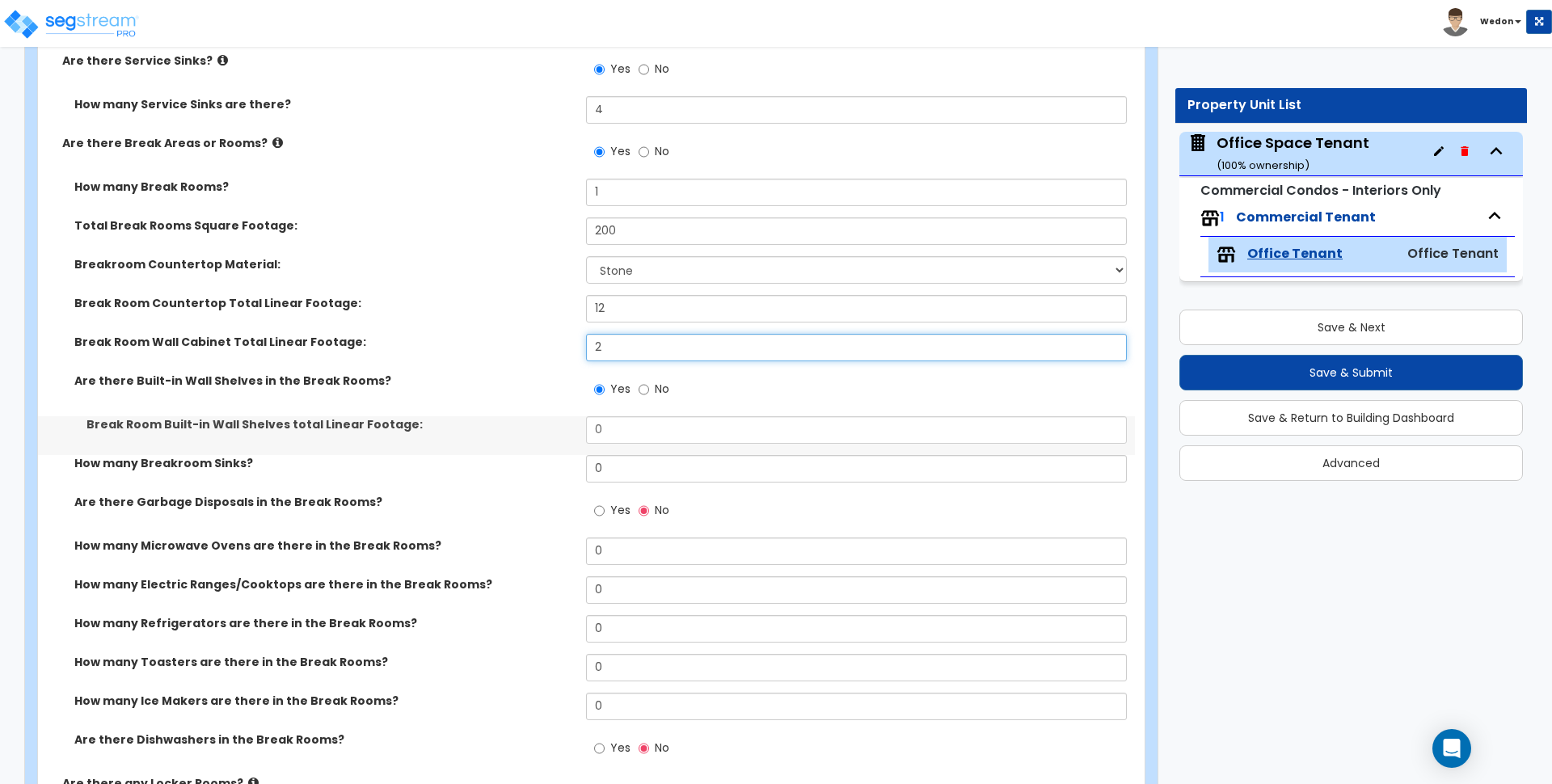
drag, startPoint x: 600, startPoint y: 342, endPoint x: 411, endPoint y: 331, distance: 189.3
click at [456, 331] on div "How many Break Rooms? 1 Total Break Rooms Square Footage: 200 Breakroom Counter…" at bounding box center [587, 476] width 1073 height 596
type input "12"
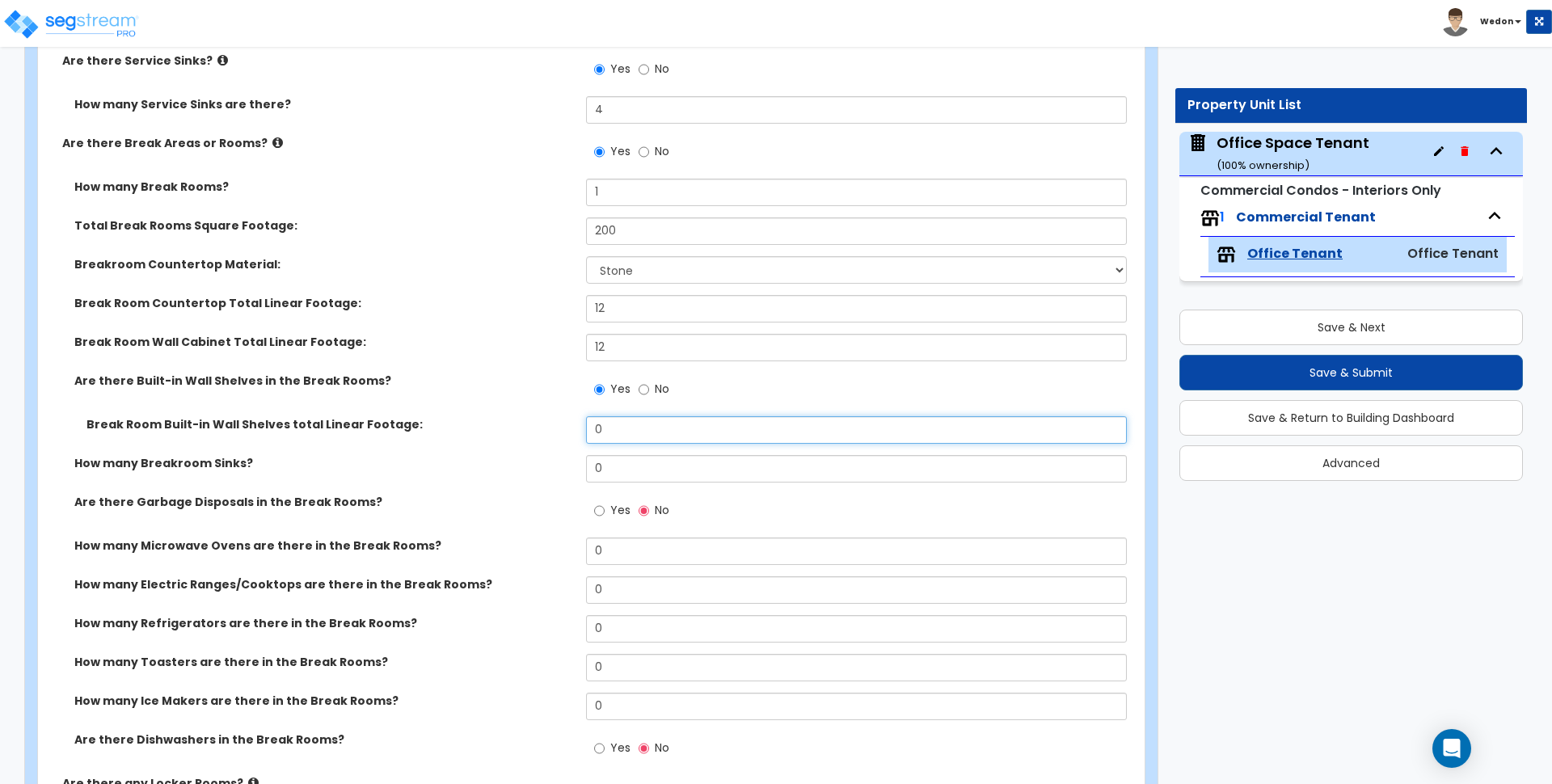
click at [521, 424] on div "Break Room Built-in Wall Shelves total Linear Footage: 0" at bounding box center [587, 436] width 1097 height 39
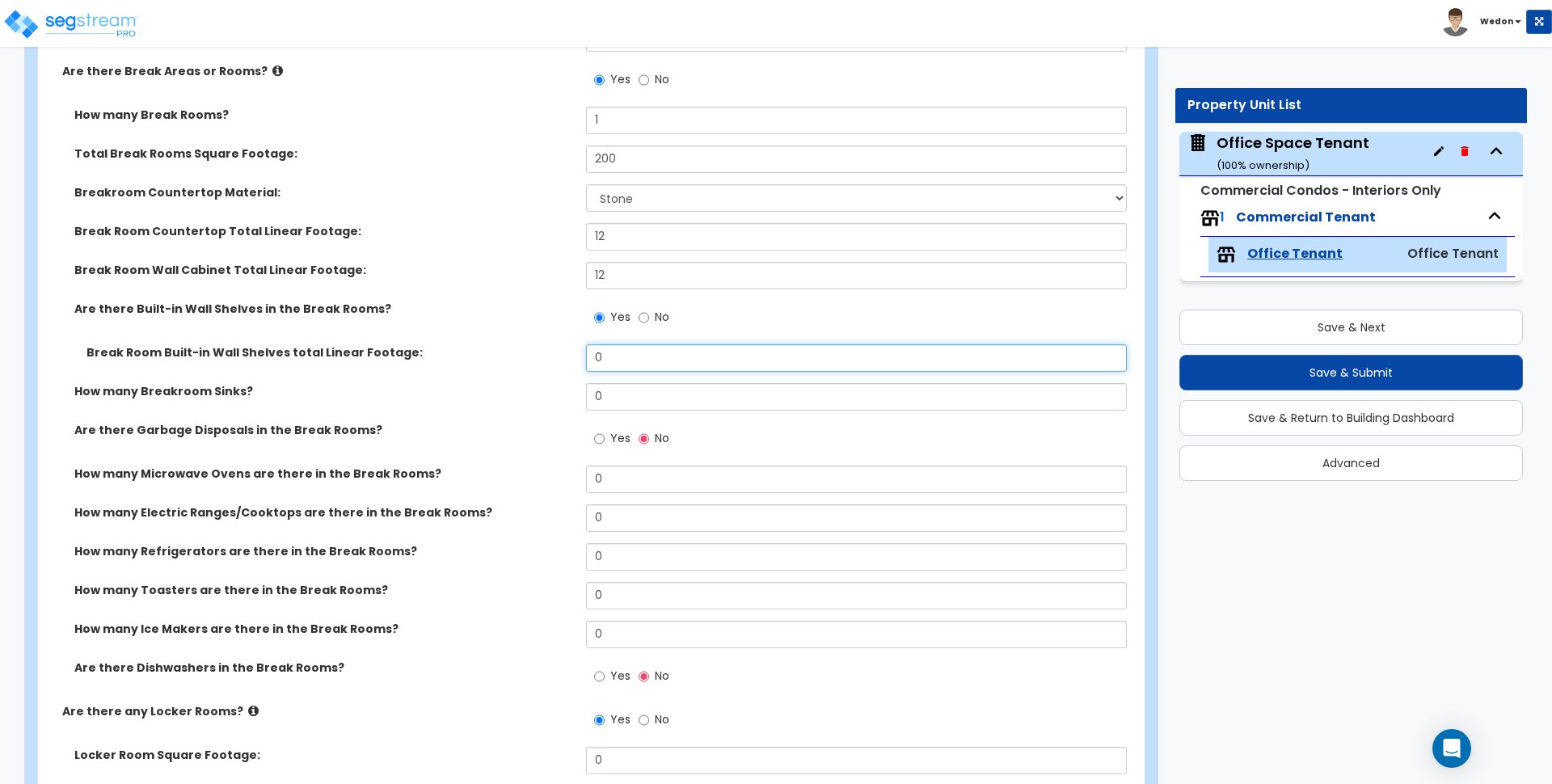
scroll to position [5253, 0]
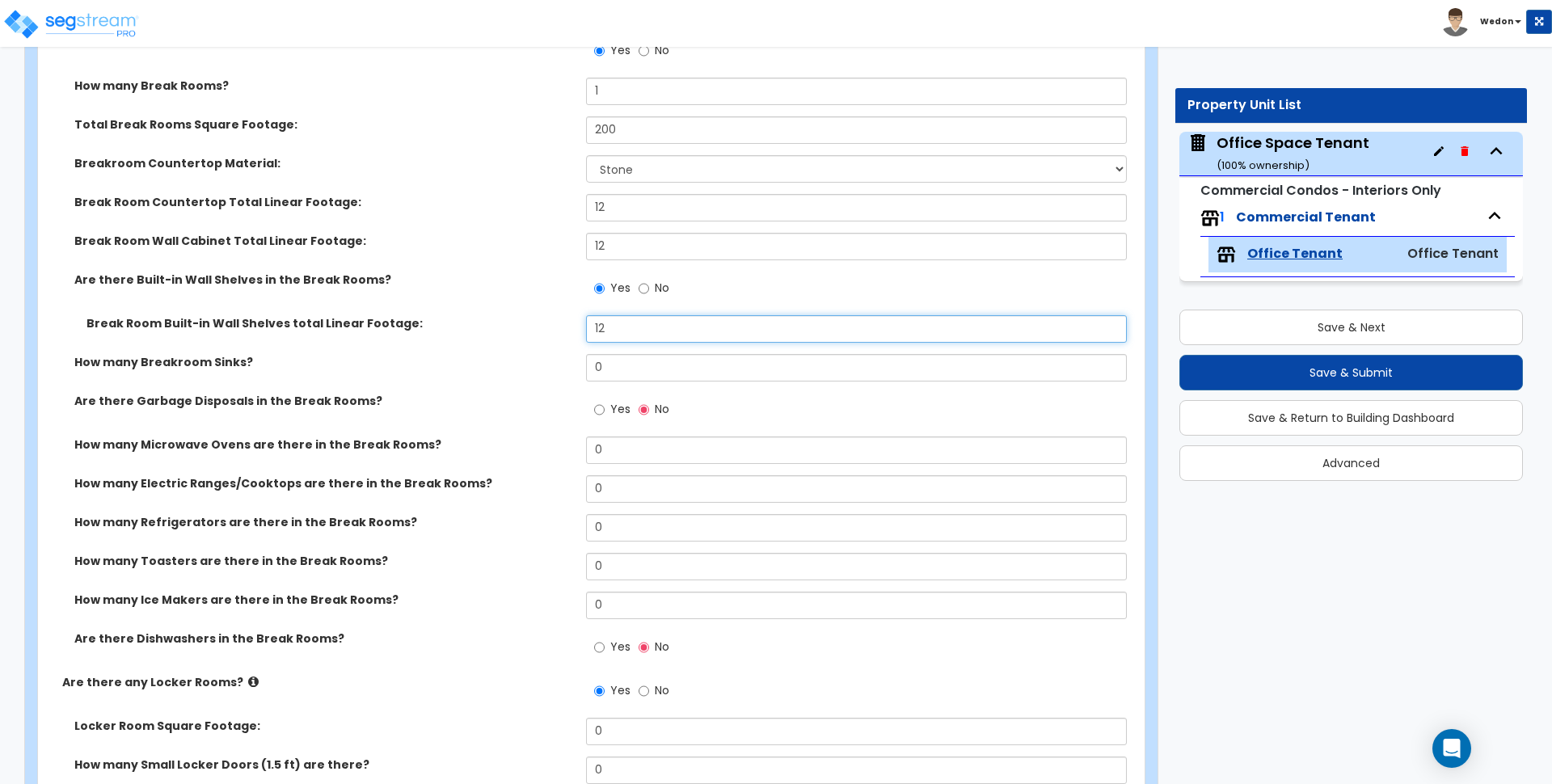
type input "12"
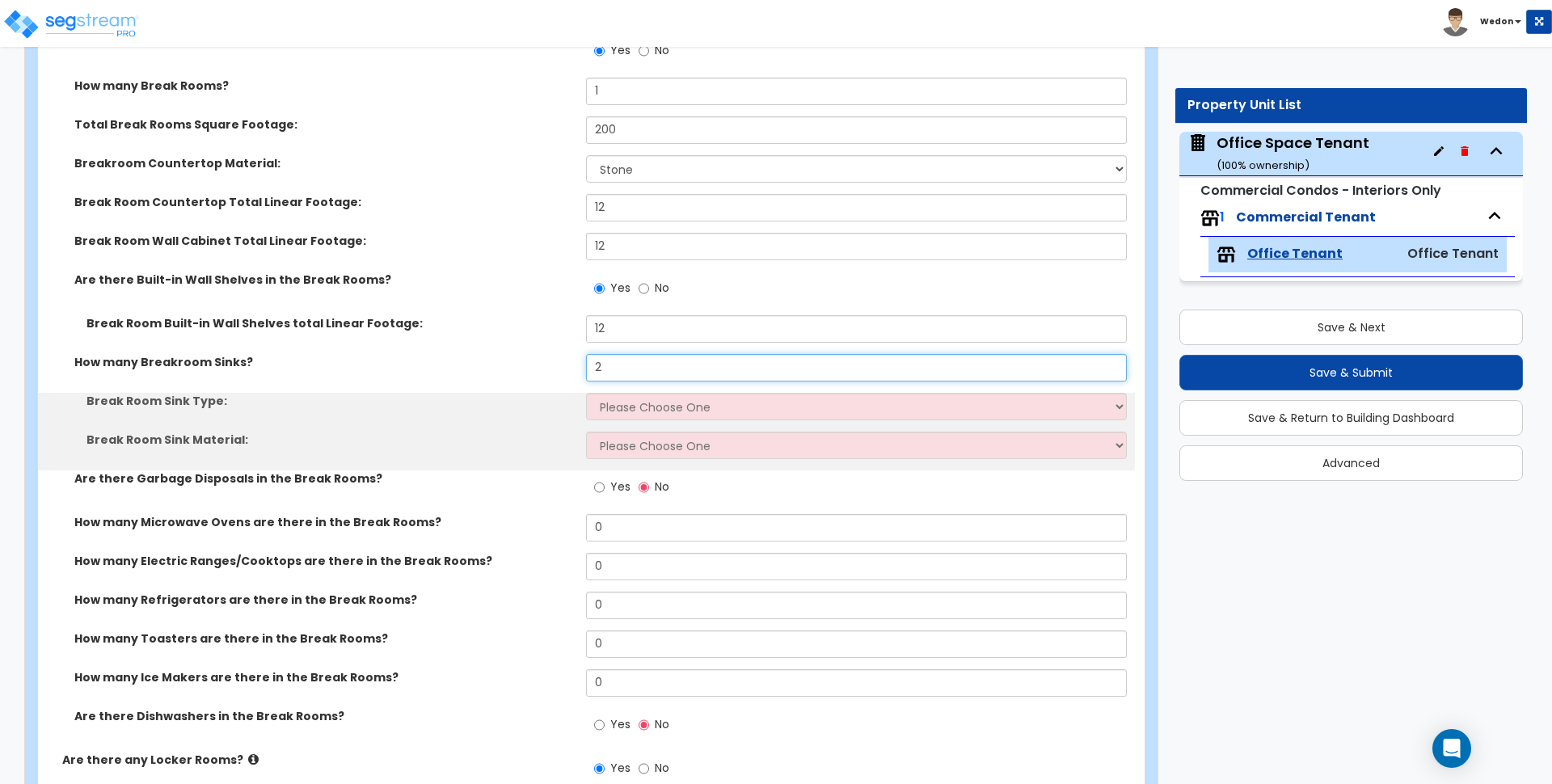
type input "2"
click at [633, 404] on select "Please Choose One Single Sink Double Sink" at bounding box center [857, 406] width 540 height 28
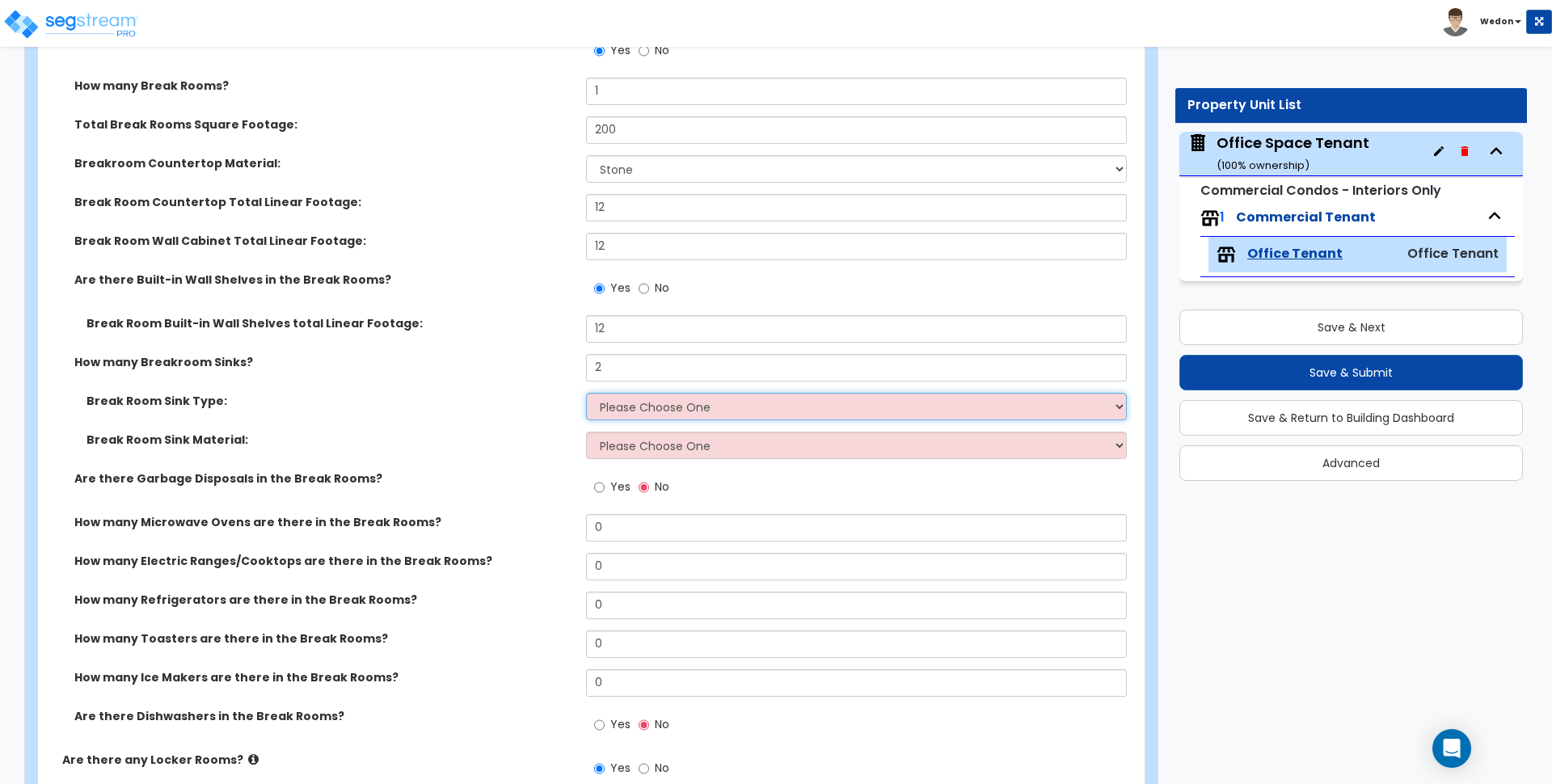
click at [587, 393] on select "Please Choose One Single Sink Double Sink" at bounding box center [857, 406] width 540 height 28
click at [665, 398] on select "Please Choose One Single Sink Double Sink" at bounding box center [857, 406] width 540 height 28
select select "1"
click at [587, 393] on select "Please Choose One Single Sink Double Sink" at bounding box center [857, 406] width 540 height 28
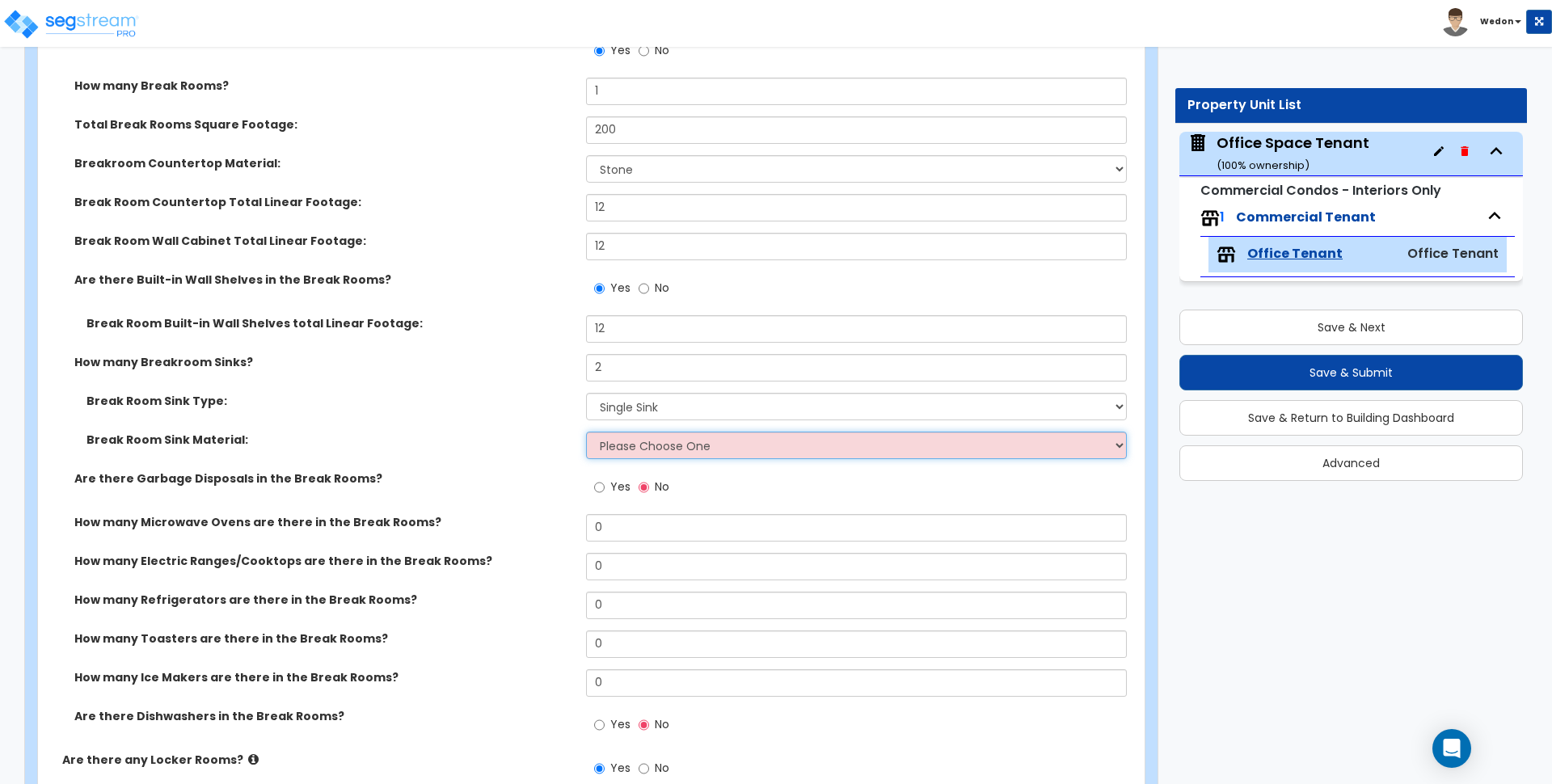
click at [655, 457] on select "Please Choose One Stainless Steel Porcelain Enamel Cast Iron" at bounding box center [857, 445] width 540 height 28
select select "3"
click at [587, 431] on select "Please Choose One Stainless Steel Porcelain Enamel Cast Iron" at bounding box center [857, 445] width 540 height 28
click at [618, 485] on span "Yes" at bounding box center [620, 486] width 21 height 16
click at [604, 485] on input "Yes" at bounding box center [600, 487] width 11 height 18
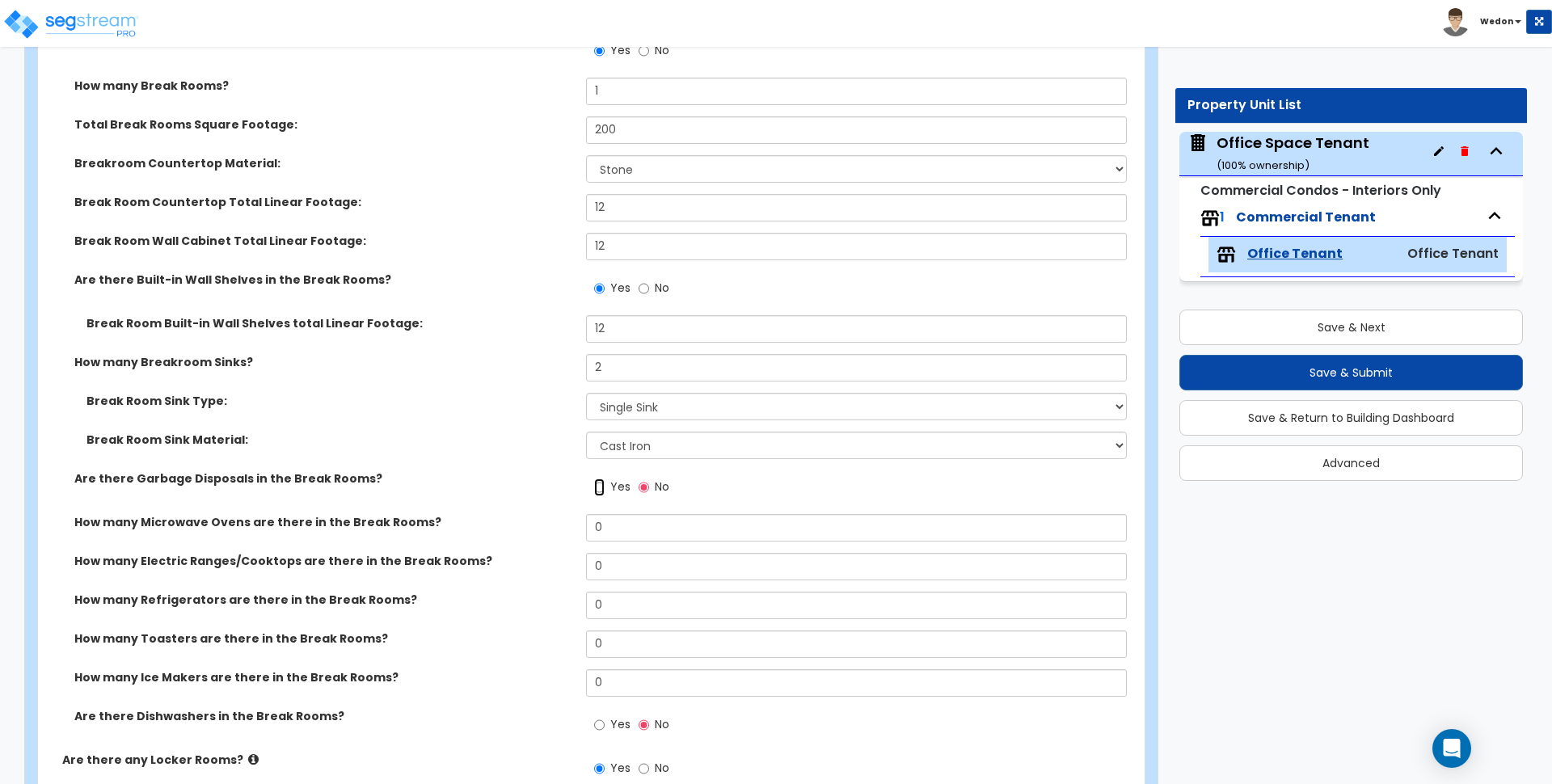
radio input "true"
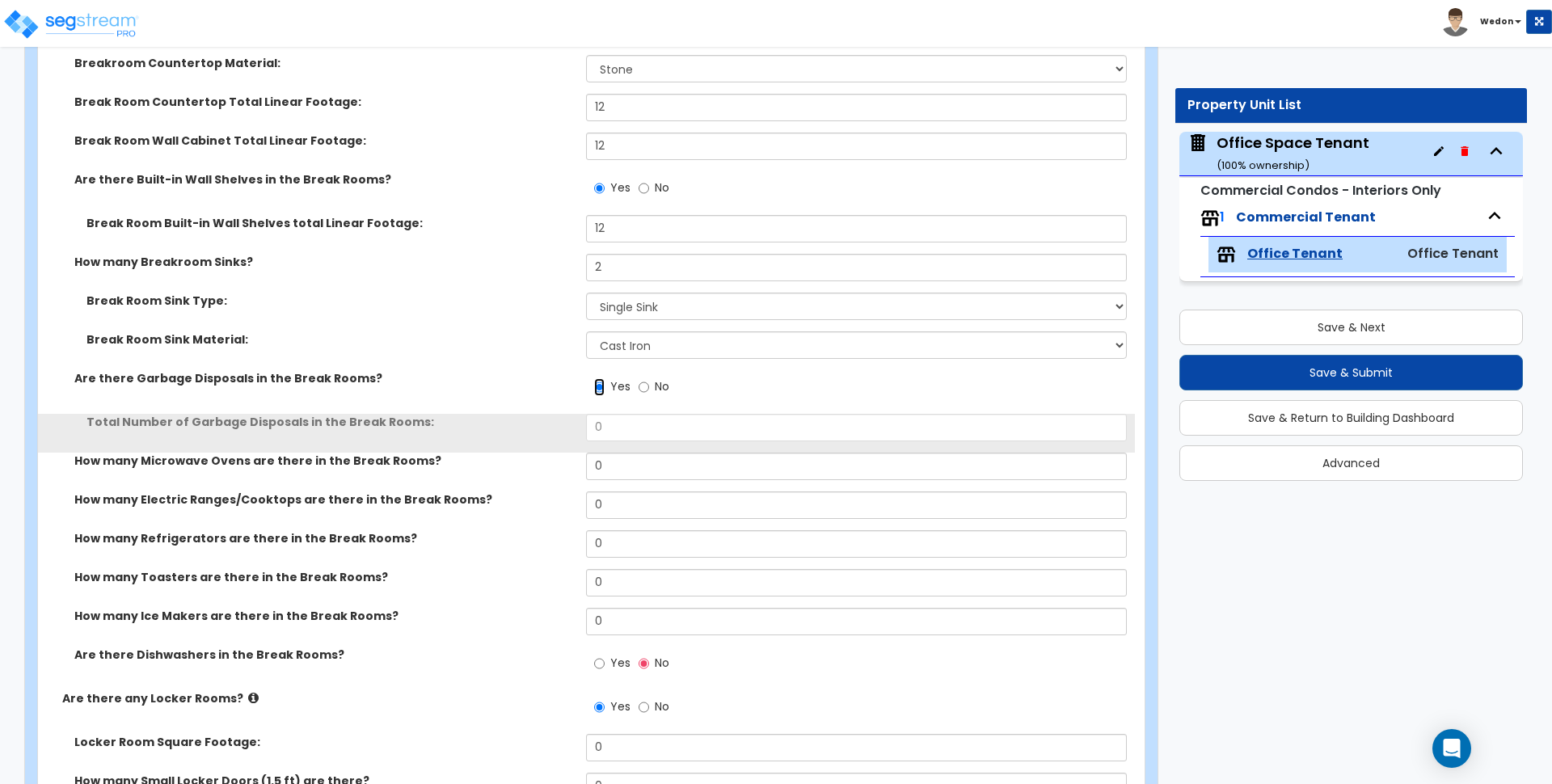
scroll to position [5353, 0]
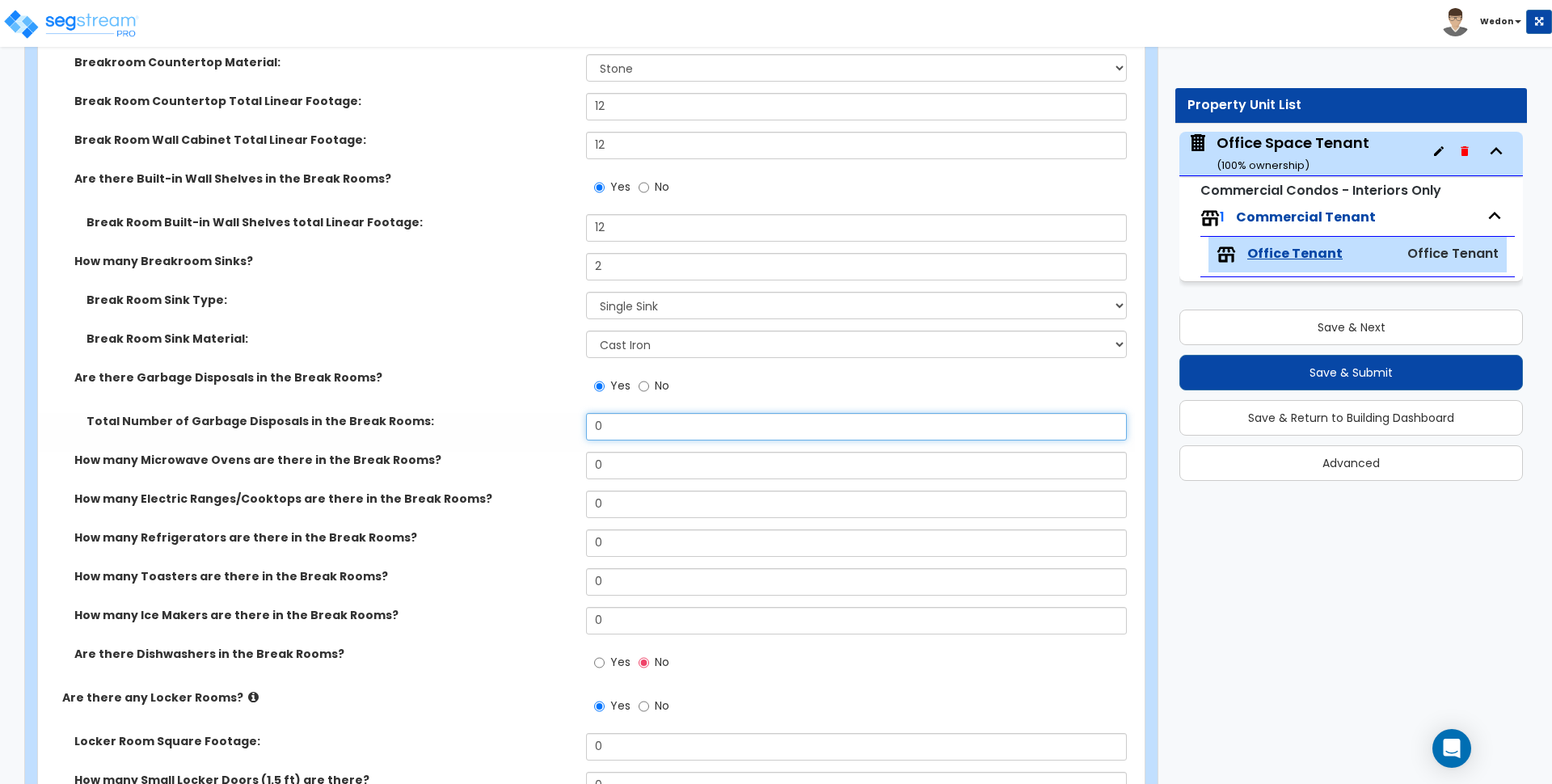
drag, startPoint x: 614, startPoint y: 437, endPoint x: 532, endPoint y: 430, distance: 82.3
click at [532, 430] on div "Total Number of Garbage Disposals in the Break Rooms: 0" at bounding box center [587, 432] width 1097 height 39
type input "1"
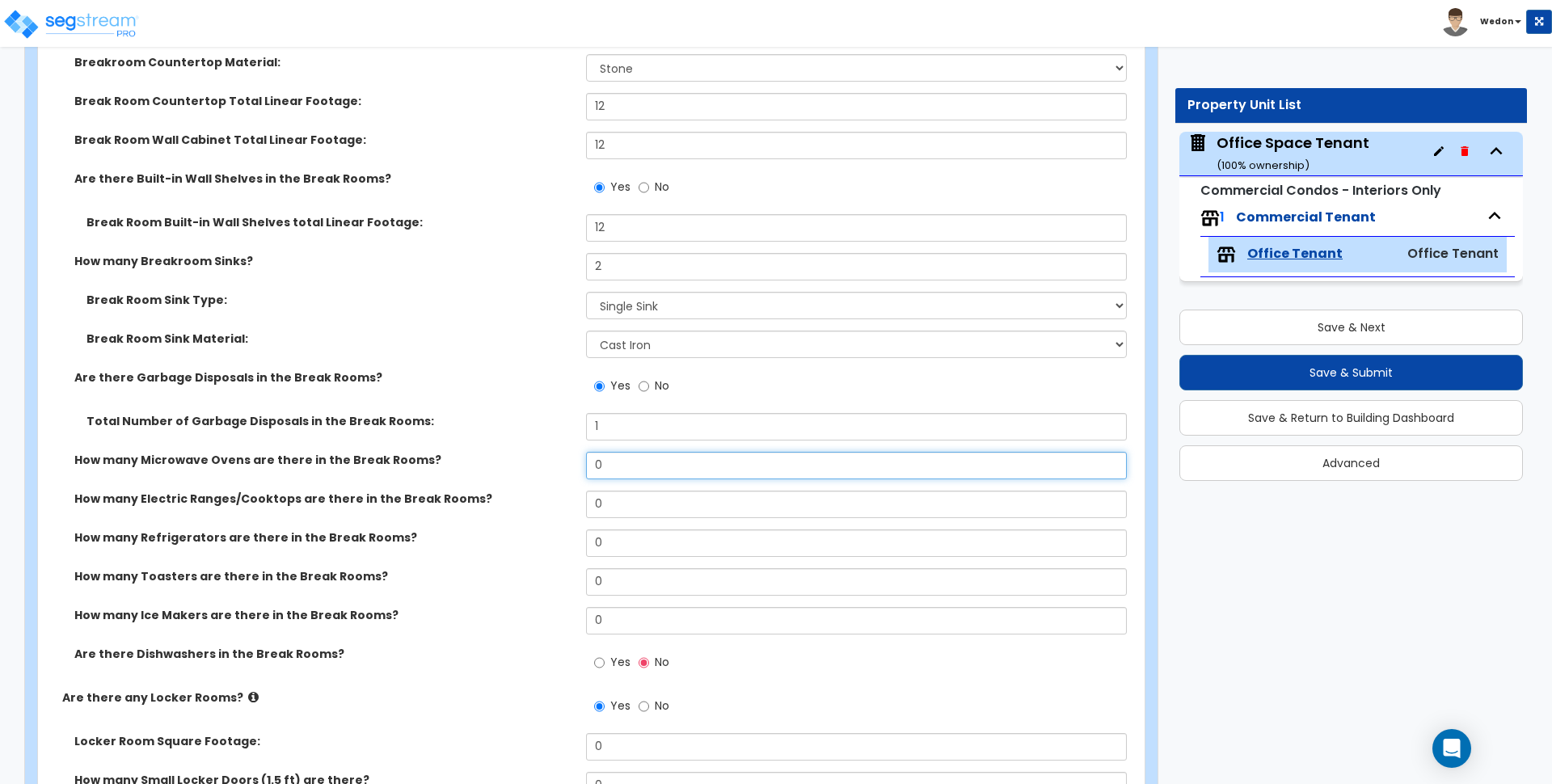
drag, startPoint x: 526, startPoint y: 459, endPoint x: 590, endPoint y: 461, distance: 64.0
click at [513, 459] on div "How many Microwave Ovens are there in the Break Rooms? 0" at bounding box center [587, 471] width 1097 height 39
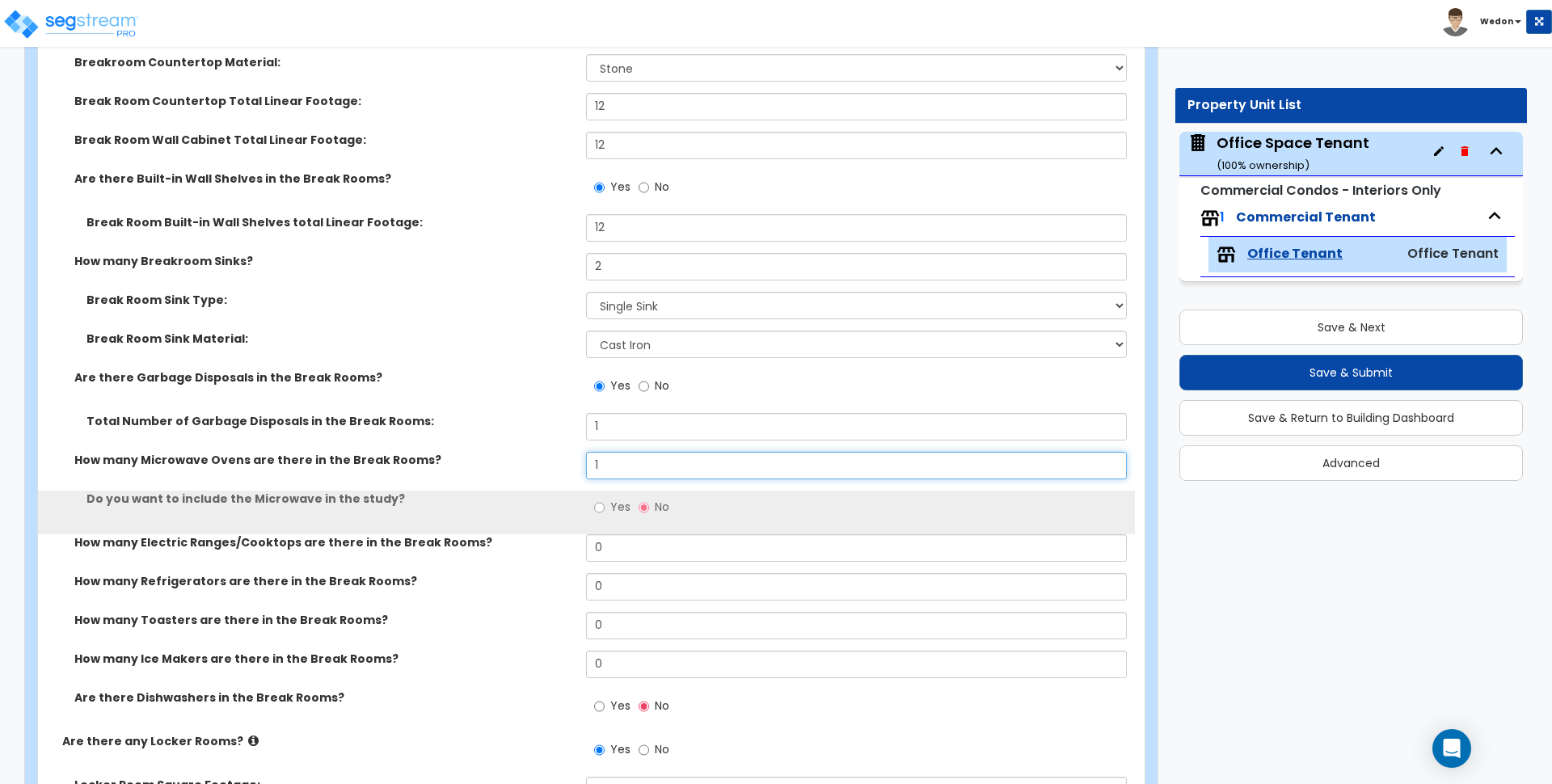
type input "1"
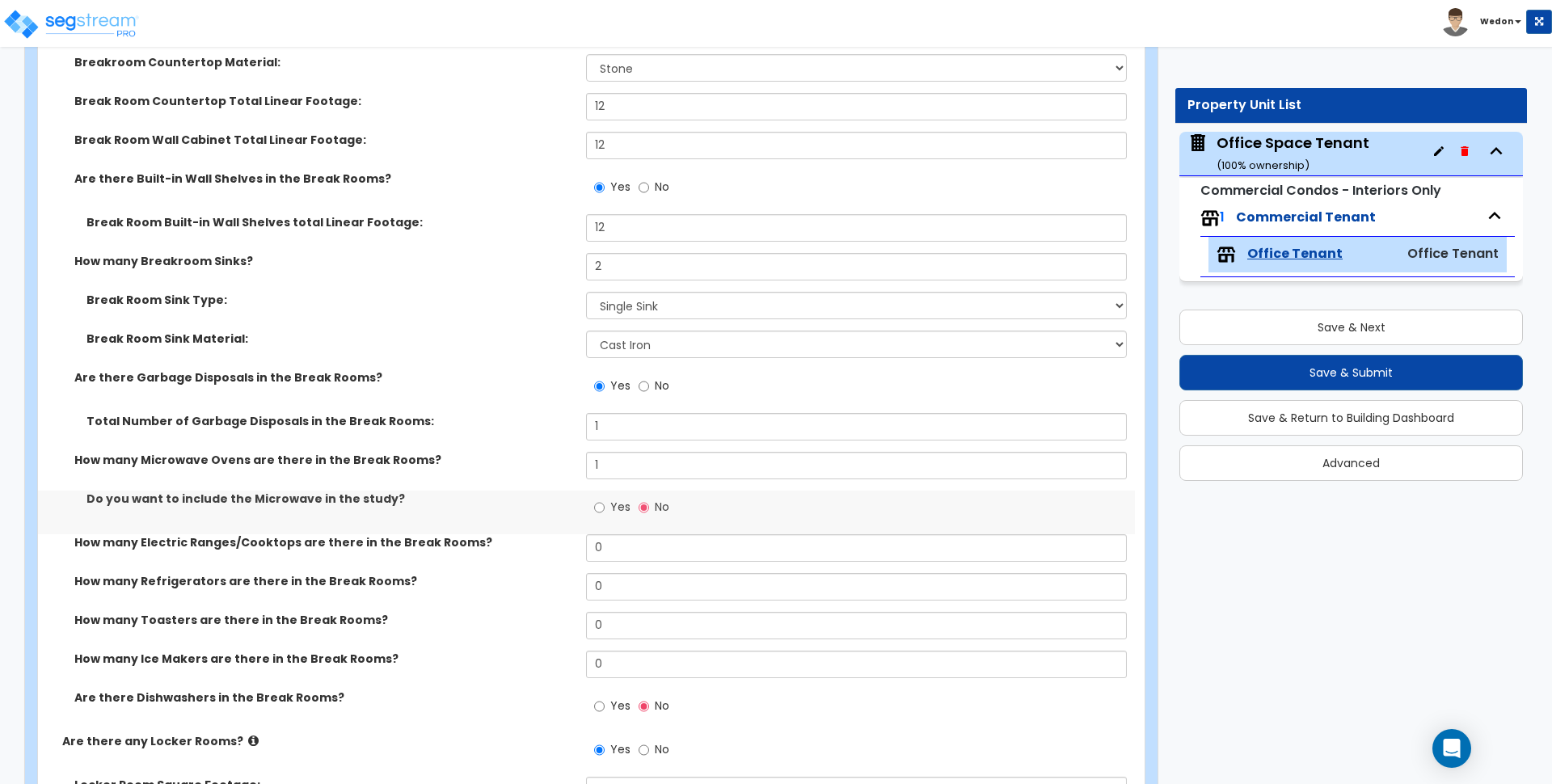
click at [617, 510] on span "Yes" at bounding box center [620, 507] width 21 height 16
click at [604, 510] on input "Yes" at bounding box center [600, 508] width 11 height 18
radio input "true"
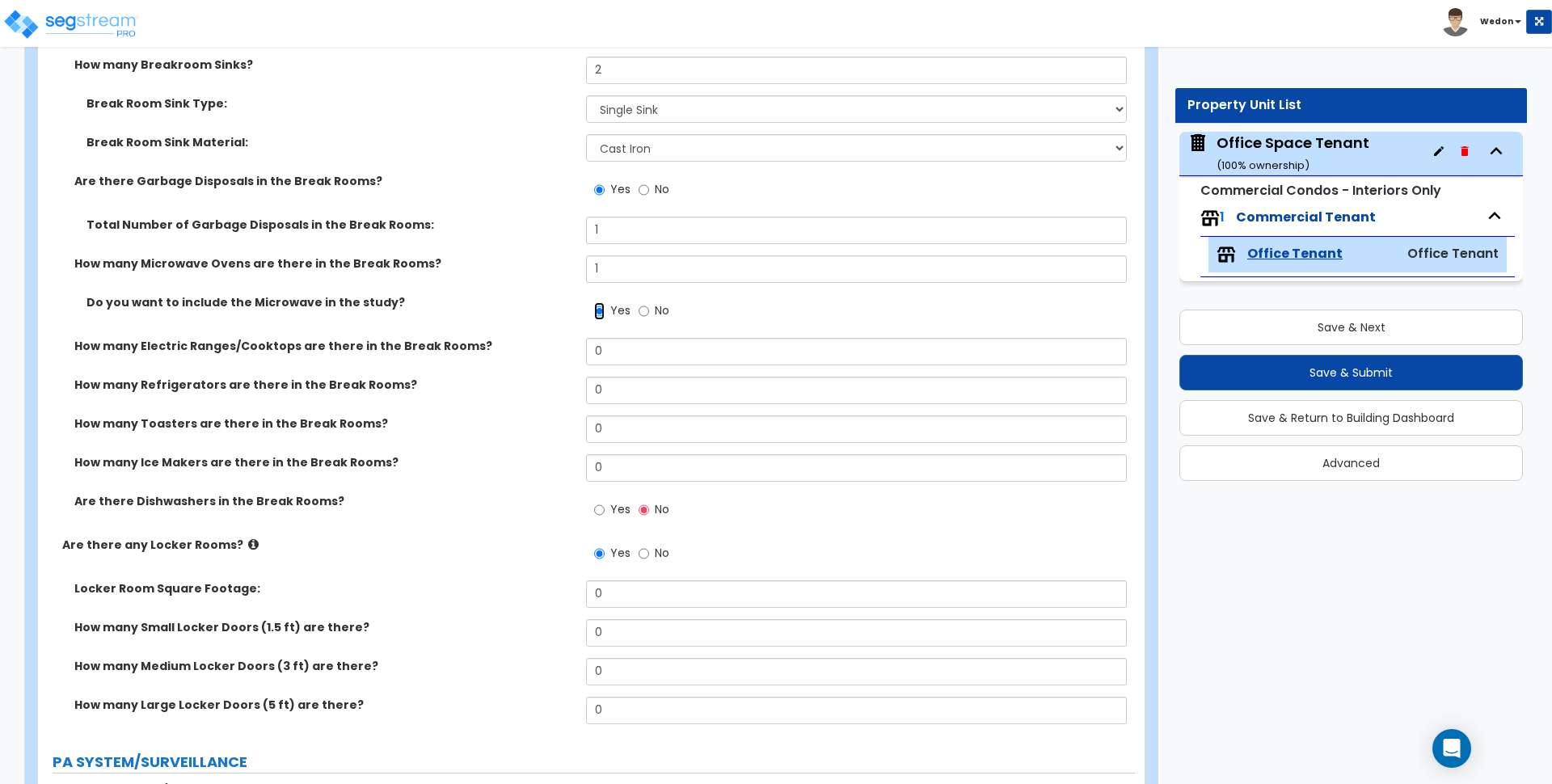
scroll to position [5556, 0]
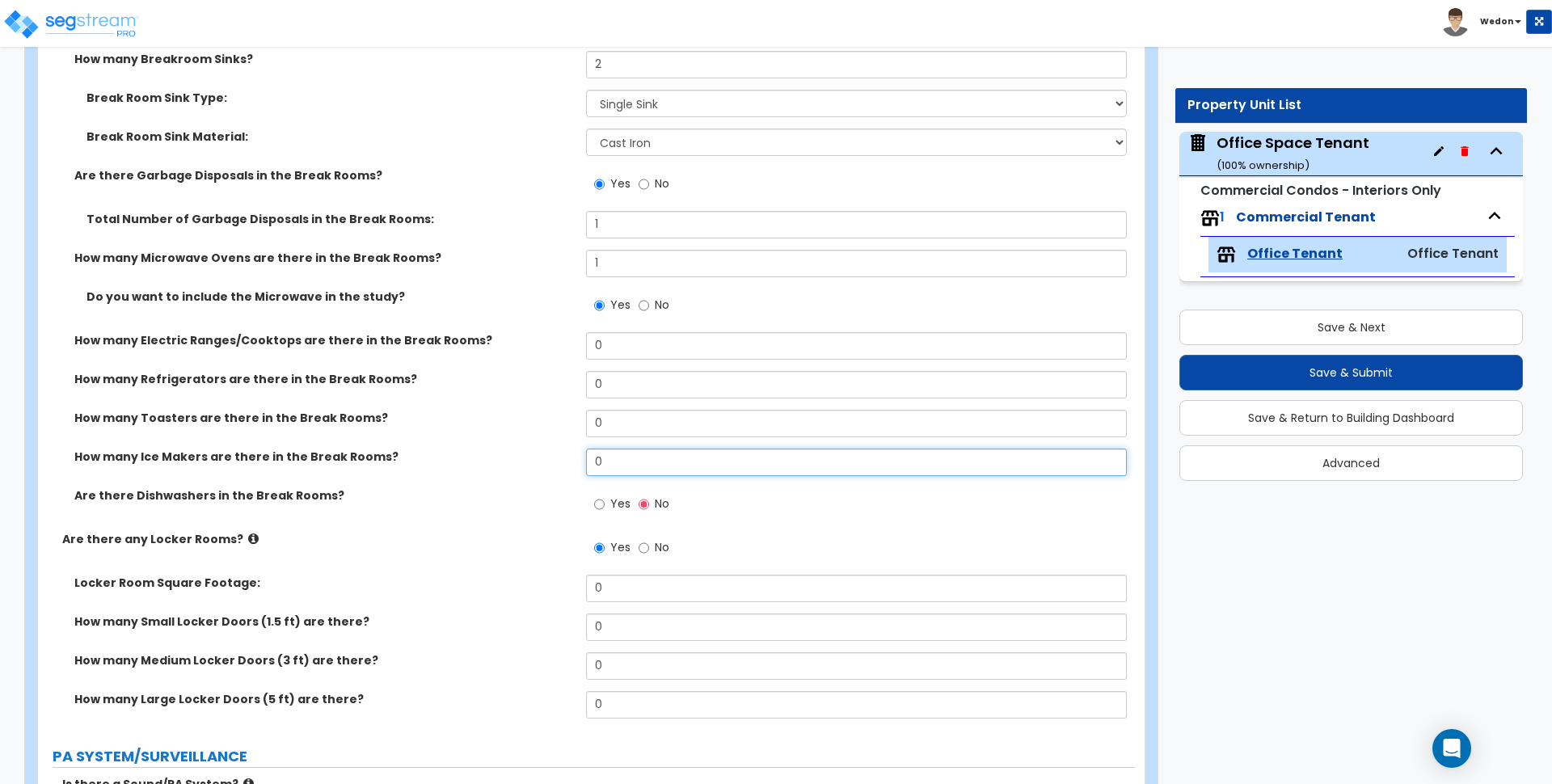
drag, startPoint x: 626, startPoint y: 447, endPoint x: 521, endPoint y: 438, distance: 105.4
click at [526, 438] on div "How many Break Rooms? 1 Total Break Rooms Square Footage: 200 Breakroom Counter…" at bounding box center [587, 152] width 1073 height 756
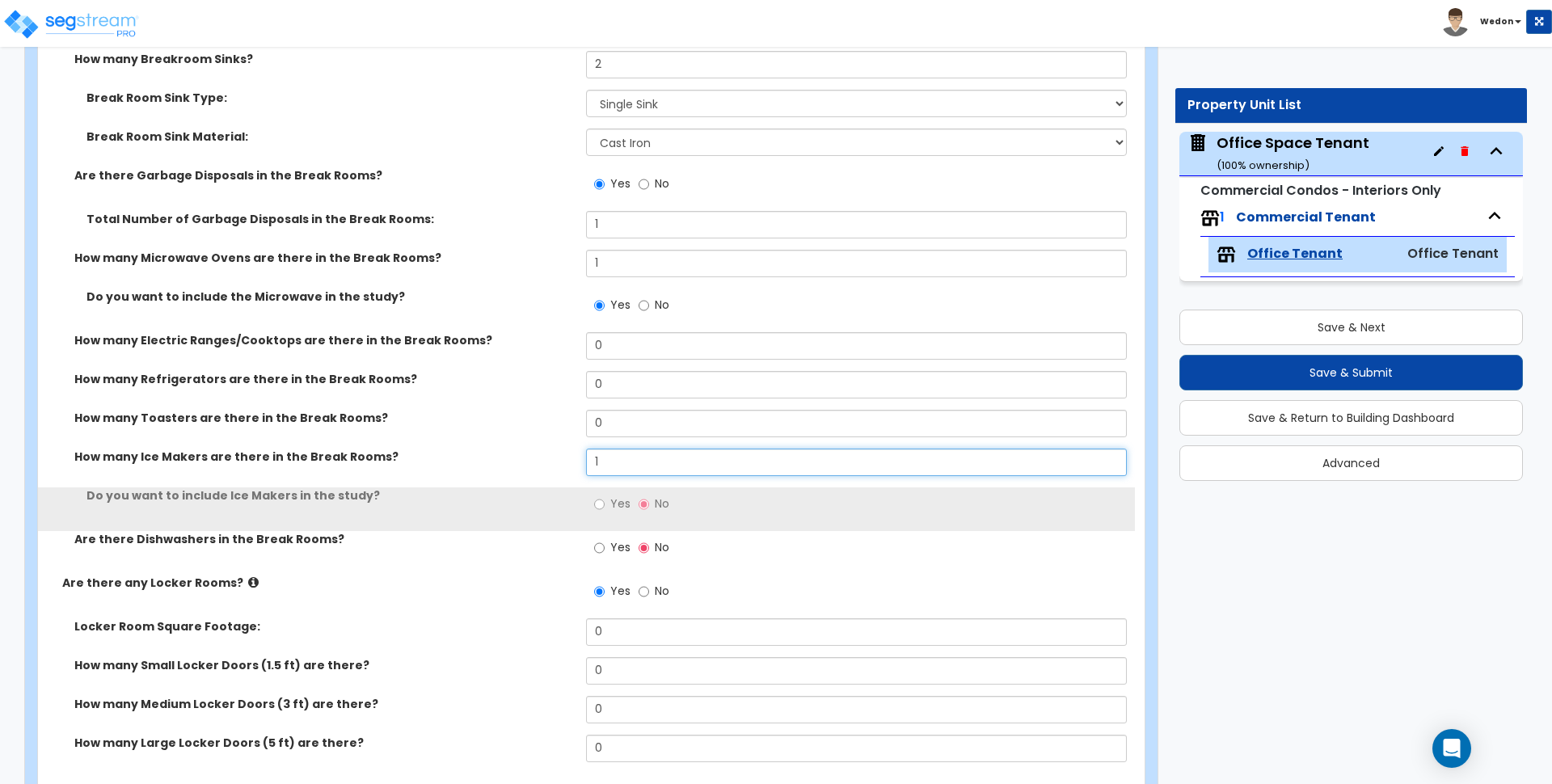
type input "1"
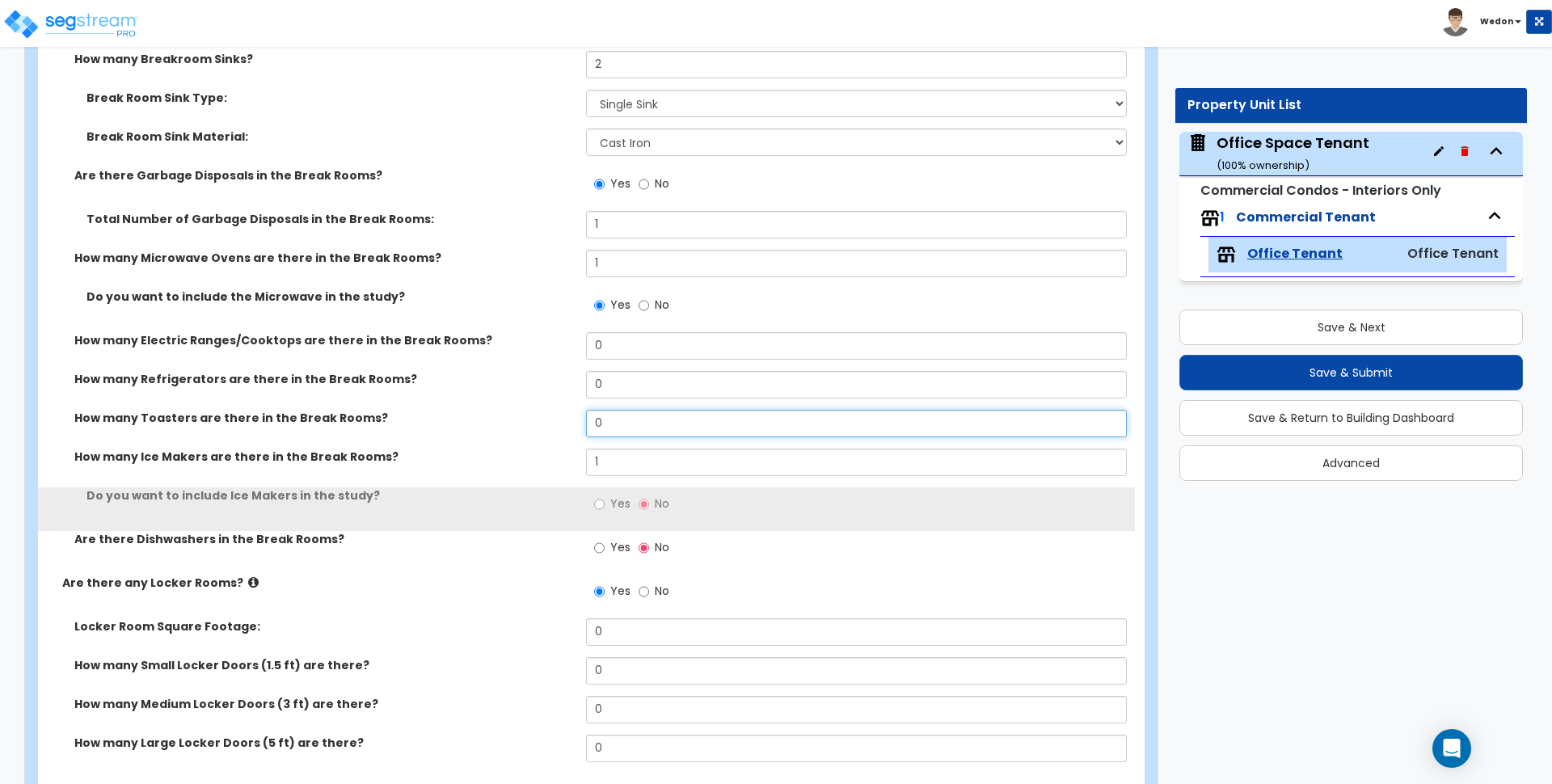
drag, startPoint x: 656, startPoint y: 414, endPoint x: 522, endPoint y: 412, distance: 134.0
click at [522, 412] on div "How many Toasters are there in the Break Rooms? 0" at bounding box center [587, 429] width 1097 height 39
type input "1"
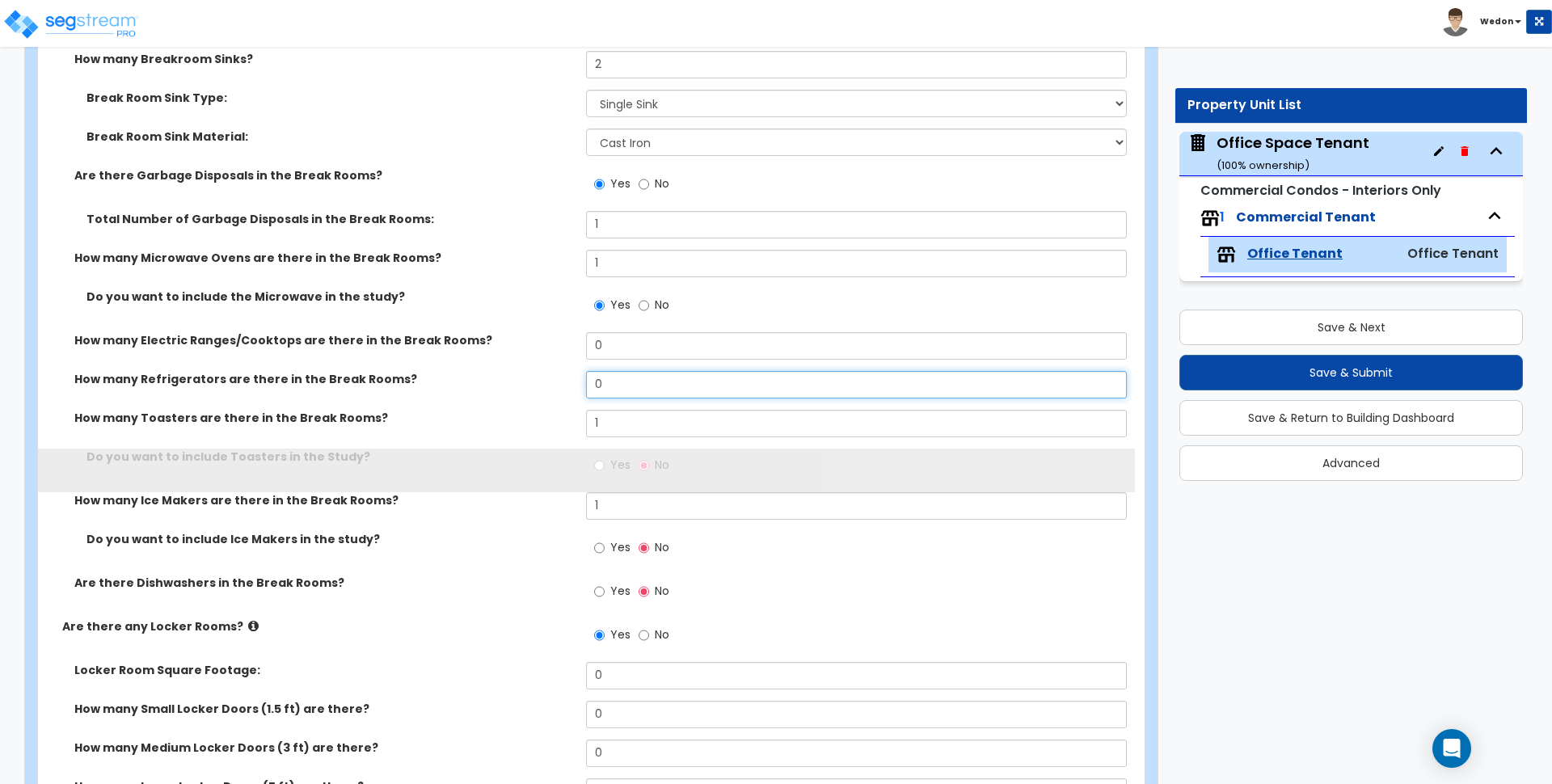
drag, startPoint x: 570, startPoint y: 378, endPoint x: 640, endPoint y: 362, distance: 71.8
click at [567, 378] on div "How many Refrigerators are there in the Break Rooms? 0" at bounding box center [587, 390] width 1097 height 39
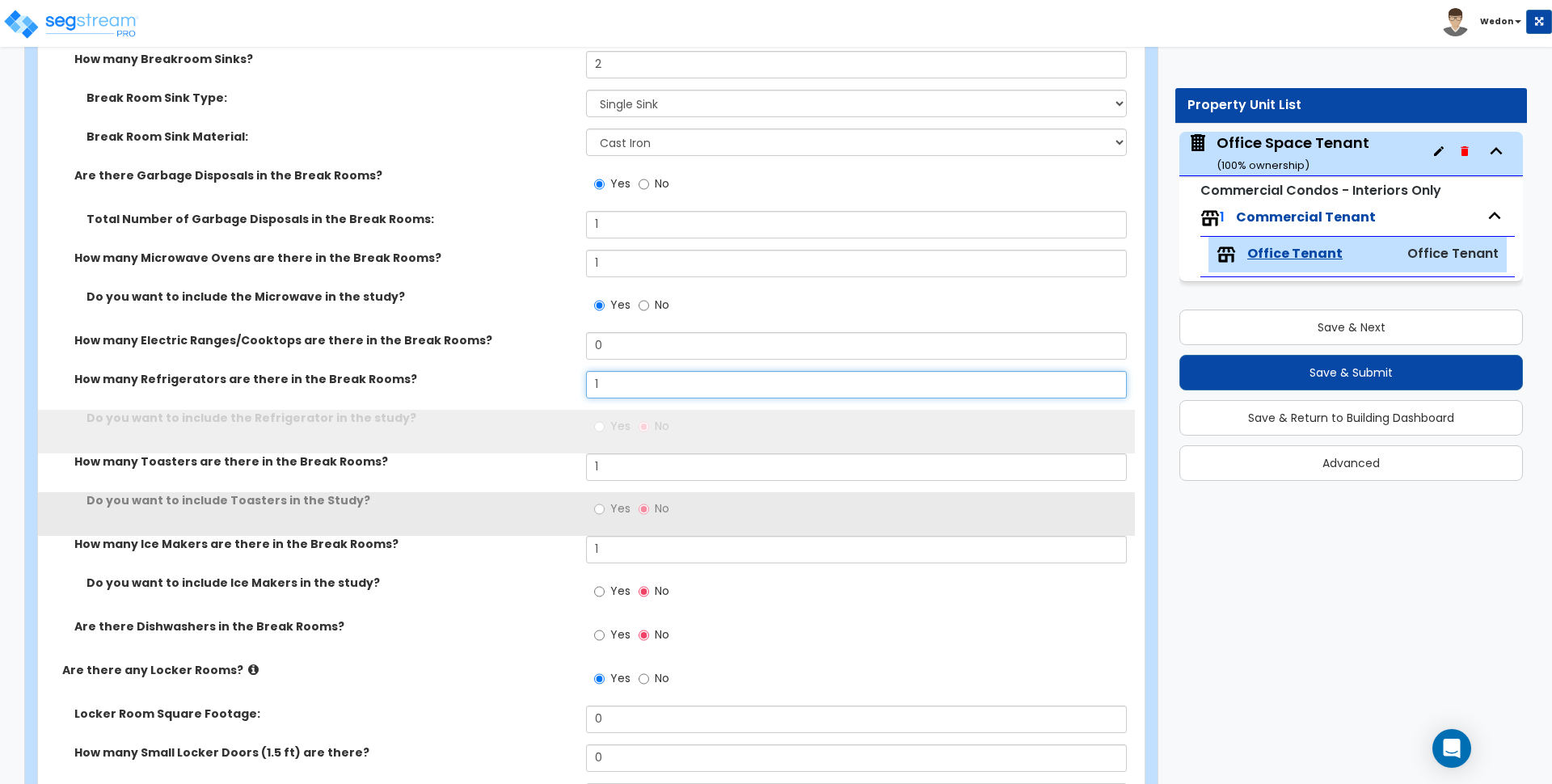
type input "1"
click at [565, 353] on div "How many Electric Ranges/Cooktops are there in the Break Rooms? 0" at bounding box center [587, 352] width 1097 height 39
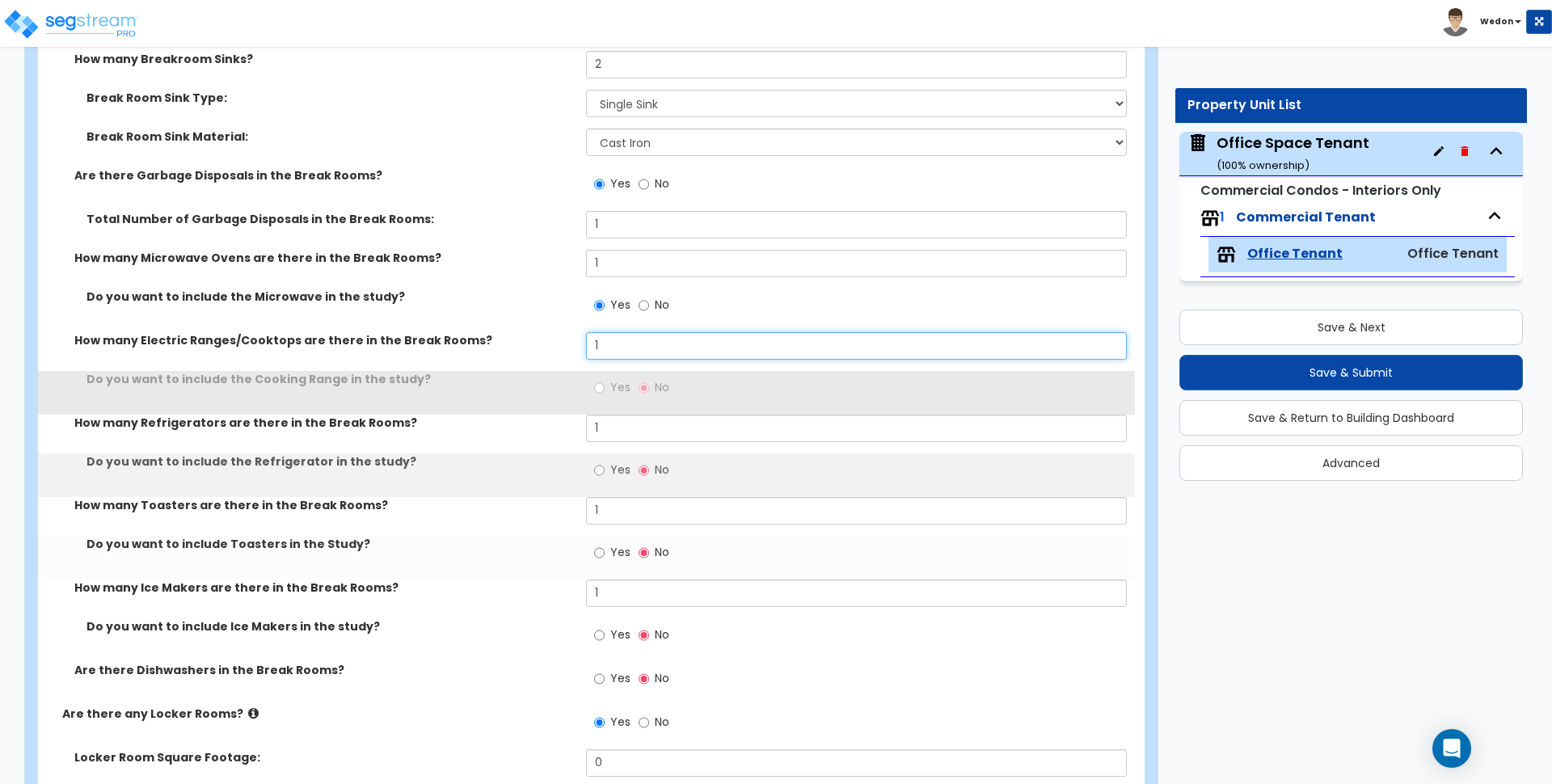
type input "1"
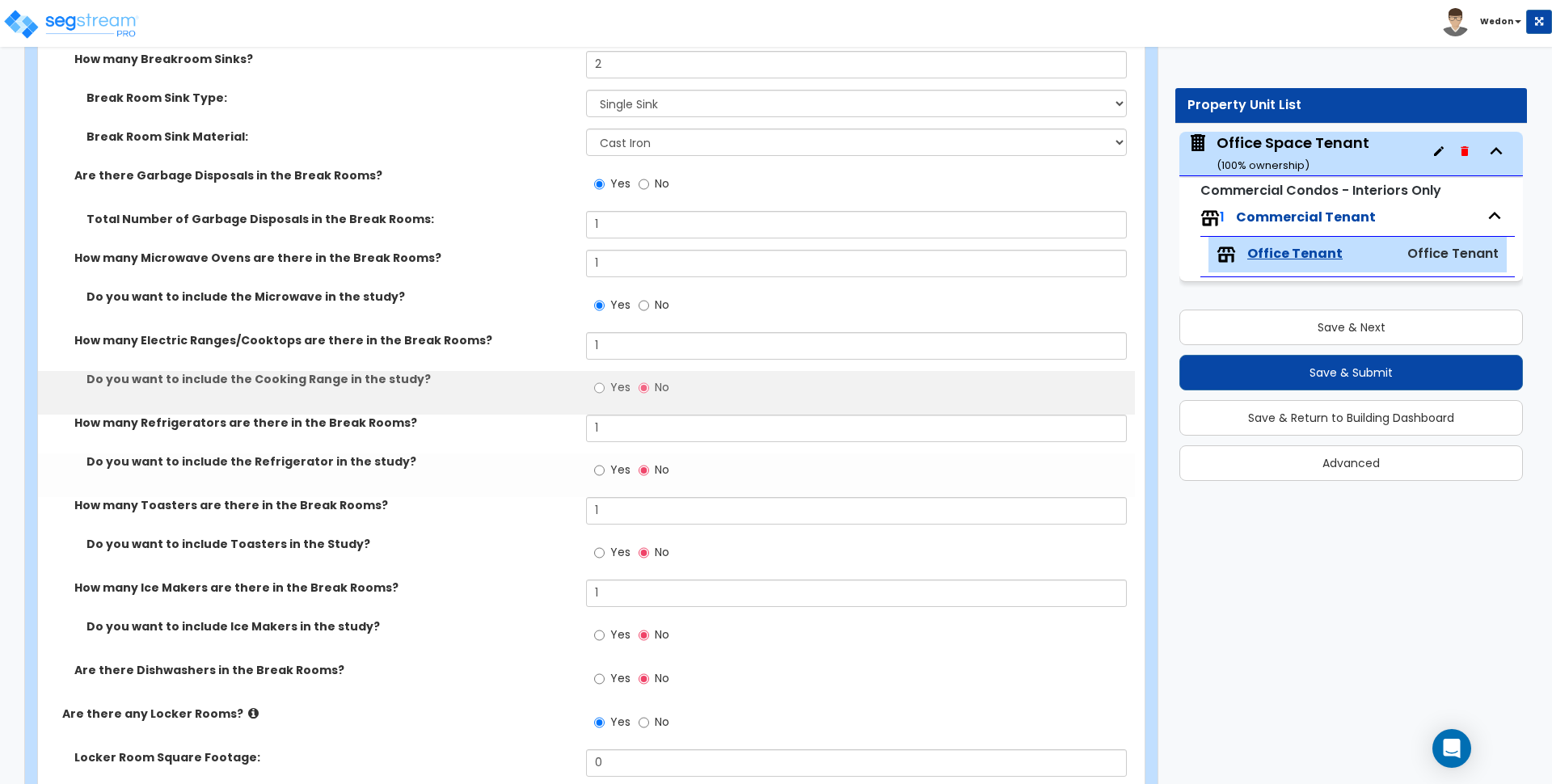
click at [616, 396] on label "Yes" at bounding box center [612, 389] width 37 height 28
click at [604, 396] on input "Yes" at bounding box center [600, 388] width 11 height 18
radio input "true"
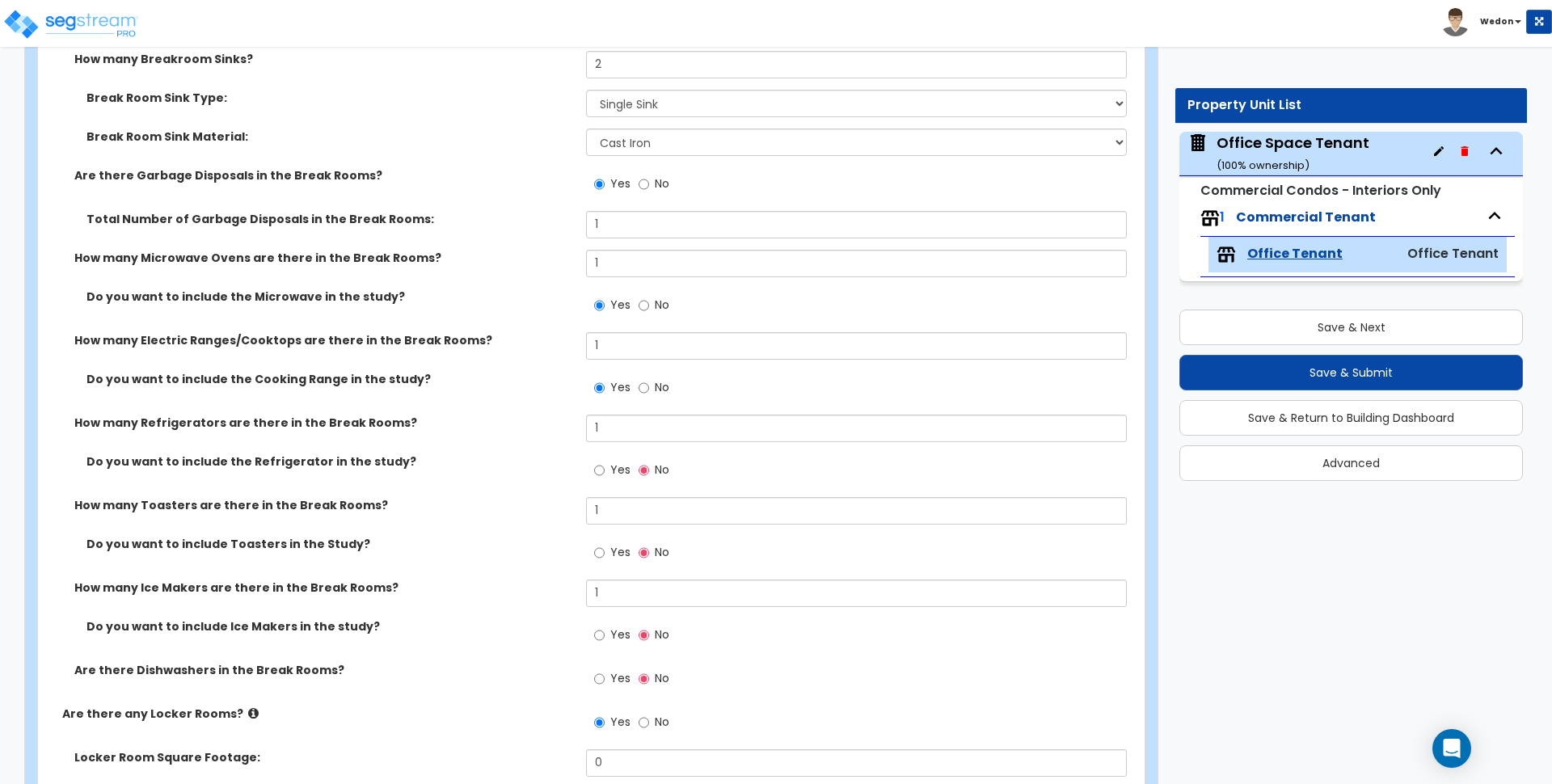
click at [612, 477] on span "Yes" at bounding box center [620, 470] width 21 height 16
click at [604, 477] on input "Yes" at bounding box center [600, 470] width 11 height 18
radio input "true"
click at [612, 555] on span "Yes" at bounding box center [620, 551] width 21 height 16
click at [604, 555] on input "Yes" at bounding box center [600, 552] width 11 height 18
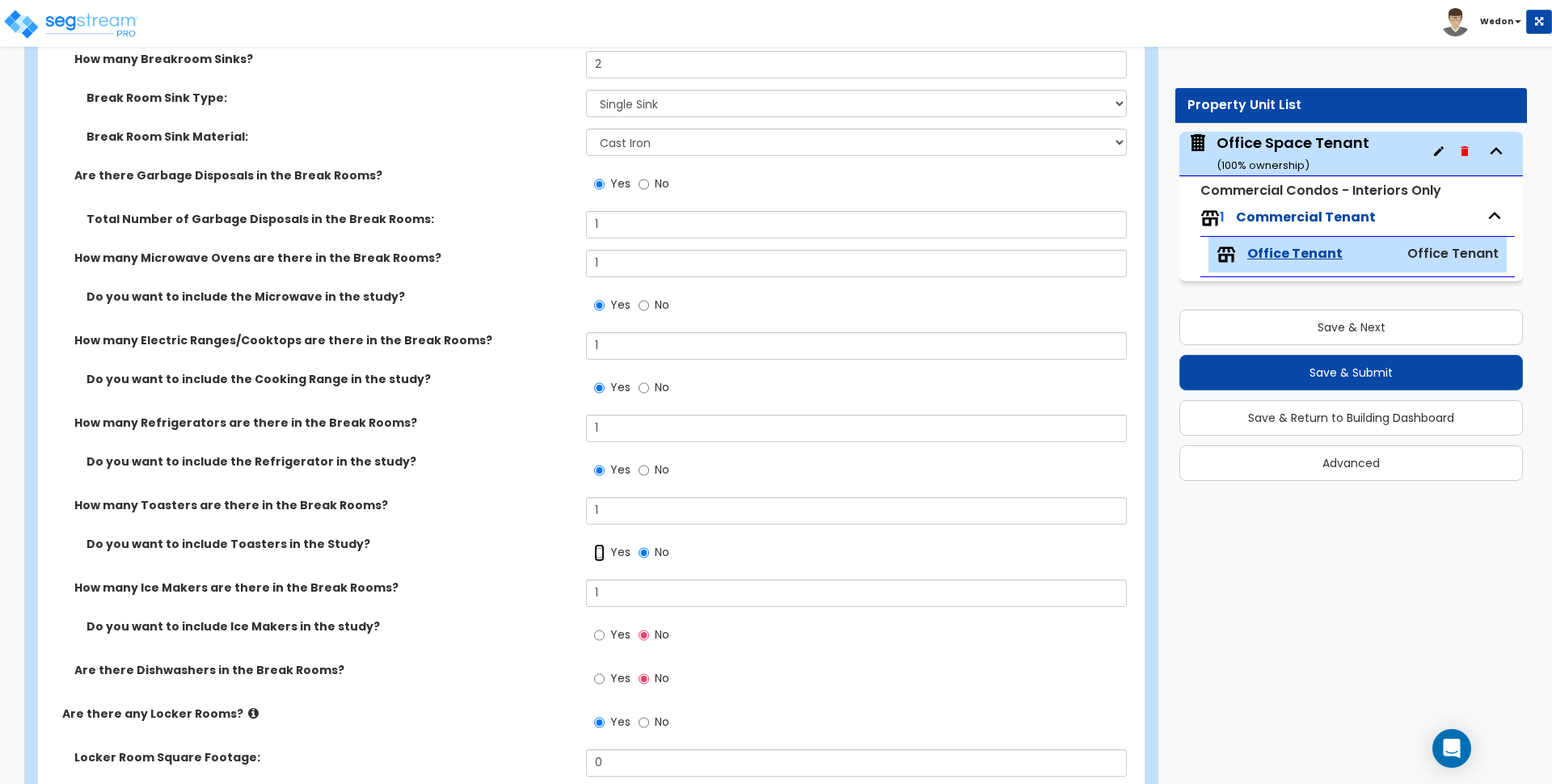
radio input "true"
click at [610, 641] on label "Yes" at bounding box center [612, 636] width 37 height 28
click at [604, 641] on input "Yes" at bounding box center [600, 635] width 11 height 18
radio input "true"
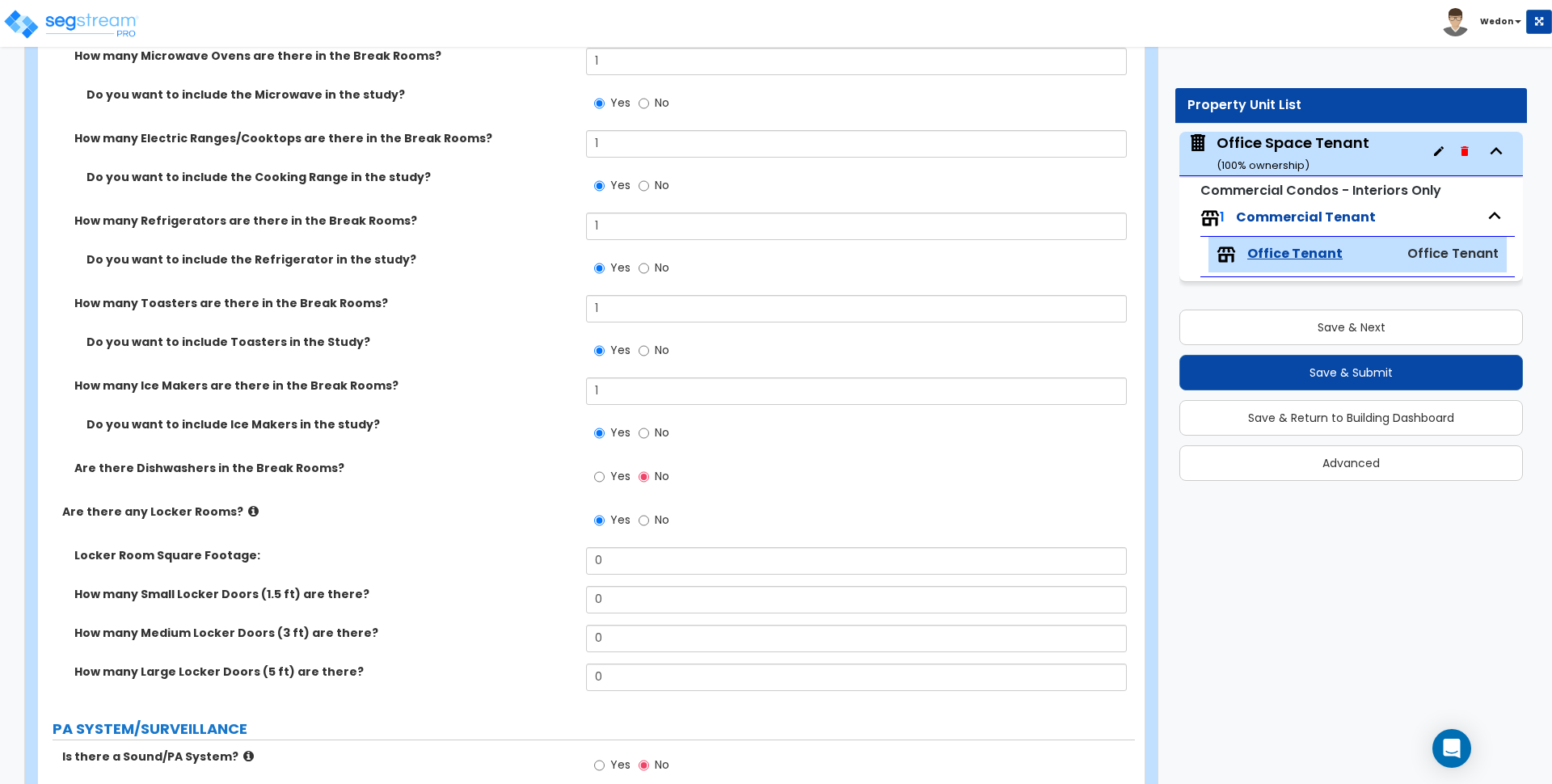
click at [609, 476] on label "Yes" at bounding box center [612, 478] width 37 height 28
click at [604, 476] on input "Yes" at bounding box center [600, 477] width 11 height 18
radio input "true"
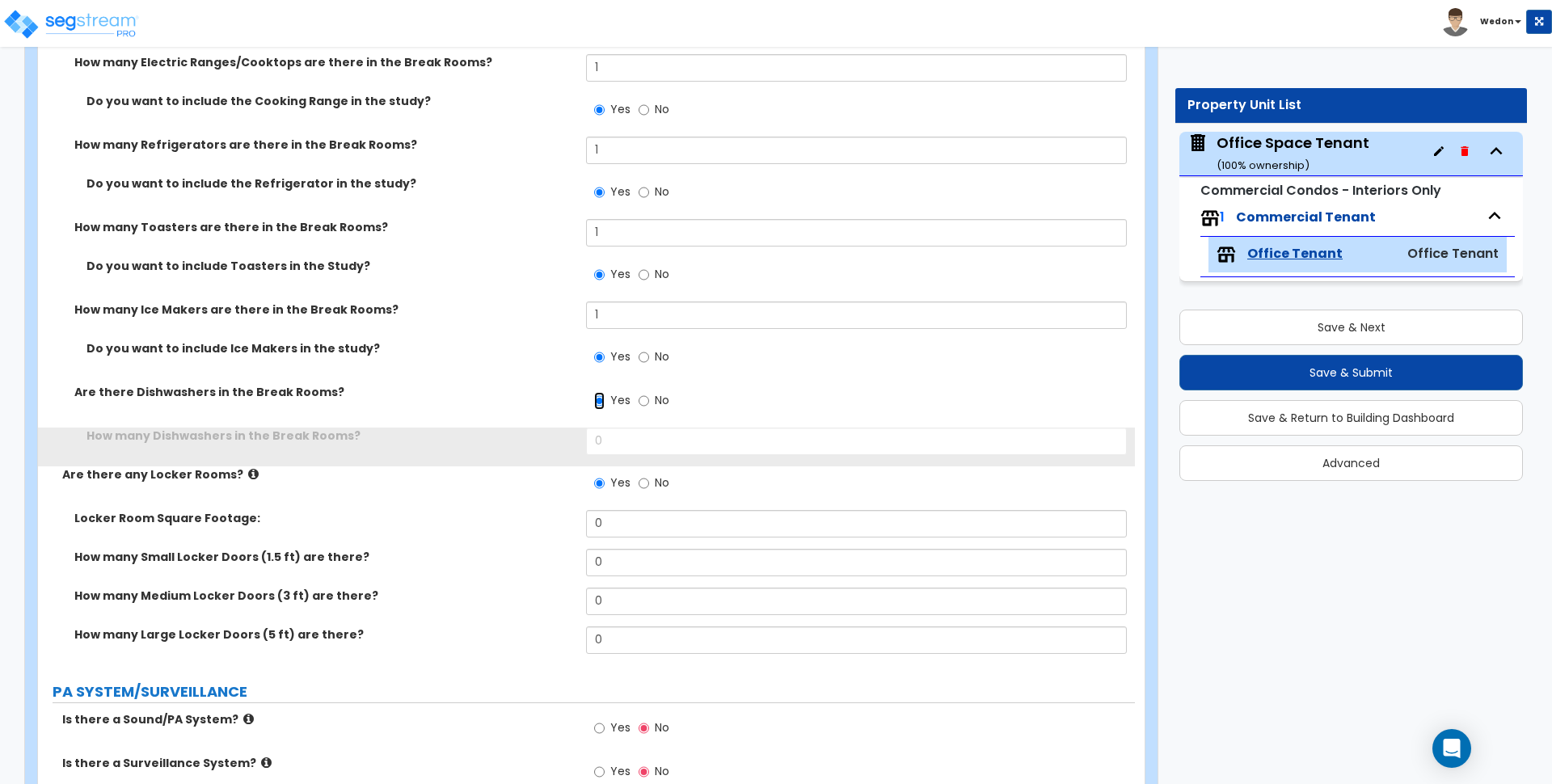
scroll to position [5959, 0]
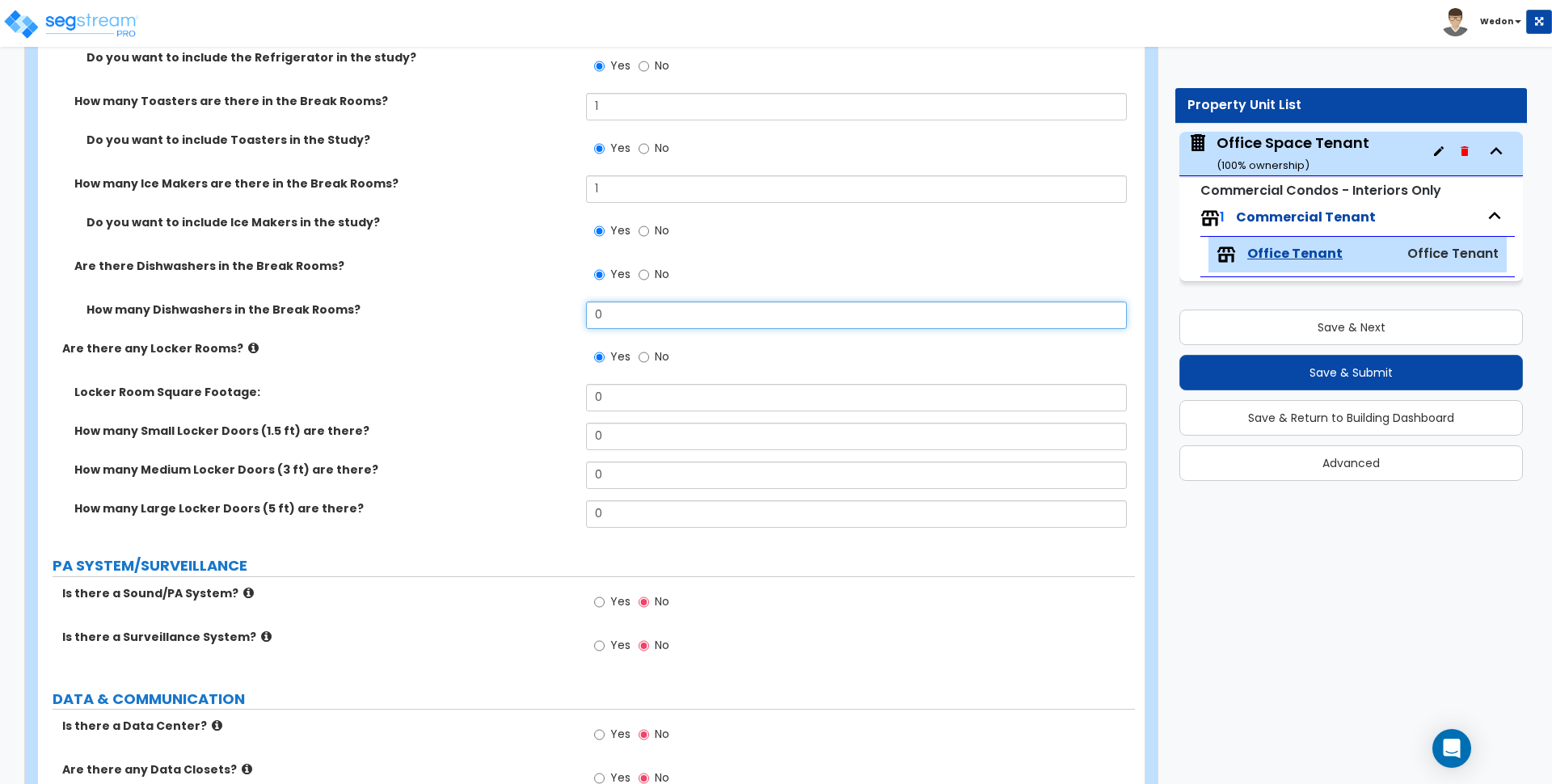
drag, startPoint x: 544, startPoint y: 310, endPoint x: 333, endPoint y: 300, distance: 211.2
click at [349, 302] on div "How many Dishwashers in the Break Rooms? 0" at bounding box center [587, 321] width 1097 height 39
type input "1"
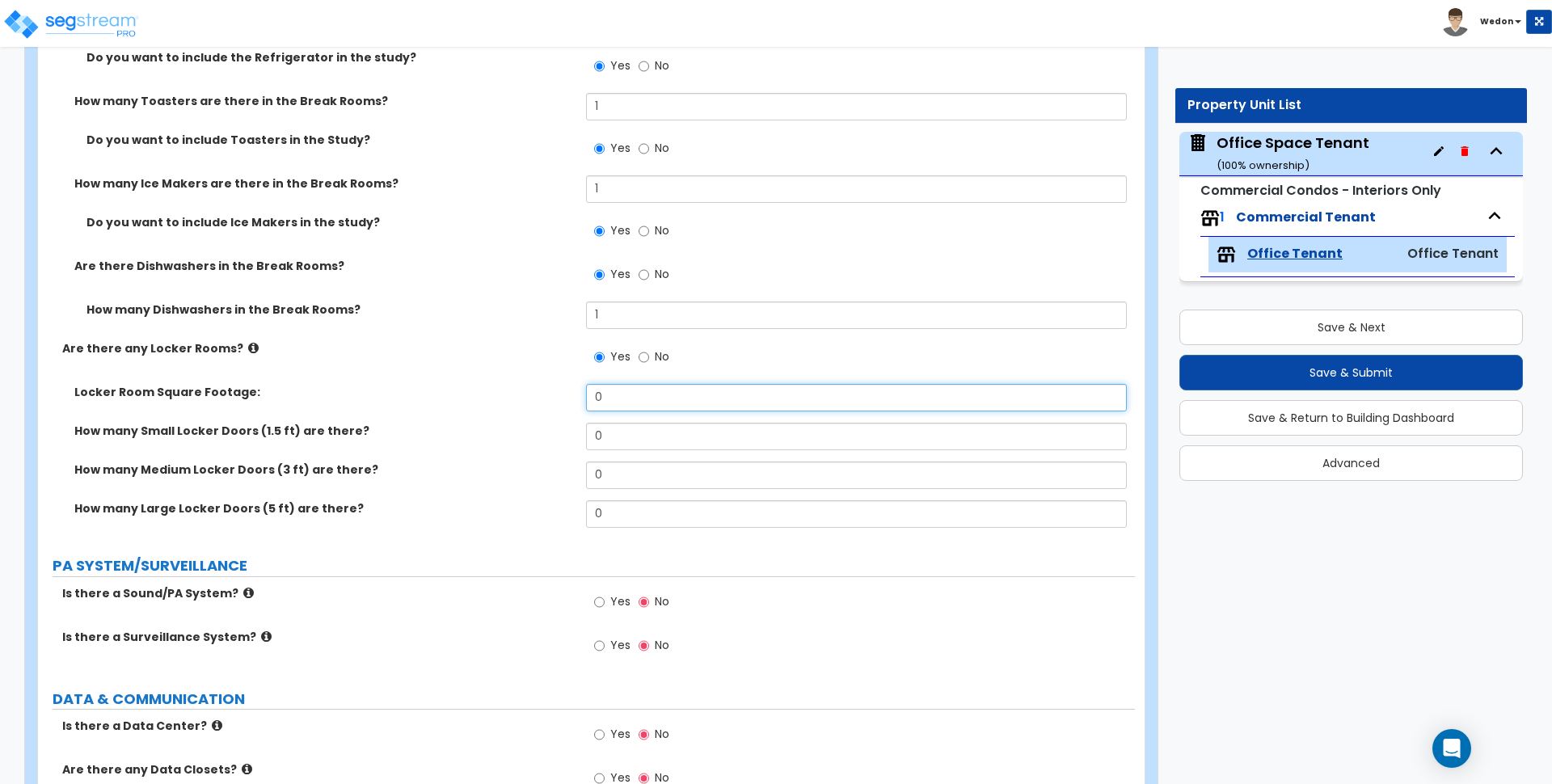
drag, startPoint x: 649, startPoint y: 401, endPoint x: 497, endPoint y: 394, distance: 152.2
click at [497, 394] on div "Locker Room Square Footage: 0" at bounding box center [587, 404] width 1097 height 39
type input "100"
drag, startPoint x: 644, startPoint y: 449, endPoint x: 521, endPoint y: 422, distance: 125.9
click at [521, 422] on div "How many Small Locker Doors (1.5 ft) are there? 0" at bounding box center [587, 442] width 1097 height 39
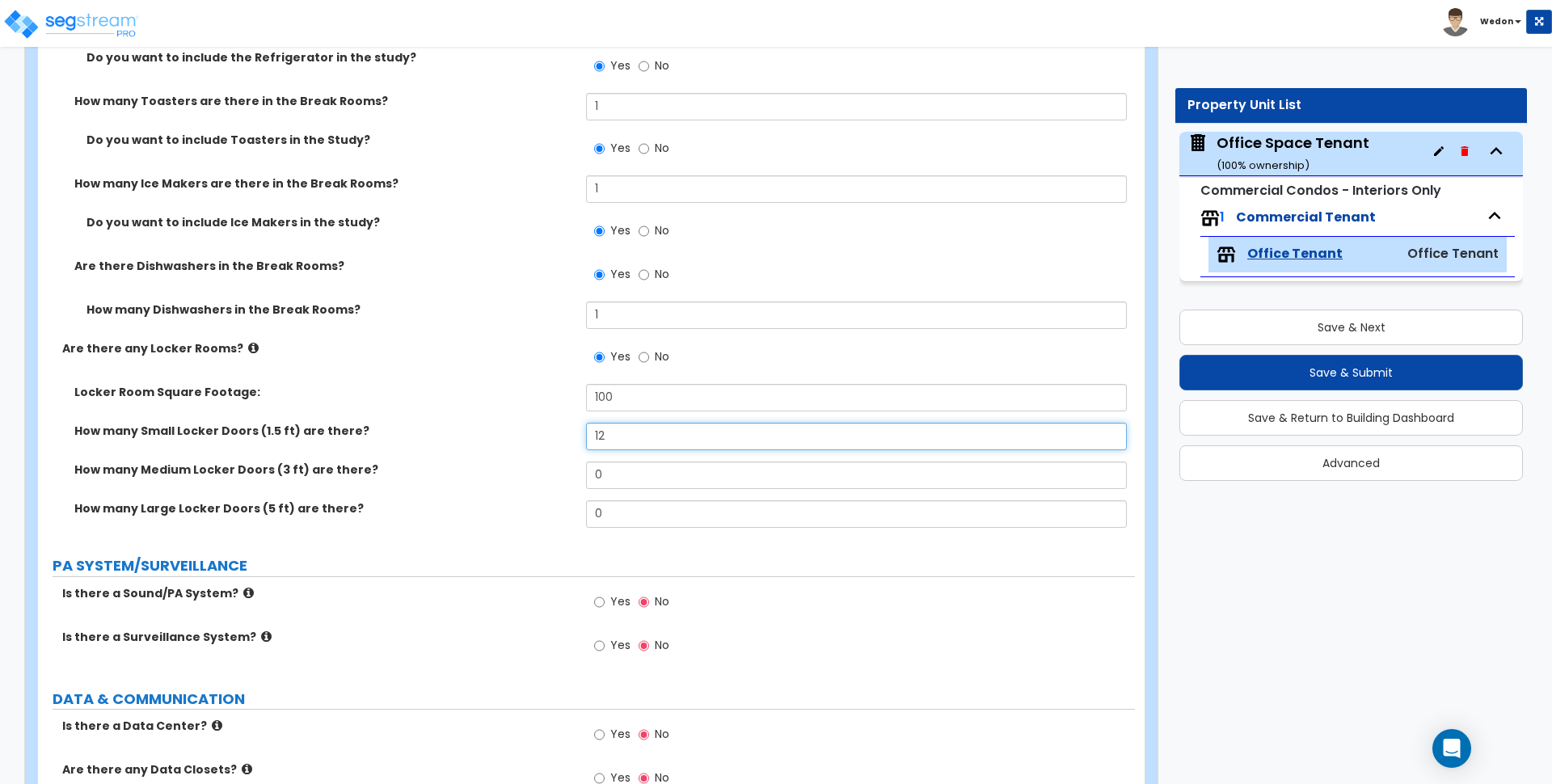
type input "12"
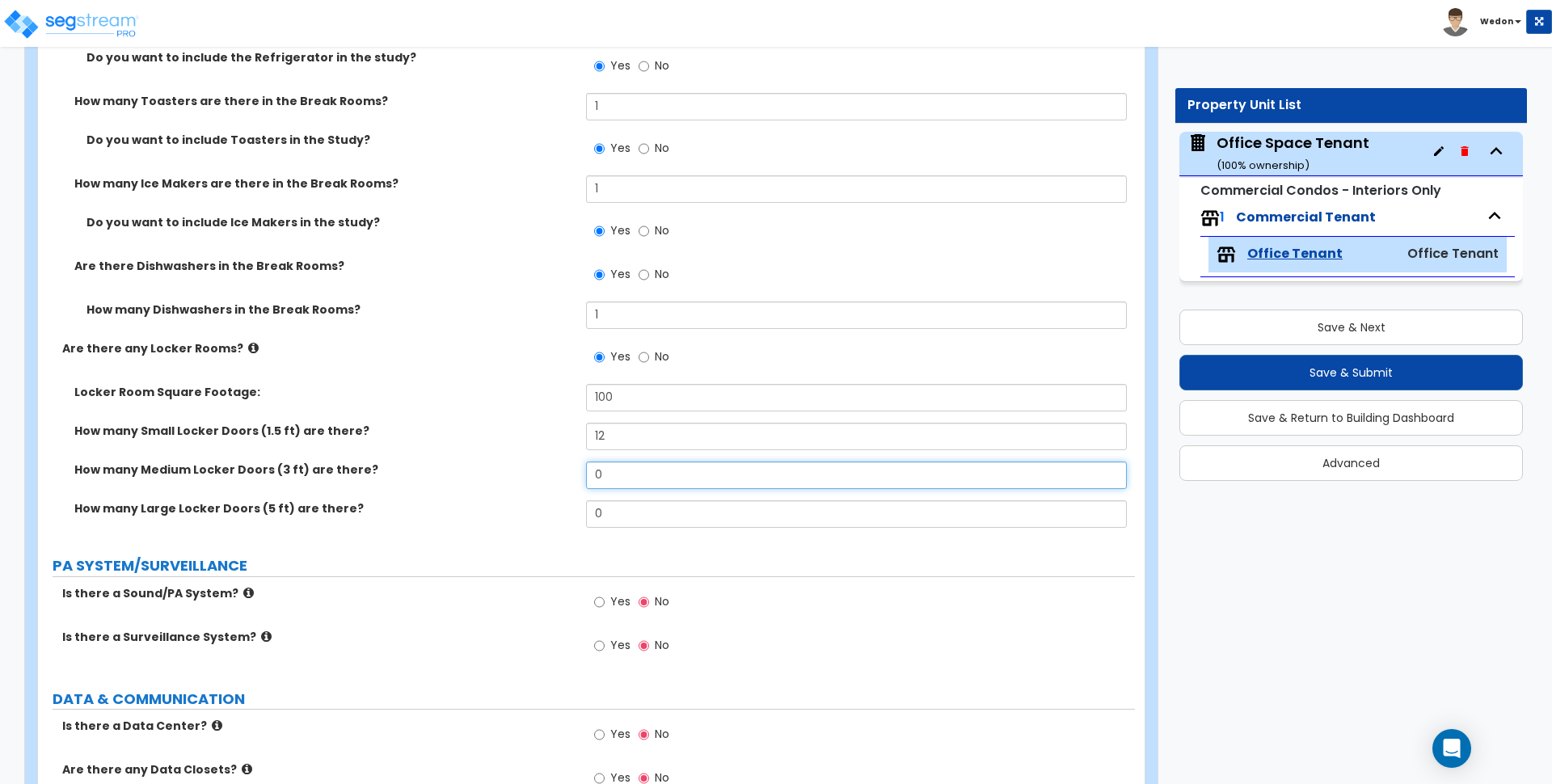
drag, startPoint x: 505, startPoint y: 471, endPoint x: 529, endPoint y: 475, distance: 24.3
click at [492, 473] on div "How many Medium Locker Doors (3 ft) are there? 0" at bounding box center [587, 481] width 1097 height 39
type input "12"
drag, startPoint x: 511, startPoint y: 510, endPoint x: 442, endPoint y: 513, distance: 69.1
click at [455, 510] on div "How many Large Locker Doors (5 ft) are there? 0" at bounding box center [587, 519] width 1097 height 39
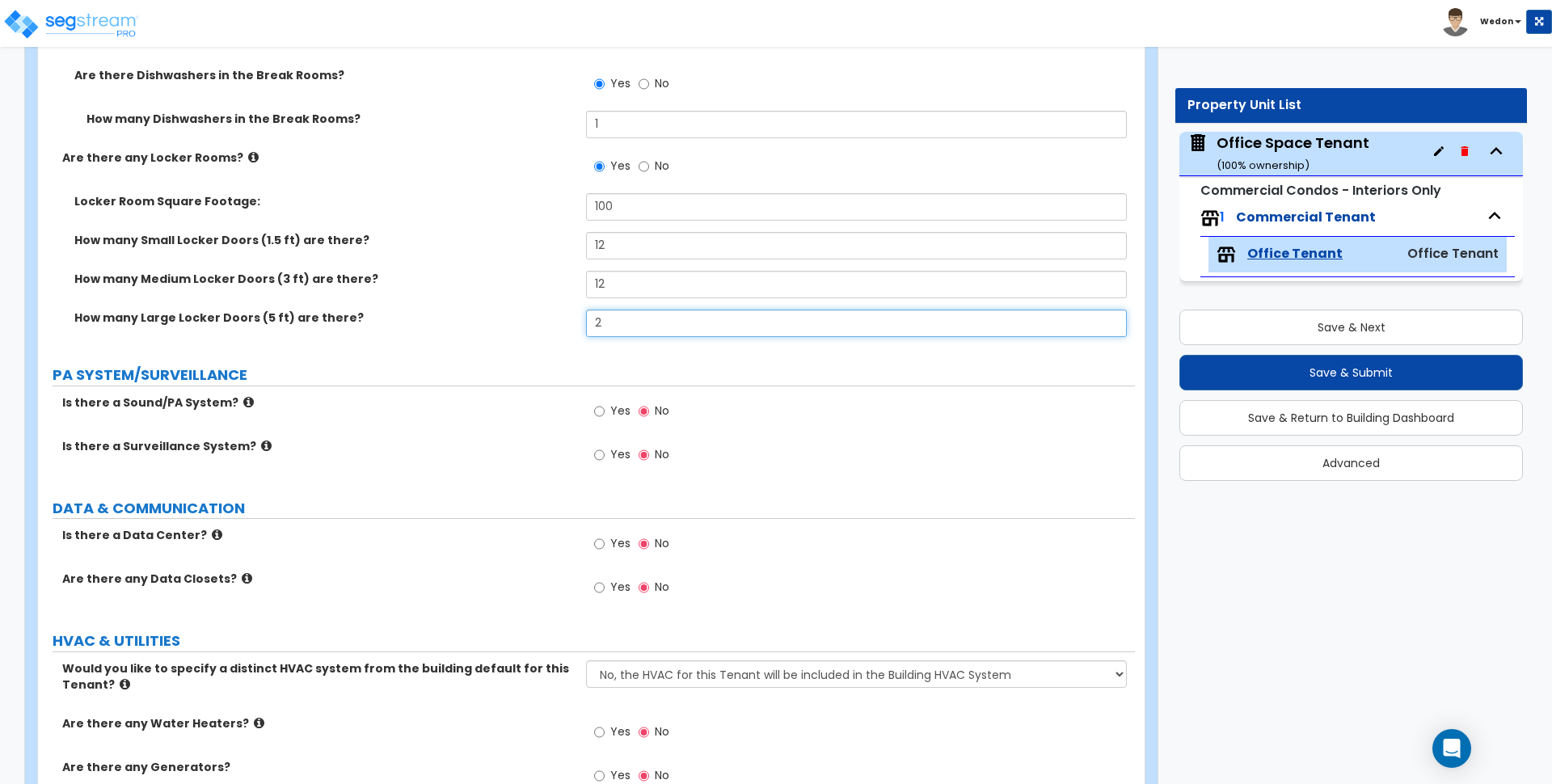
scroll to position [6162, 0]
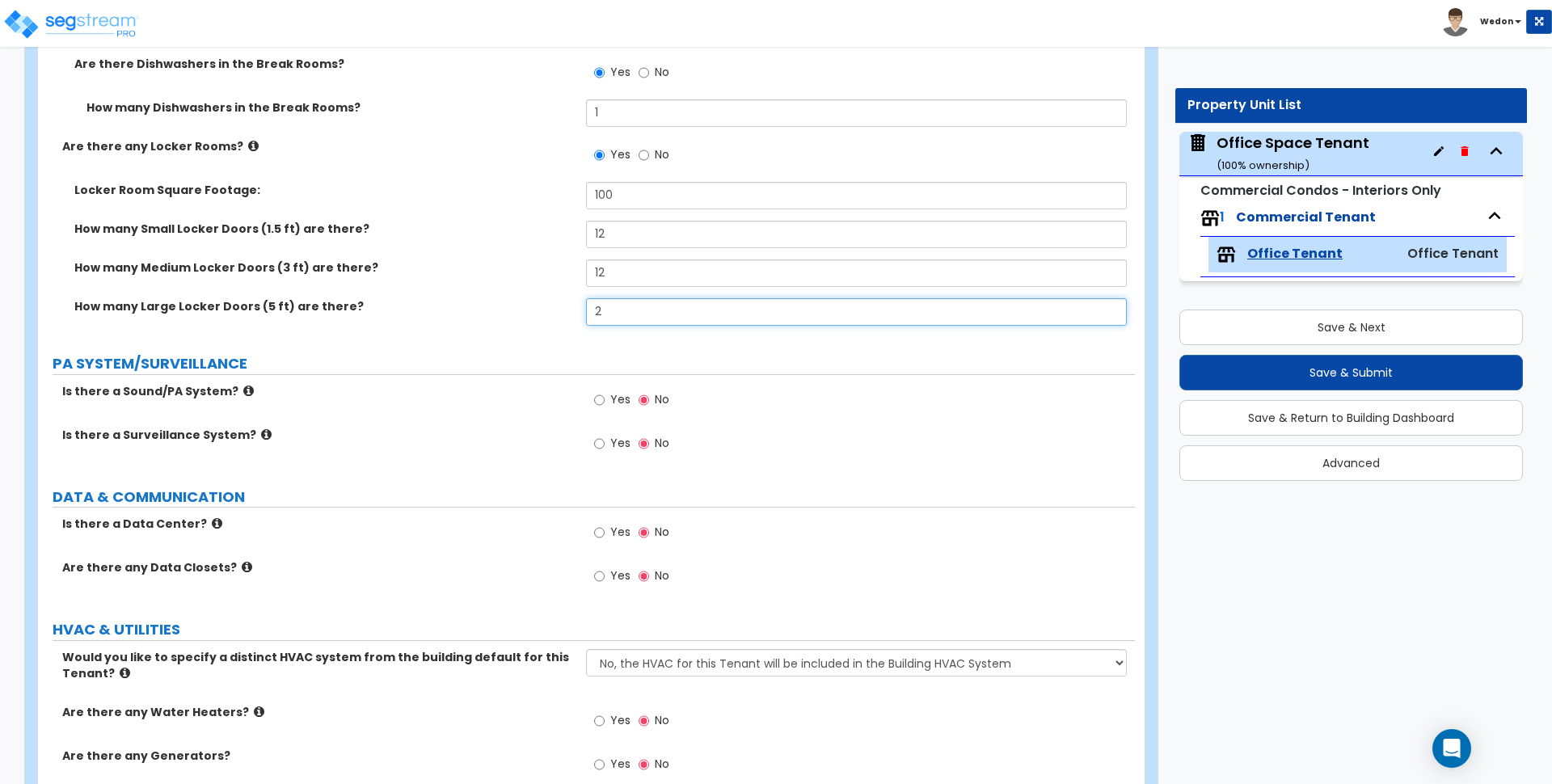
drag, startPoint x: 599, startPoint y: 310, endPoint x: 565, endPoint y: 314, distance: 34.2
click at [587, 310] on input "2" at bounding box center [857, 312] width 540 height 28
type input "12"
click at [608, 396] on label "Yes" at bounding box center [612, 401] width 37 height 28
click at [604, 396] on input "Yes" at bounding box center [600, 400] width 11 height 18
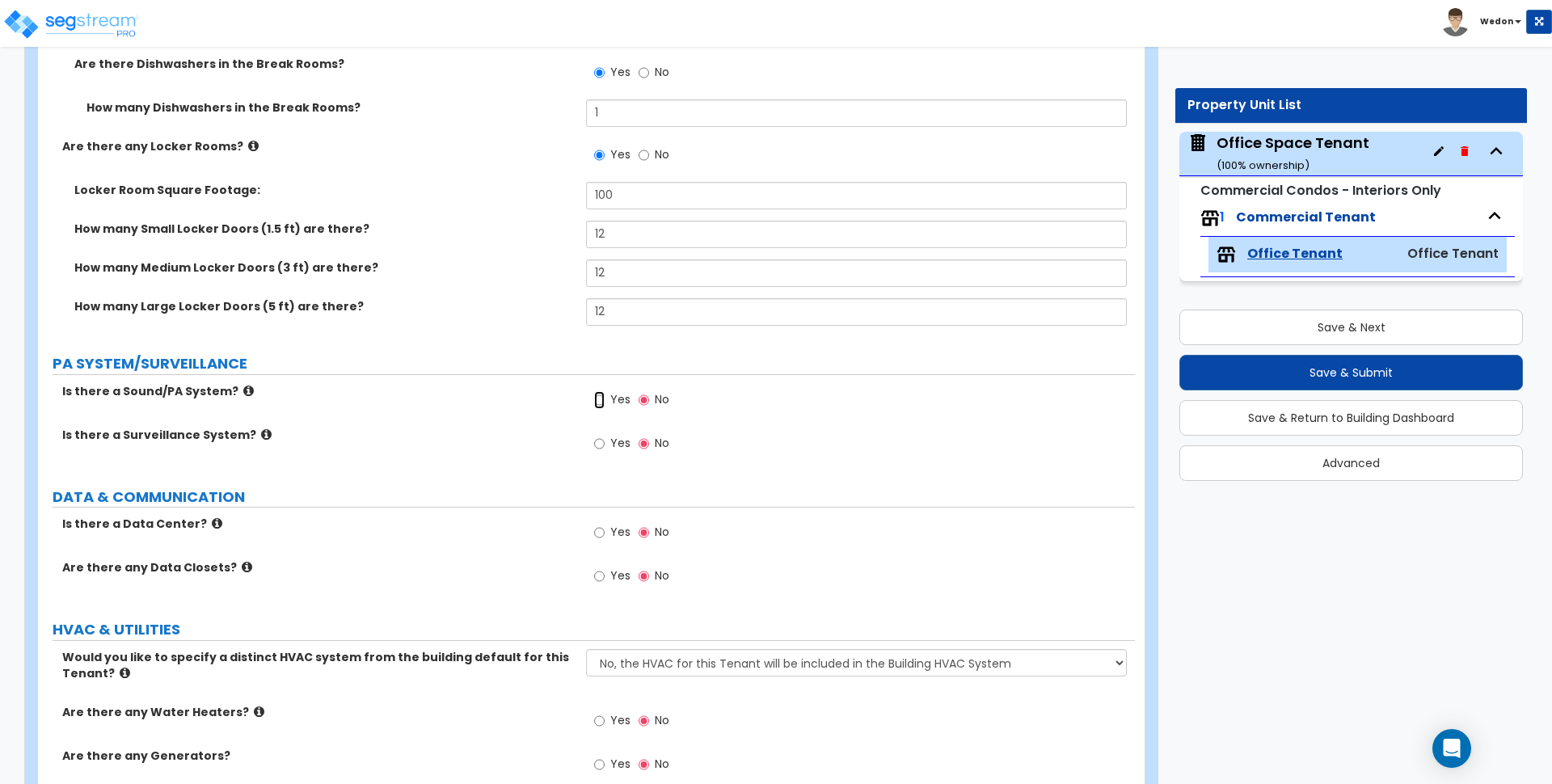
radio input "true"
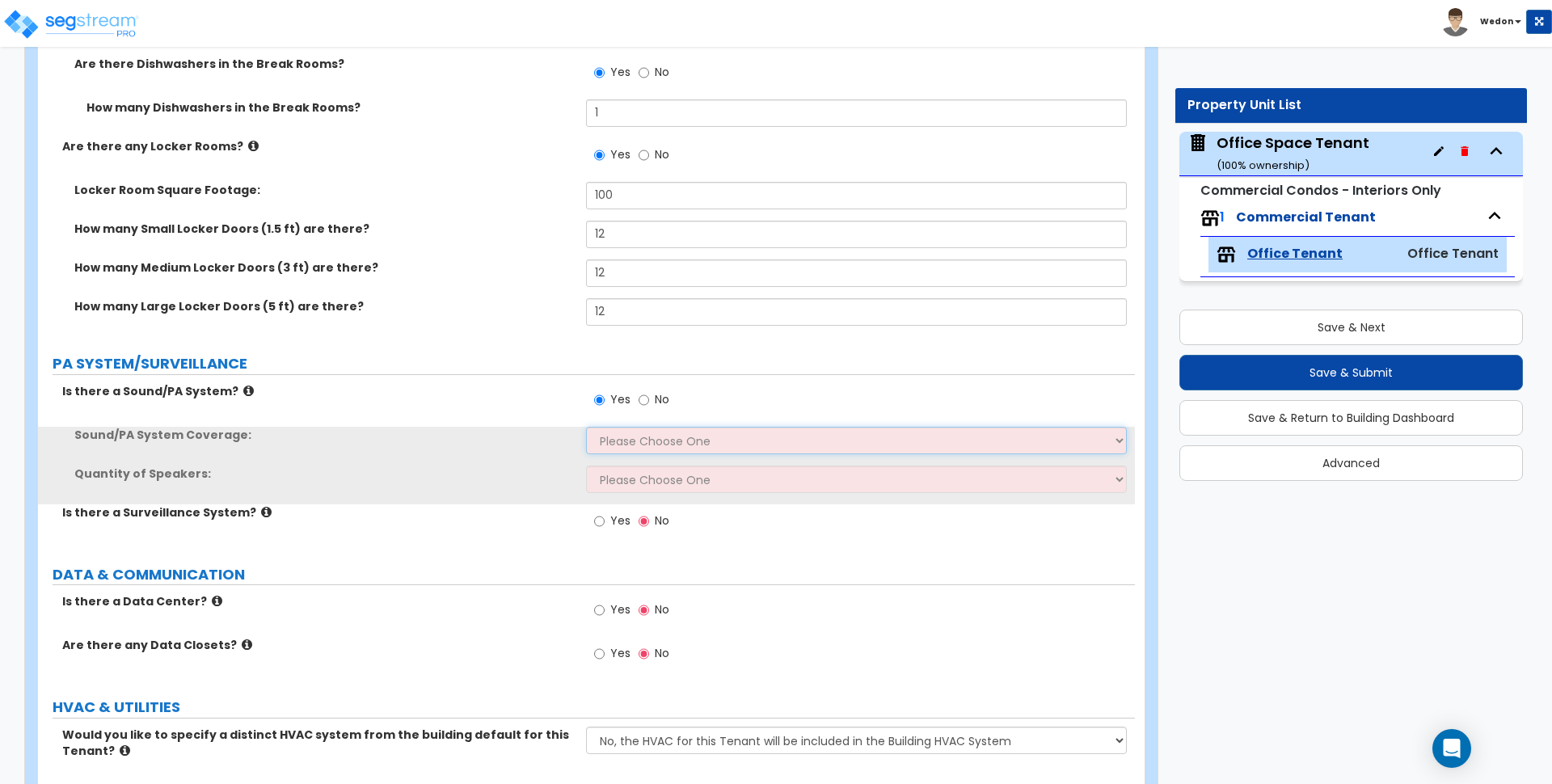
click at [620, 443] on select "Please Choose One All Areas Enter Percent Coverage" at bounding box center [857, 440] width 540 height 28
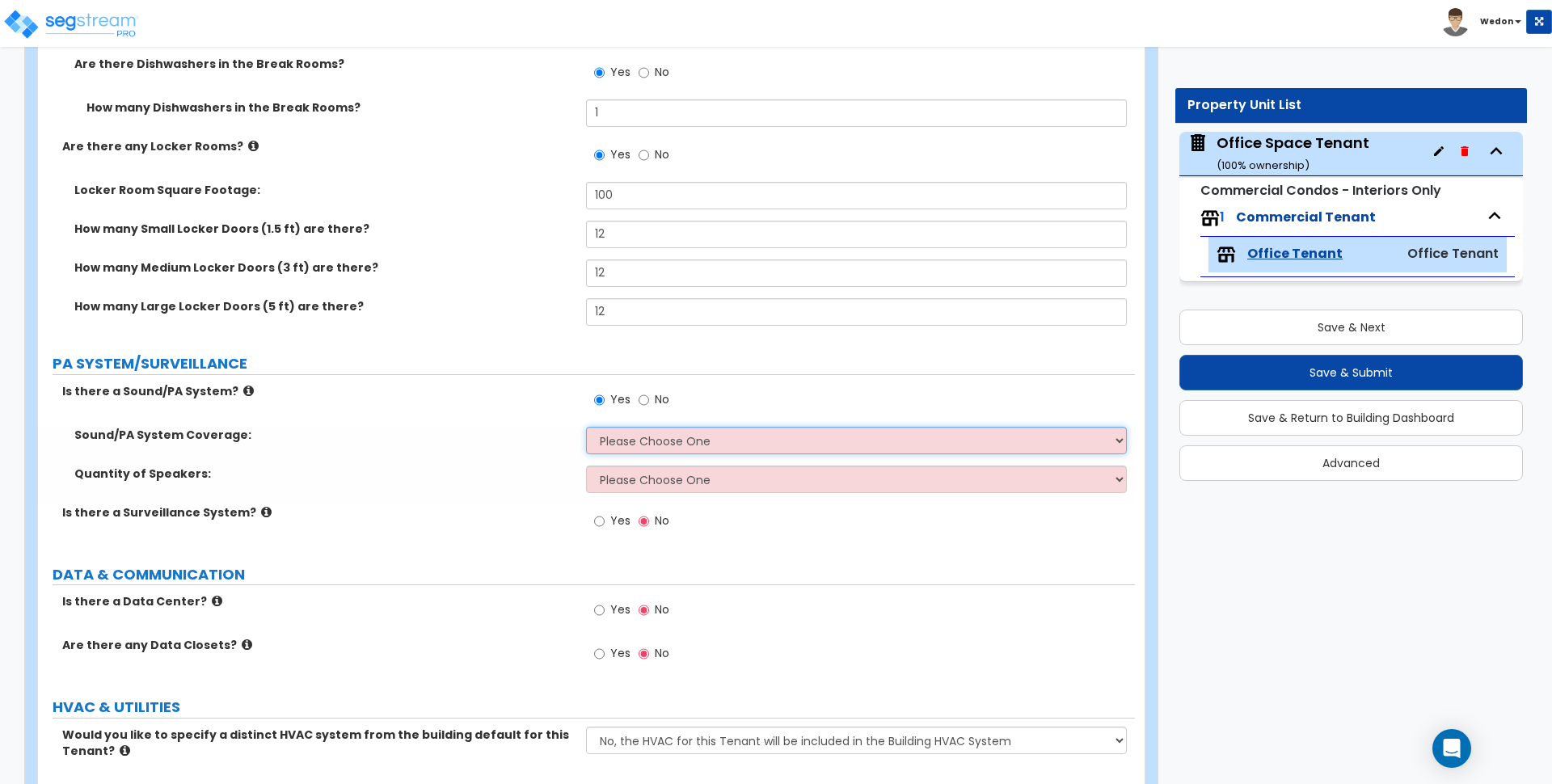
select select "1"
click at [587, 427] on select "Please Choose One All Areas Enter Percent Coverage" at bounding box center [857, 440] width 540 height 28
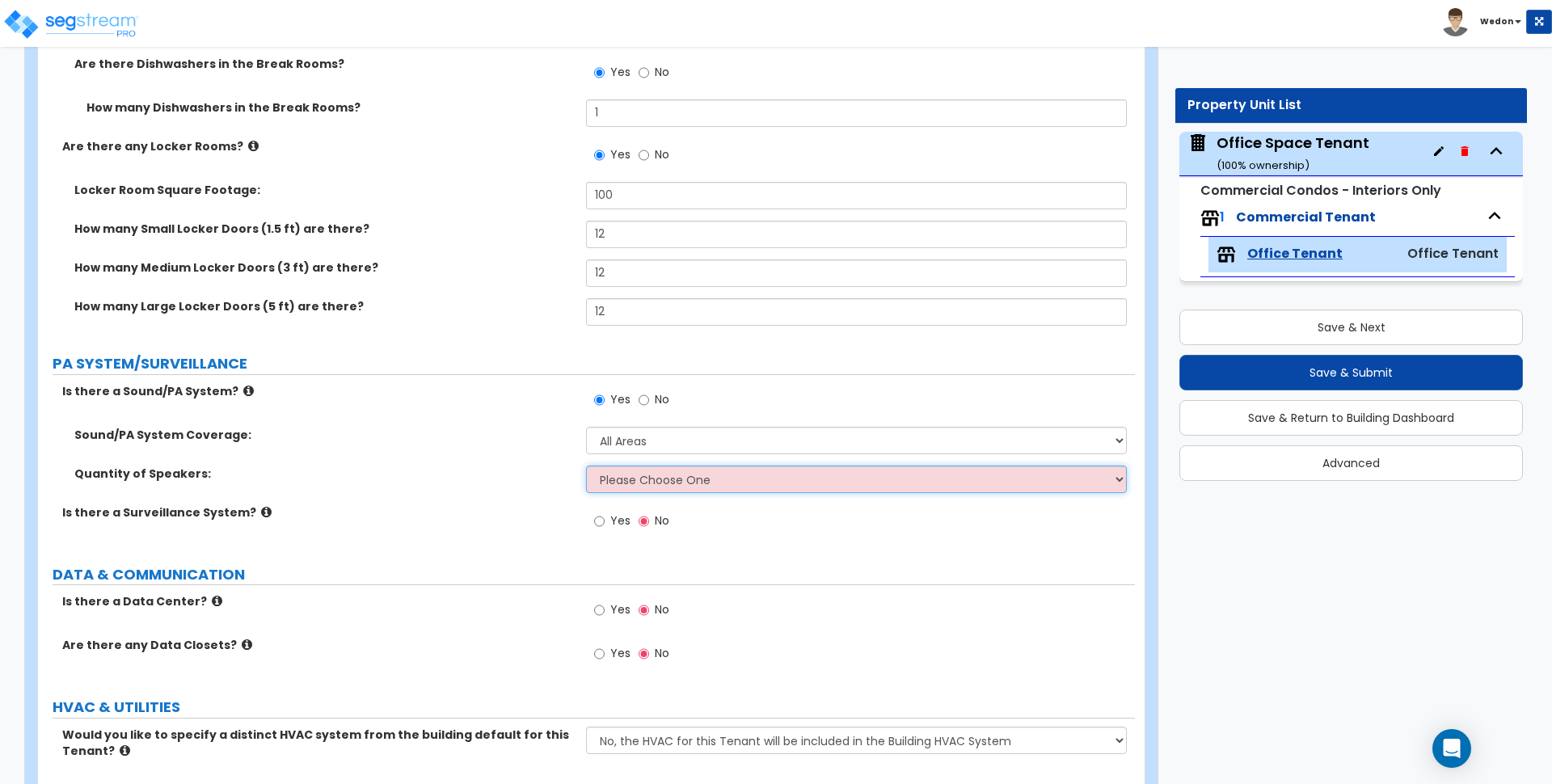
click at [642, 480] on select "Please Choose One Enter Number of Speakers Please Estimate for me" at bounding box center [857, 478] width 540 height 28
select select "1"
click at [587, 465] on select "Please Choose One Enter Number of Speakers Please Estimate for me" at bounding box center [857, 478] width 540 height 28
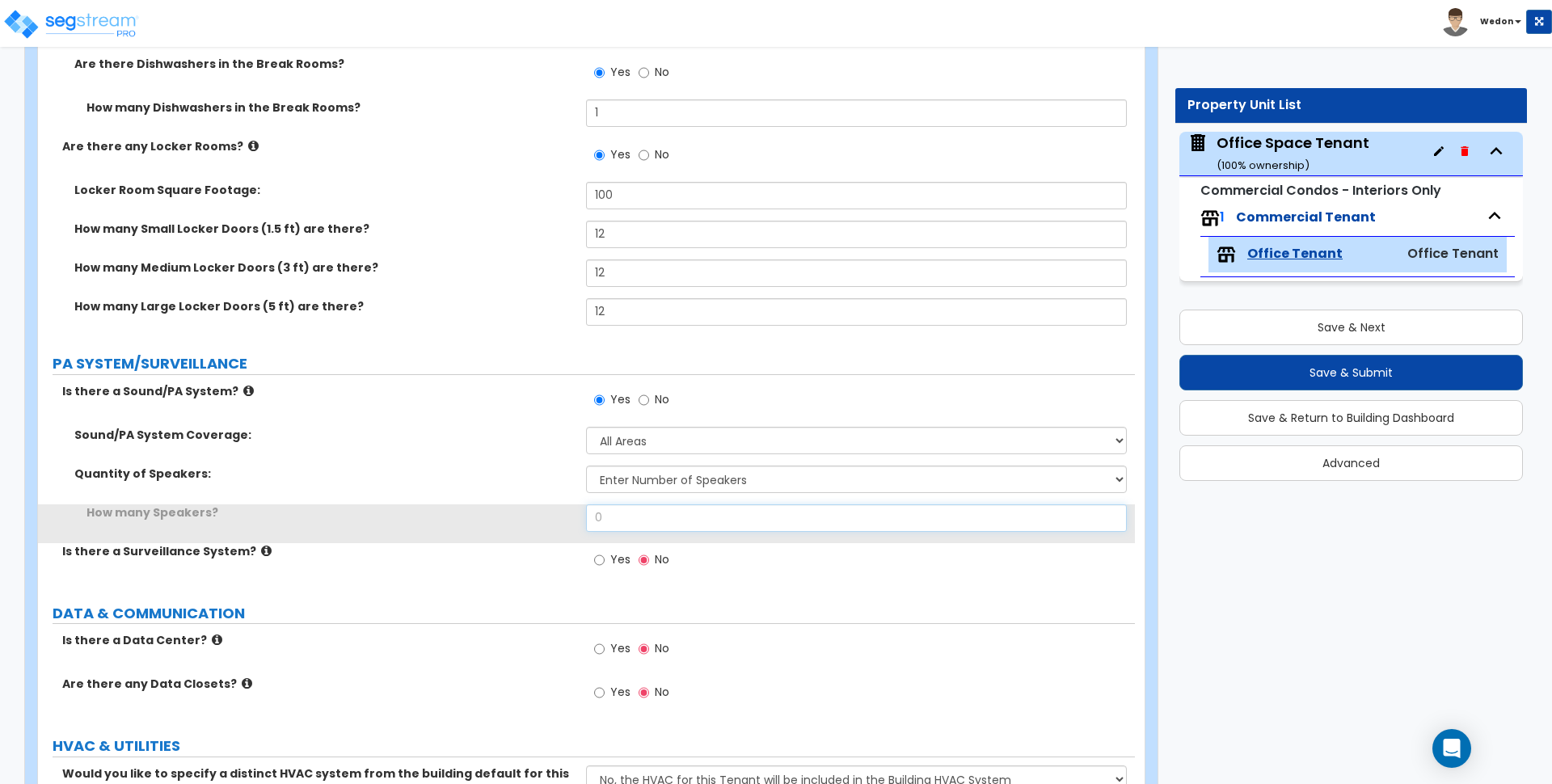
click at [614, 523] on input "0" at bounding box center [857, 518] width 540 height 28
drag, startPoint x: 594, startPoint y: 521, endPoint x: 511, endPoint y: 527, distance: 83.2
click at [514, 527] on div "How many Speakers? 0" at bounding box center [587, 524] width 1097 height 39
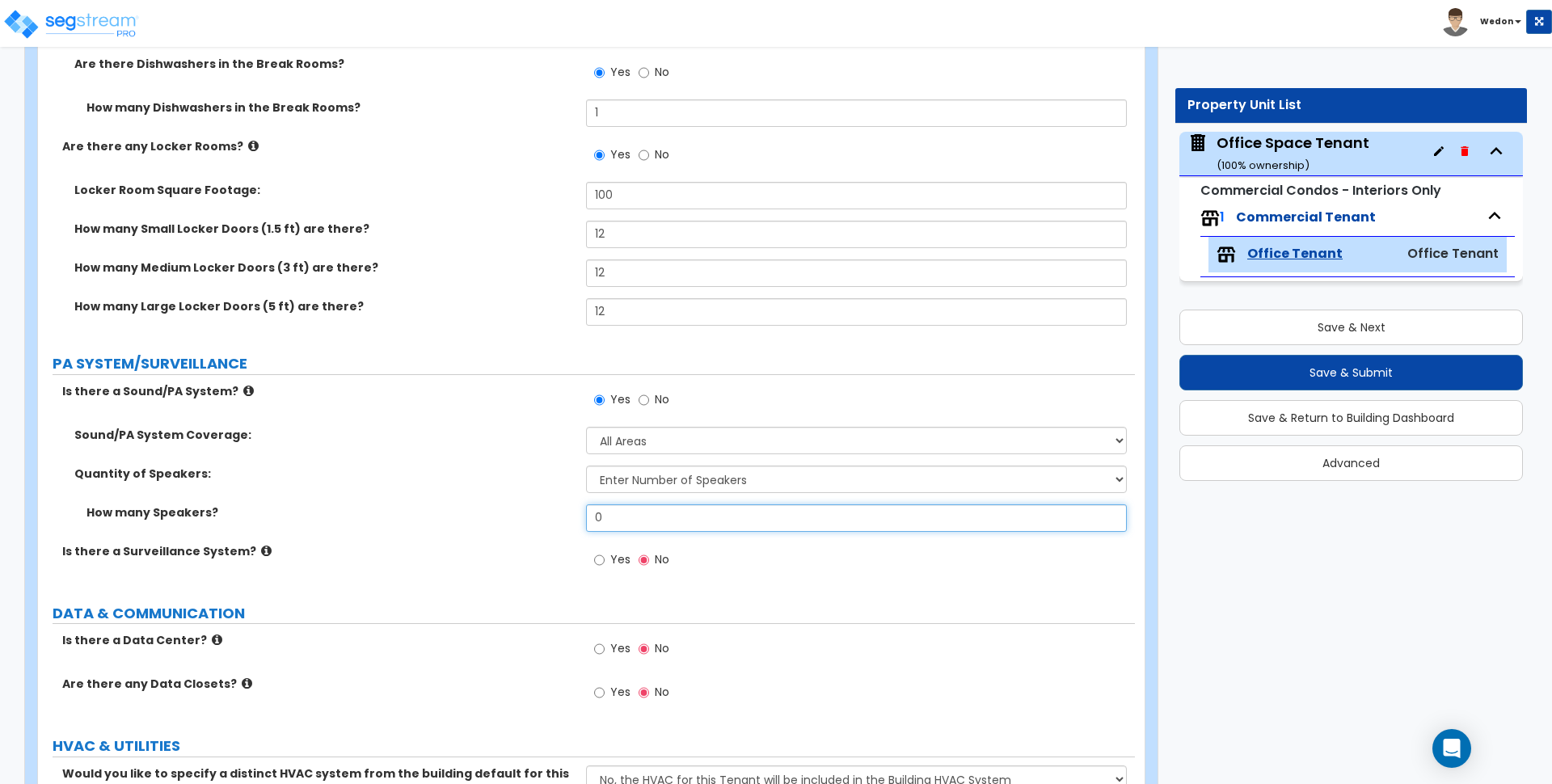
drag, startPoint x: 655, startPoint y: 523, endPoint x: 468, endPoint y: 505, distance: 187.9
click at [464, 506] on div "How many Speakers? 0" at bounding box center [587, 524] width 1097 height 39
type input "4"
drag, startPoint x: 612, startPoint y: 554, endPoint x: 510, endPoint y: 535, distance: 103.8
click at [612, 554] on span "Yes" at bounding box center [620, 559] width 21 height 16
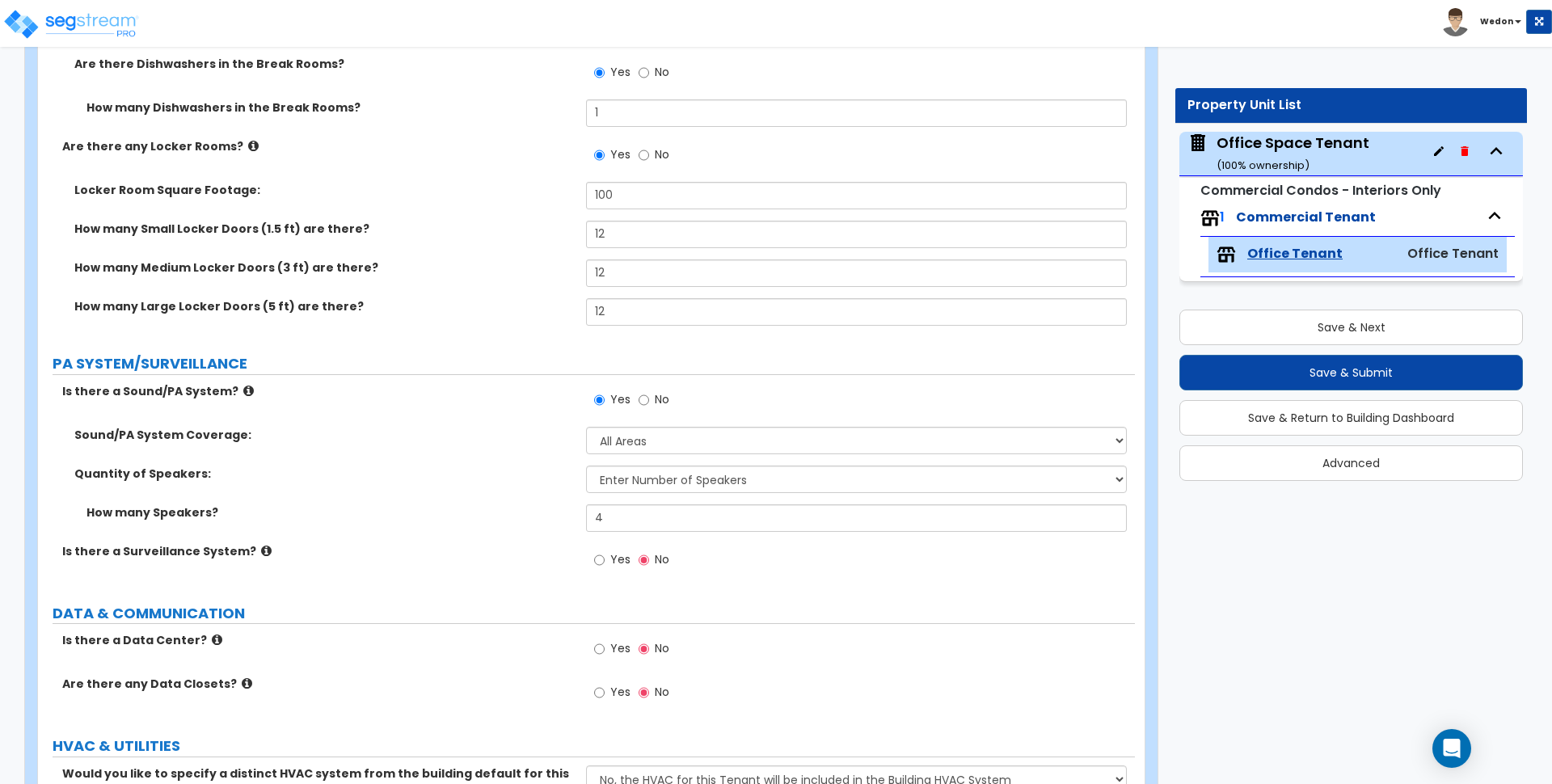
click at [604, 554] on input "Yes" at bounding box center [600, 560] width 11 height 18
radio input "true"
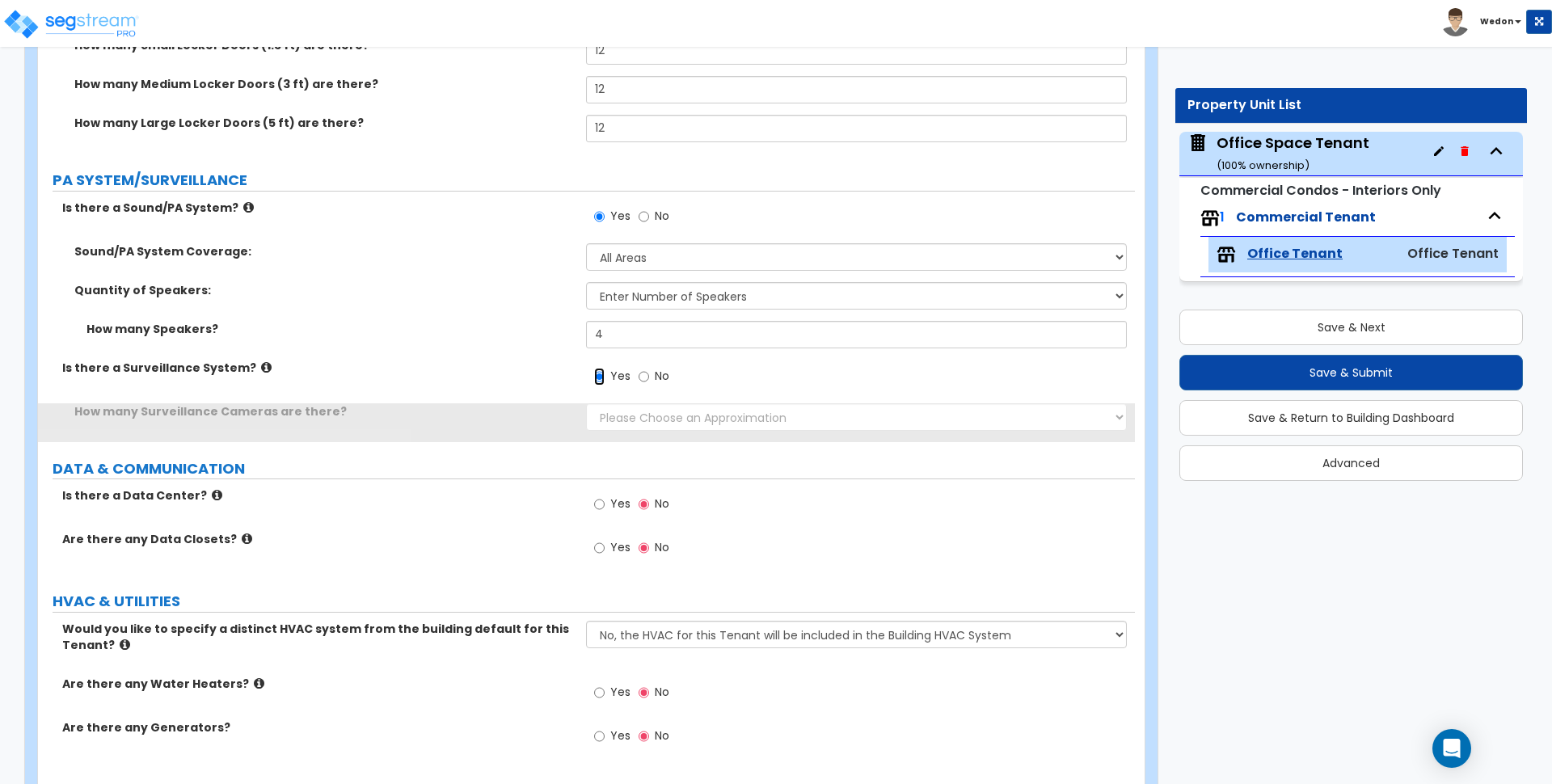
scroll to position [6364, 0]
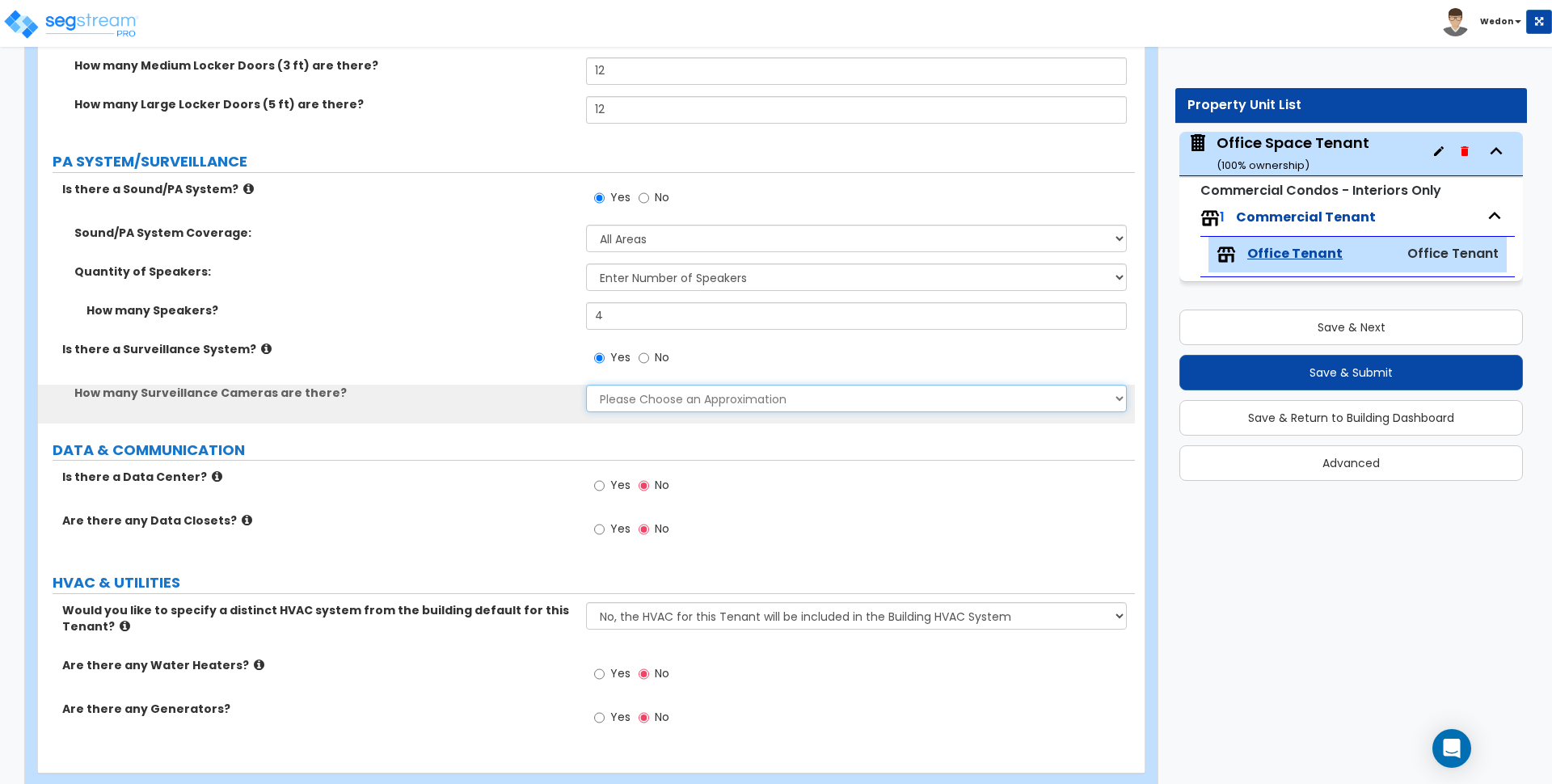
click at [647, 409] on select "Please Choose an Approximation Barely Noticed Any Noticed a Couple Frequently S…" at bounding box center [857, 398] width 540 height 28
click at [674, 404] on select "Please Choose an Approximation Barely Noticed Any Noticed a Couple Frequently S…" at bounding box center [857, 398] width 540 height 28
select select "2"
click at [587, 385] on select "Please Choose an Approximation Barely Noticed Any Noticed a Couple Frequently S…" at bounding box center [857, 398] width 540 height 28
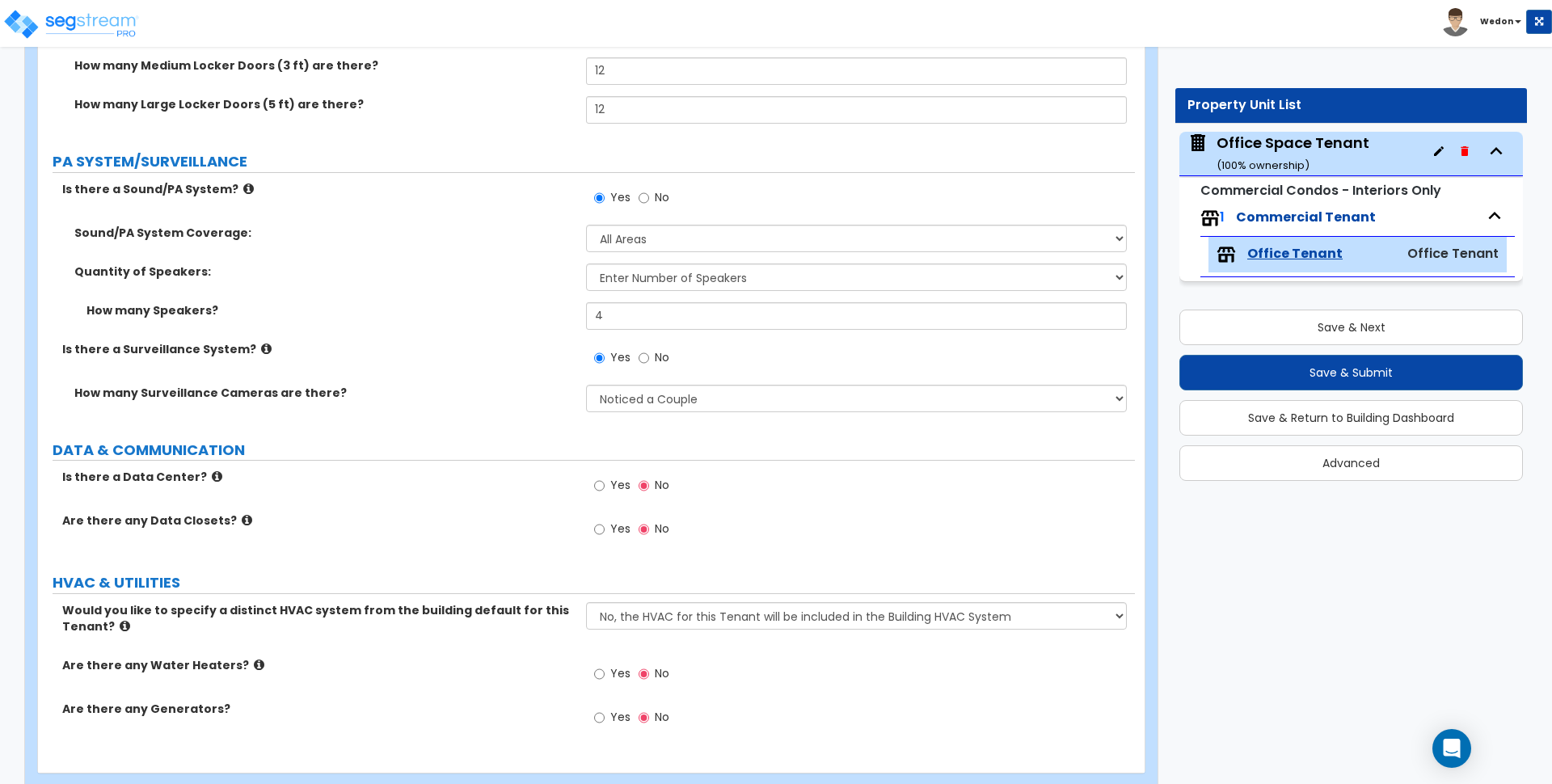
click at [611, 482] on span "Yes" at bounding box center [620, 485] width 21 height 16
click at [604, 482] on input "Yes" at bounding box center [600, 486] width 11 height 18
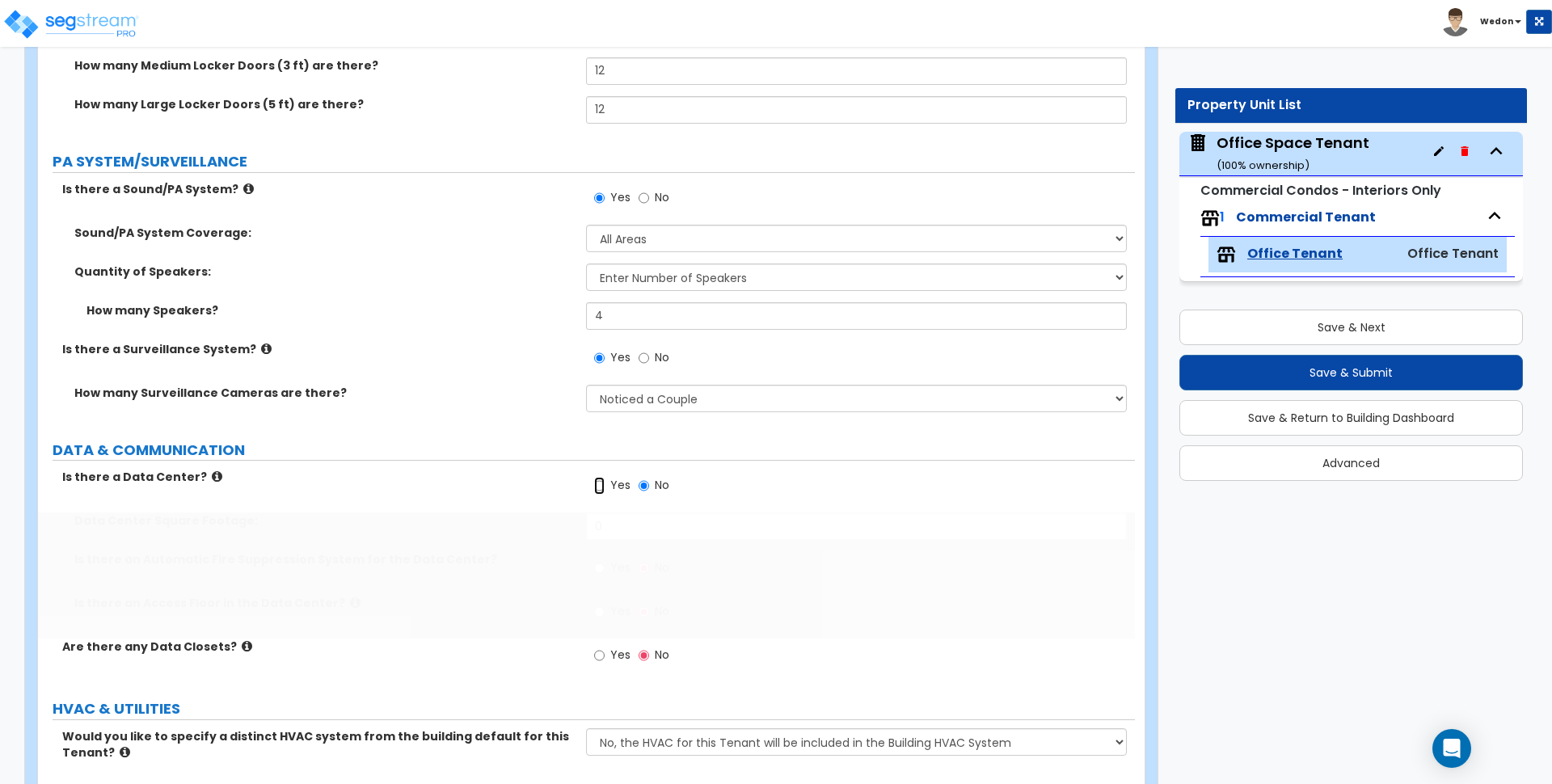
radio input "true"
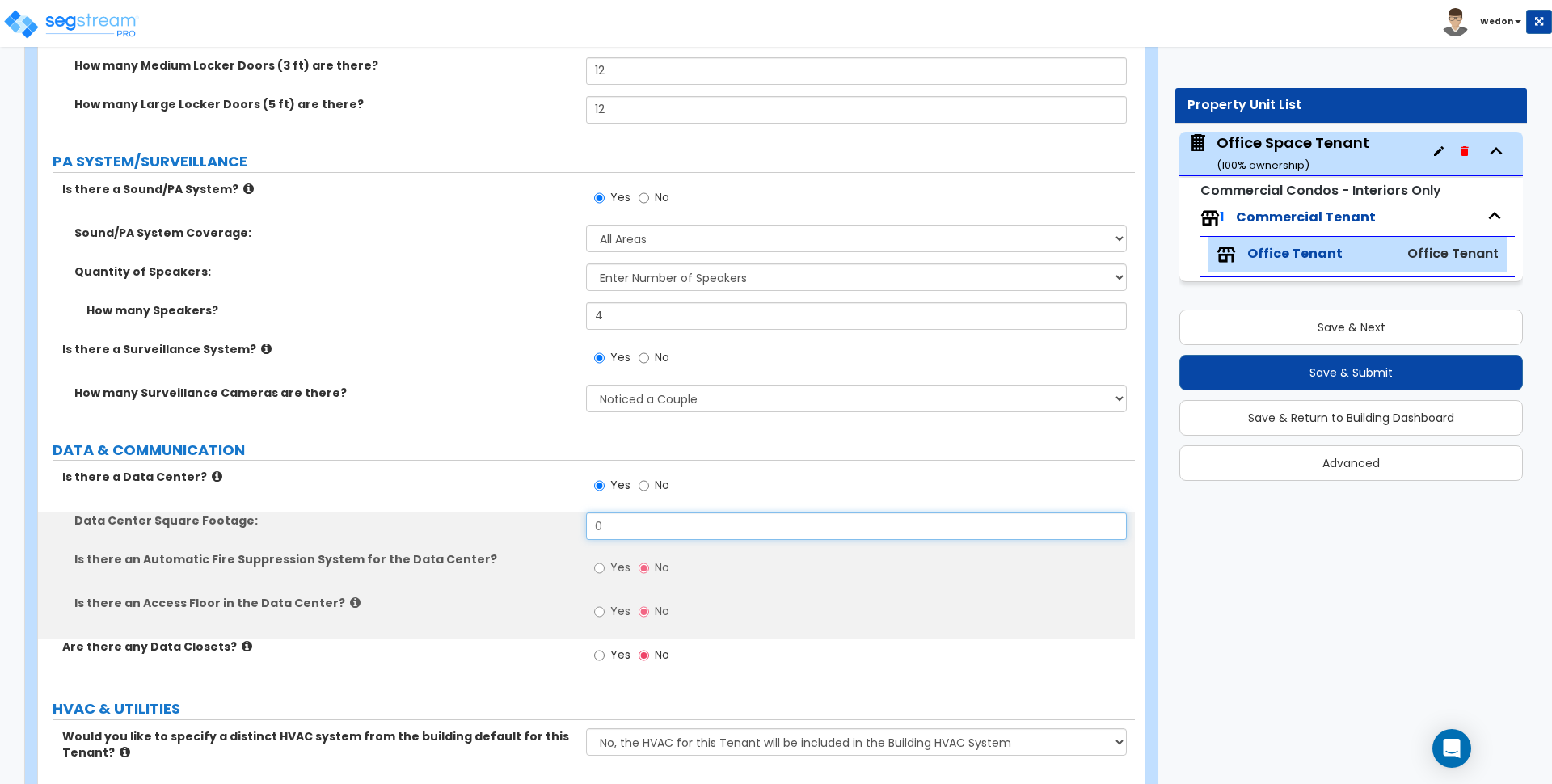
drag, startPoint x: 604, startPoint y: 522, endPoint x: 510, endPoint y: 519, distance: 94.0
click at [515, 520] on div "Data Center Square Footage: 0" at bounding box center [587, 532] width 1097 height 39
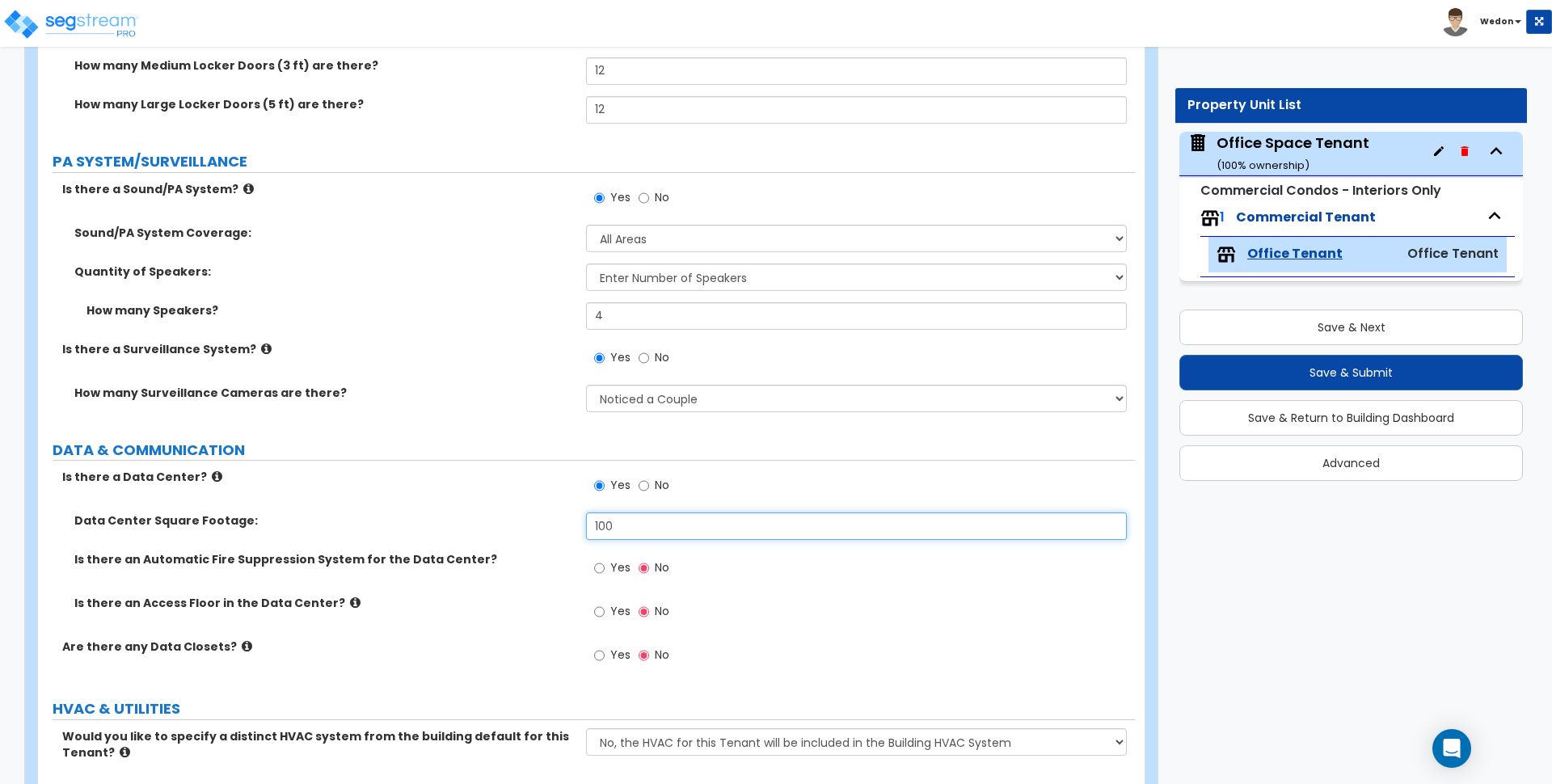
type input "100"
click at [611, 655] on label "Yes" at bounding box center [612, 657] width 37 height 28
click at [604, 655] on input "Yes" at bounding box center [600, 656] width 11 height 18
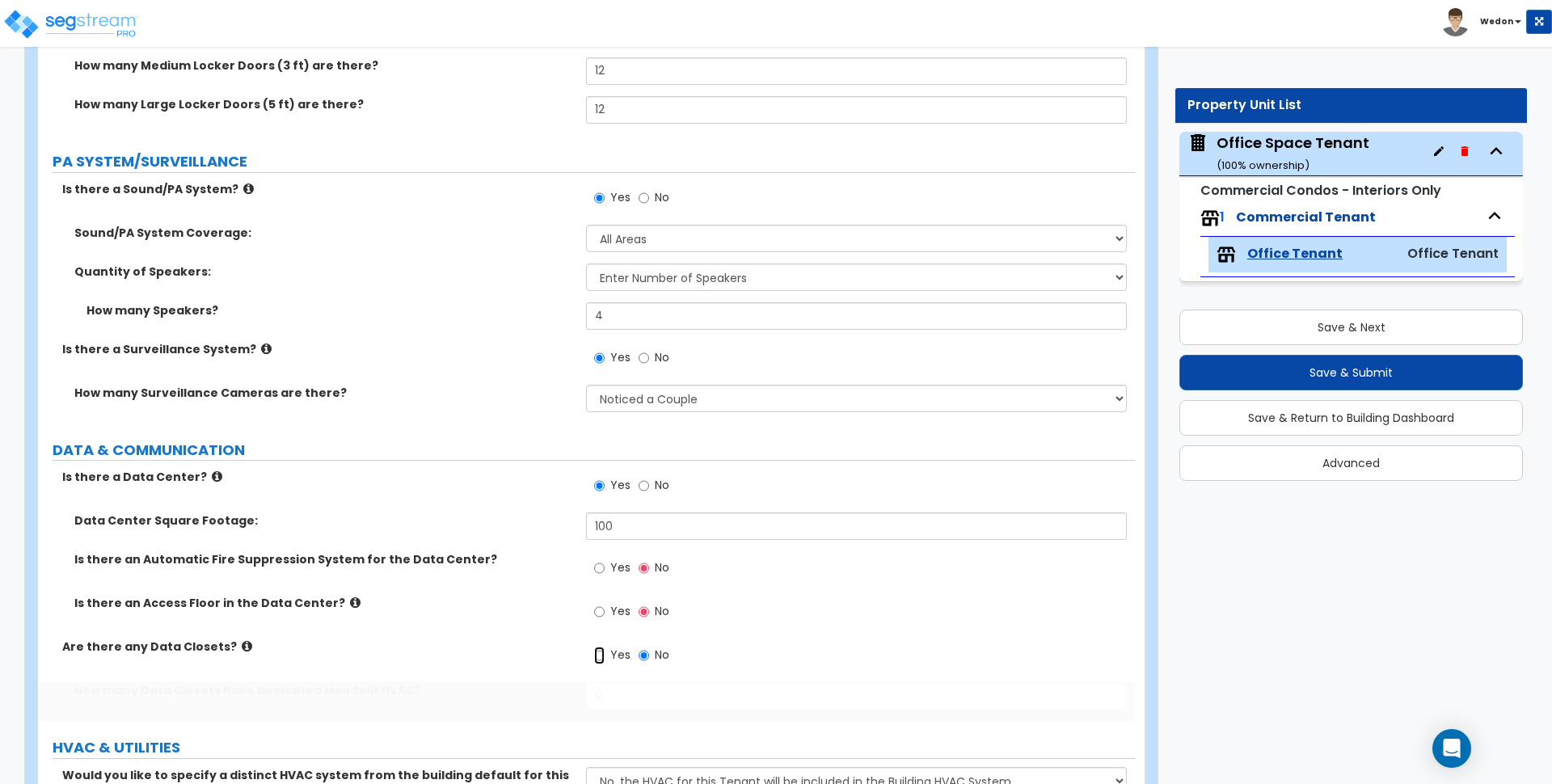
radio input "true"
click at [600, 611] on input "Yes" at bounding box center [600, 612] width 11 height 18
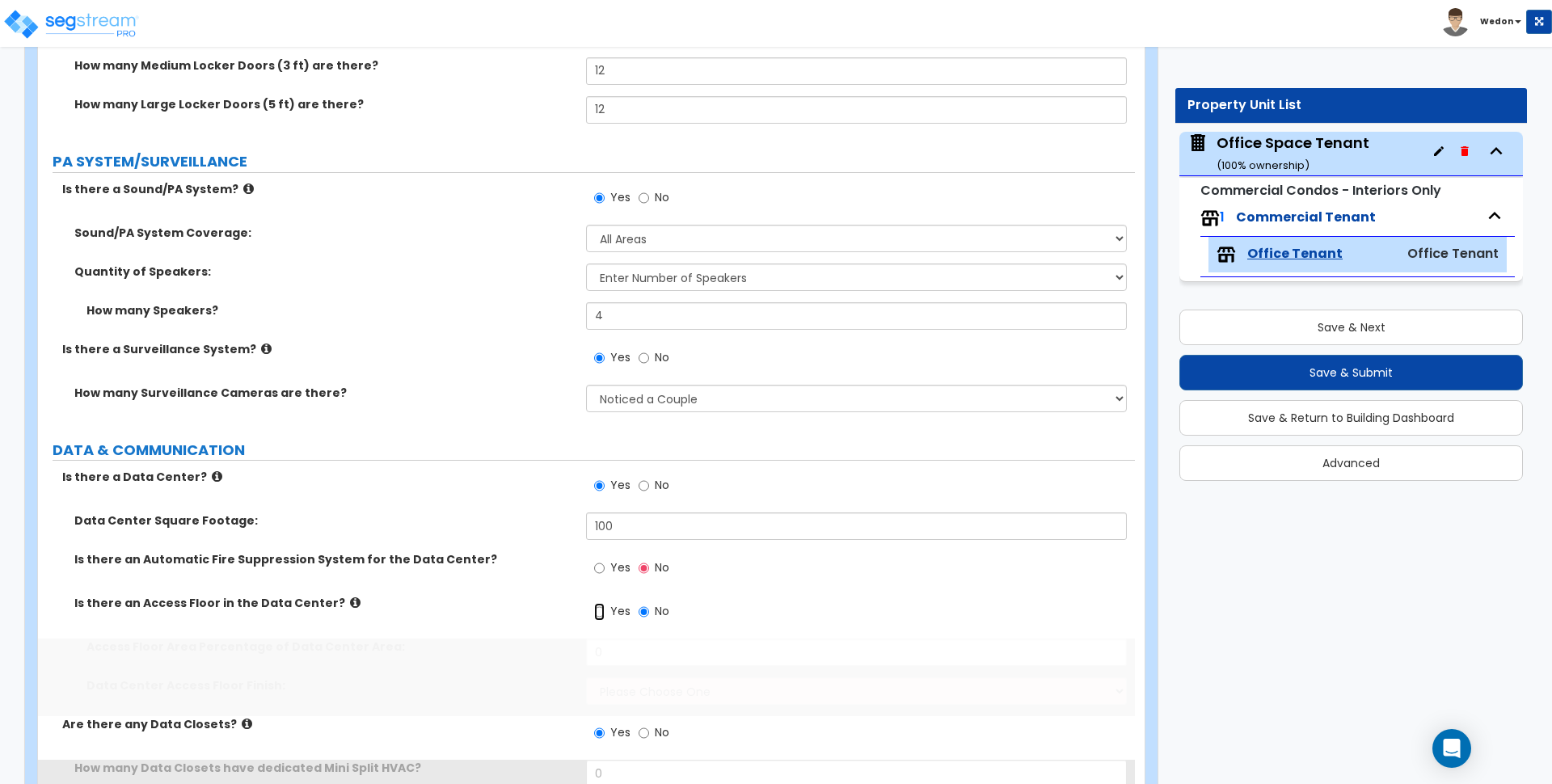
radio input "true"
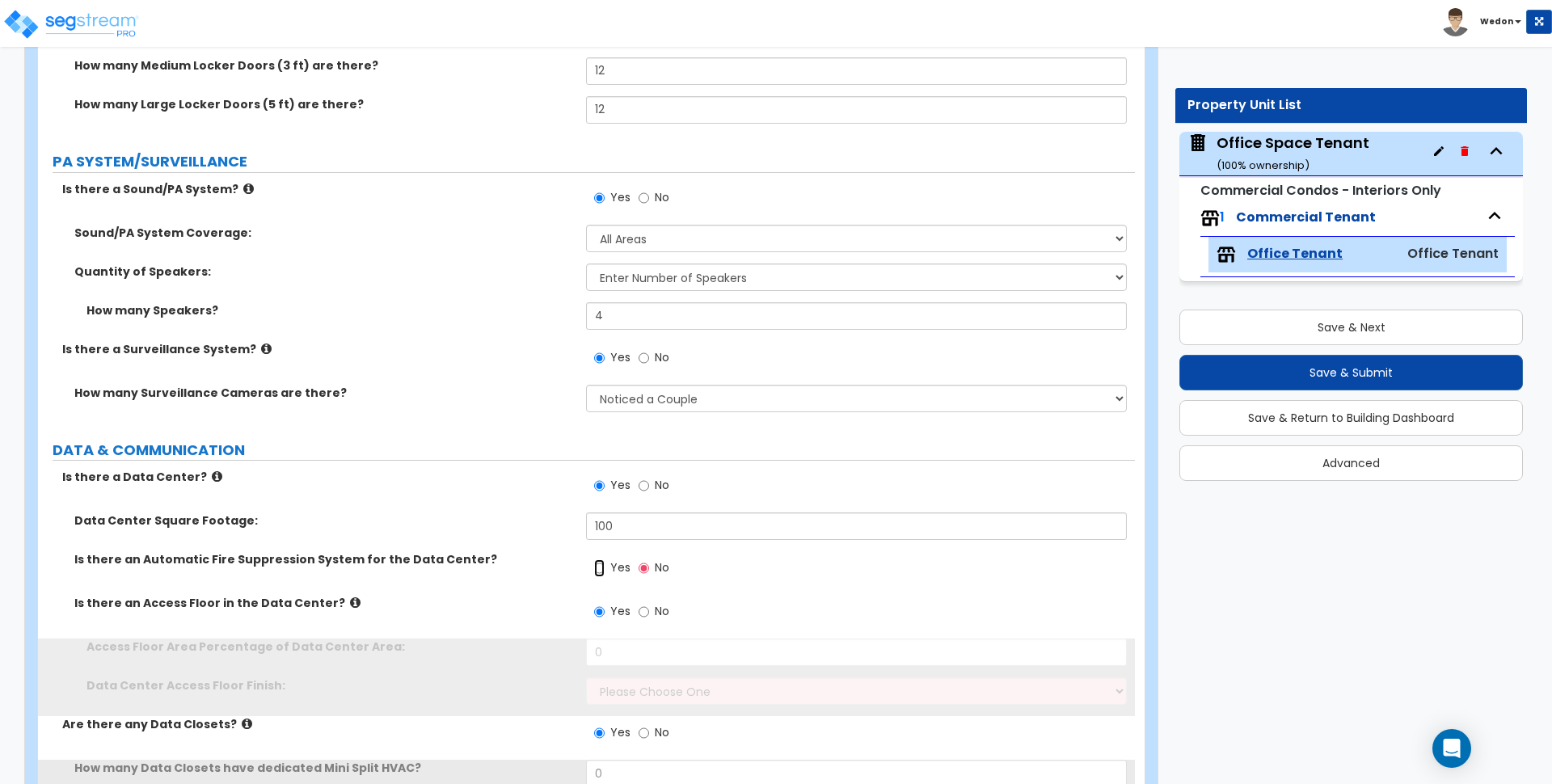
click at [607, 568] on label "Yes" at bounding box center [612, 569] width 37 height 28
click at [604, 568] on input "Yes" at bounding box center [600, 568] width 11 height 18
radio input "true"
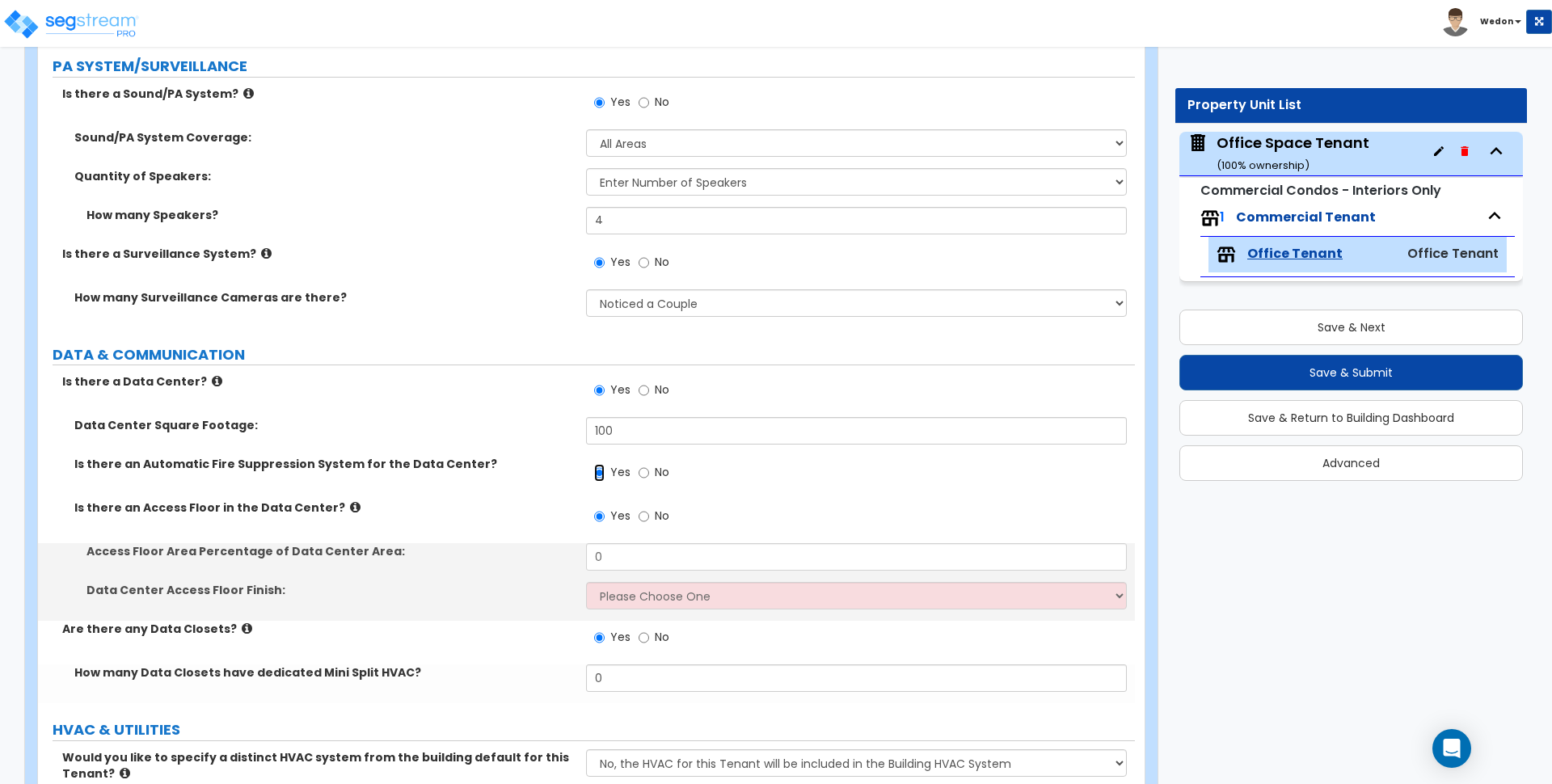
scroll to position [6565, 0]
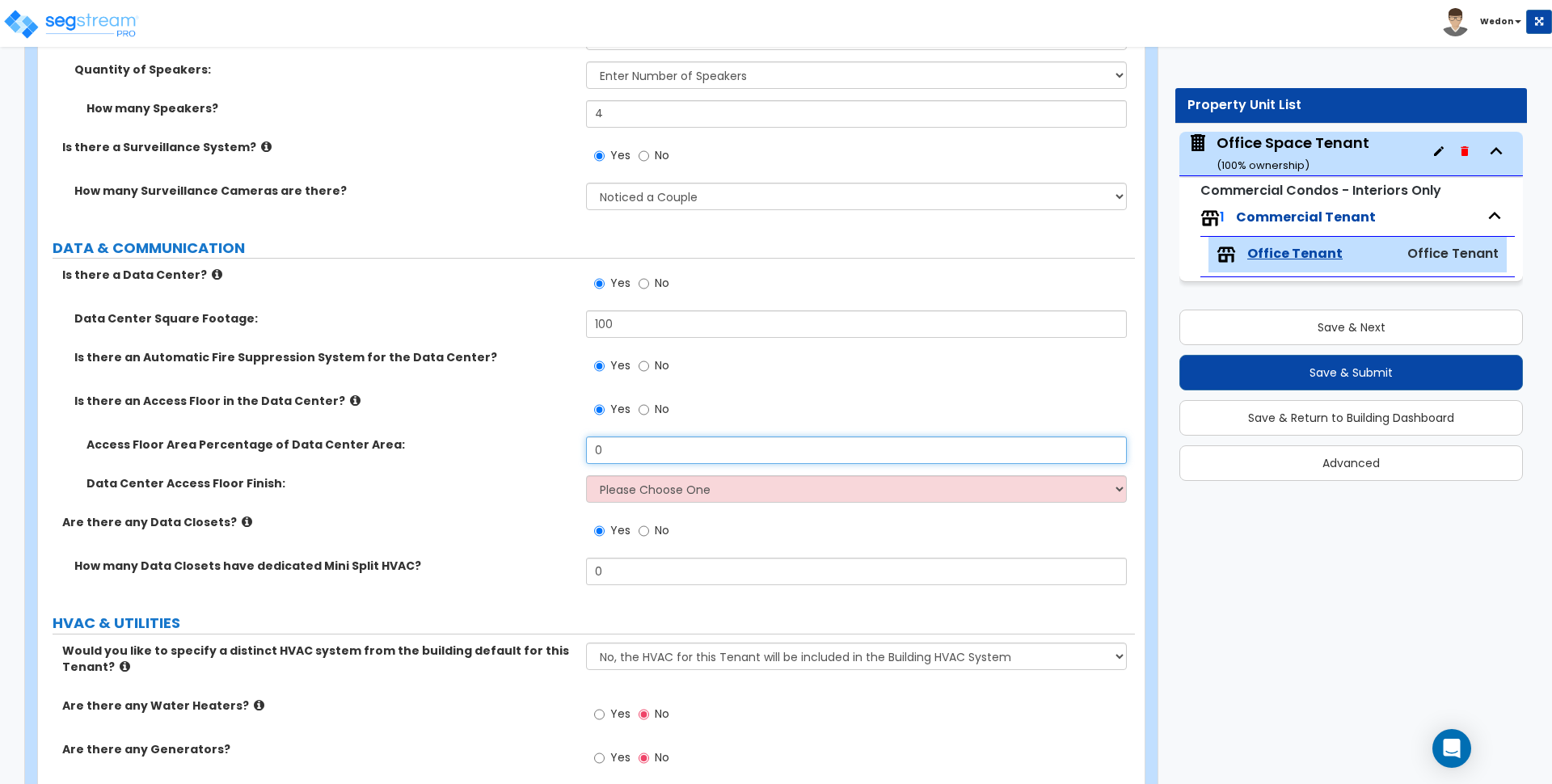
click at [637, 450] on input "0" at bounding box center [857, 450] width 540 height 28
click at [636, 450] on input "0" at bounding box center [857, 450] width 540 height 28
type input "50"
click at [673, 482] on select "Please Choose One Resilient Laminate Flooring VCT Flooring Carpet Tile Flooring" at bounding box center [857, 488] width 540 height 28
select select "4"
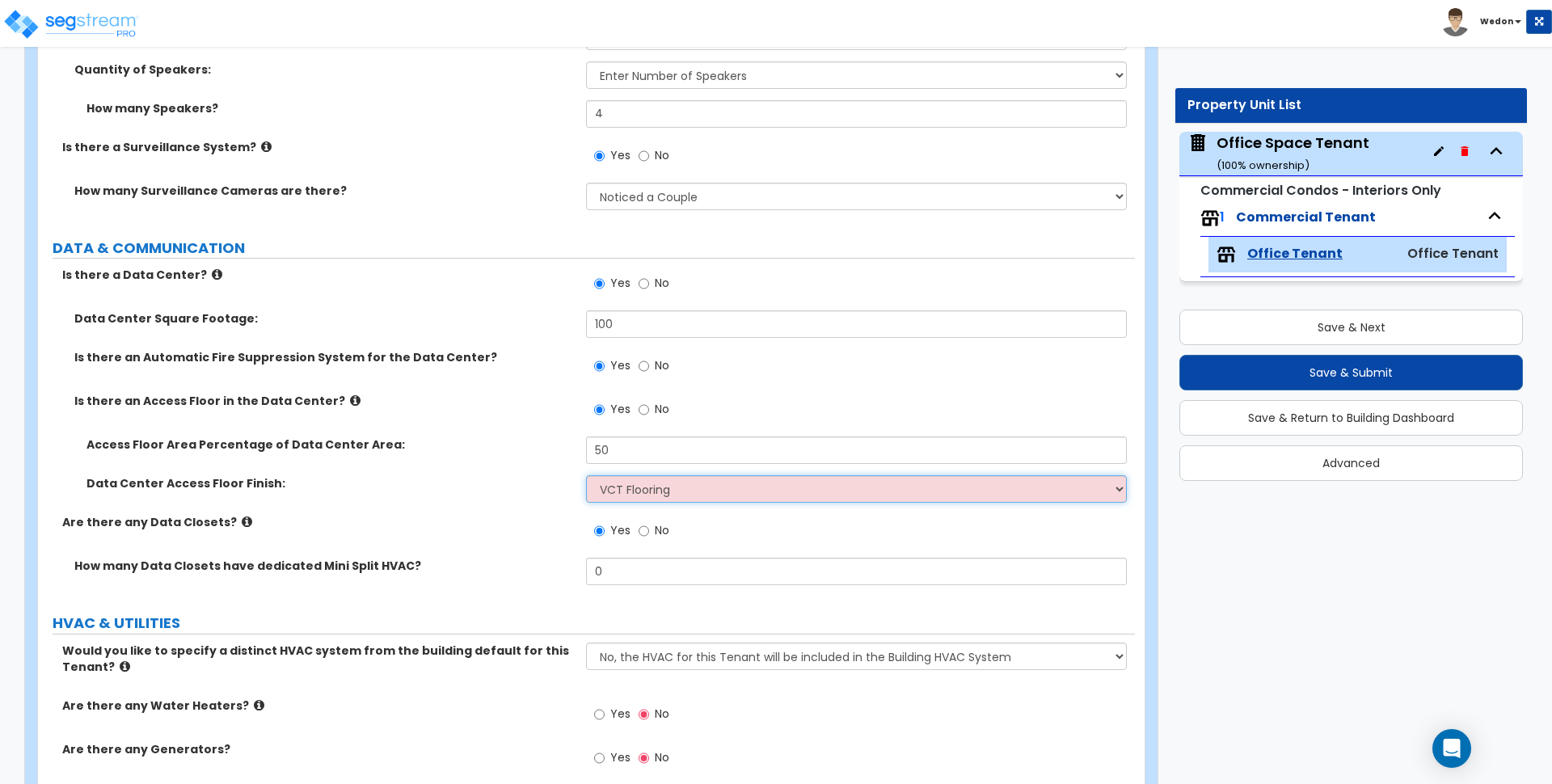
click at [587, 475] on select "Please Choose One Resilient Laminate Flooring VCT Flooring Carpet Tile Flooring" at bounding box center [857, 488] width 540 height 28
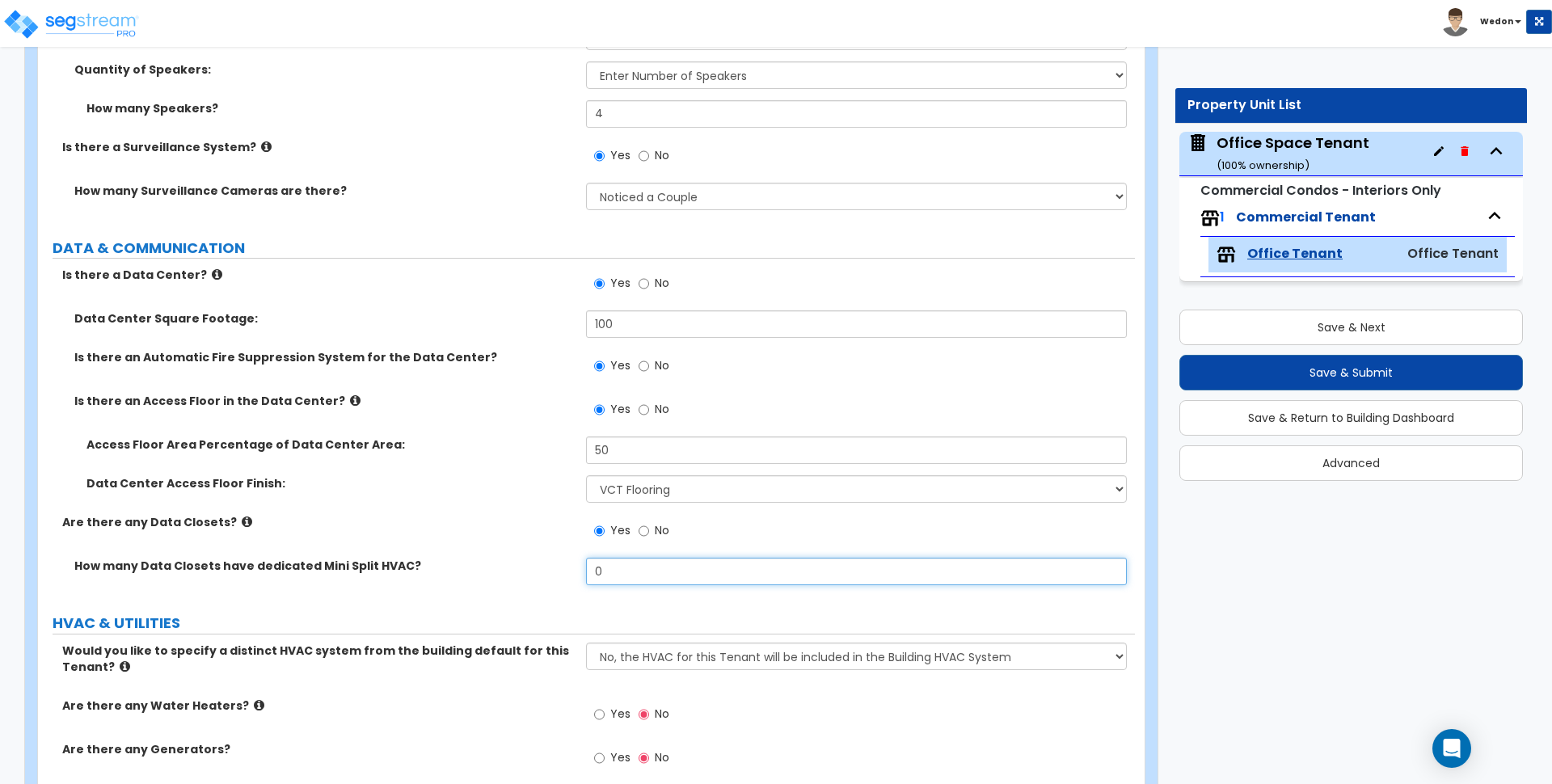
click at [628, 567] on input "0" at bounding box center [857, 571] width 540 height 28
drag, startPoint x: 562, startPoint y: 570, endPoint x: 482, endPoint y: 568, distance: 80.0
click at [488, 568] on div "How many Data Closets have dedicated Mini Split HVAC? 4" at bounding box center [587, 577] width 1097 height 39
type input "2"
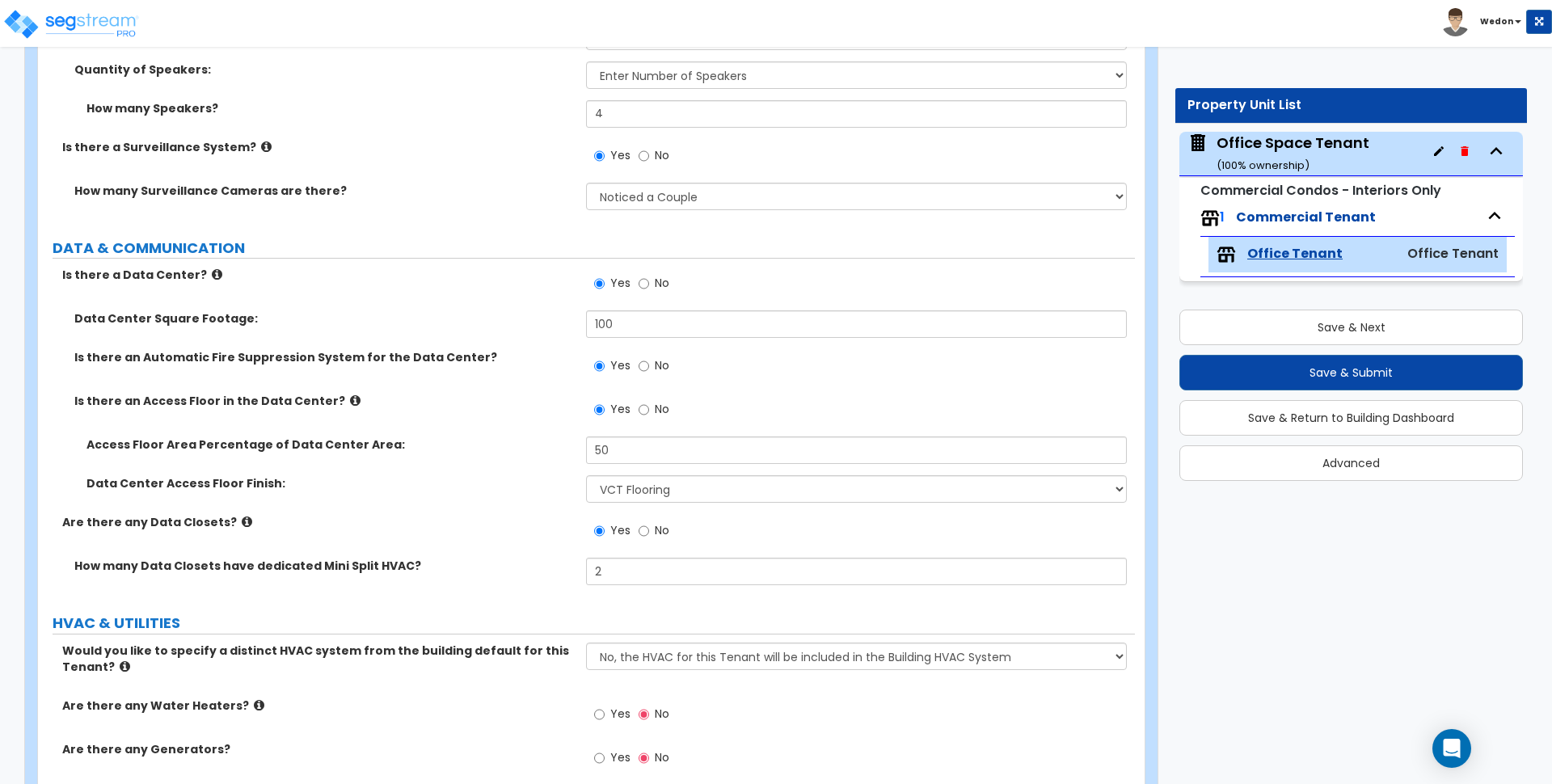
click at [474, 535] on div "Are there any Data Closets? Yes No" at bounding box center [587, 535] width 1097 height 44
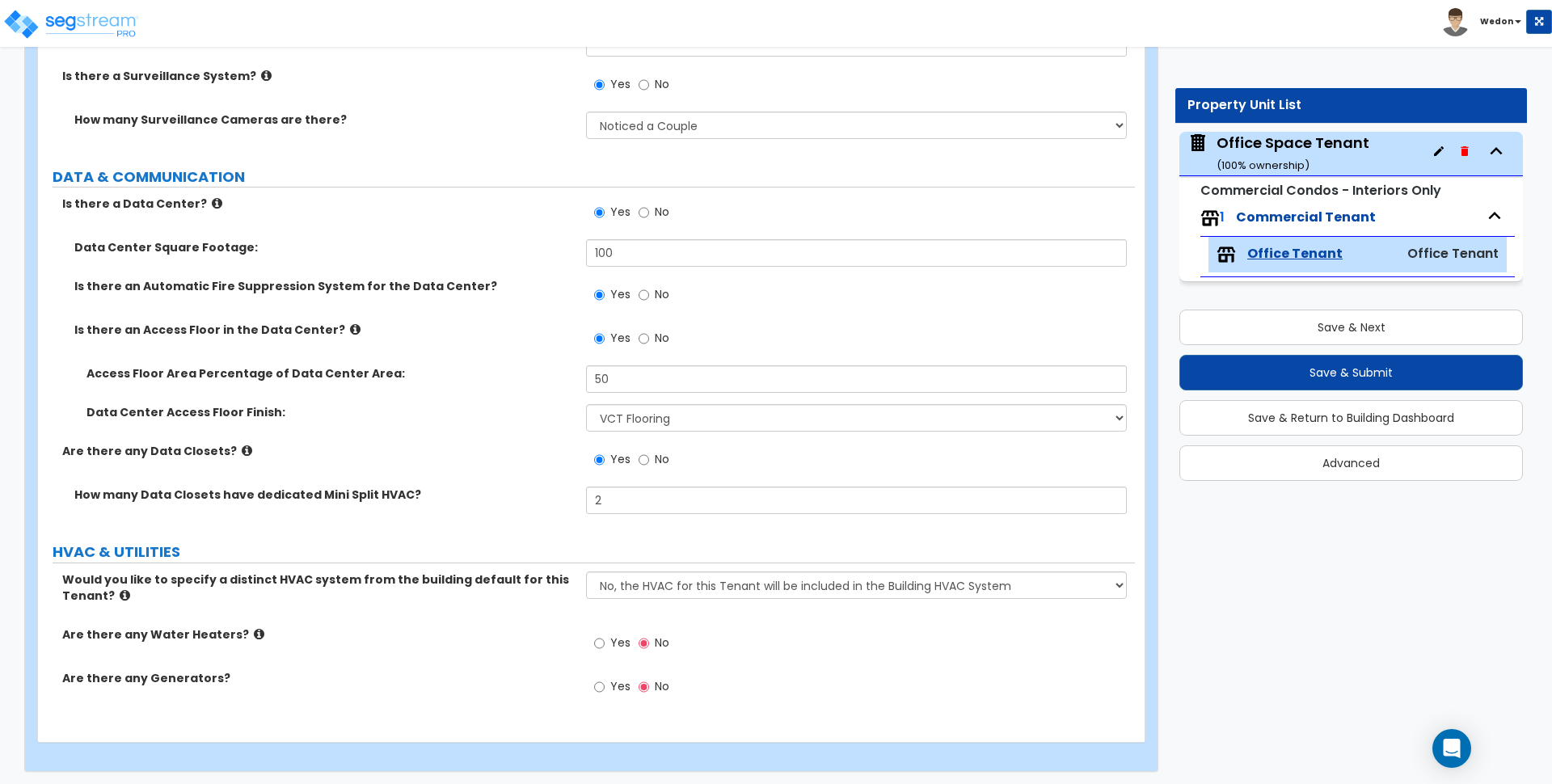
scroll to position [6641, 0]
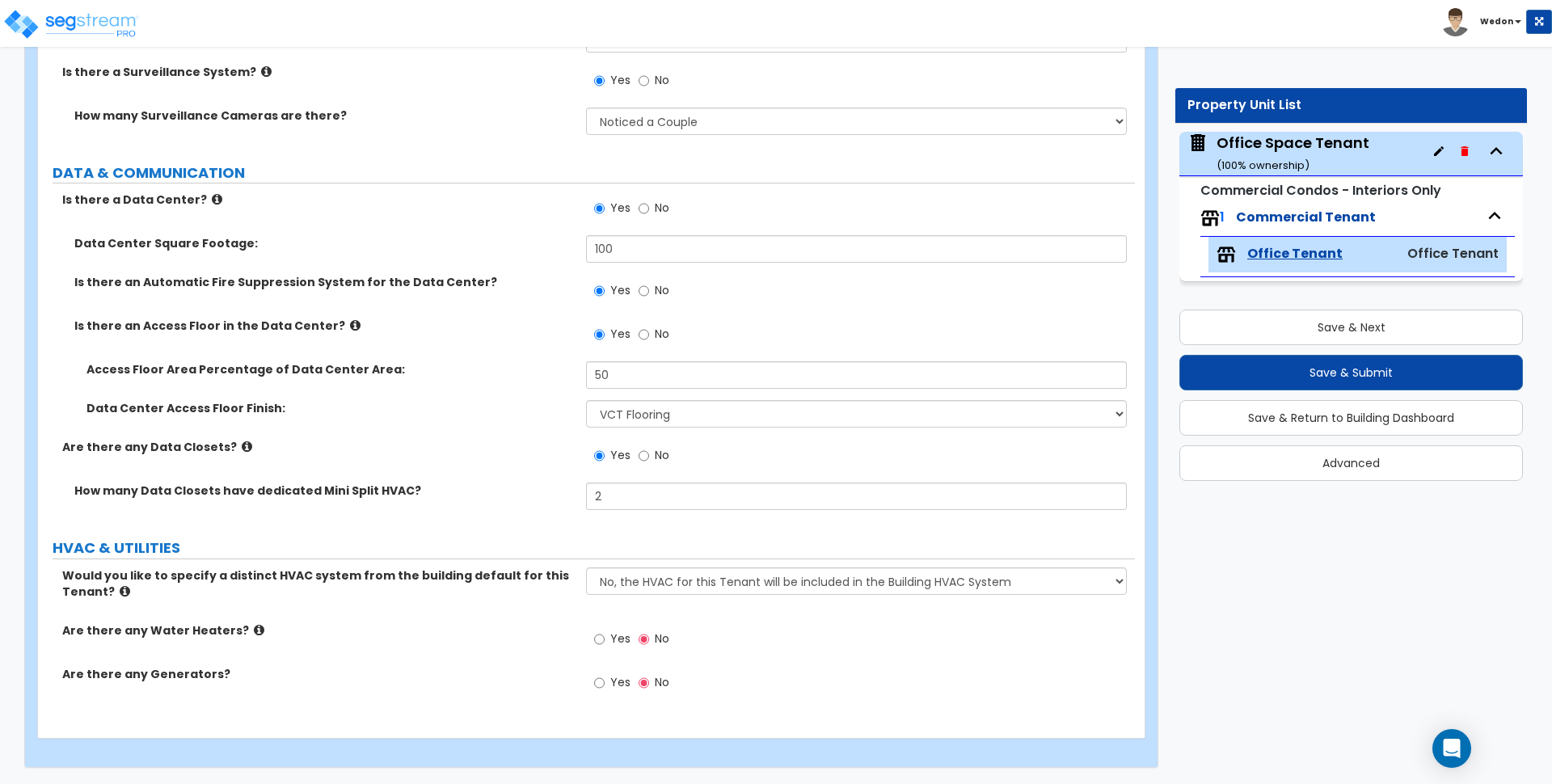
drag, startPoint x: 617, startPoint y: 677, endPoint x: 608, endPoint y: 626, distance: 51.8
click at [617, 676] on span "Yes" at bounding box center [620, 682] width 21 height 16
click at [604, 676] on input "Yes" at bounding box center [600, 682] width 11 height 18
radio input "true"
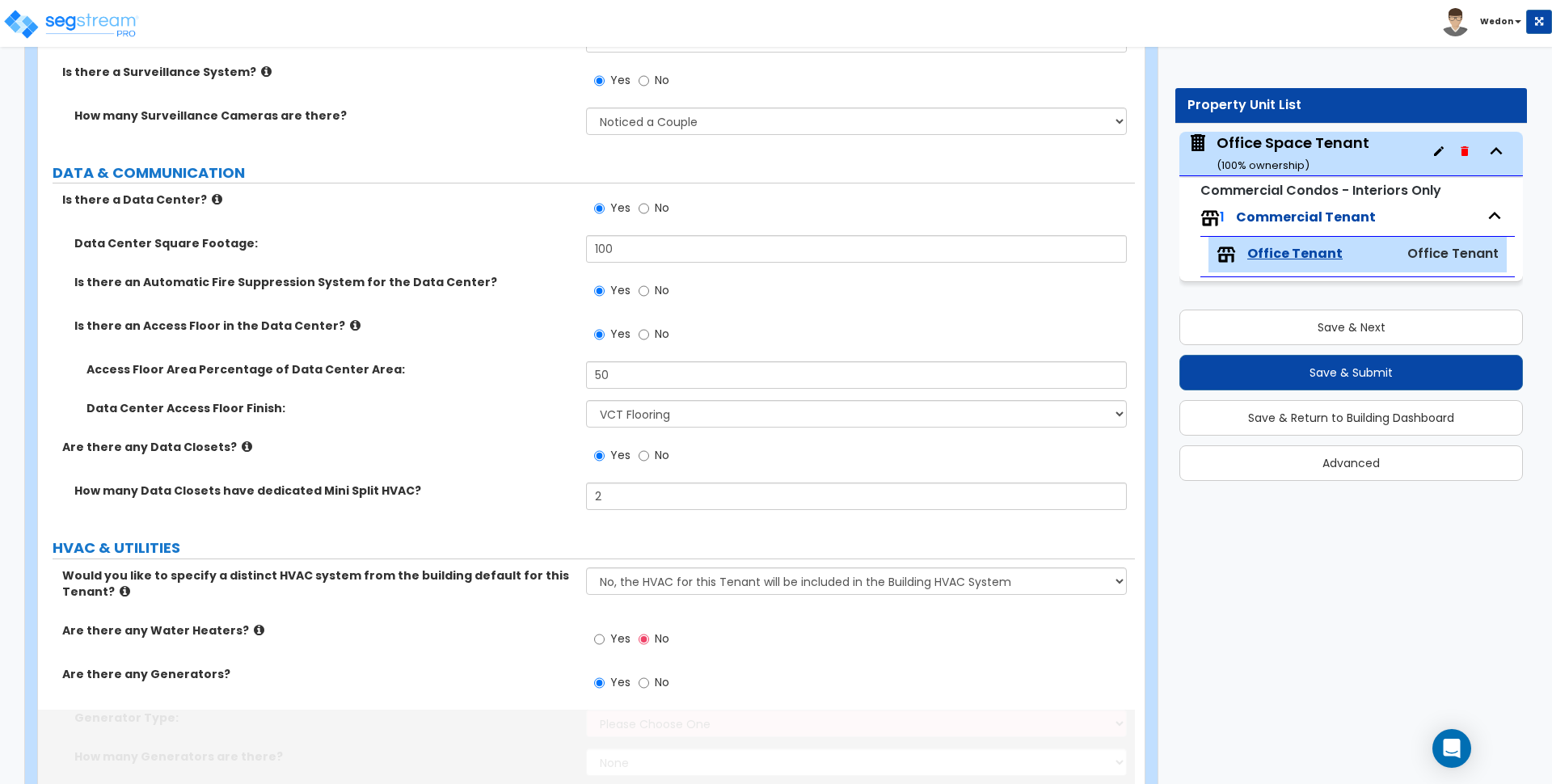
click at [608, 622] on div "Yes No" at bounding box center [632, 641] width 91 height 37
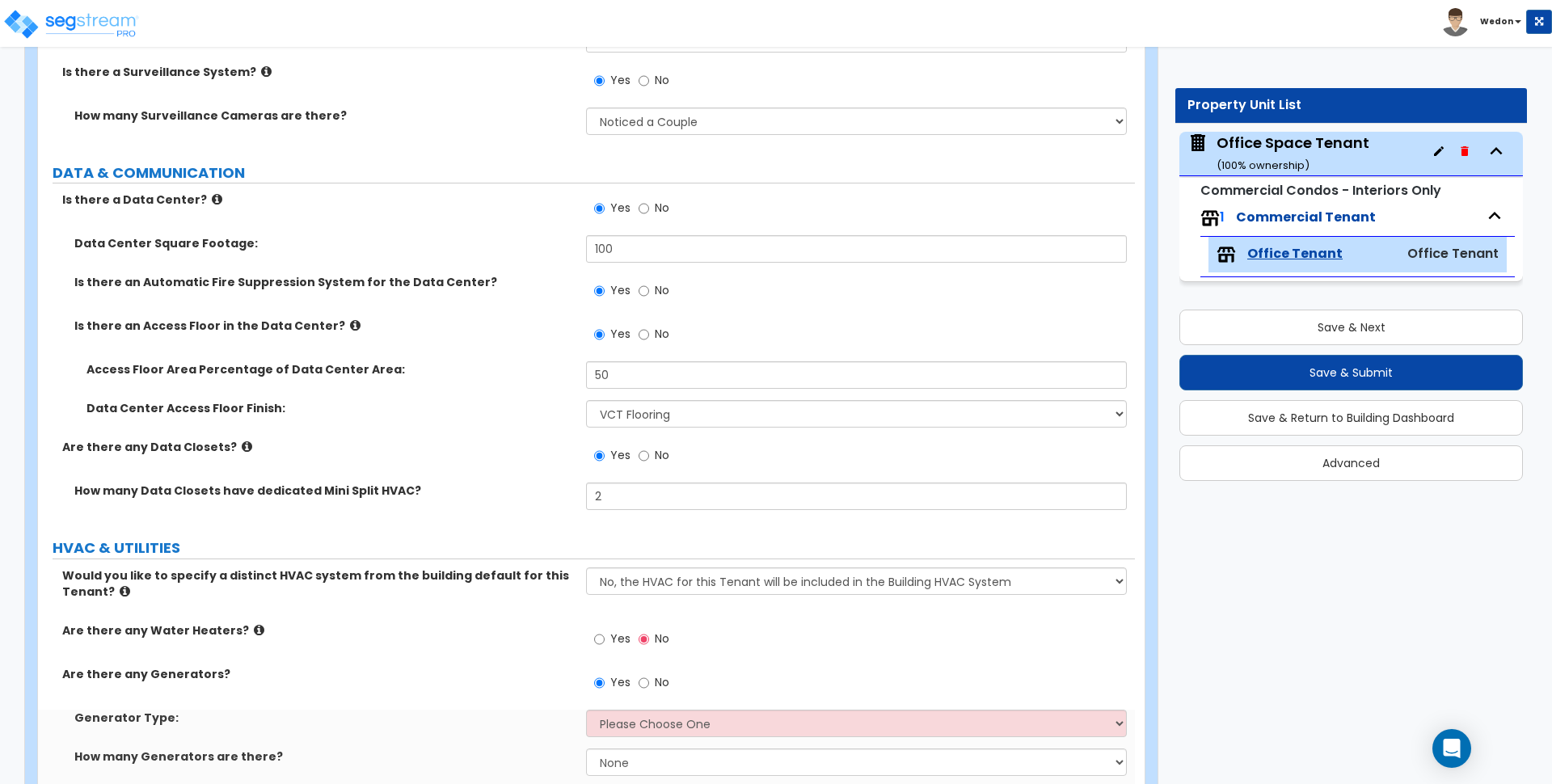
click at [623, 634] on span "Yes" at bounding box center [620, 638] width 21 height 16
click at [604, 634] on input "Yes" at bounding box center [600, 639] width 11 height 18
radio input "true"
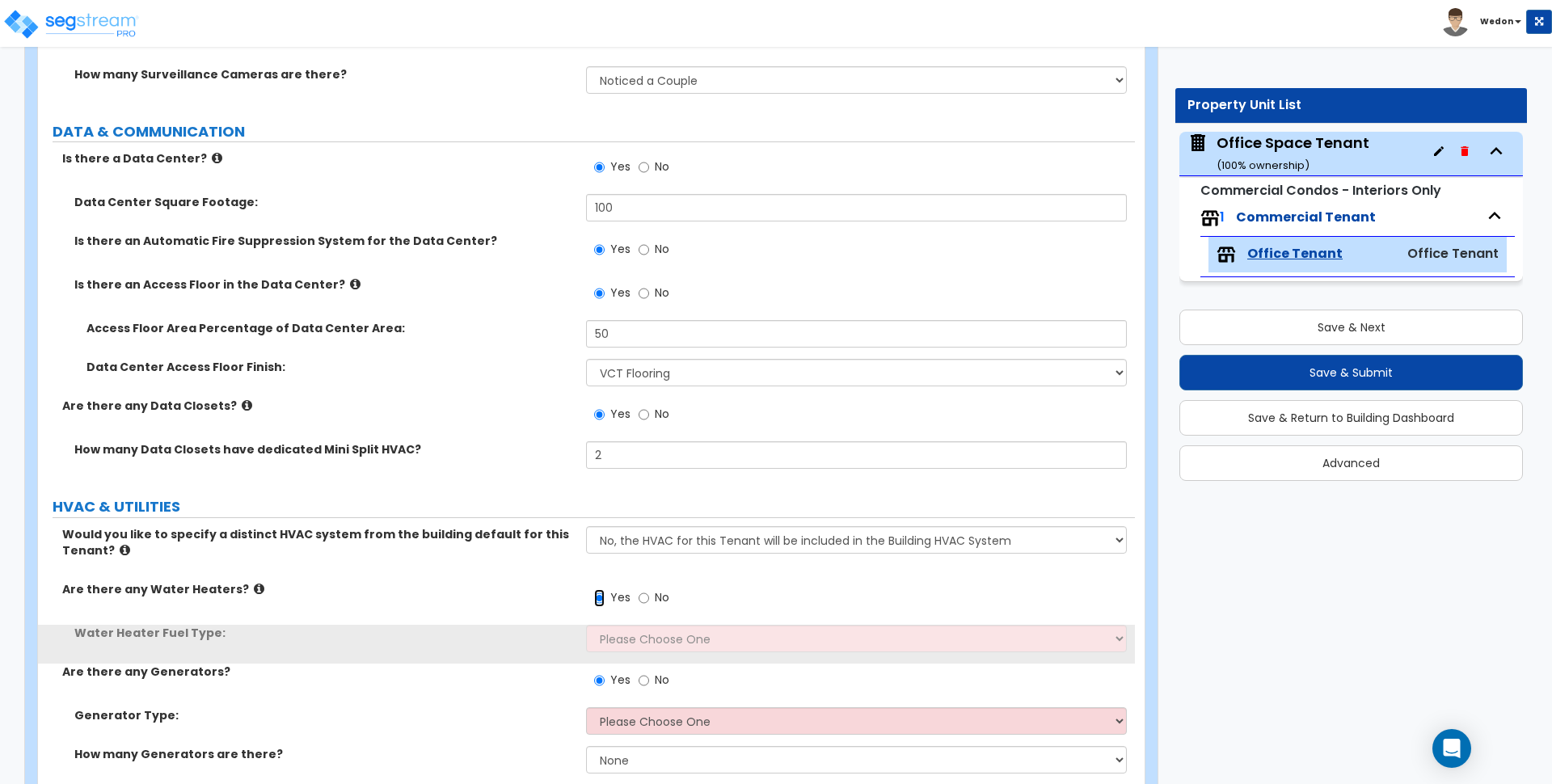
scroll to position [6757, 0]
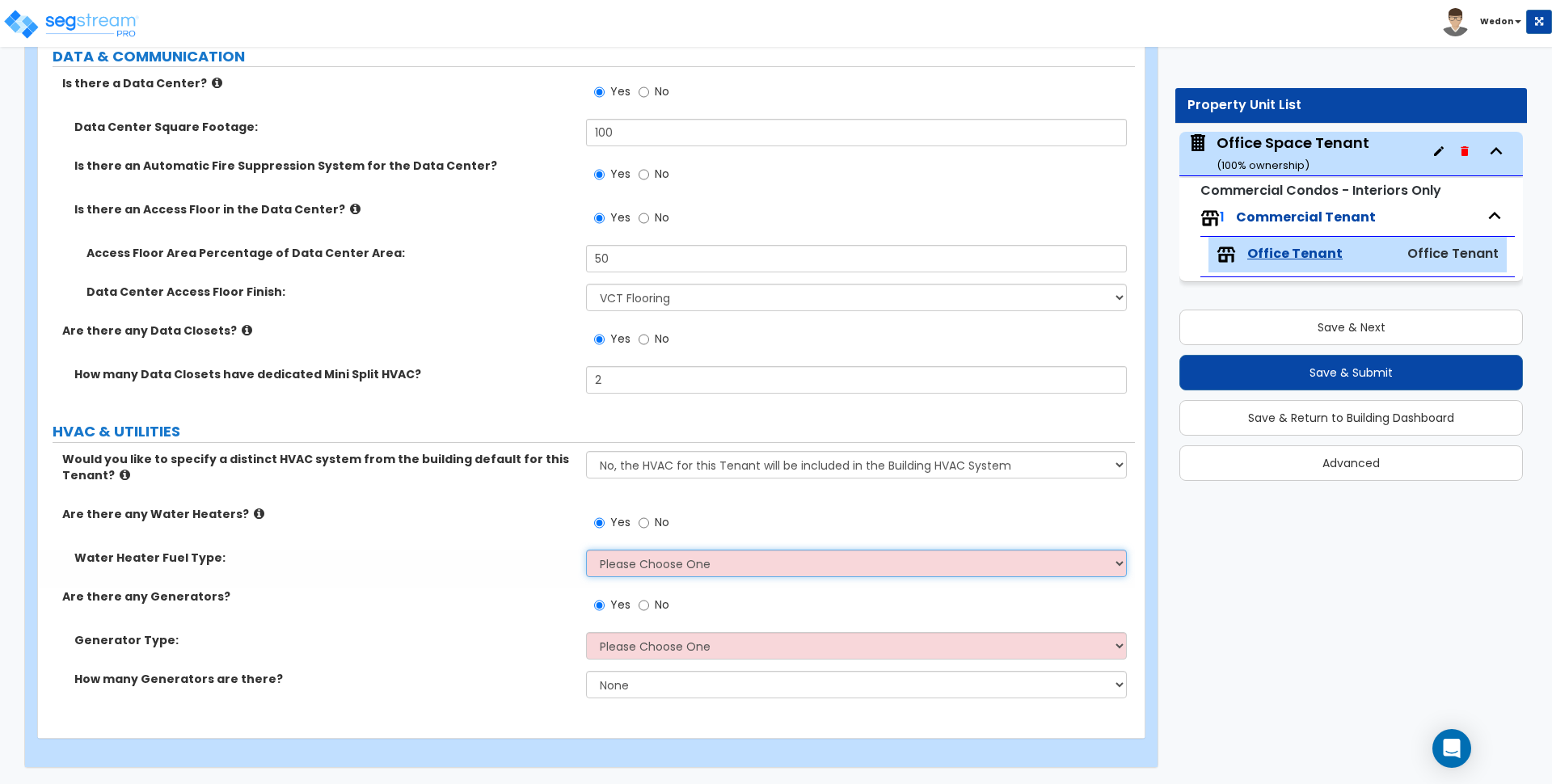
click at [706, 564] on select "Please Choose One Gas Electric" at bounding box center [857, 563] width 540 height 28
select select "2"
click at [587, 550] on select "Please Choose One Gas Electric" at bounding box center [857, 563] width 540 height 28
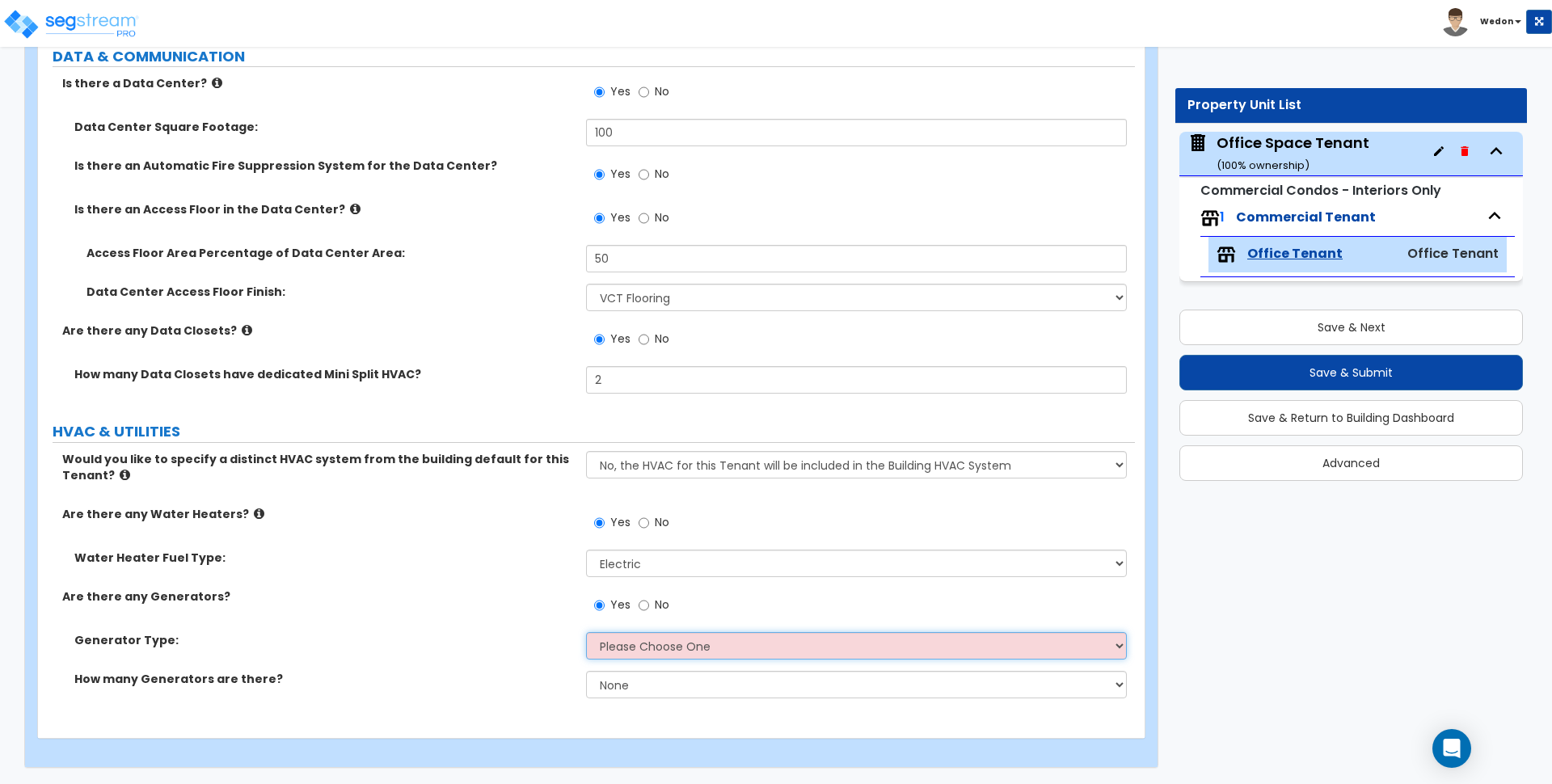
click at [646, 642] on select "Please Choose One Gas Diesel" at bounding box center [857, 645] width 540 height 28
select select "1"
click at [587, 632] on select "Please Choose One Gas Diesel" at bounding box center [857, 645] width 540 height 28
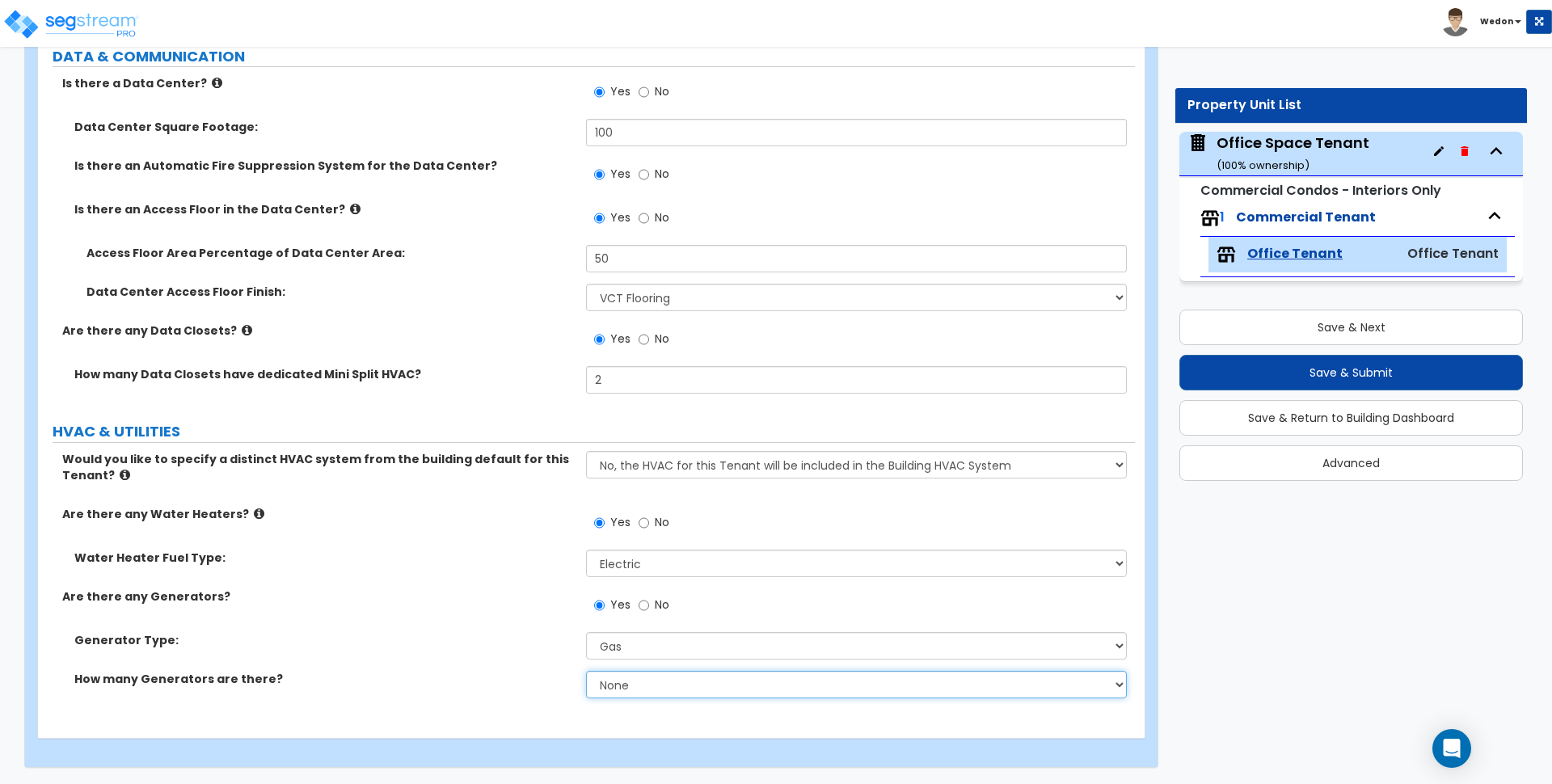
drag, startPoint x: 630, startPoint y: 684, endPoint x: 685, endPoint y: 711, distance: 61.3
click at [630, 683] on select "None 1 2 3" at bounding box center [857, 684] width 540 height 28
click at [587, 671] on select "None 1 2 3" at bounding box center [857, 684] width 540 height 28
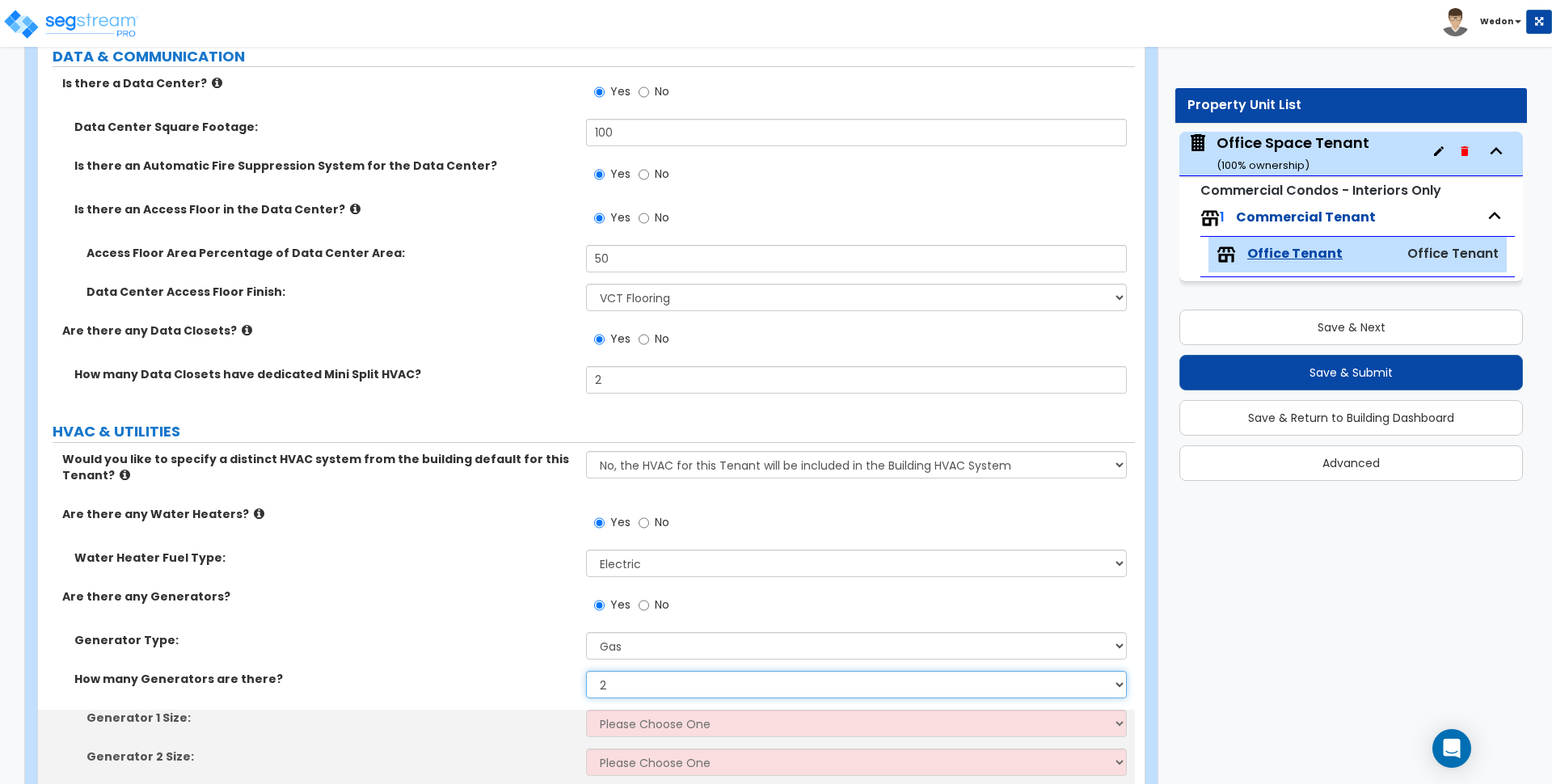
click at [662, 682] on select "None 1 2 3" at bounding box center [857, 684] width 540 height 28
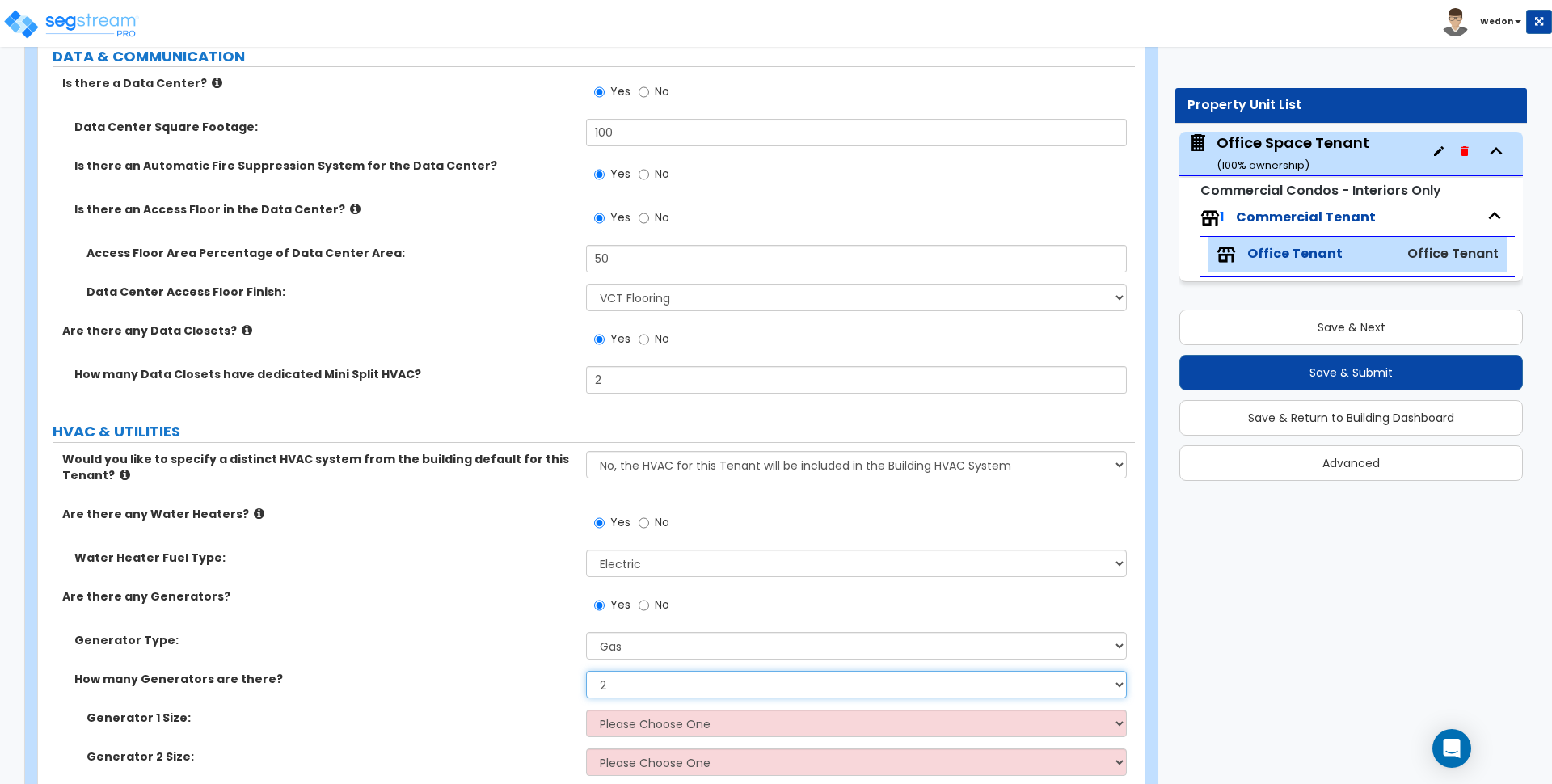
select select "3"
click at [587, 671] on select "None 1 2 3" at bounding box center [857, 684] width 540 height 28
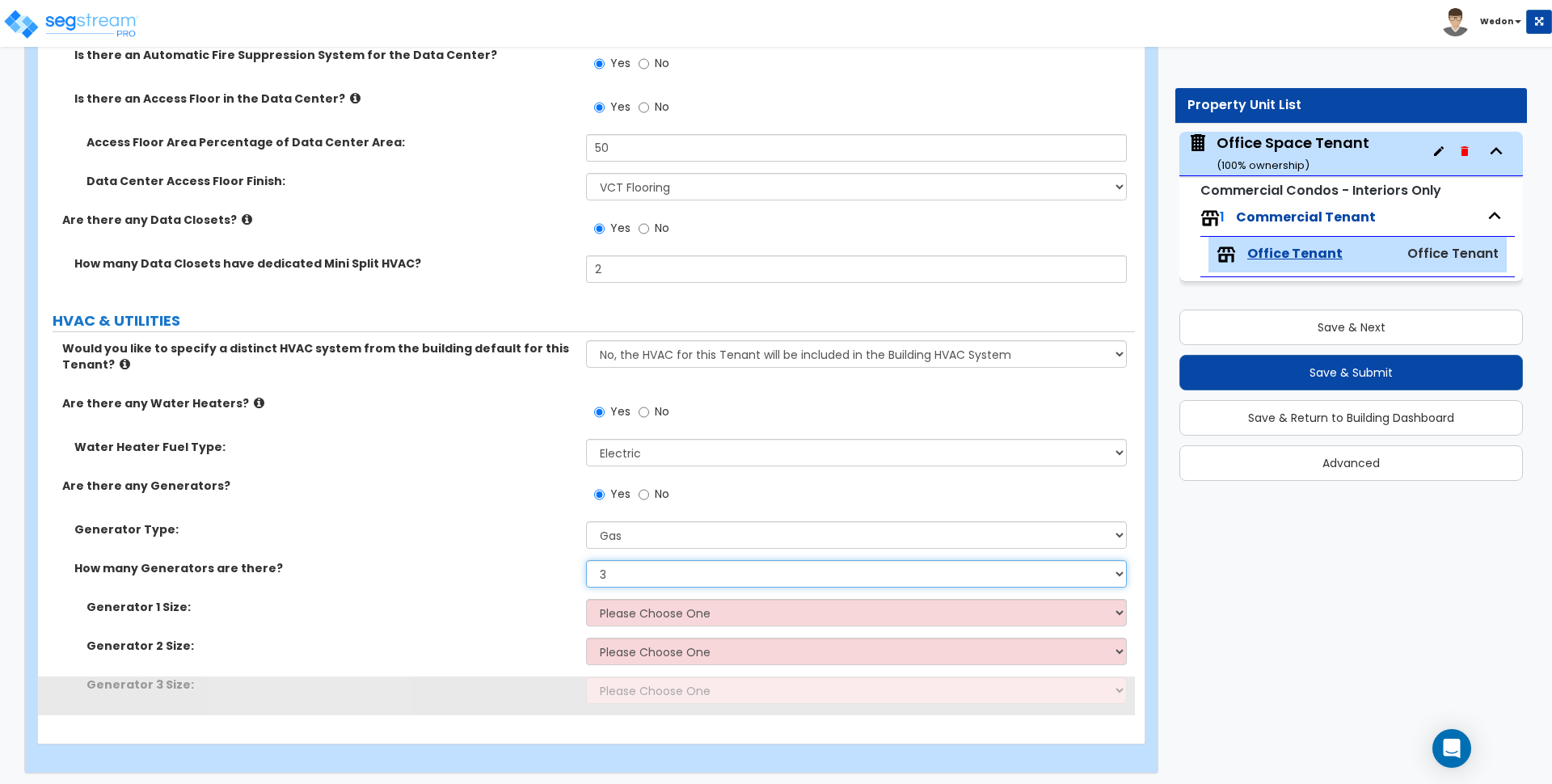
scroll to position [6873, 0]
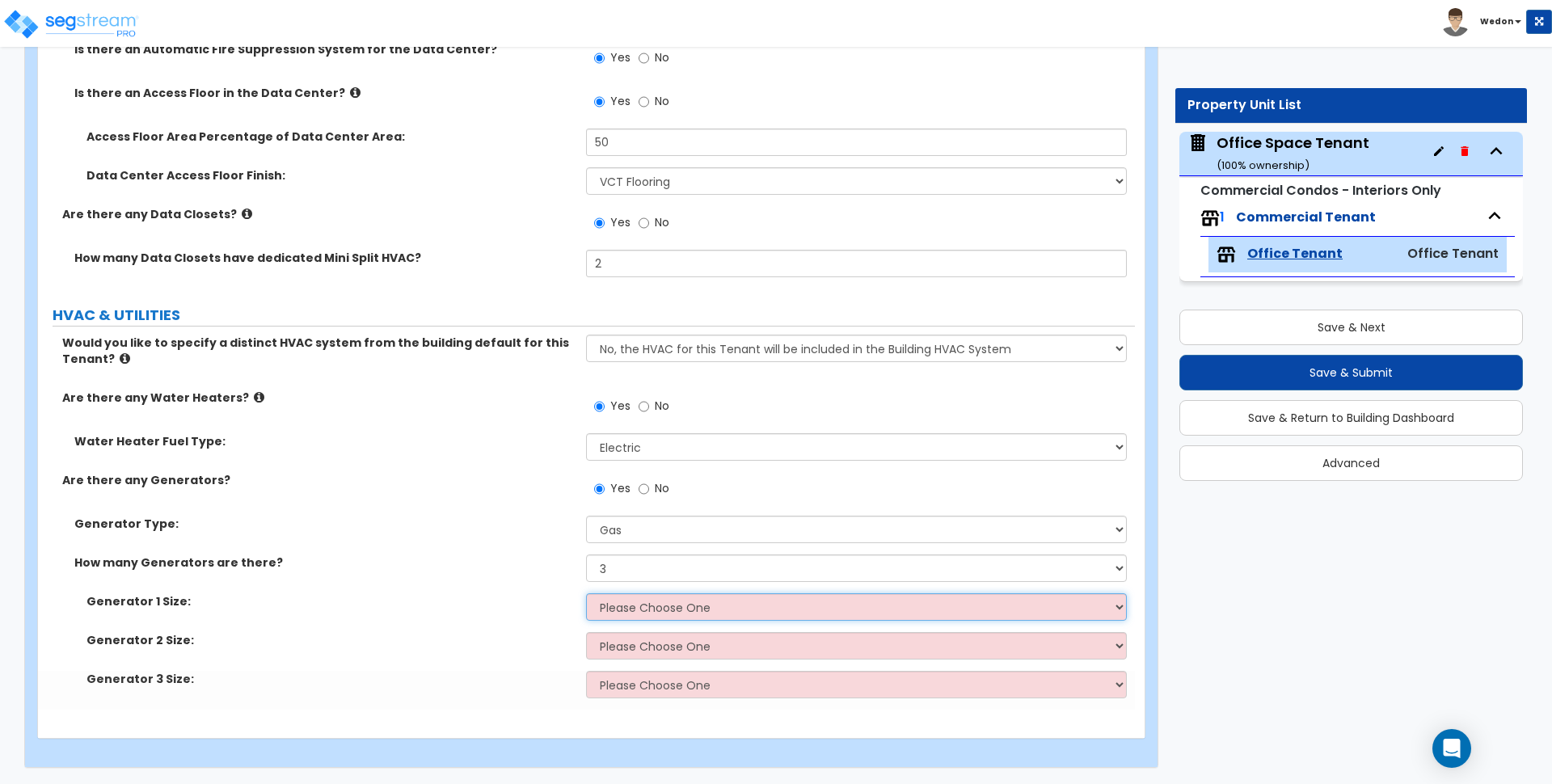
click at [649, 606] on select "Please Choose One 20kW 35 kW 80 kW 100 kW 125 kW 185 kW" at bounding box center [857, 607] width 540 height 28
select select "1"
click at [587, 593] on select "Please Choose One 20kW 35 kW 80 kW 100 kW 125 kW 185 kW" at bounding box center [857, 607] width 540 height 28
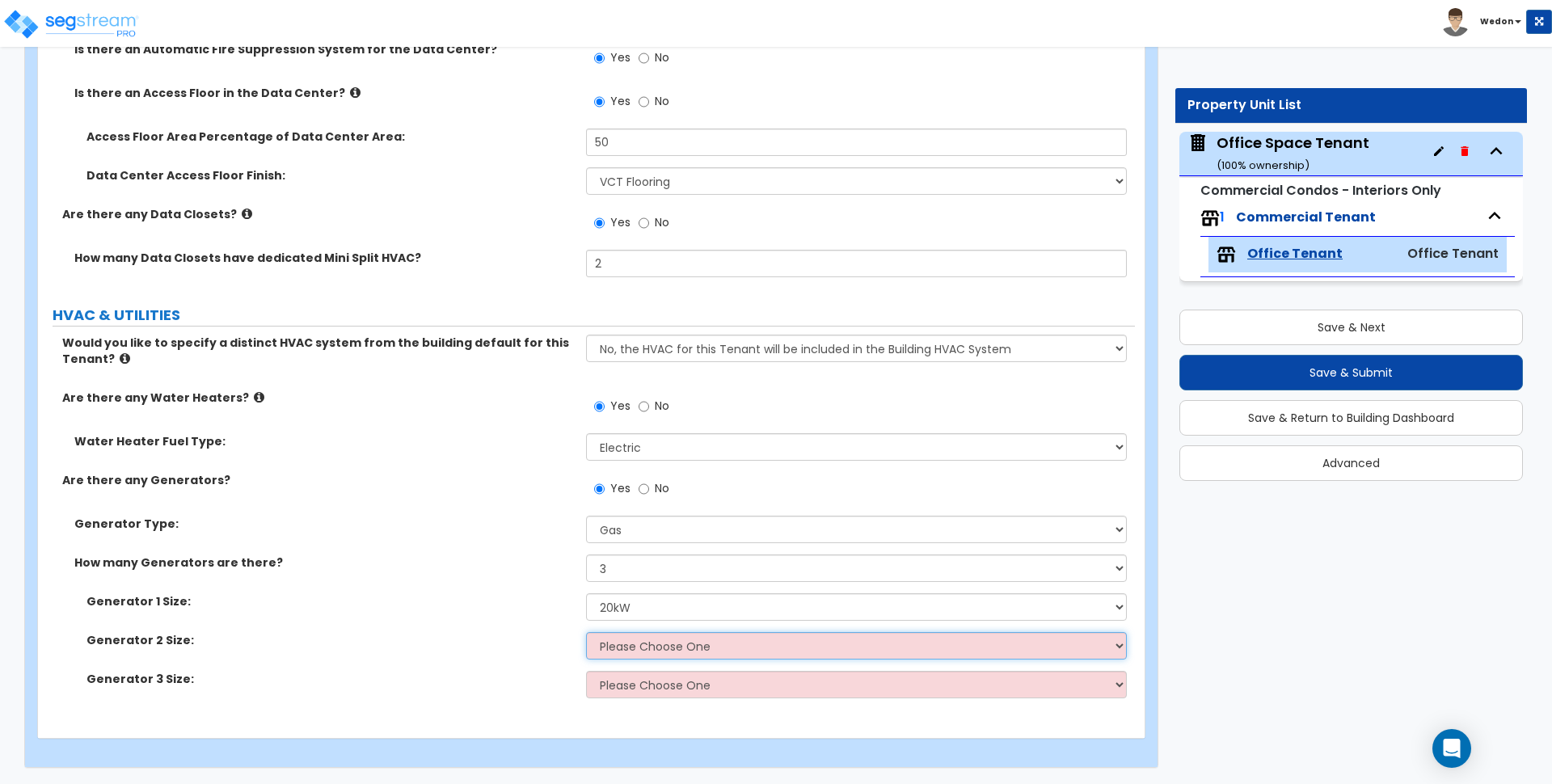
click at [622, 649] on select "Please Choose One 20 kW 35 kW 80 kW 100 kW 125 kW 185 kW" at bounding box center [857, 645] width 540 height 28
select select "2"
click at [587, 632] on select "Please Choose One 20 kW 35 kW 80 kW 100 kW 125 kW 185 kW" at bounding box center [857, 645] width 540 height 28
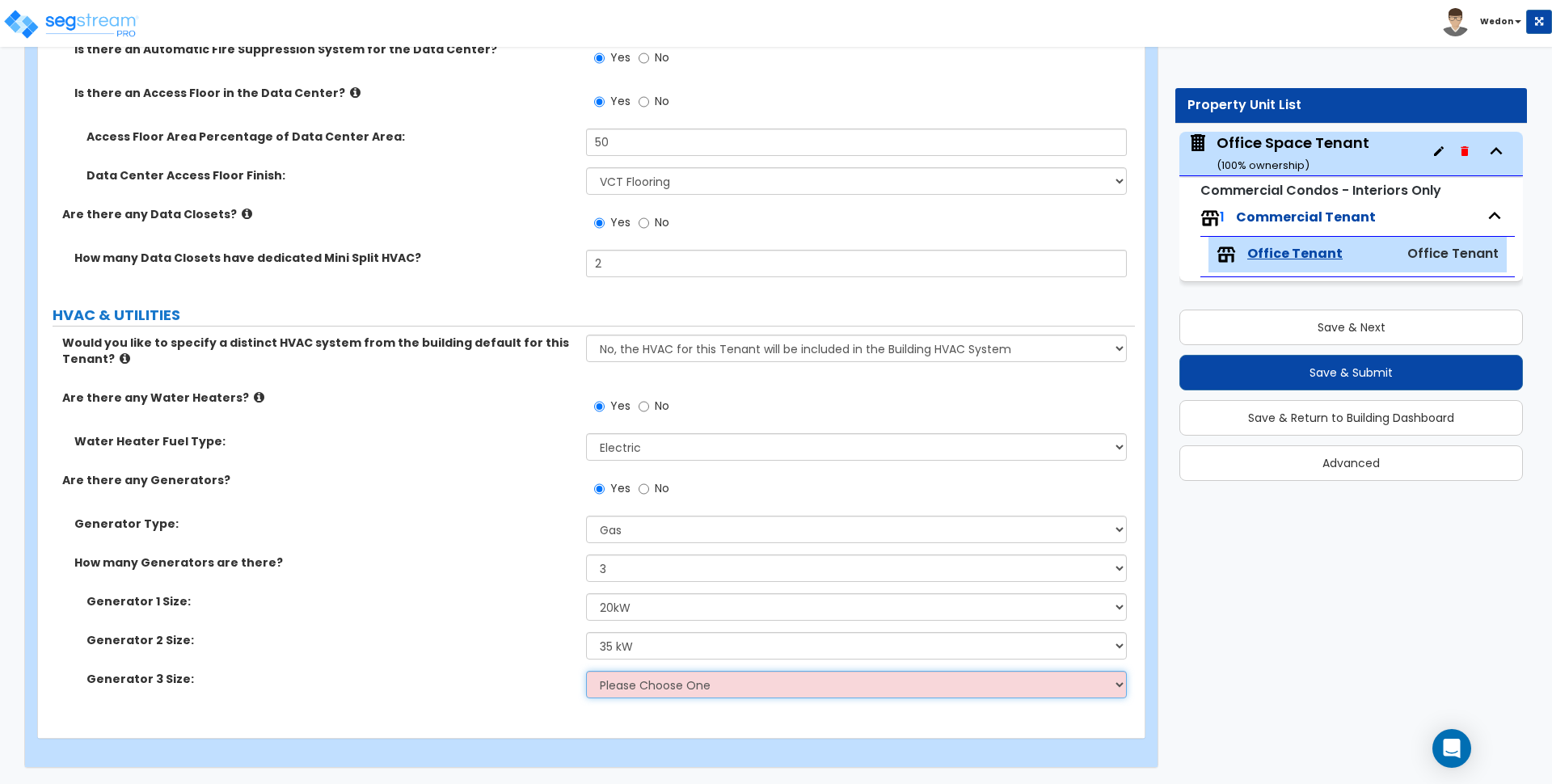
click at [613, 685] on select "Please Choose One 20 kW 35 kW 80kW 100 kW 125 kW 185 kW" at bounding box center [857, 684] width 540 height 28
select select "3"
click at [587, 671] on select "Please Choose One 20 kW 35 kW 80kW 100 kW 125 kW 185 kW" at bounding box center [857, 684] width 540 height 28
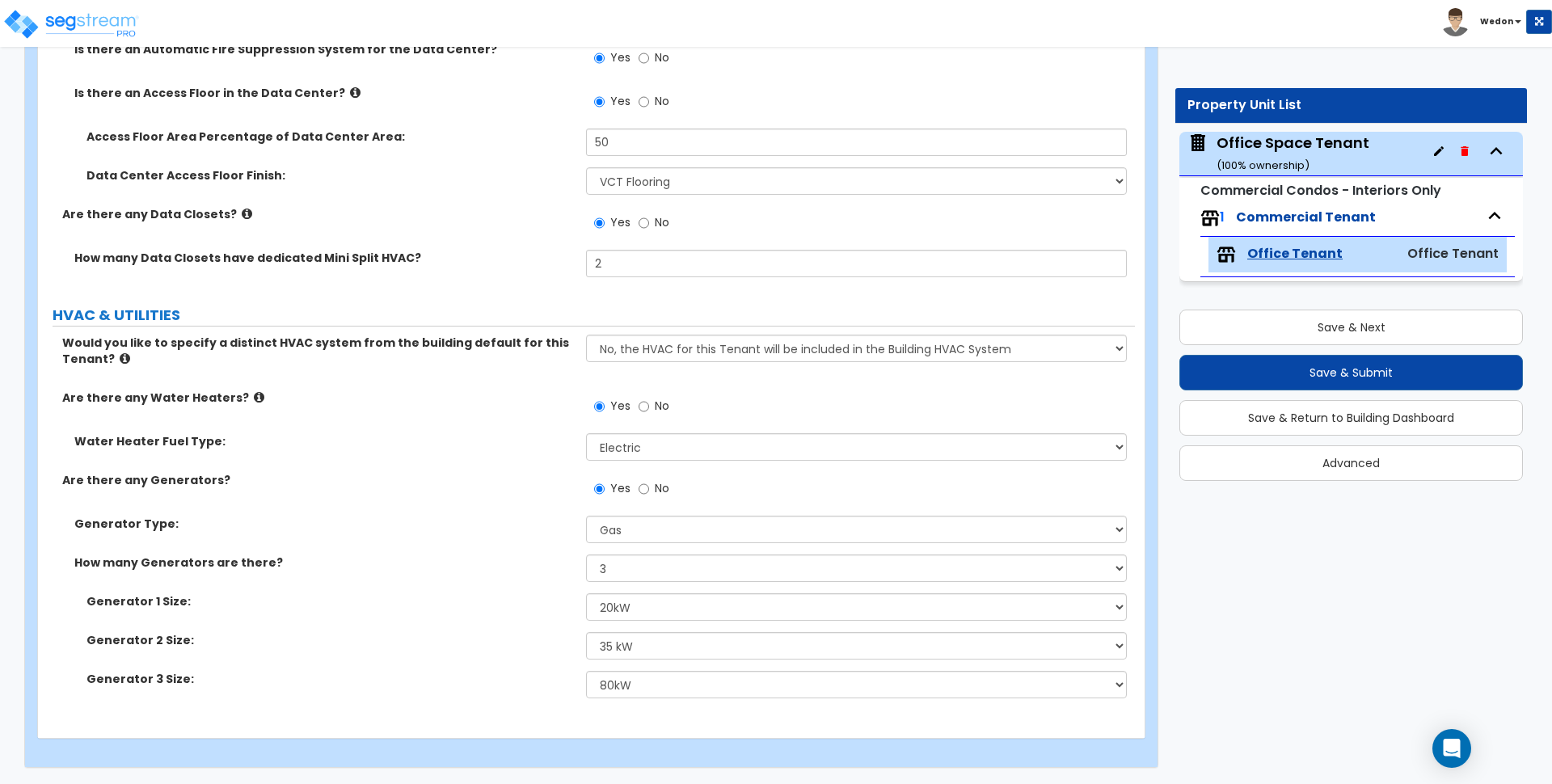
click at [431, 539] on div "Generator Type: Please Choose One Gas Diesel" at bounding box center [587, 535] width 1097 height 39
click at [1299, 317] on button "Save & Next" at bounding box center [1351, 327] width 343 height 36
type input "3000"
click at [1311, 368] on button "Save & Submit" at bounding box center [1351, 372] width 343 height 36
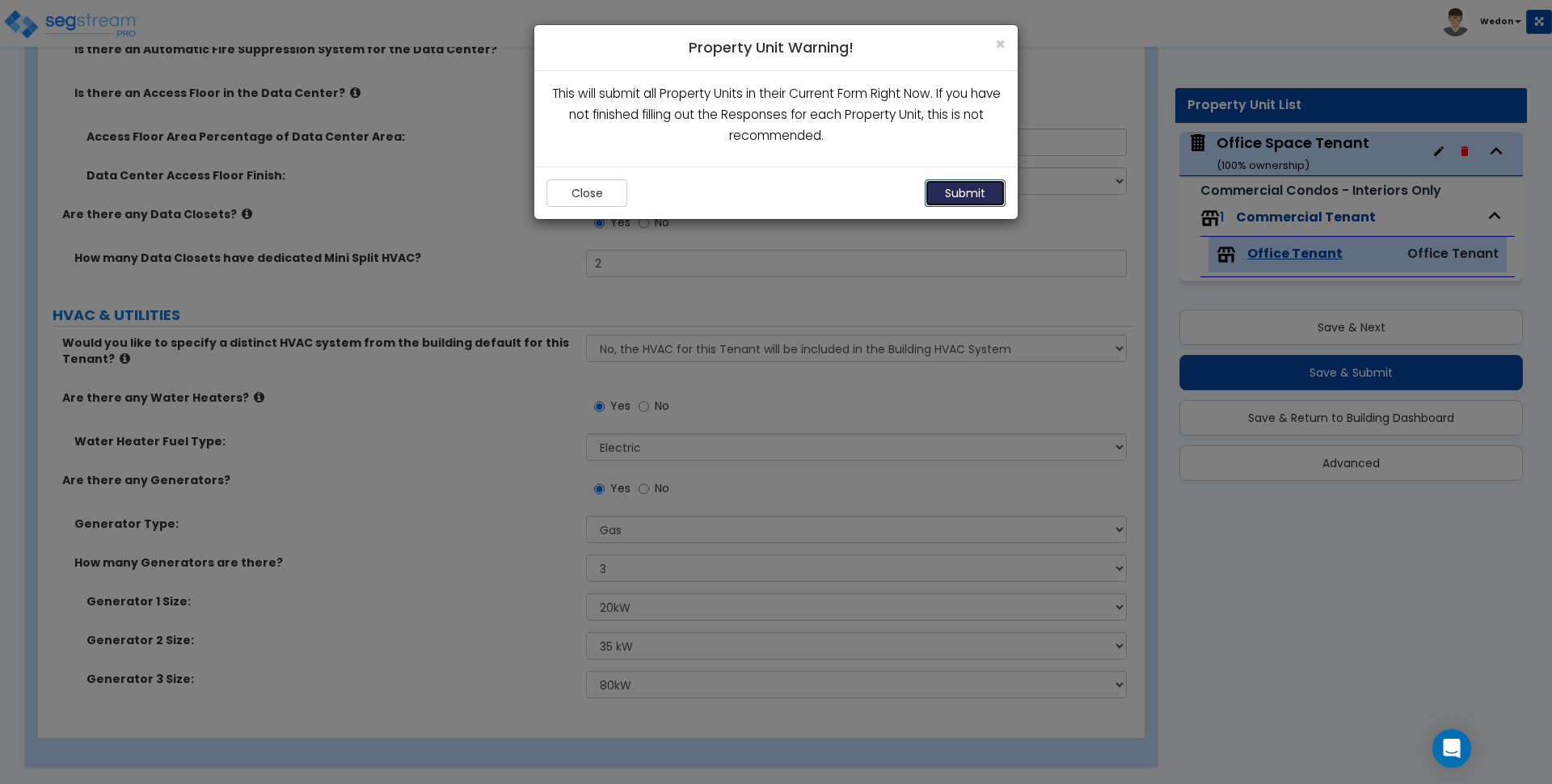
click at [965, 195] on button "Submit" at bounding box center [965, 192] width 81 height 28
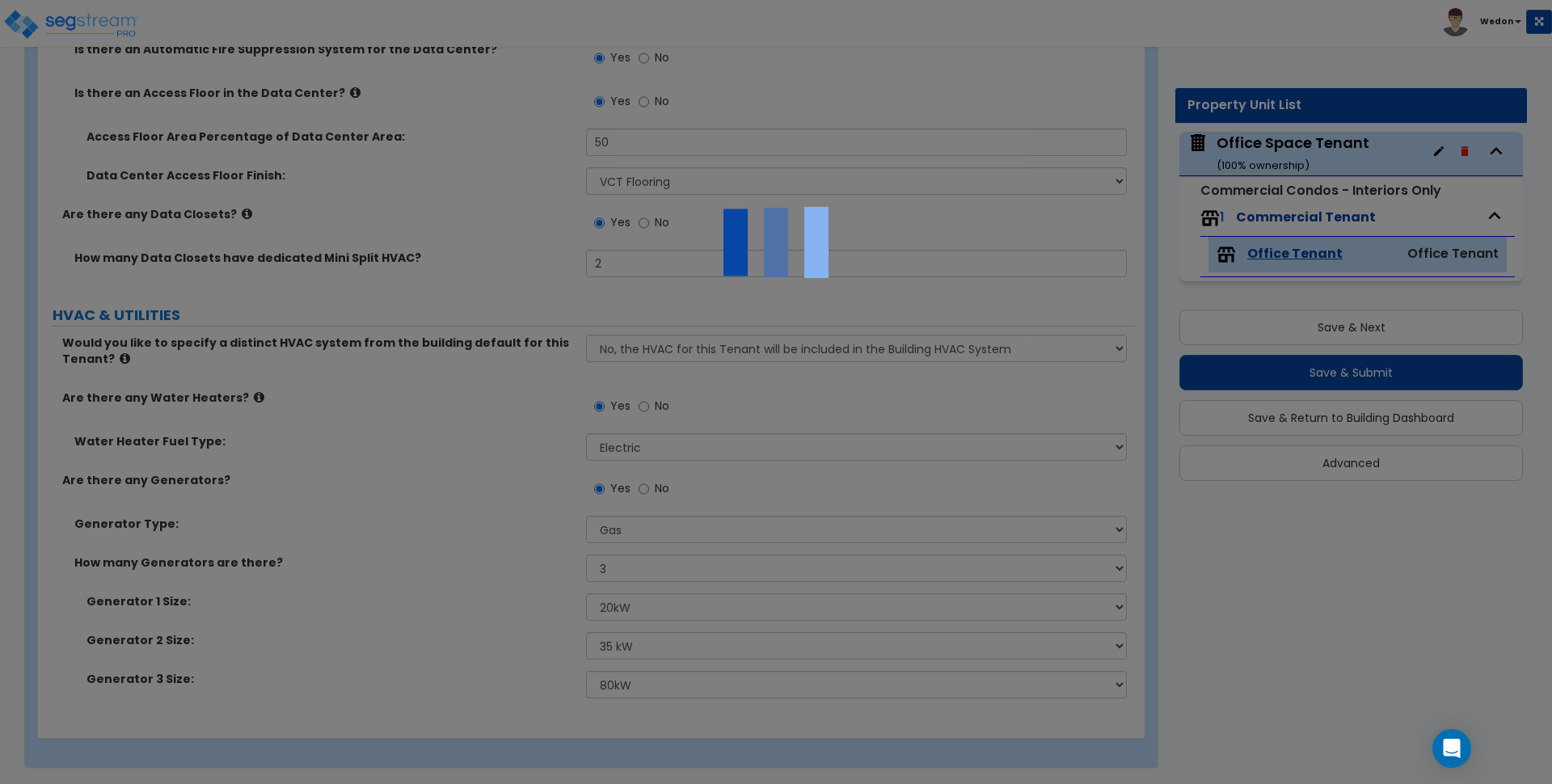
click at [500, 304] on div at bounding box center [776, 392] width 1552 height 784
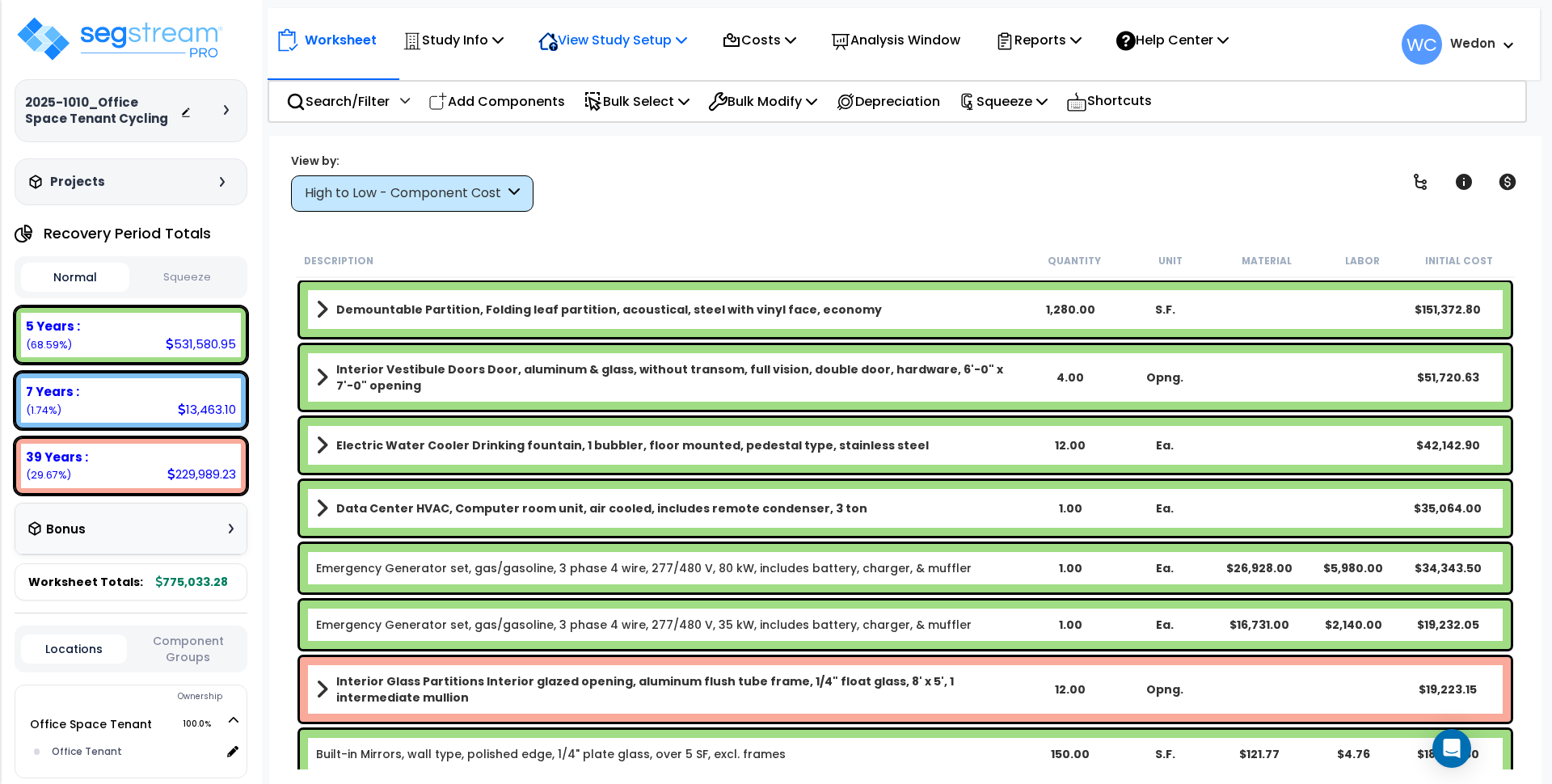
click at [595, 41] on p "View Study Setup" at bounding box center [612, 40] width 149 height 21
click at [596, 112] on link "View Questionnaire" at bounding box center [611, 110] width 160 height 32
click at [462, 195] on div "High to Low - Component Cost" at bounding box center [405, 193] width 200 height 19
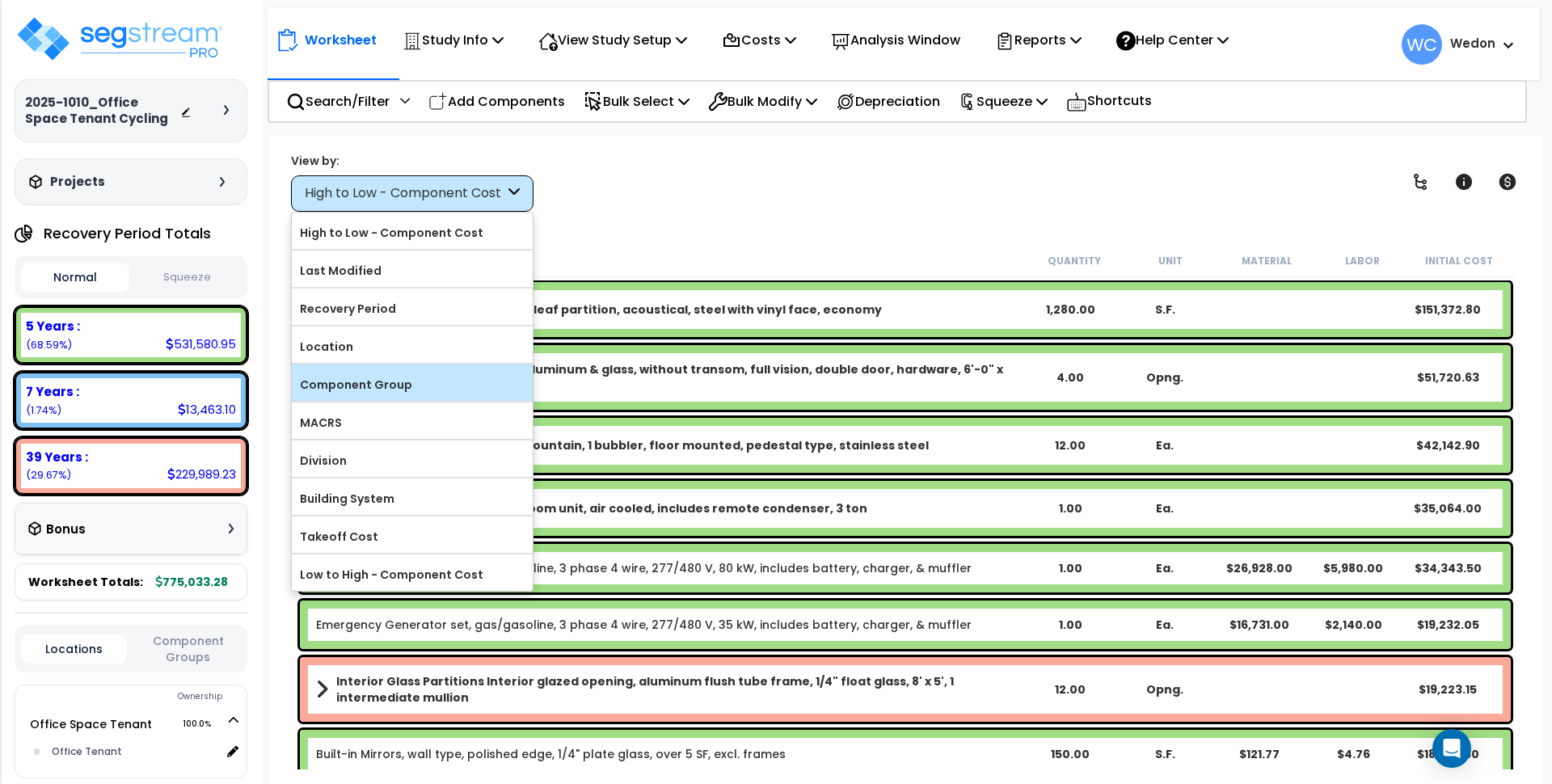
click at [367, 379] on label "Component Group" at bounding box center [412, 384] width 241 height 24
click at [0, 0] on input "Component Group" at bounding box center [0, 0] width 0 height 0
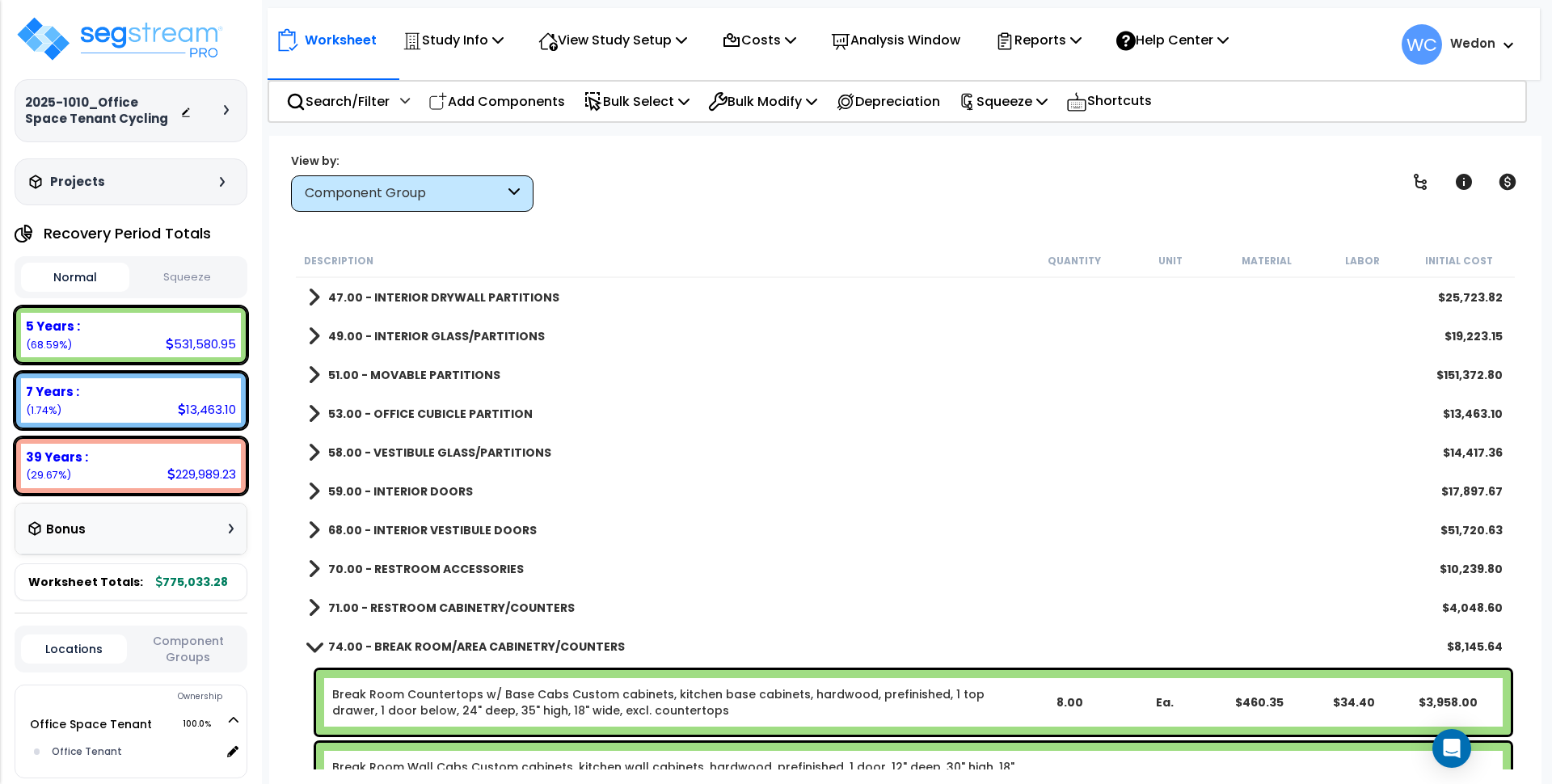
click at [365, 601] on b "71.00 - RESTROOM CABINETRY/COUNTERS" at bounding box center [451, 608] width 247 height 16
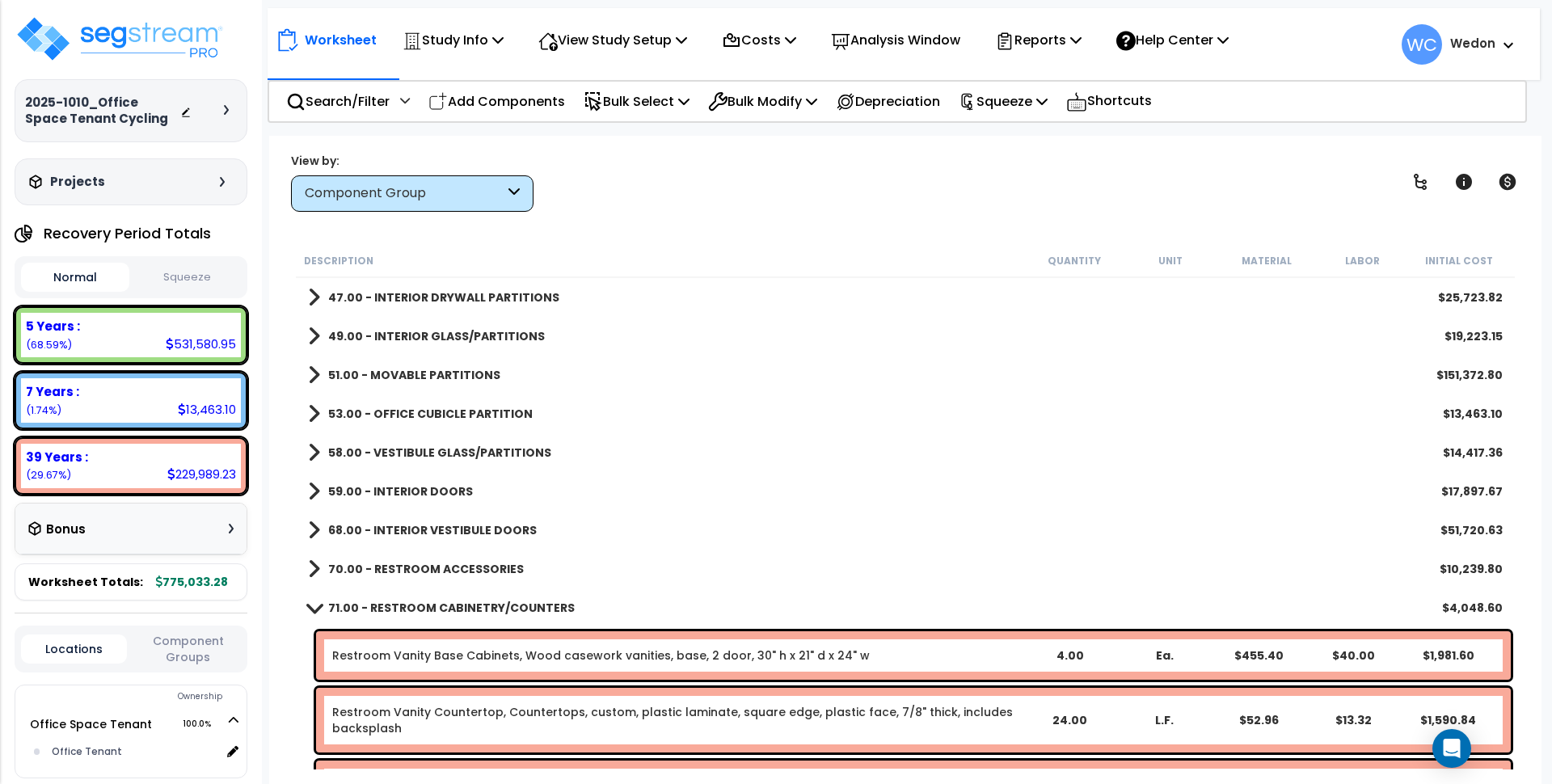
click at [384, 559] on link "70.00 - RESTROOM ACCESSORIES" at bounding box center [416, 568] width 216 height 22
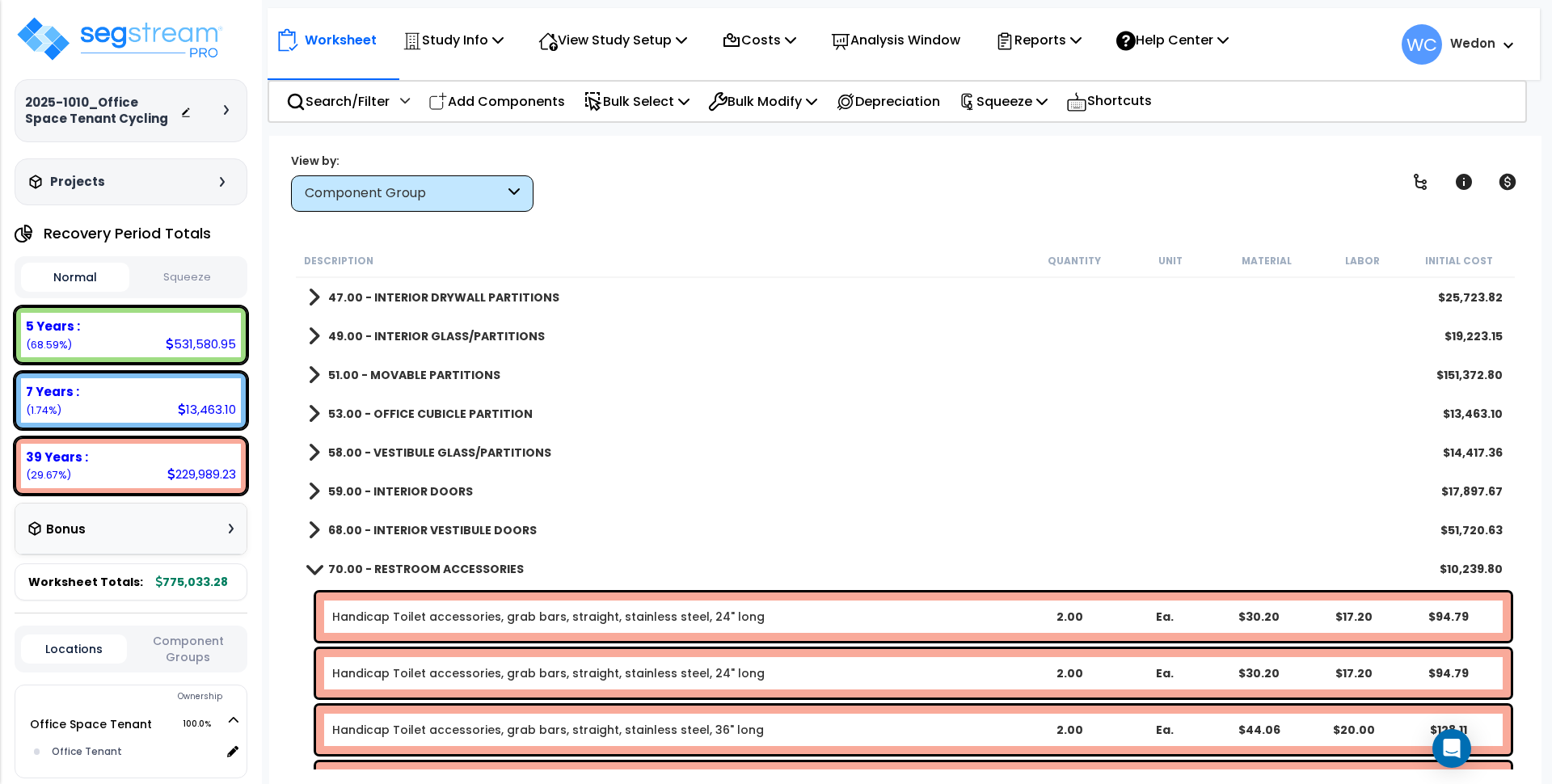
click at [397, 525] on b "68.00 - INTERIOR VESTIBULE DOORS" at bounding box center [432, 530] width 209 height 16
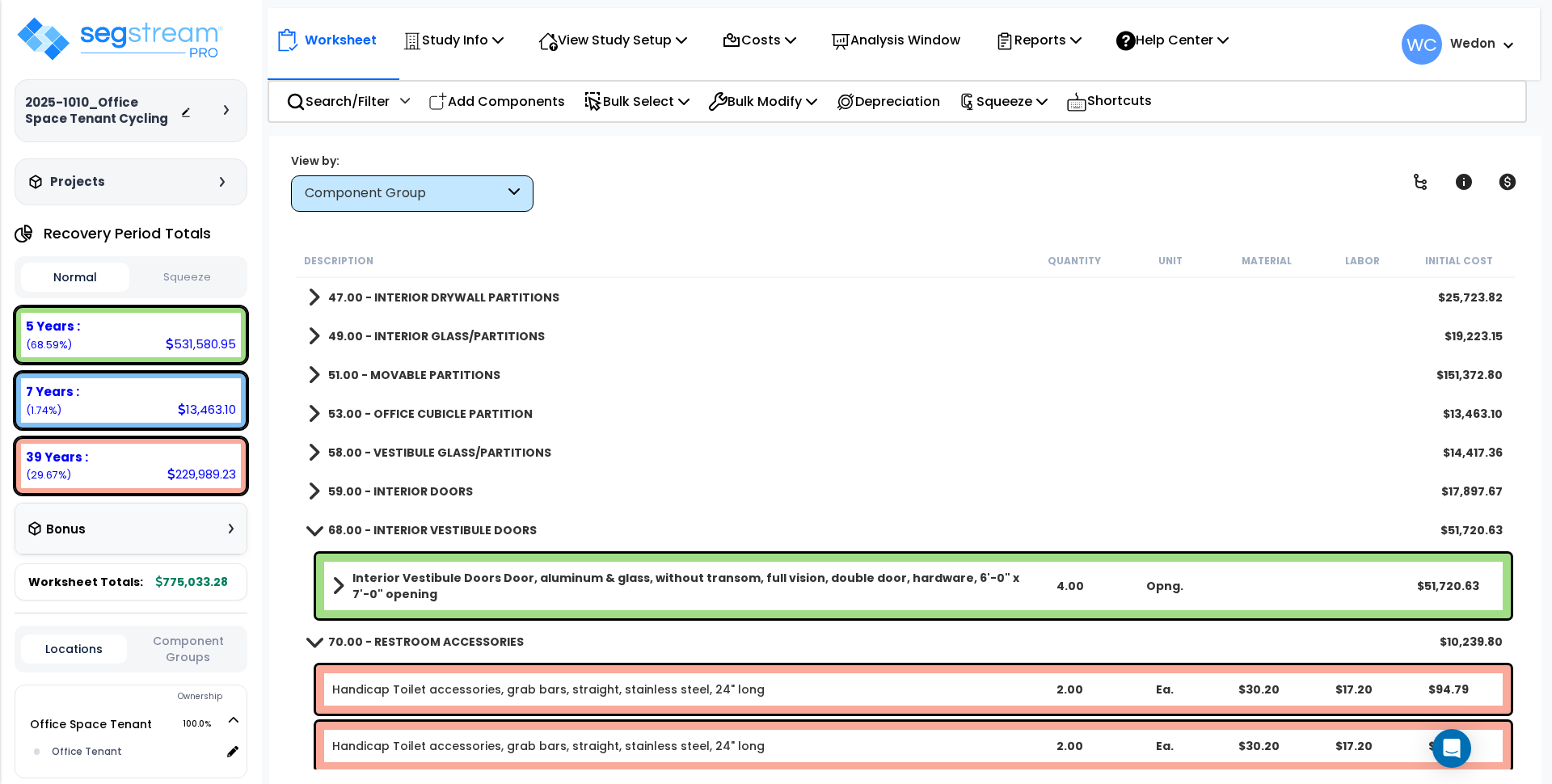
click at [383, 491] on b "59.00 - INTERIOR DOORS" at bounding box center [400, 491] width 144 height 16
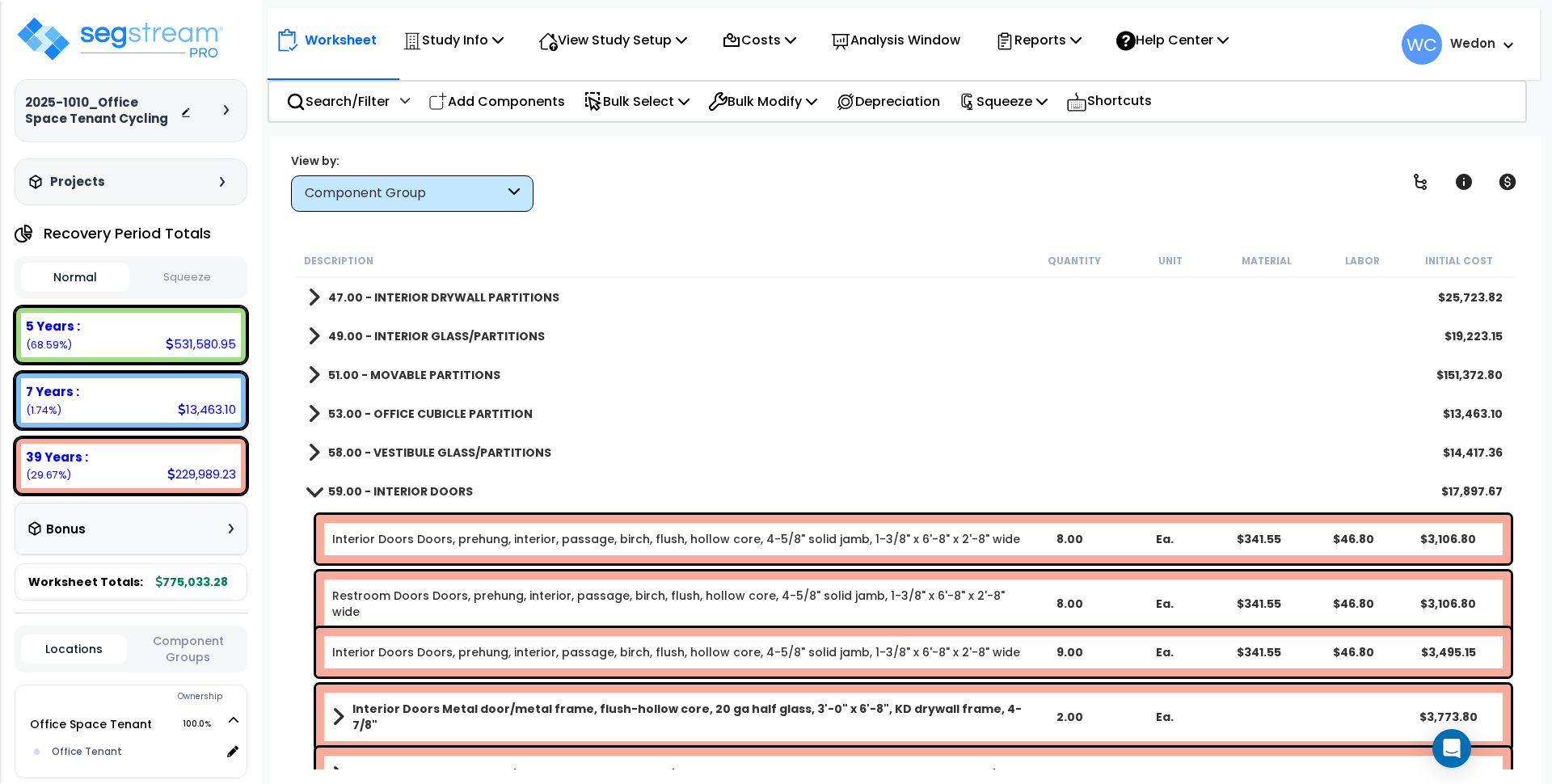
click at [413, 459] on b "58.00 - VESTIBULE GLASS/PARTITIONS" at bounding box center [439, 453] width 223 height 16
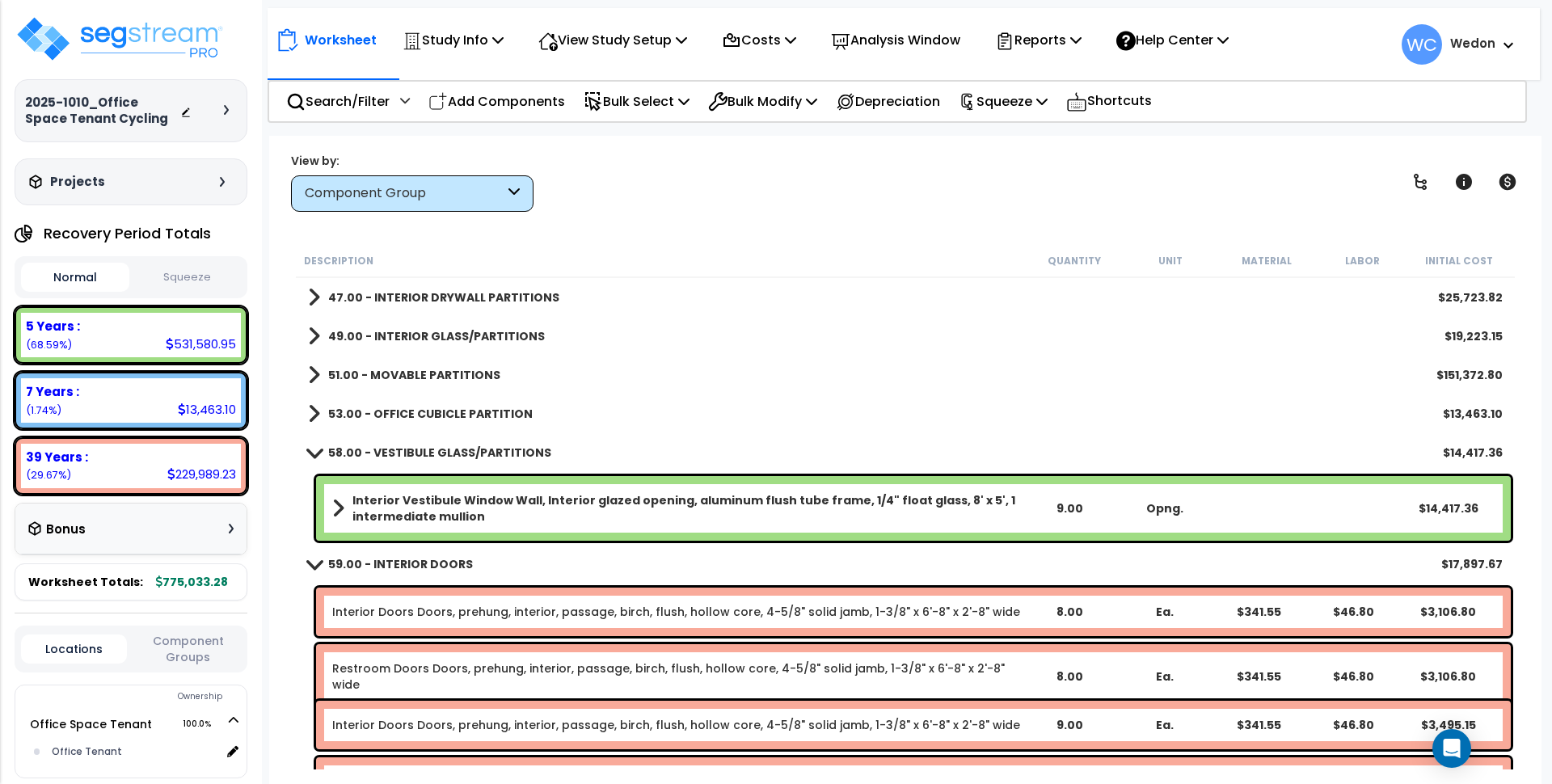
click at [426, 421] on b "53.00 - OFFICE CUBICLE PARTITION" at bounding box center [430, 413] width 204 height 16
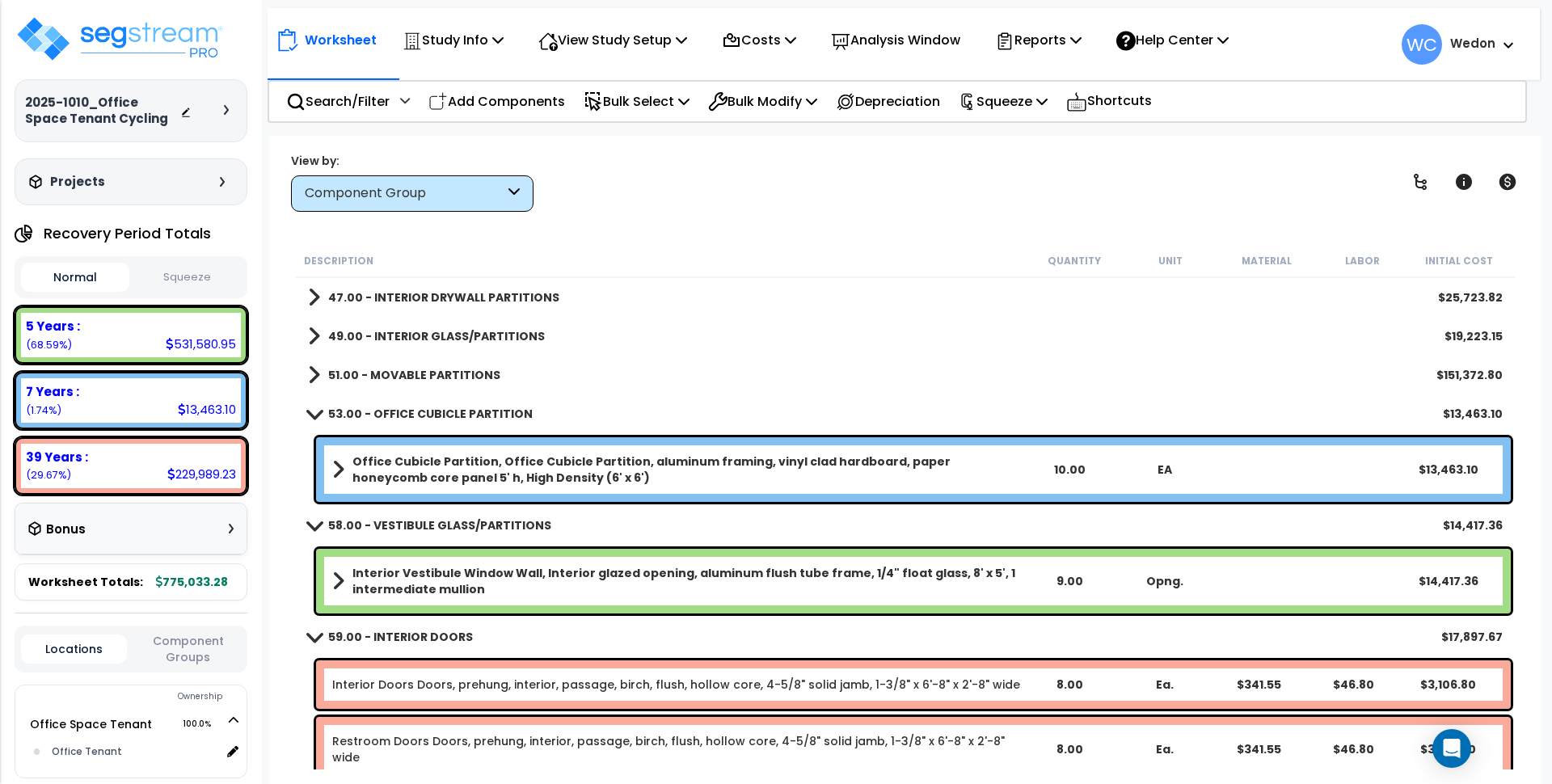
click at [442, 388] on div "51.00 - MOVABLE PARTITIONS $151,372.80" at bounding box center [906, 375] width 1211 height 39
click at [445, 361] on div "51.00 - MOVABLE PARTITIONS $151,372.80" at bounding box center [906, 375] width 1211 height 39
click at [394, 363] on link "51.00 - MOVABLE PARTITIONS" at bounding box center [405, 374] width 193 height 22
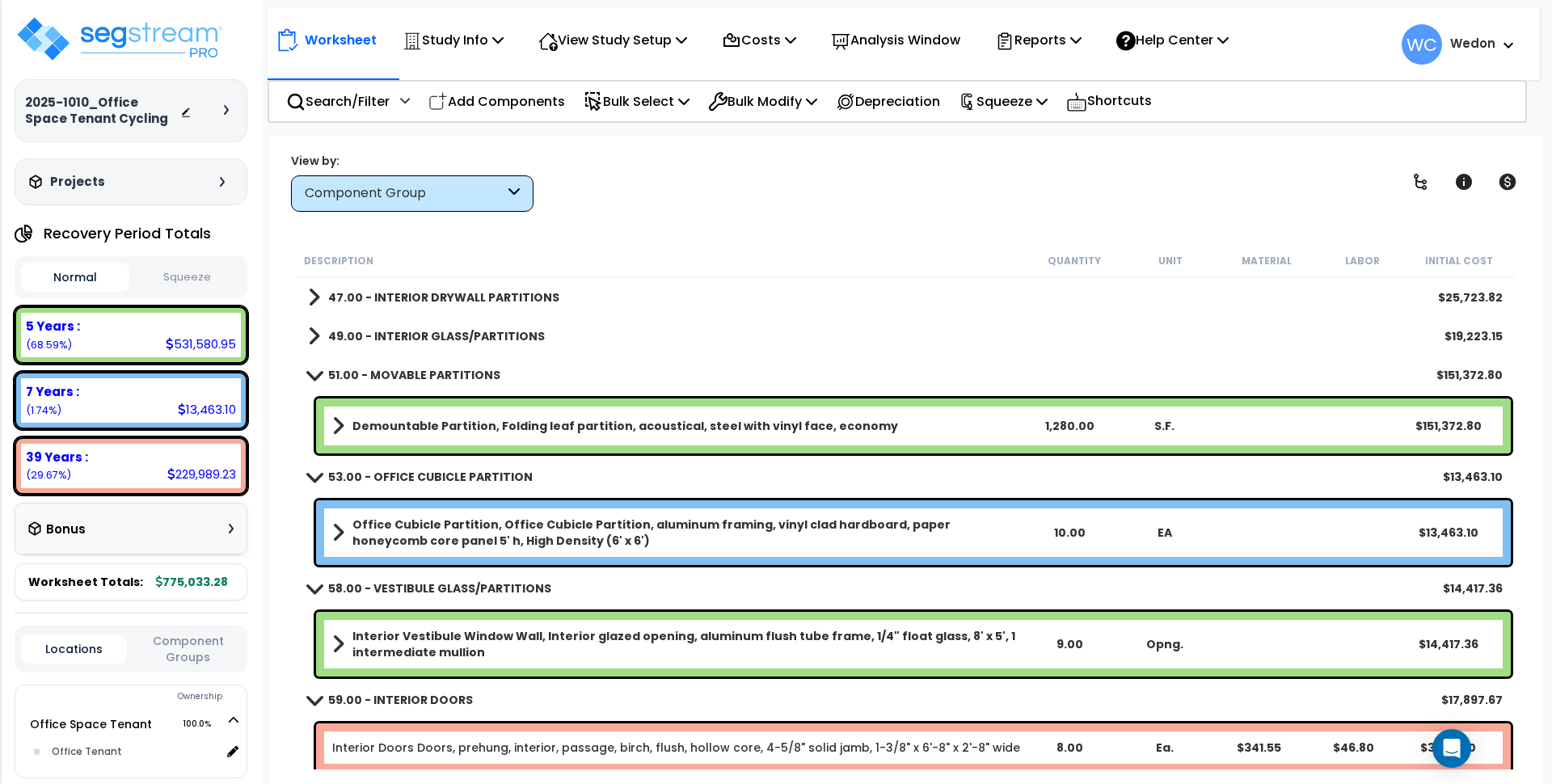
click at [433, 335] on b "49.00 - INTERIOR GLASS/PARTITIONS" at bounding box center [436, 336] width 217 height 16
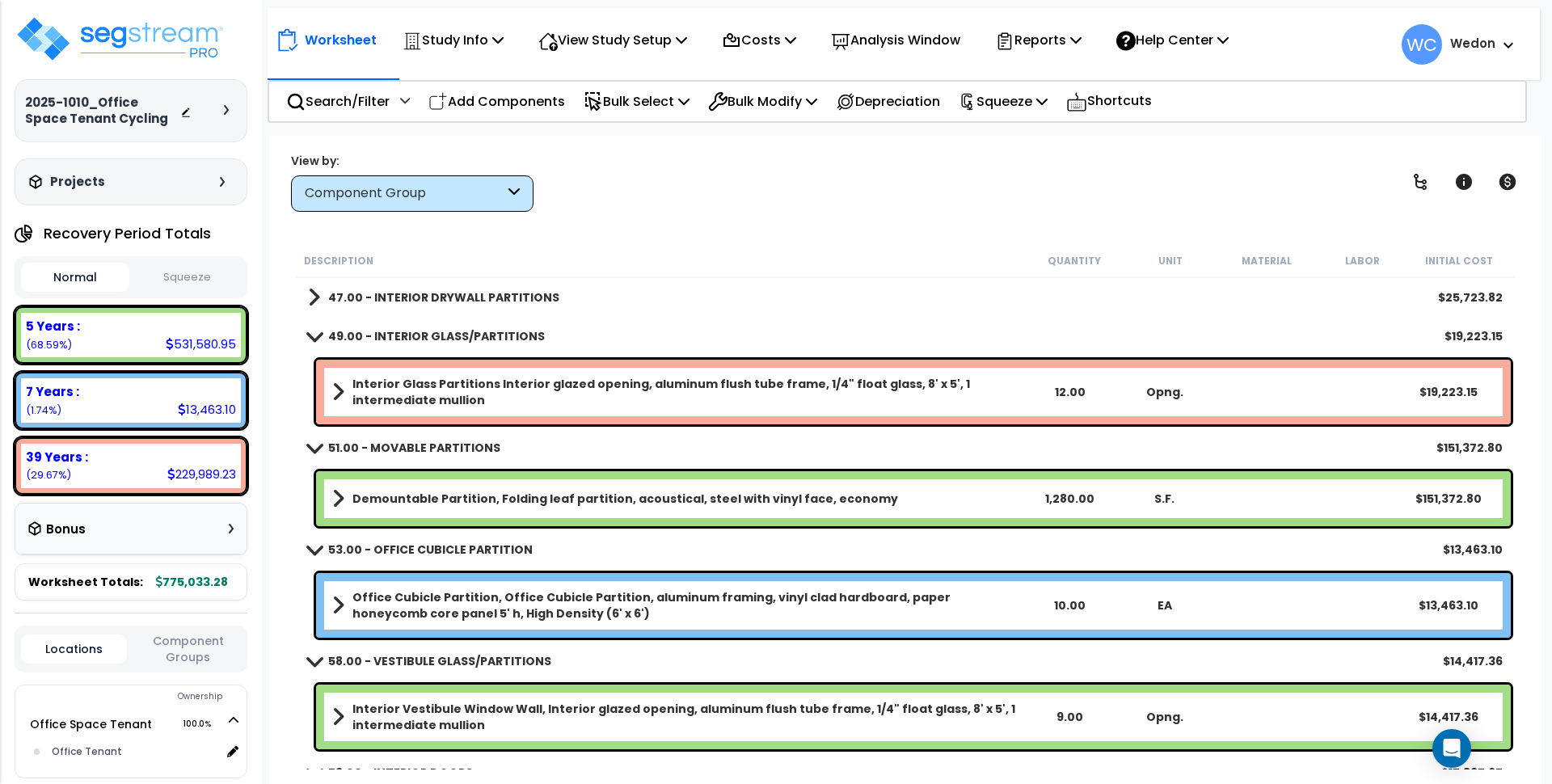
click at [420, 298] on b "47.00 - INTERIOR DRYWALL PARTITIONS" at bounding box center [443, 298] width 231 height 16
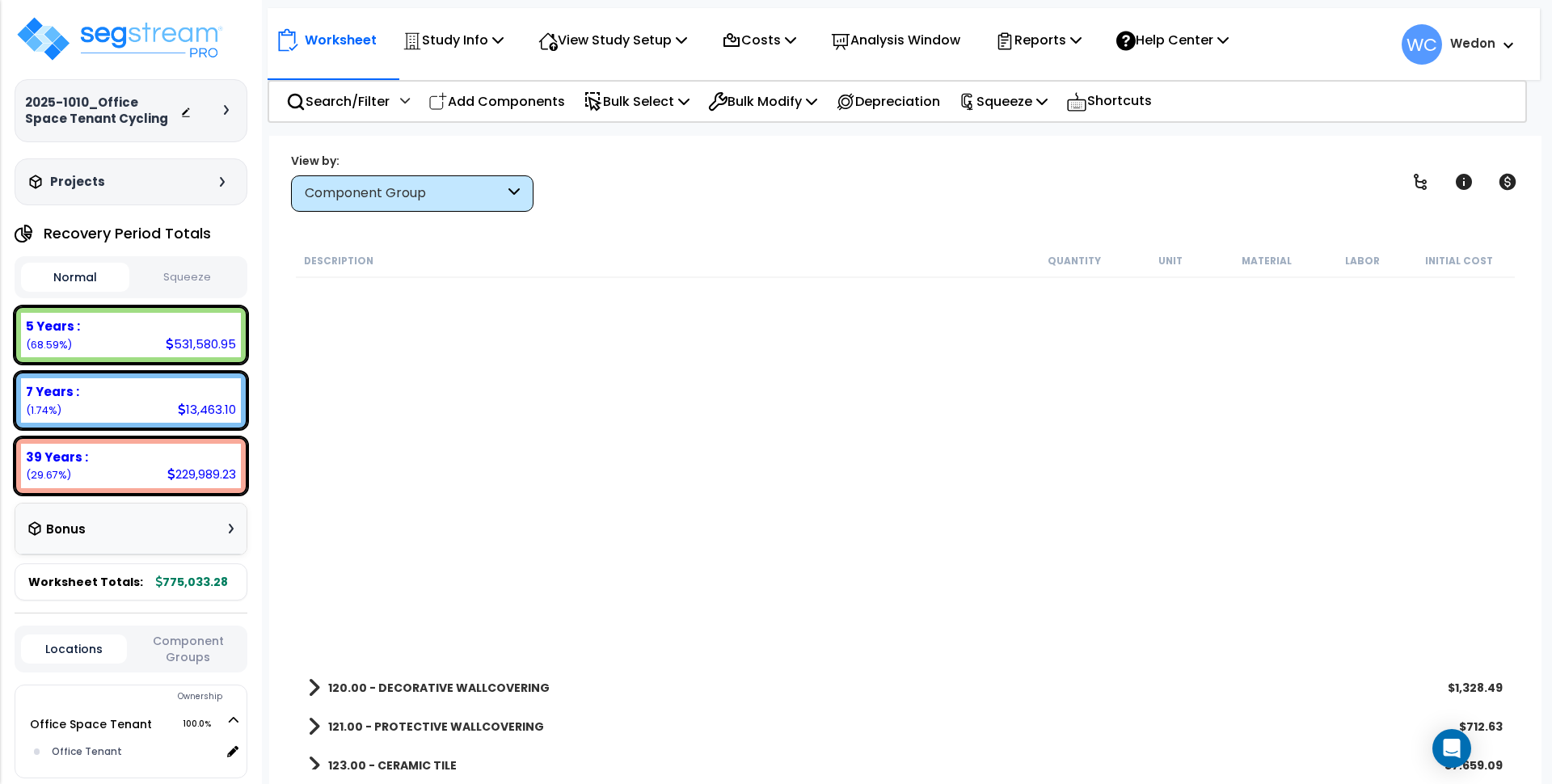
scroll to position [2525, 0]
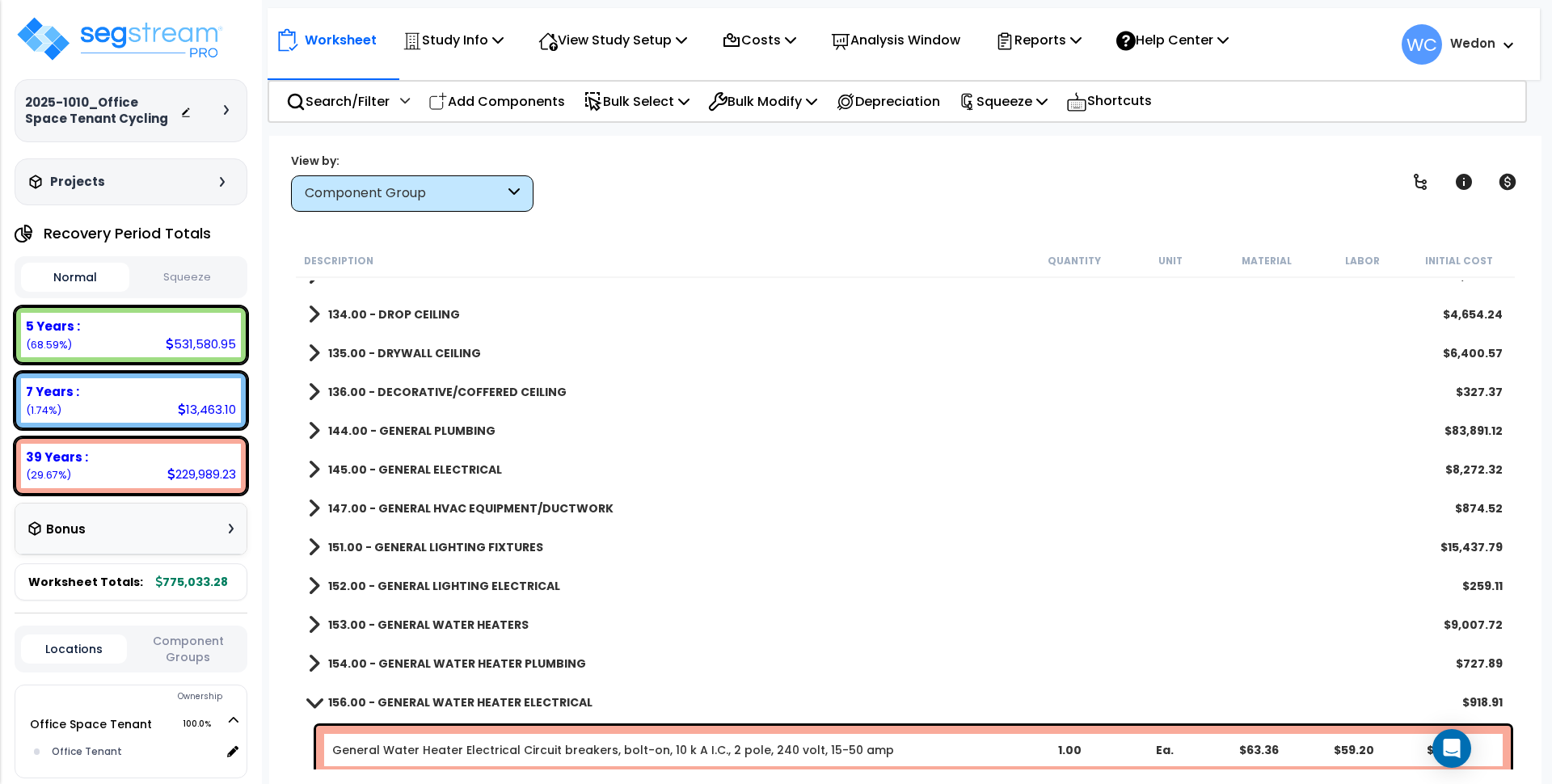
click at [364, 647] on div "154.00 - GENERAL WATER HEATER PLUMBING $727.89" at bounding box center [906, 664] width 1211 height 39
click at [377, 656] on link "154.00 - GENERAL WATER HEATER PLUMBING" at bounding box center [448, 663] width 278 height 22
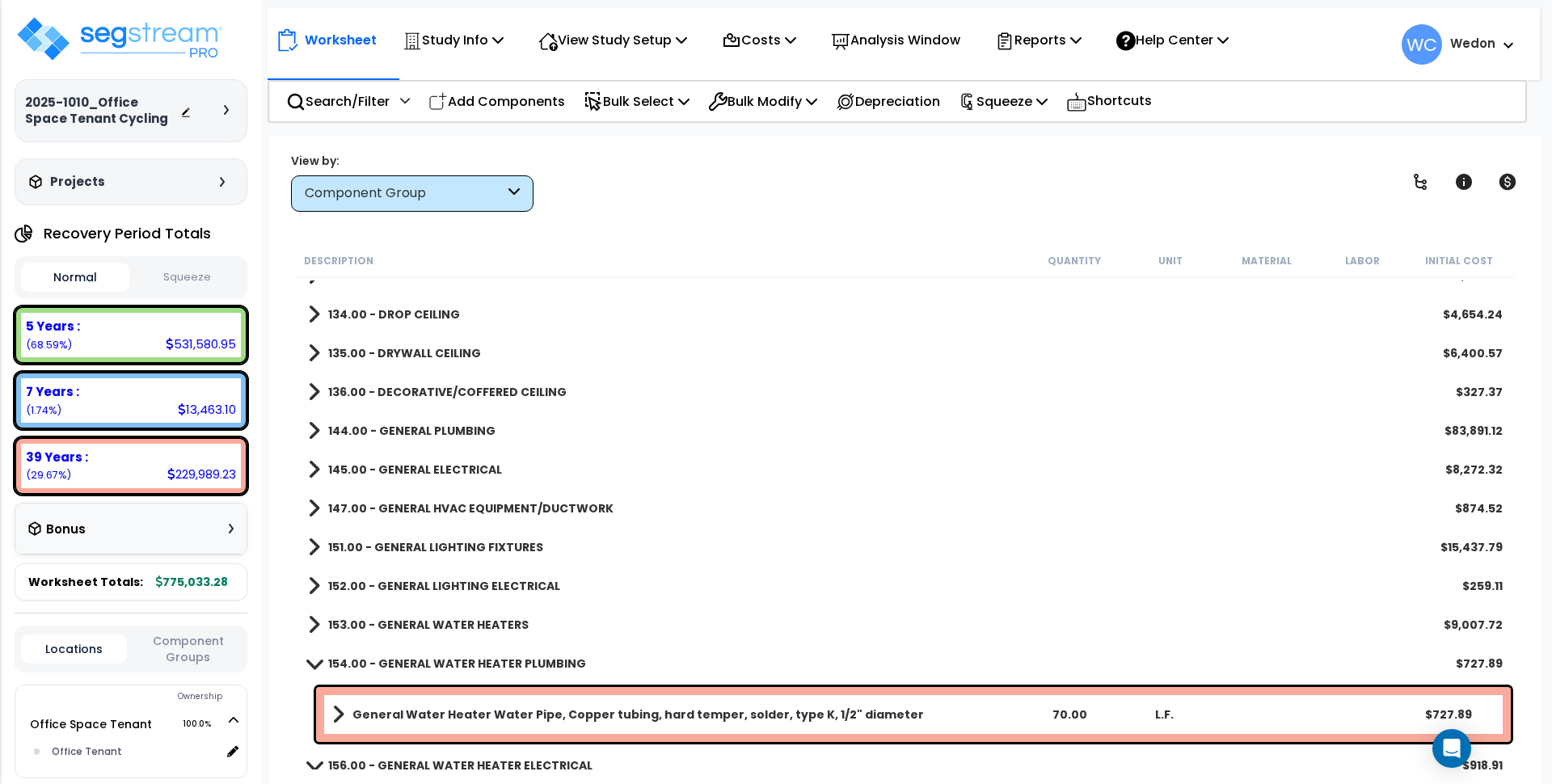
click at [389, 617] on b "153.00 - GENERAL WATER HEATERS" at bounding box center [428, 625] width 201 height 16
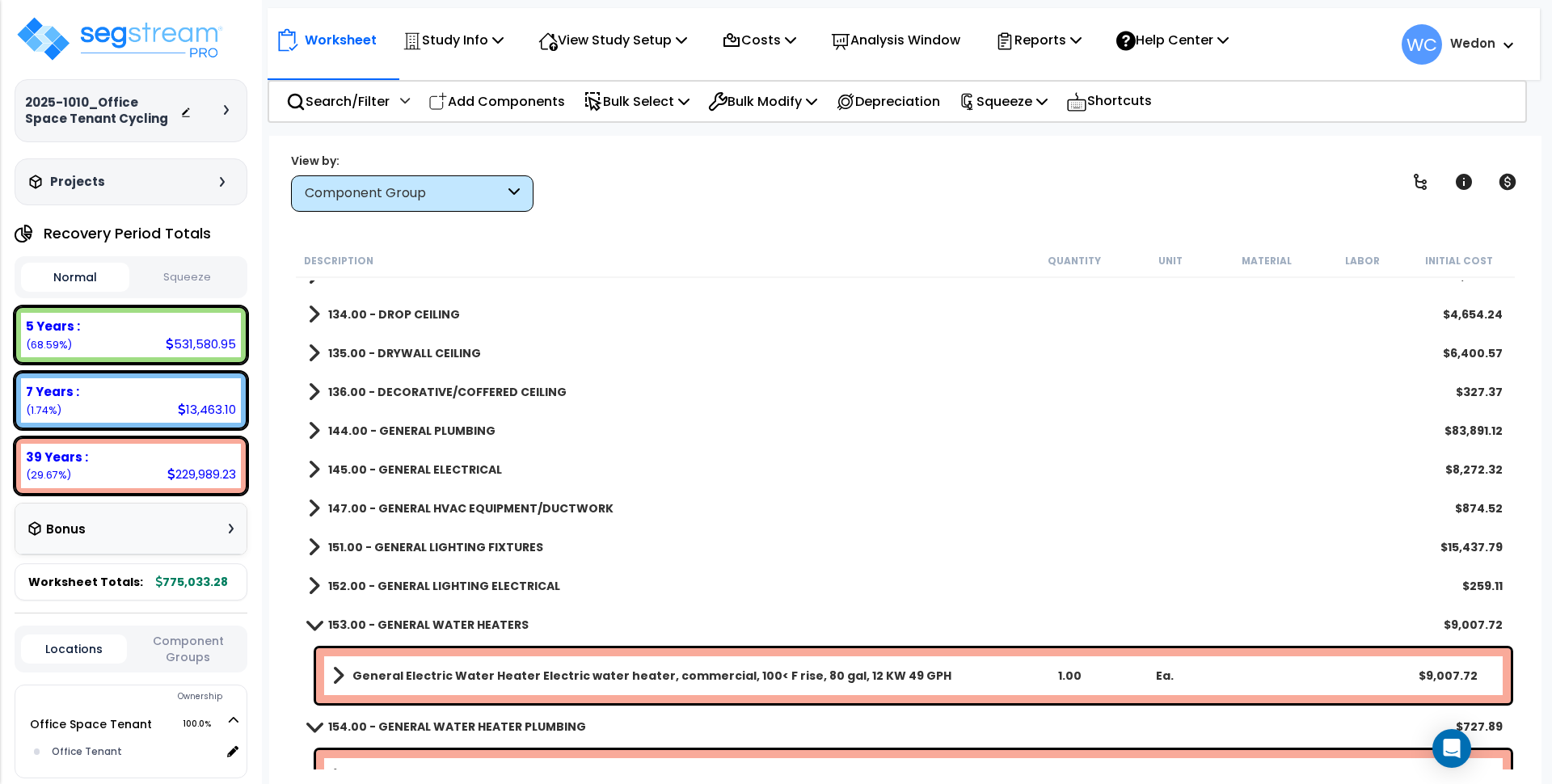
click at [431, 578] on b "152.00 - GENERAL LIGHTING ELECTRICAL" at bounding box center [444, 586] width 232 height 16
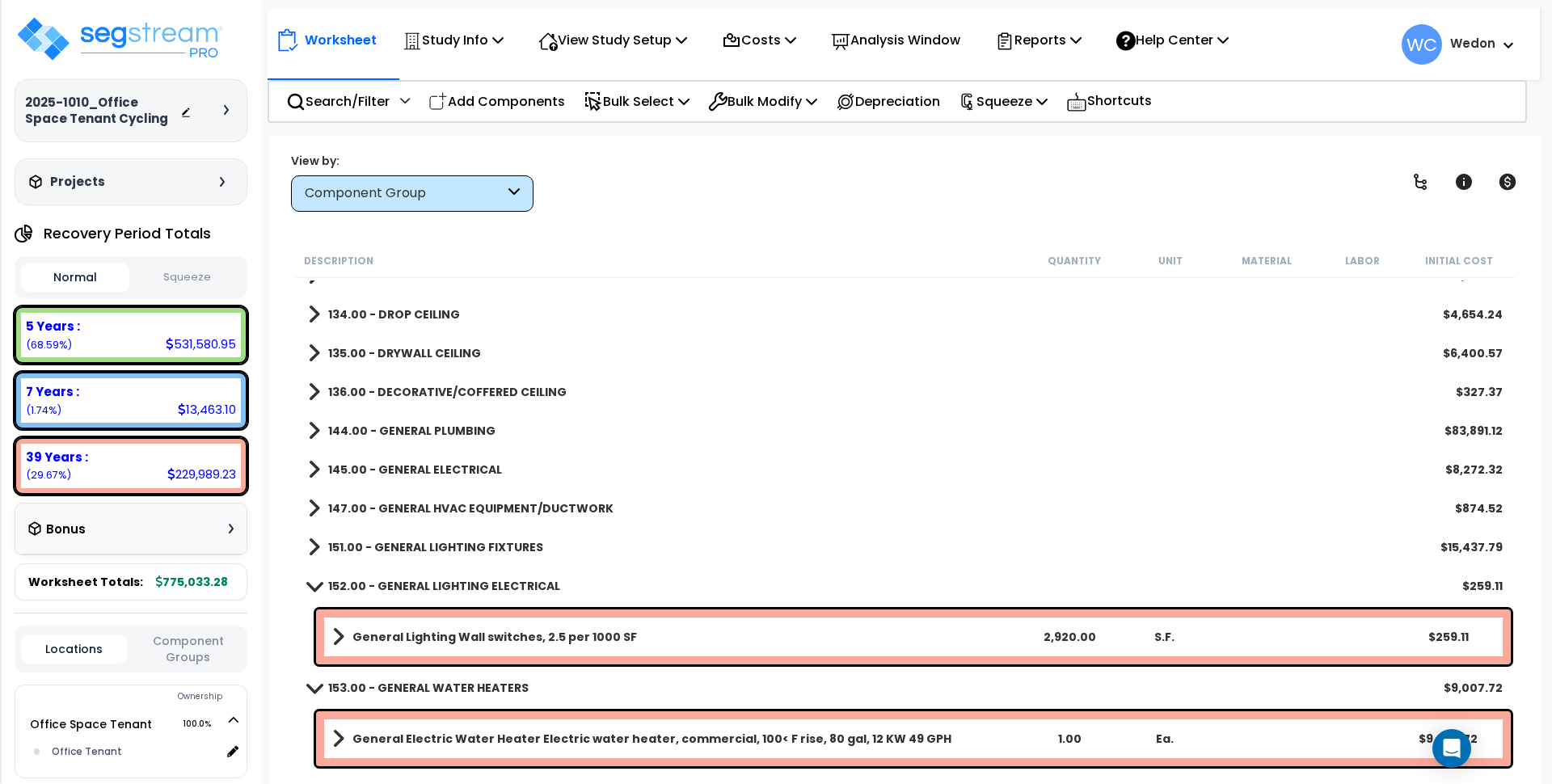
click at [464, 532] on div "151.00 - GENERAL LIGHTING FIXTURES $15,437.79" at bounding box center [906, 547] width 1211 height 39
click at [384, 546] on b "151.00 - GENERAL LIGHTING FIXTURES" at bounding box center [435, 547] width 215 height 16
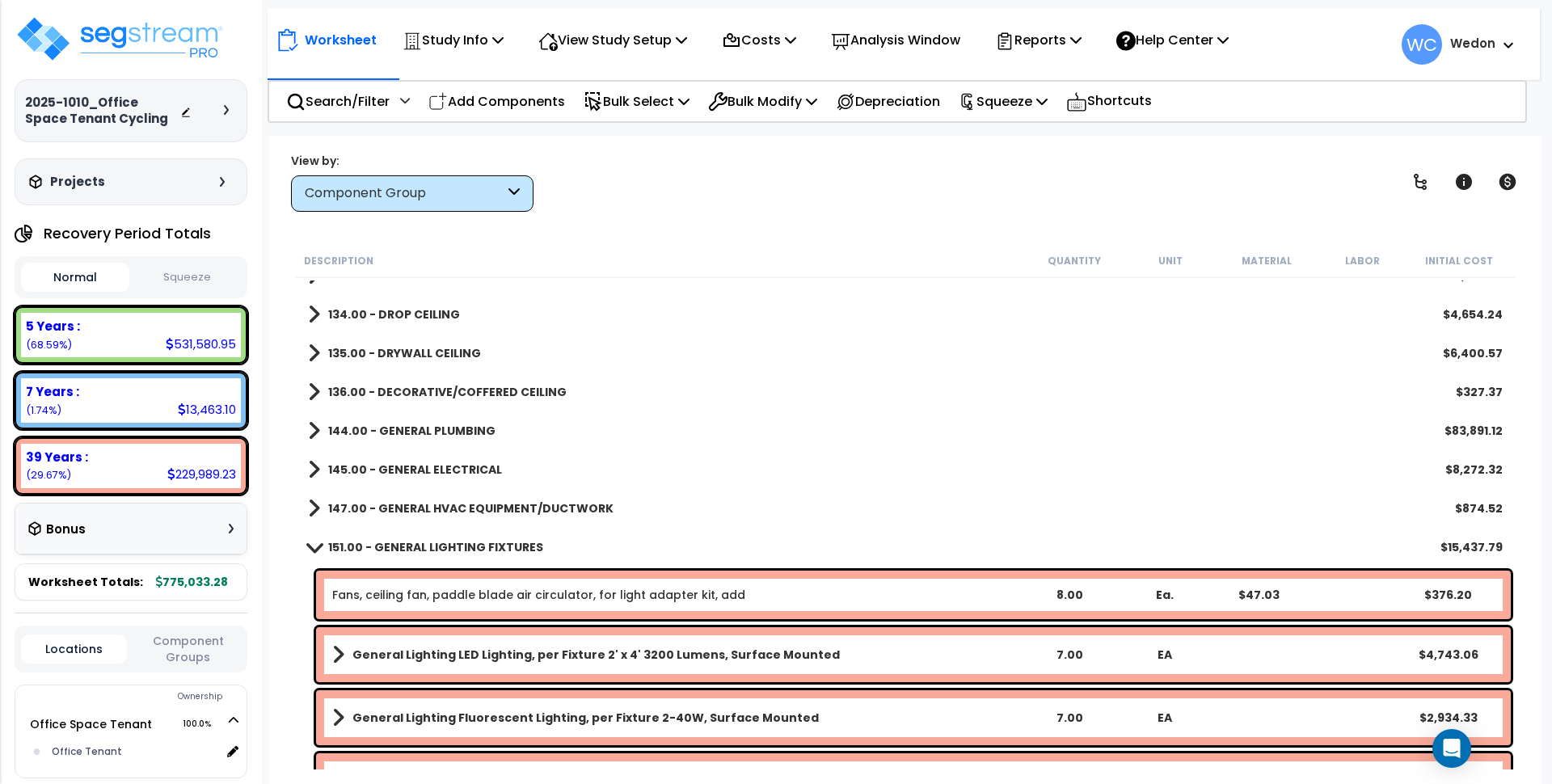
drag, startPoint x: 363, startPoint y: 513, endPoint x: 317, endPoint y: 499, distance: 48.1
click at [362, 513] on b "147.00 - GENERAL HVAC EQUIPMENT/DUCTWORK" at bounding box center [471, 508] width 285 height 16
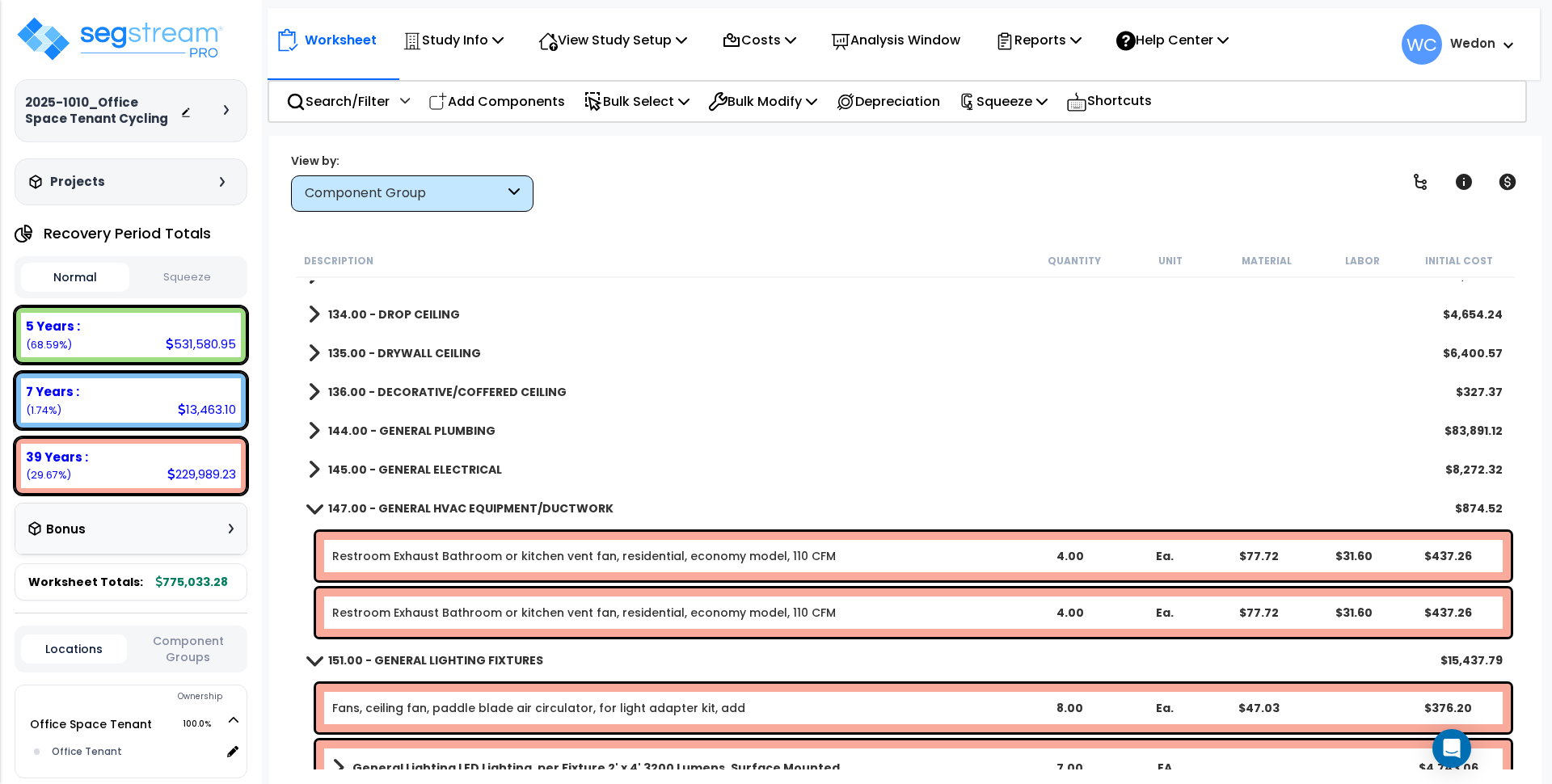
click at [326, 472] on link "145.00 - GENERAL ELECTRICAL" at bounding box center [406, 469] width 194 height 22
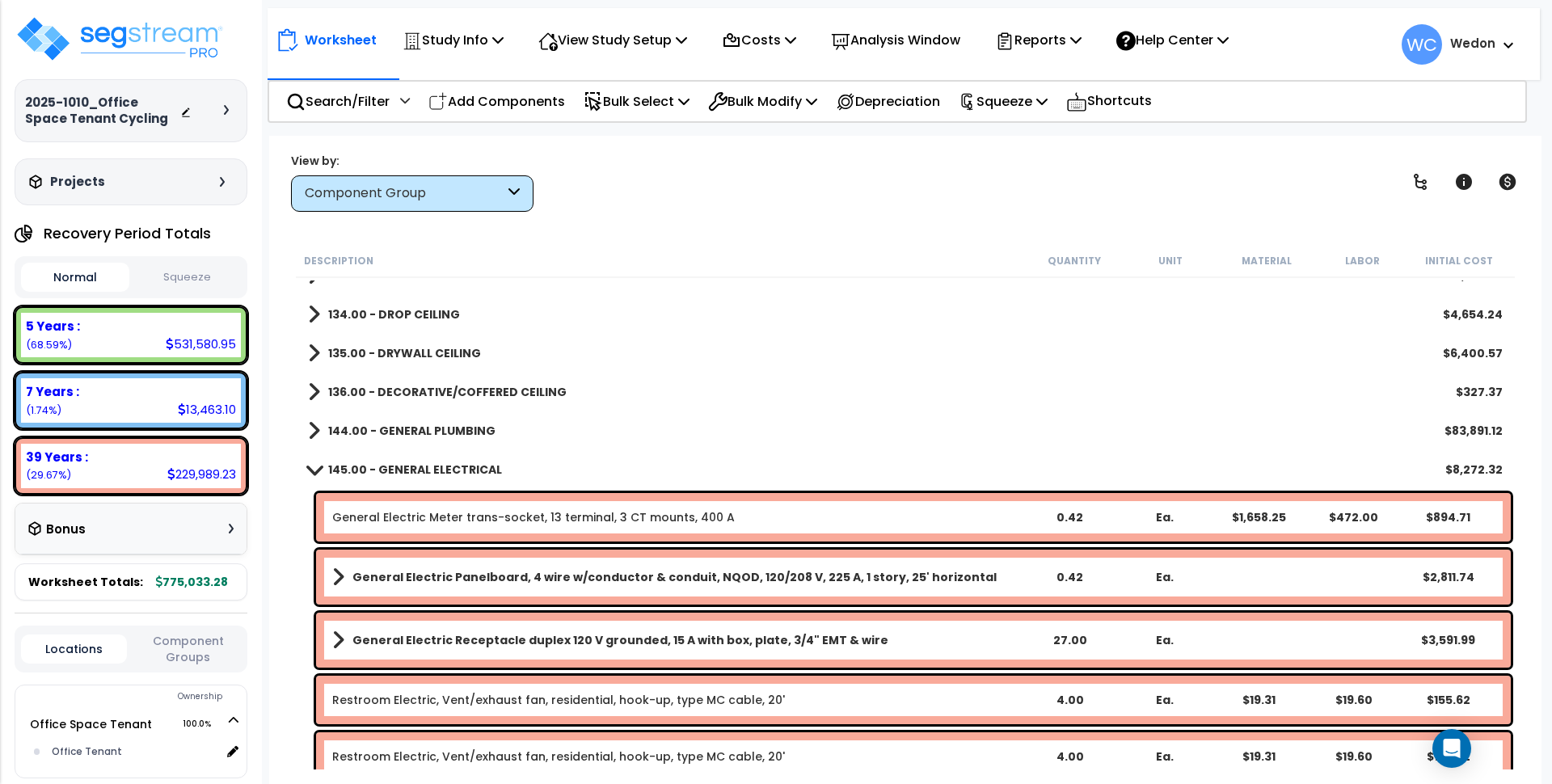
click at [328, 430] on b "144.00 - GENERAL PLUMBING" at bounding box center [412, 430] width 168 height 16
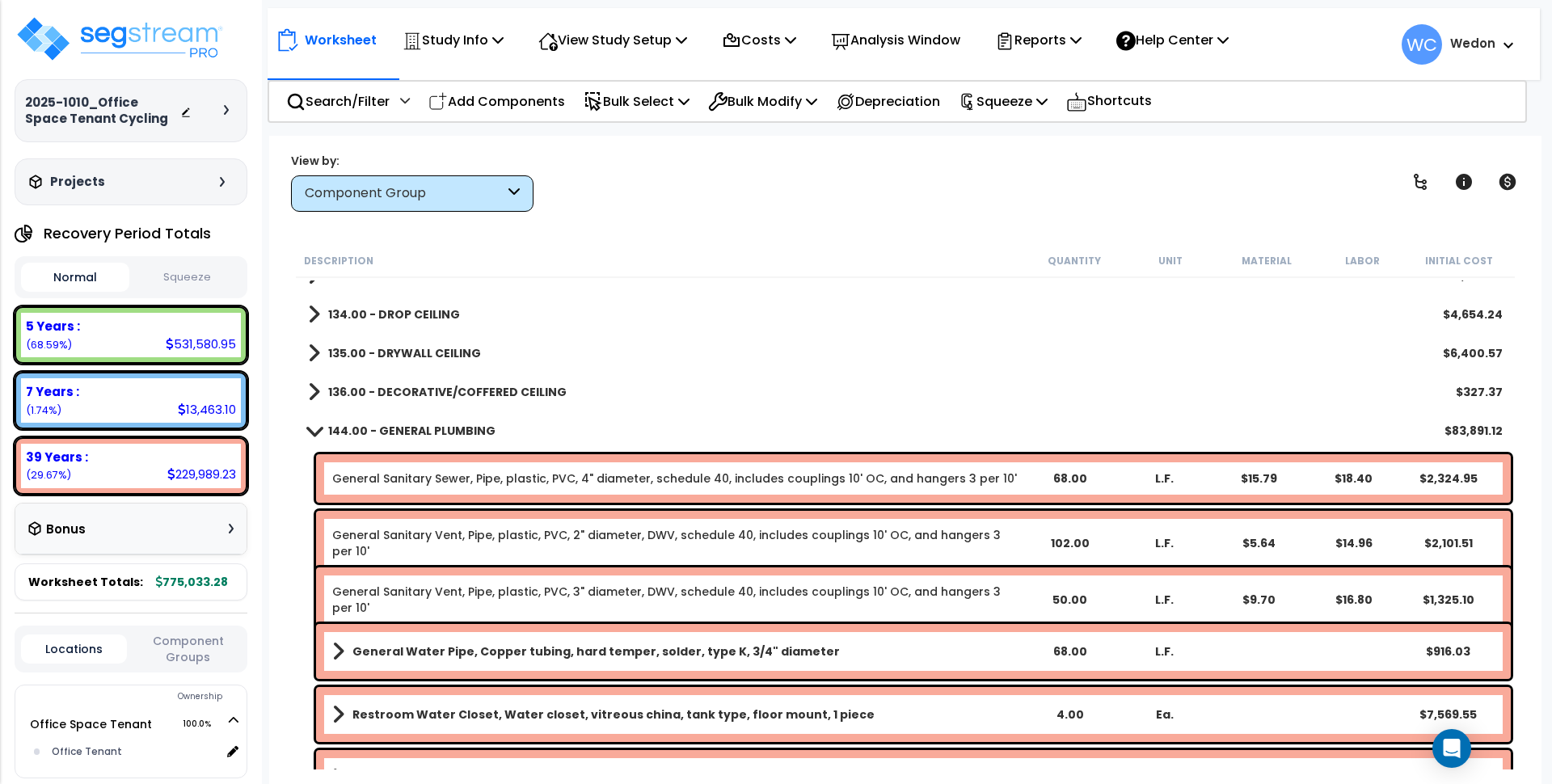
click at [335, 389] on b "136.00 - DECORATIVE/COFFERED CEILING" at bounding box center [448, 392] width 239 height 16
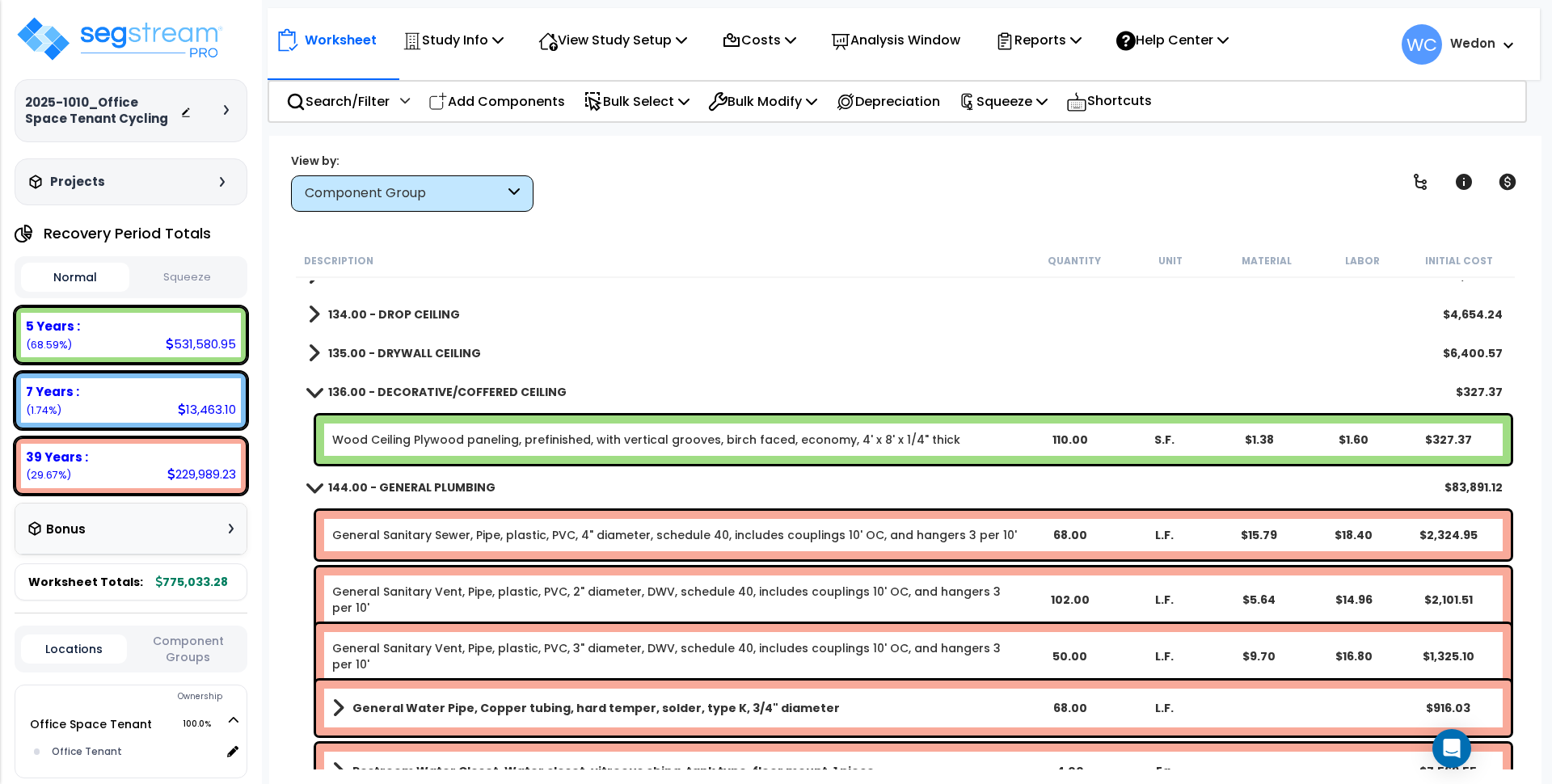
click at [332, 345] on b "135.00 - DRYWALL CEILING" at bounding box center [404, 353] width 152 height 16
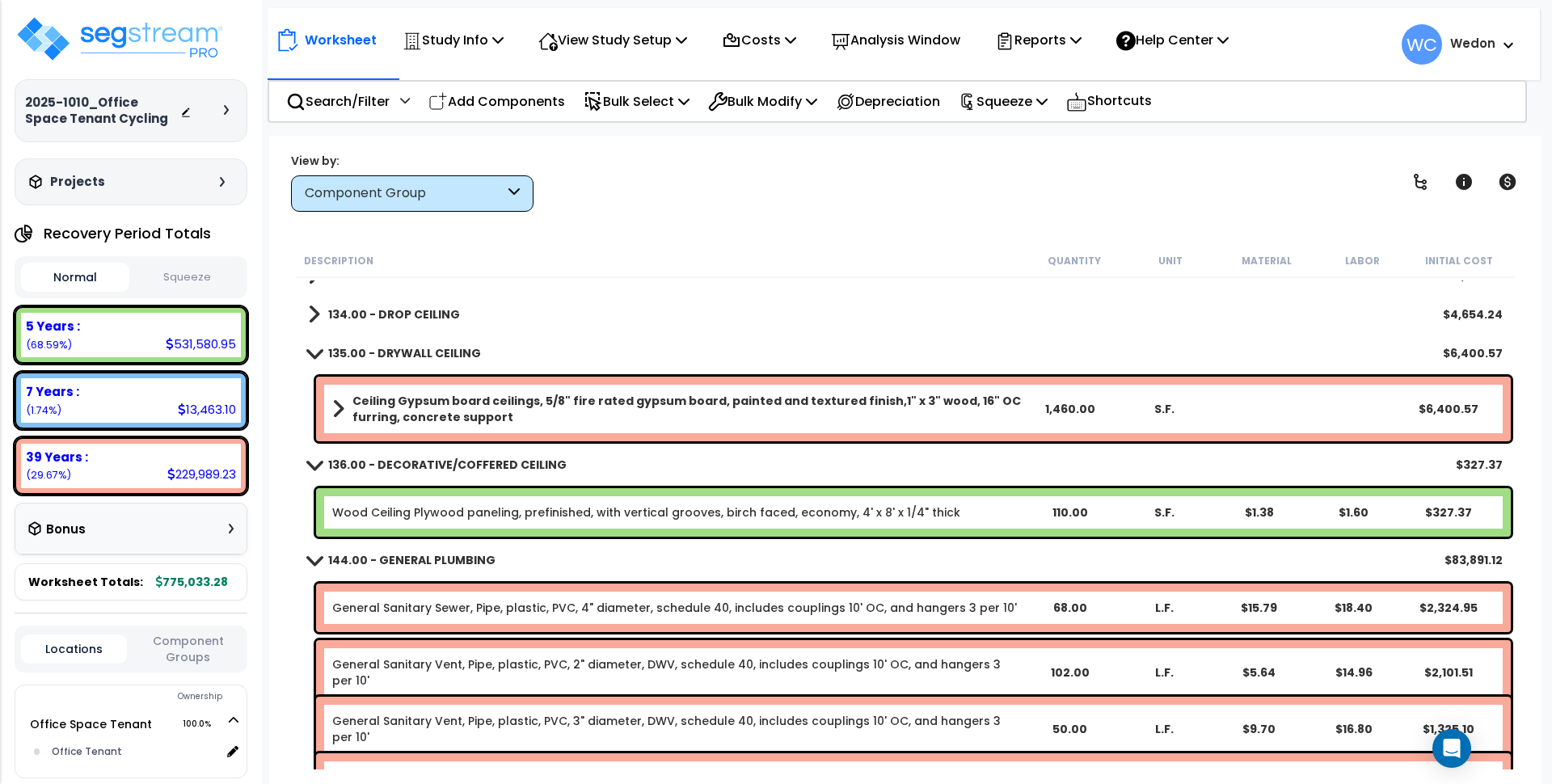
click at [335, 309] on b "134.00 - DROP CEILING" at bounding box center [394, 314] width 132 height 16
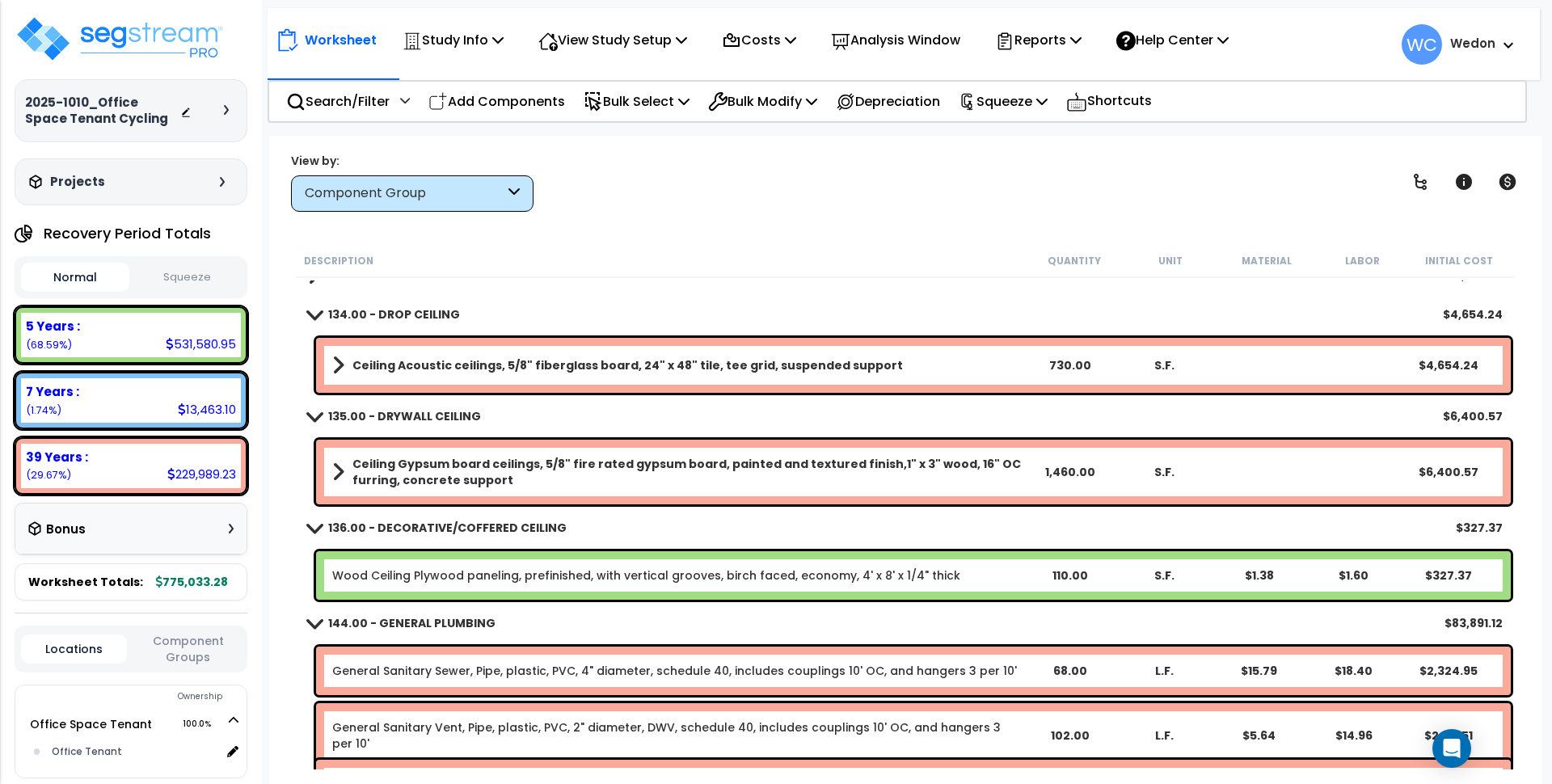
scroll to position [2424, 0]
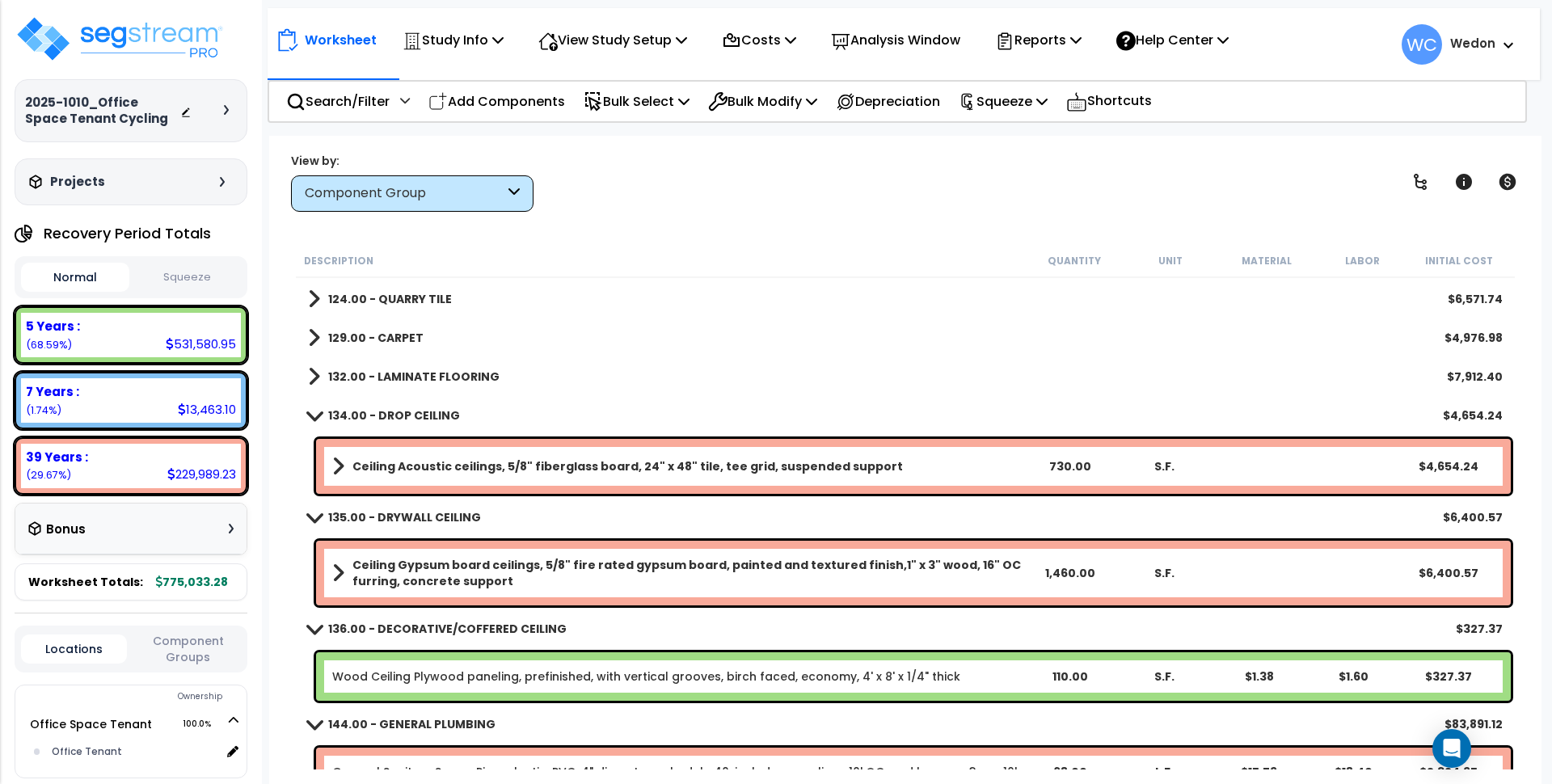
click at [344, 372] on b "132.00 - LAMINATE FLOORING" at bounding box center [414, 377] width 171 height 16
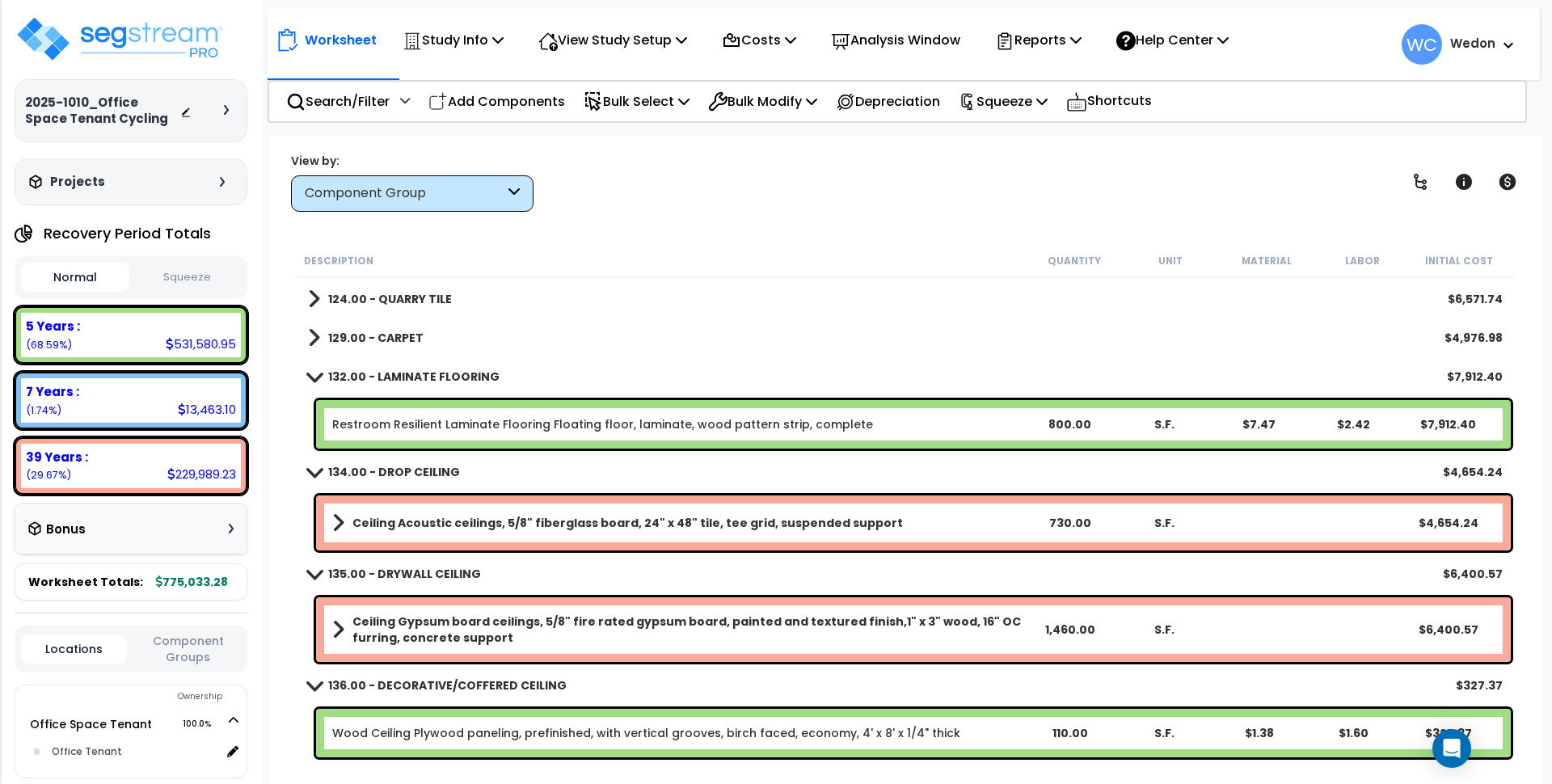
click at [340, 340] on b "129.00 - CARPET" at bounding box center [375, 338] width 95 height 16
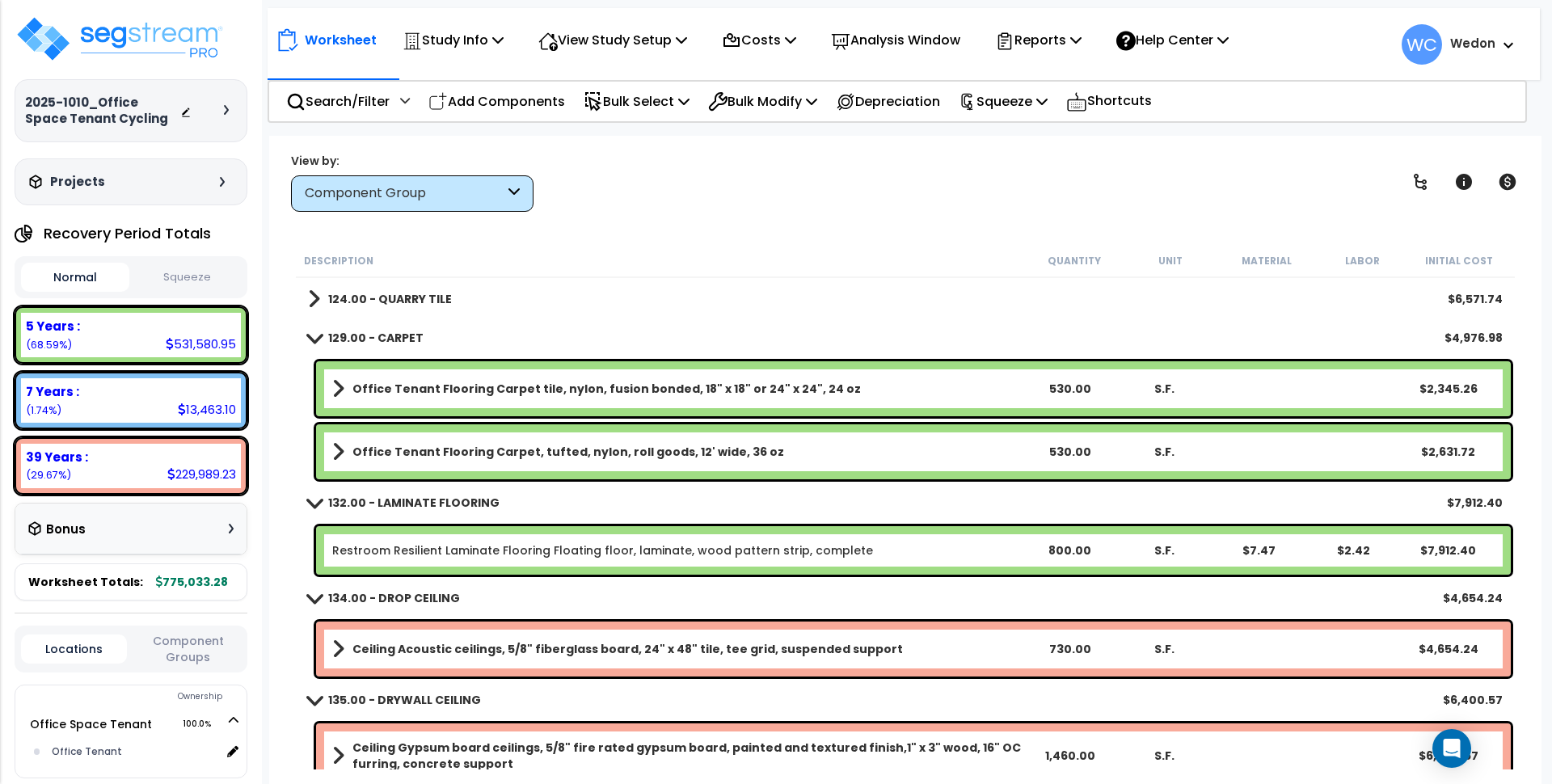
click at [344, 301] on b "124.00 - QUARRY TILE" at bounding box center [390, 299] width 124 height 16
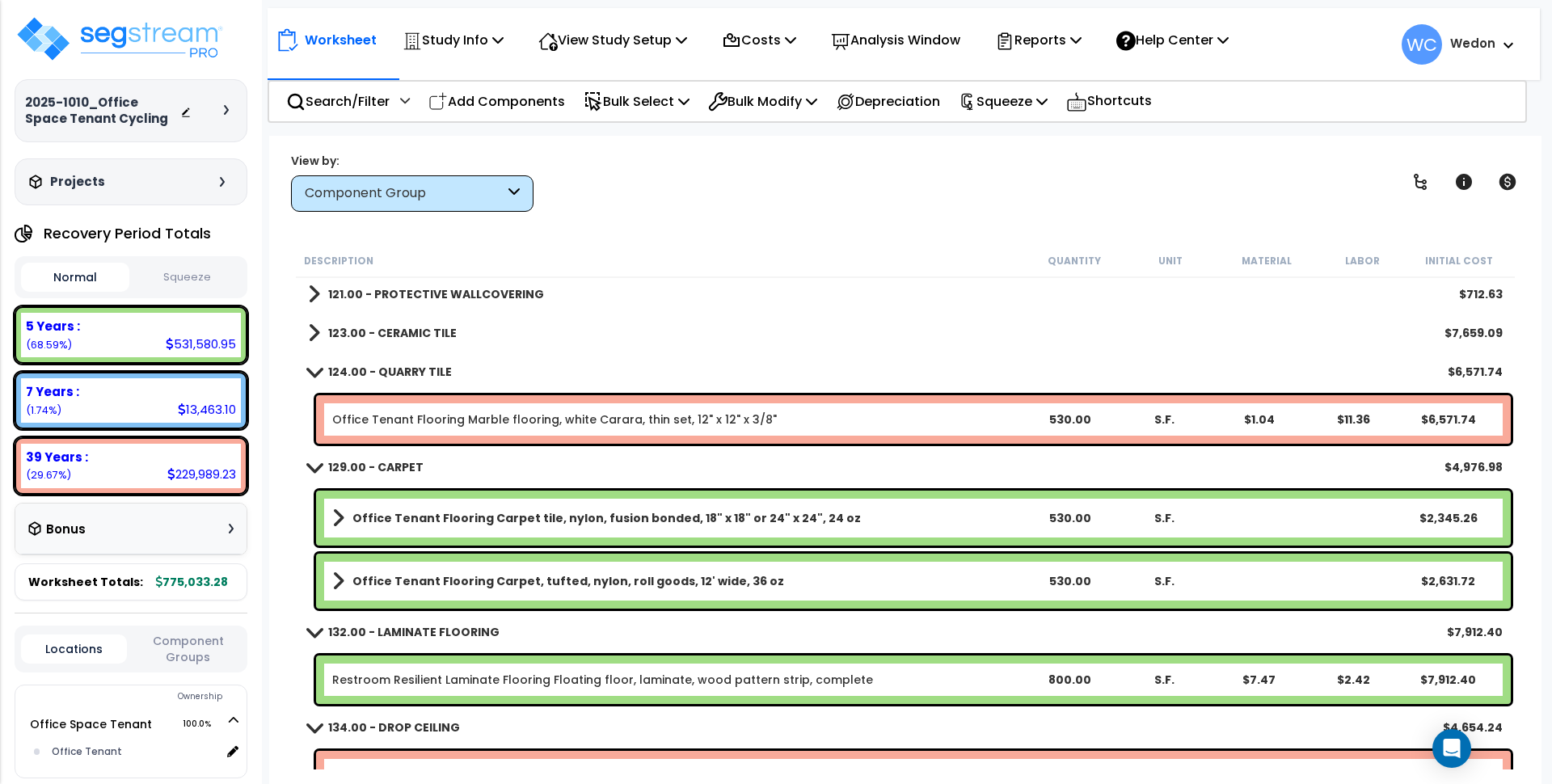
scroll to position [2121, 0]
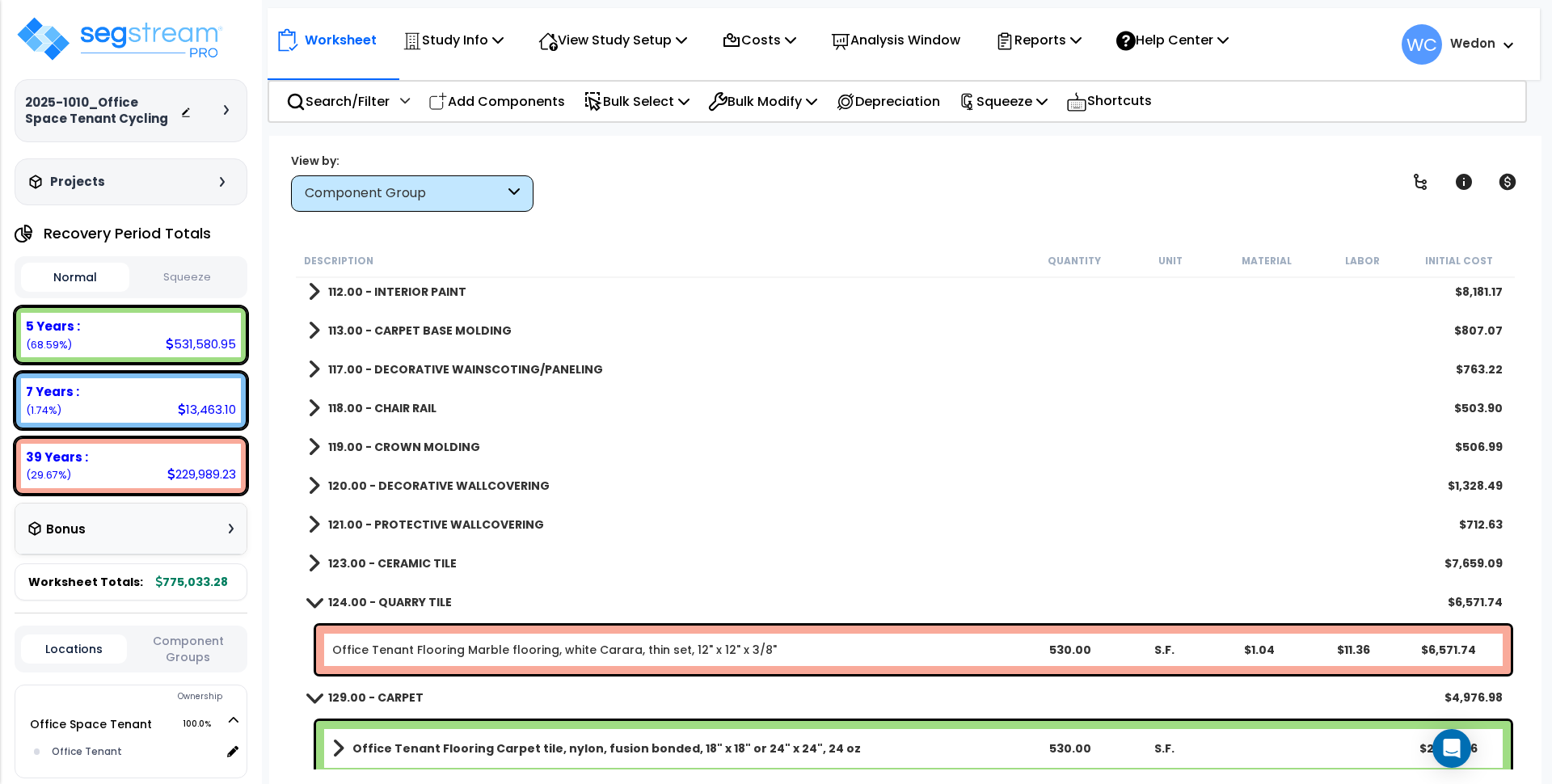
click at [356, 564] on b "123.00 - CERAMIC TILE" at bounding box center [392, 563] width 128 height 16
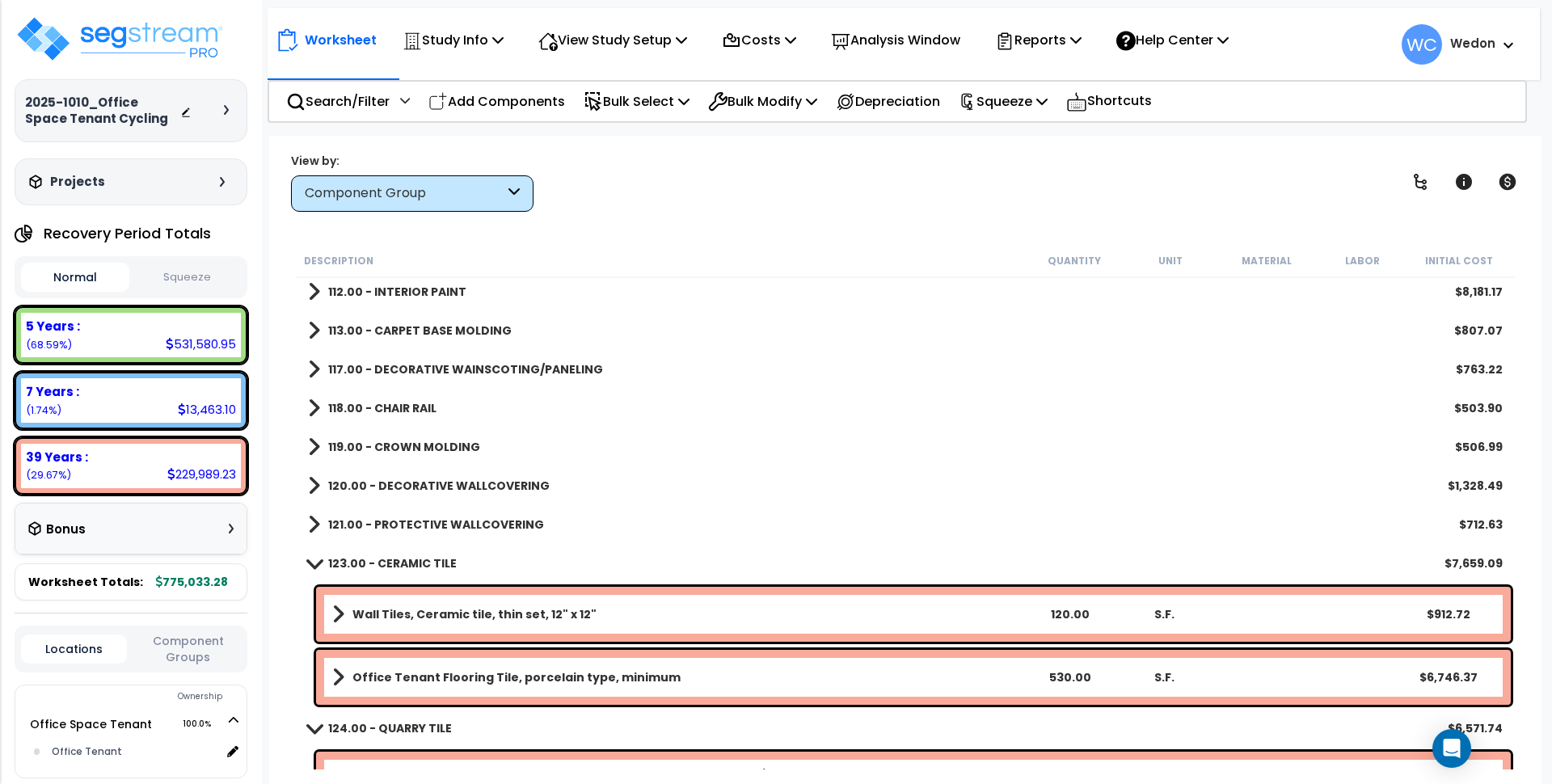
click at [341, 527] on b "121.00 - PROTECTIVE WALLCOVERING" at bounding box center [436, 525] width 216 height 16
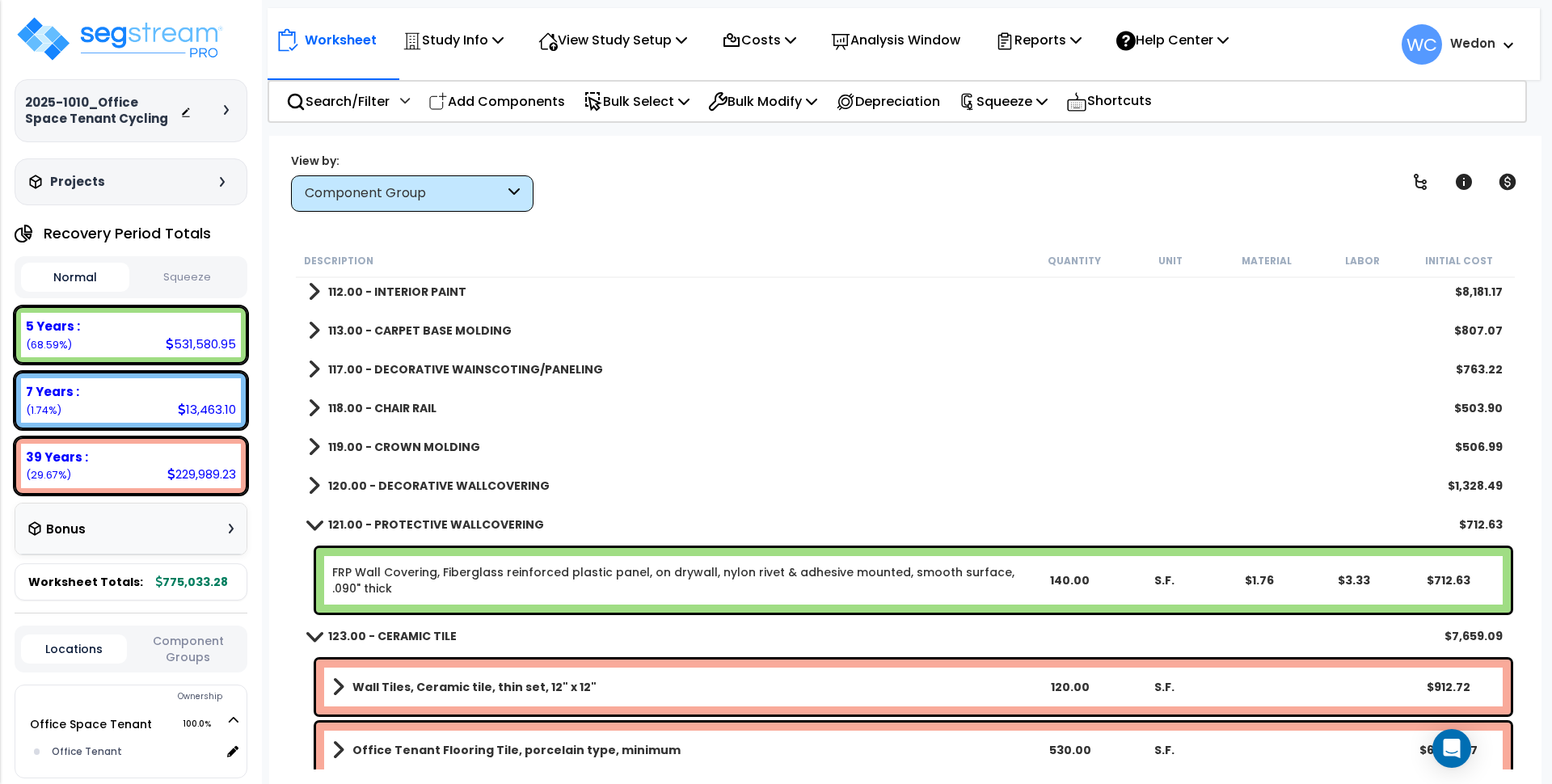
click at [347, 486] on b "120.00 - DECORATIVE WALLCOVERING" at bounding box center [439, 486] width 222 height 16
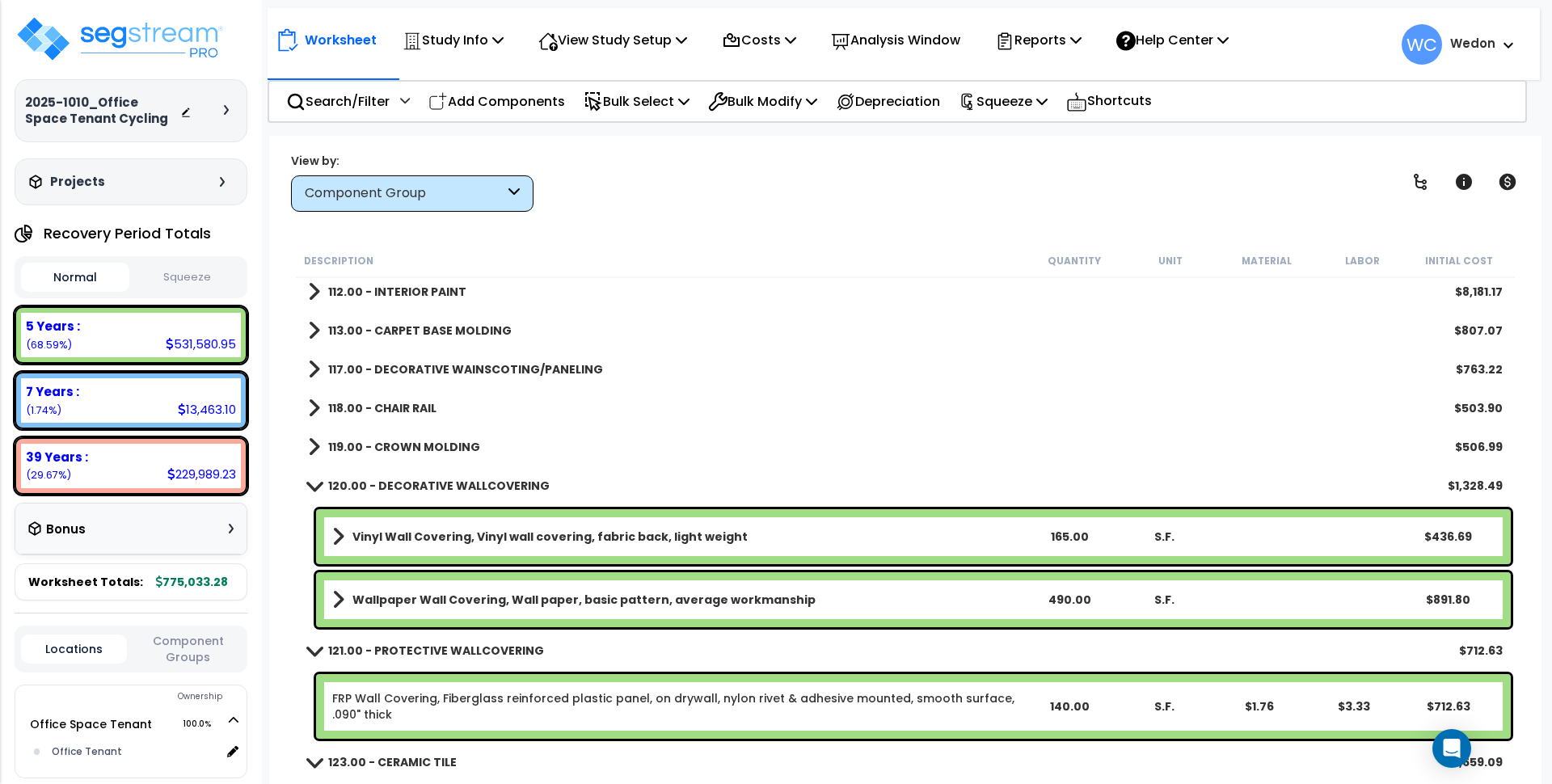
click at [356, 445] on b "119.00 - CROWN MOLDING" at bounding box center [404, 447] width 152 height 16
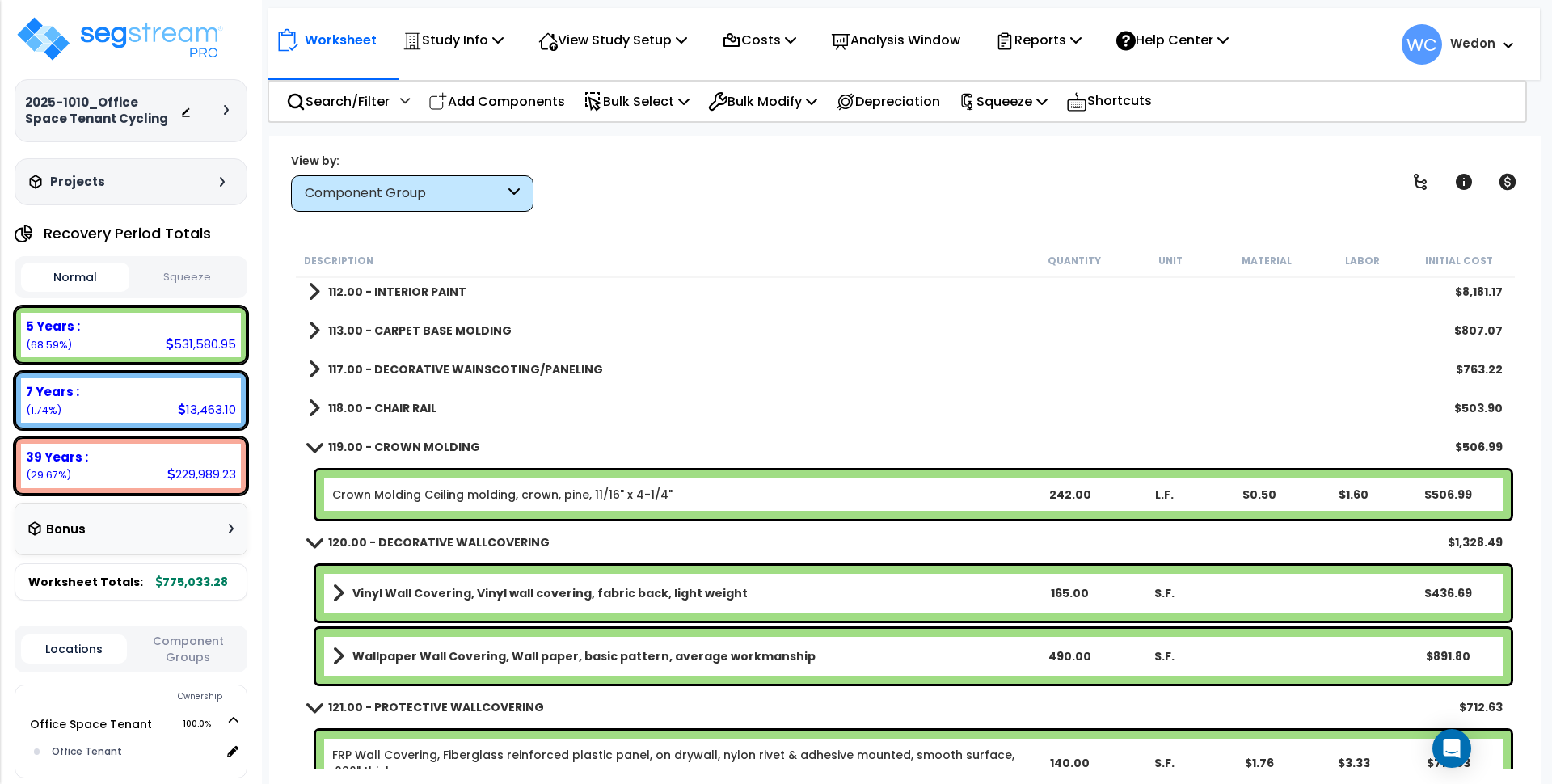
click at [369, 397] on link "118.00 - CHAIR RAIL" at bounding box center [373, 407] width 128 height 22
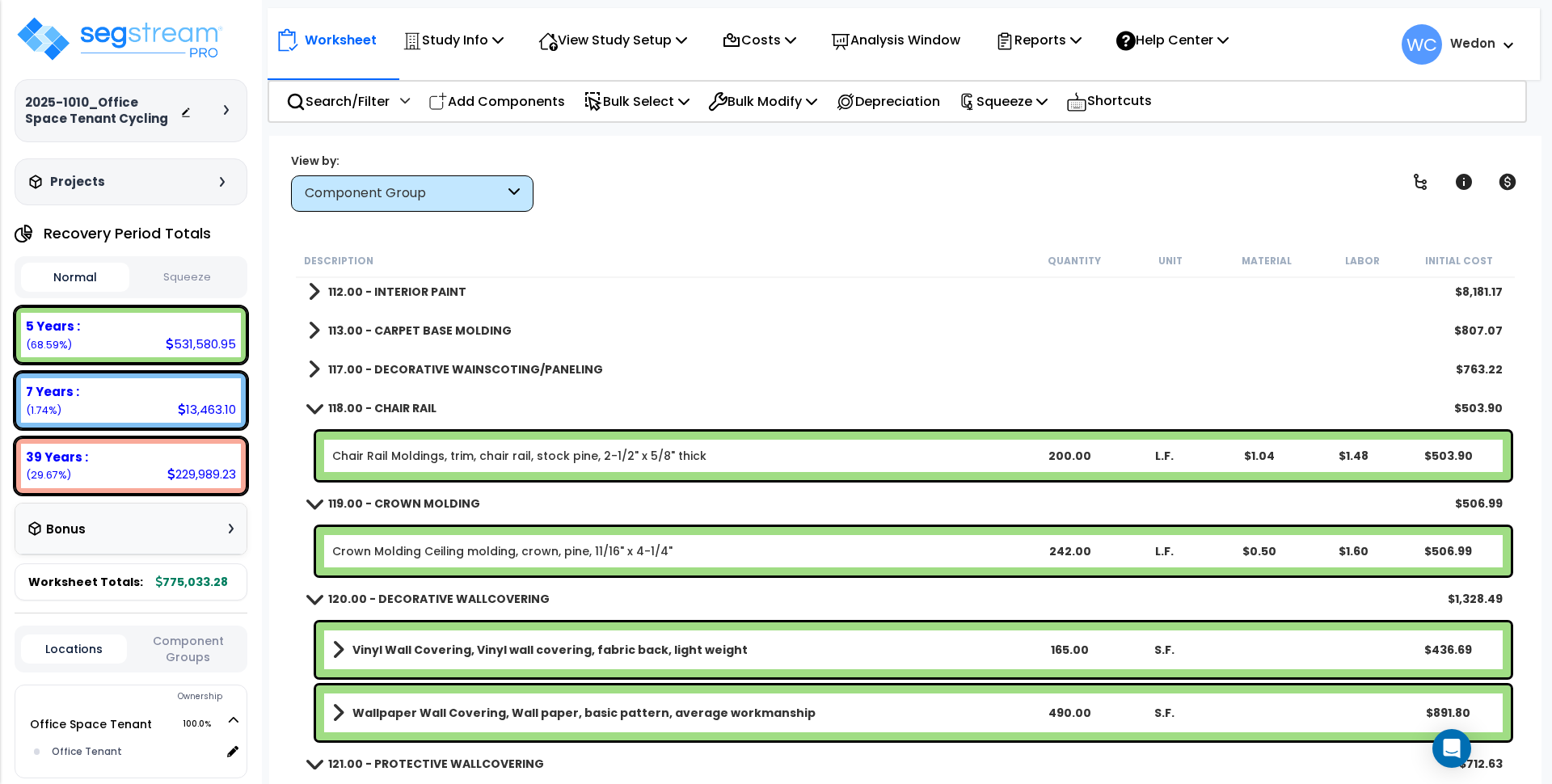
click at [355, 363] on b "117.00 - DECORATIVE WAINSCOTING/PANELING" at bounding box center [465, 369] width 275 height 16
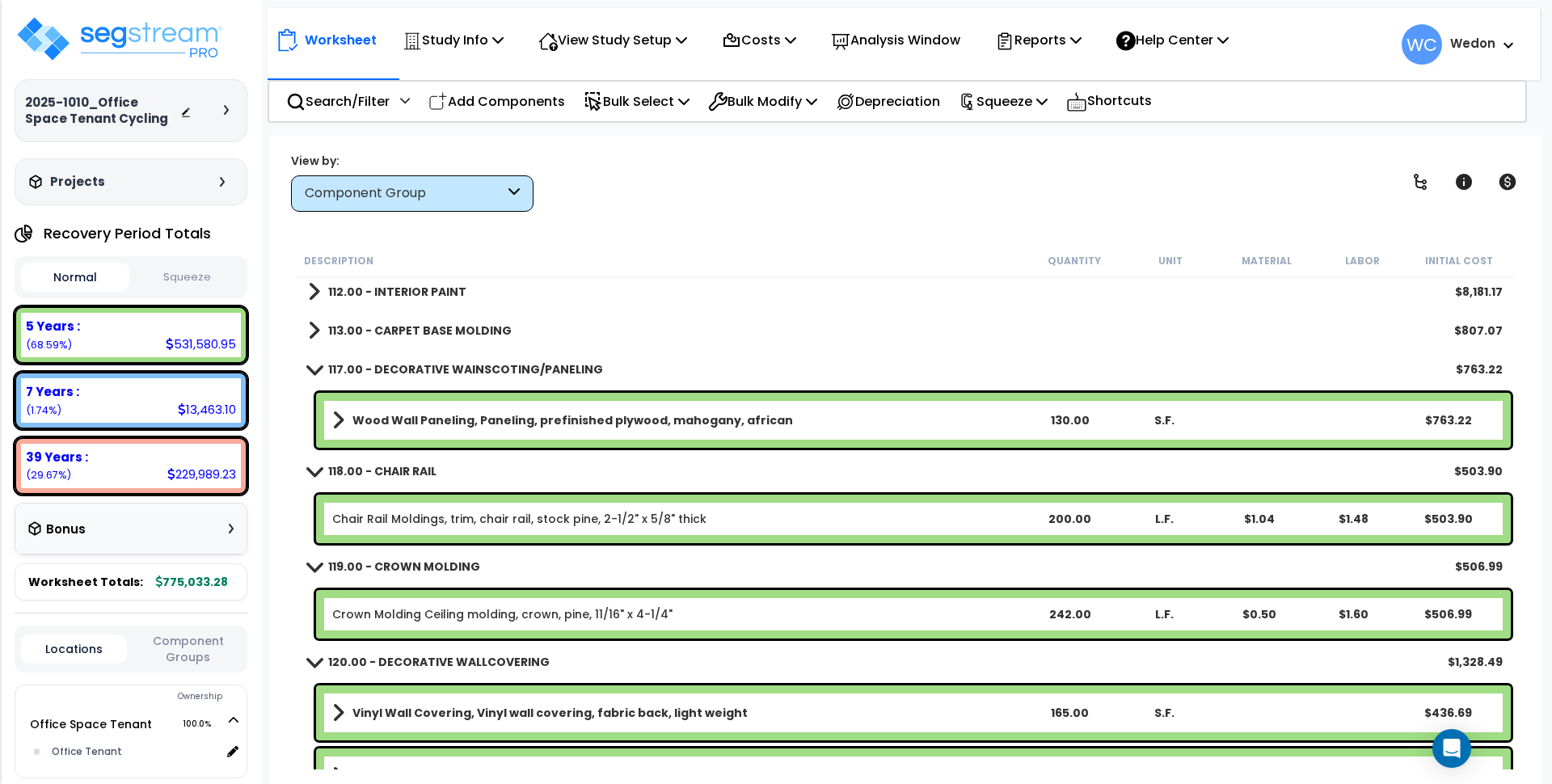
click at [361, 325] on b "113.00 - CARPET BASE MOLDING" at bounding box center [420, 331] width 184 height 16
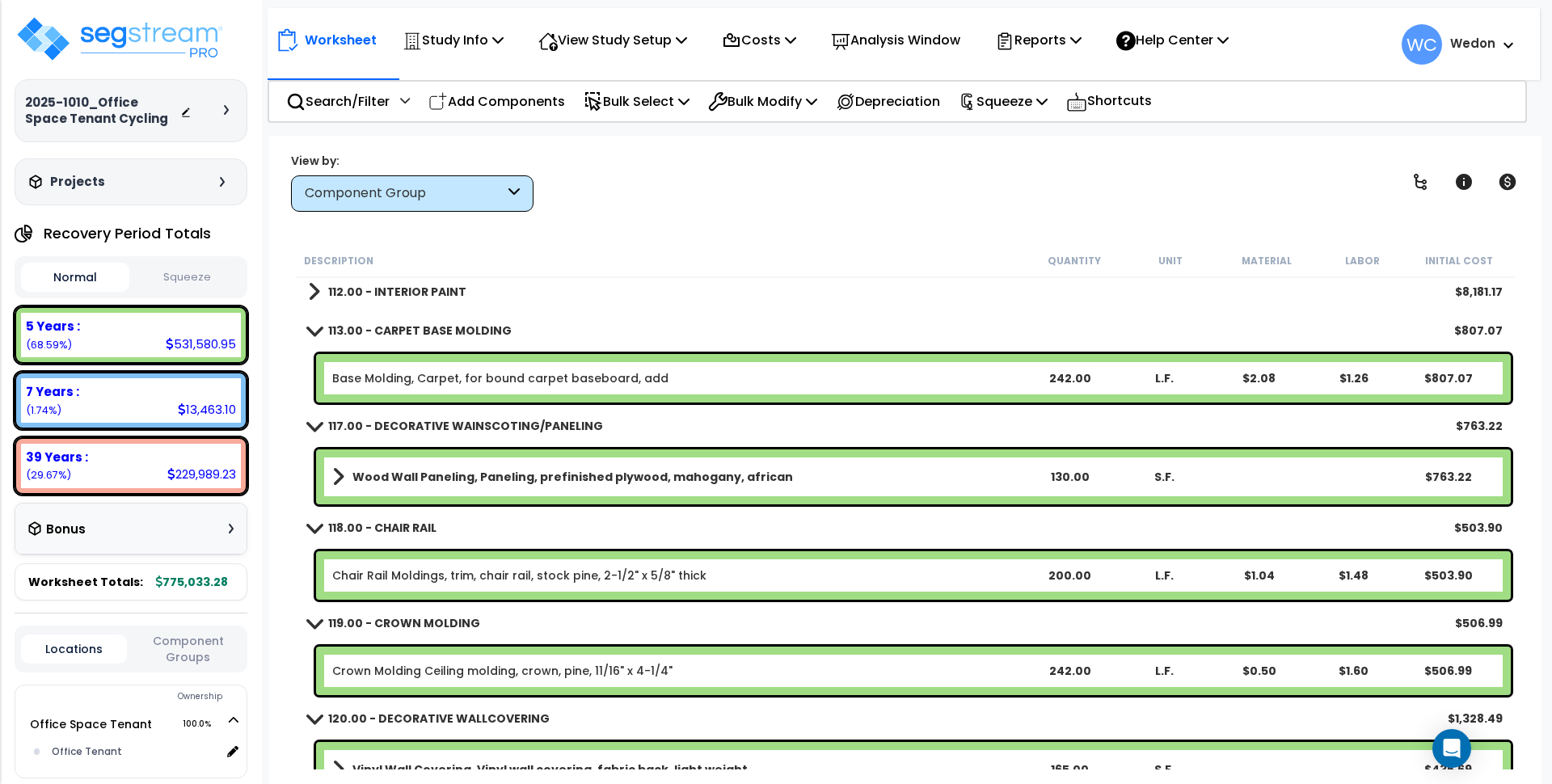
click at [374, 285] on b "112.00 - INTERIOR PAINT" at bounding box center [397, 291] width 138 height 16
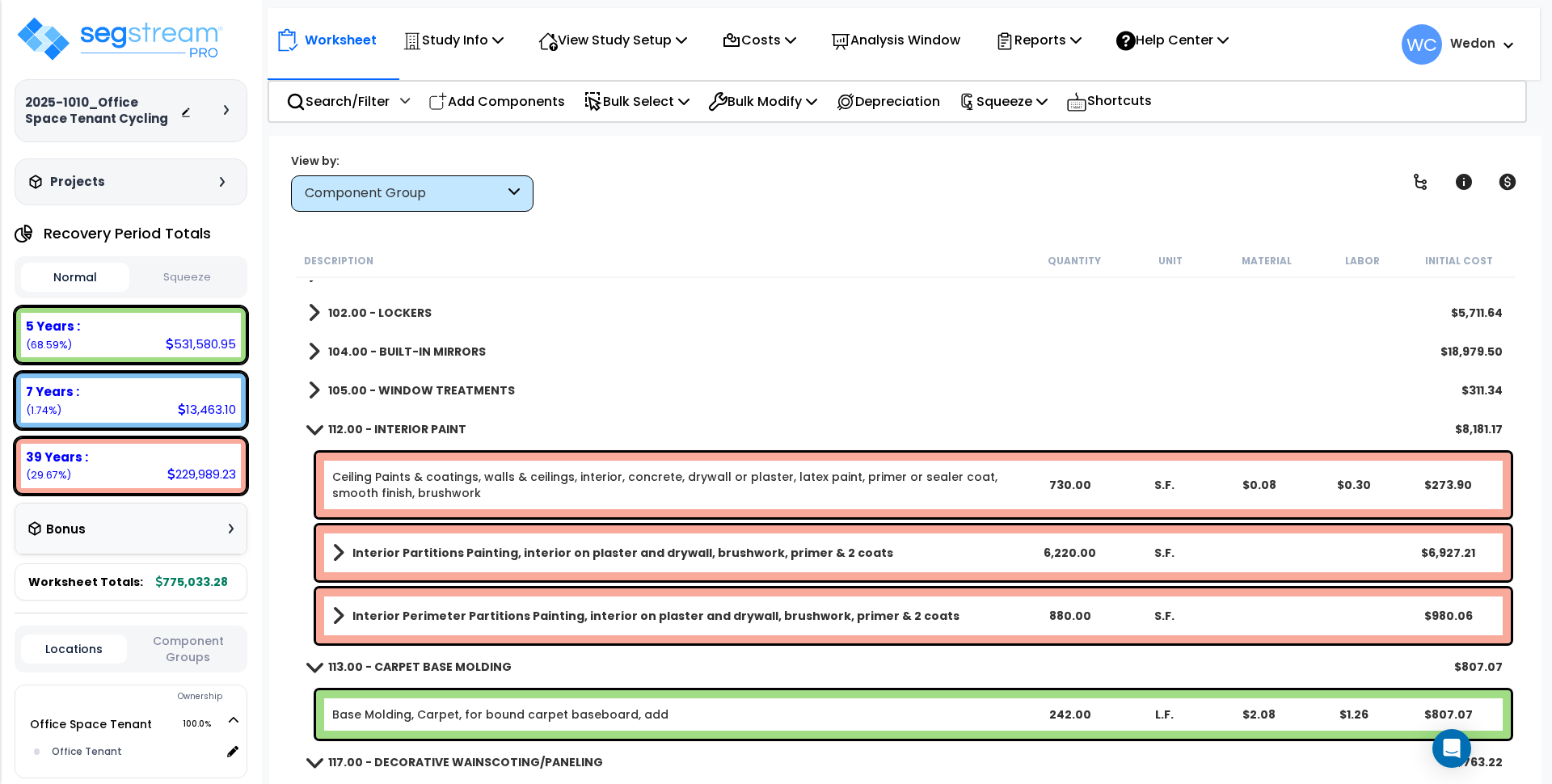
scroll to position [1717, 0]
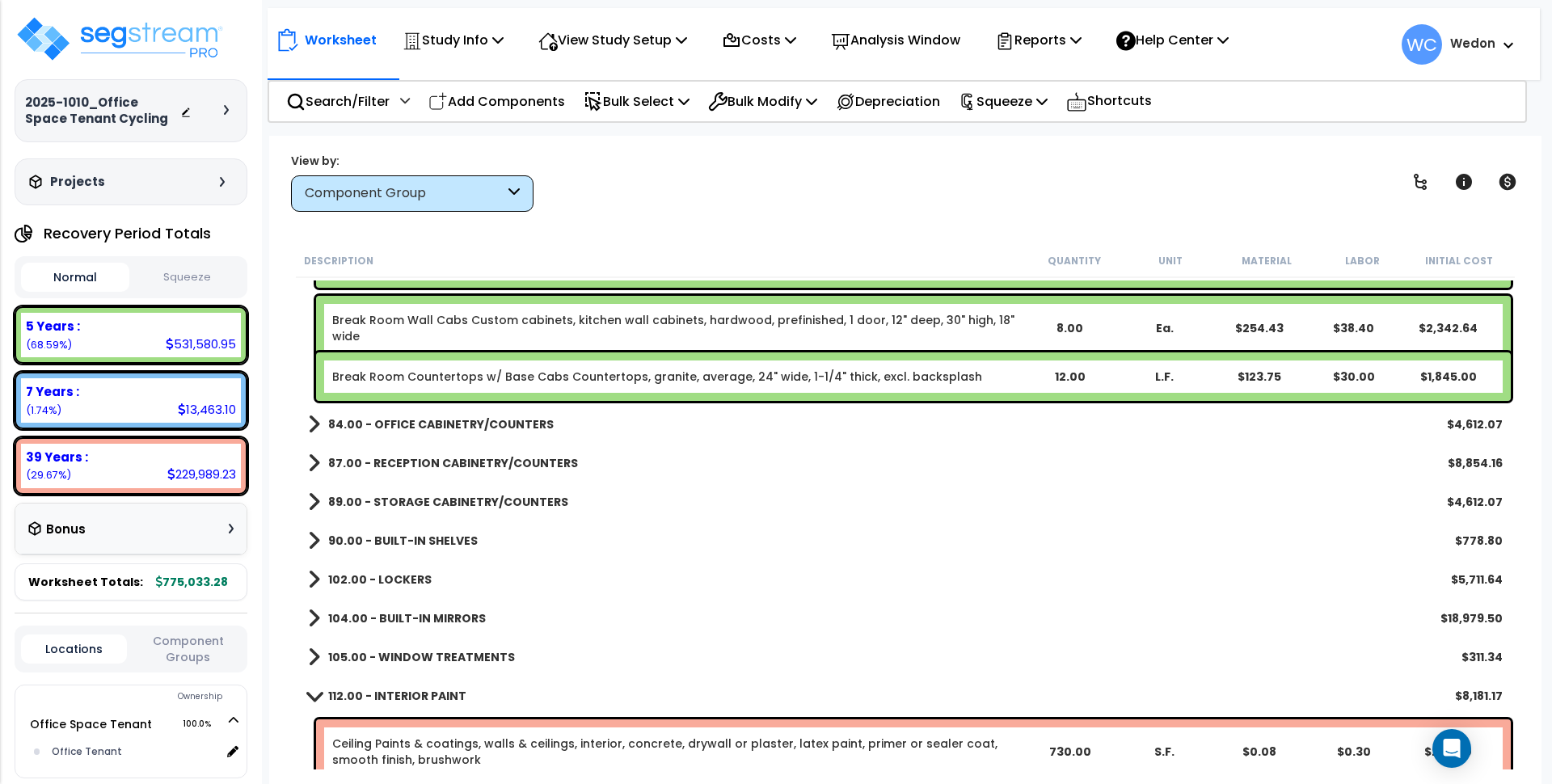
click at [343, 655] on b "105.00 - WINDOW TREATMENTS" at bounding box center [422, 657] width 187 height 16
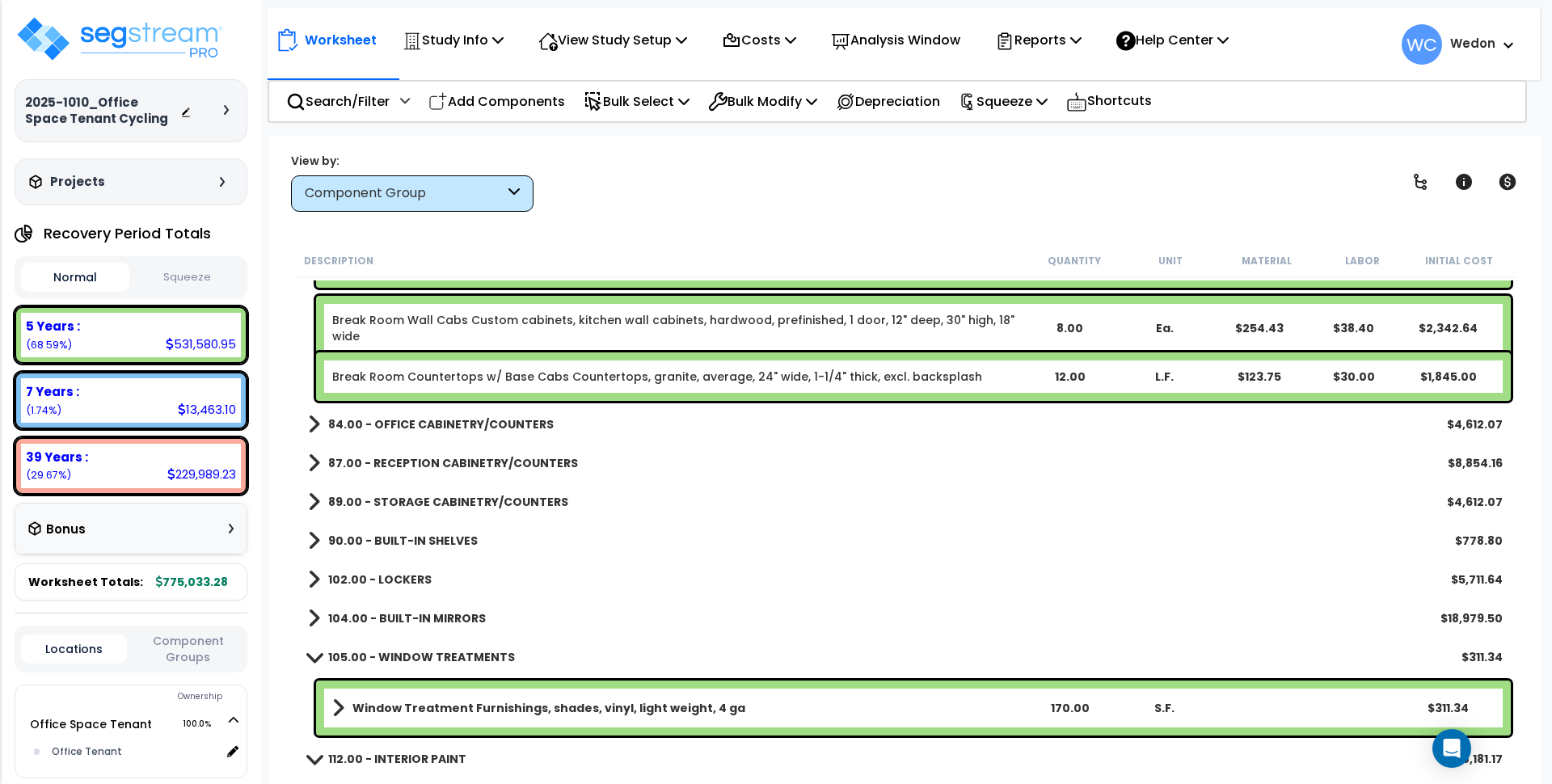
click at [340, 607] on link "104.00 - BUILT-IN MIRRORS" at bounding box center [398, 617] width 178 height 22
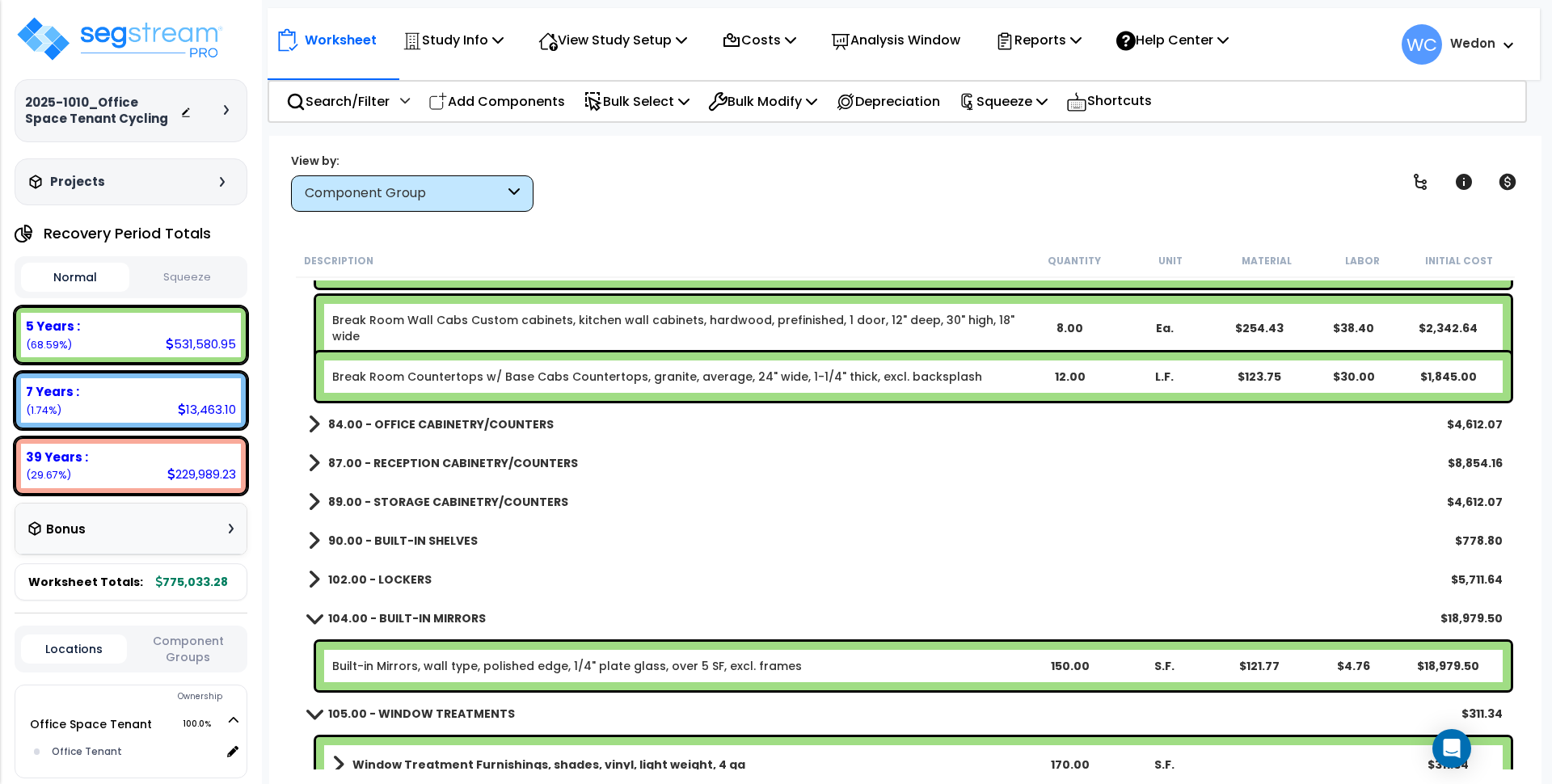
click at [342, 577] on b "102.00 - LOCKERS" at bounding box center [380, 579] width 103 height 16
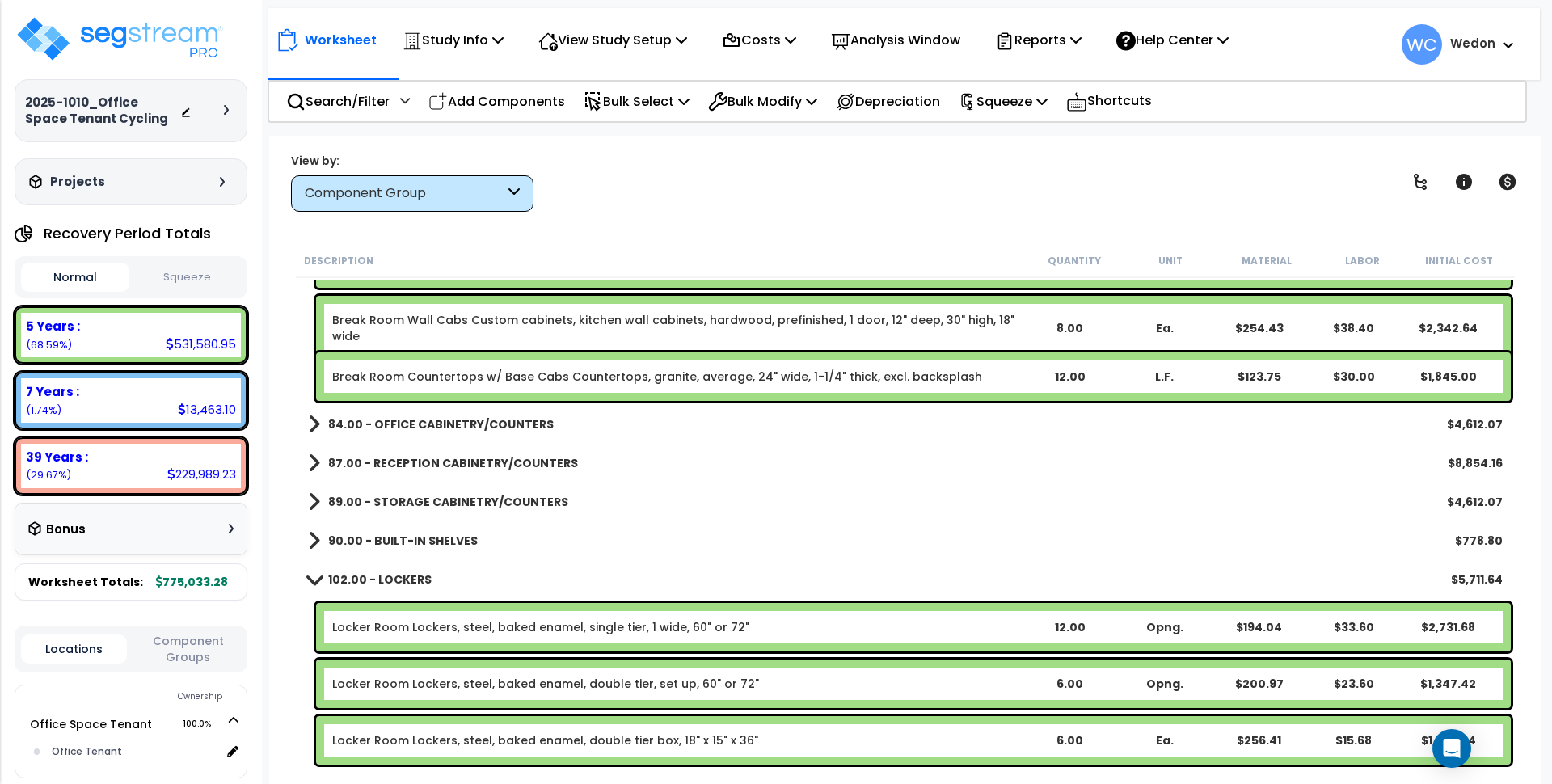
click at [362, 539] on b "90.00 - BUILT-IN SHELVES" at bounding box center [403, 541] width 150 height 16
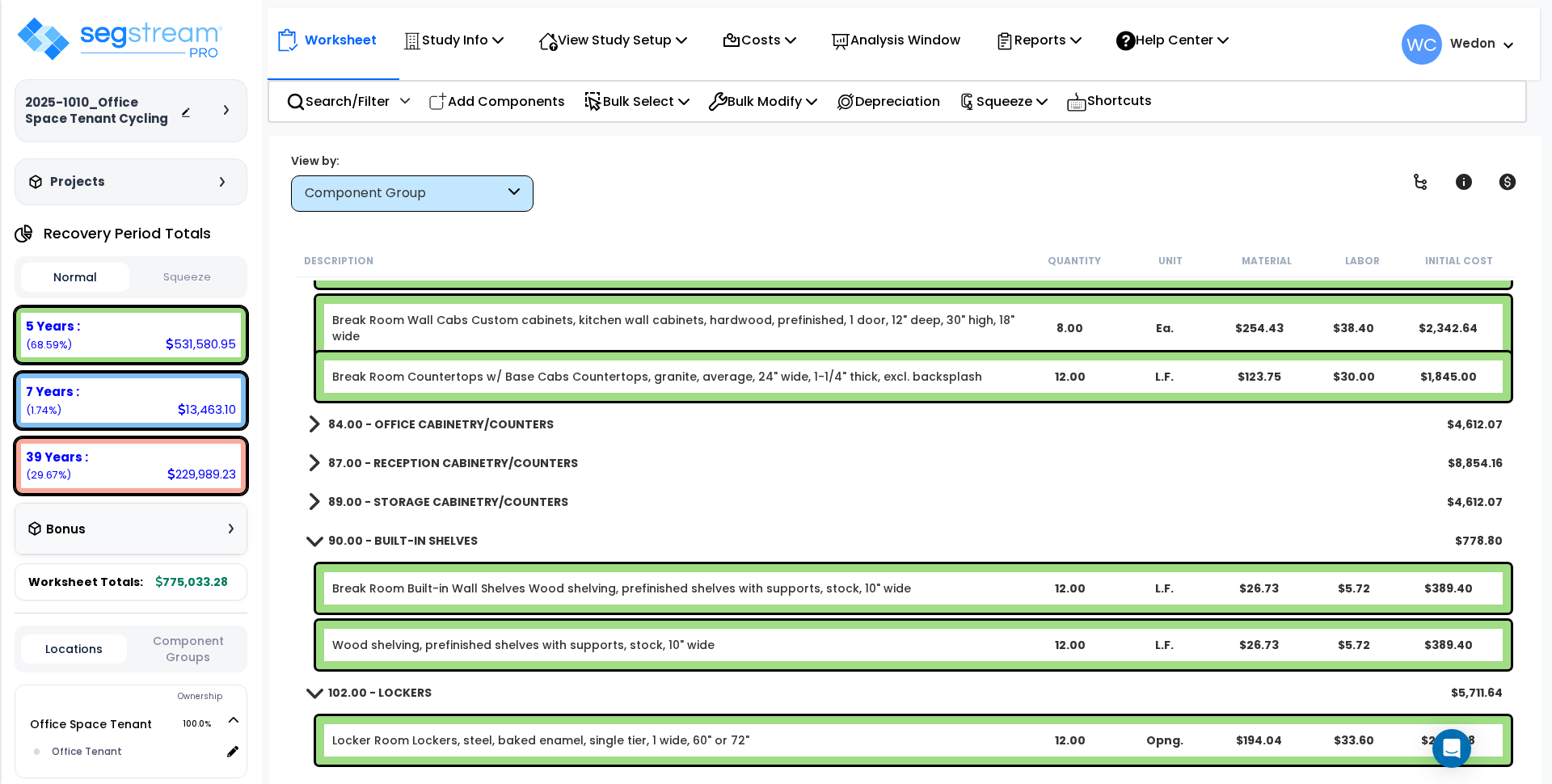
click at [384, 499] on b "89.00 - STORAGE CABINETRY/COUNTERS" at bounding box center [448, 502] width 240 height 16
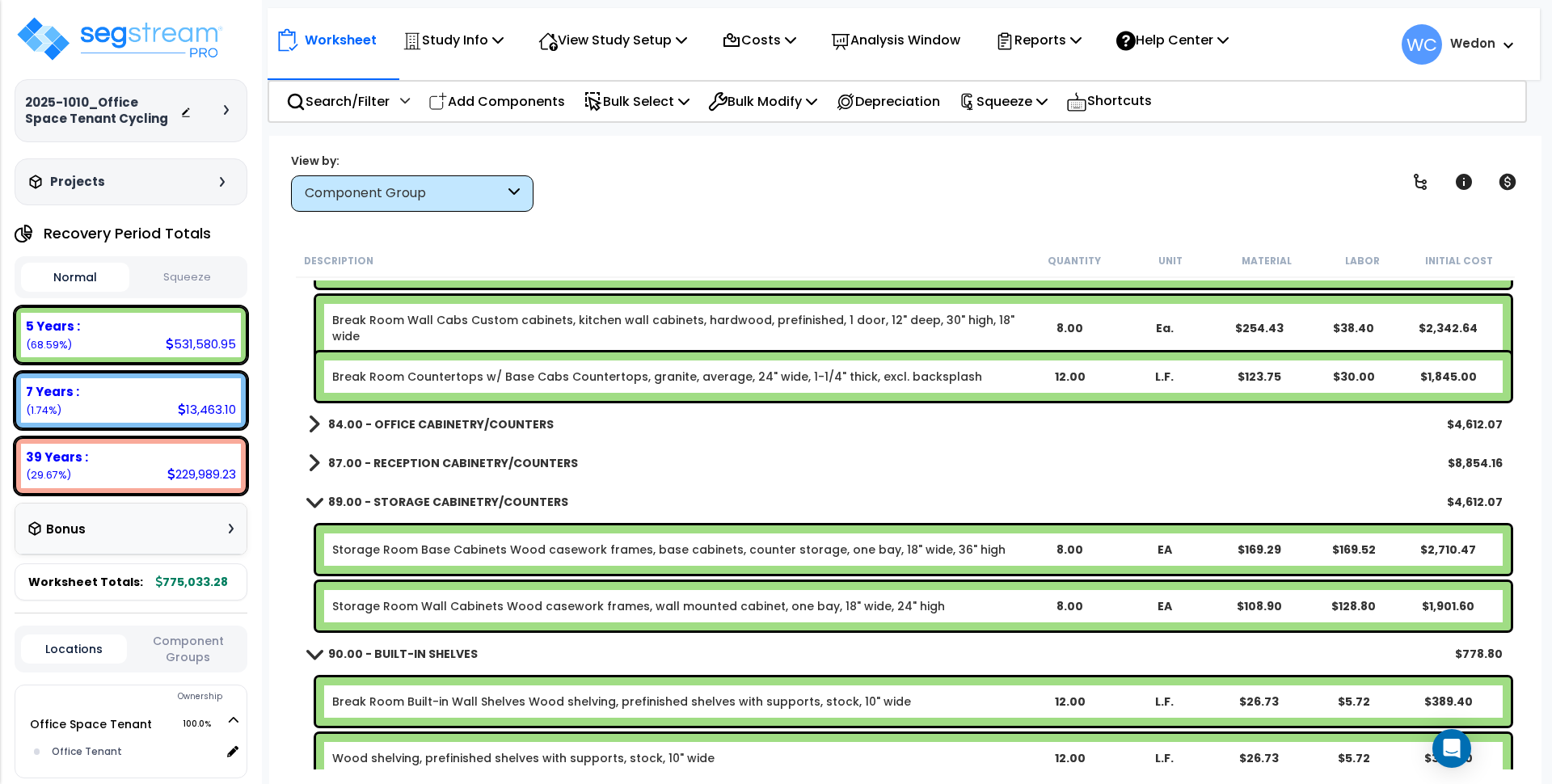
click at [384, 453] on link "87.00 - RECEPTION CABINETRY/COUNTERS" at bounding box center [443, 462] width 270 height 22
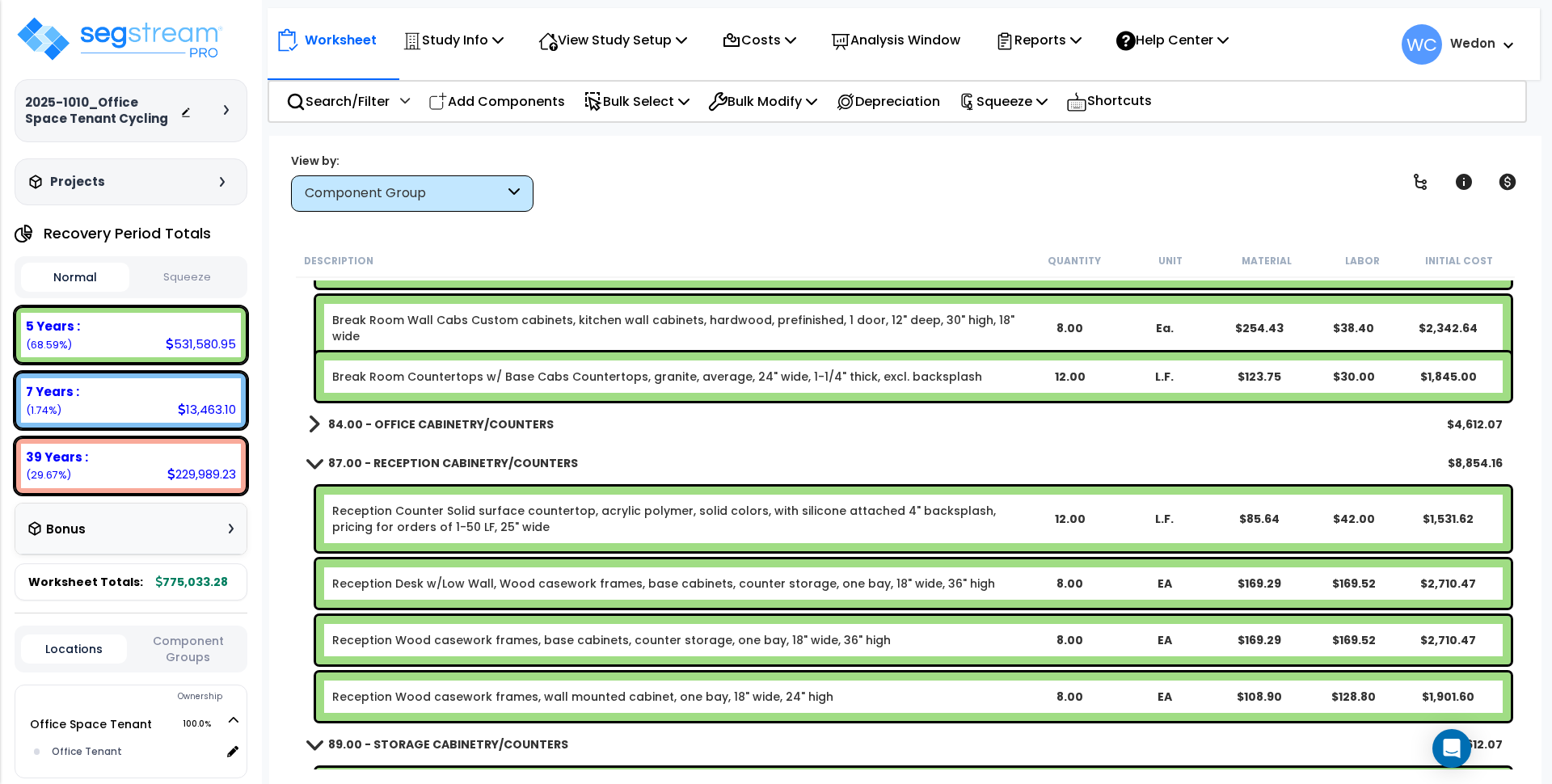
click at [382, 421] on b "84.00 - OFFICE CABINETRY/COUNTERS" at bounding box center [440, 424] width 226 height 16
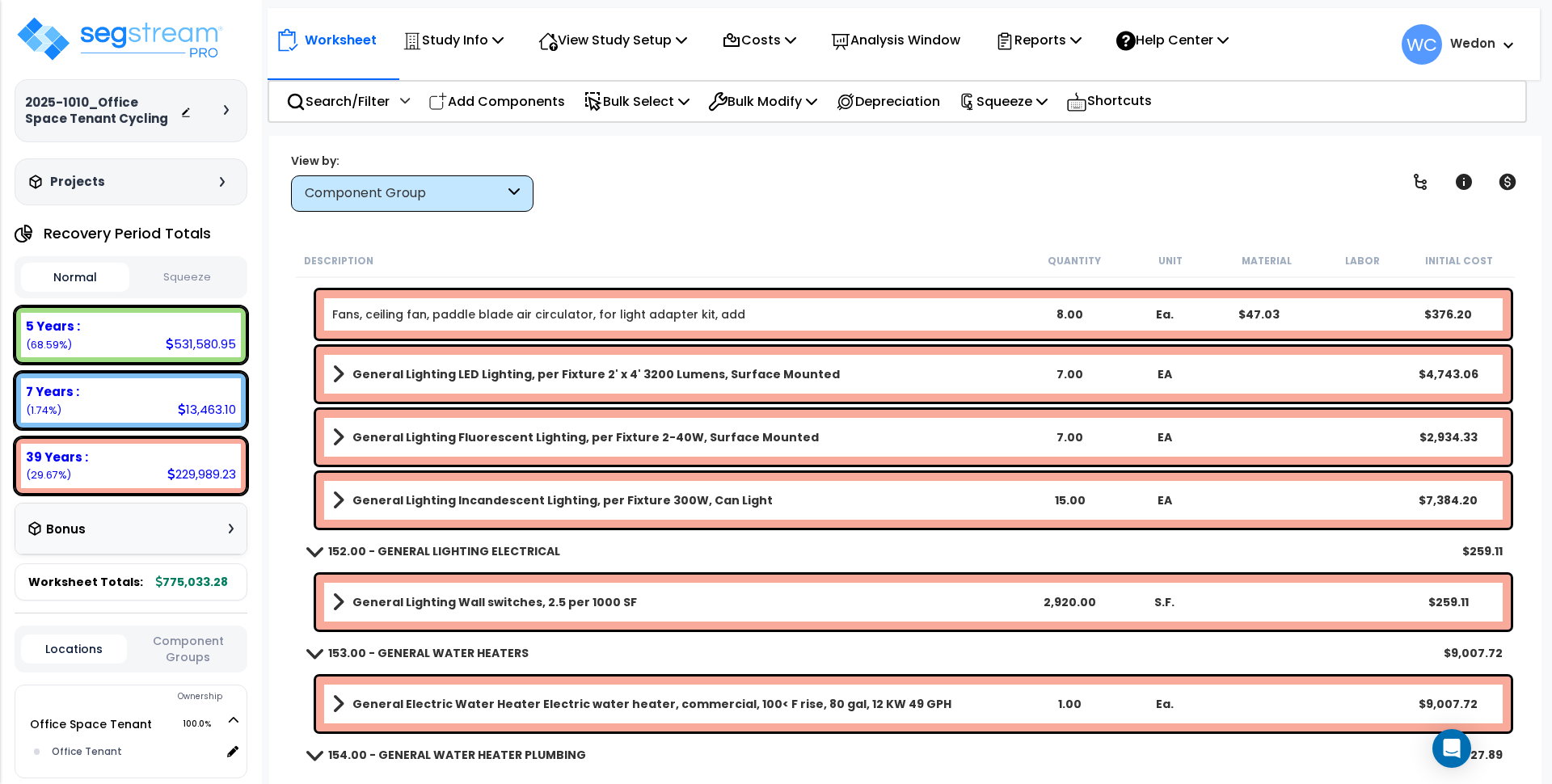
scroll to position [6667, 0]
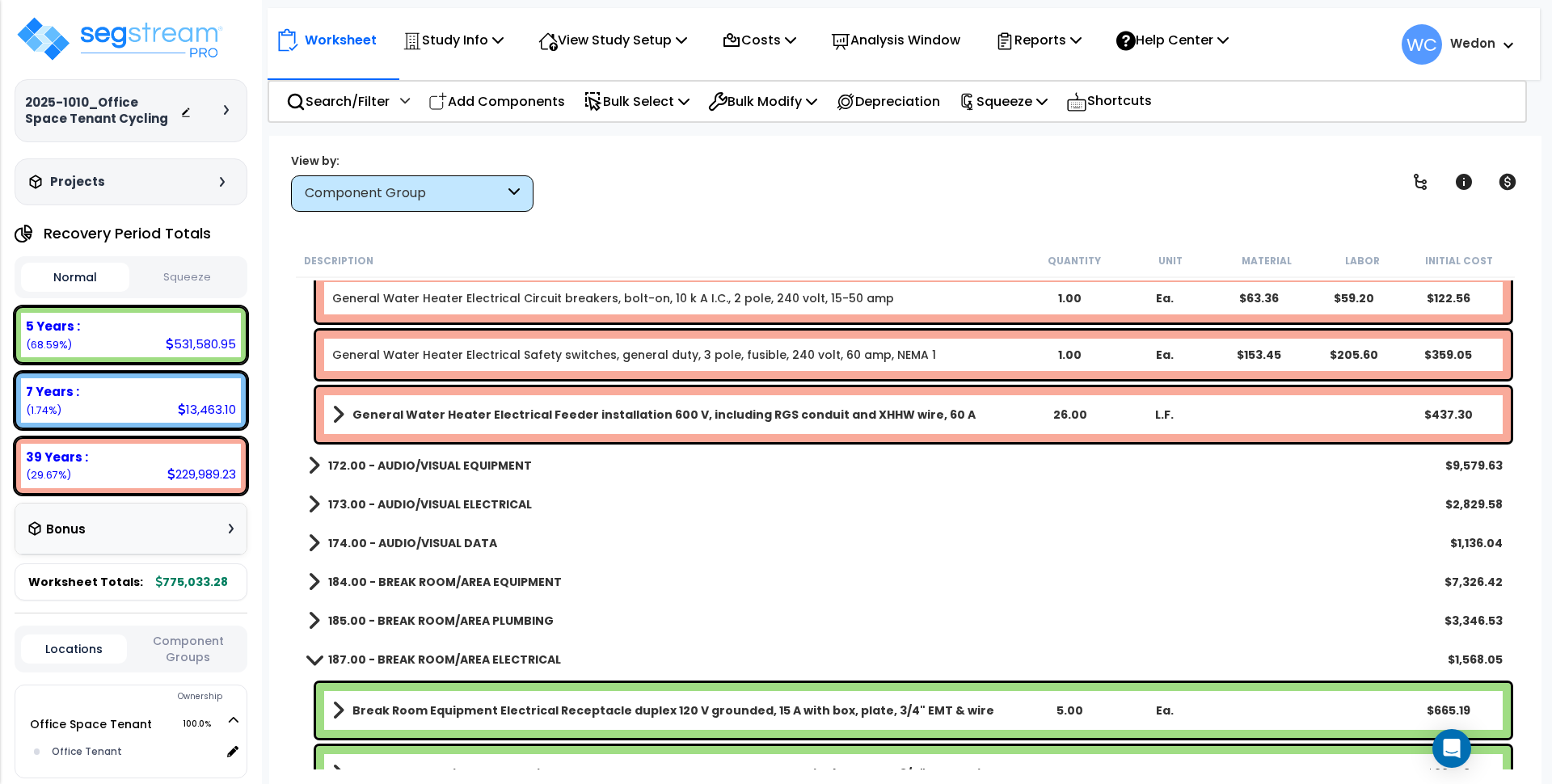
click at [361, 618] on b "185.00 - BREAK ROOM/AREA PLUMBING" at bounding box center [440, 621] width 226 height 16
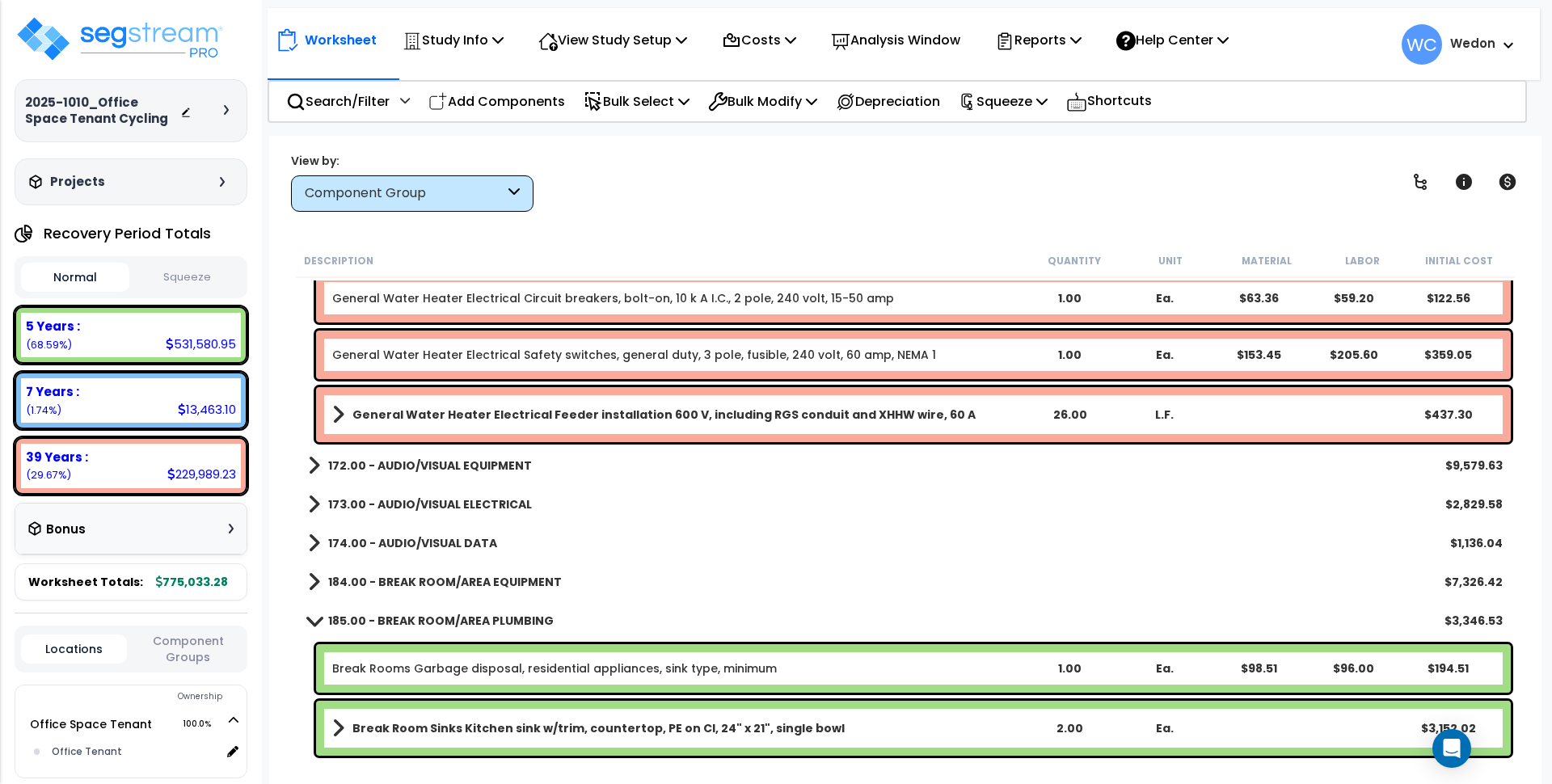
click at [365, 587] on b "184.00 - BREAK ROOM/AREA EQUIPMENT" at bounding box center [445, 582] width 234 height 16
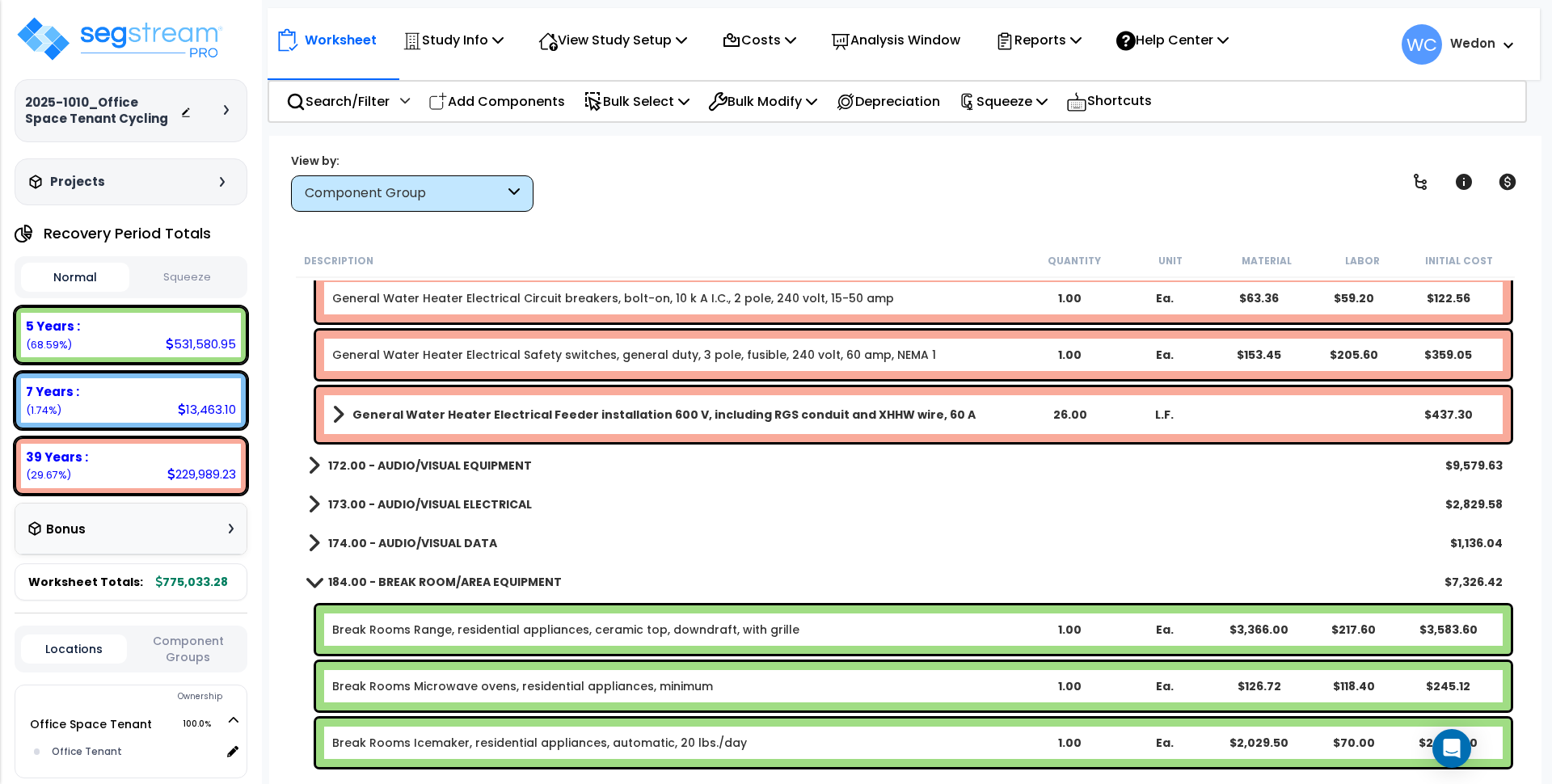
click at [375, 550] on b "174.00 - AUDIO/VISUAL DATA" at bounding box center [413, 543] width 169 height 16
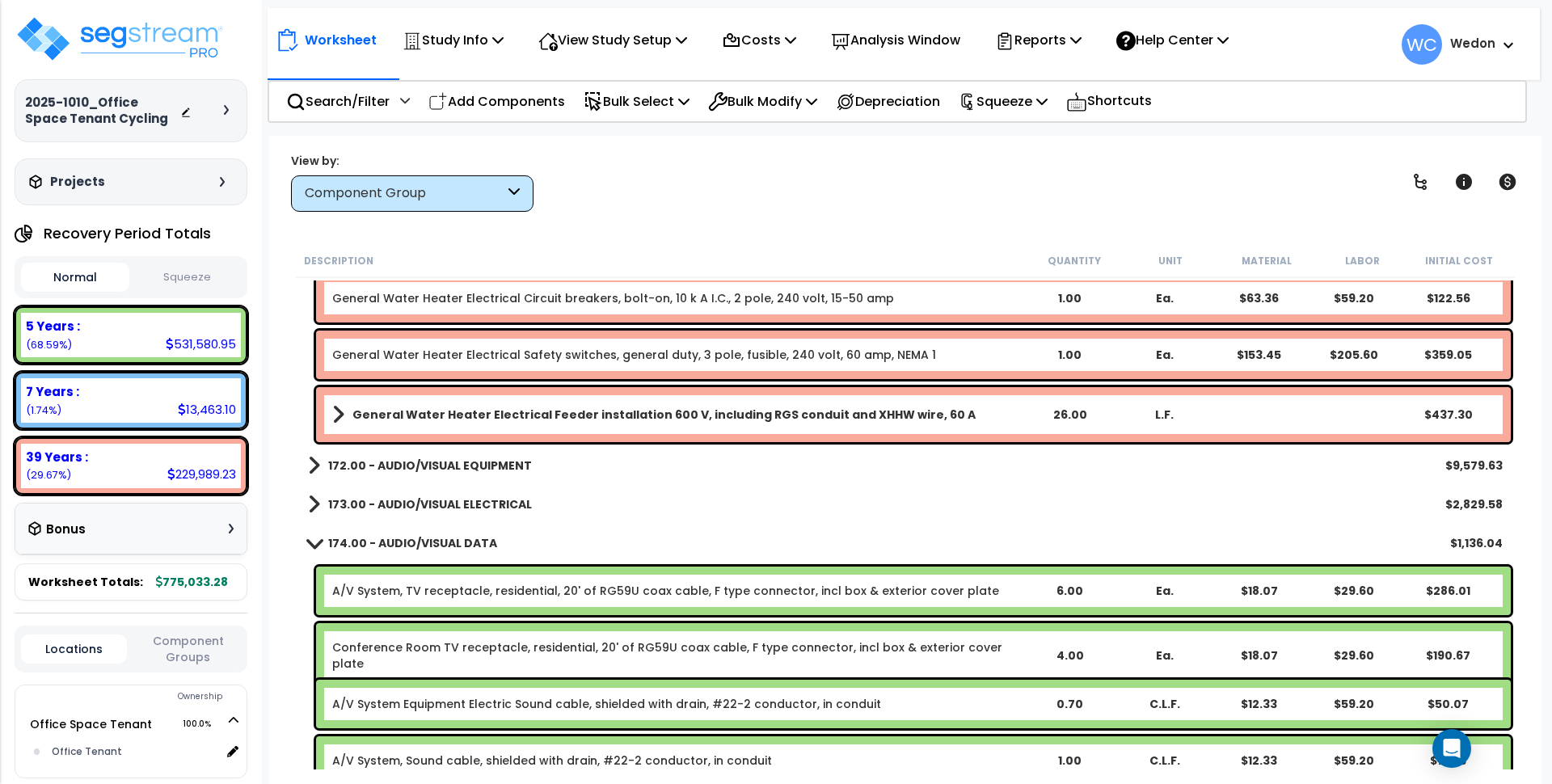
click at [378, 509] on b "173.00 - AUDIO/VISUAL ELECTRICAL" at bounding box center [430, 504] width 204 height 16
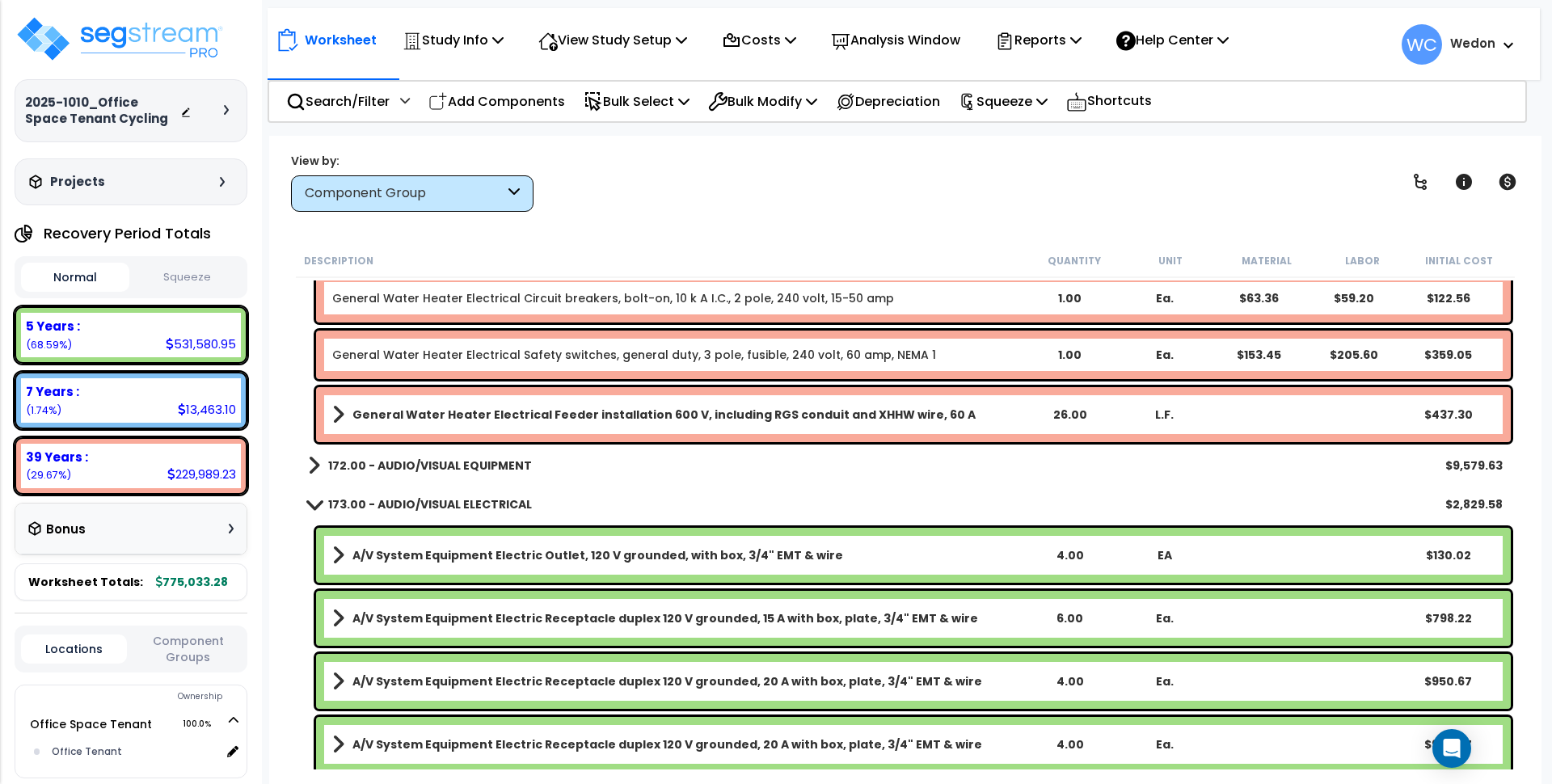
click at [437, 463] on b "172.00 - AUDIO/VISUAL EQUIPMENT" at bounding box center [430, 465] width 204 height 16
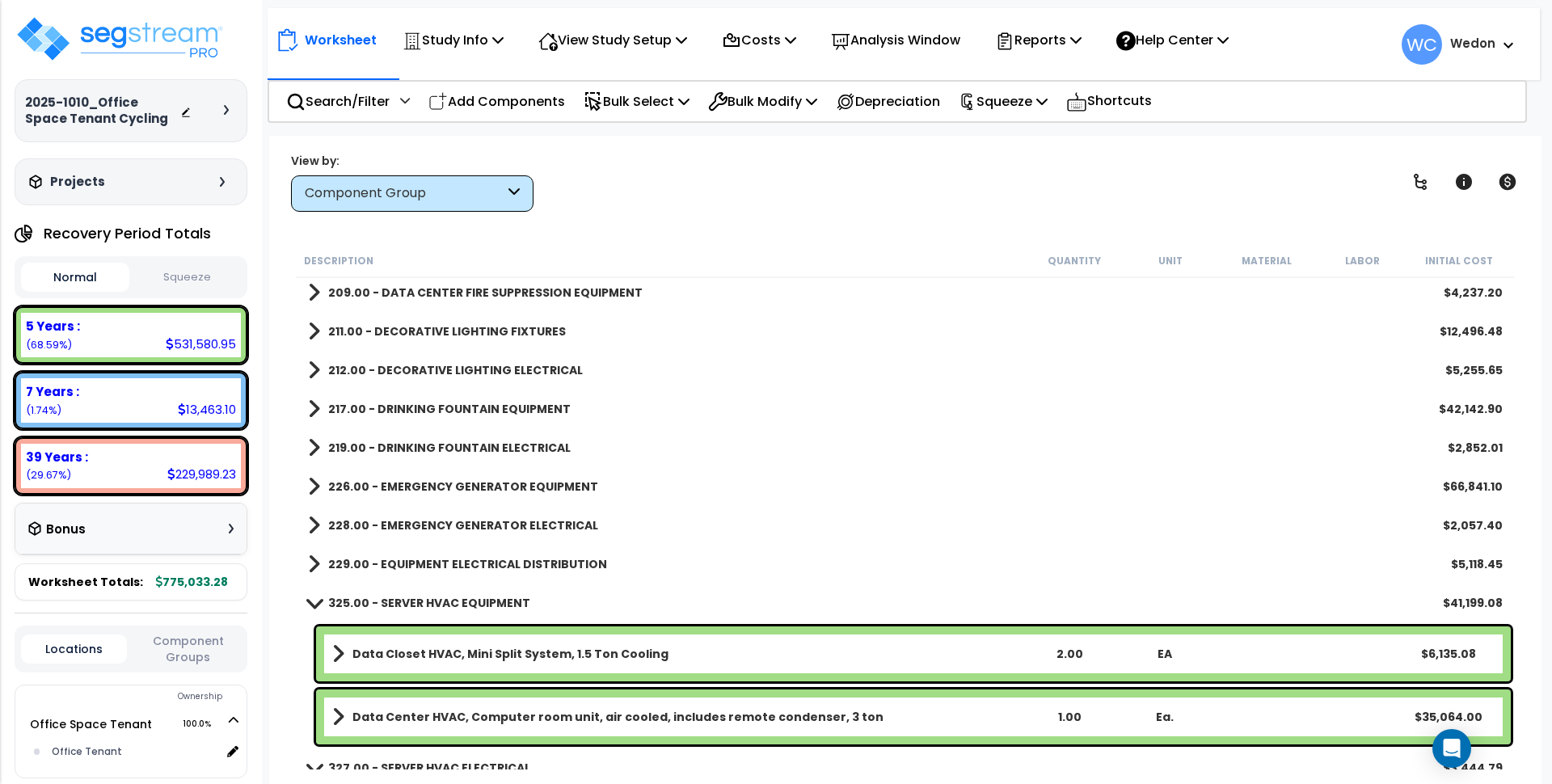
scroll to position [8889, 0]
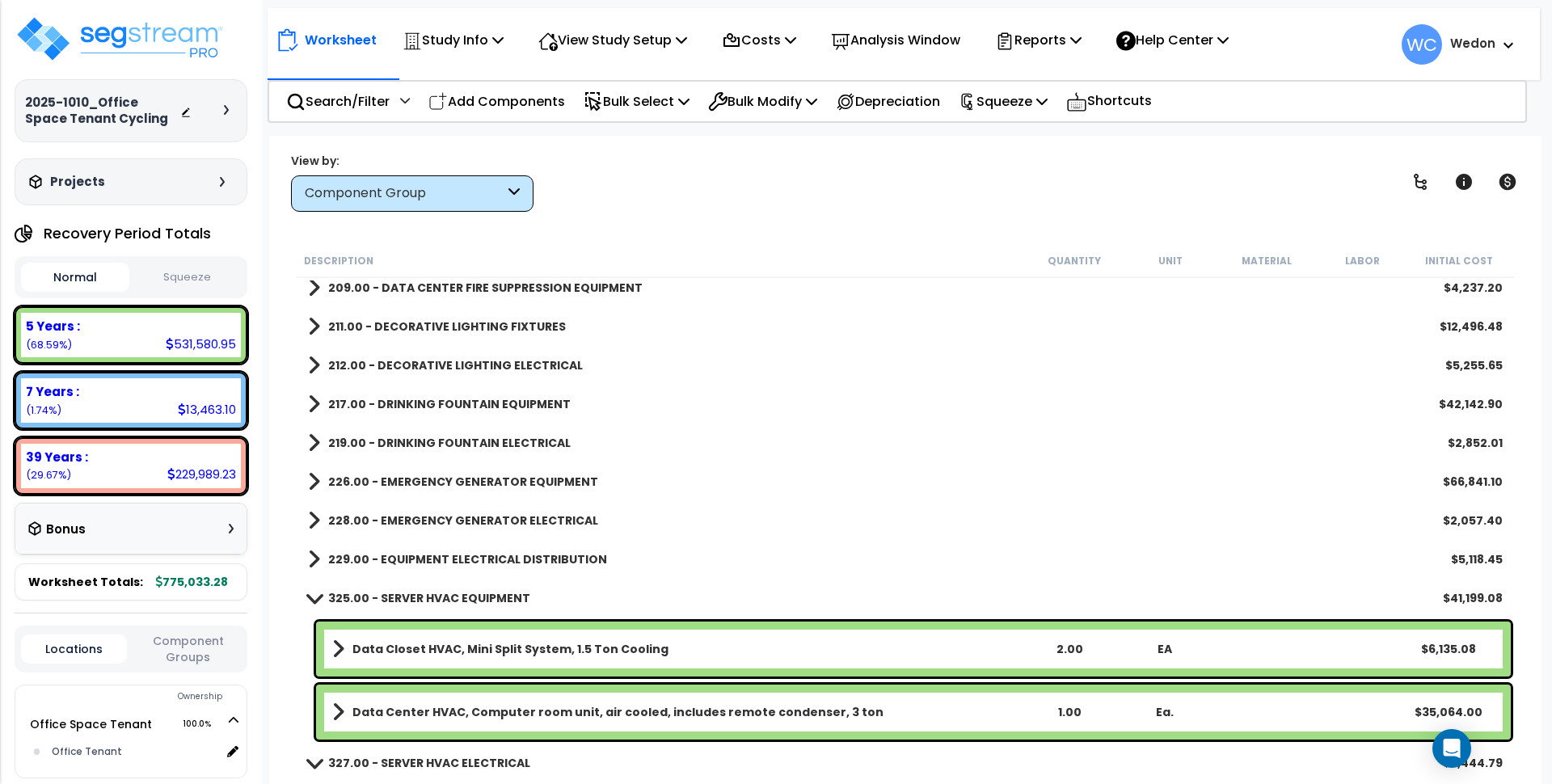
drag, startPoint x: 388, startPoint y: 556, endPoint x: 398, endPoint y: 514, distance: 43.2
click at [389, 556] on b "229.00 - EQUIPMENT ELECTRICAL DISTRIBUTION" at bounding box center [467, 559] width 279 height 16
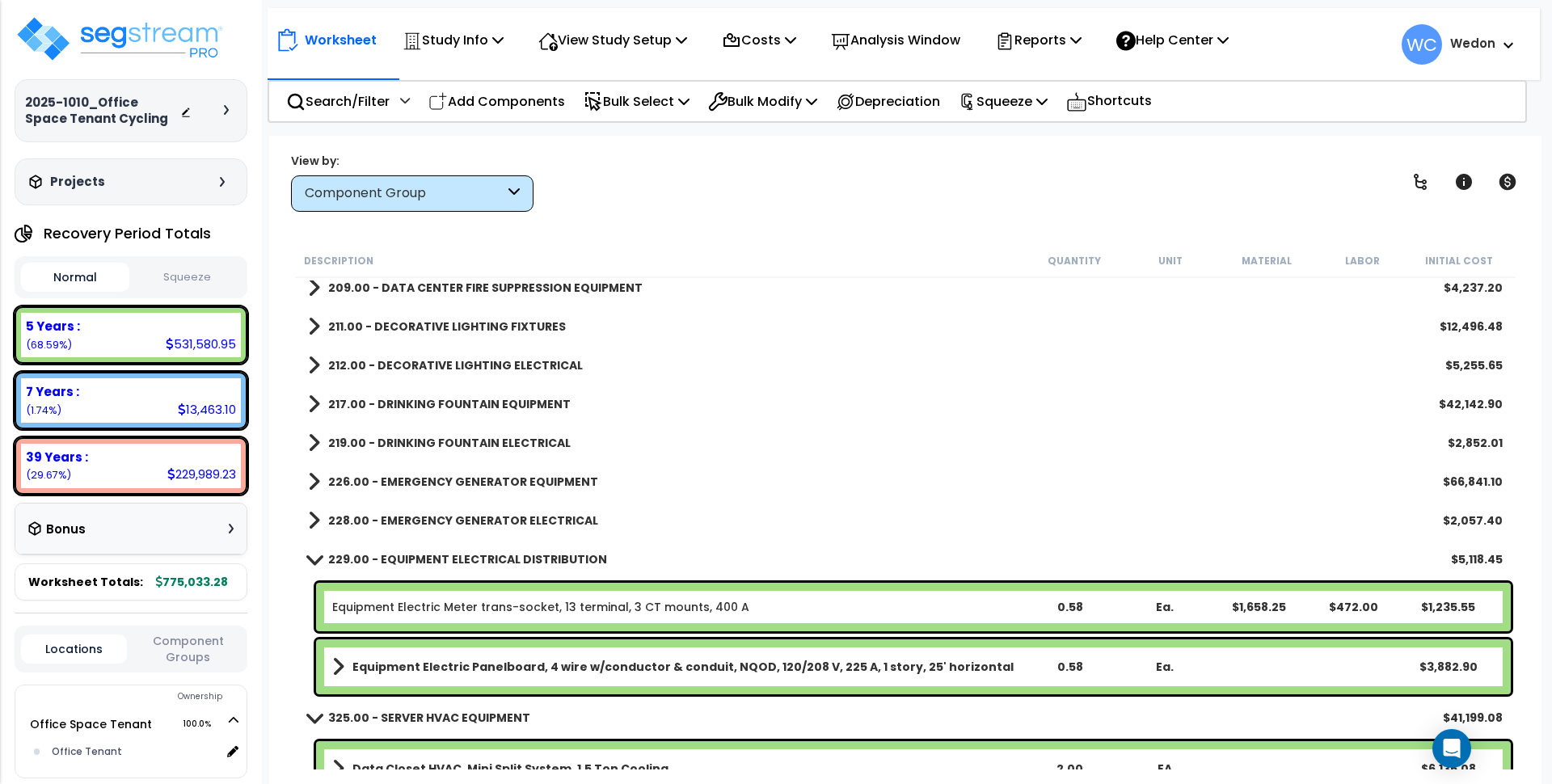
click at [398, 512] on b "228.00 - EMERGENCY GENERATOR ELECTRICAL" at bounding box center [463, 520] width 270 height 16
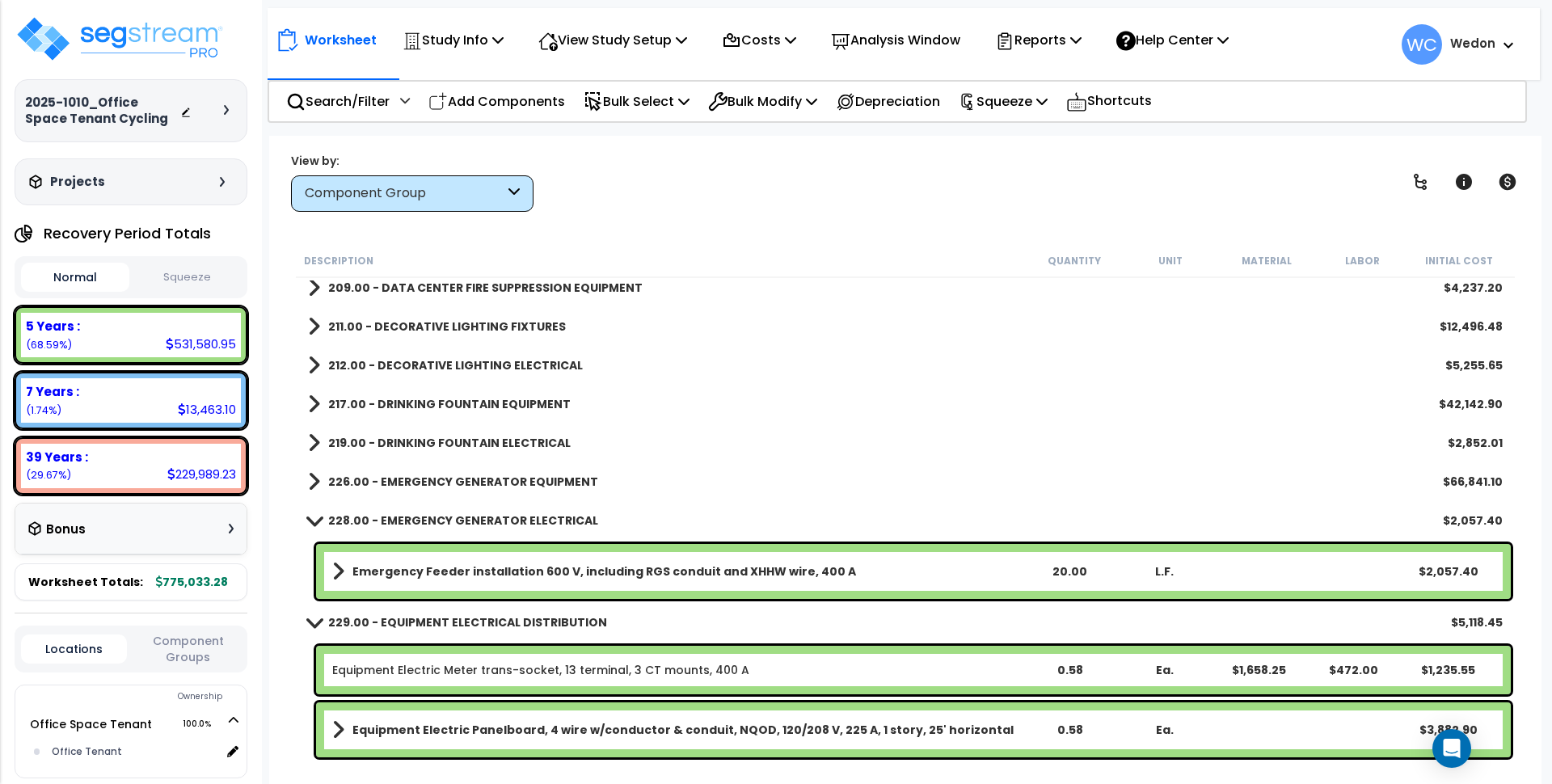
click at [408, 471] on link "226.00 - EMERGENCY GENERATOR EQUIPMENT" at bounding box center [454, 481] width 291 height 22
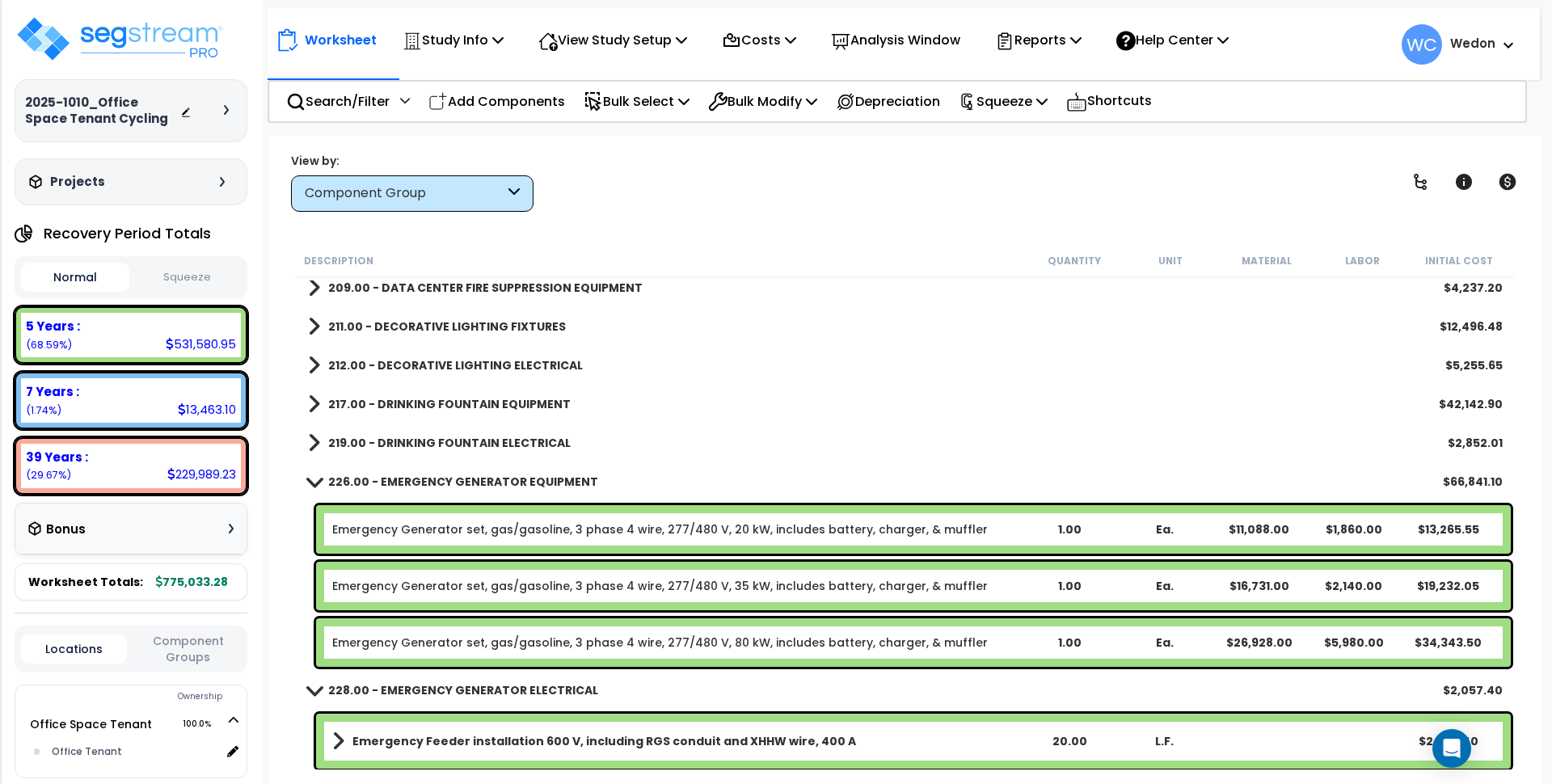
click at [413, 436] on b "219.00 - DRINKING FOUNTAIN ELECTRICAL" at bounding box center [449, 443] width 242 height 16
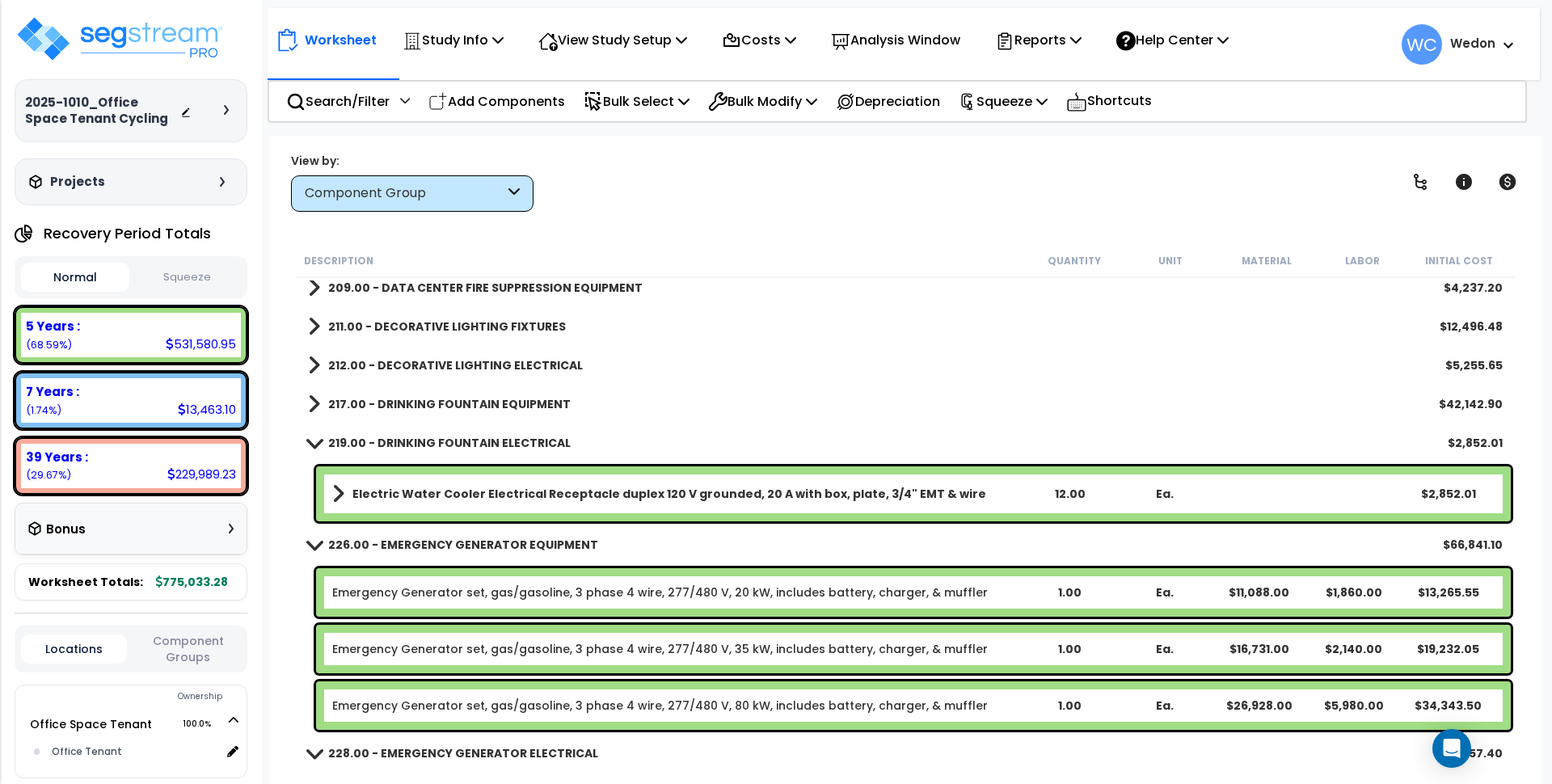
click at [413, 411] on b "217.00 - DRINKING FOUNTAIN EQUIPMENT" at bounding box center [449, 404] width 242 height 16
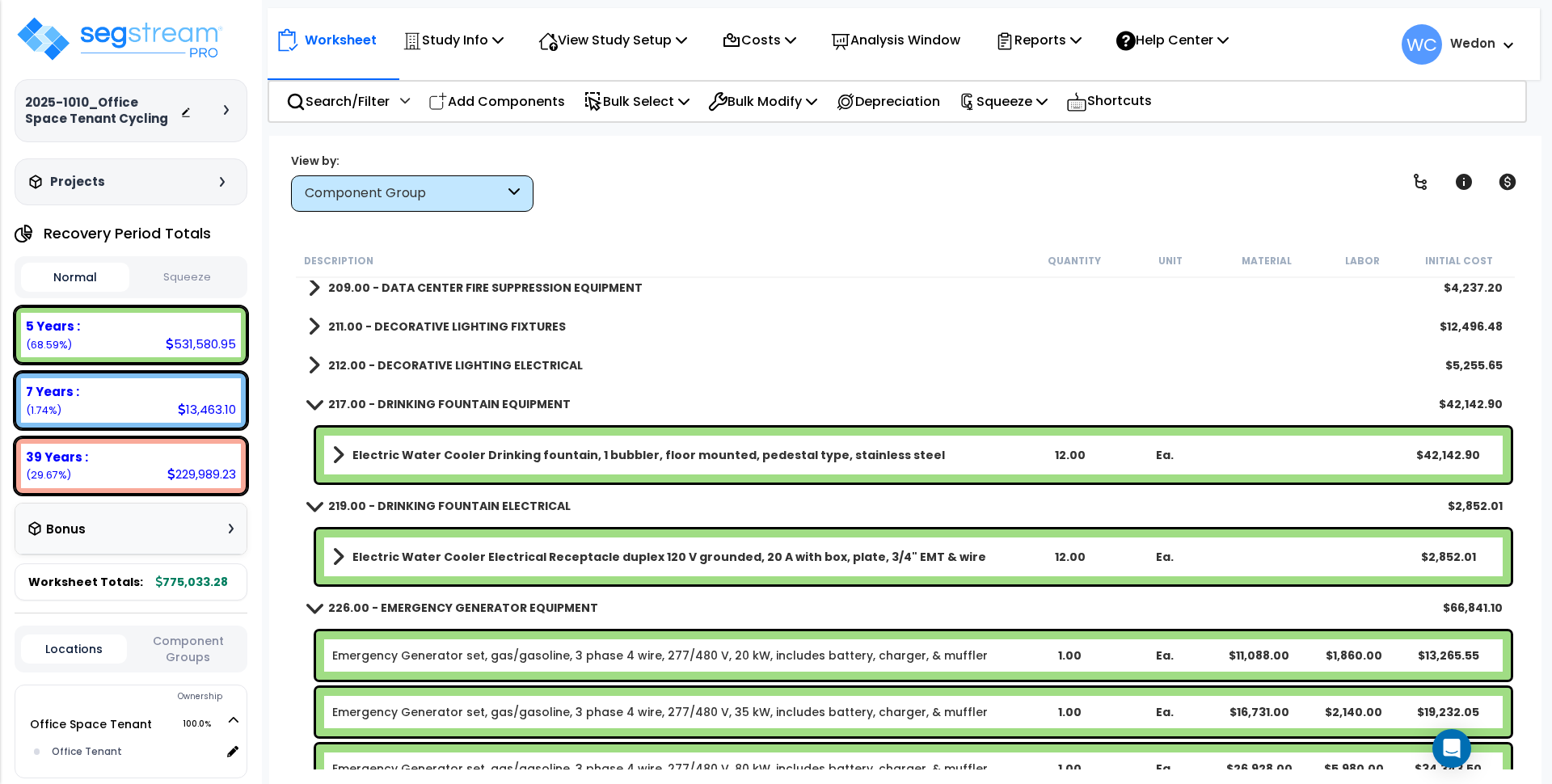
click at [412, 357] on b "212.00 - DECORATIVE LIGHTING ELECTRICAL" at bounding box center [456, 365] width 255 height 16
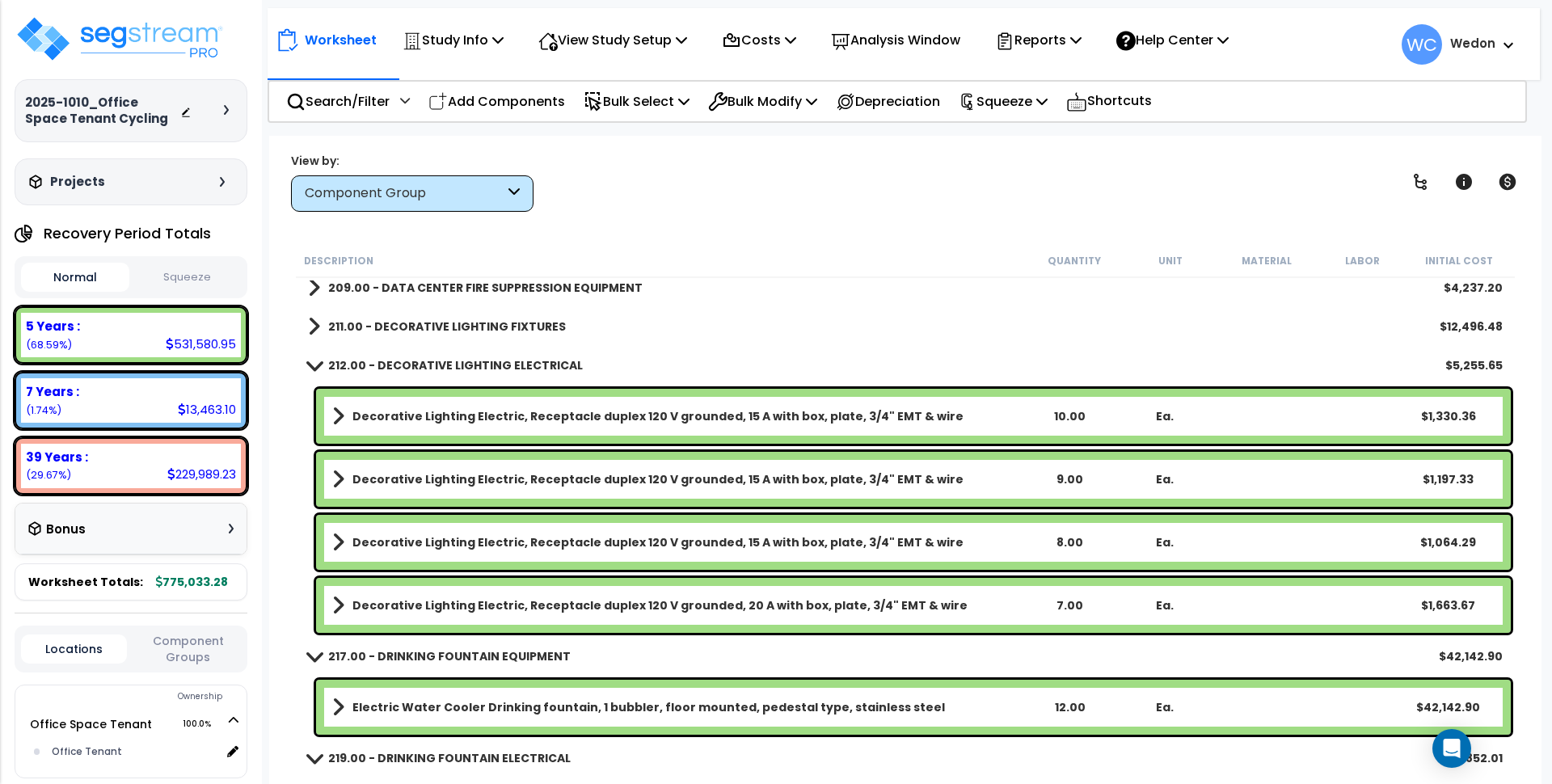
click at [414, 321] on b "211.00 - DECORATIVE LIGHTING FIXTURES" at bounding box center [447, 326] width 238 height 16
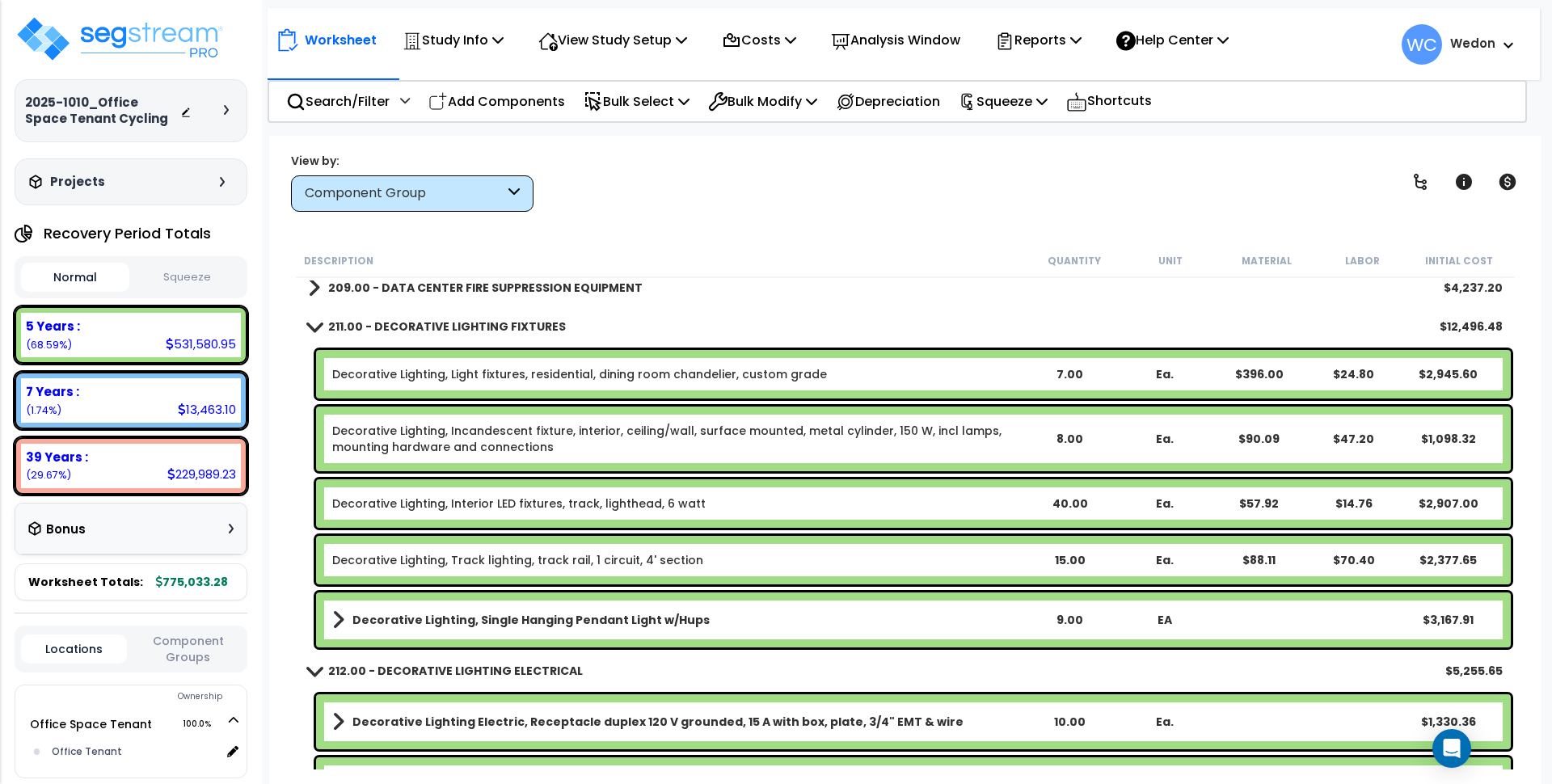
click at [415, 287] on b "209.00 - DATA CENTER FIRE SUPPRESSION EQUIPMENT" at bounding box center [485, 288] width 315 height 16
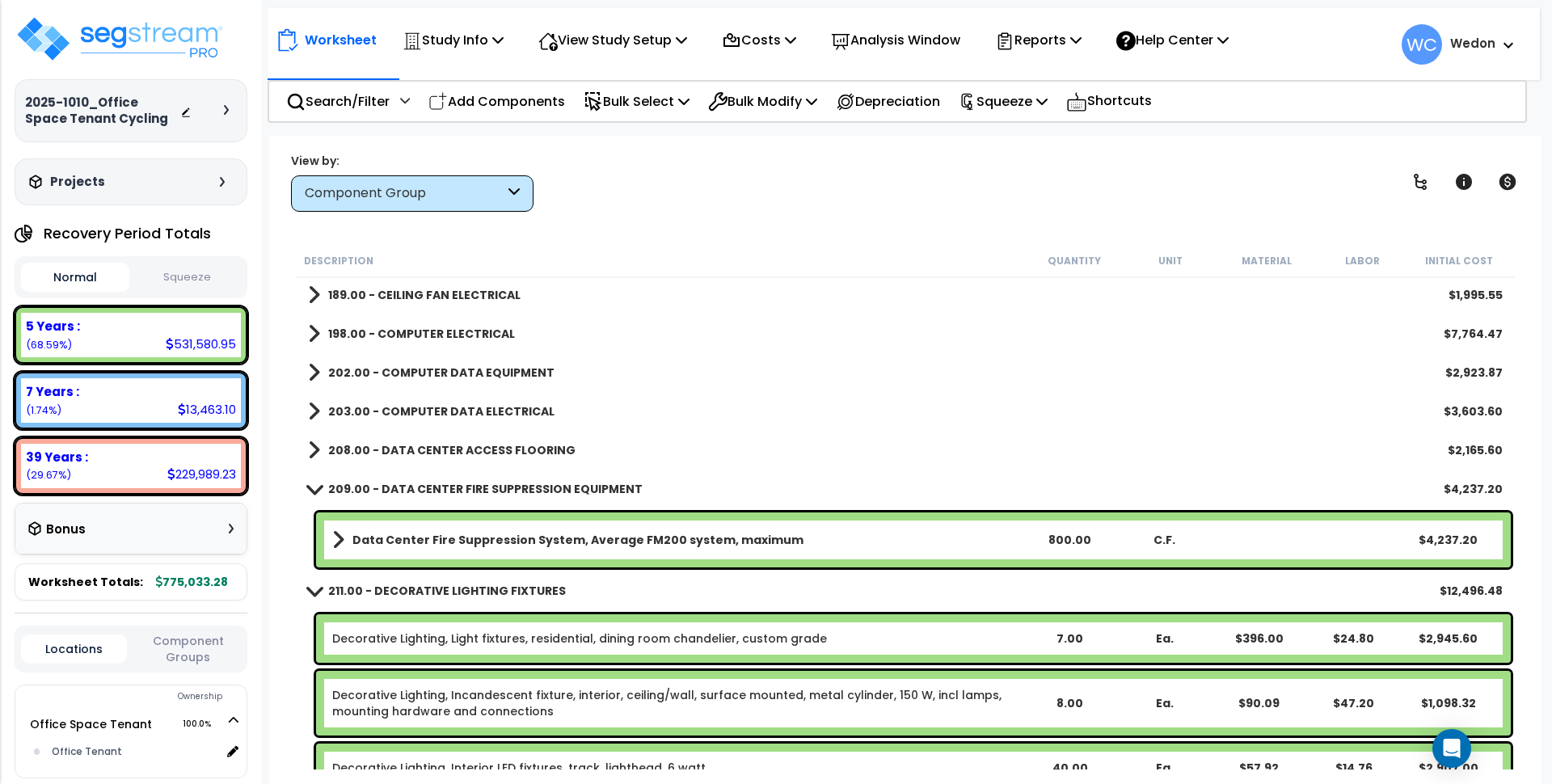
scroll to position [8686, 0]
click at [414, 447] on b "208.00 - DATA CENTER ACCESS FLOORING" at bounding box center [452, 451] width 248 height 16
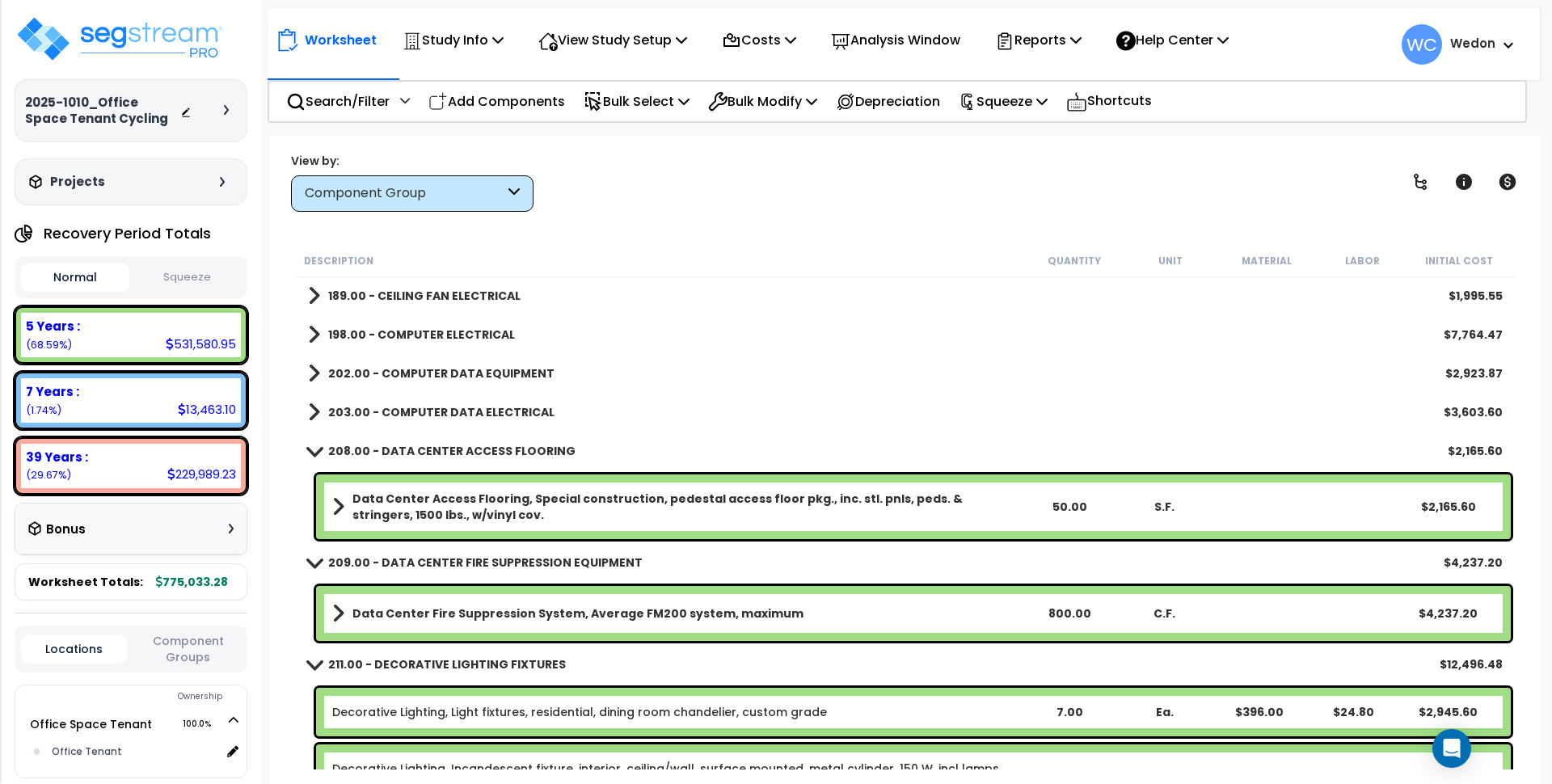
click at [415, 412] on b "203.00 - COMPUTER DATA ELECTRICAL" at bounding box center [441, 412] width 226 height 16
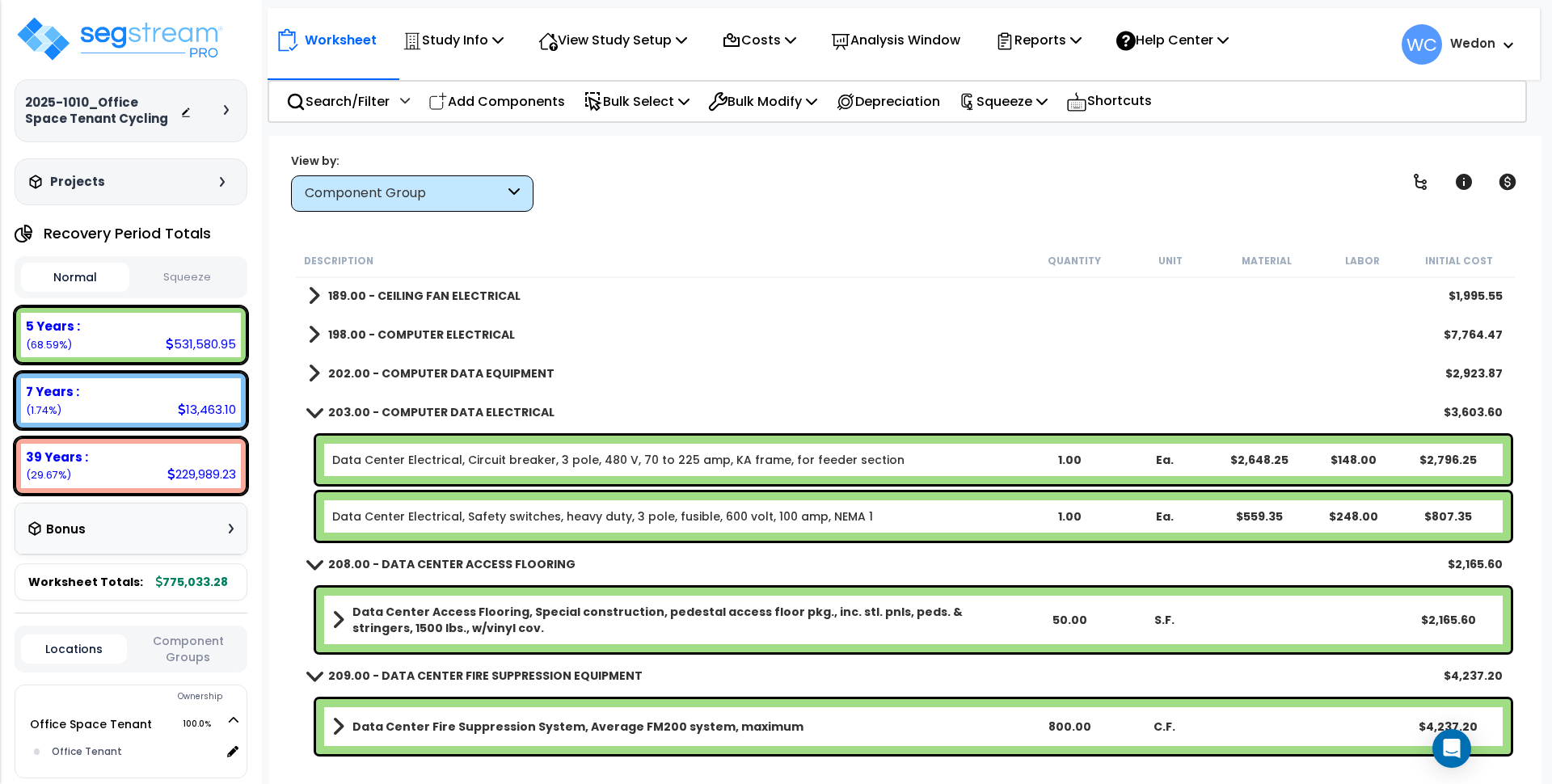
click at [420, 370] on b "202.00 - COMPUTER DATA EQUIPMENT" at bounding box center [441, 373] width 226 height 16
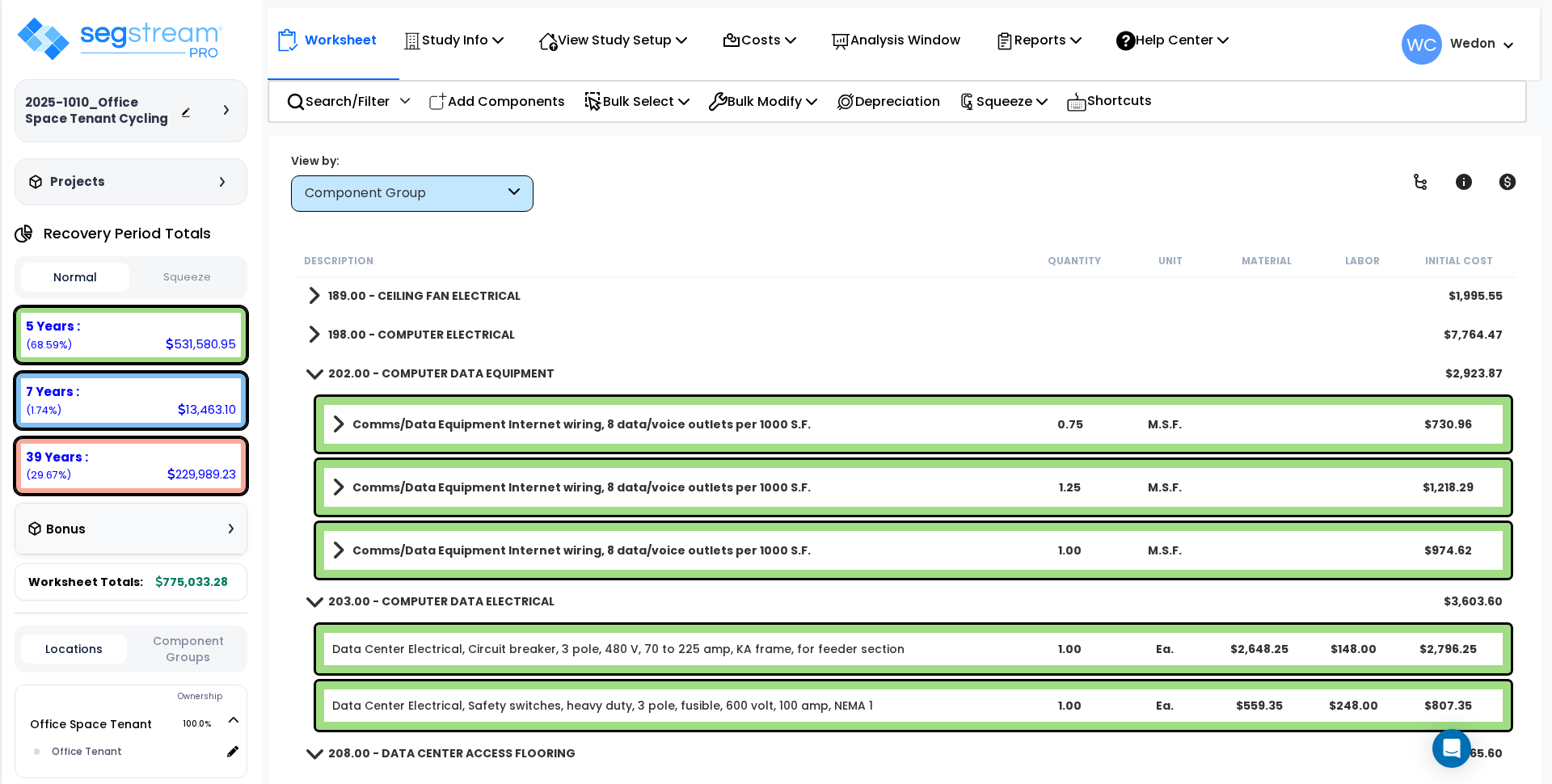
click at [422, 339] on b "198.00 - COMPUTER ELECTRICAL" at bounding box center [422, 334] width 187 height 16
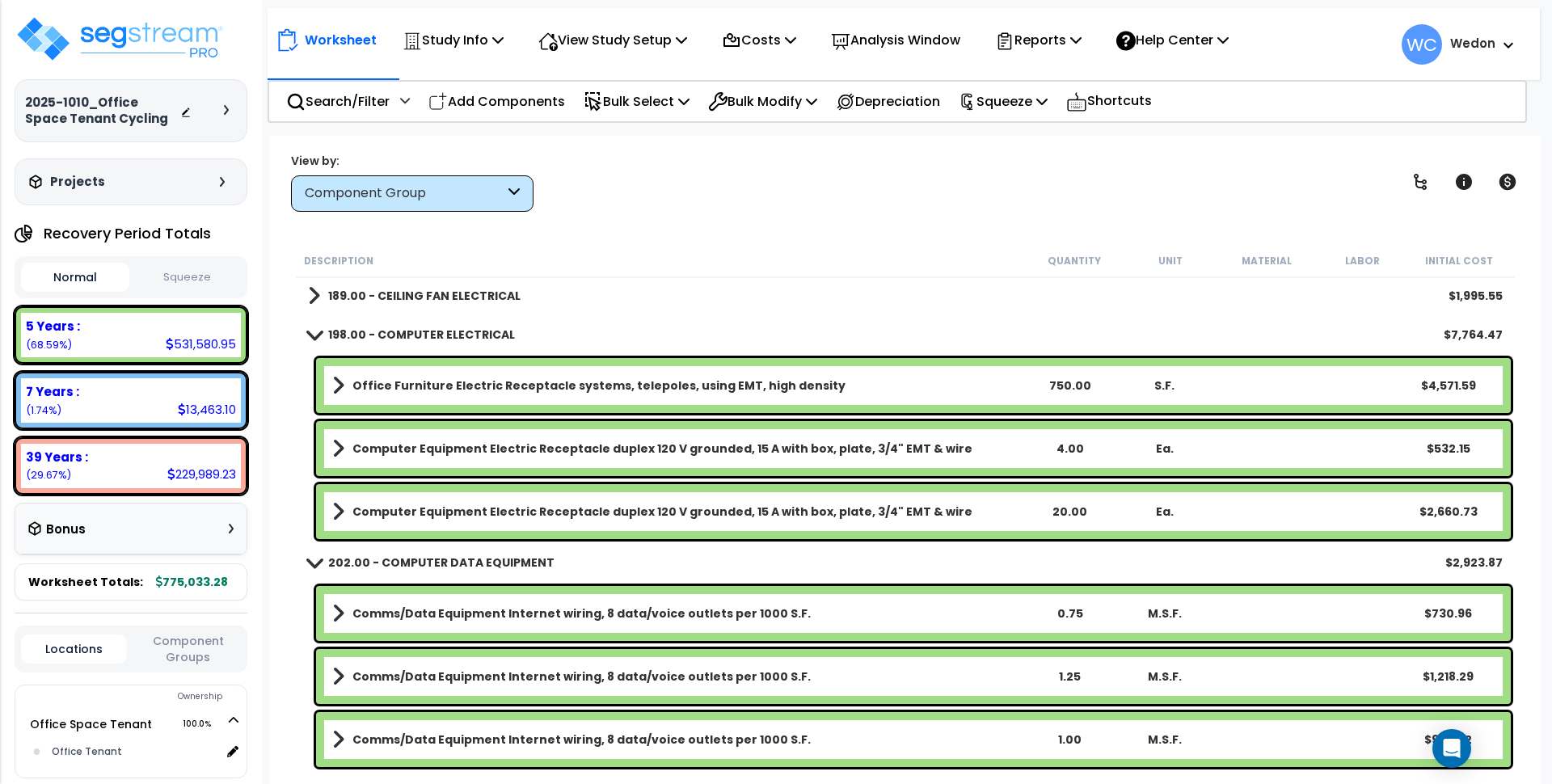
click at [428, 297] on b "189.00 - CEILING FAN ELECTRICAL" at bounding box center [424, 296] width 193 height 16
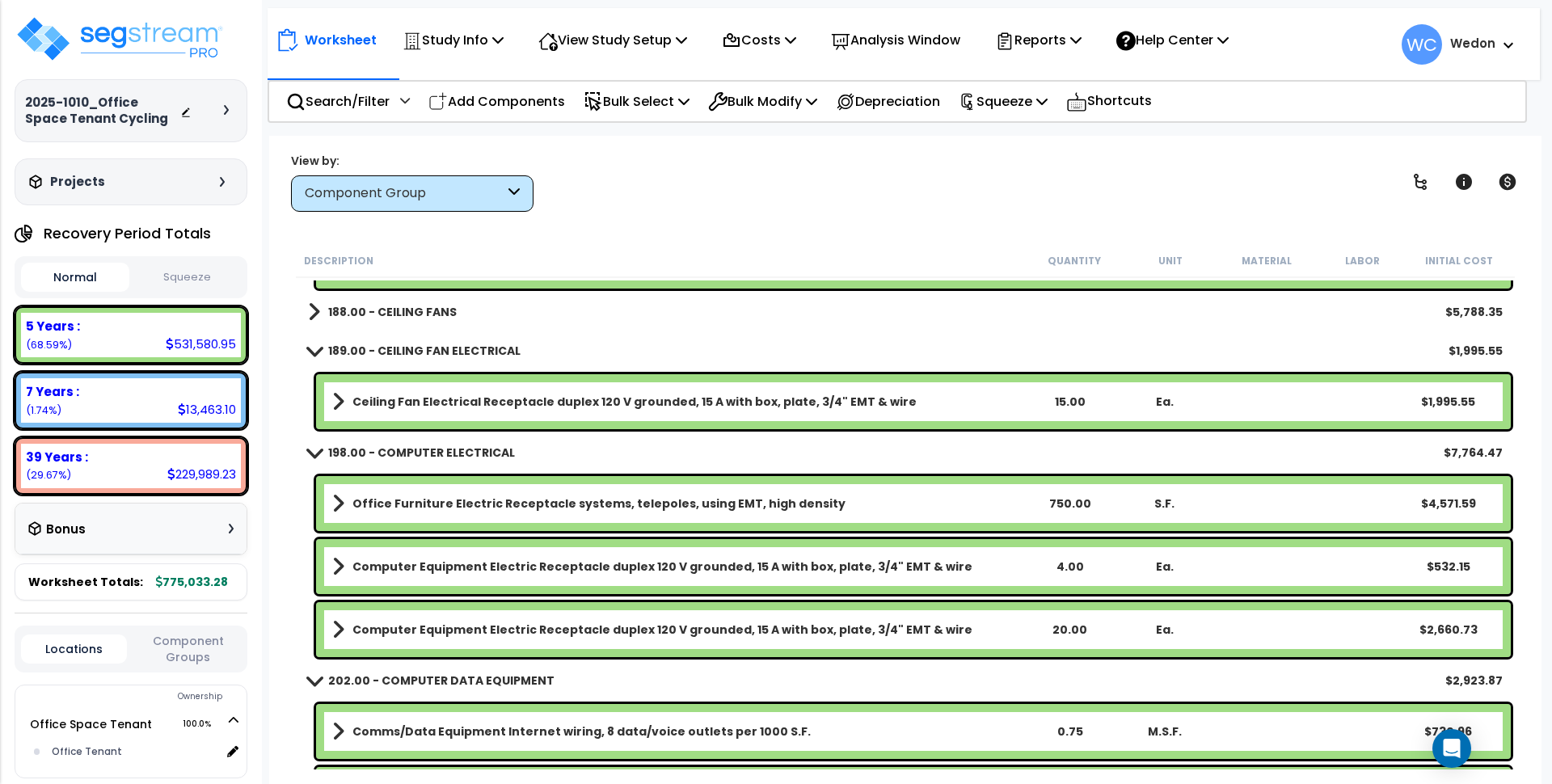
scroll to position [8383, 0]
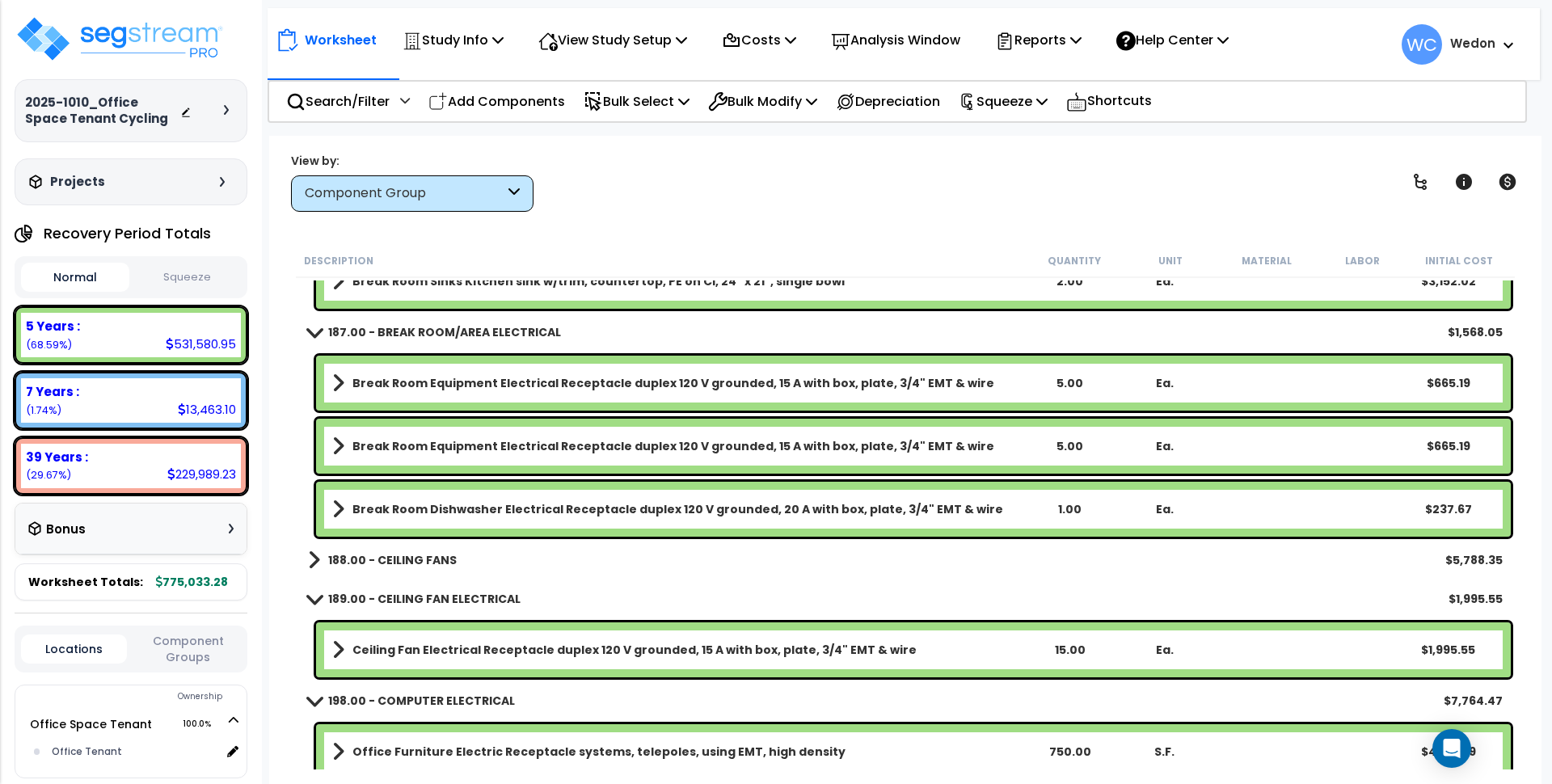
click at [417, 568] on link "188.00 - CEILING FANS" at bounding box center [382, 559] width 149 height 22
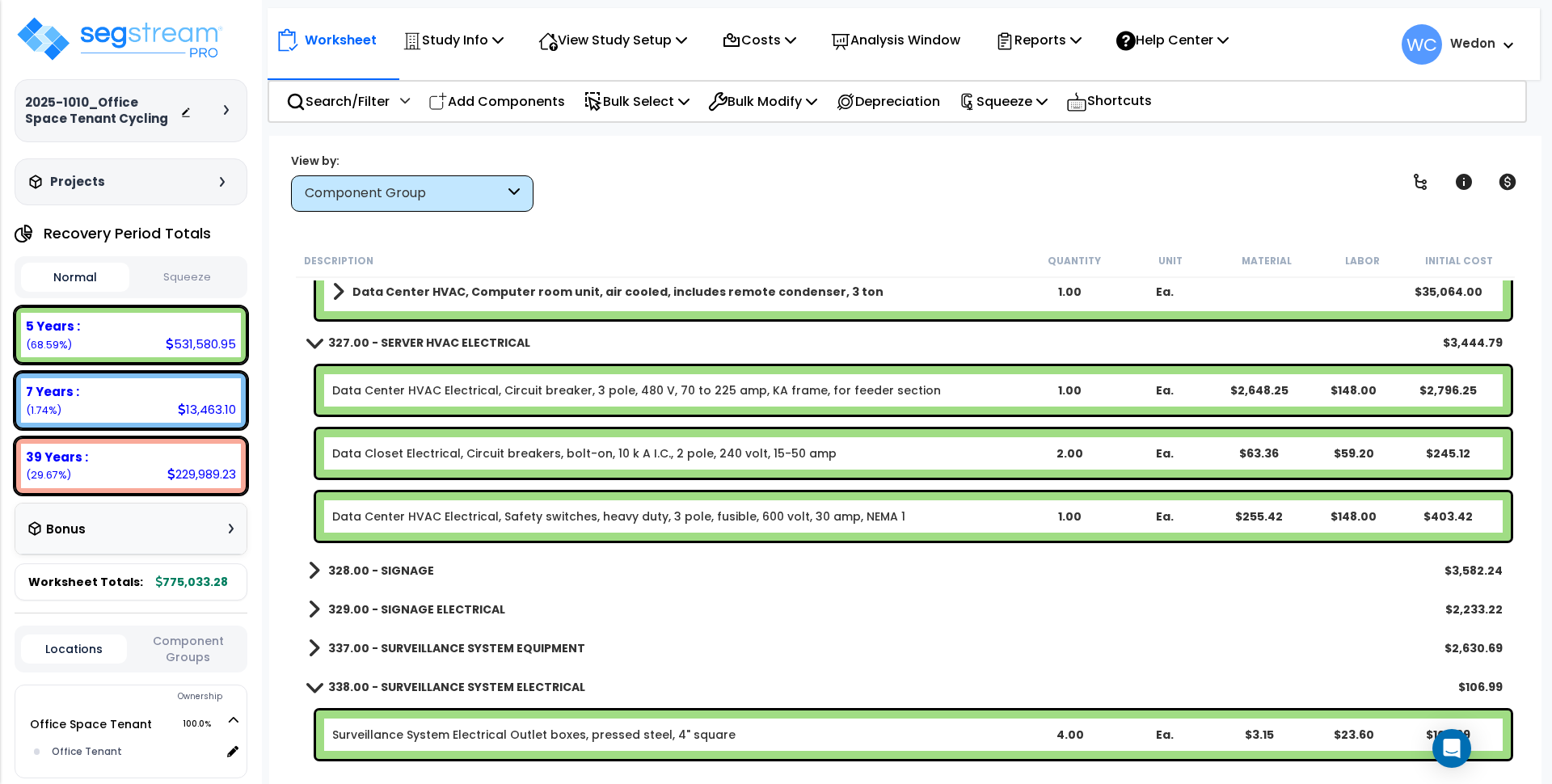
scroll to position [11122, 0]
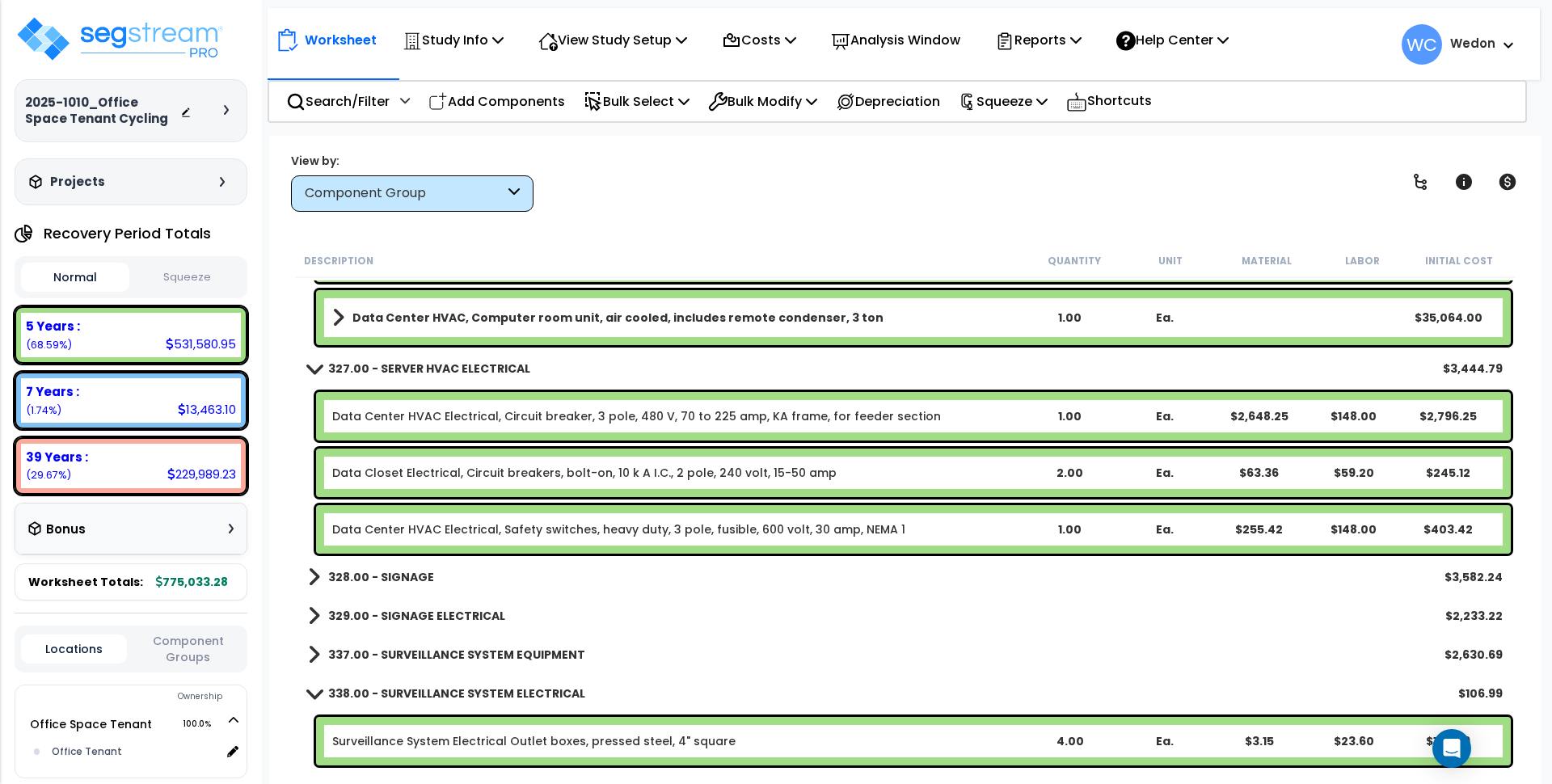
click at [381, 640] on div "337.00 - SURVEILLANCE SYSTEM EQUIPMENT $2,630.69" at bounding box center [906, 655] width 1211 height 39
click at [317, 655] on span at bounding box center [315, 654] width 12 height 22
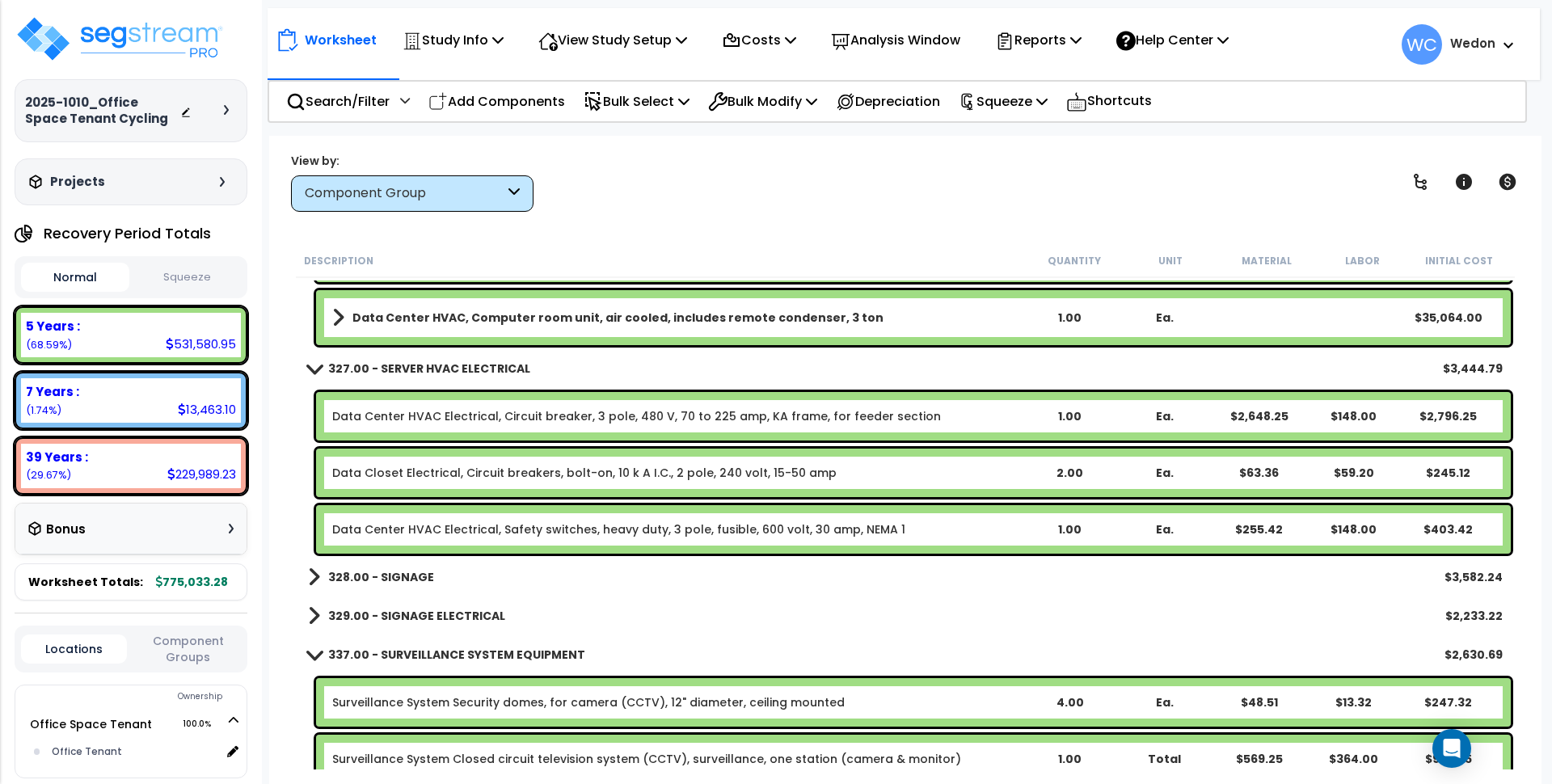
click at [337, 615] on b "329.00 - SIGNAGE ELECTRICAL" at bounding box center [416, 616] width 177 height 16
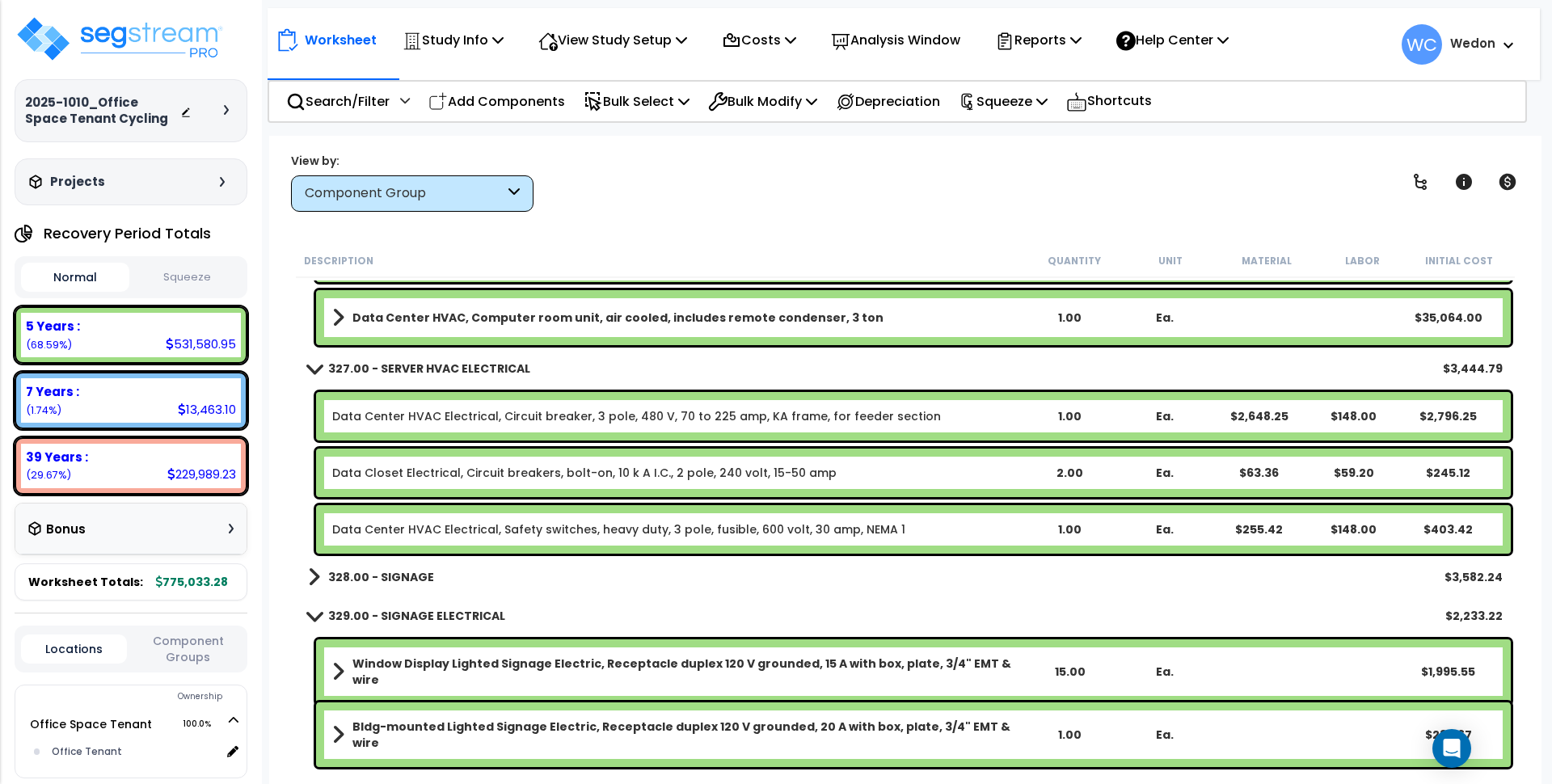
click at [356, 580] on b "328.00 - SIGNAGE" at bounding box center [381, 577] width 106 height 16
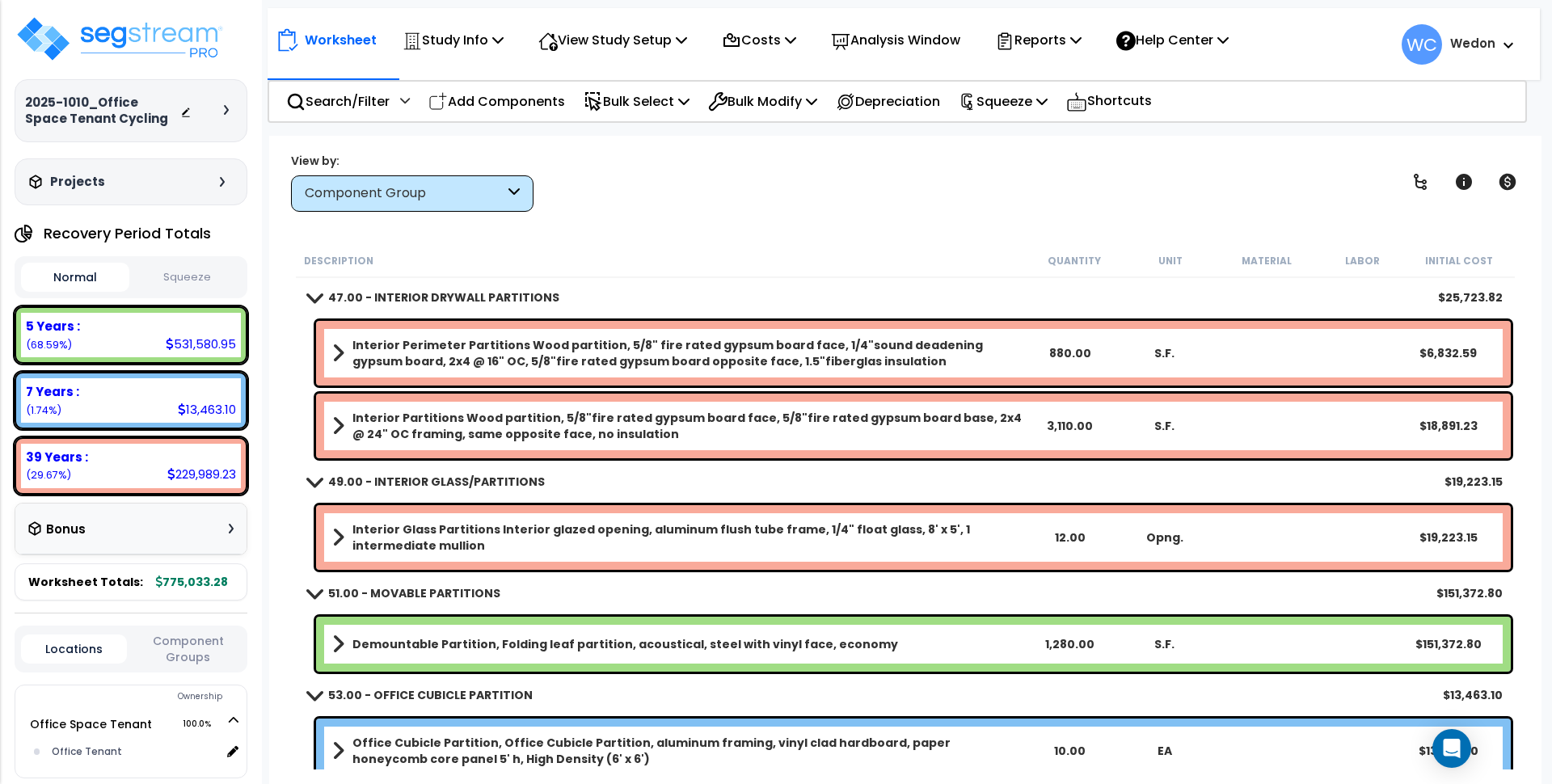
scroll to position [606, 0]
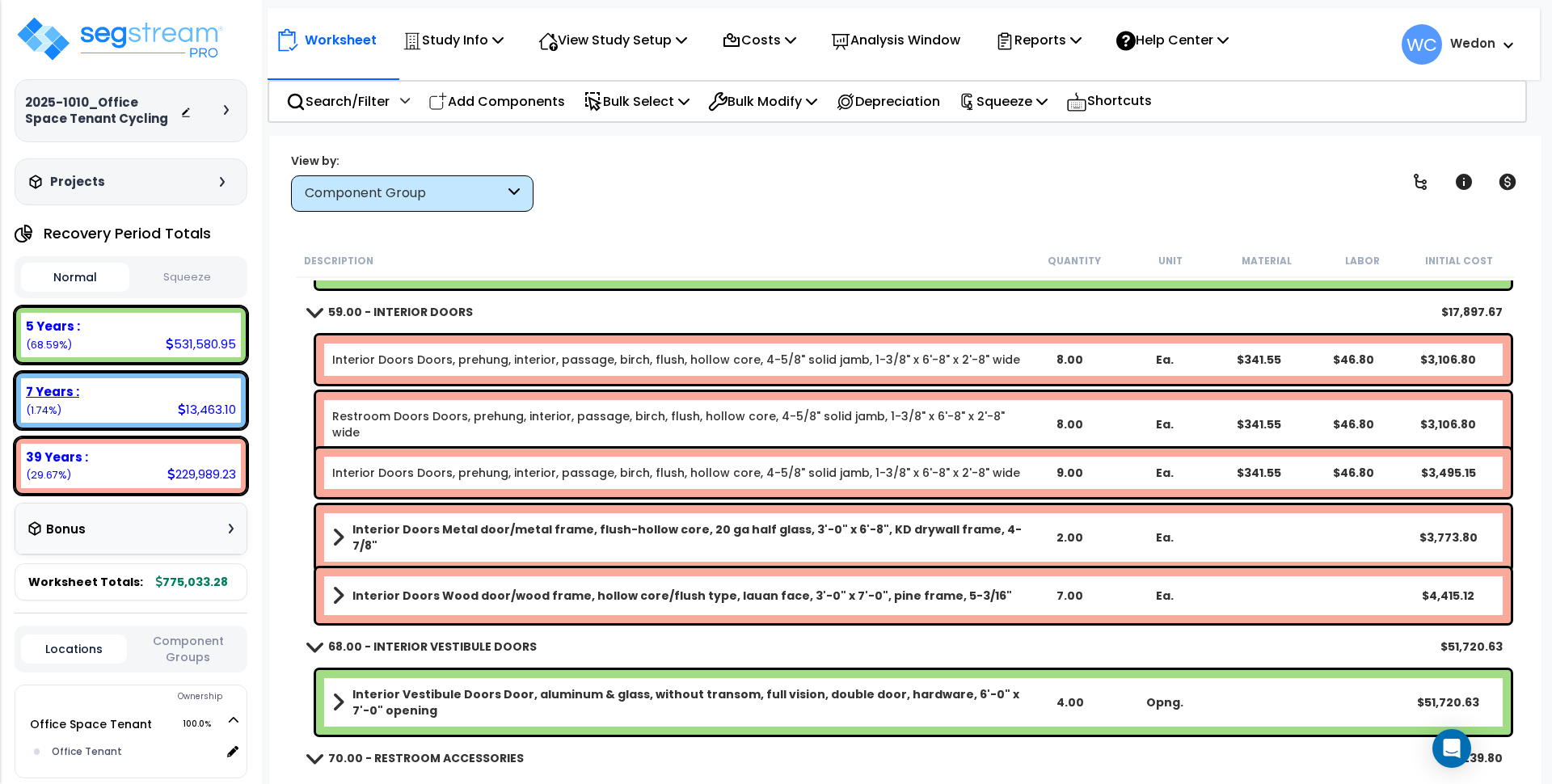
click at [81, 390] on div "7 Years :" at bounding box center [131, 391] width 210 height 17
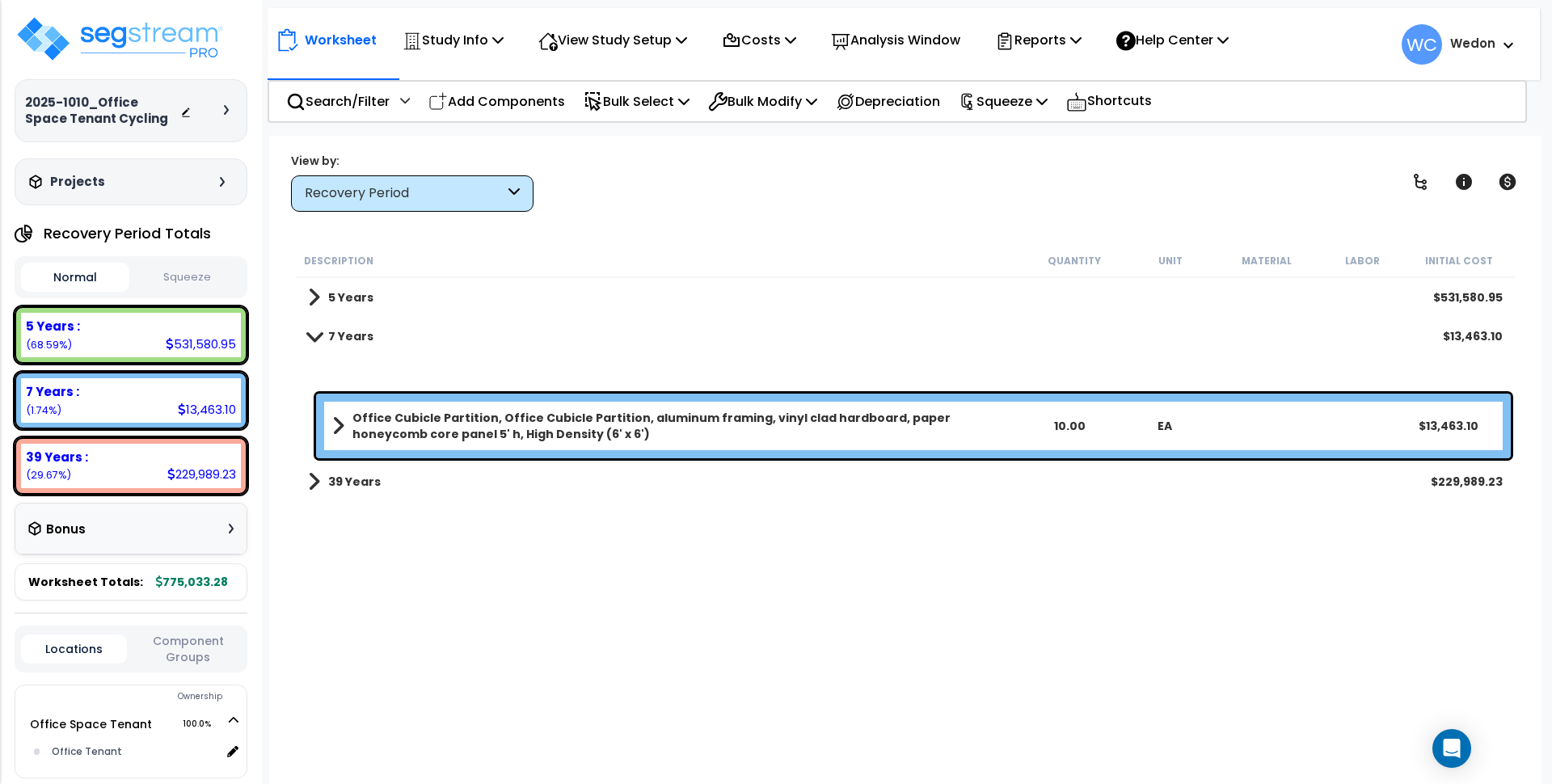
scroll to position [0, 0]
click at [321, 317] on div "7 Years $13,463.10" at bounding box center [906, 337] width 1211 height 39
click at [315, 333] on span at bounding box center [314, 336] width 22 height 12
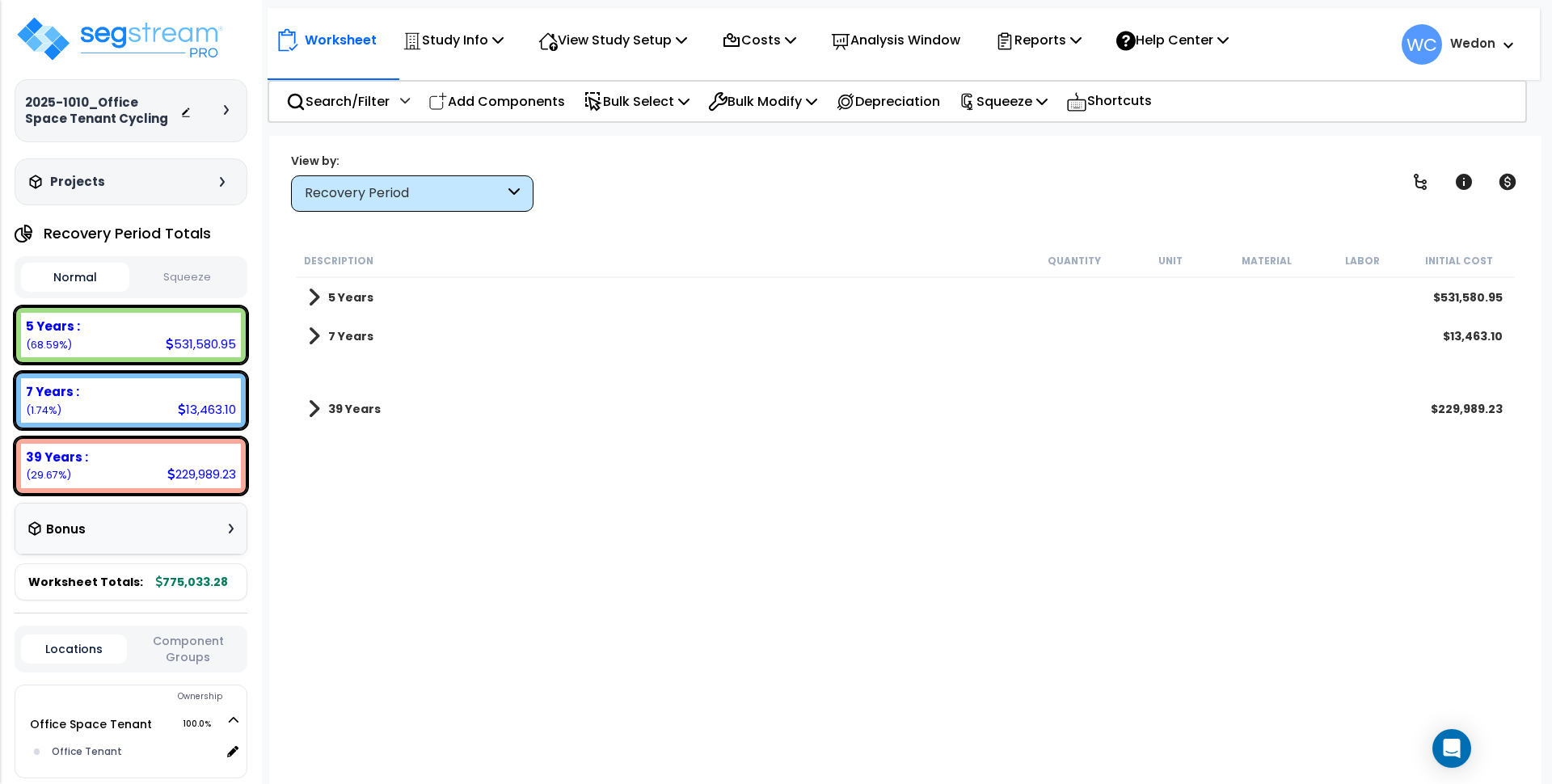
click at [348, 334] on b "7 Years" at bounding box center [350, 336] width 45 height 16
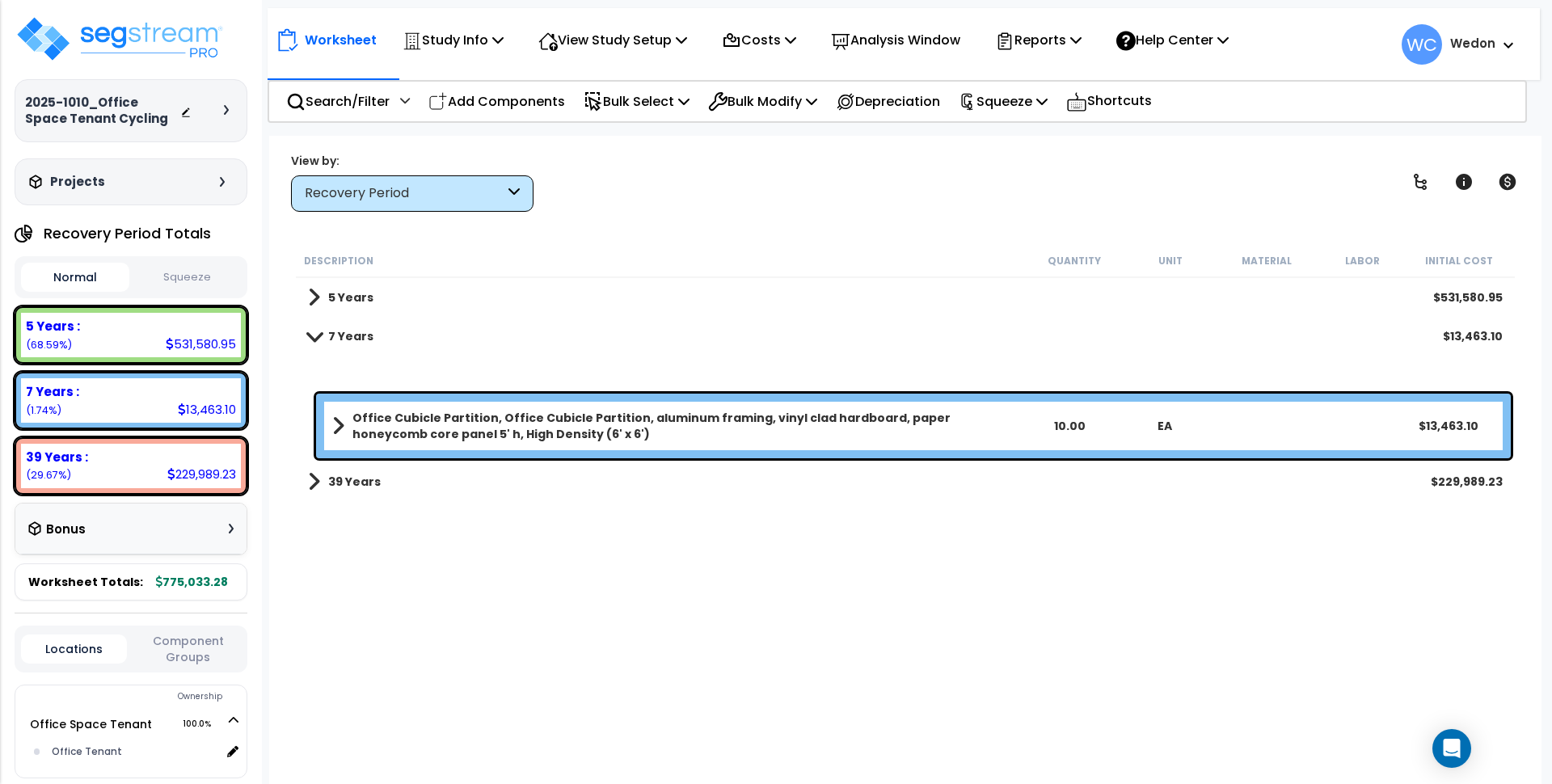
click at [341, 482] on b "39 Years" at bounding box center [354, 482] width 53 height 16
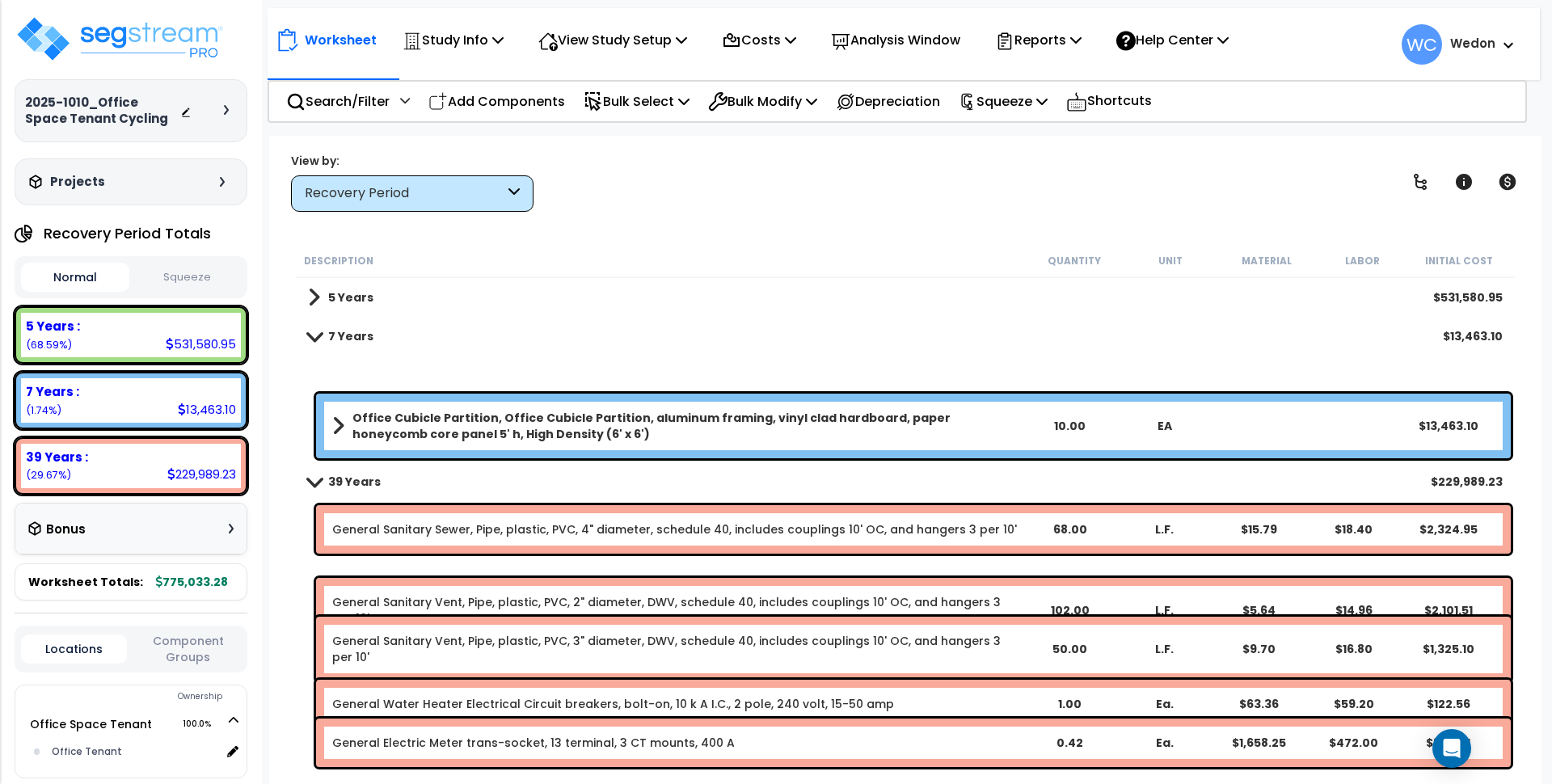
click at [382, 481] on div "39 Years $229,989.23" at bounding box center [906, 482] width 1211 height 39
click at [341, 479] on b "39 Years" at bounding box center [354, 482] width 53 height 16
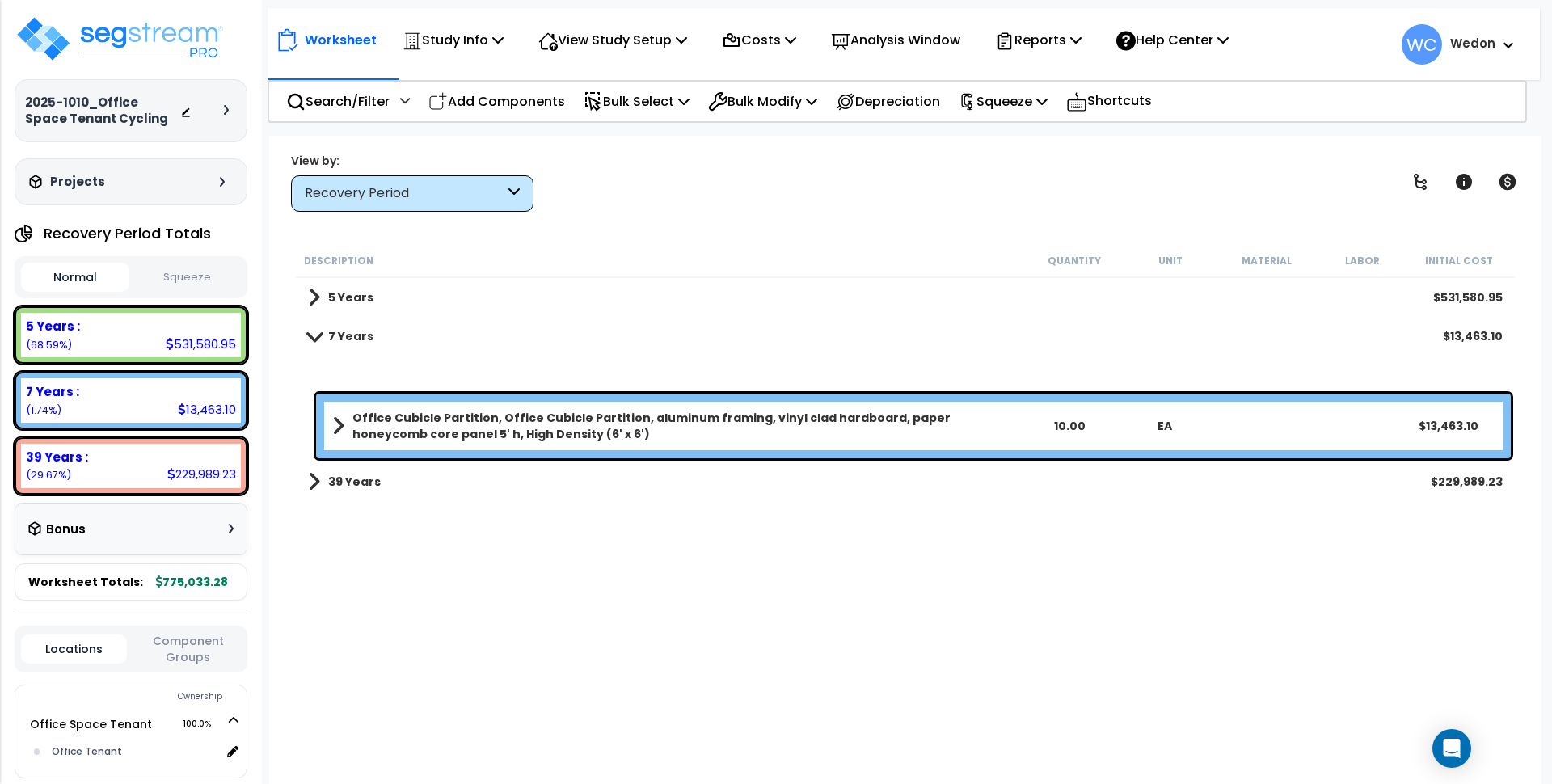
click at [344, 292] on b "5 Years" at bounding box center [350, 298] width 45 height 16
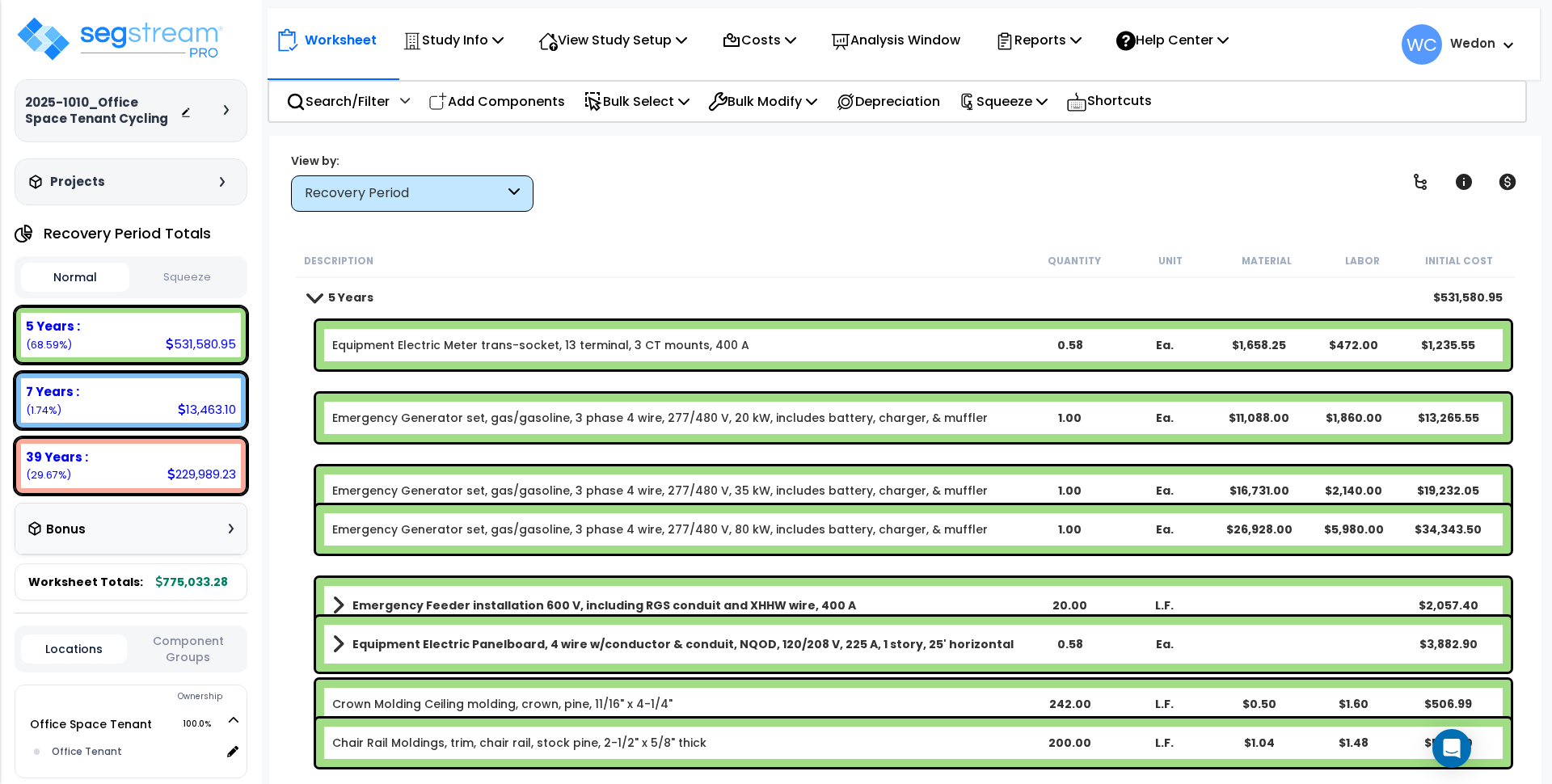
click at [326, 292] on link "5 Years" at bounding box center [341, 297] width 65 height 22
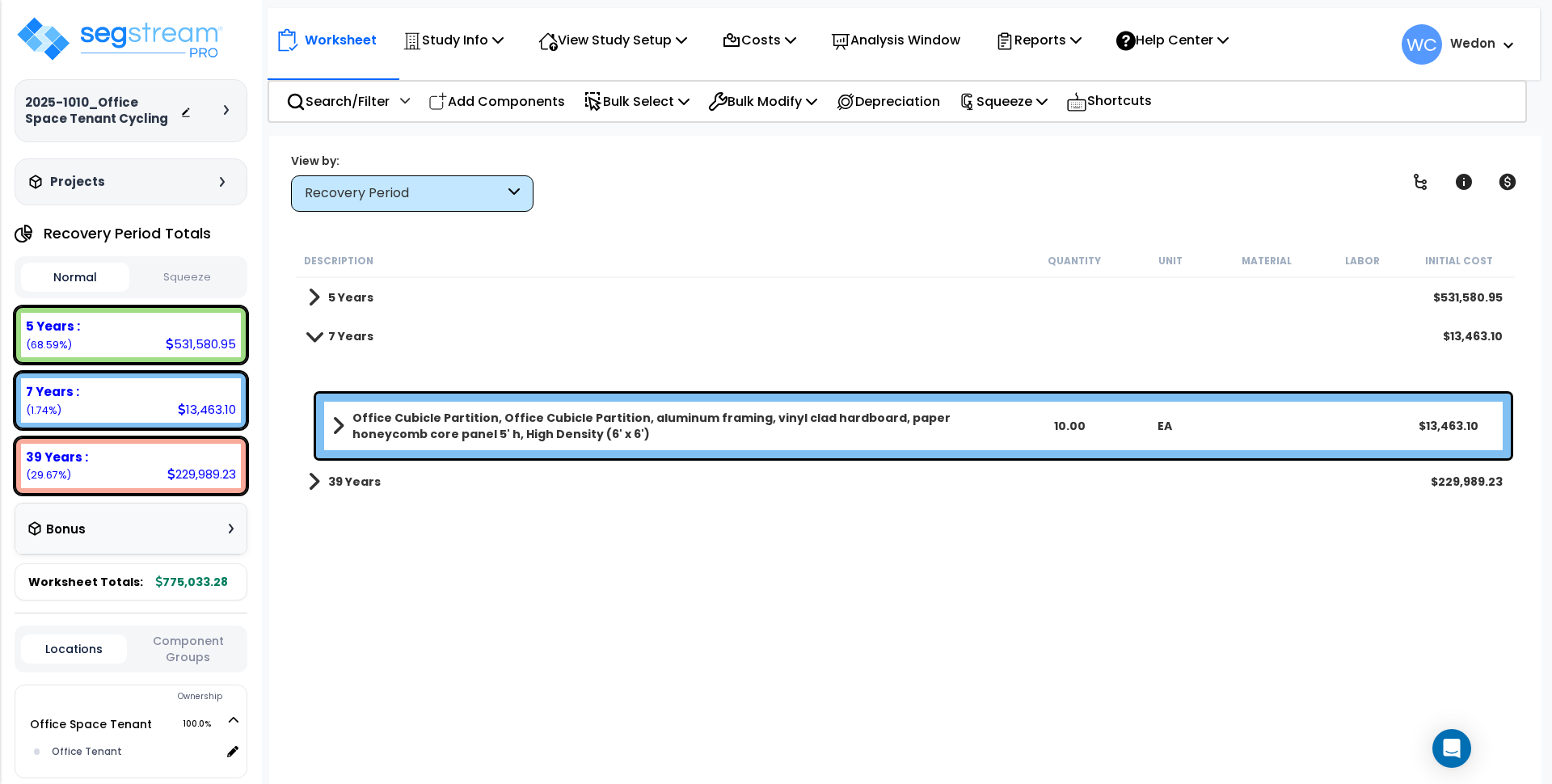
drag, startPoint x: 351, startPoint y: 296, endPoint x: 526, endPoint y: 460, distance: 239.8
click at [352, 296] on b "5 Years" at bounding box center [350, 298] width 45 height 16
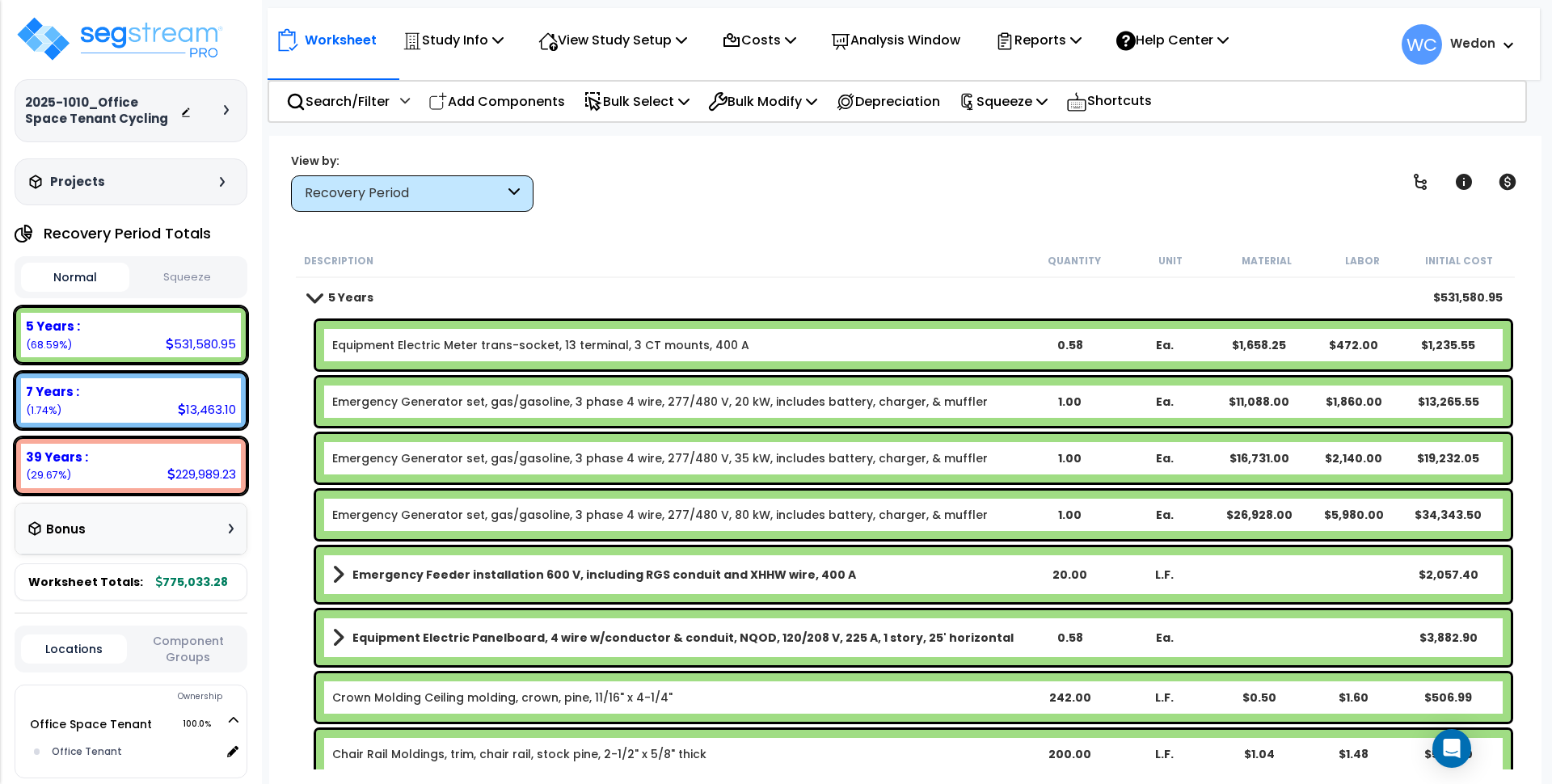
click at [324, 294] on span at bounding box center [314, 298] width 22 height 12
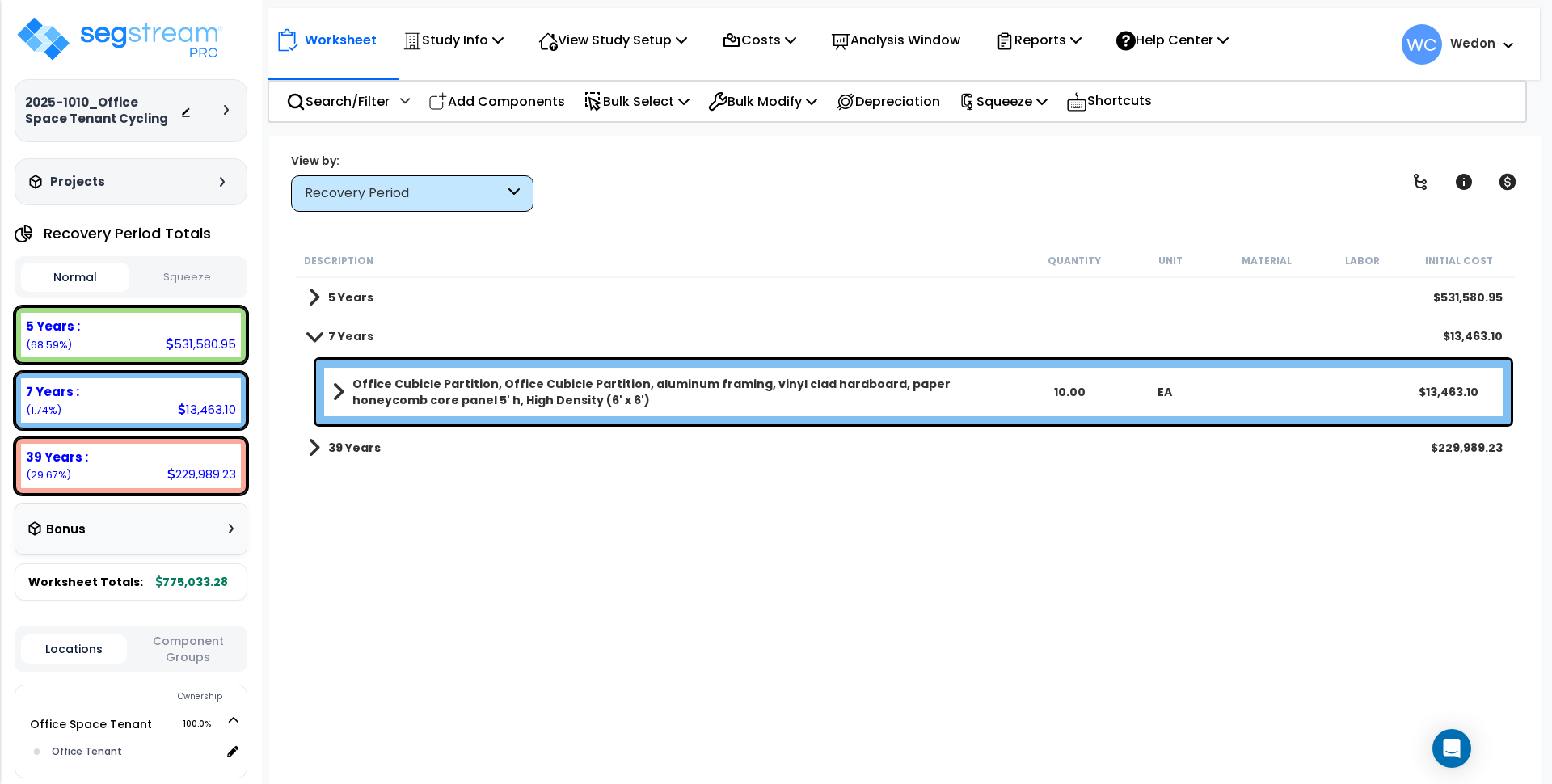
click at [343, 444] on b "39 Years" at bounding box center [354, 447] width 53 height 16
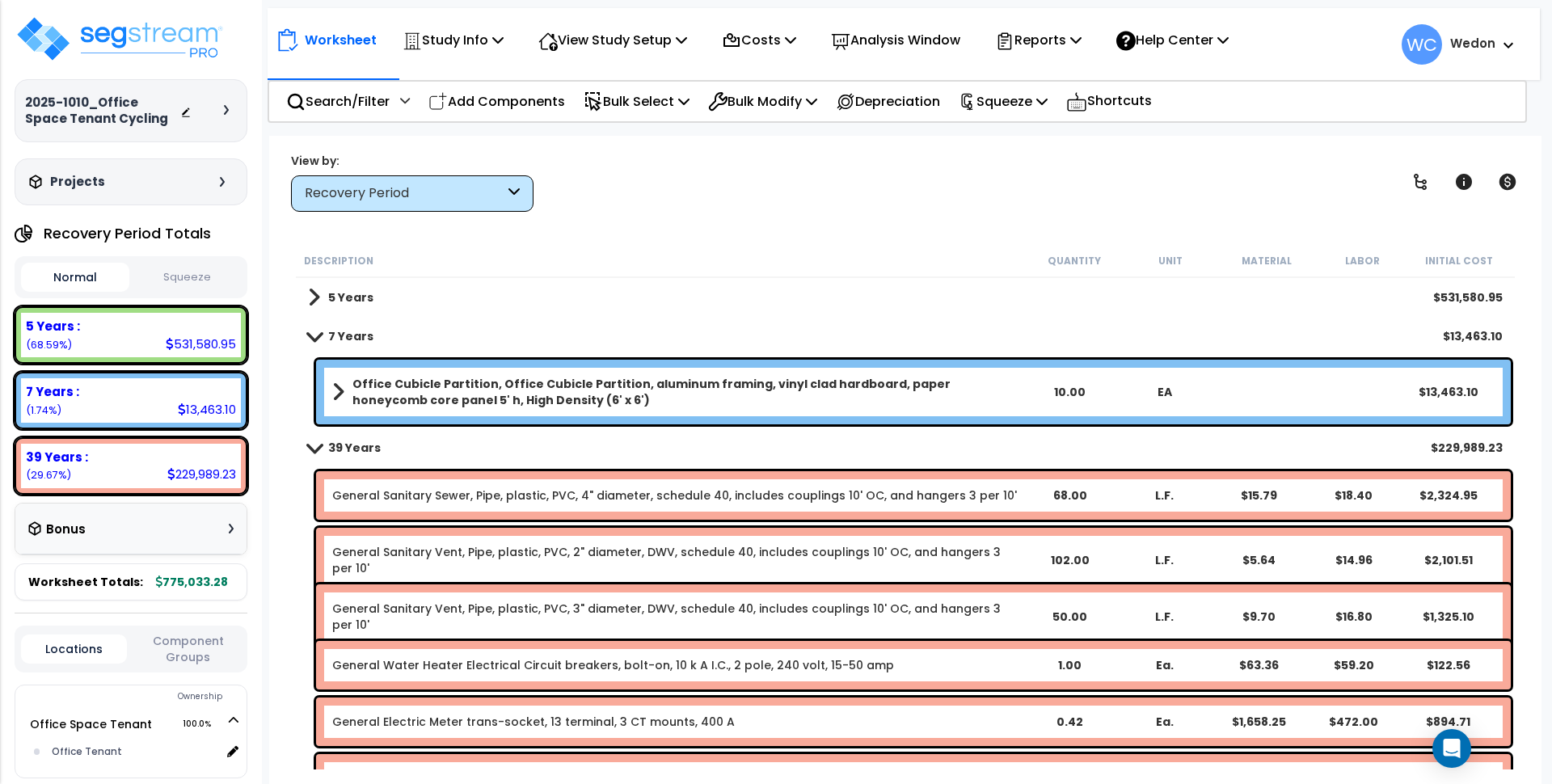
click at [352, 441] on b "39 Years" at bounding box center [354, 447] width 53 height 16
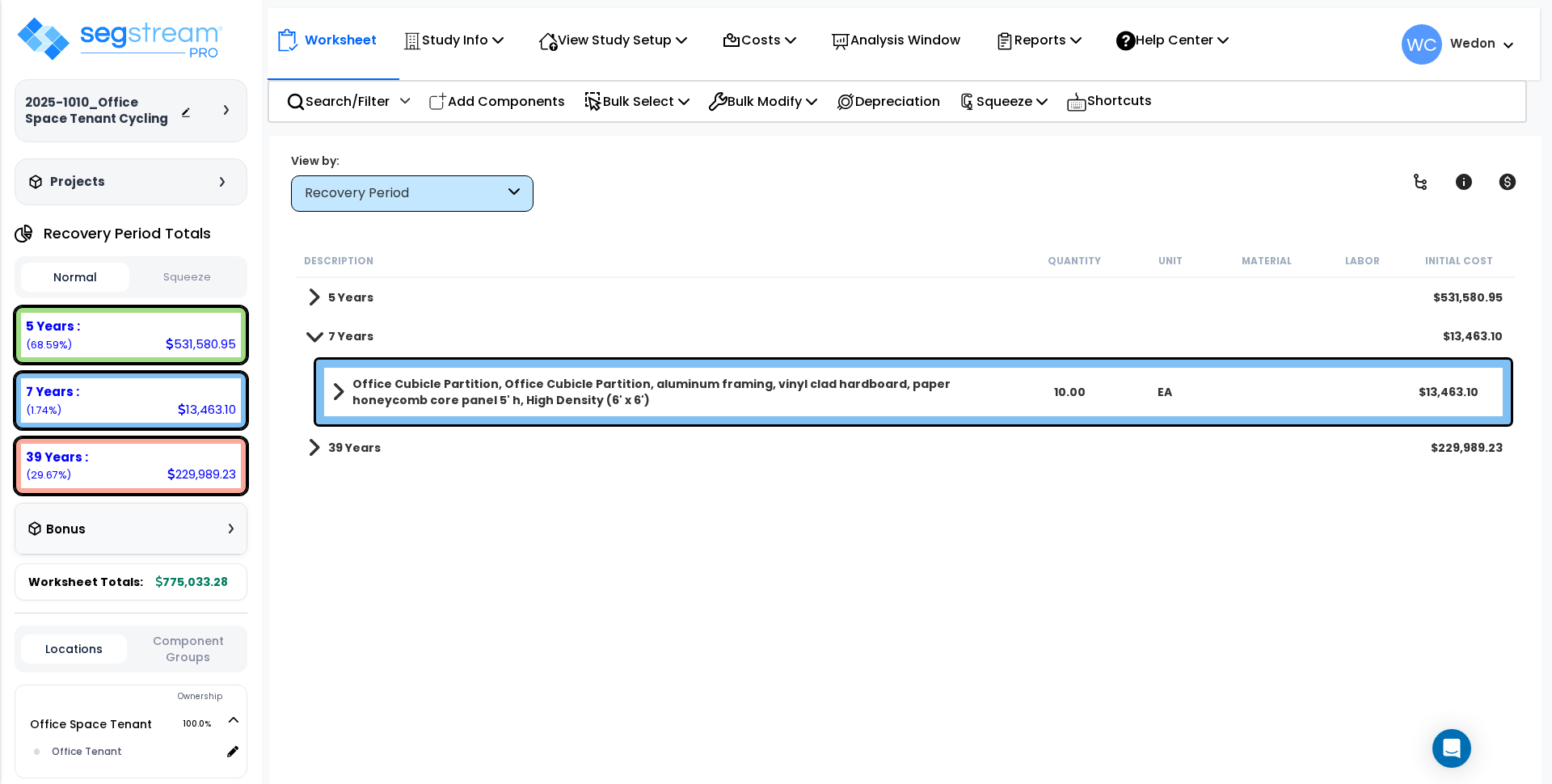
click at [329, 291] on b "5 Years" at bounding box center [350, 298] width 45 height 16
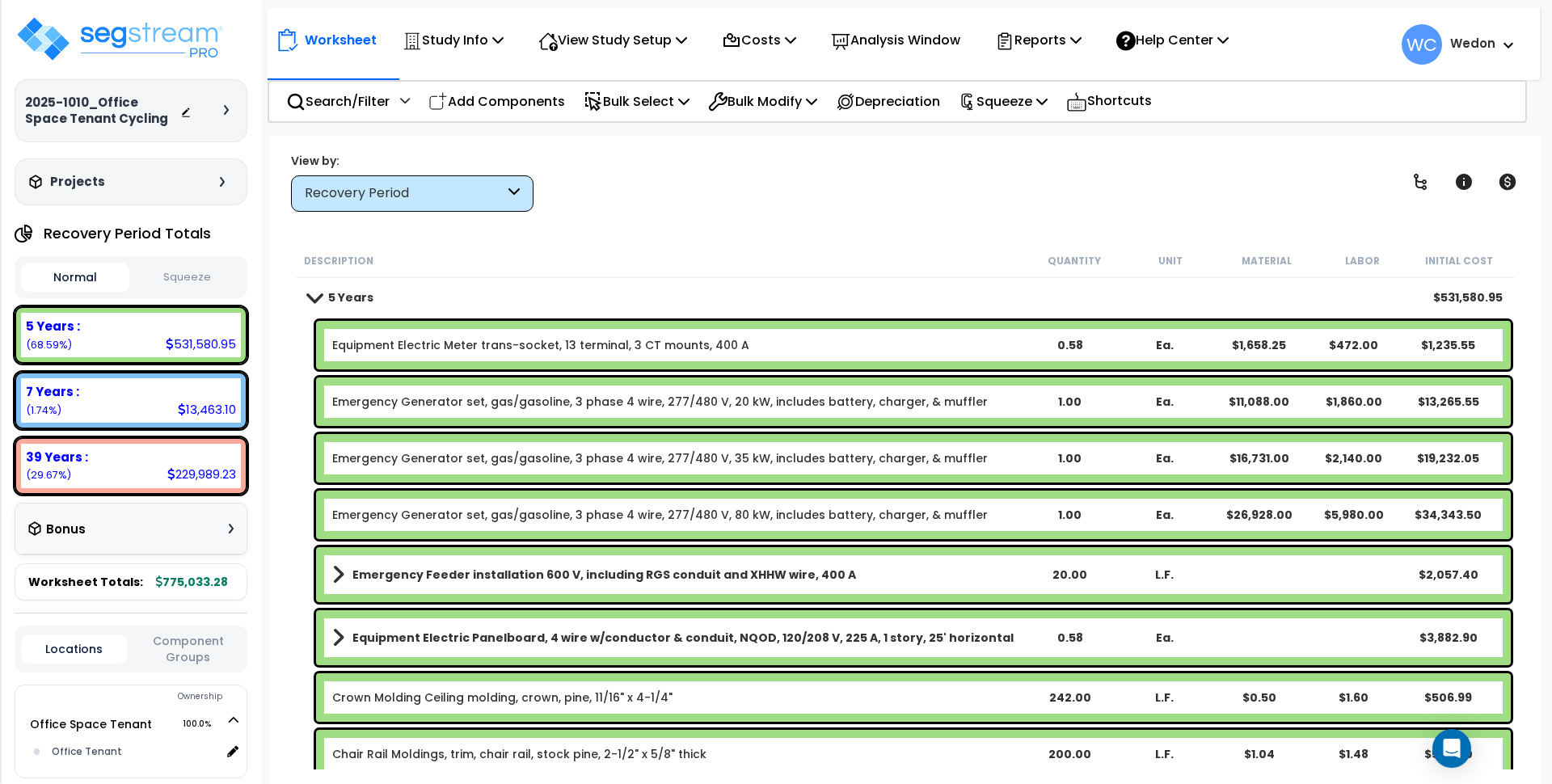
click at [330, 291] on b "5 Years" at bounding box center [350, 298] width 45 height 16
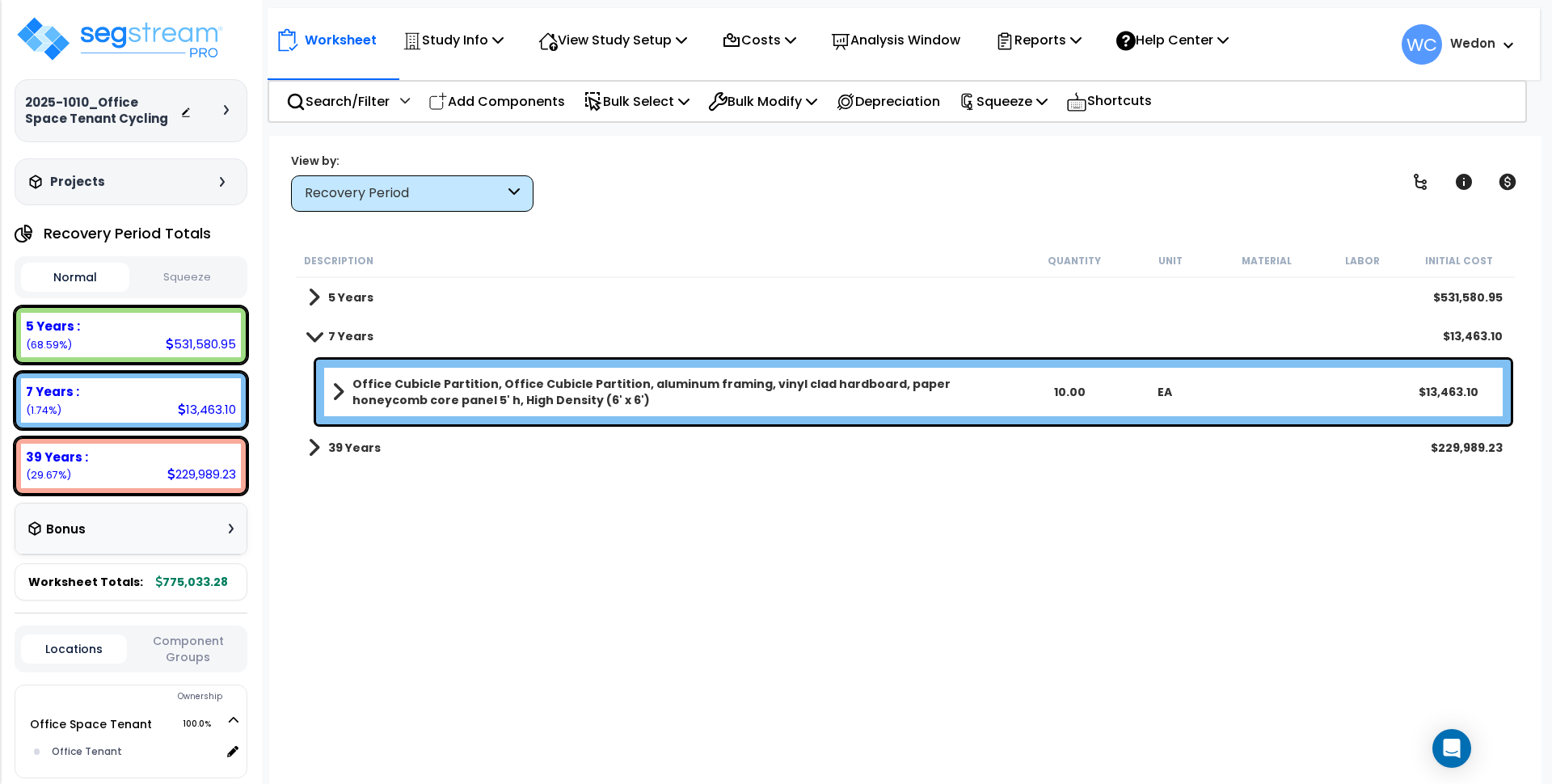
click at [326, 320] on div "7 Years $13,463.10" at bounding box center [906, 337] width 1211 height 39
click at [328, 339] on b "7 Years" at bounding box center [350, 336] width 45 height 16
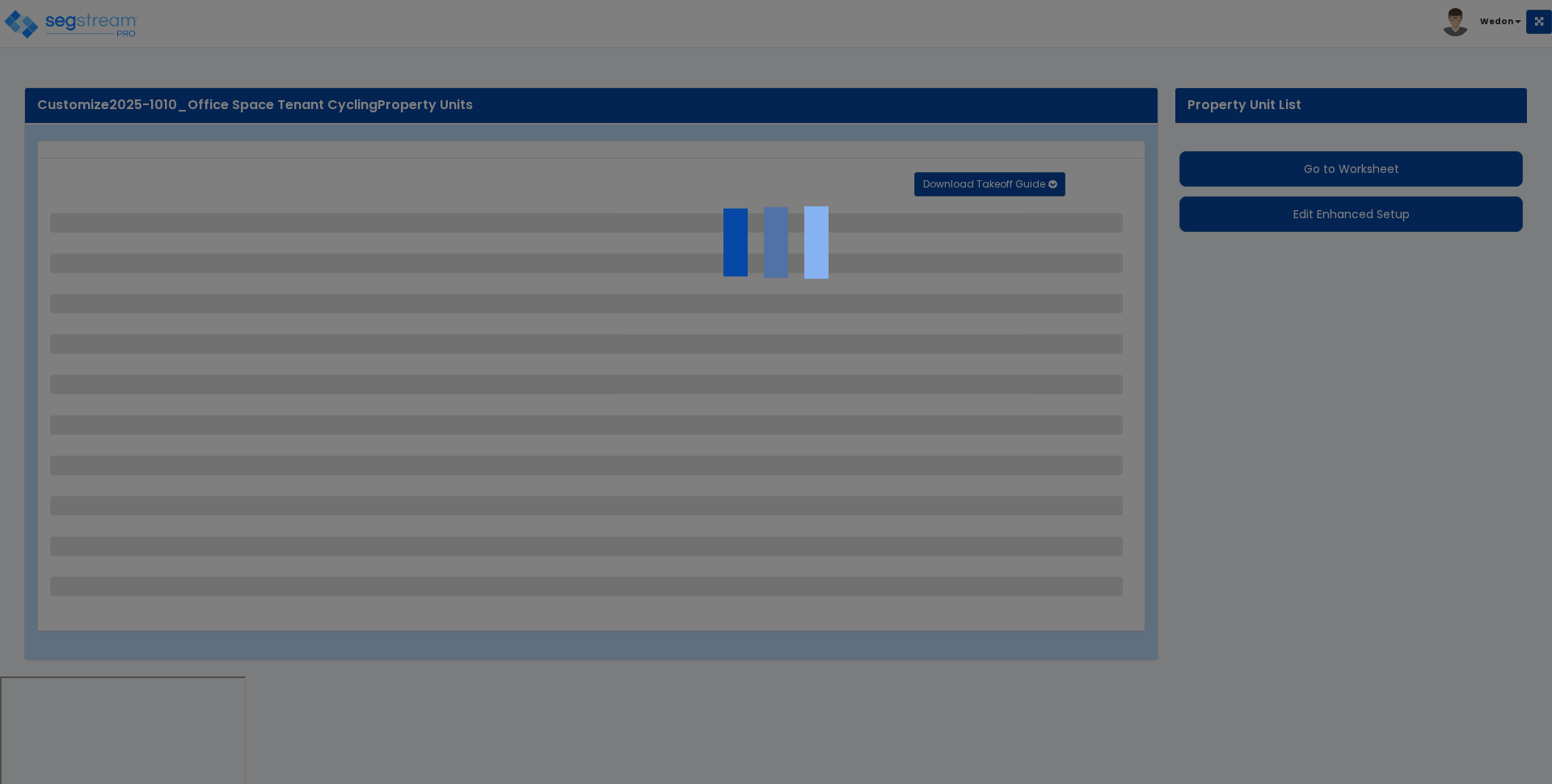
select select "1"
select select "2"
select select "1"
select select "4"
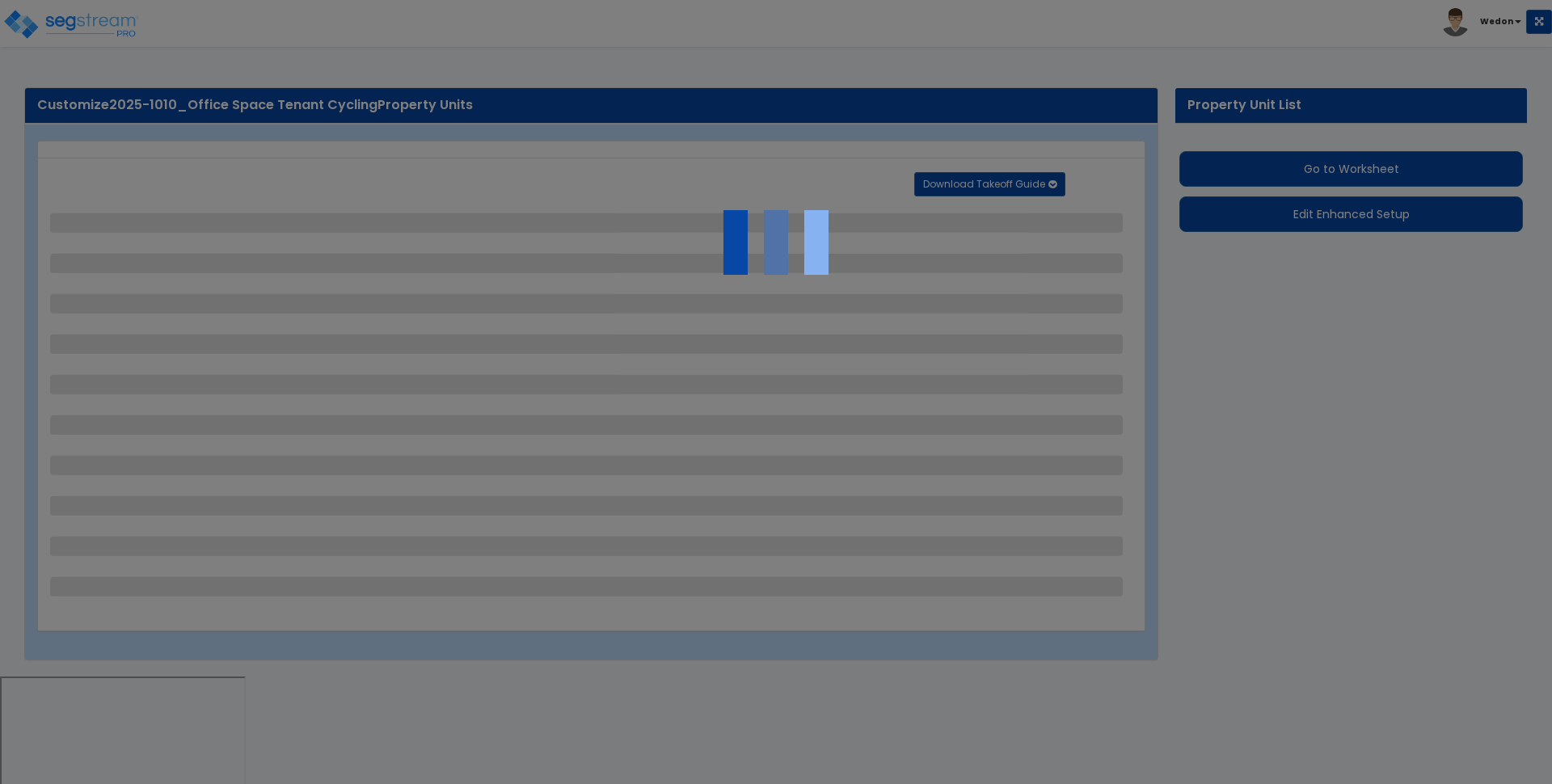
select select "1"
select select "8"
select select "5"
select select "7"
select select "3"
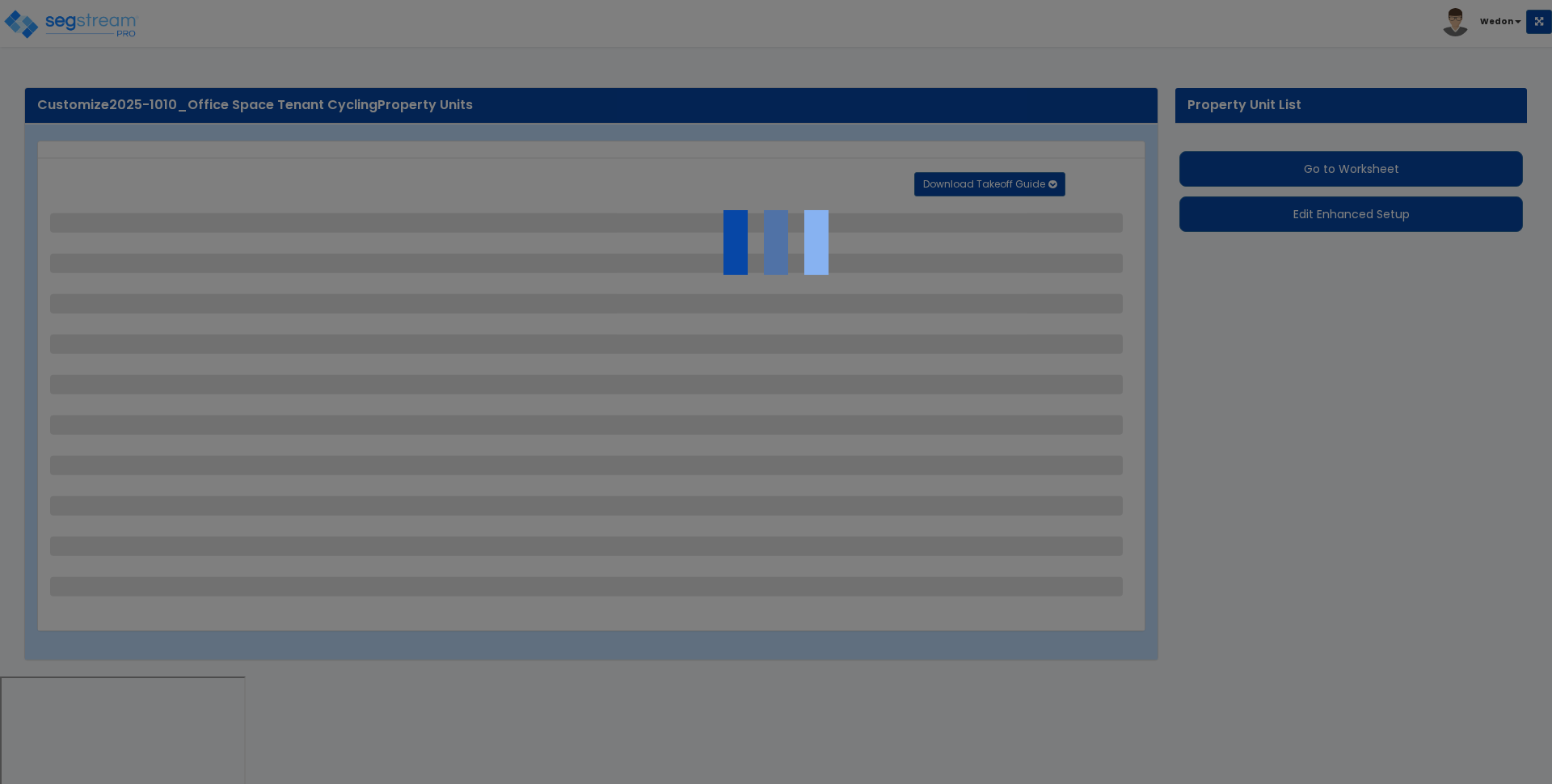
select select "1"
select select "2"
select select "3"
select select "1"
select select "2"
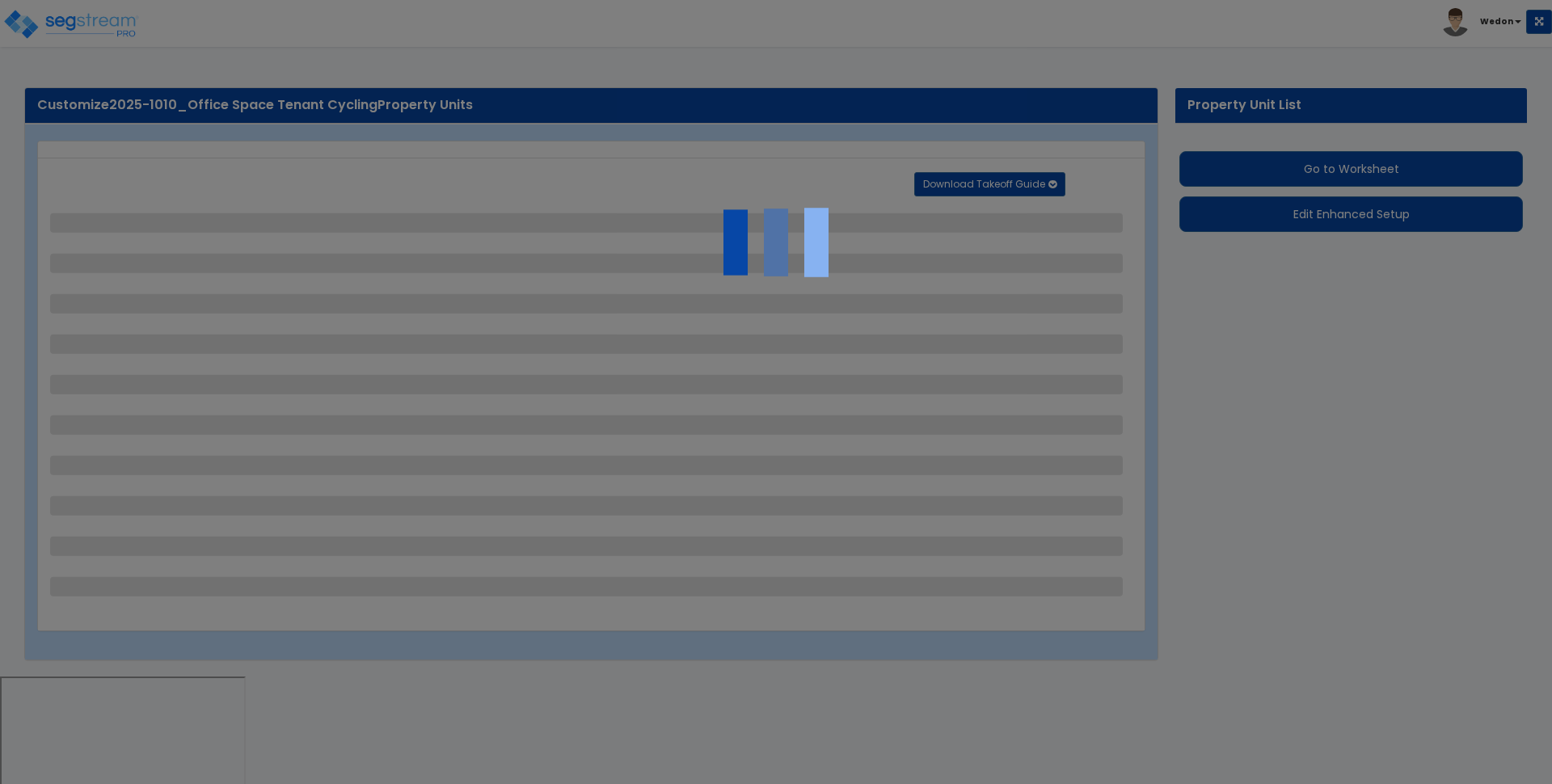
select select "2"
select select "4"
select select "3"
select select "1"
select select "2"
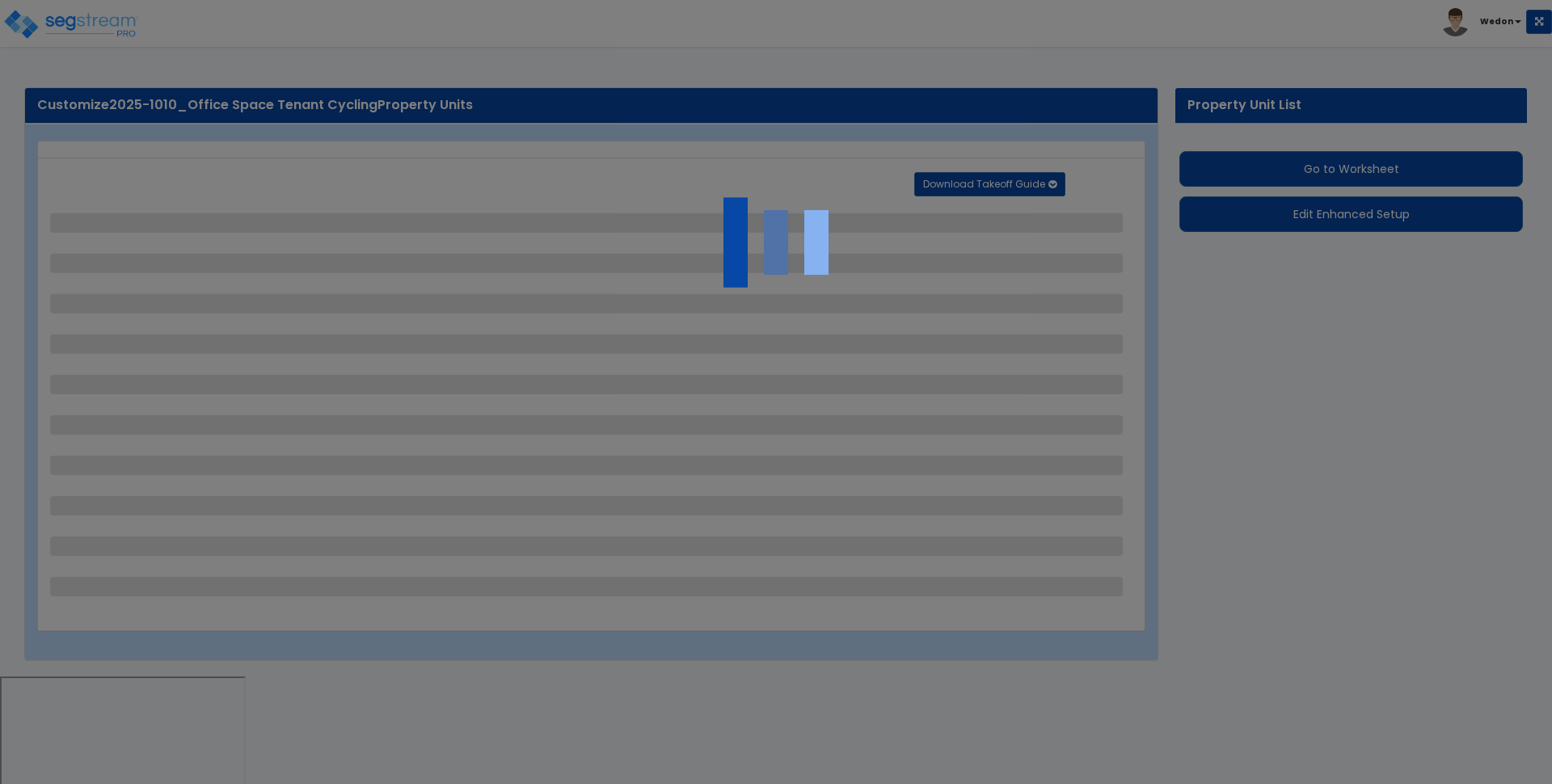
select select "3"
select select "1"
select select "3"
select select "5"
select select "2"
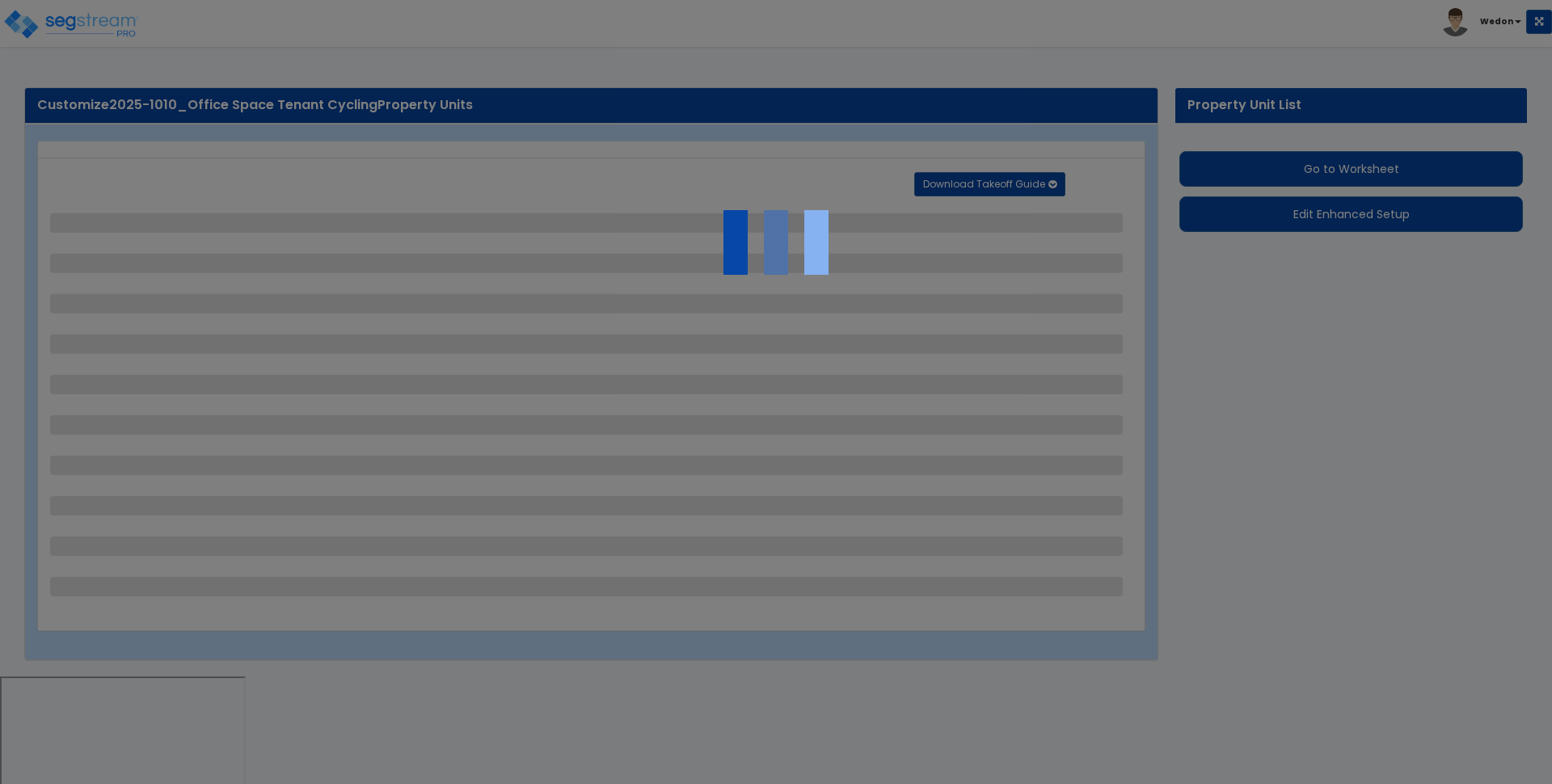
select select "6"
select select "2"
select select "3"
select select "1"
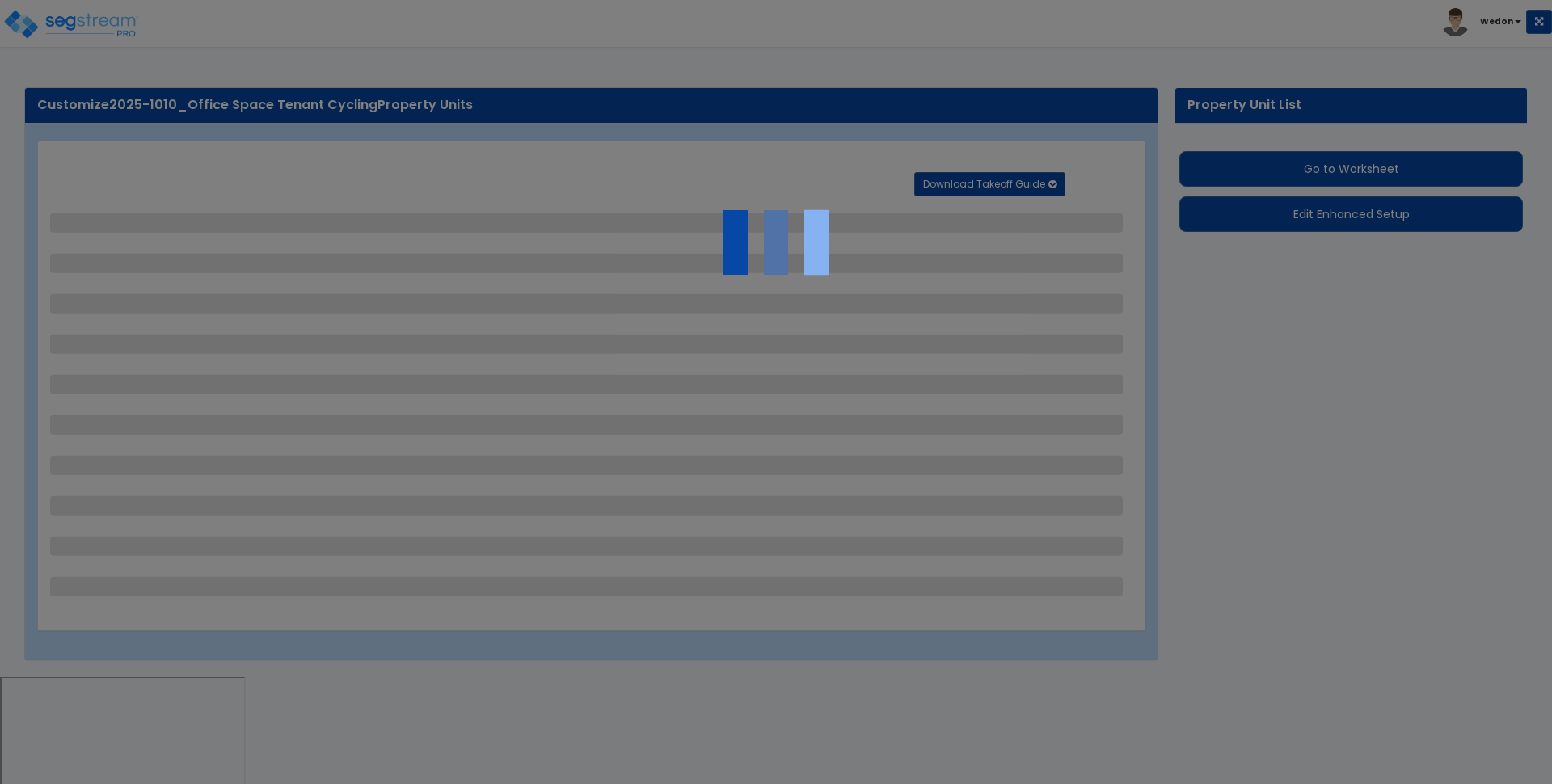
select select "3"
select select "1"
select select "2"
select select "4"
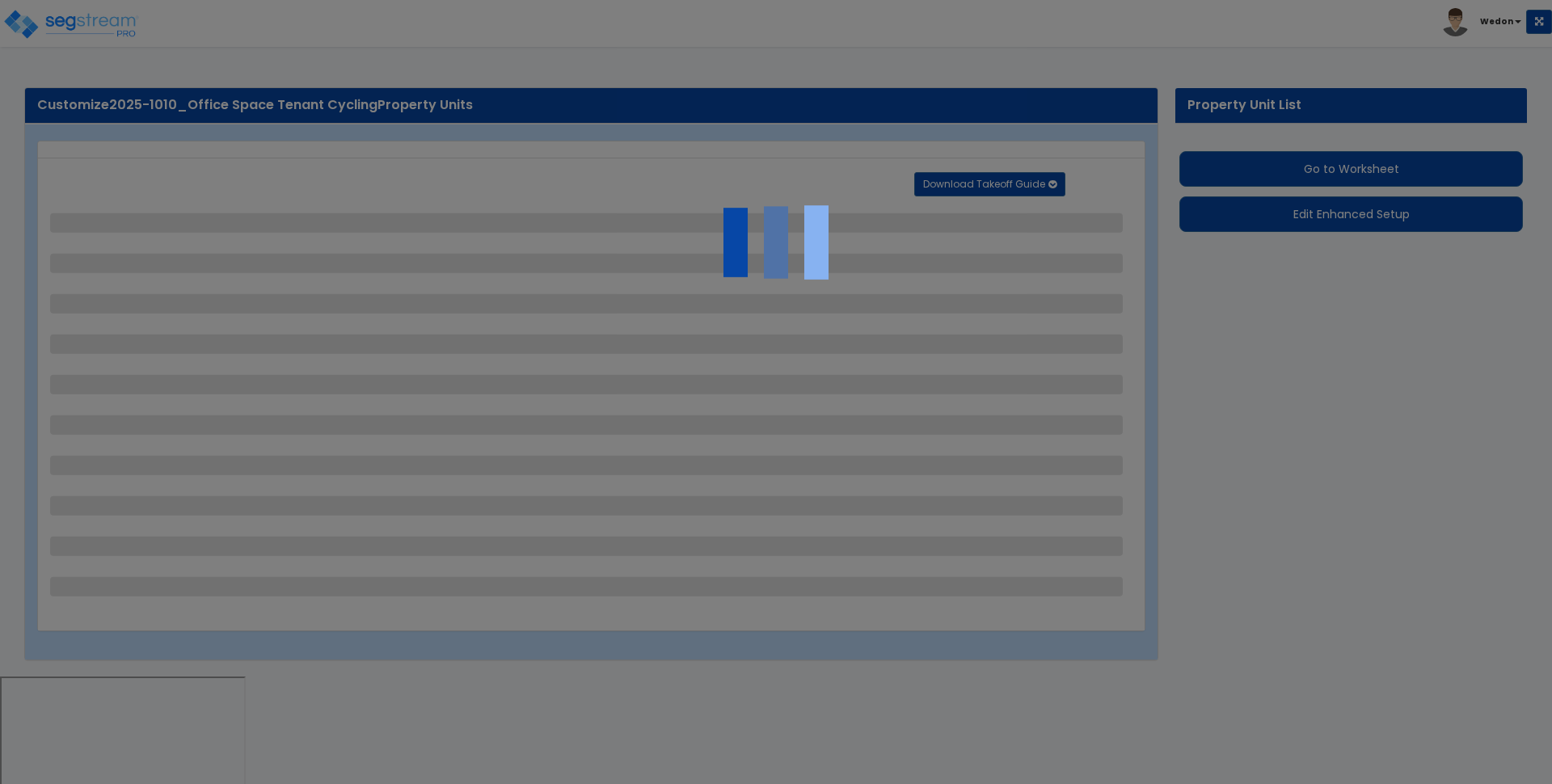
select select "2"
select select "1"
select select "3"
select select "1"
select select "2"
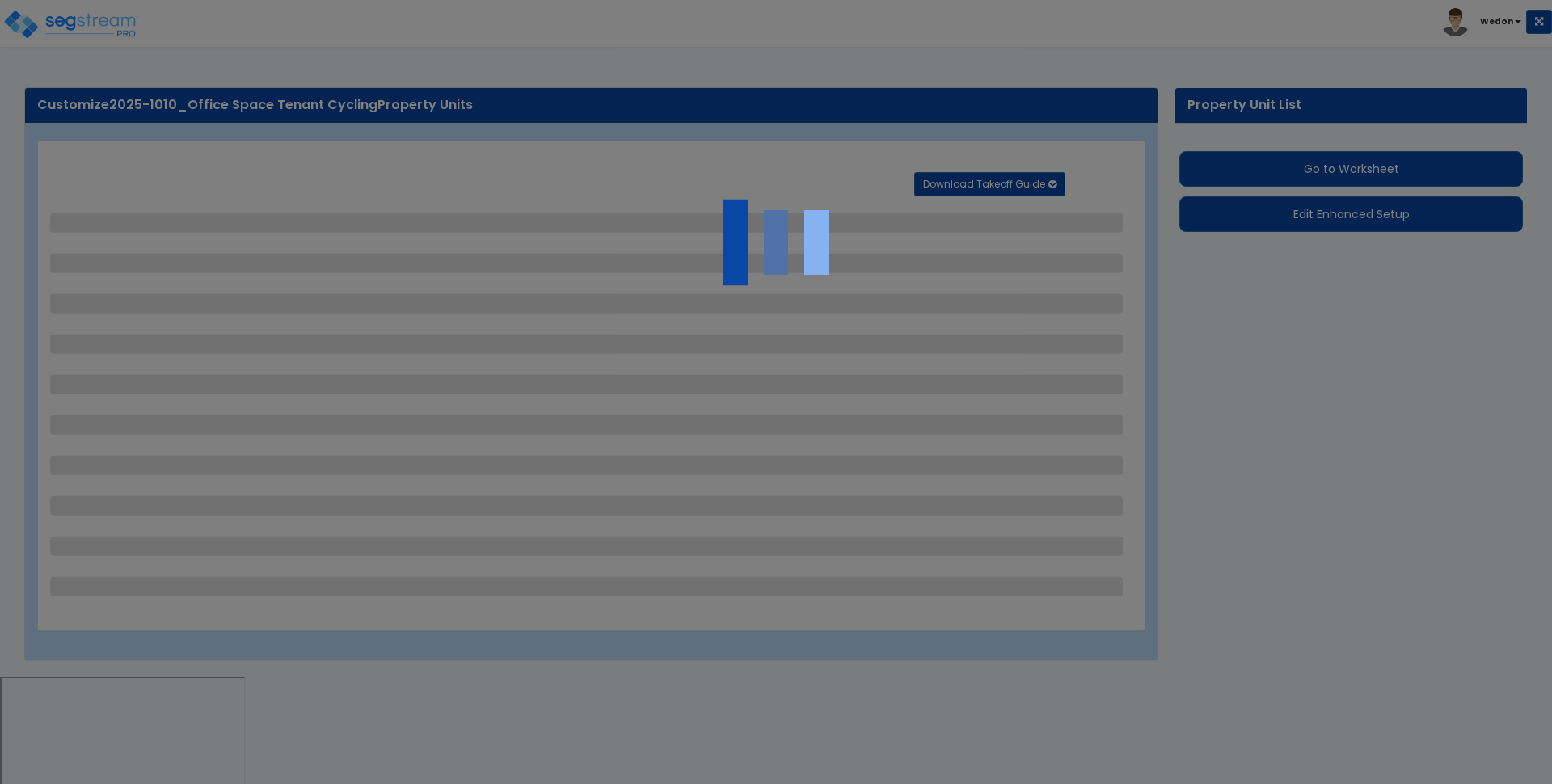
select select "3"
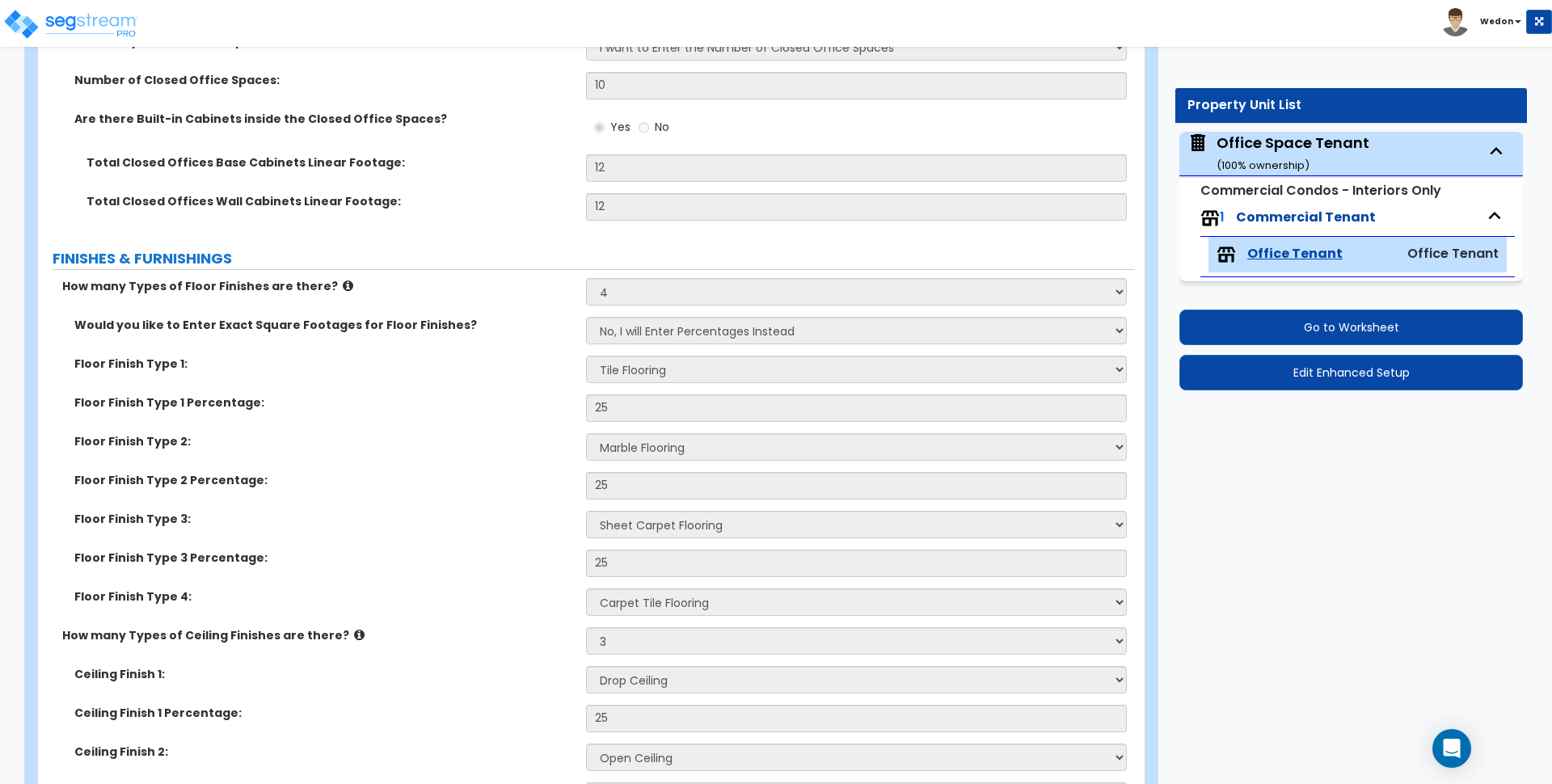
scroll to position [1213, 0]
click at [1343, 377] on button "Edit Enhanced Setup" at bounding box center [1351, 372] width 343 height 36
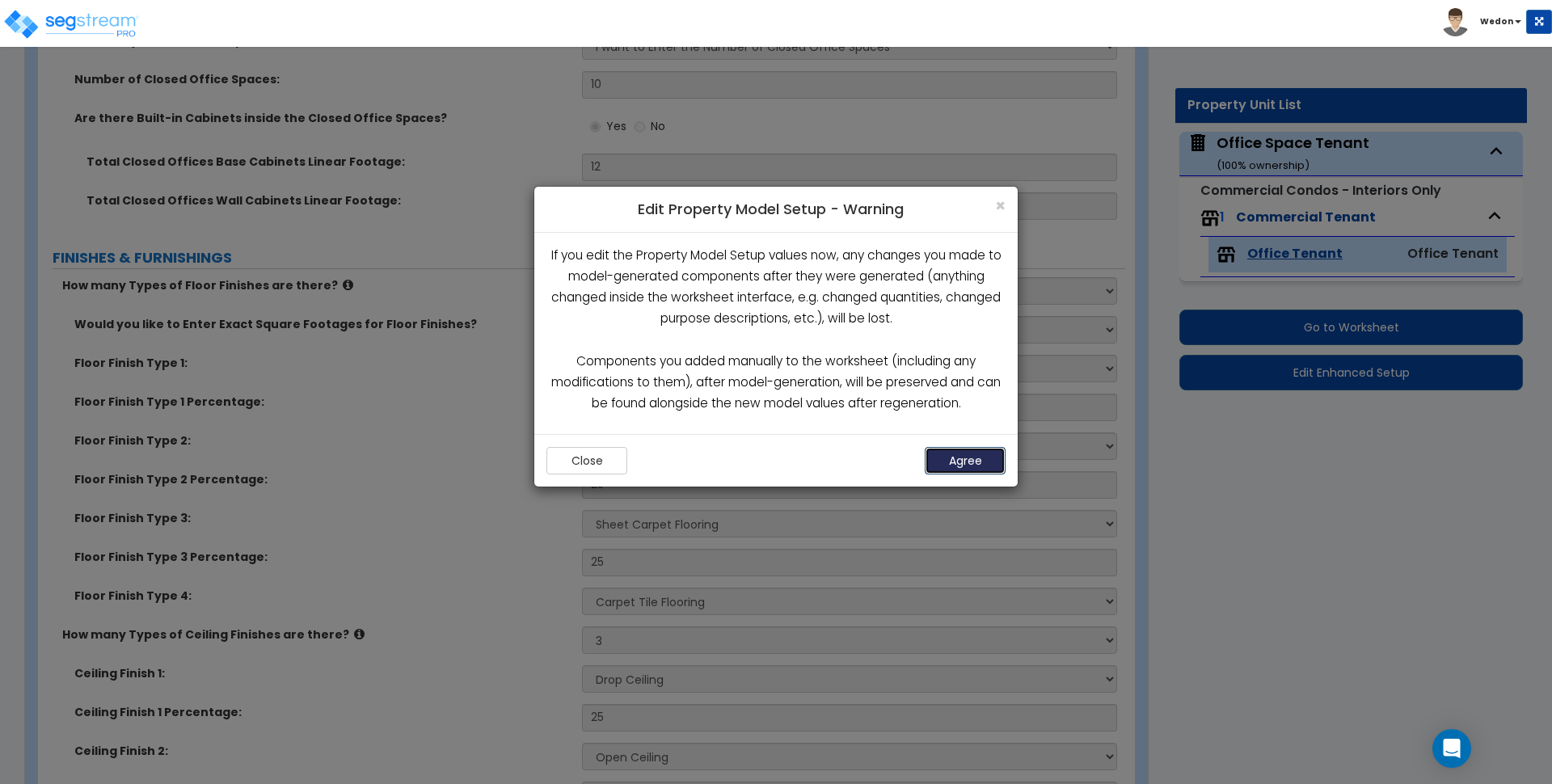
click at [981, 461] on button "Agree" at bounding box center [965, 461] width 81 height 28
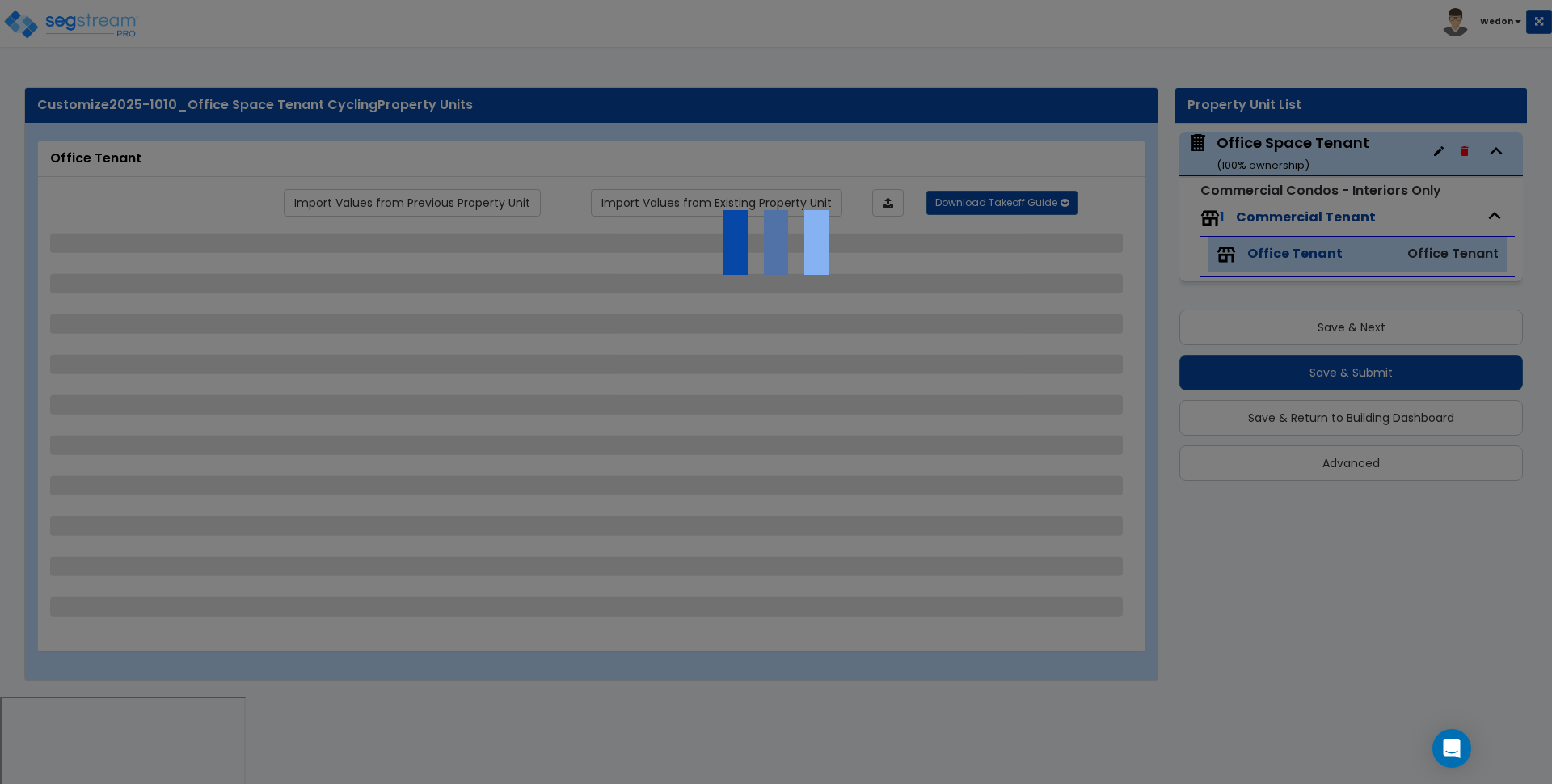
select select "1"
select select "2"
select select "1"
select select "4"
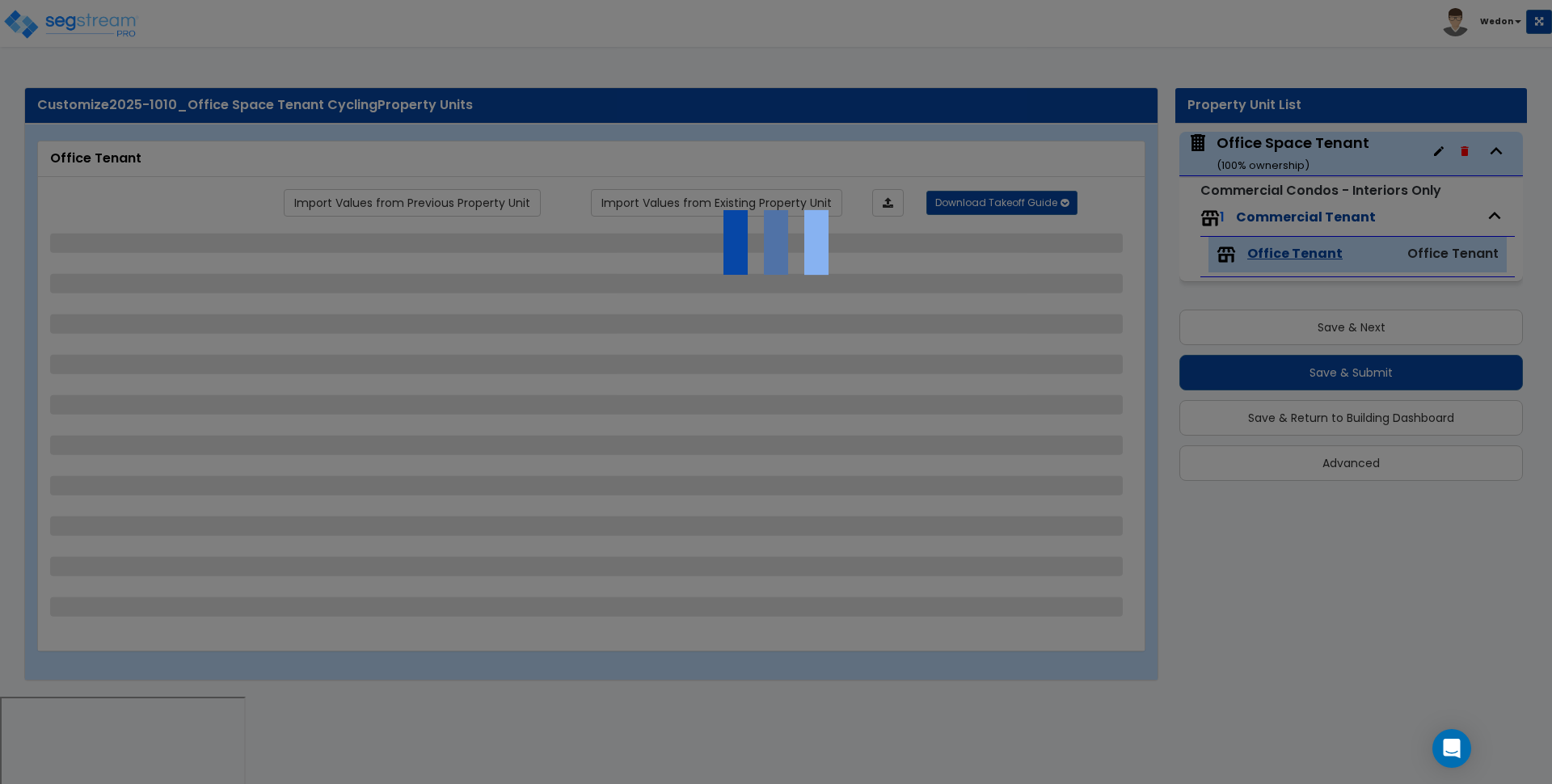
select select "1"
select select "8"
select select "5"
select select "7"
select select "3"
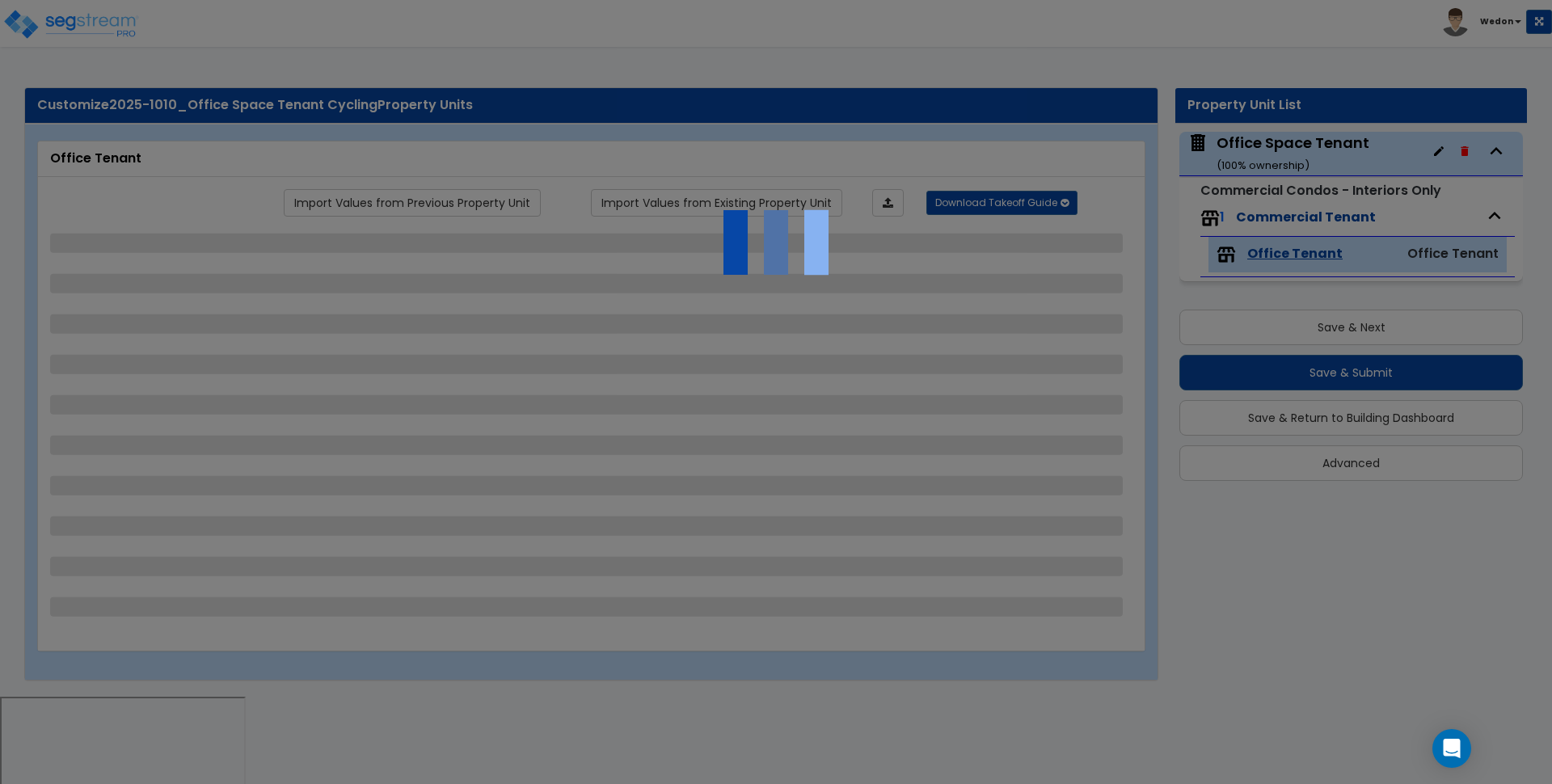
select select "1"
select select "2"
select select "3"
select select "1"
select select "2"
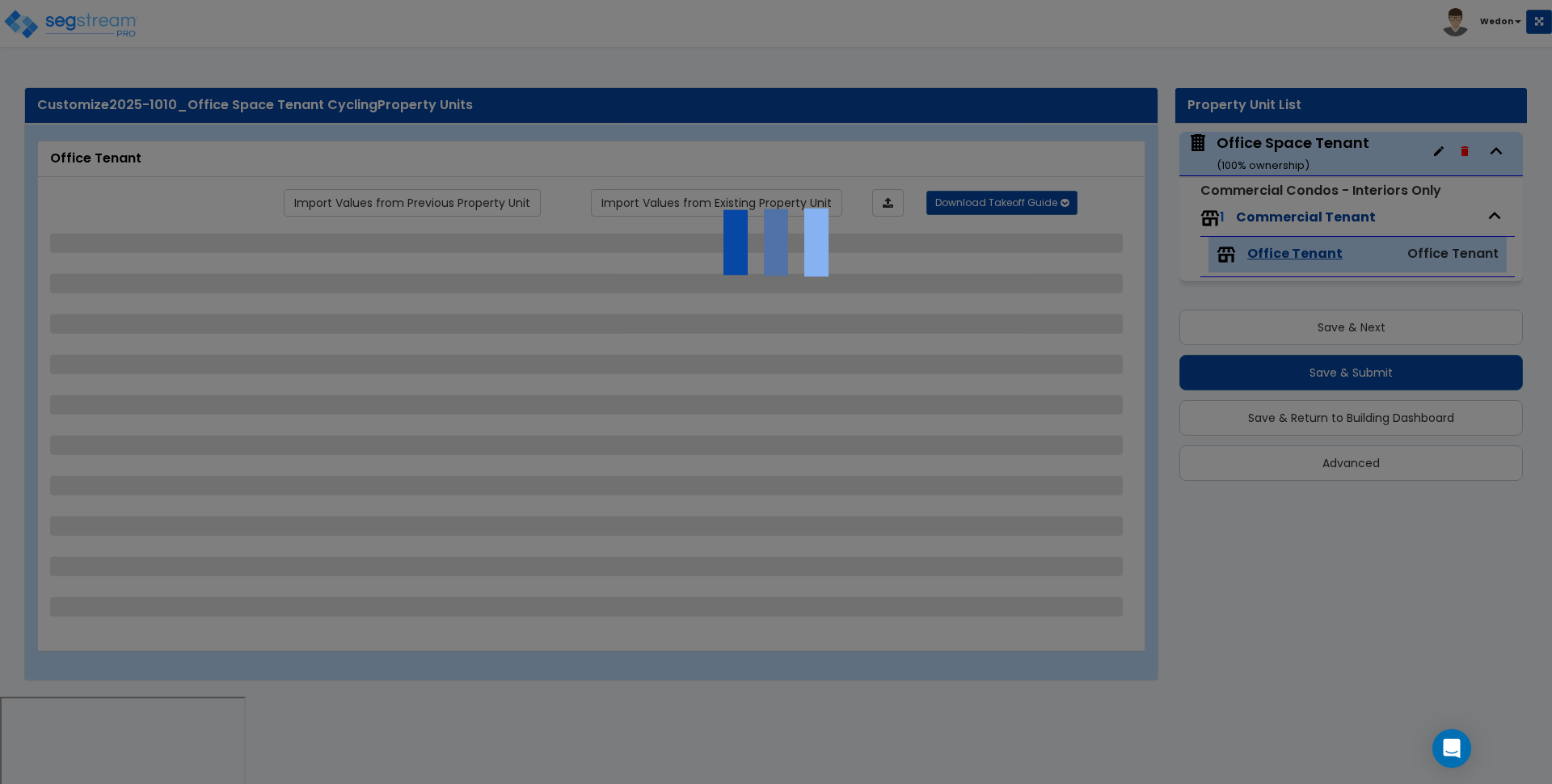
select select "2"
select select "4"
select select "3"
select select "1"
select select "2"
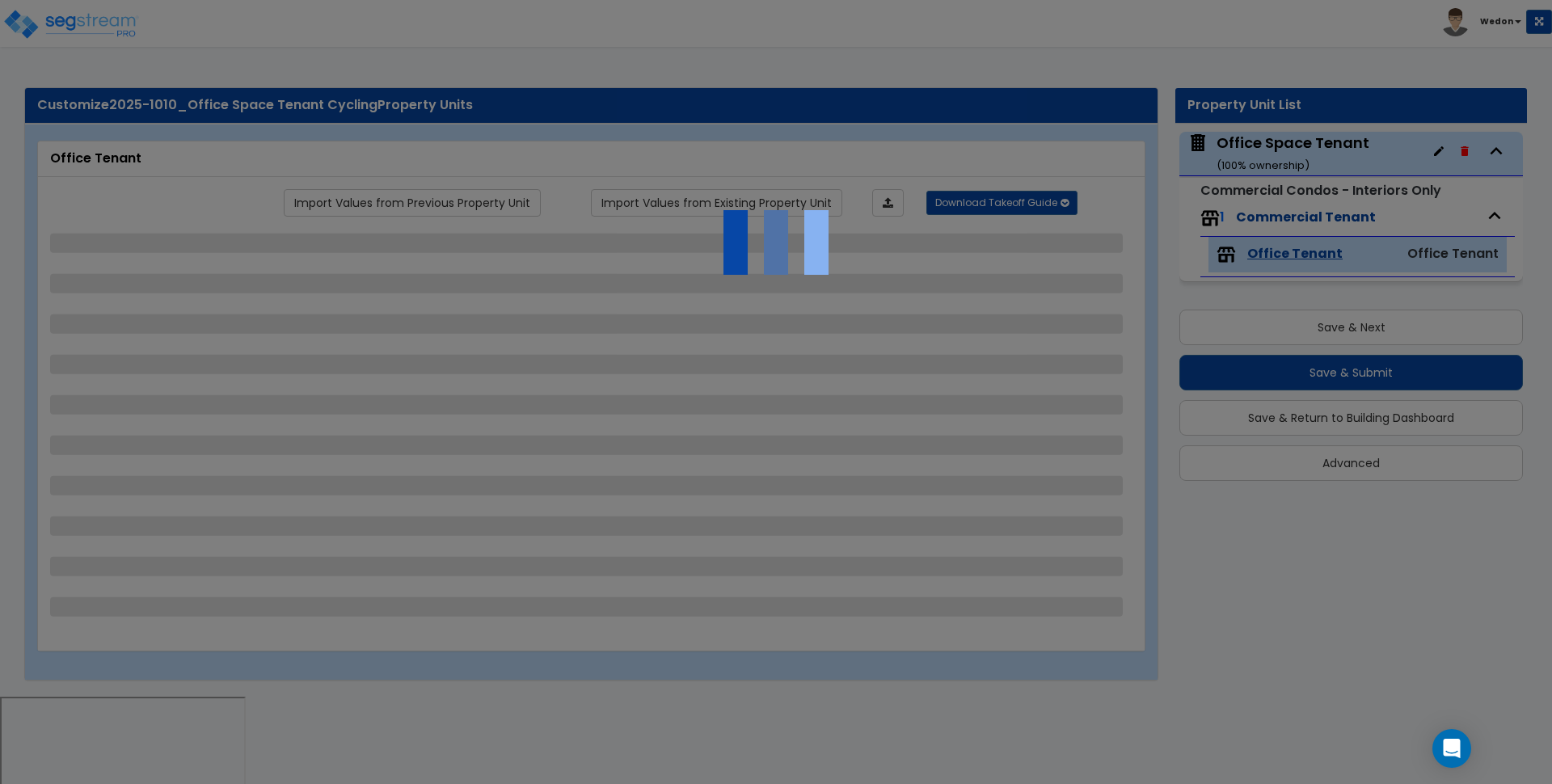
select select "3"
select select "1"
select select "3"
select select "5"
select select "2"
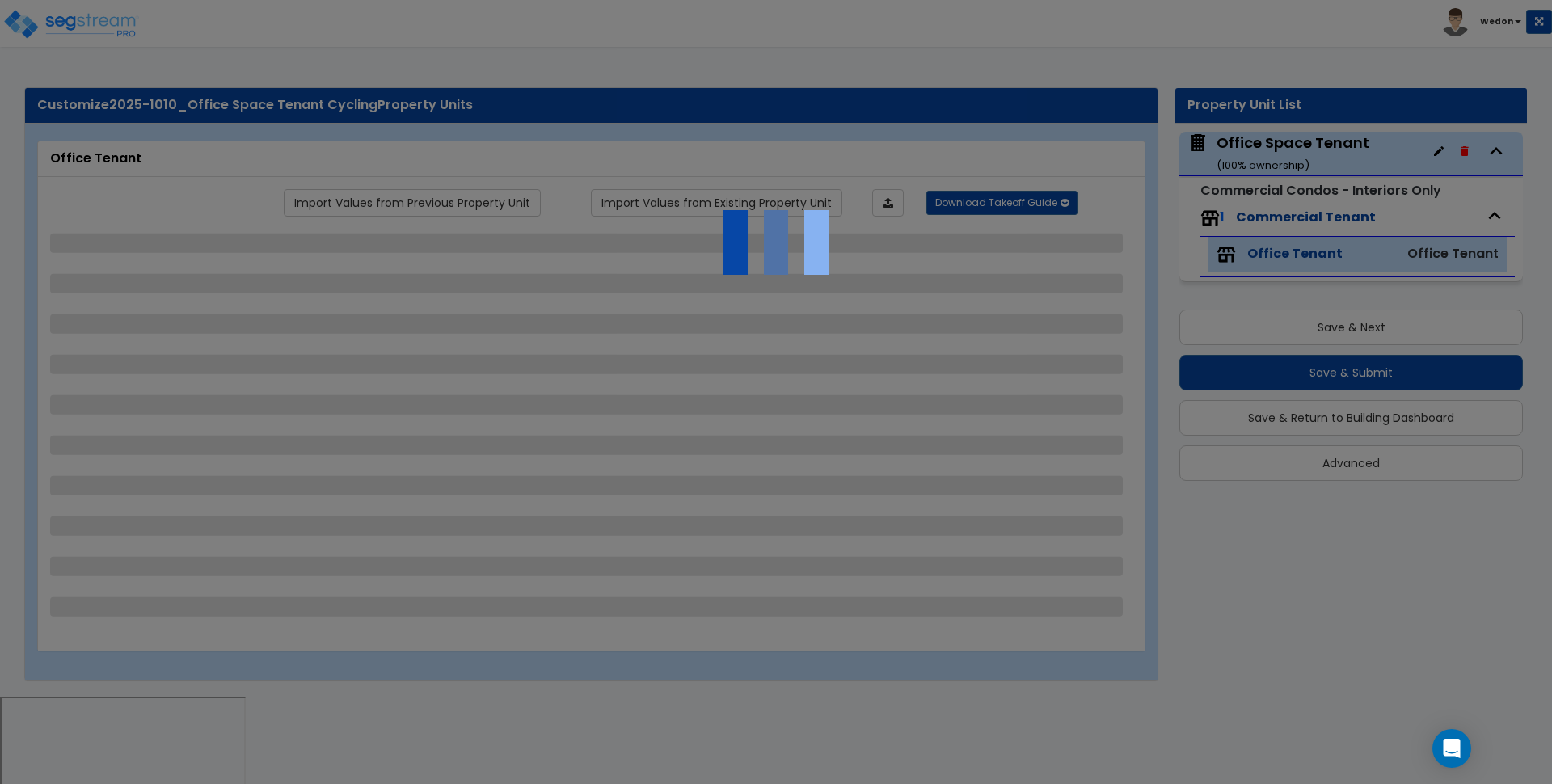
select select "6"
select select "2"
select select "3"
select select "1"
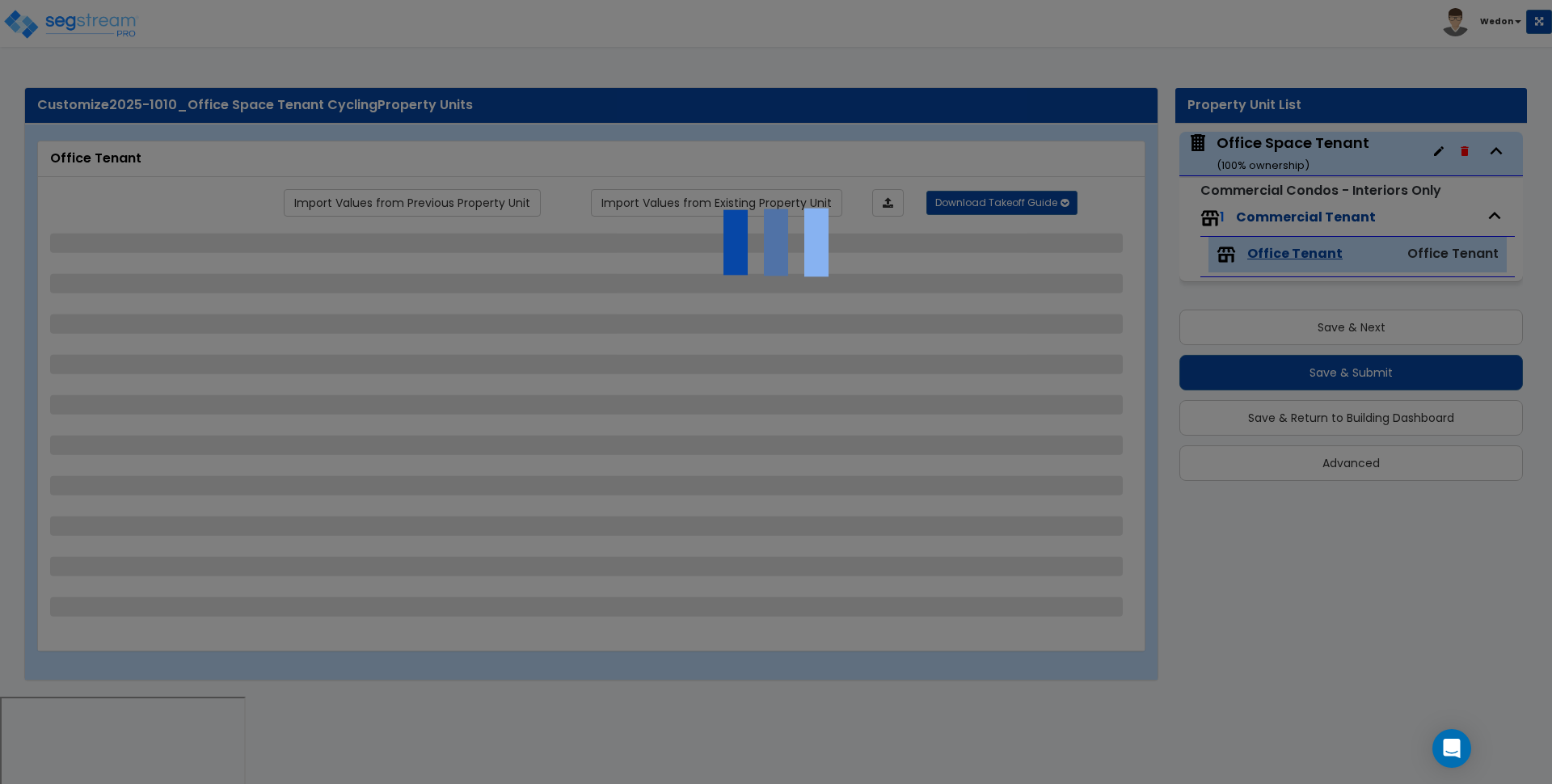
select select "3"
select select "1"
select select "2"
select select "4"
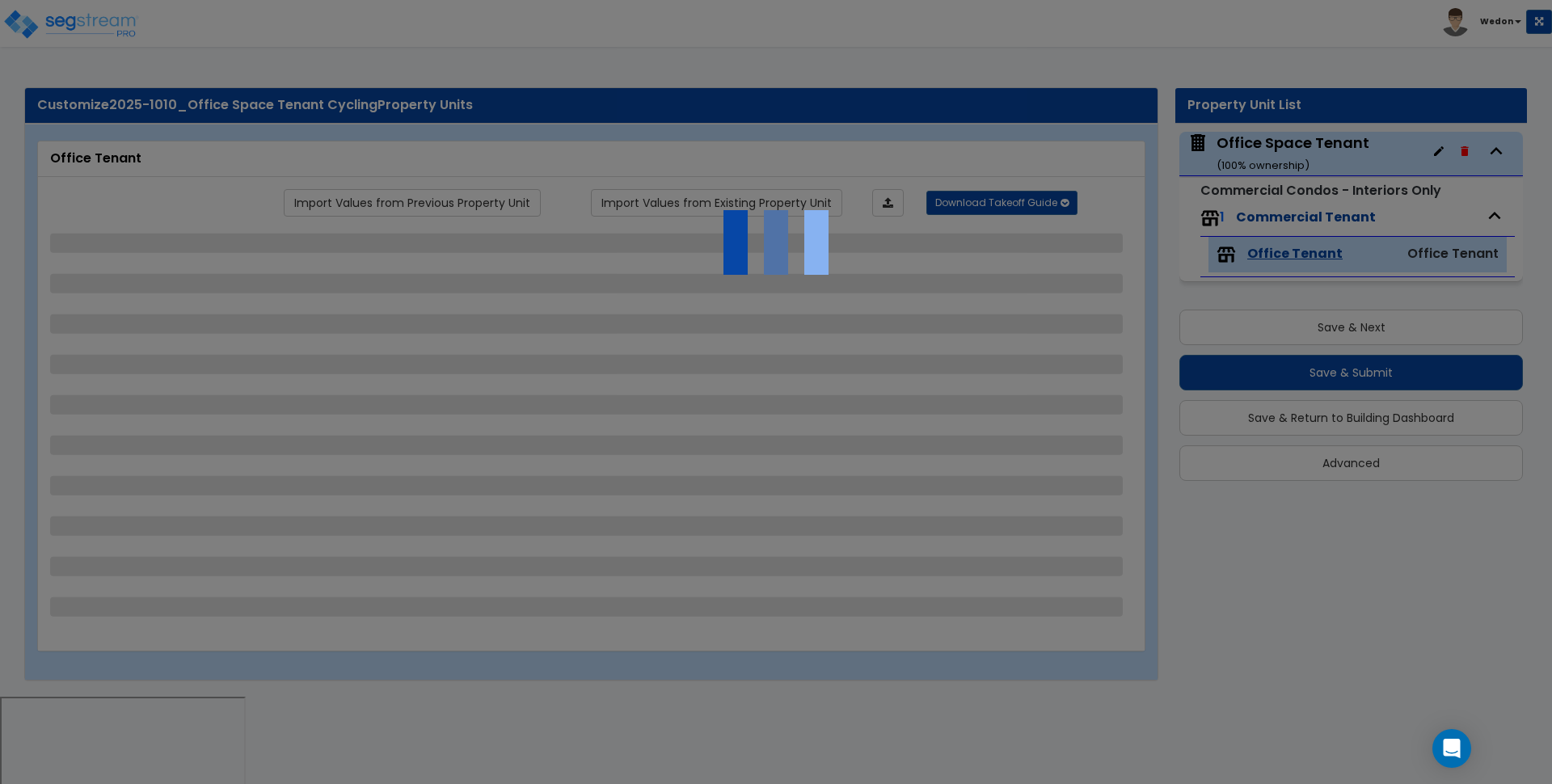
select select "2"
select select "1"
select select "3"
select select "1"
select select "2"
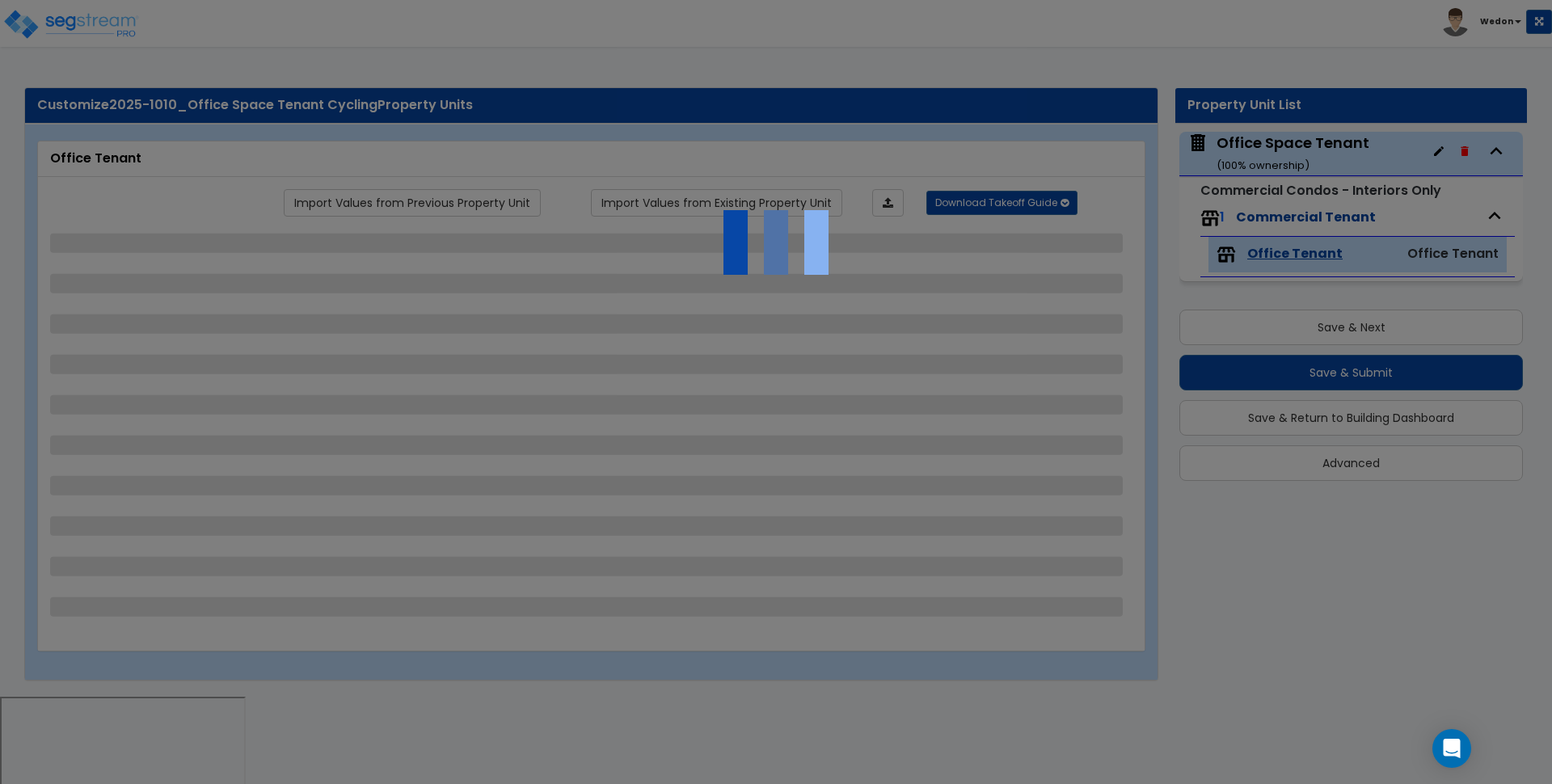
select select "3"
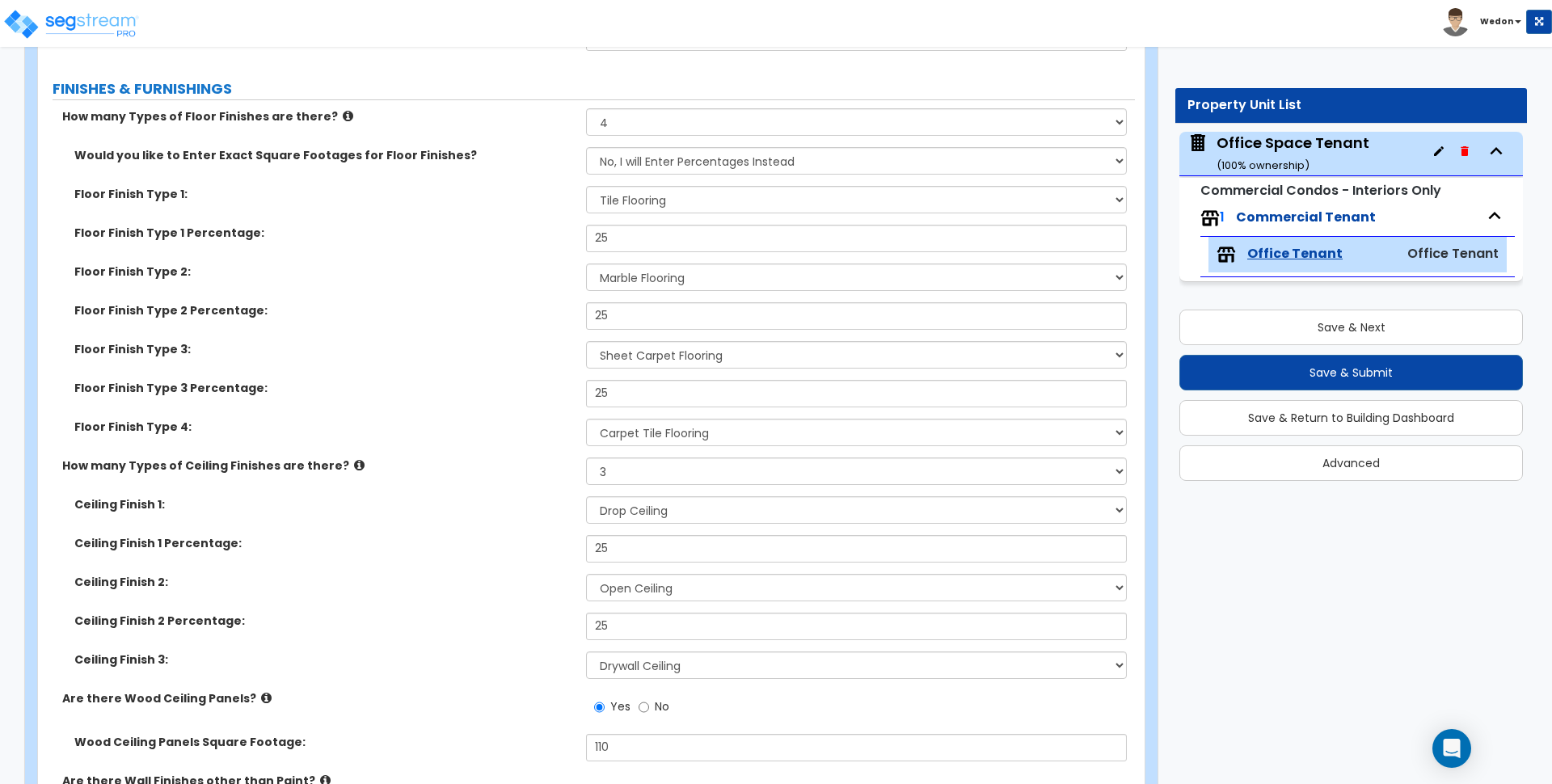
scroll to position [1384, 0]
click at [659, 435] on select "None Tile Flooring Marble Flooring Hardwood Flooring Resilient Laminate Floorin…" at bounding box center [857, 430] width 540 height 28
select select "9"
click at [587, 417] on select "None Tile Flooring Marble Flooring Hardwood Flooring Resilient Laminate Floorin…" at bounding box center [857, 430] width 540 height 28
click at [465, 477] on div "How many Types of Ceiling Finishes are there? None 1 2 3" at bounding box center [587, 476] width 1097 height 39
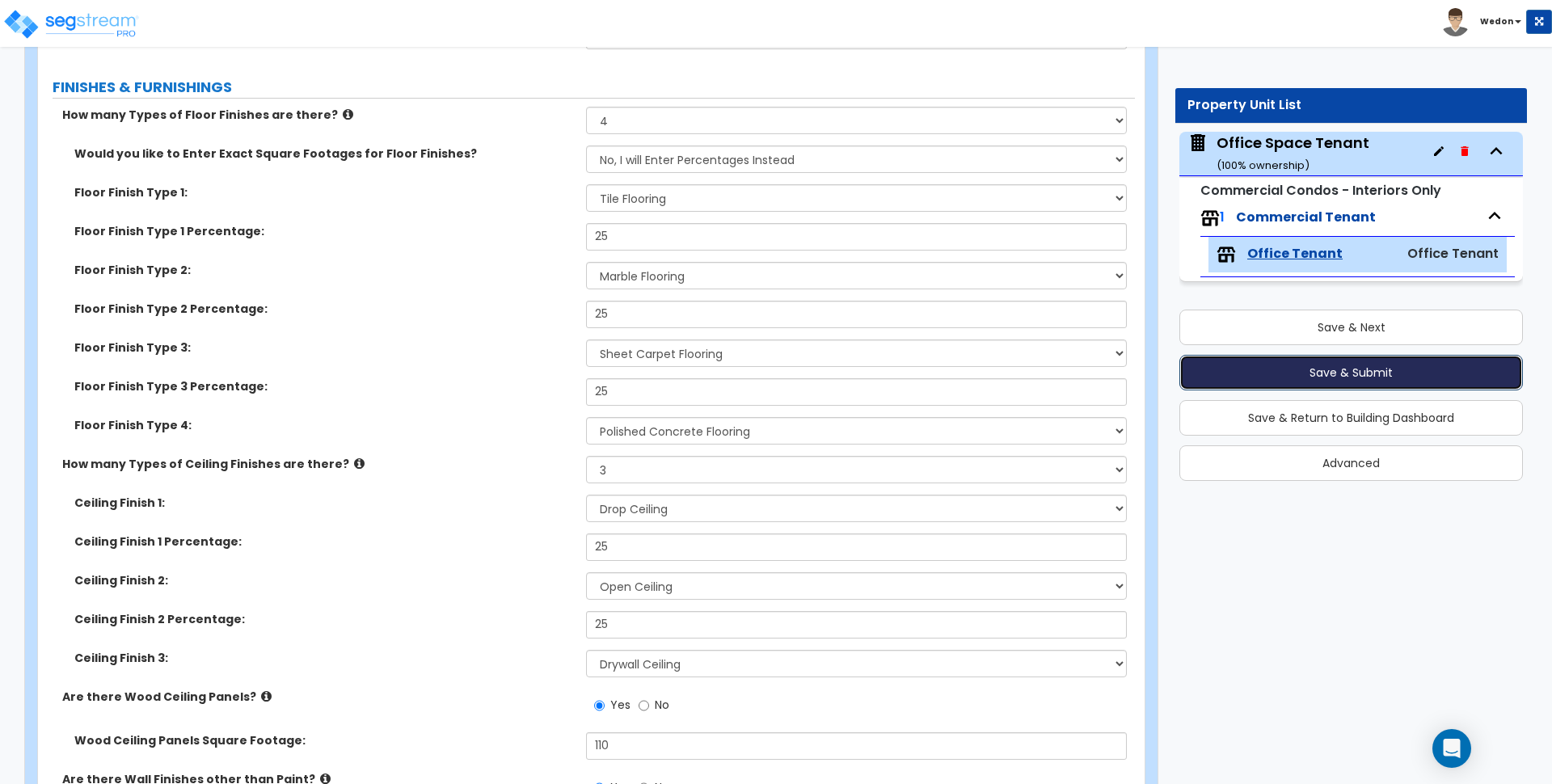
click at [1363, 372] on button "Save & Submit" at bounding box center [1351, 372] width 343 height 36
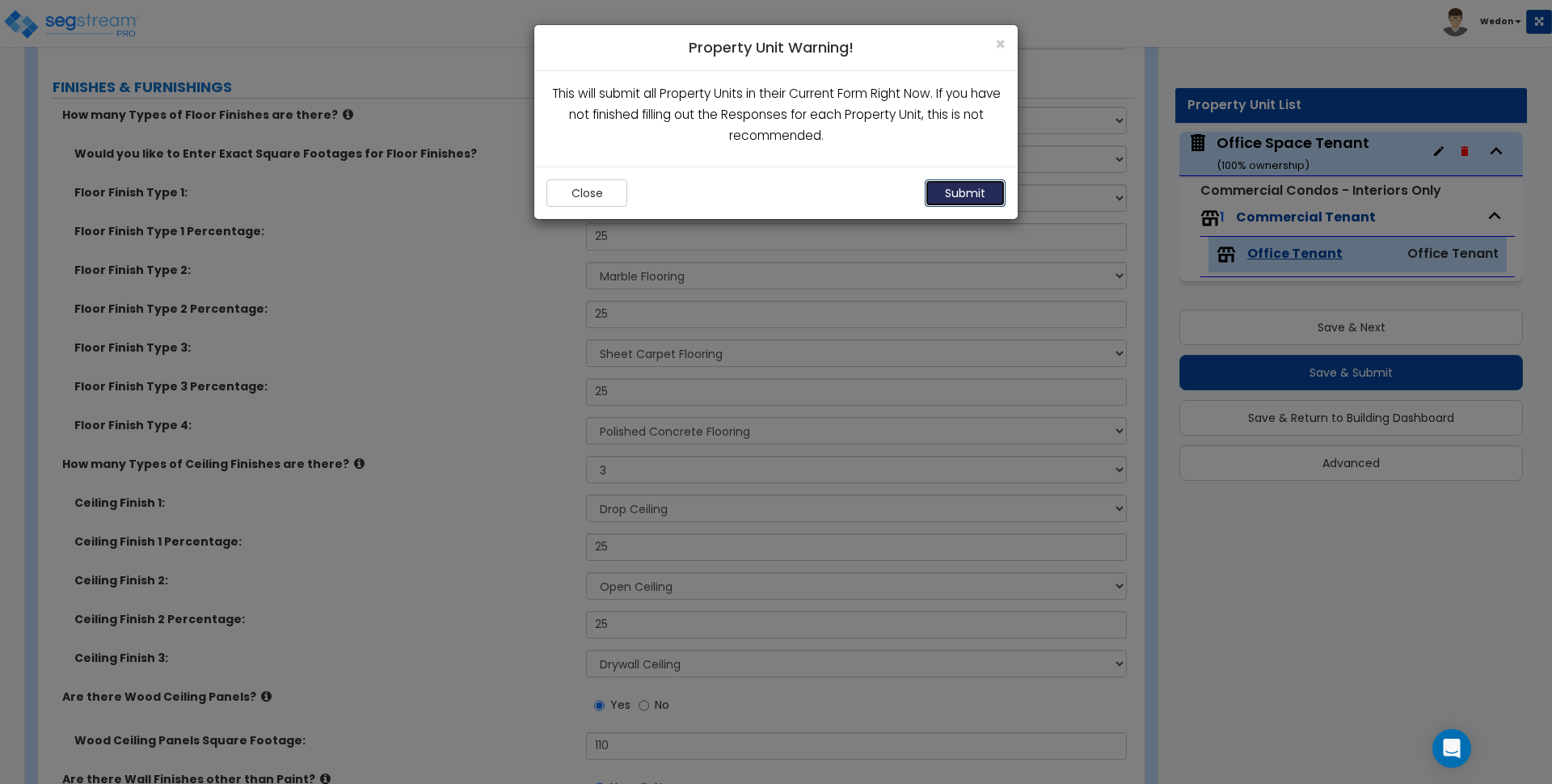
click at [946, 185] on button "Submit" at bounding box center [965, 192] width 81 height 28
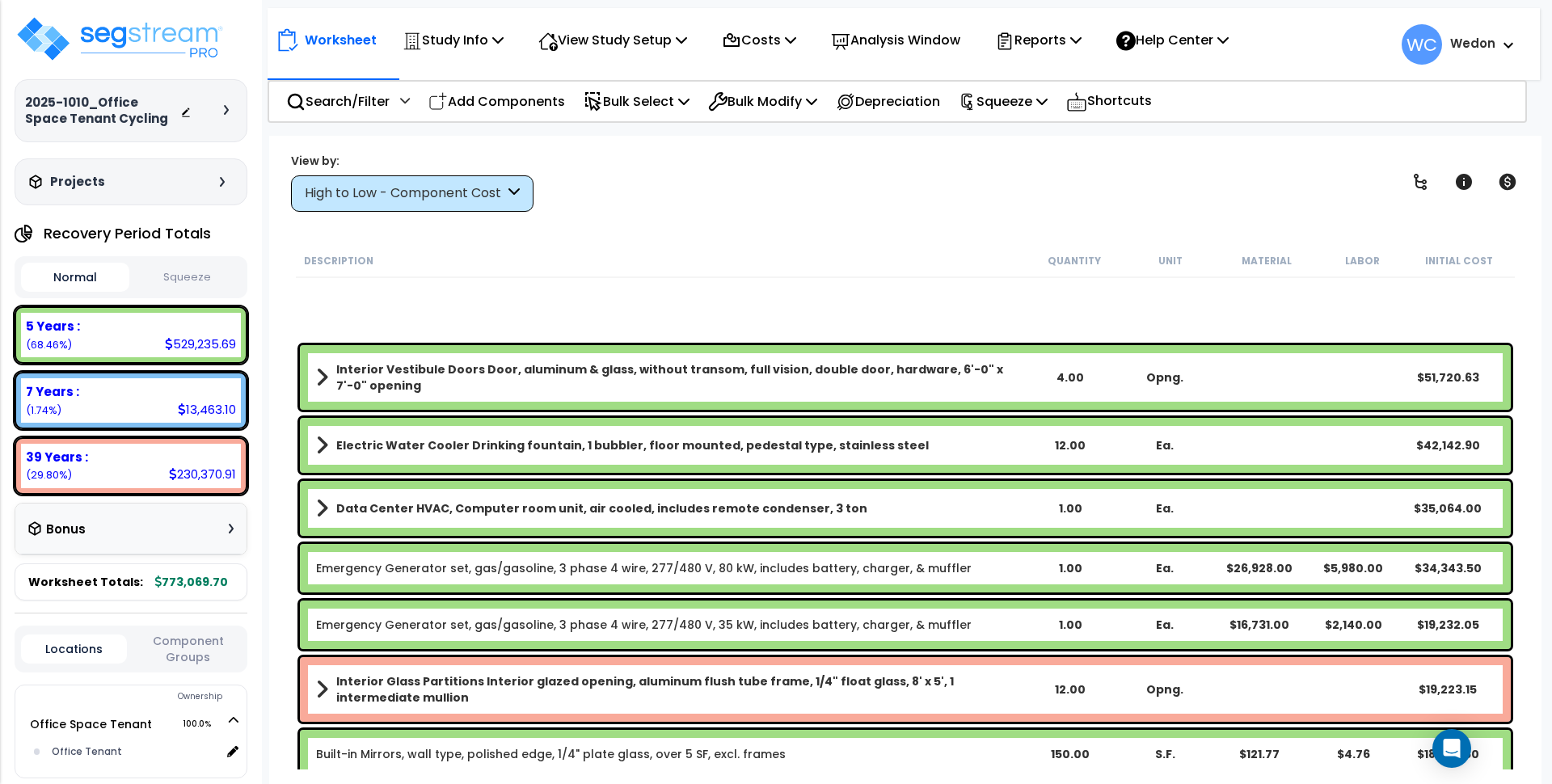
scroll to position [808, 0]
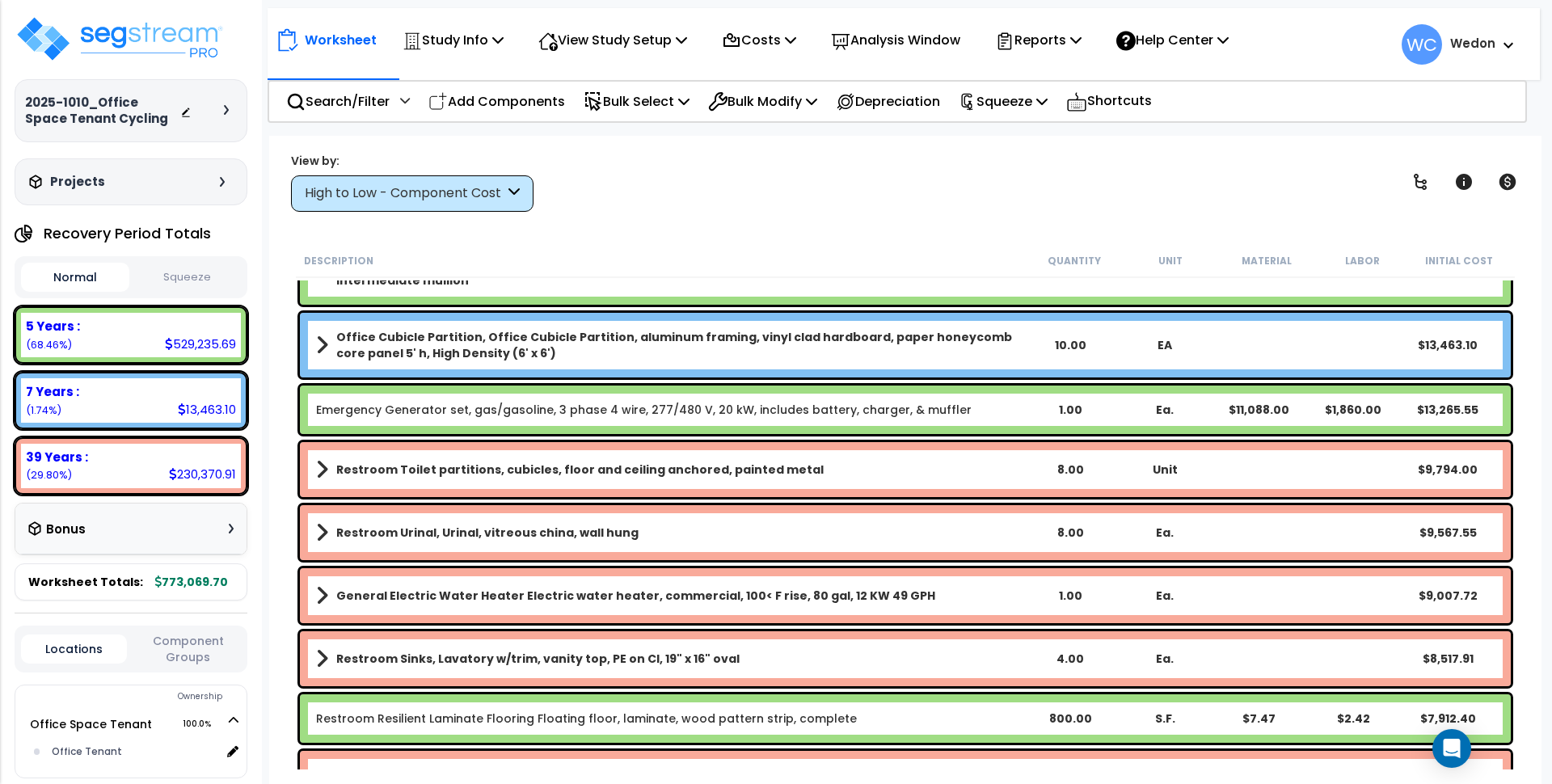
click at [491, 192] on div "High to Low - Component Cost" at bounding box center [405, 193] width 200 height 19
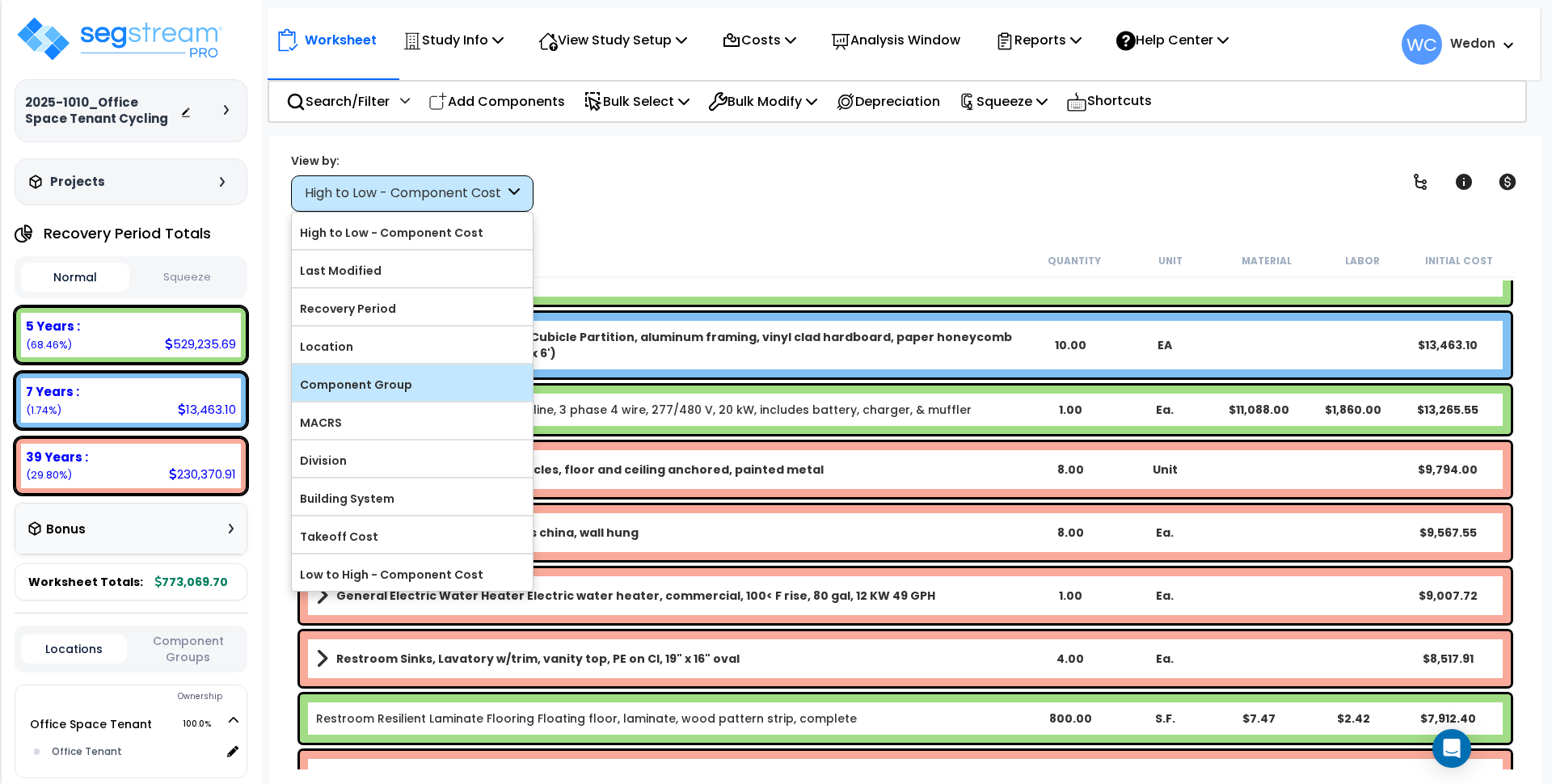
click at [381, 394] on label "Component Group" at bounding box center [412, 384] width 241 height 24
click at [0, 0] on input "Component Group" at bounding box center [0, 0] width 0 height 0
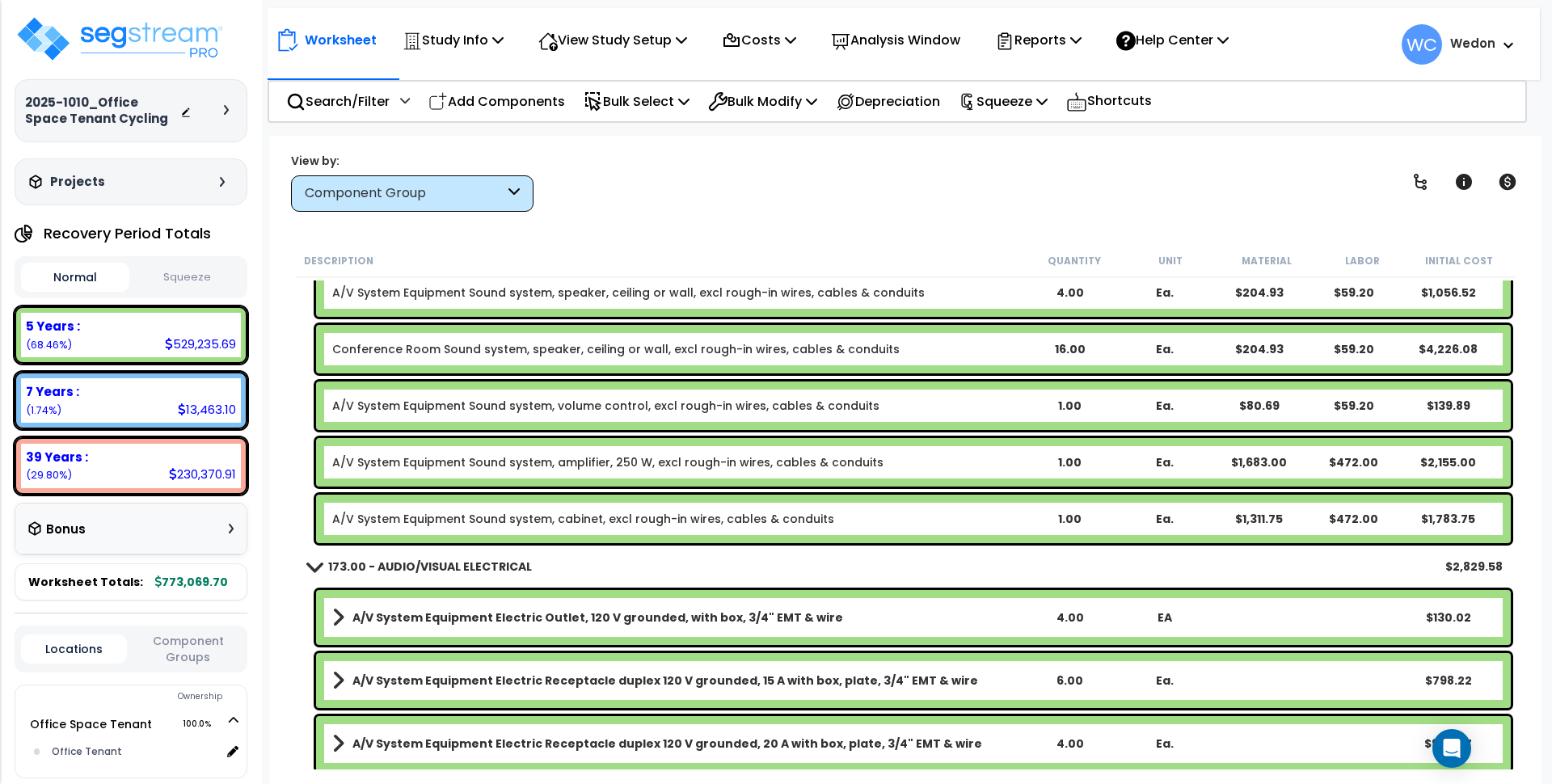
scroll to position [6869, 0]
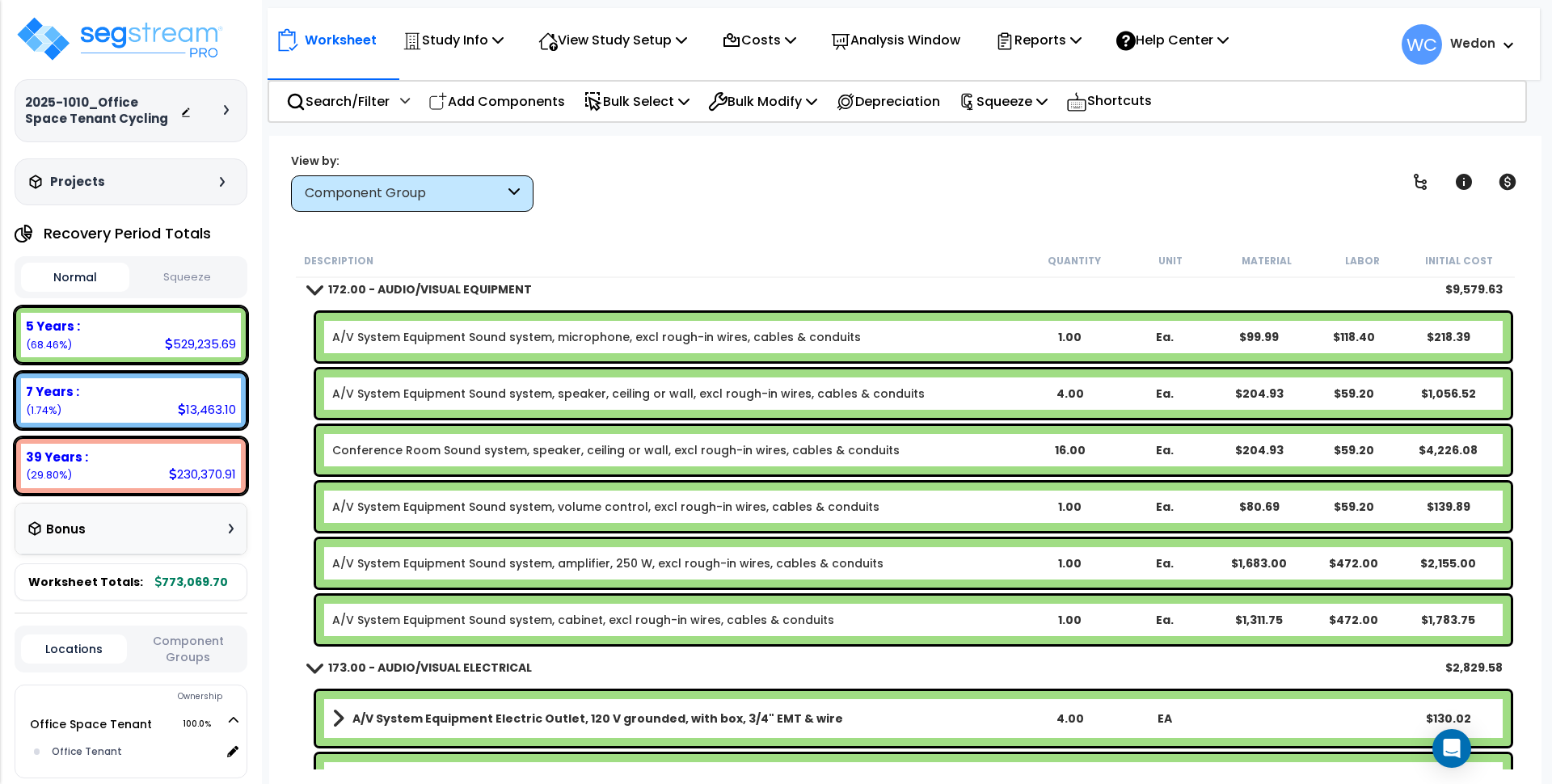
click at [584, 449] on link "Conference Room Sound system, speaker, ceiling or wall, excl rough-in wires, ca…" at bounding box center [616, 450] width 568 height 16
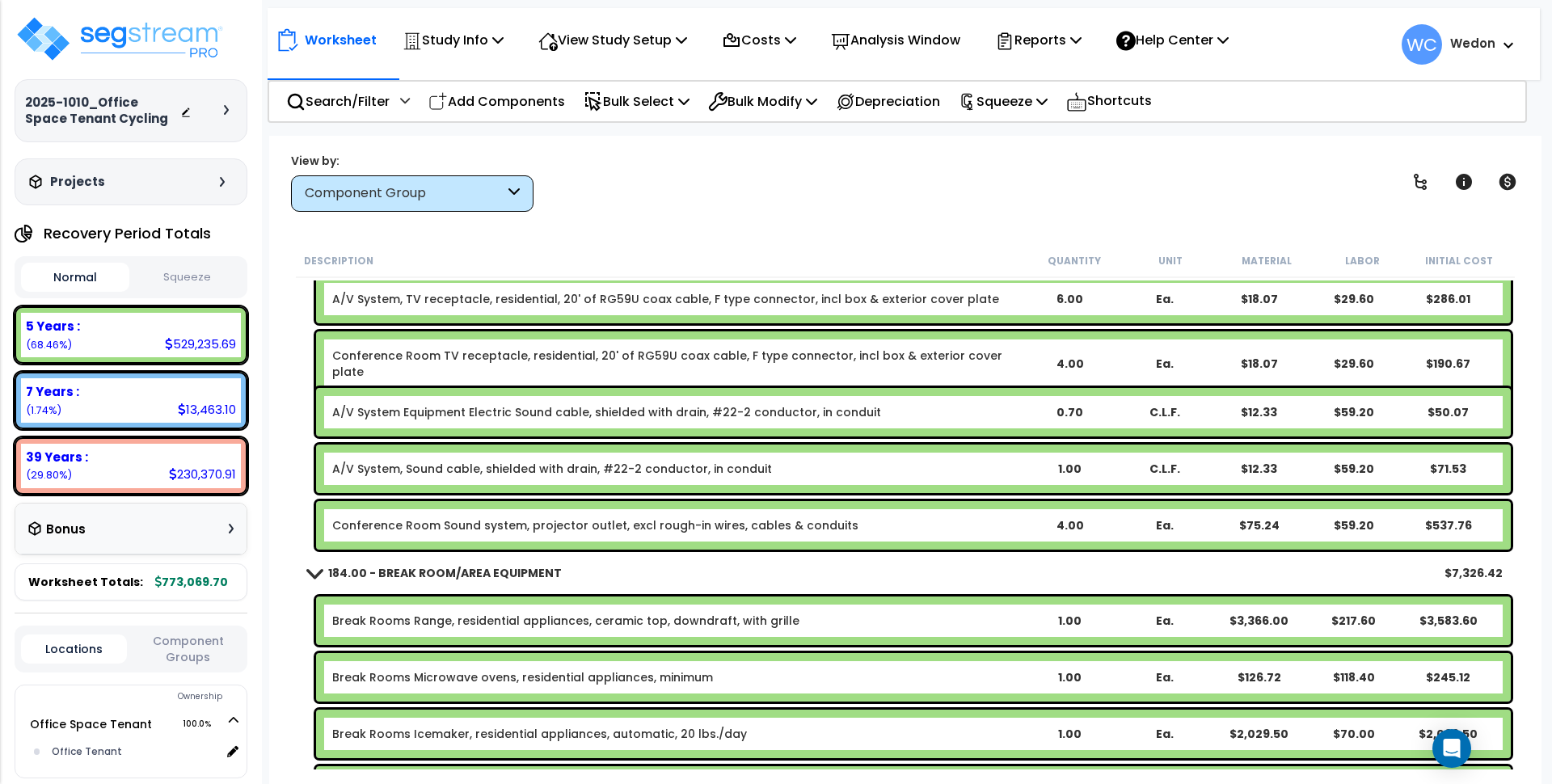
scroll to position [7475, 0]
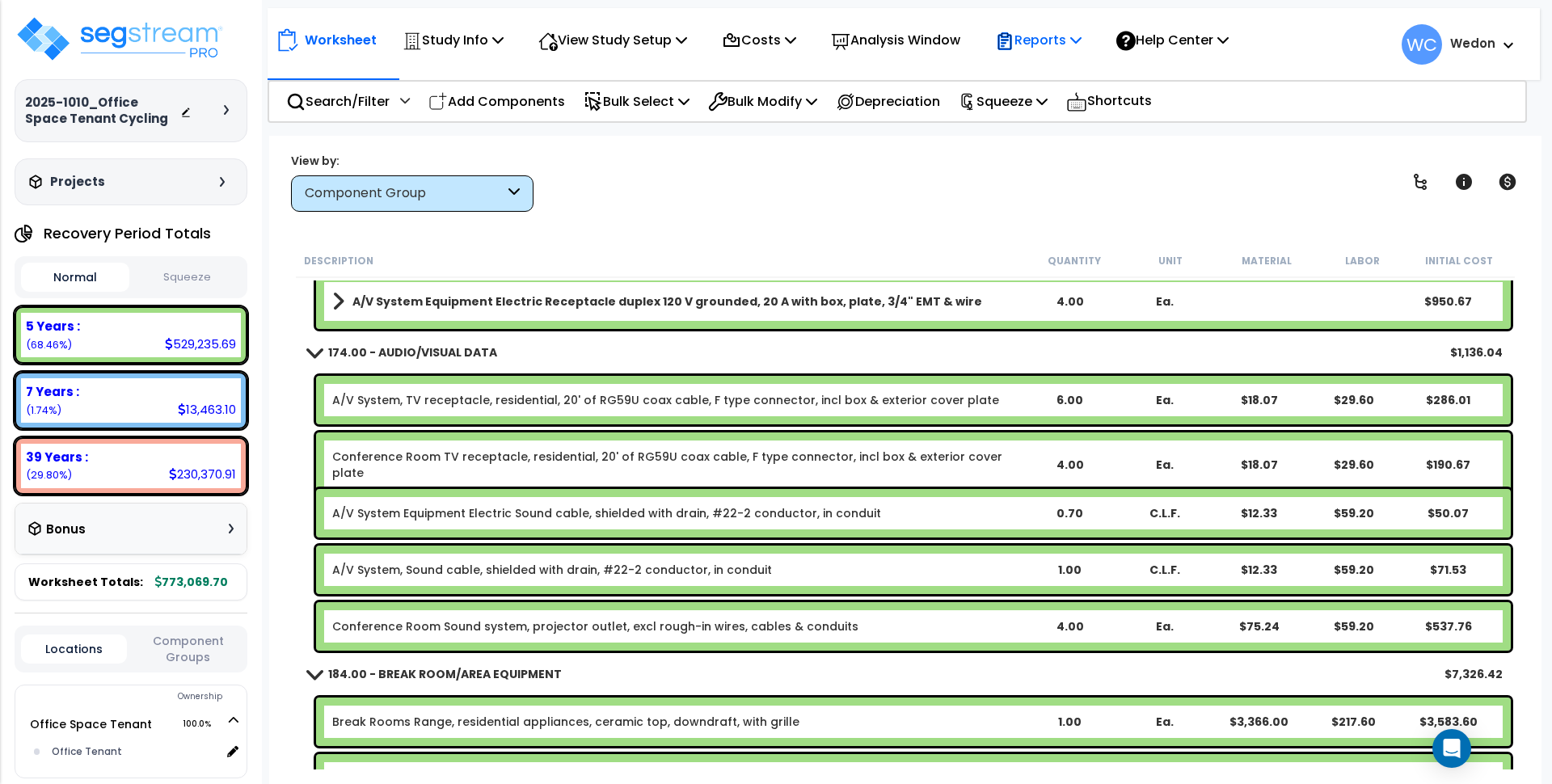
drag, startPoint x: 1088, startPoint y: 21, endPoint x: 1087, endPoint y: 30, distance: 9.1
click at [1082, 25] on div "Reports" at bounding box center [1039, 40] width 86 height 38
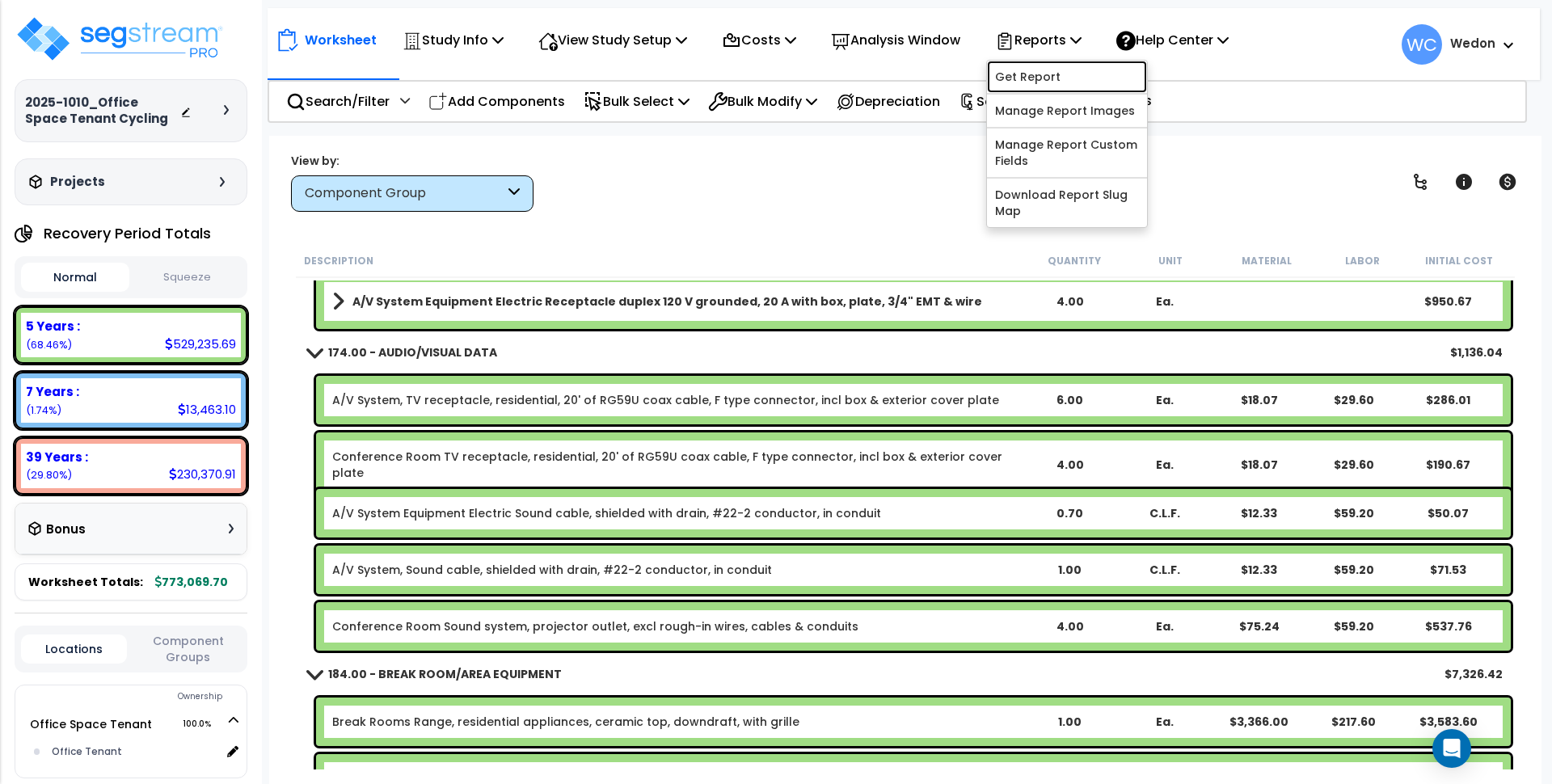
click at [1082, 65] on link "Get Report" at bounding box center [1067, 77] width 160 height 32
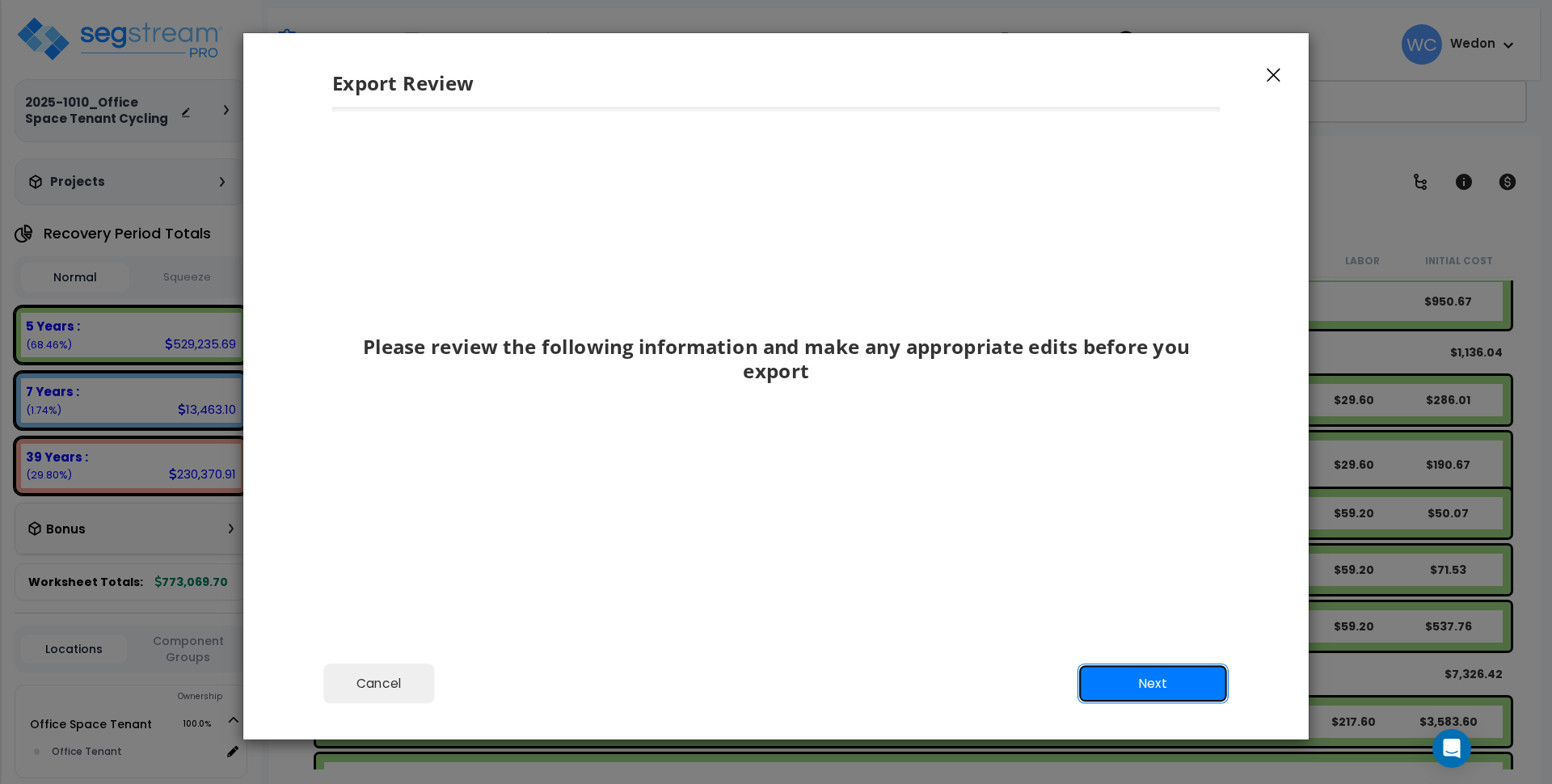
click at [1173, 702] on button "Next" at bounding box center [1154, 682] width 152 height 40
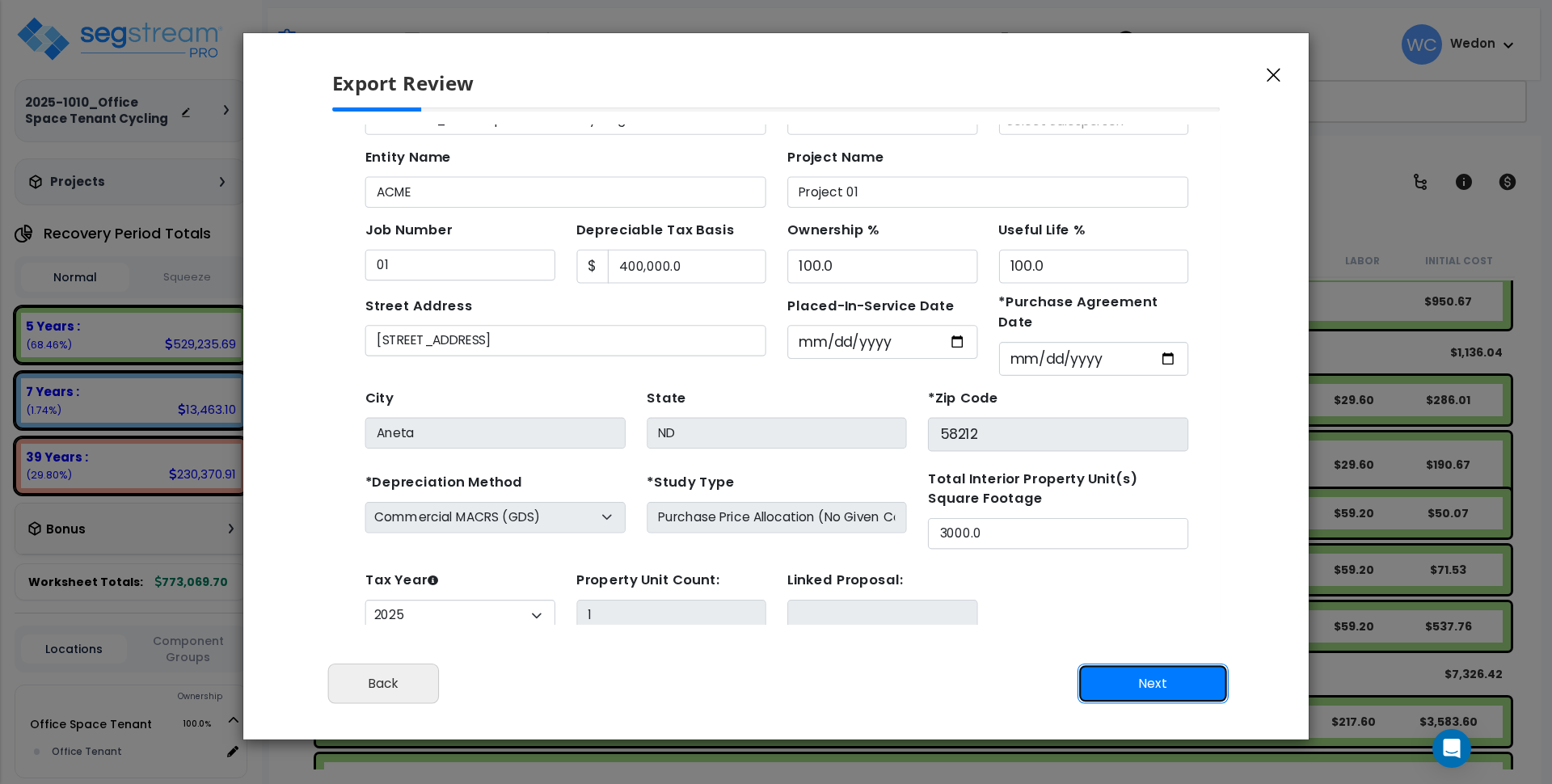
scroll to position [74, 0]
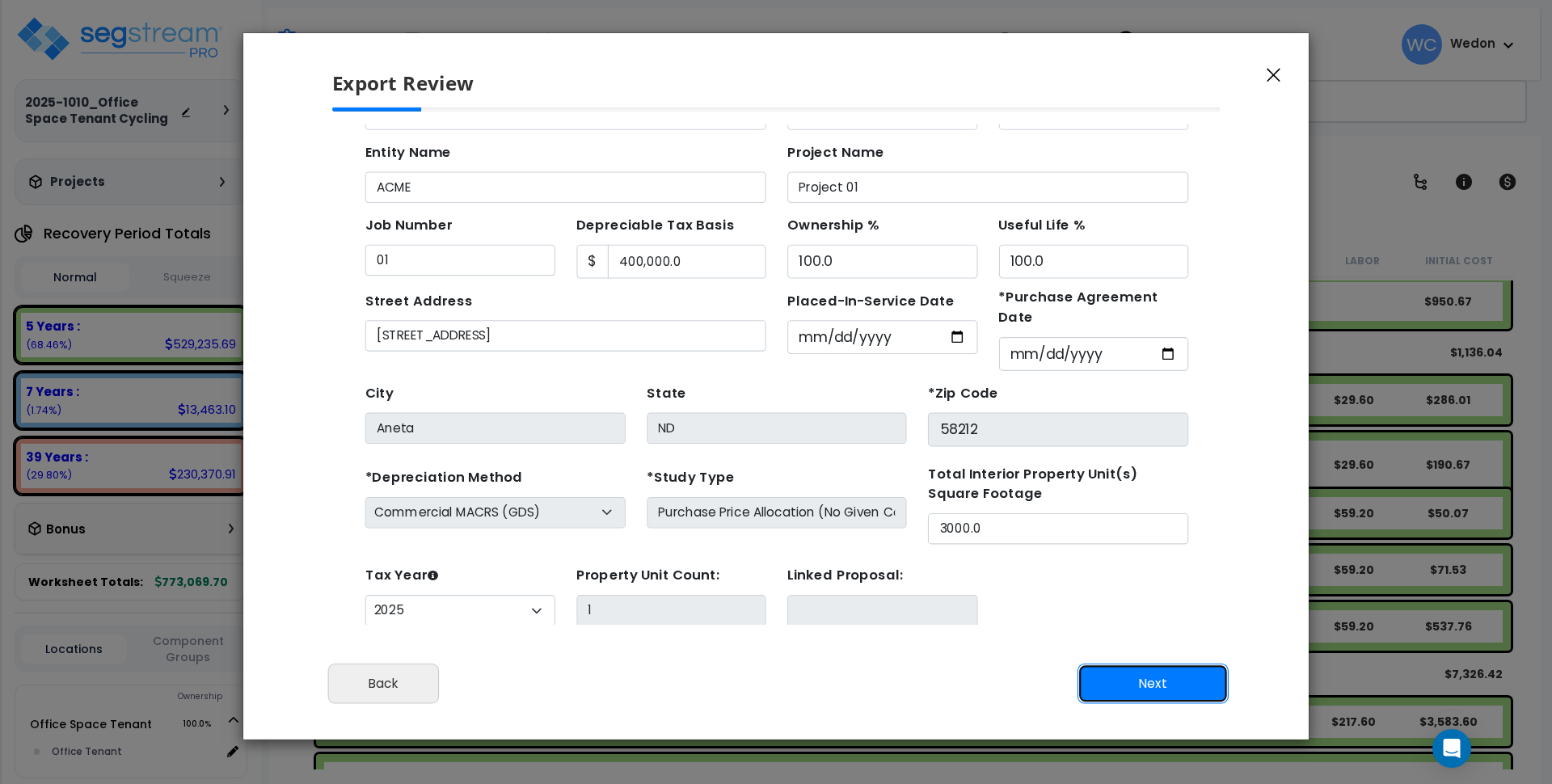
click at [1144, 674] on button "Next" at bounding box center [1154, 682] width 152 height 40
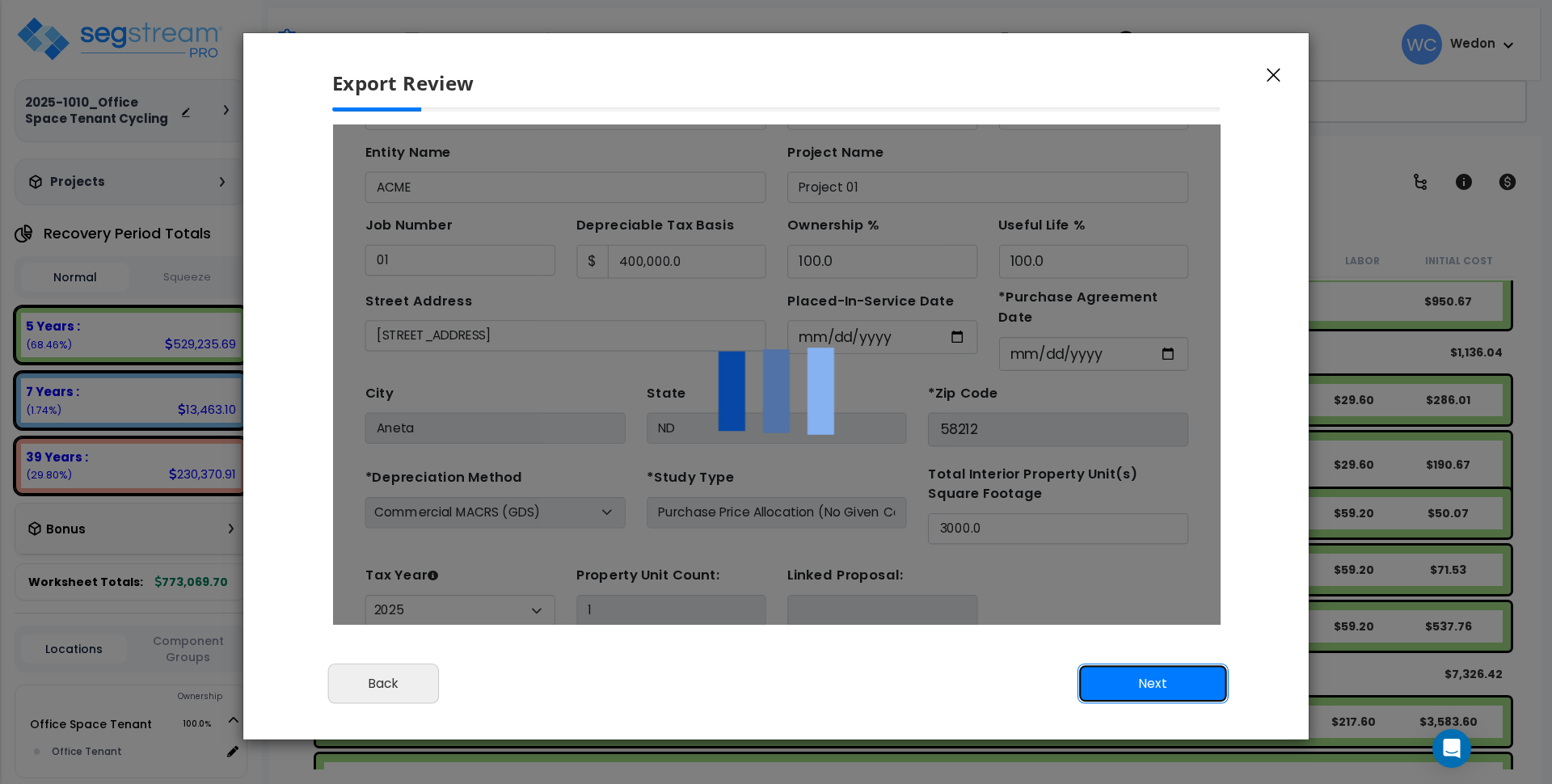
scroll to position [0, 0]
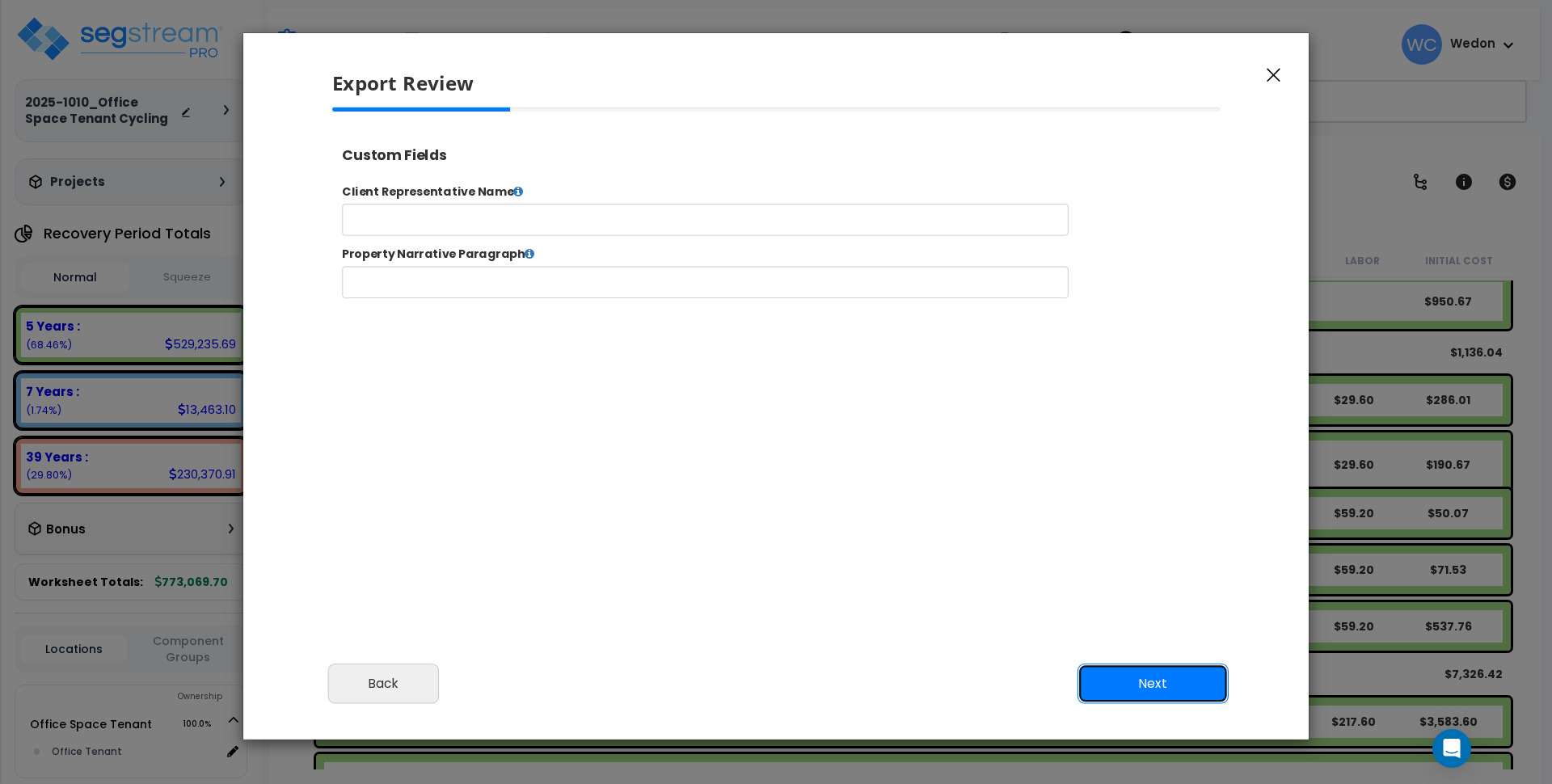
click at [1142, 678] on button "Next" at bounding box center [1154, 682] width 152 height 40
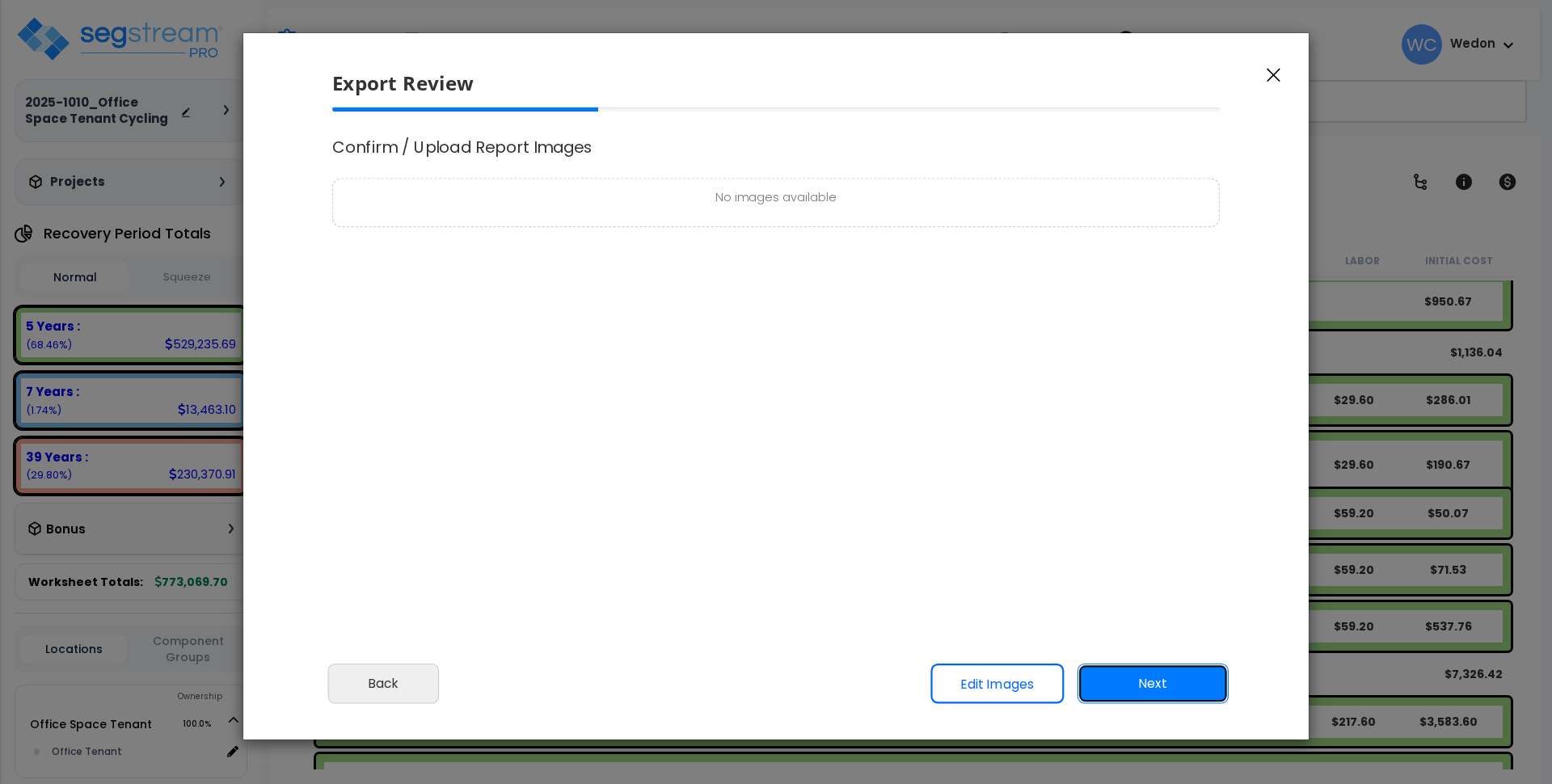
click at [1147, 677] on button "Next" at bounding box center [1154, 682] width 152 height 40
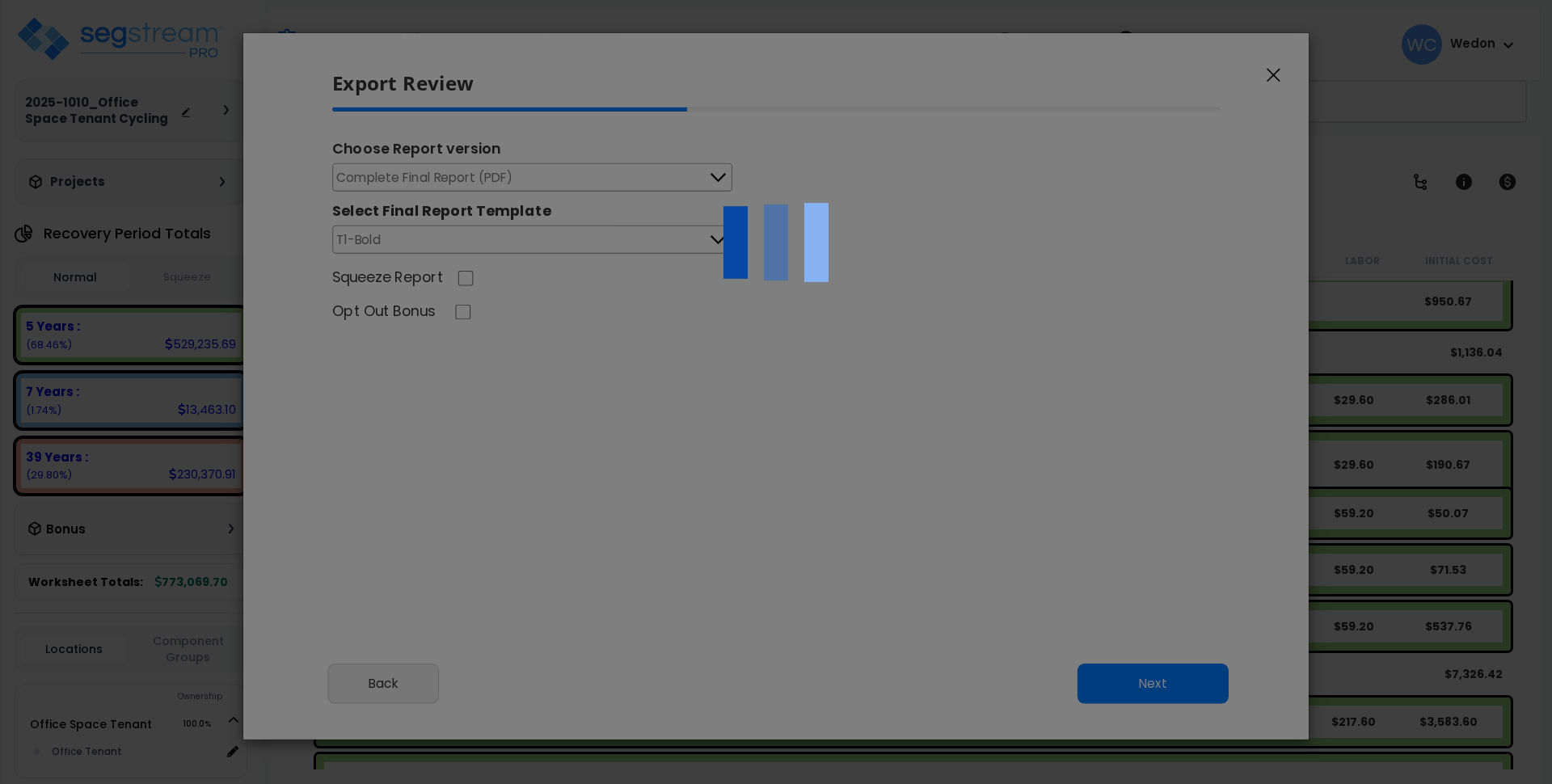
select select "2025"
click at [652, 244] on div at bounding box center [776, 392] width 1552 height 784
click at [684, 346] on div at bounding box center [776, 392] width 1552 height 784
click at [704, 235] on img at bounding box center [776, 241] width 161 height 161
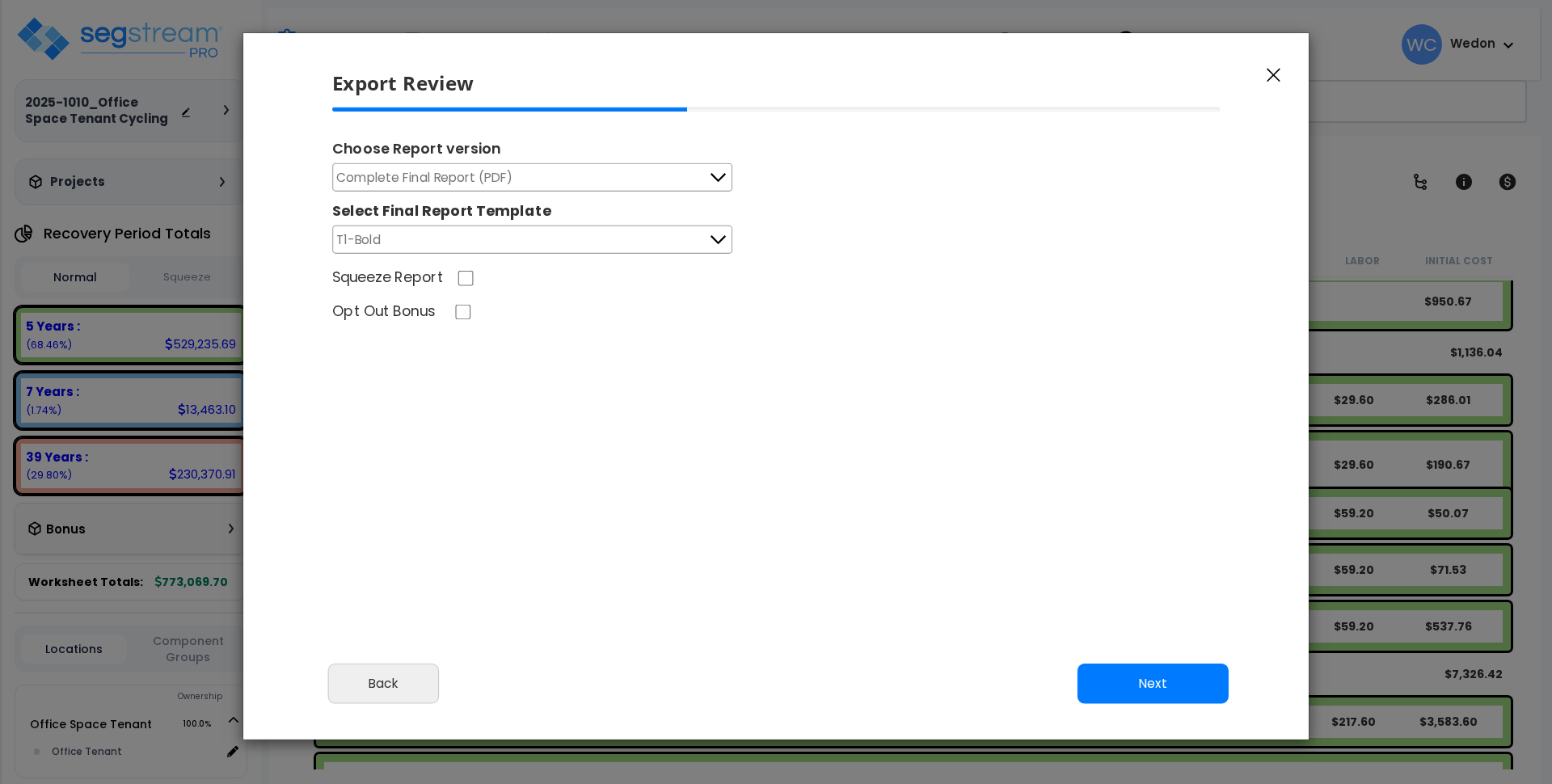
click at [703, 242] on button "T1-Bold" at bounding box center [532, 240] width 400 height 29
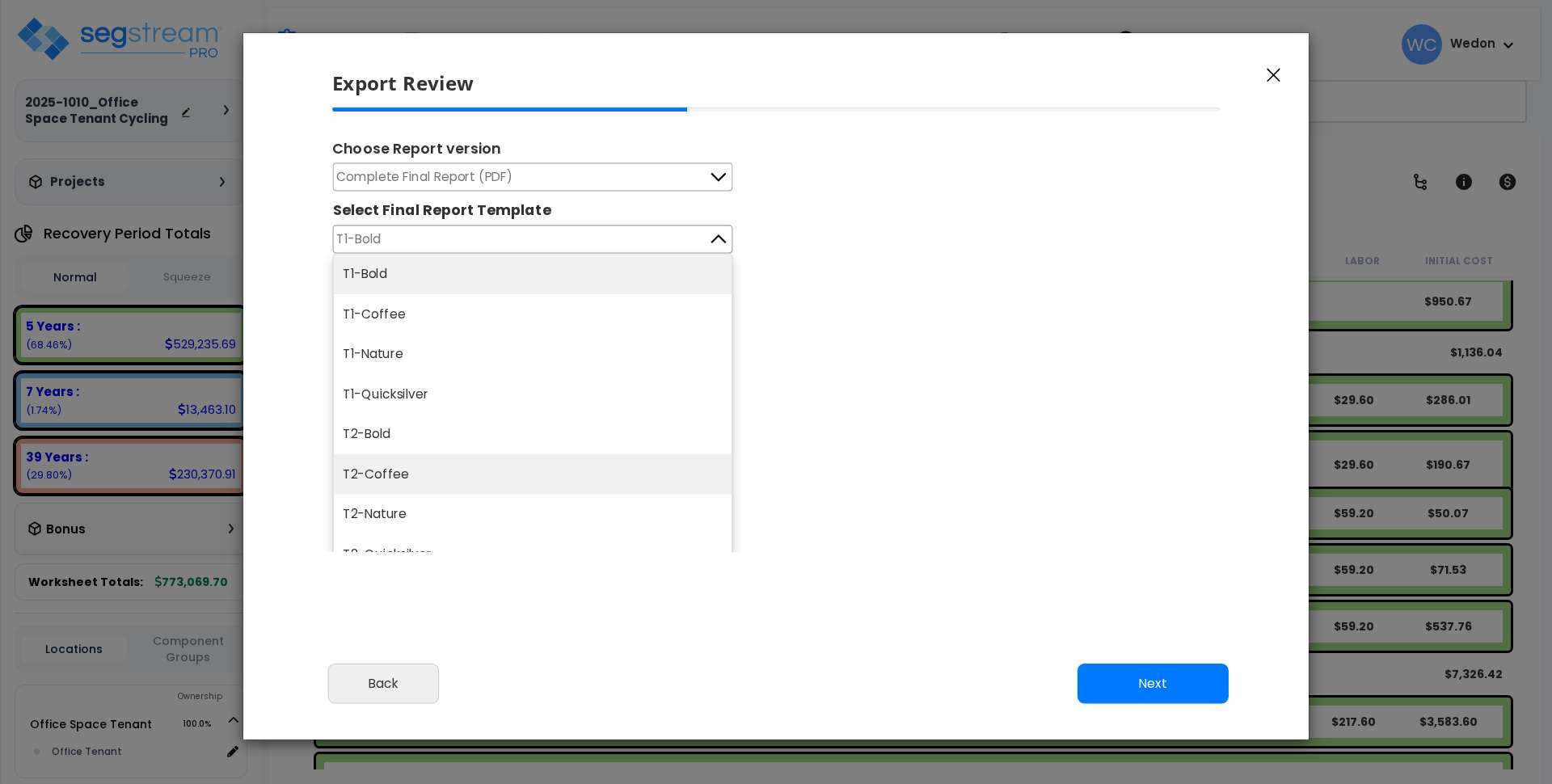
click at [533, 479] on li "T2-Coffee" at bounding box center [532, 475] width 398 height 40
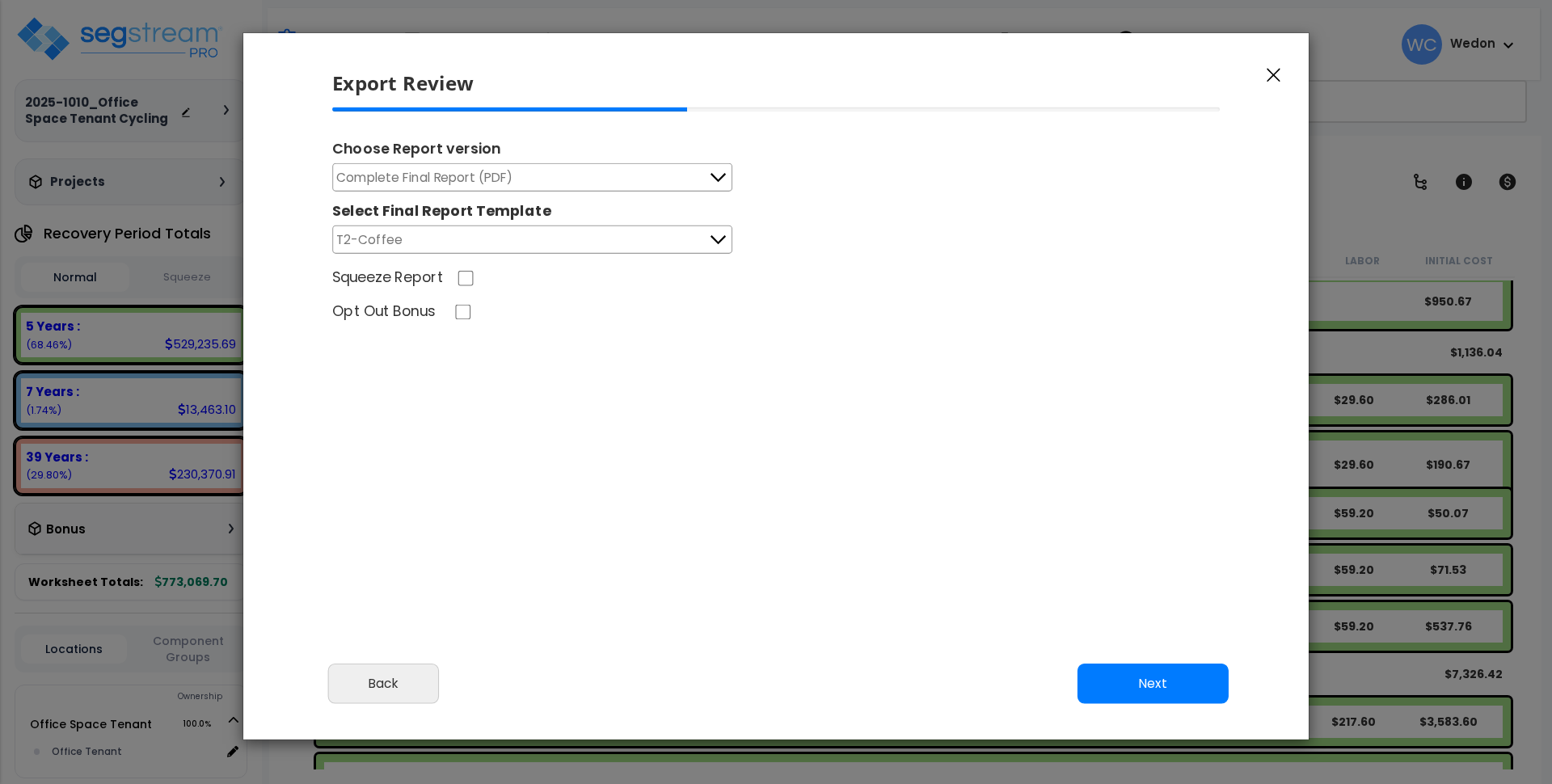
click at [697, 234] on button "T2-Coffee" at bounding box center [532, 240] width 400 height 29
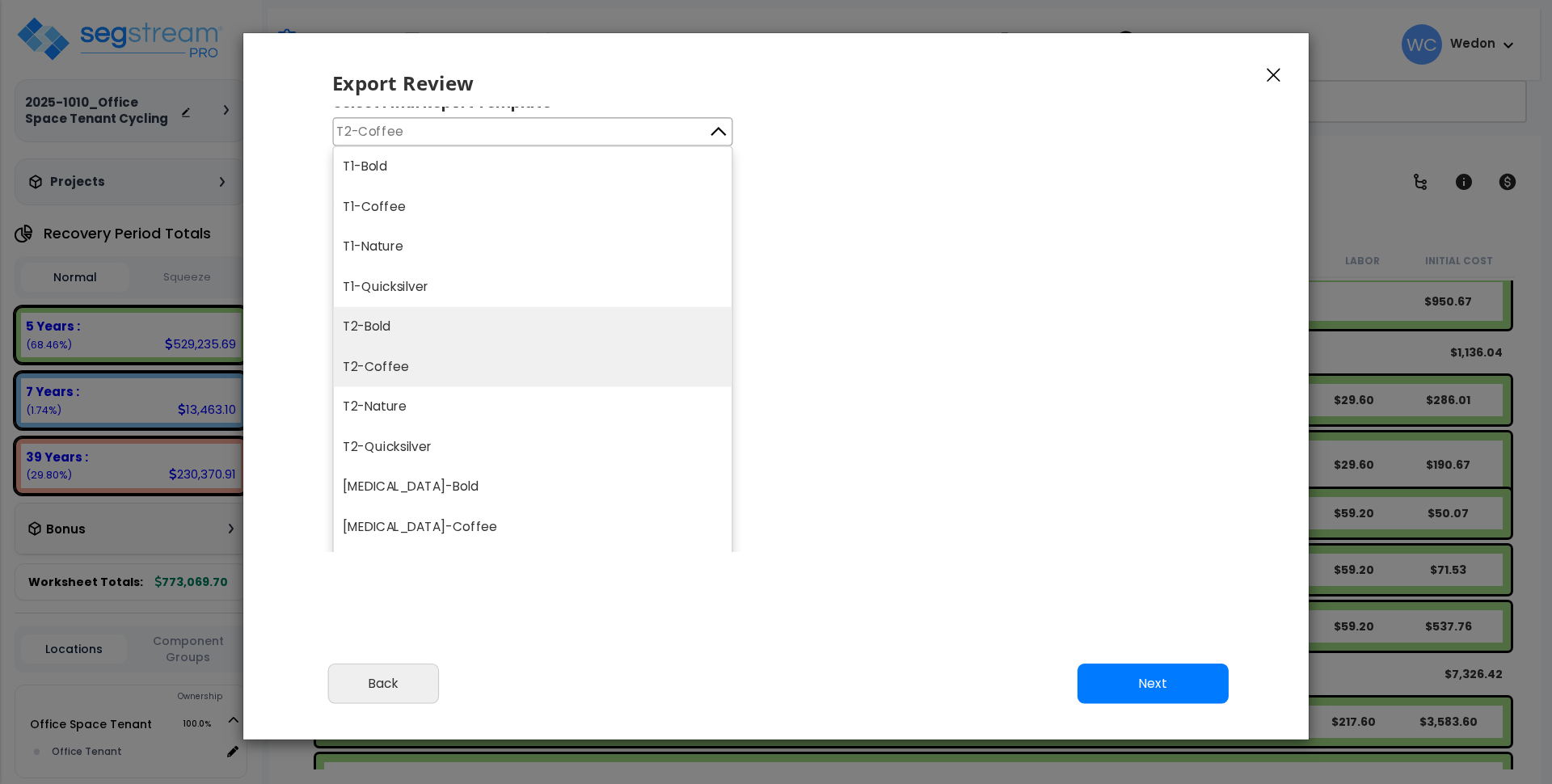
scroll to position [101, 0]
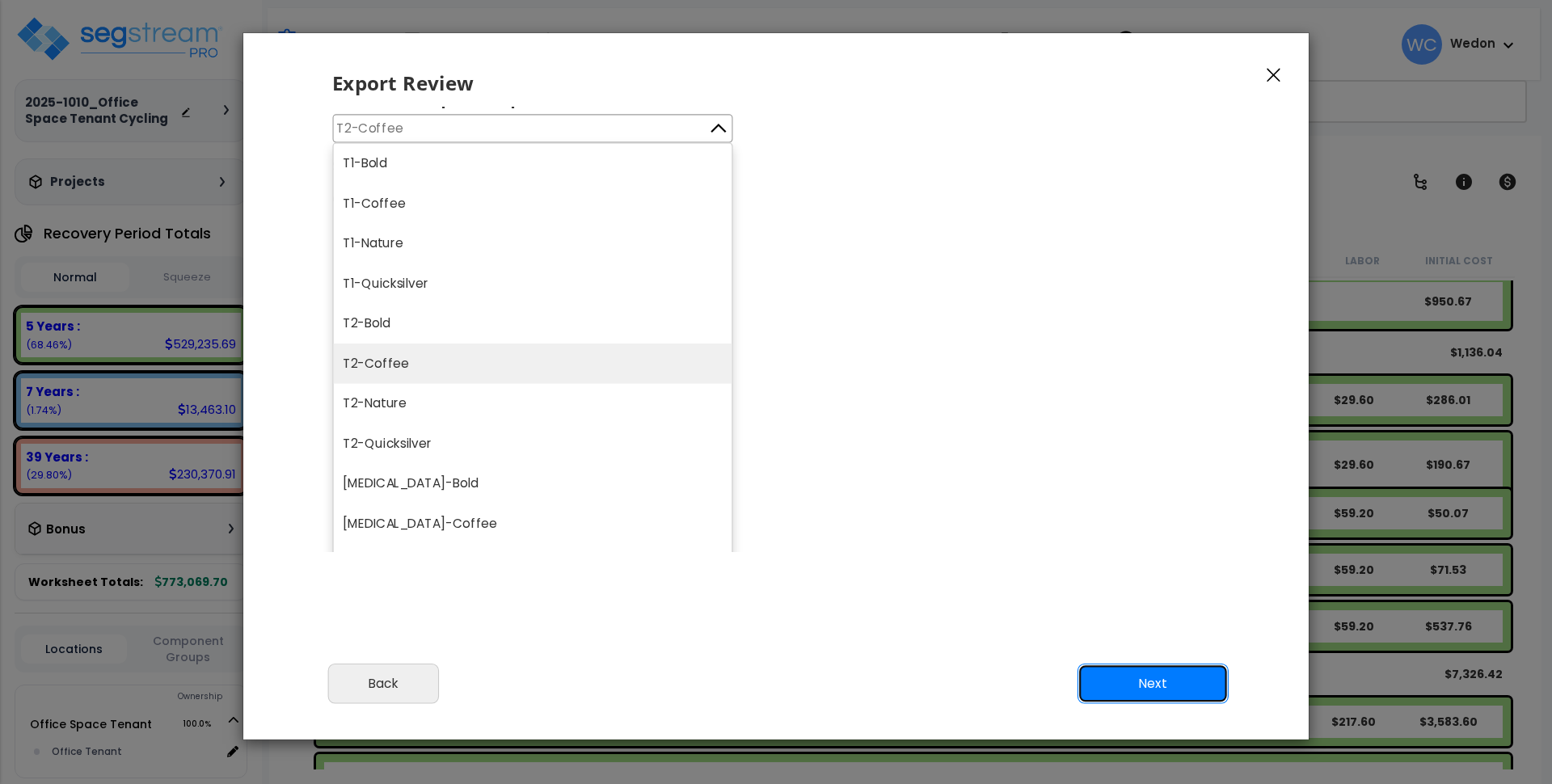
click at [1151, 685] on button "Next" at bounding box center [1154, 682] width 152 height 40
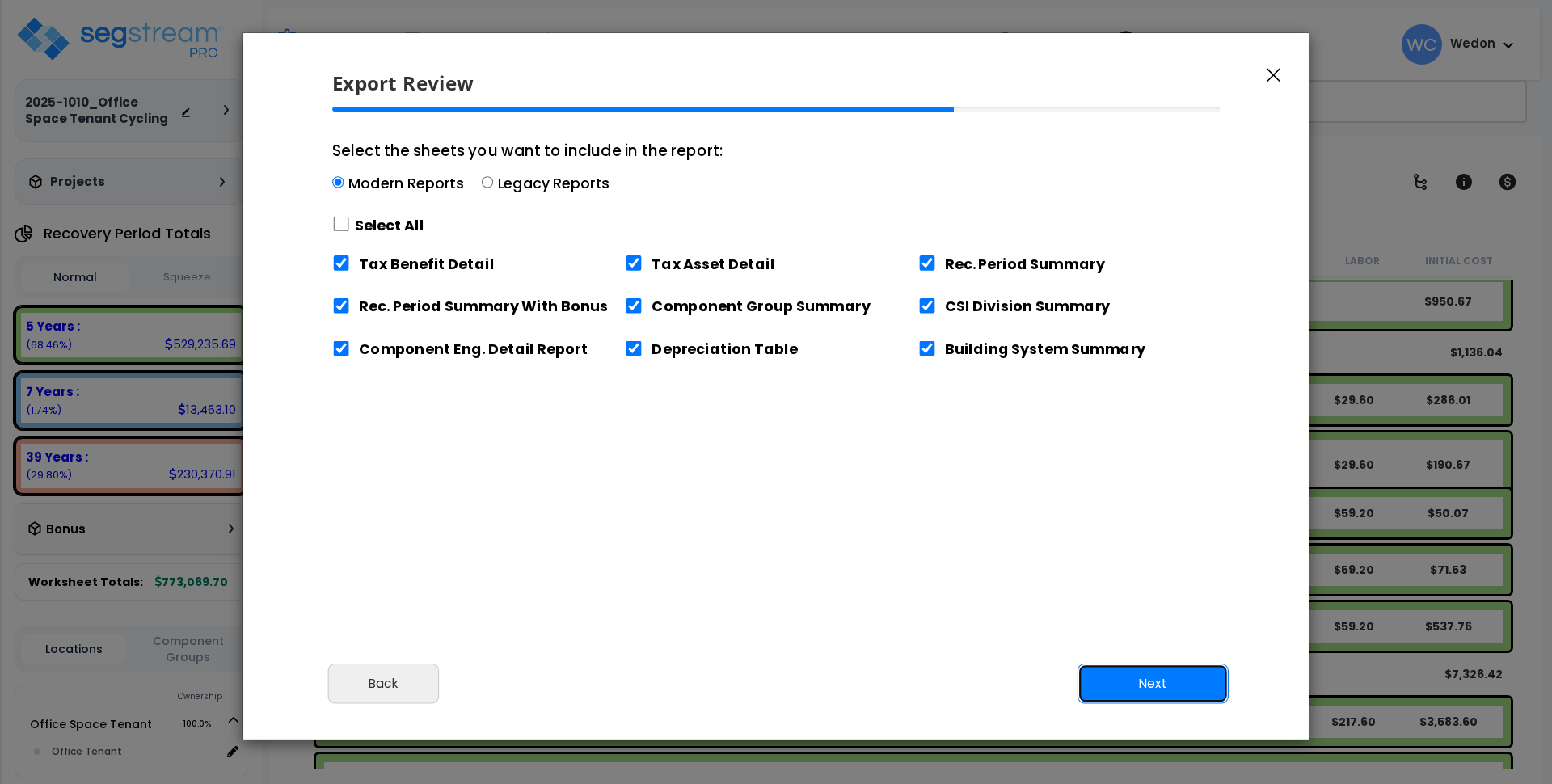
click at [1178, 689] on button "Next" at bounding box center [1154, 682] width 152 height 40
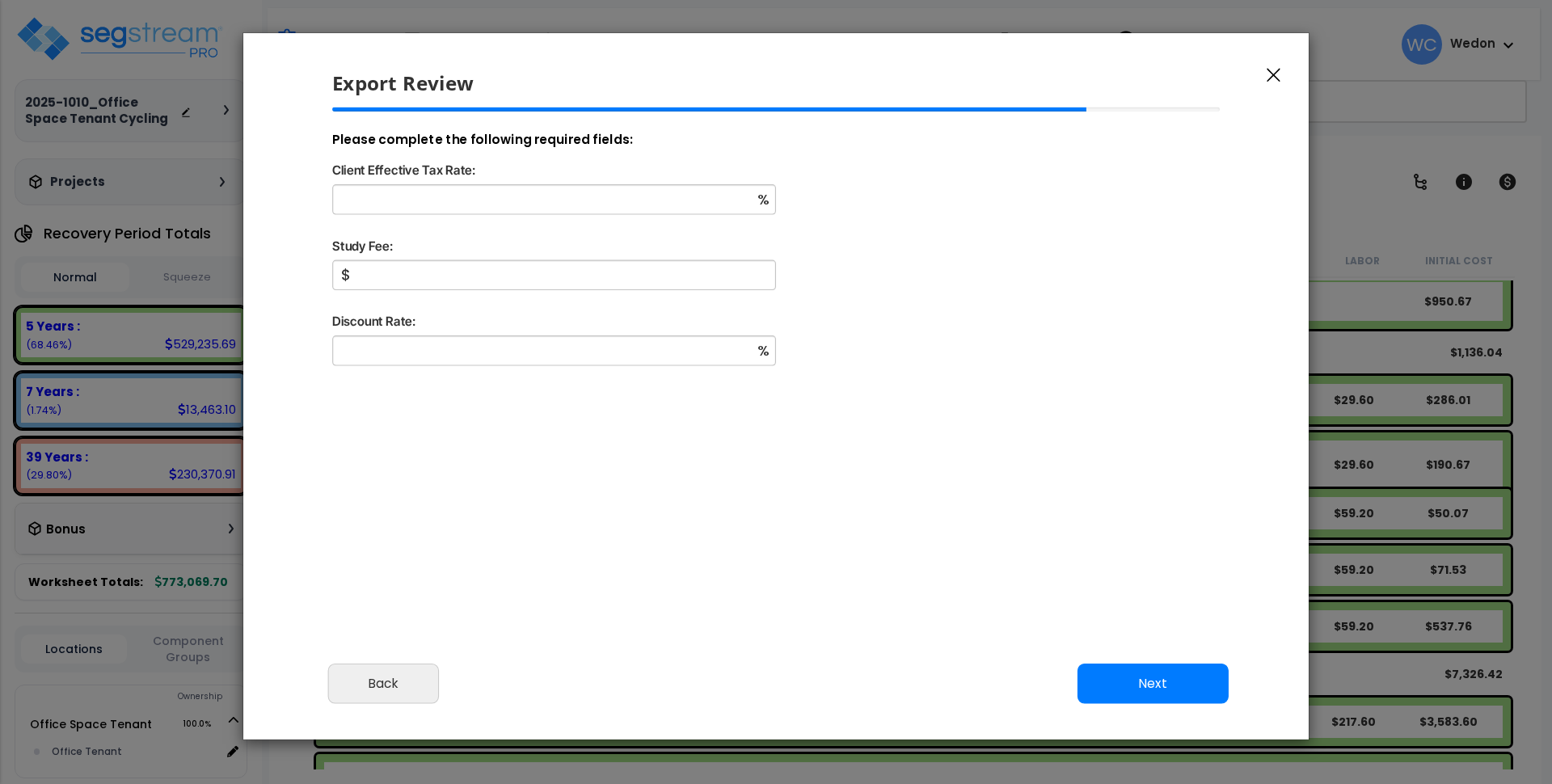
click at [487, 216] on div "%" at bounding box center [776, 209] width 915 height 51
click at [489, 195] on input "Client Effective Tax Rate:" at bounding box center [554, 200] width 444 height 30
type input "55"
type input "1,000"
type input "2"
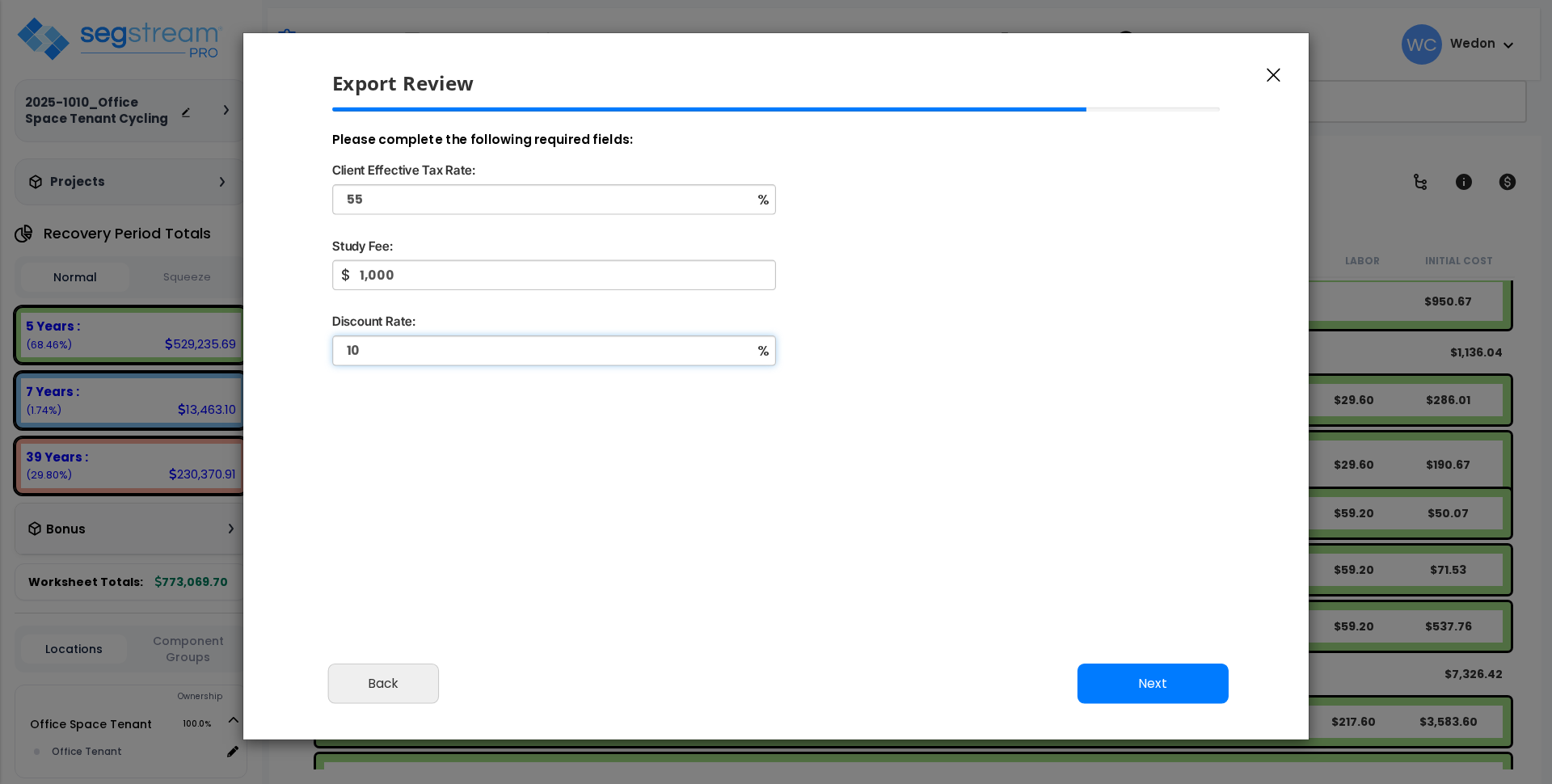
type input "10"
click at [1106, 681] on button "Next" at bounding box center [1154, 682] width 152 height 40
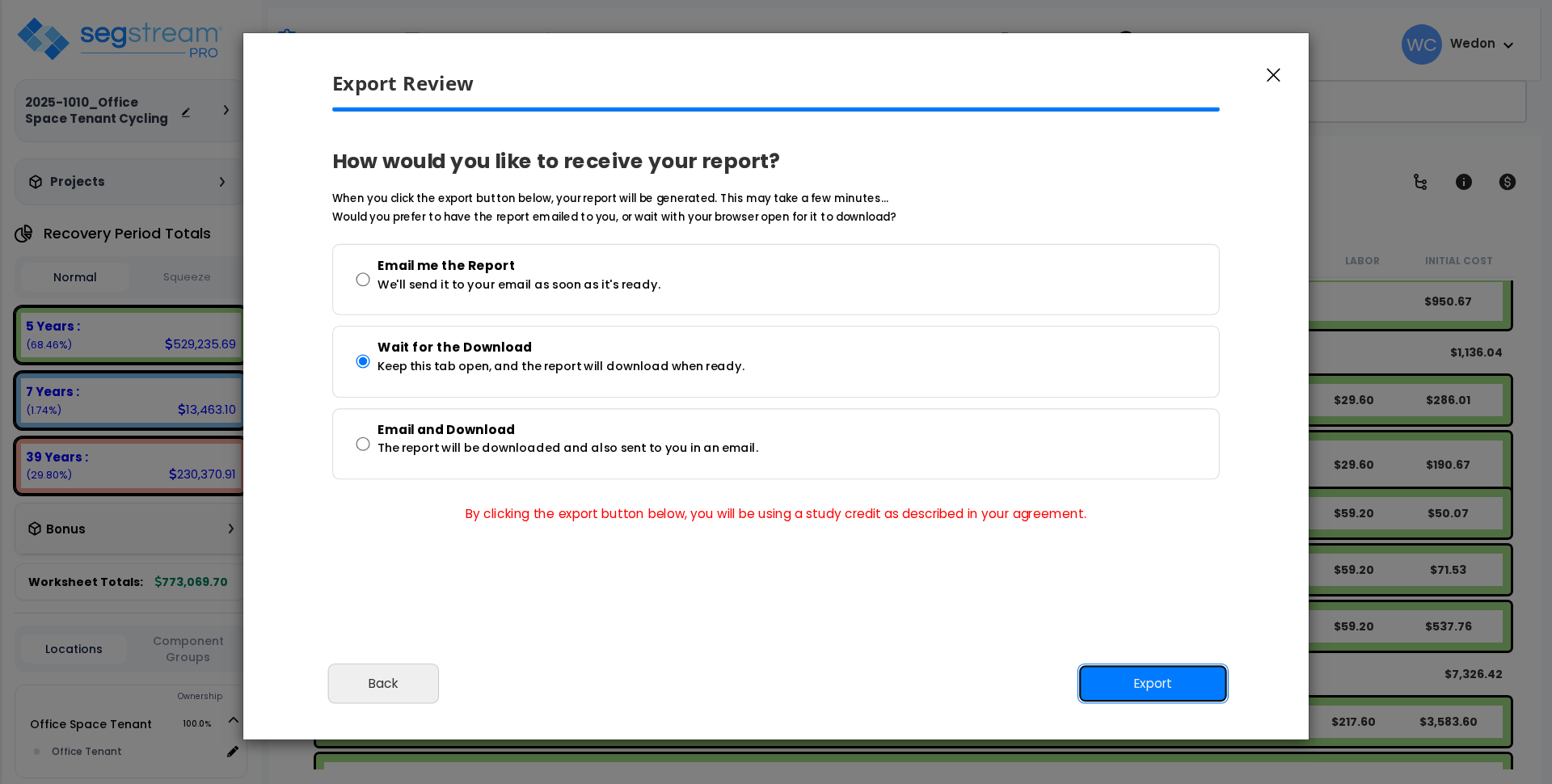
click at [1152, 677] on button "Export" at bounding box center [1154, 682] width 152 height 40
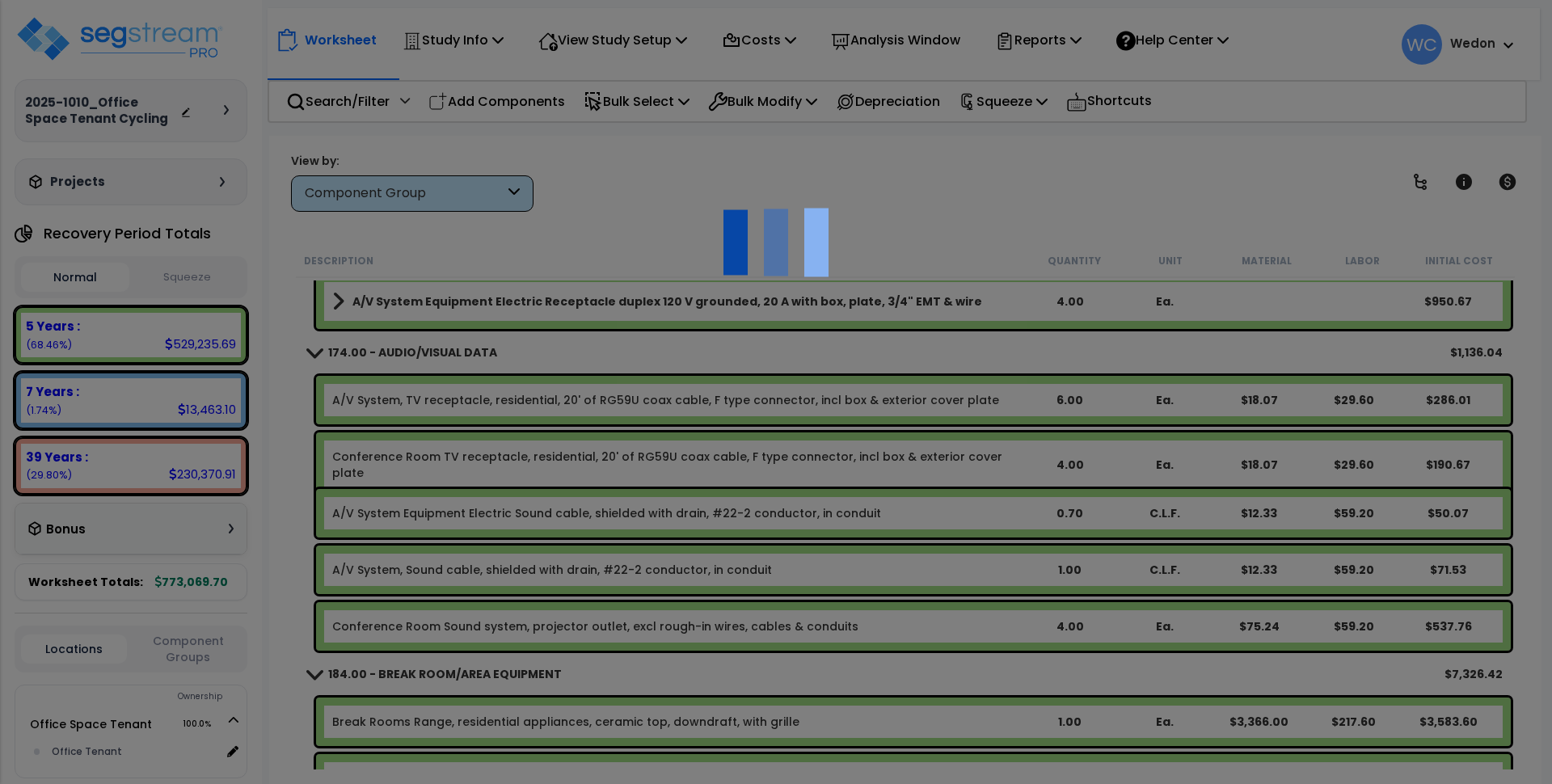
click at [1254, 152] on div at bounding box center [776, 392] width 1552 height 784
click at [916, 313] on div at bounding box center [776, 392] width 1552 height 784
click at [928, 225] on div at bounding box center [776, 392] width 1552 height 784
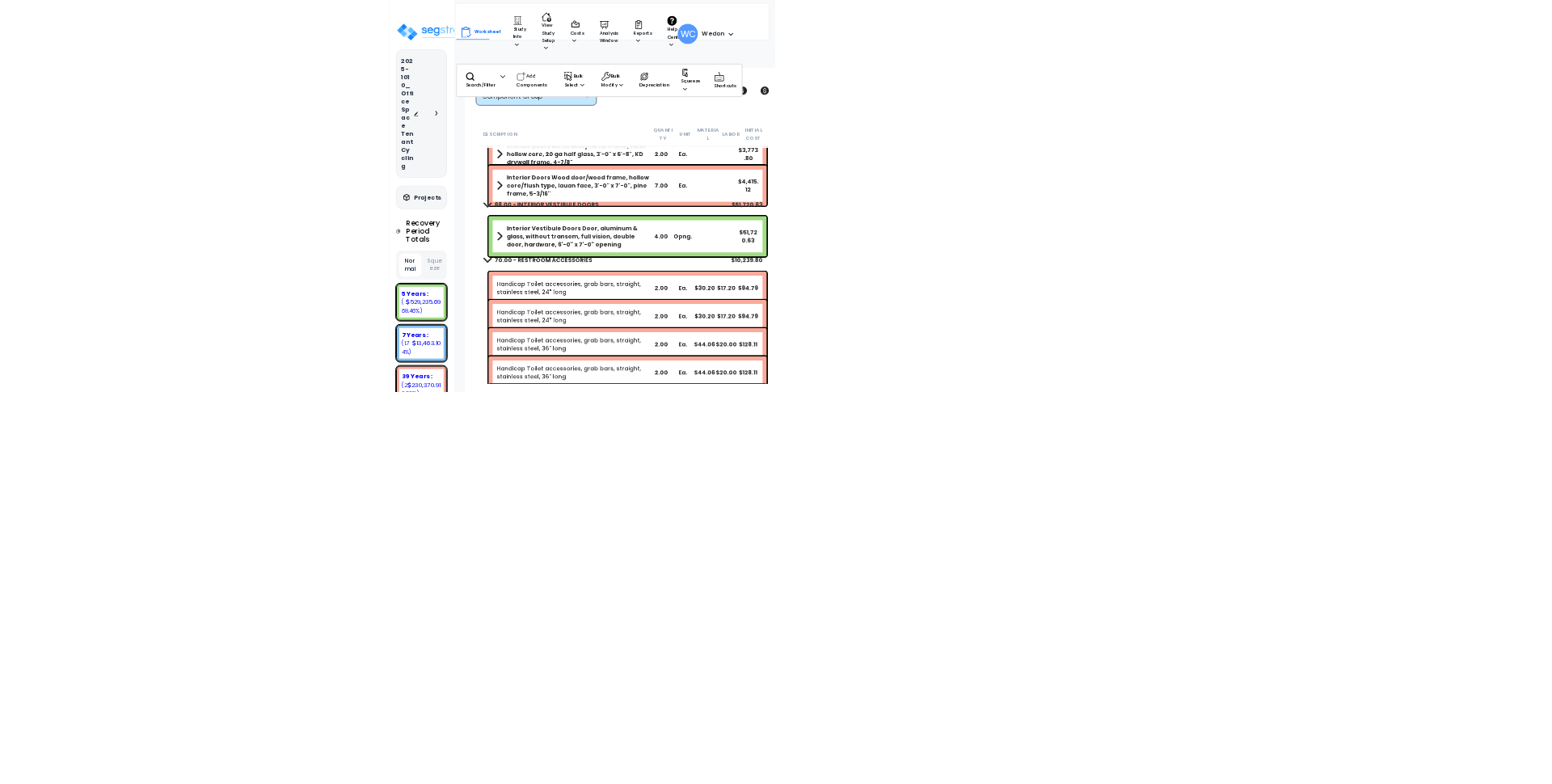
scroll to position [922, 0]
